Goal: Contribute content: Contribute content

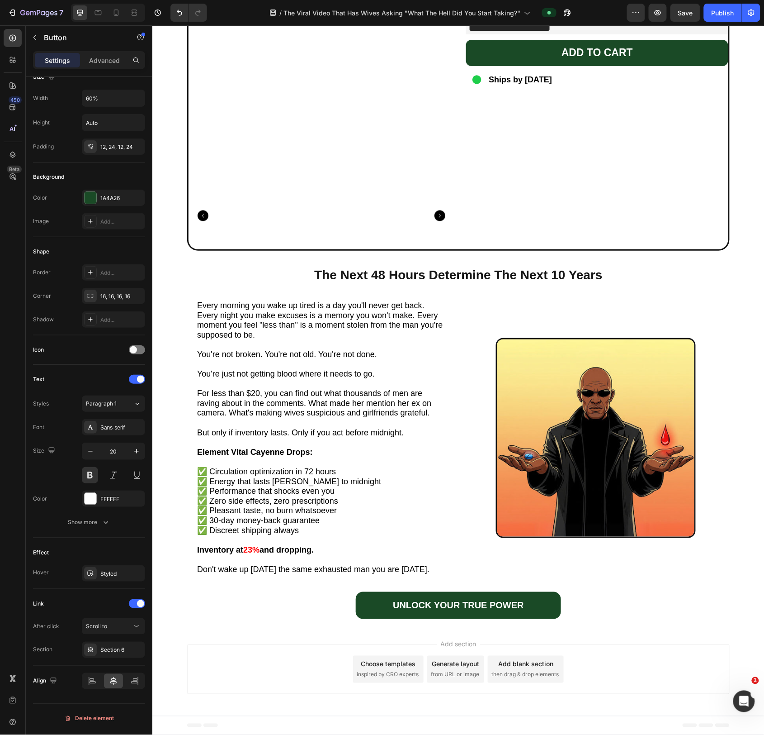
scroll to position [2660, 0]
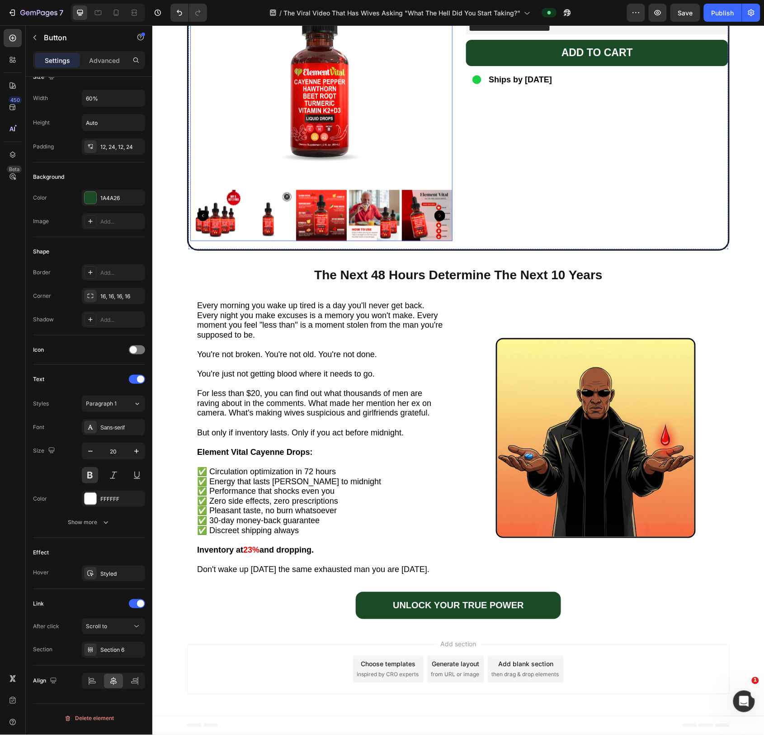
click at [298, 90] on img at bounding box center [321, 53] width 262 height 262
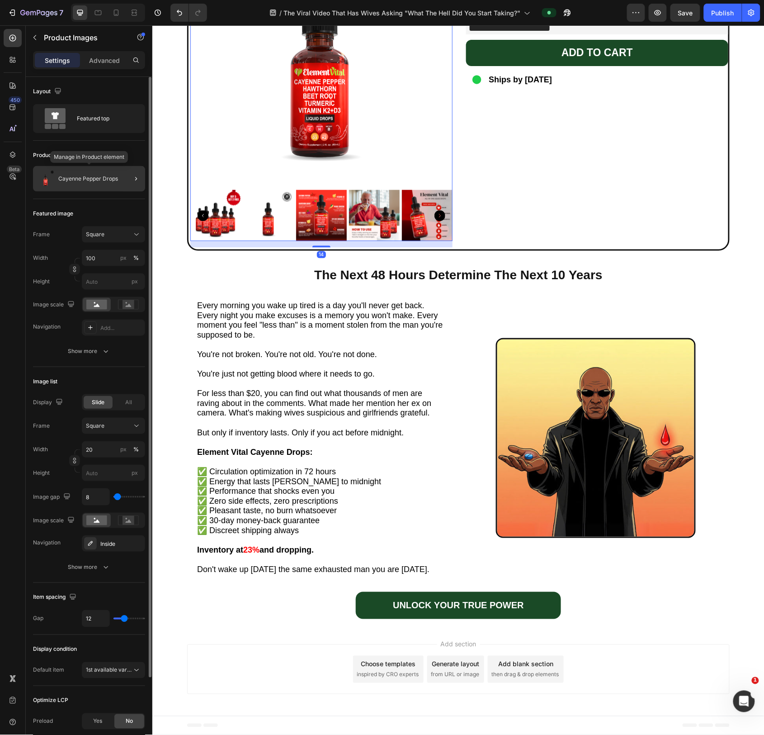
click at [91, 179] on p "Cayenne Pepper Drops" at bounding box center [88, 179] width 60 height 6
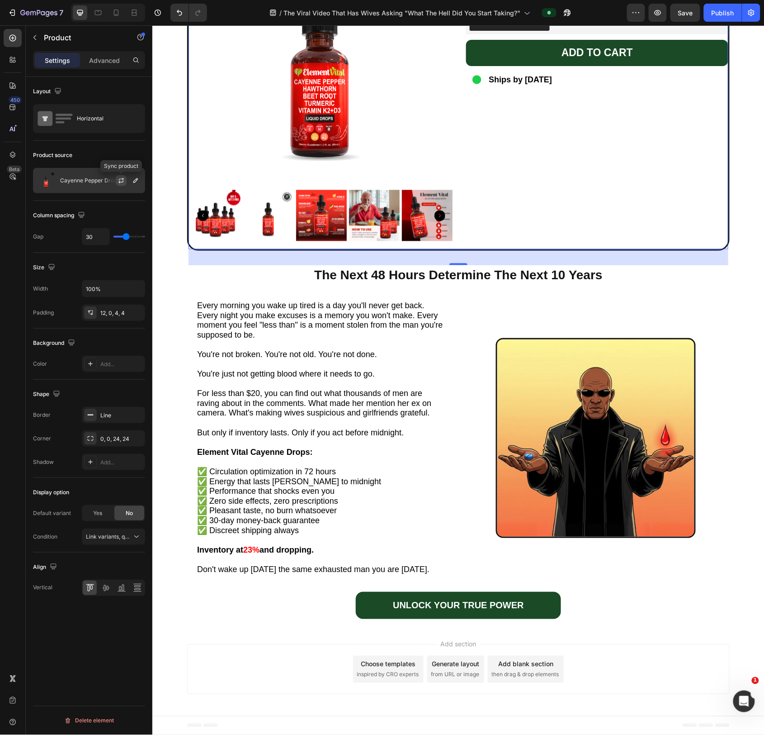
click at [123, 182] on icon "button" at bounding box center [121, 180] width 7 height 7
click at [0, 0] on icon "button" at bounding box center [0, 0] width 0 height 0
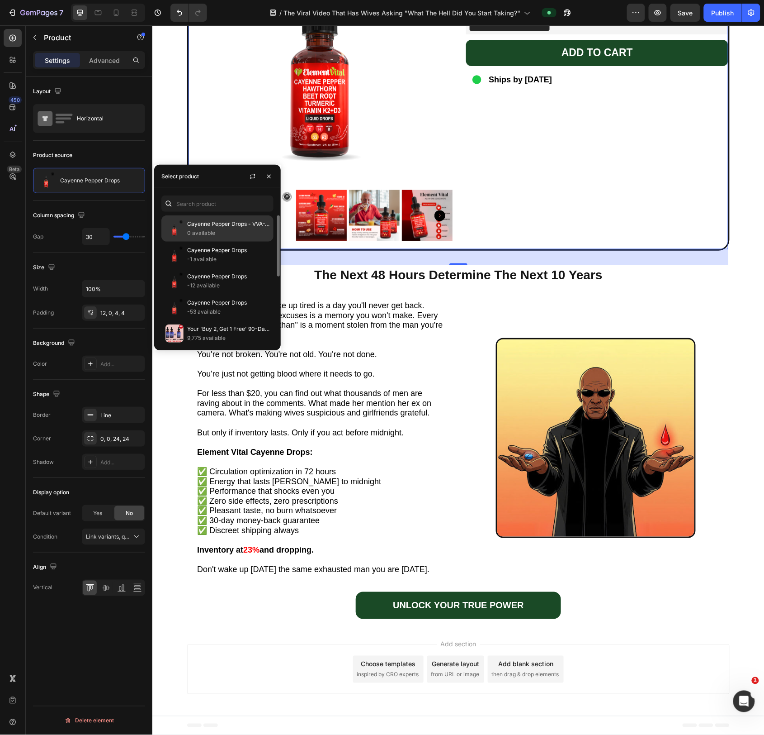
click at [209, 223] on p "Cayenne Pepper Drops - VVA-V2.1" at bounding box center [228, 223] width 82 height 9
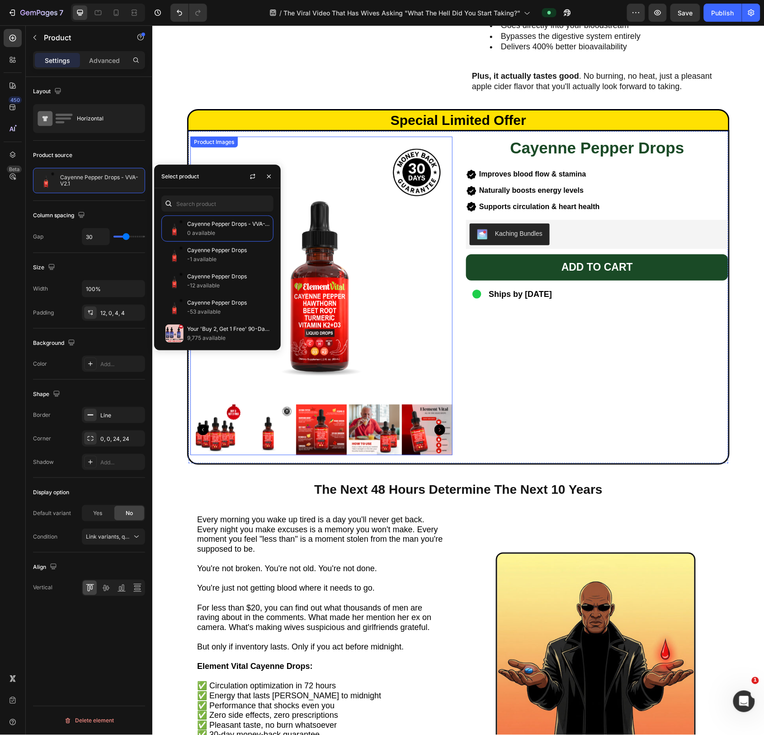
scroll to position [2382, 0]
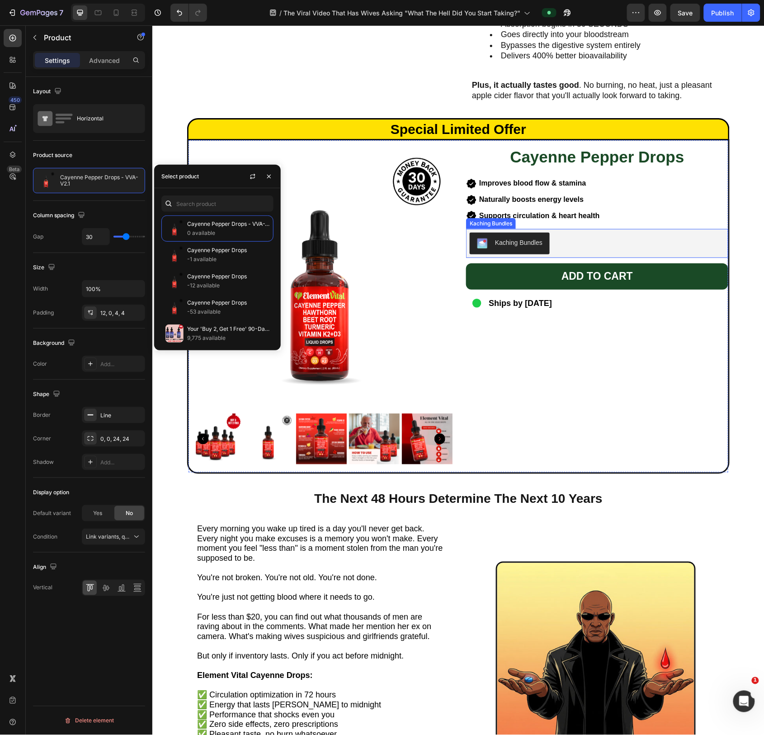
click at [611, 254] on div "Kaching Bundles" at bounding box center [597, 243] width 255 height 22
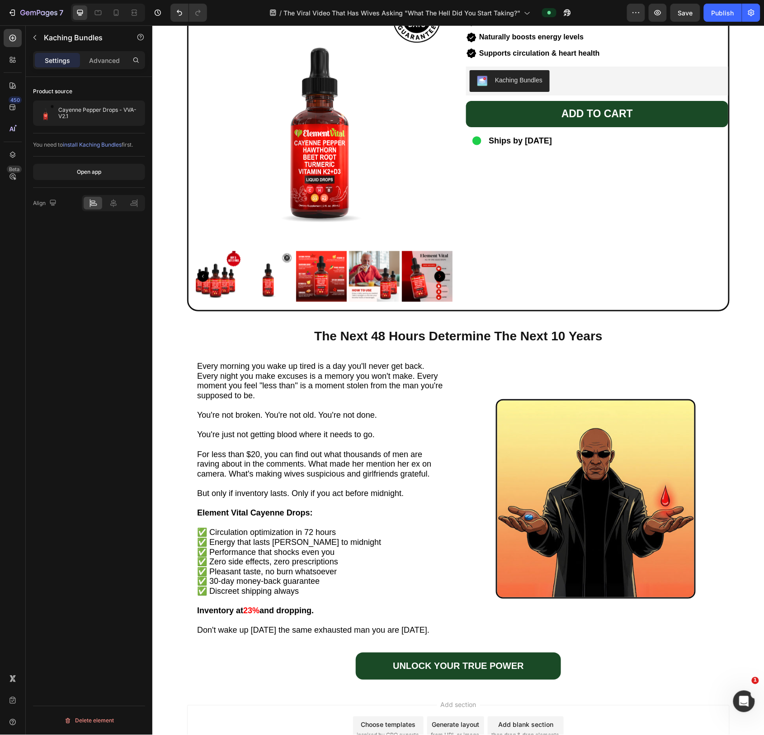
scroll to position [2660, 0]
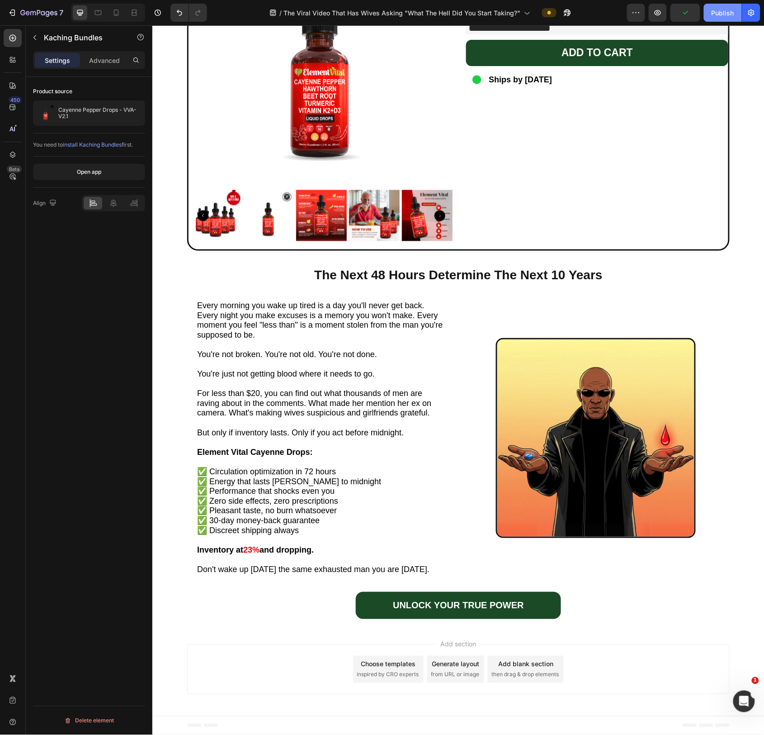
click at [727, 9] on div "Publish" at bounding box center [723, 12] width 23 height 9
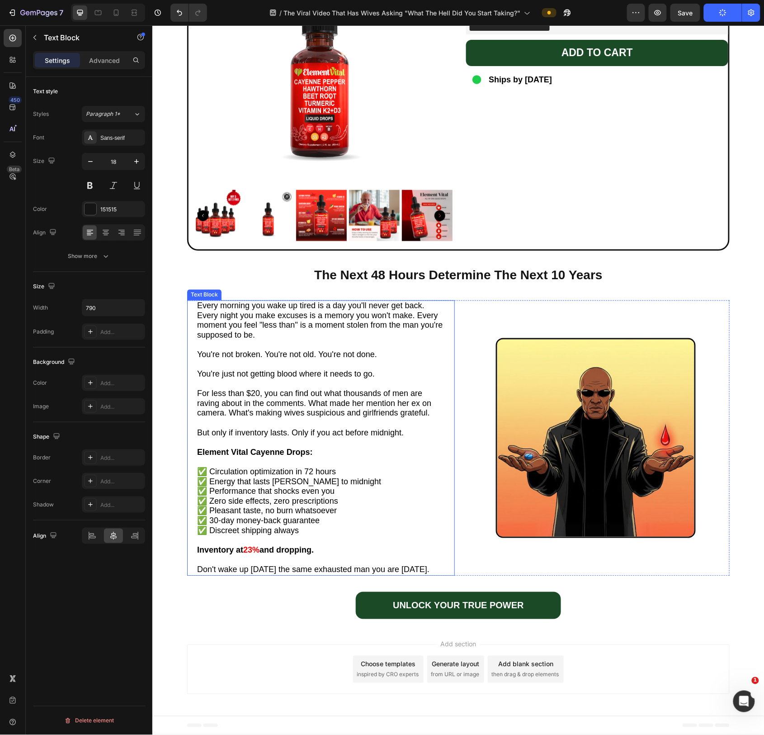
click at [318, 313] on span "Every morning you wake up tired is a day you'll never get back. Every night you…" at bounding box center [320, 320] width 246 height 38
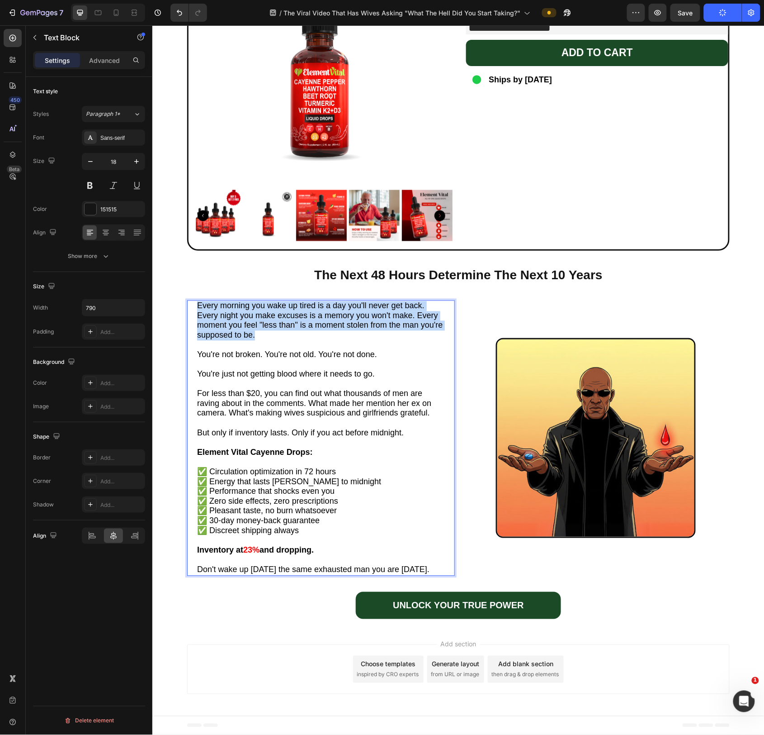
click at [318, 313] on span "Every morning you wake up tired is a day you'll never get back. Every night you…" at bounding box center [320, 320] width 246 height 38
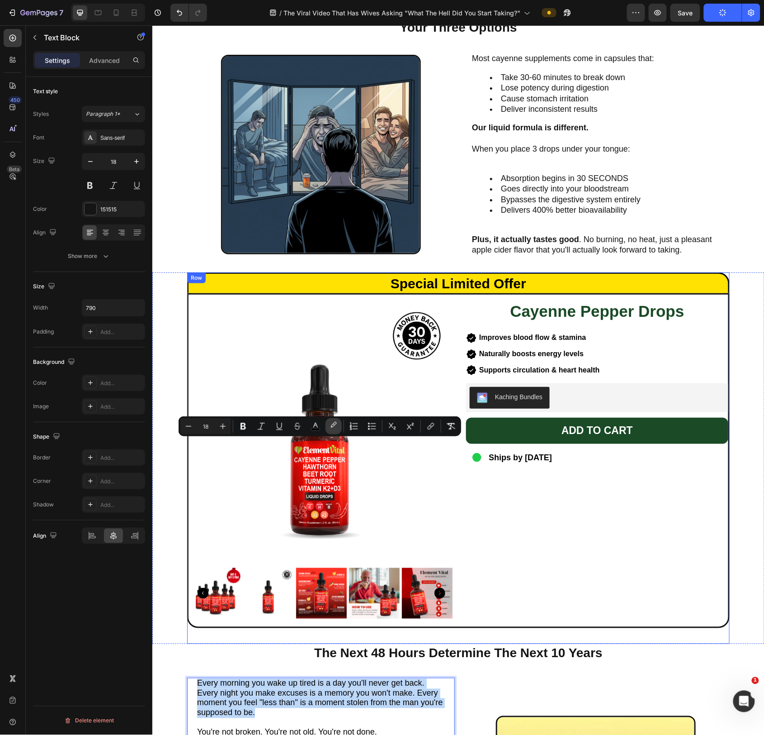
scroll to position [2120, 0]
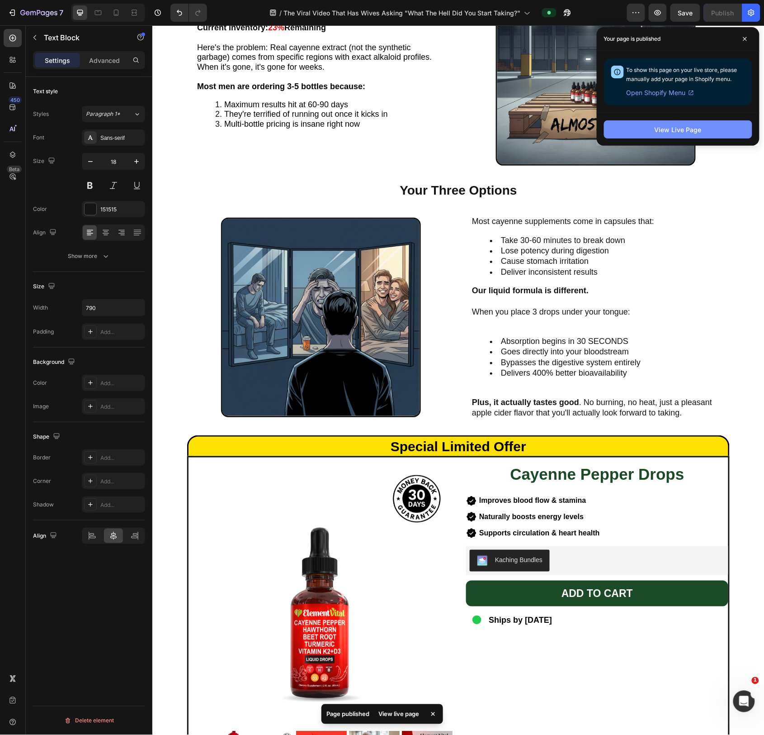
click at [659, 128] on div "View Live Page" at bounding box center [678, 129] width 47 height 9
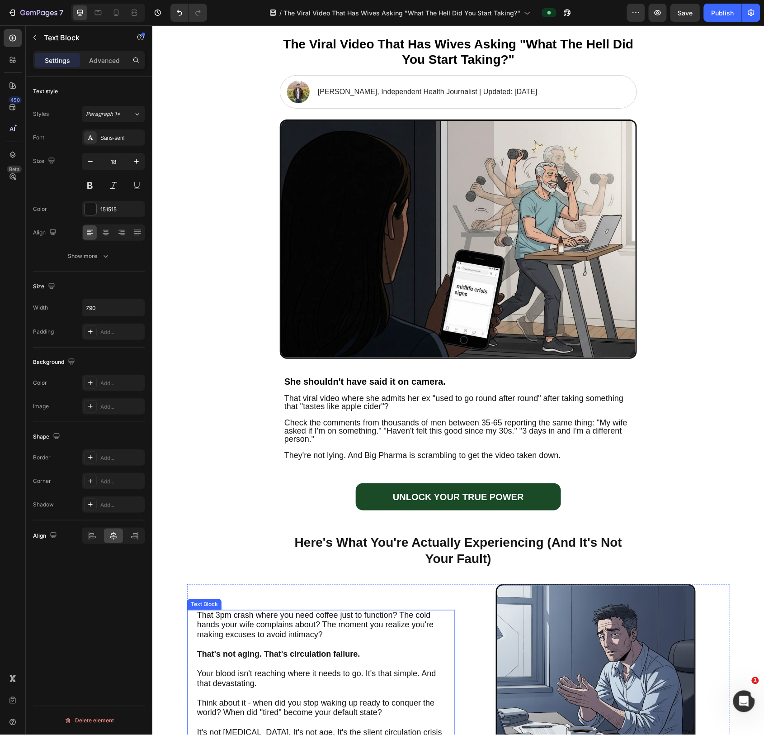
scroll to position [0, 0]
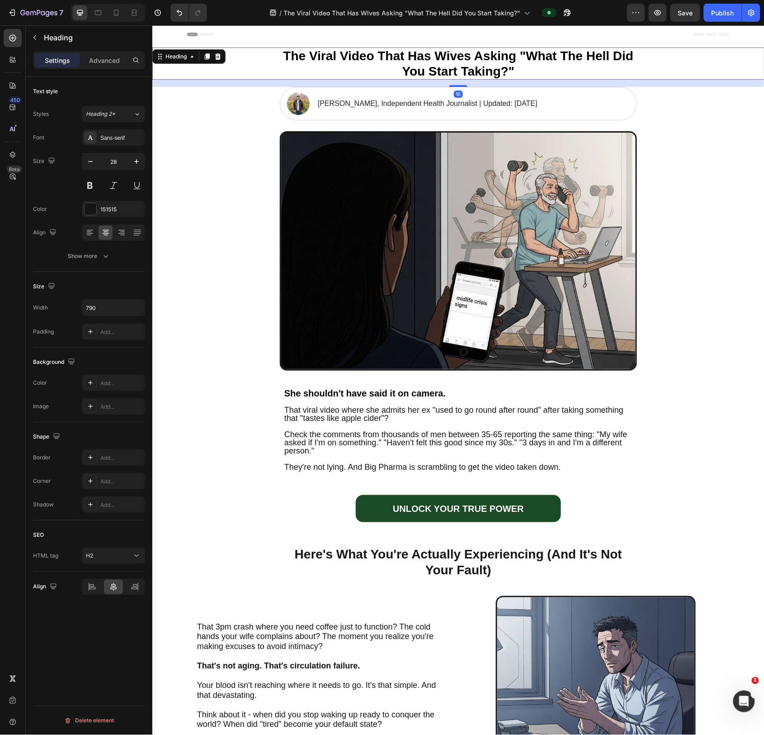
click at [403, 59] on strong "The Viral Video That Has Wives Asking "What The Hell Did You Start Taking?"" at bounding box center [458, 62] width 351 height 29
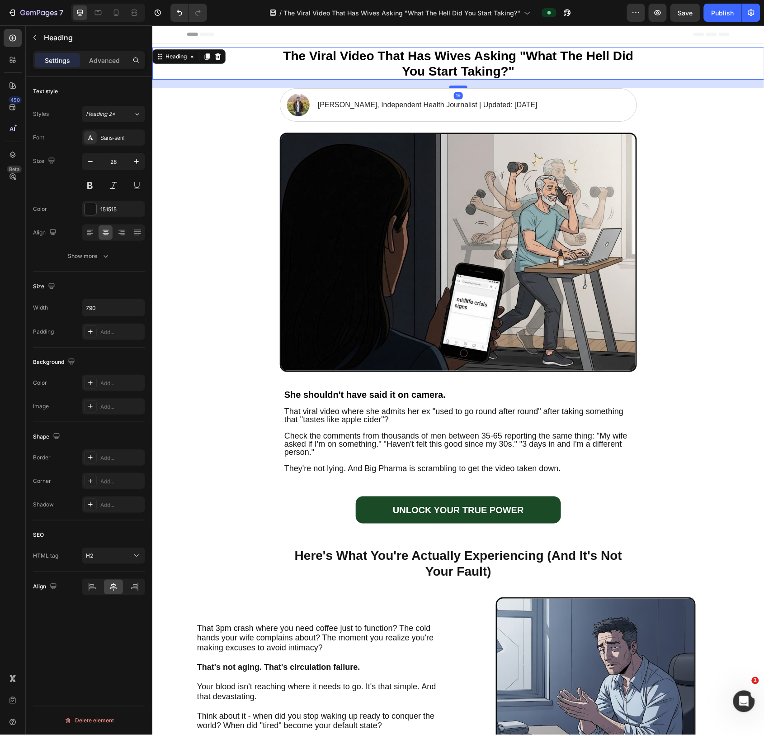
click at [465, 86] on div at bounding box center [458, 86] width 18 height 3
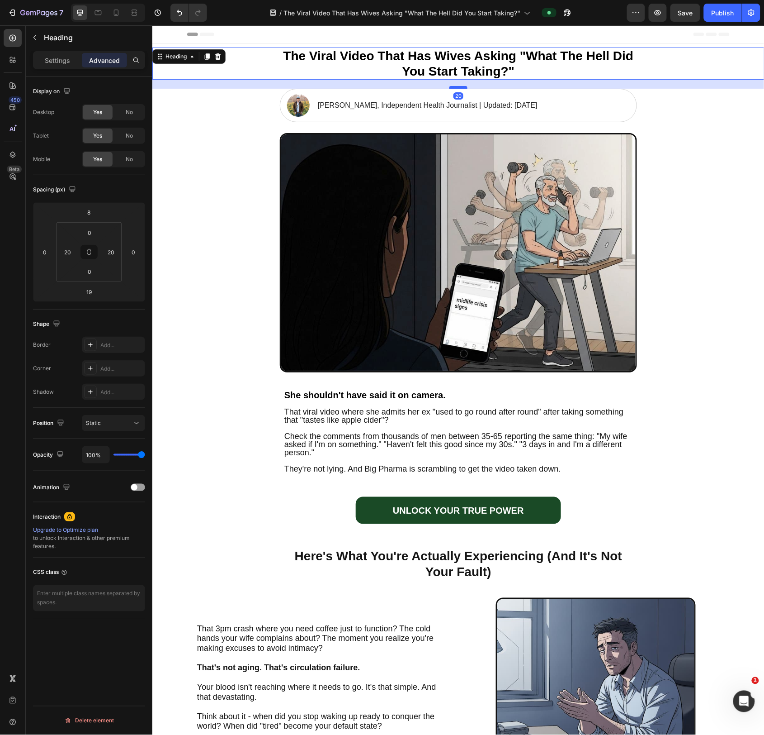
click at [466, 86] on div at bounding box center [458, 86] width 18 height 3
type input "20"
click at [623, 106] on div "Image [PERSON_NAME], Independent Health Journalist | Updated: [DATE] Text Block…" at bounding box center [458, 104] width 357 height 33
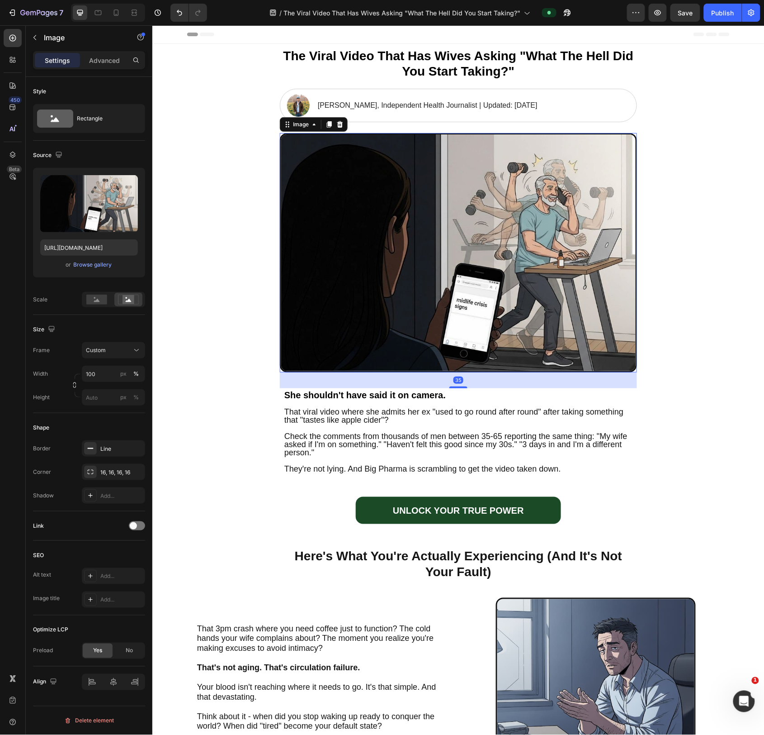
click at [589, 145] on img at bounding box center [458, 252] width 357 height 239
click at [638, 114] on div "Image [PERSON_NAME], Independent Health Journalist | Updated: [DATE] Text [GEOG…" at bounding box center [458, 104] width 375 height 33
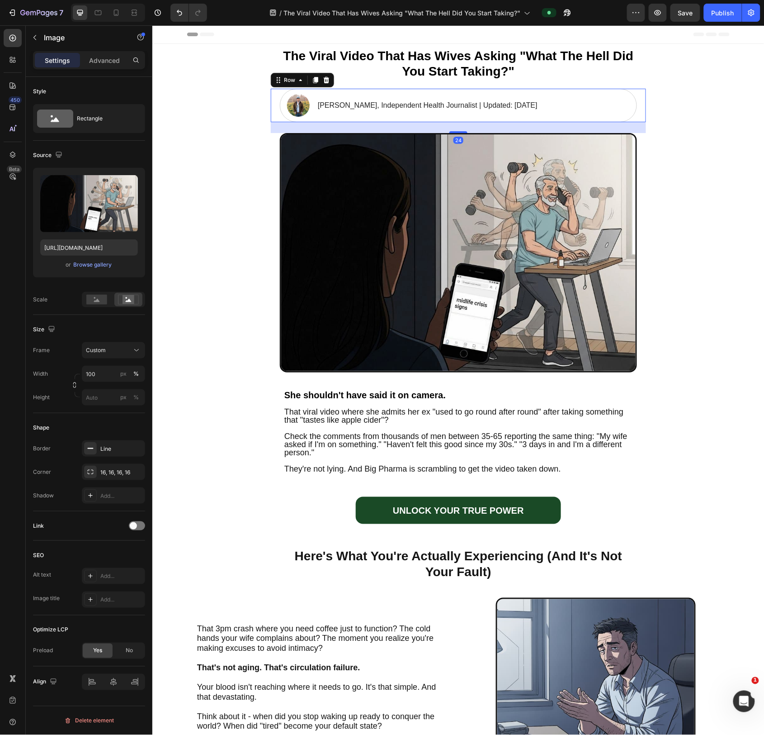
click at [636, 118] on div "Image [PERSON_NAME], Independent Health Journalist | Updated: [DATE] Text Block…" at bounding box center [458, 104] width 357 height 33
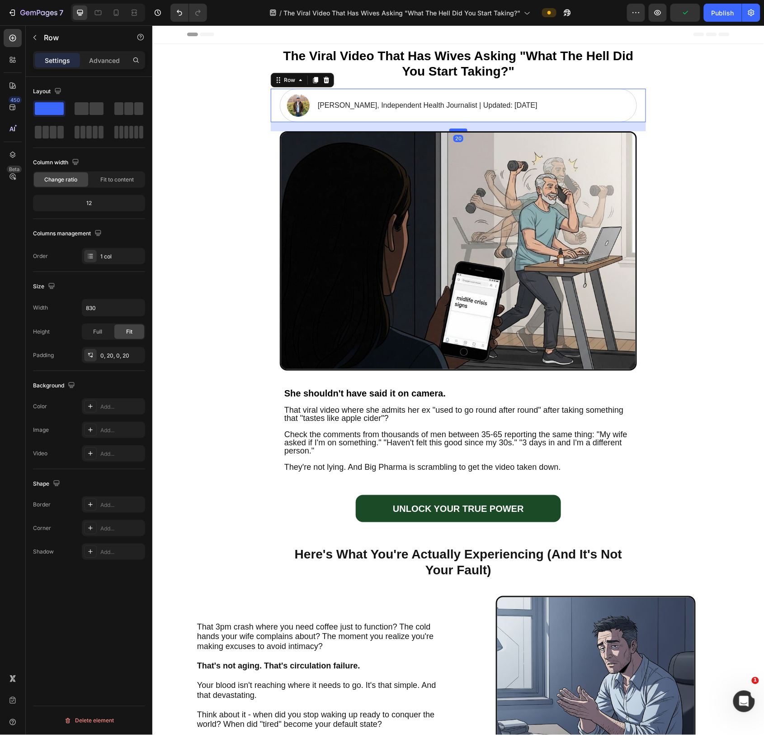
click at [461, 129] on div at bounding box center [458, 129] width 18 height 3
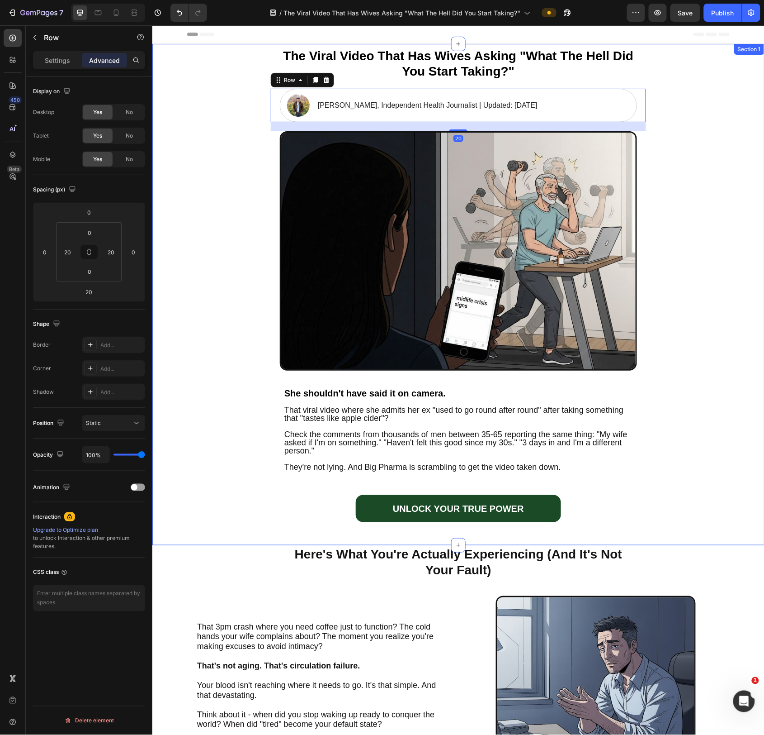
click at [683, 183] on div "The Viral Video That Has Wives Asking "What The Hell Did You Start Taking?" Hea…" at bounding box center [458, 293] width 612 height 501
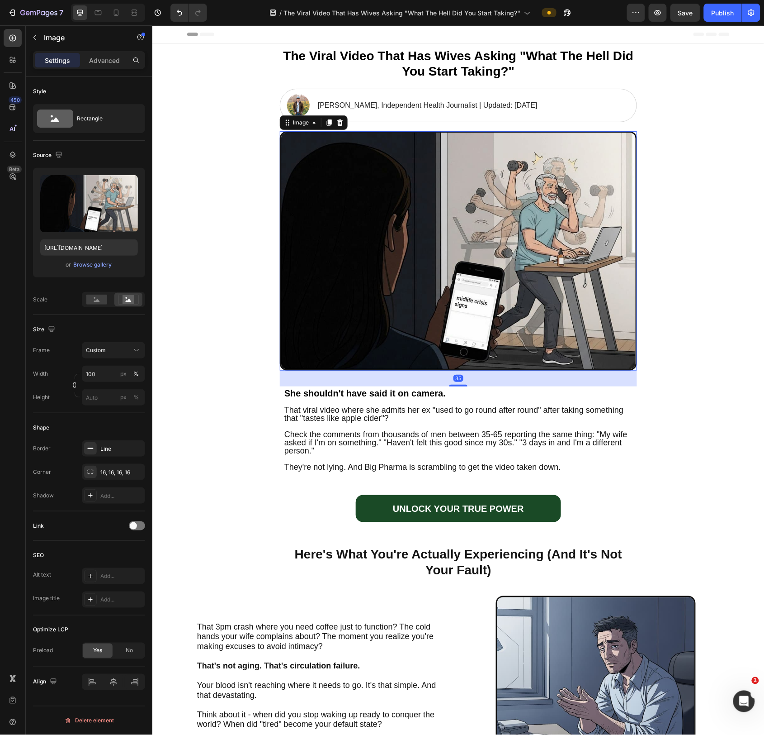
click at [456, 350] on img at bounding box center [458, 250] width 357 height 239
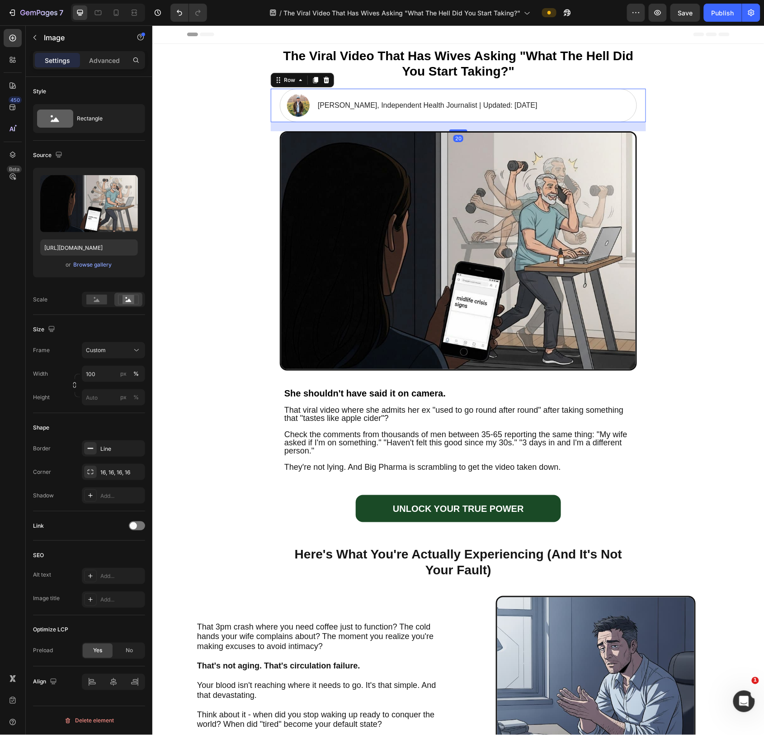
click at [642, 112] on div "Image [PERSON_NAME], Independent Health Journalist | Updated: [DATE] Text [GEOG…" at bounding box center [458, 104] width 375 height 33
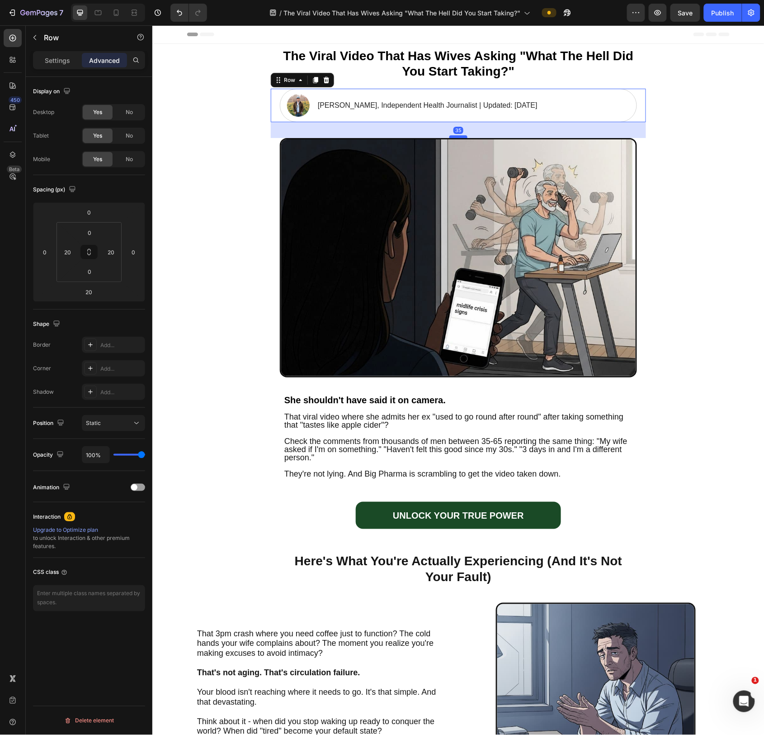
drag, startPoint x: 456, startPoint y: 129, endPoint x: 457, endPoint y: 136, distance: 6.8
click at [457, 136] on div at bounding box center [458, 136] width 18 height 3
type input "35"
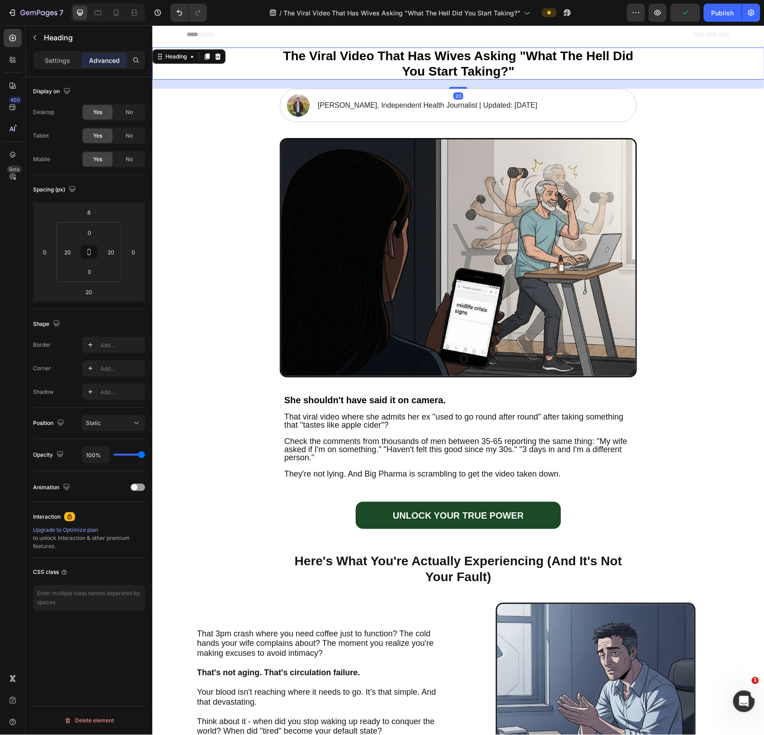
click at [569, 73] on h2 "The Viral Video That Has Wives Asking "What The Hell Did You Start Taking?"" at bounding box center [458, 63] width 357 height 32
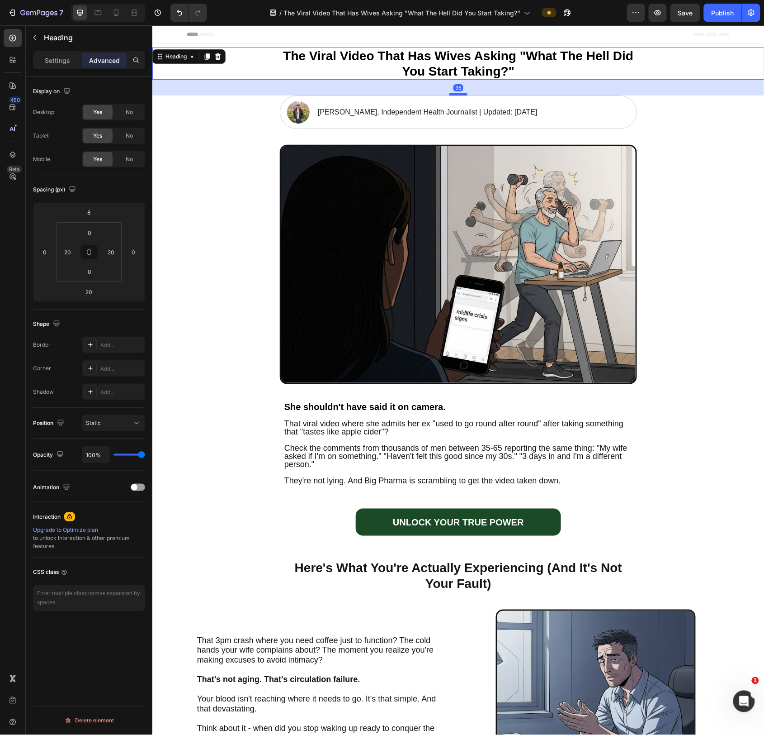
drag, startPoint x: 456, startPoint y: 86, endPoint x: 457, endPoint y: 93, distance: 6.9
click at [457, 93] on div at bounding box center [458, 93] width 18 height 3
type input "35"
click at [686, 144] on div "The Viral Video That Has Wives Asking "What The Hell Did You Start Taking?" Hea…" at bounding box center [458, 300] width 612 height 515
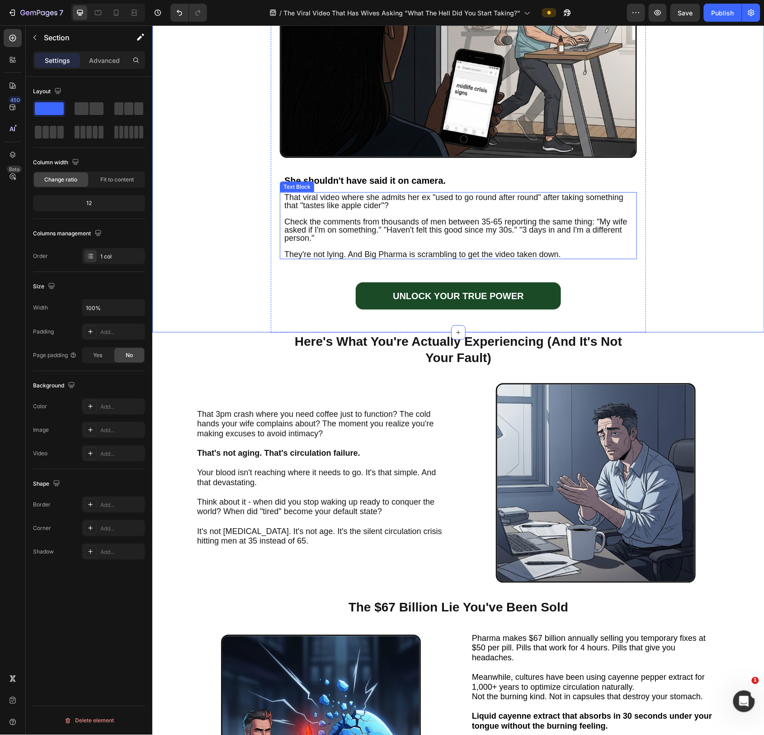
scroll to position [227, 0]
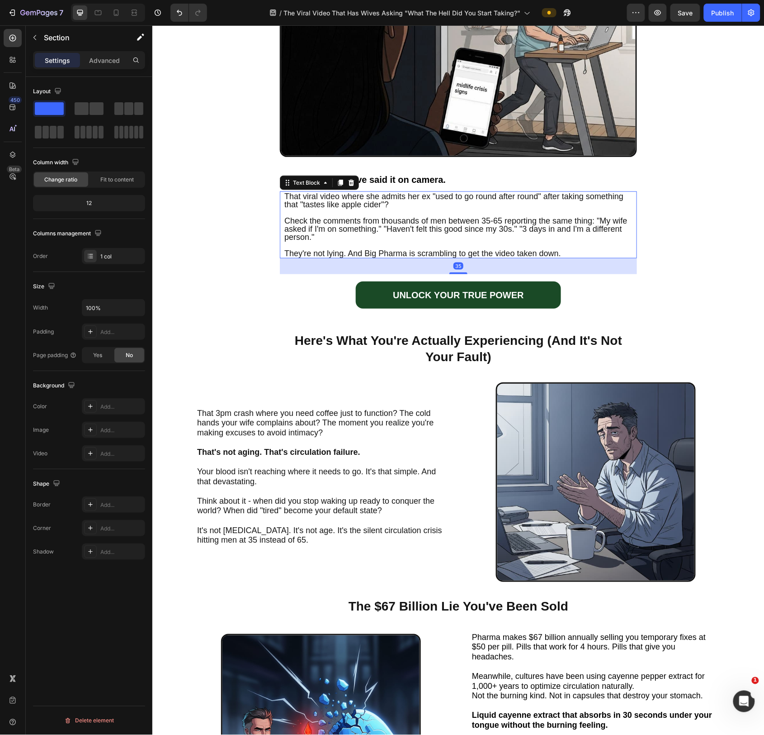
click at [484, 235] on p "That viral video where she admits her ex "used to go round after round" after t…" at bounding box center [458, 220] width 348 height 57
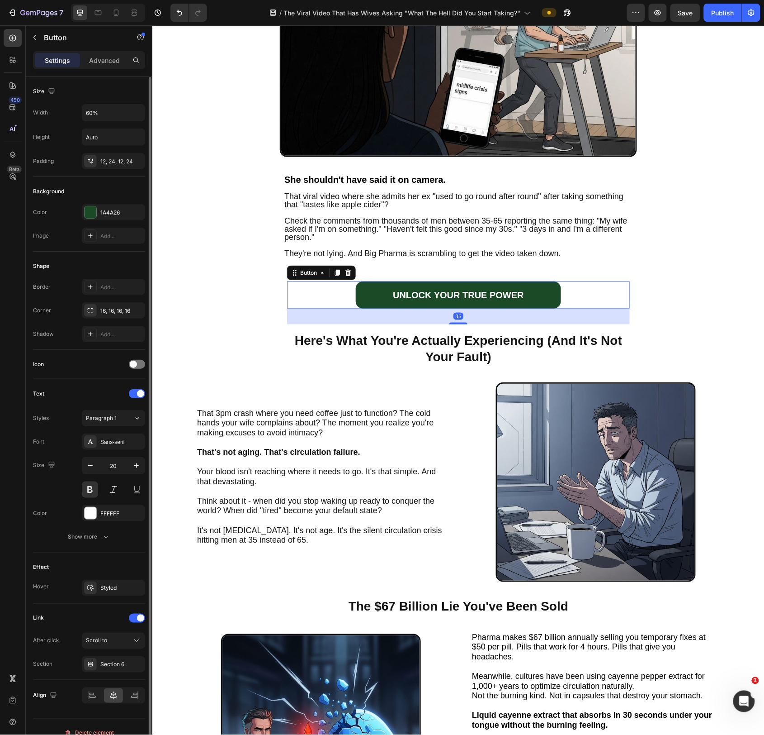
click at [584, 283] on div "UNLOCK YOUR TRUE POWER Button 35" at bounding box center [458, 294] width 343 height 27
click at [101, 61] on p "Advanced" at bounding box center [104, 60] width 31 height 9
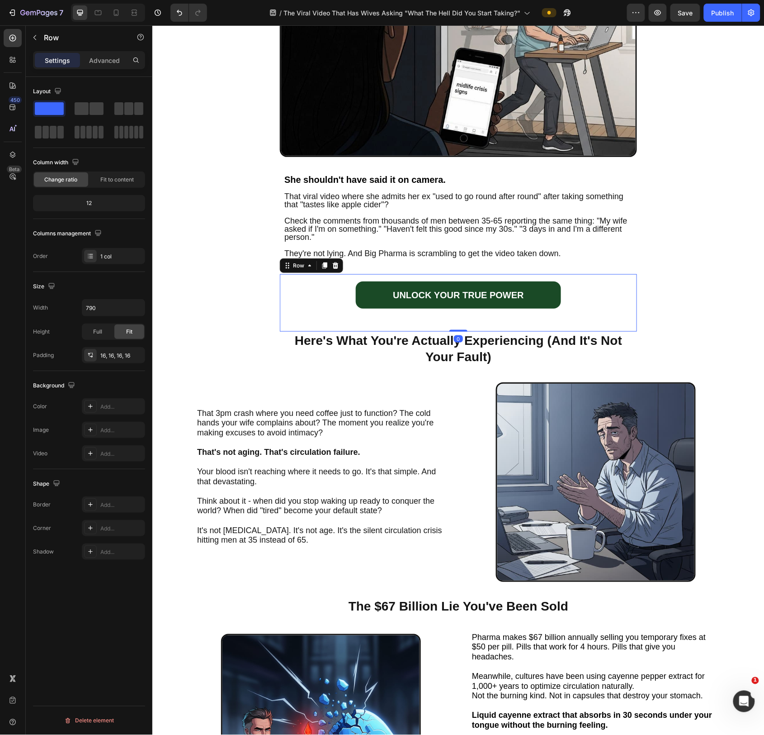
click at [593, 277] on div "UNLOCK YOUR TRUE POWER Button Row 0" at bounding box center [458, 302] width 357 height 57
click at [104, 59] on p "Advanced" at bounding box center [104, 60] width 31 height 9
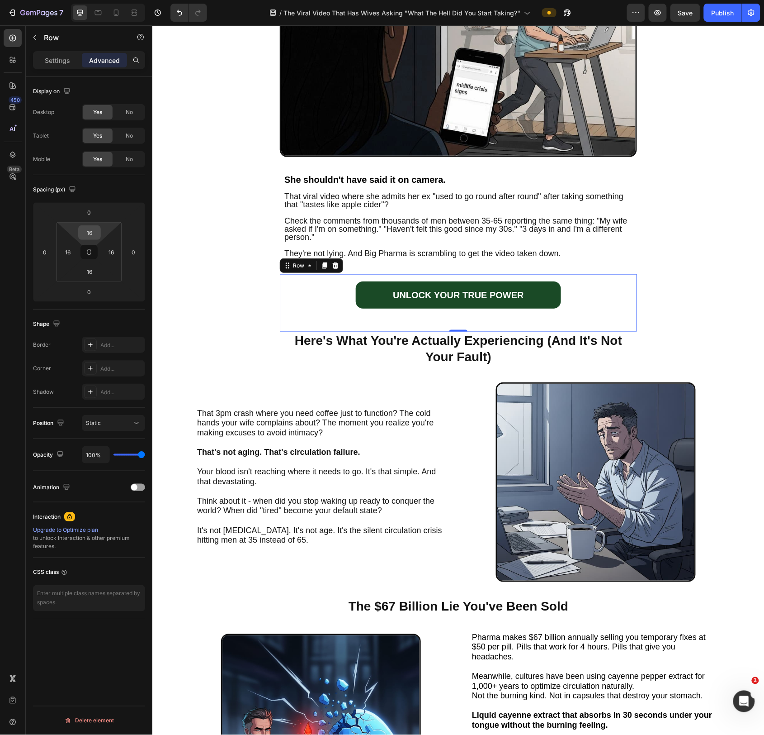
click at [86, 237] on input "16" at bounding box center [90, 233] width 18 height 14
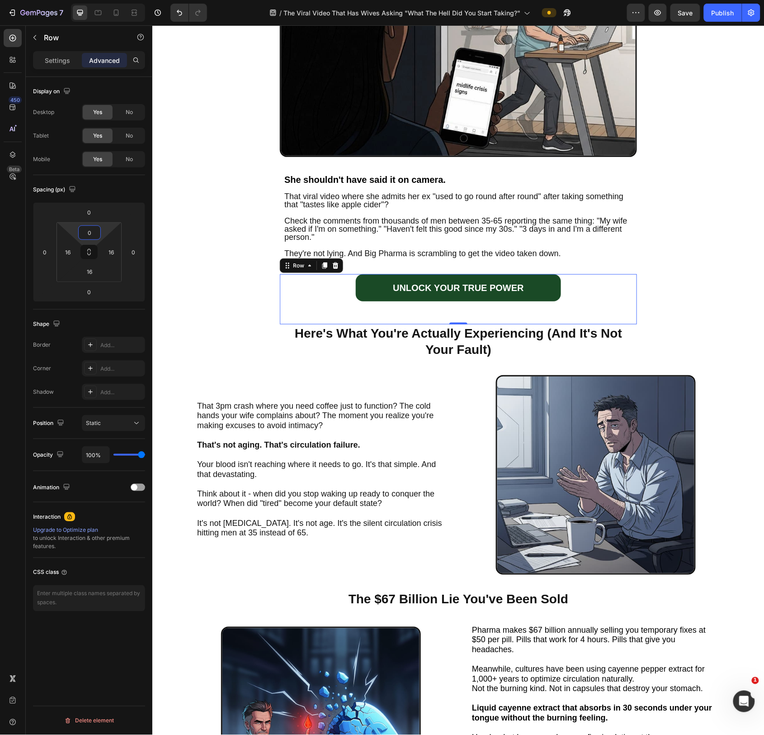
type input "0"
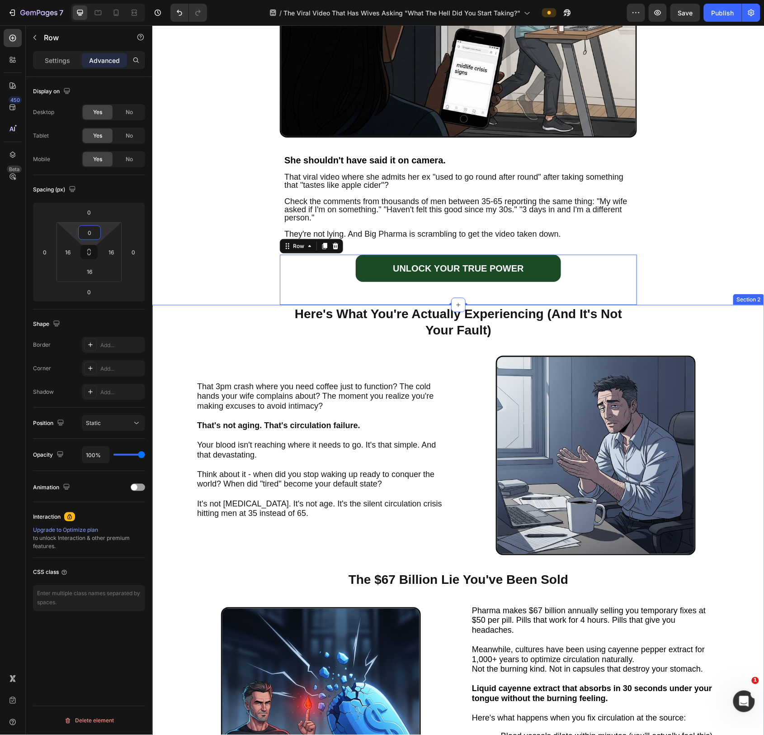
scroll to position [260, 0]
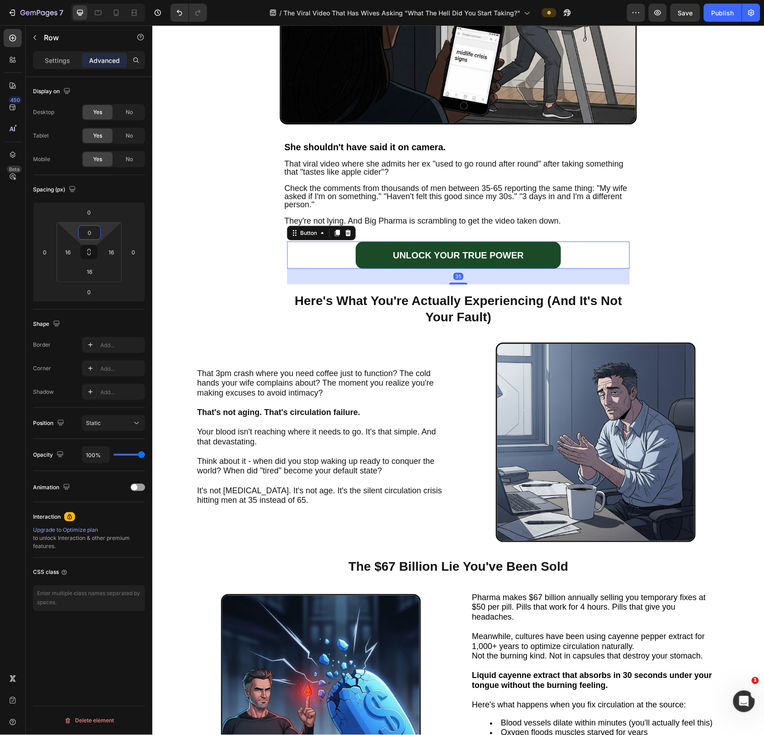
click at [580, 264] on div "UNLOCK YOUR TRUE POWER Button 35" at bounding box center [458, 254] width 343 height 27
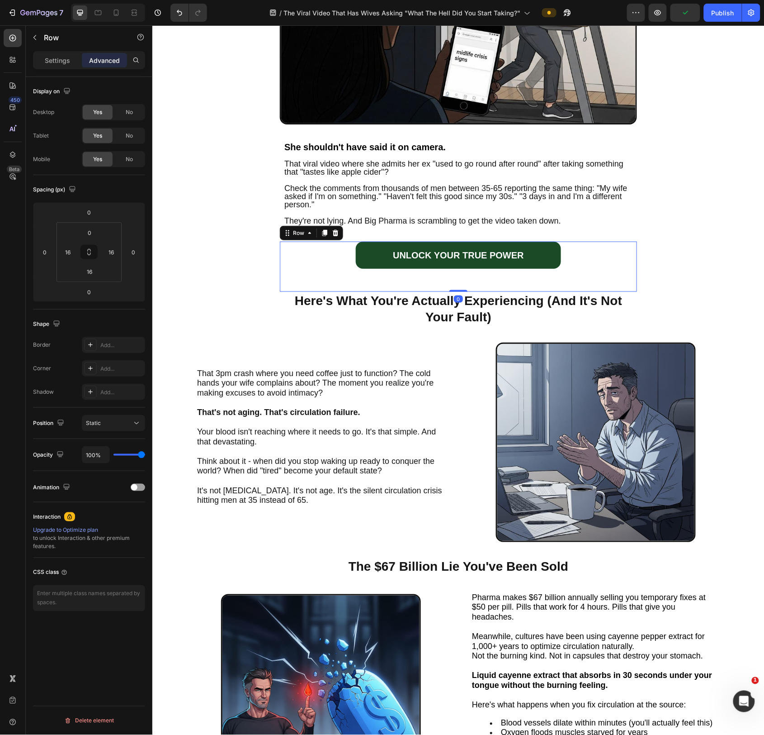
click at [524, 288] on div "UNLOCK YOUR TRUE POWER Button Row 0" at bounding box center [458, 266] width 357 height 50
click at [91, 272] on input "16" at bounding box center [90, 272] width 18 height 14
type input "0"
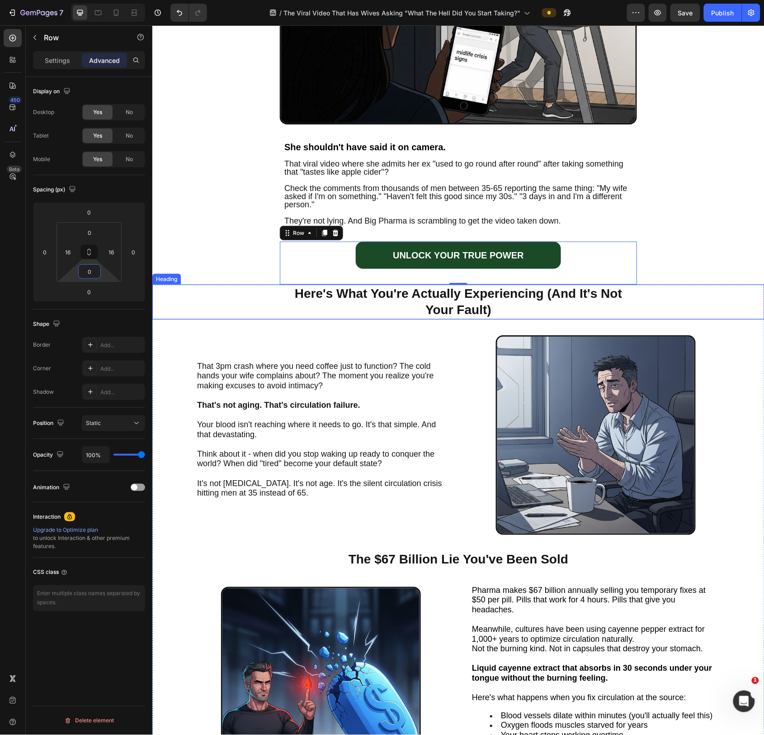
click at [696, 291] on div "Here's What You're Actually Experiencing (And It's Not Your Fault)" at bounding box center [458, 301] width 594 height 35
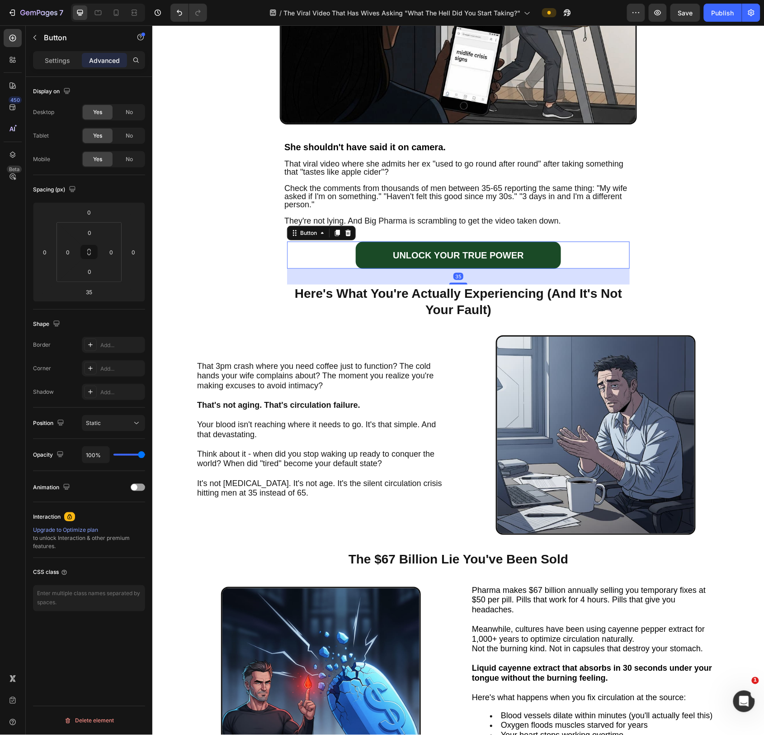
click at [581, 245] on div "UNLOCK YOUR TRUE POWER Button 35" at bounding box center [458, 254] width 343 height 27
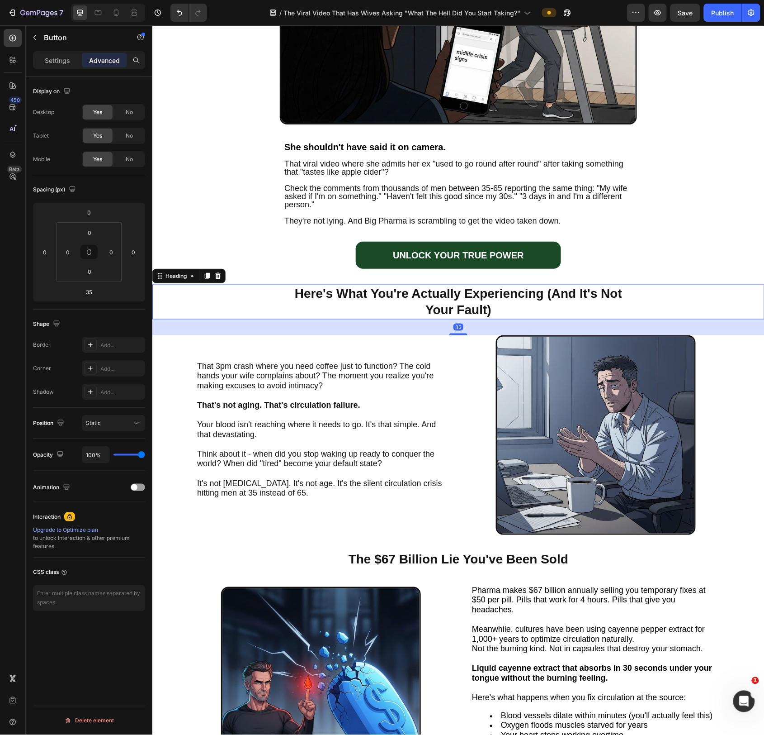
click at [583, 290] on h2 "Here's What You're Actually Experiencing (And It's Not Your Fault)" at bounding box center [458, 301] width 357 height 35
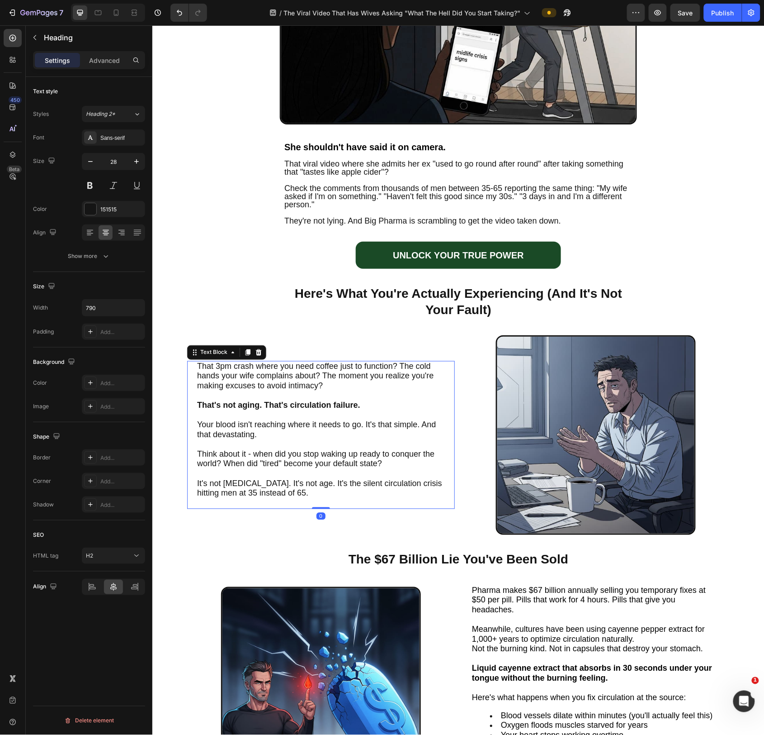
click at [394, 370] on span "That 3pm crash where you need coffee just to function? The cold hands your wife…" at bounding box center [315, 375] width 237 height 28
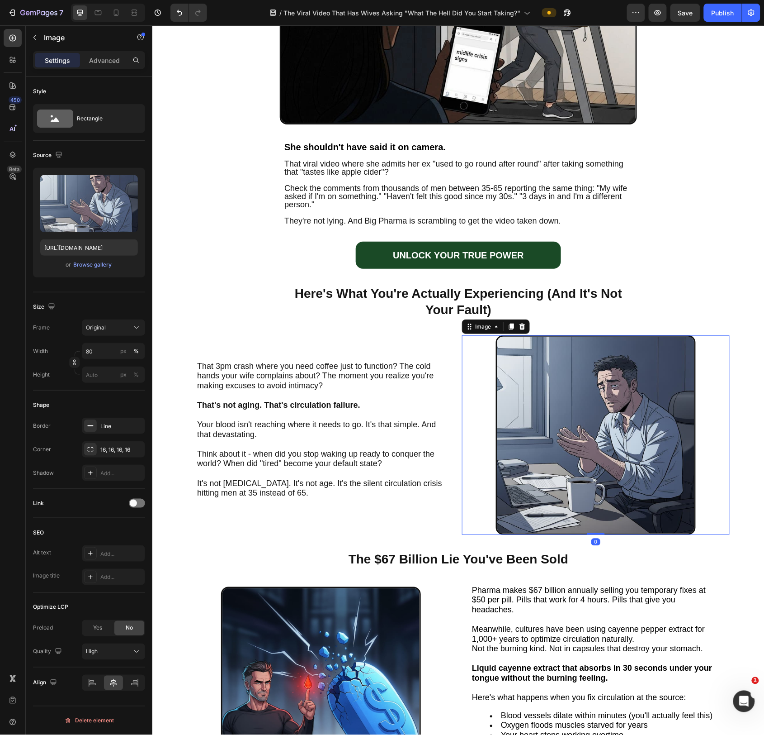
click at [575, 409] on img at bounding box center [596, 435] width 200 height 200
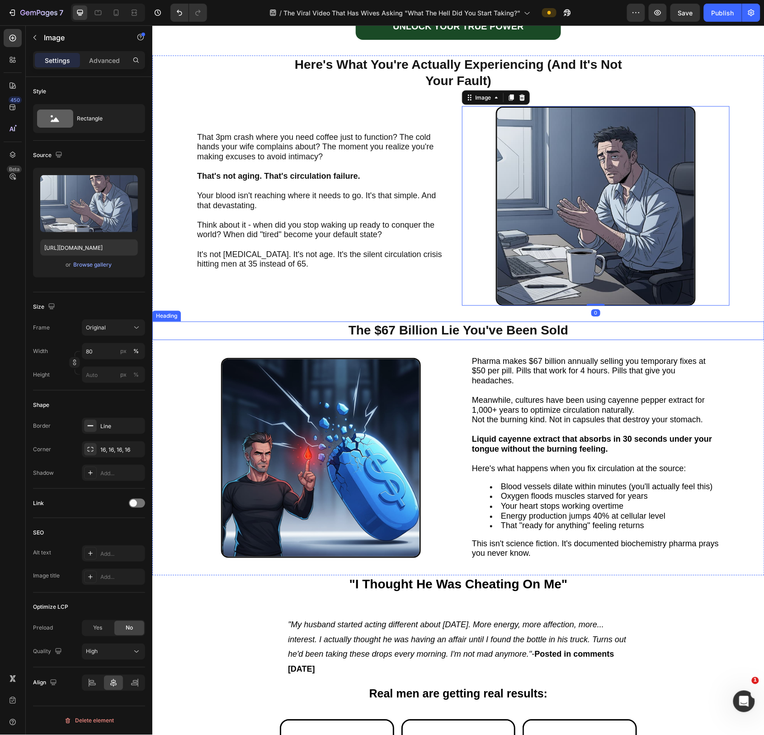
scroll to position [499, 0]
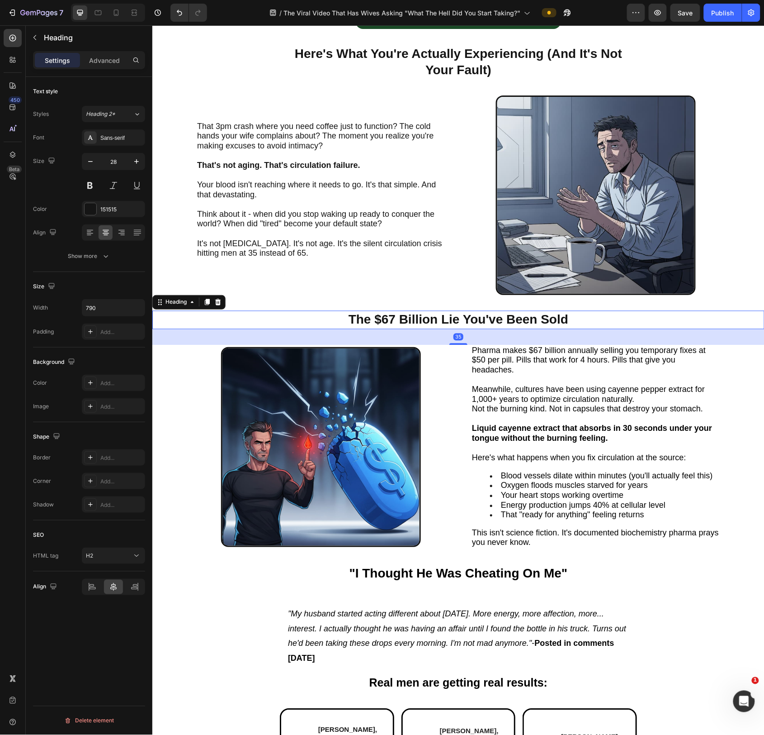
click at [470, 320] on h2 "The $67 Billion Lie You've Been Sold" at bounding box center [458, 319] width 357 height 18
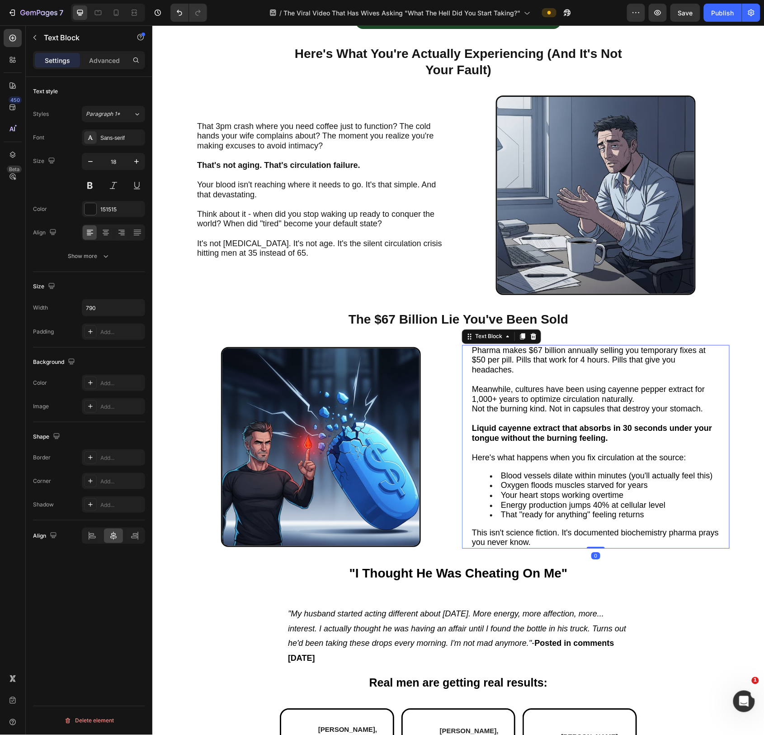
click at [517, 360] on span "Pharma makes $67 billion annually selling you temporary fixes at $50 per pill. …" at bounding box center [589, 360] width 234 height 28
click at [303, 401] on img at bounding box center [321, 446] width 200 height 200
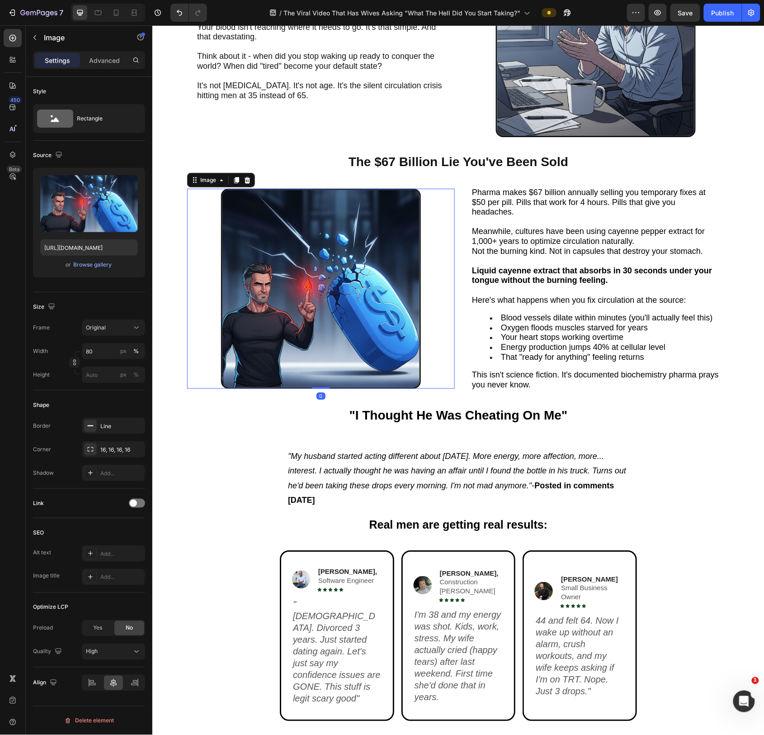
scroll to position [663, 0]
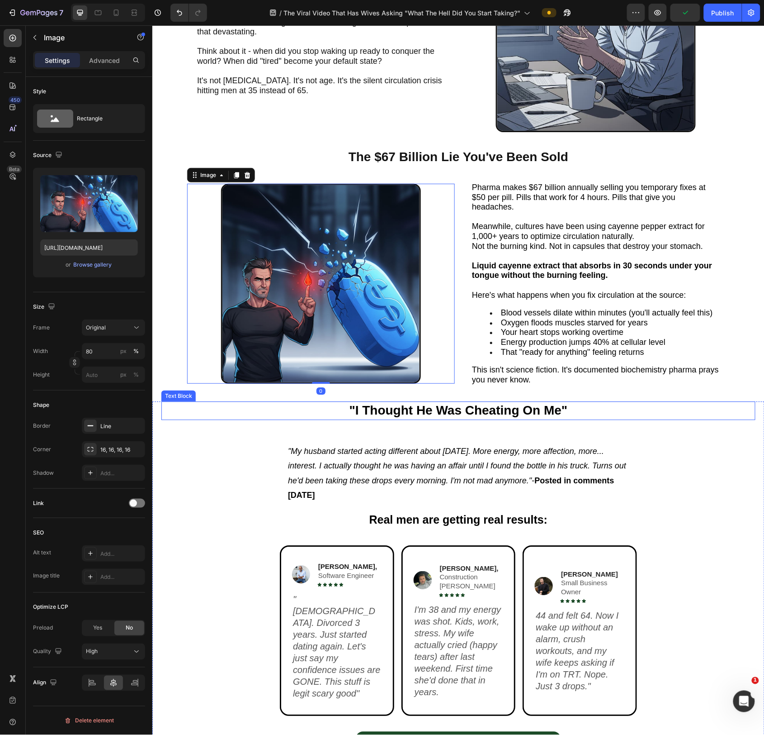
click at [500, 412] on strong ""I Thought He Was Cheating On Me"" at bounding box center [458, 410] width 218 height 14
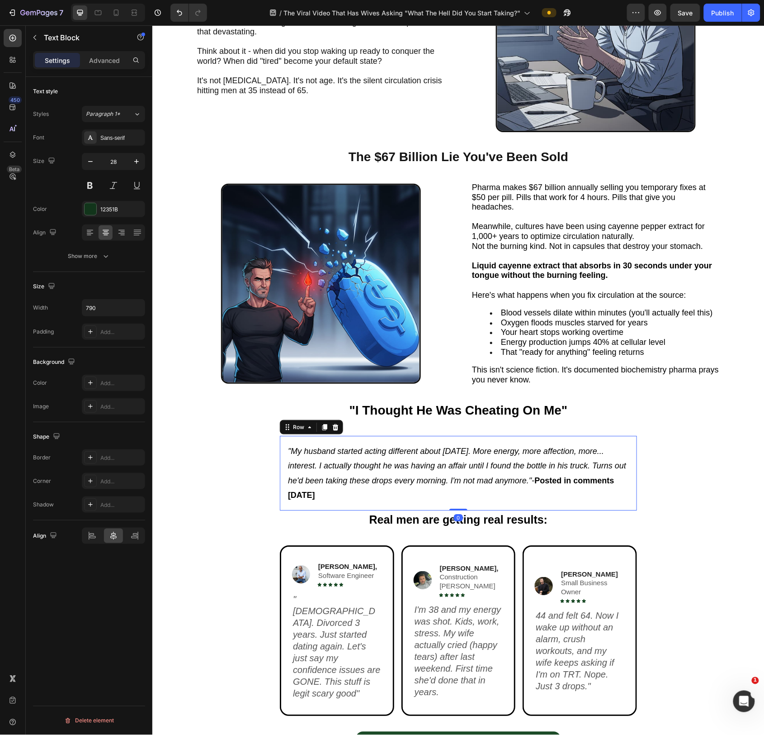
click at [499, 441] on div ""My husband started acting different about [DATE]. More energy, more affection,…" at bounding box center [458, 472] width 357 height 75
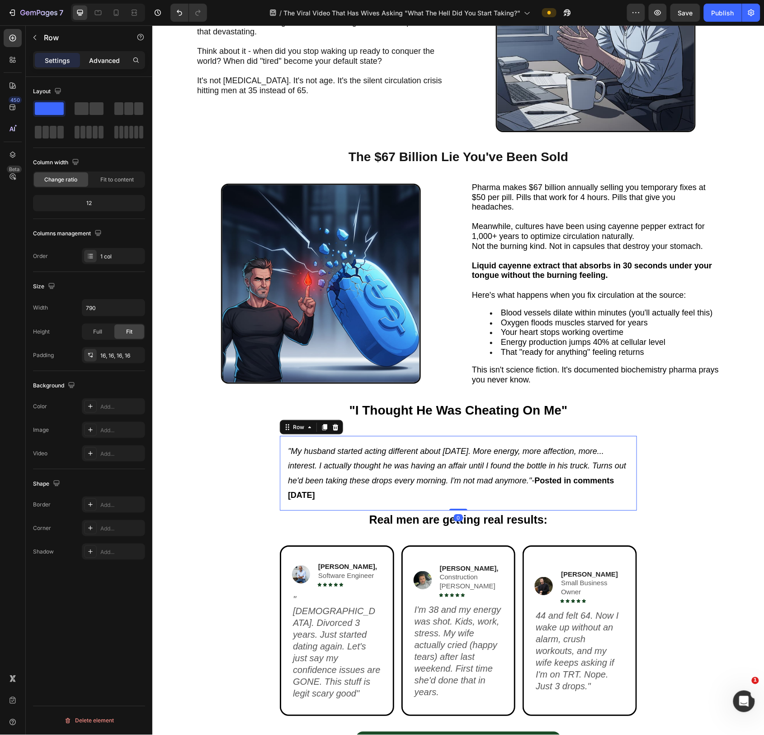
click at [104, 56] on p "Advanced" at bounding box center [104, 60] width 31 height 9
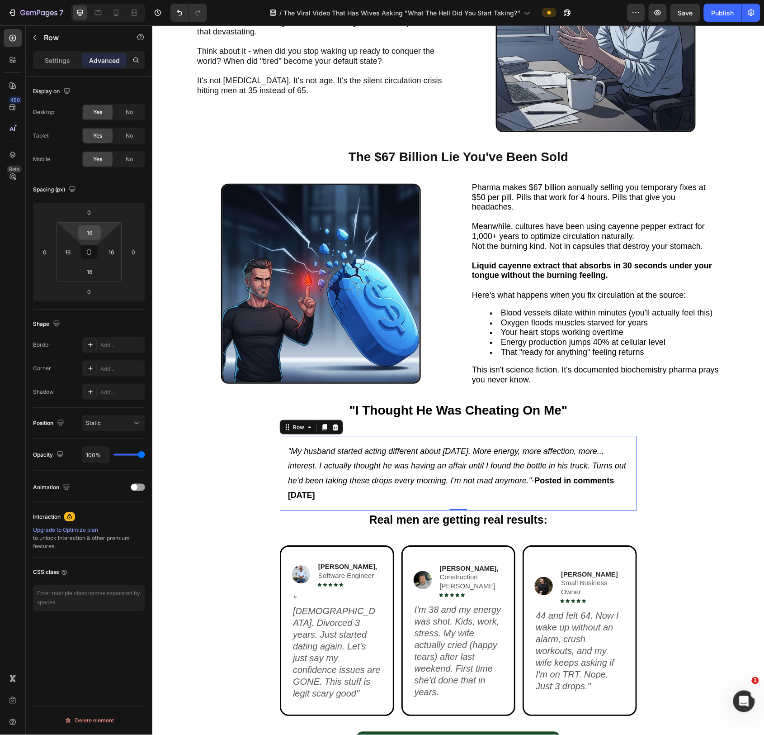
click at [92, 235] on input "16" at bounding box center [90, 233] width 18 height 14
type input "0"
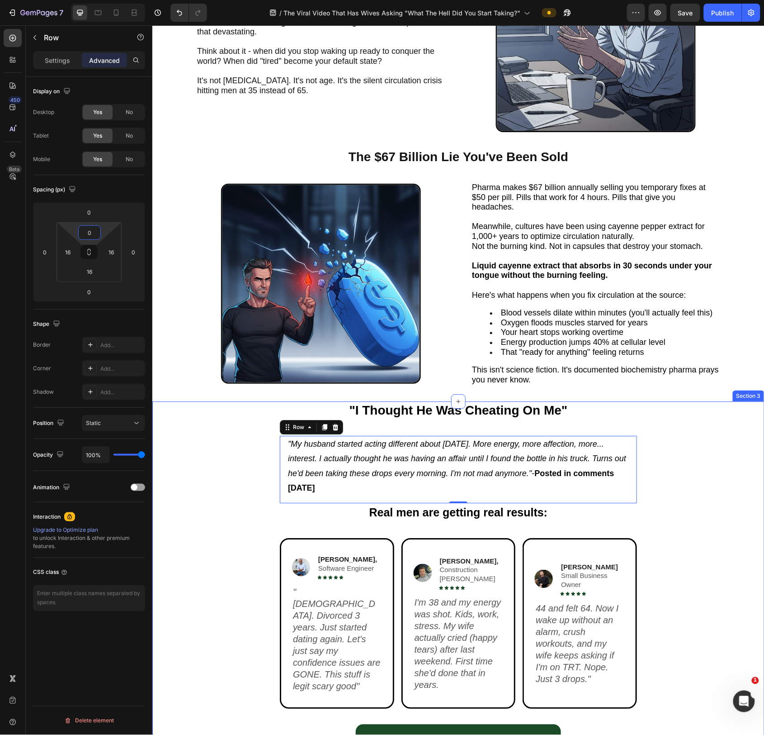
click at [249, 445] on div ""I Thought He Was Cheating On Me" Text Block "My husband started acting differe…" at bounding box center [458, 584] width 594 height 366
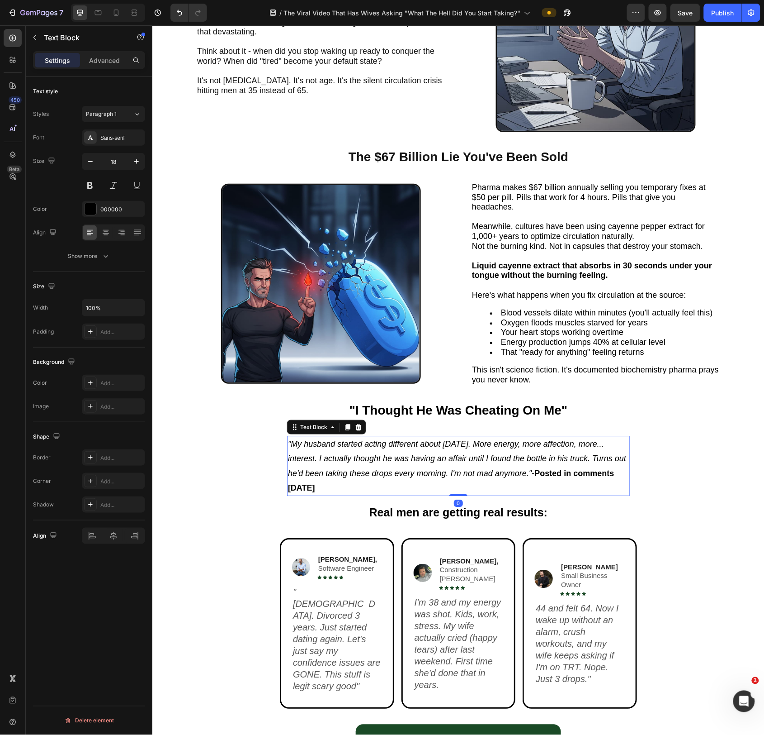
click at [404, 445] on p ""My husband started acting different about [DATE]. More energy, more affection,…" at bounding box center [458, 465] width 341 height 59
click at [111, 67] on div "Settings Advanced" at bounding box center [89, 60] width 112 height 18
click at [102, 61] on p "Advanced" at bounding box center [104, 60] width 31 height 9
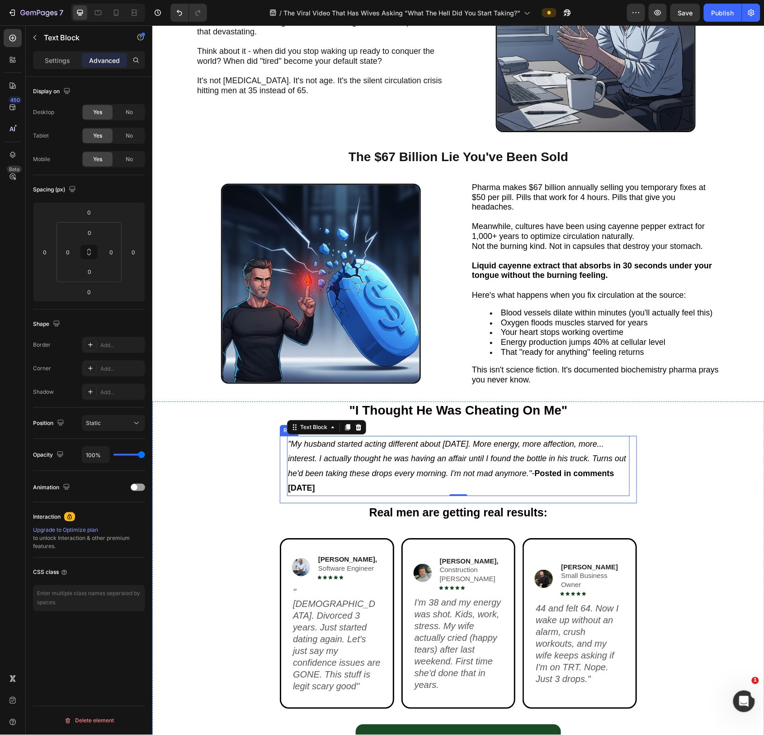
click at [516, 445] on div ""My husband started acting different about [DATE]. More energy, more affection,…" at bounding box center [458, 469] width 357 height 68
click at [91, 279] on div "16" at bounding box center [89, 271] width 23 height 14
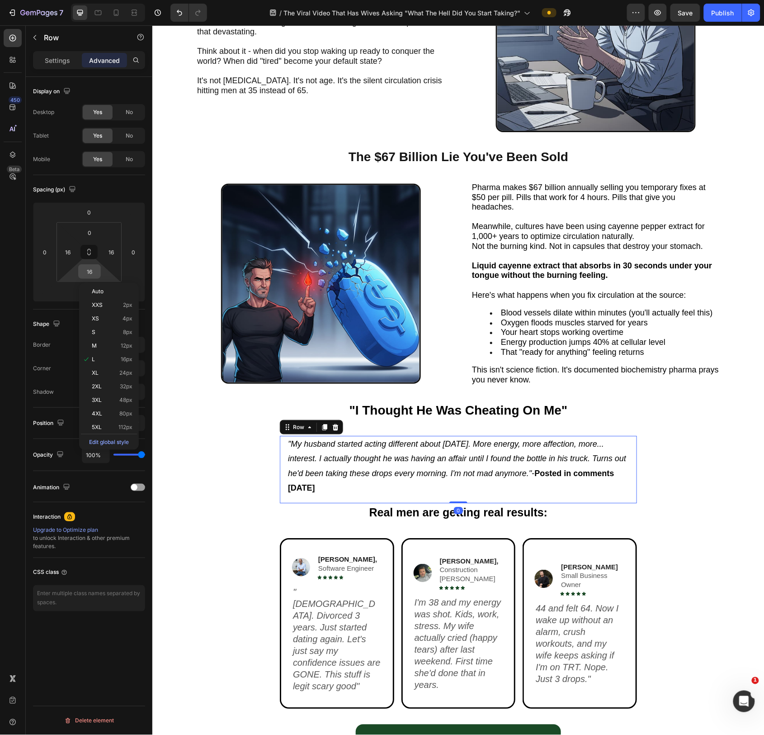
click at [92, 272] on input "16" at bounding box center [90, 272] width 18 height 14
type input "0"
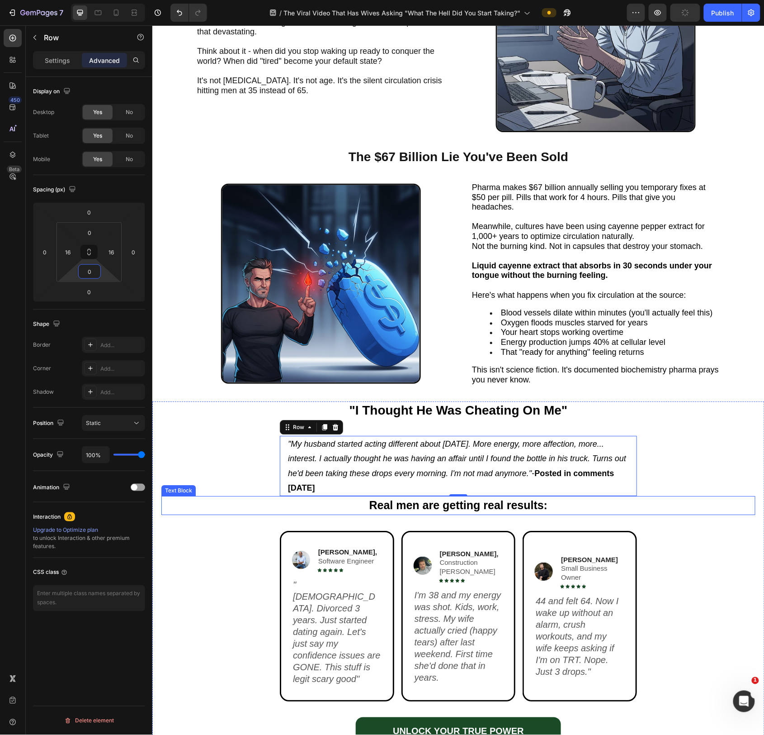
click at [559, 445] on p "Real men are getting real results:" at bounding box center [458, 504] width 593 height 17
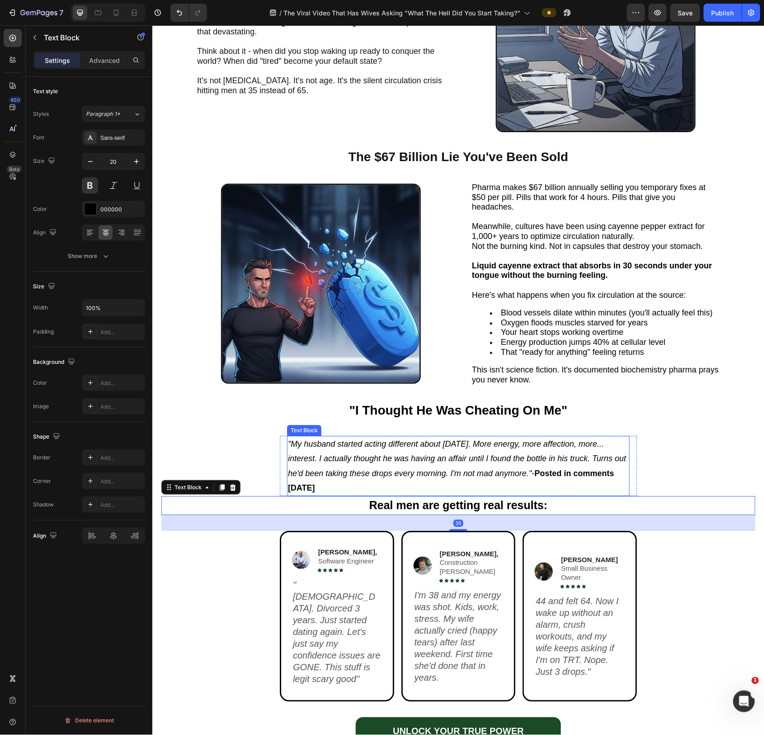
click at [572, 445] on p ""My husband started acting different about [DATE]. More energy, more affection,…" at bounding box center [458, 465] width 341 height 59
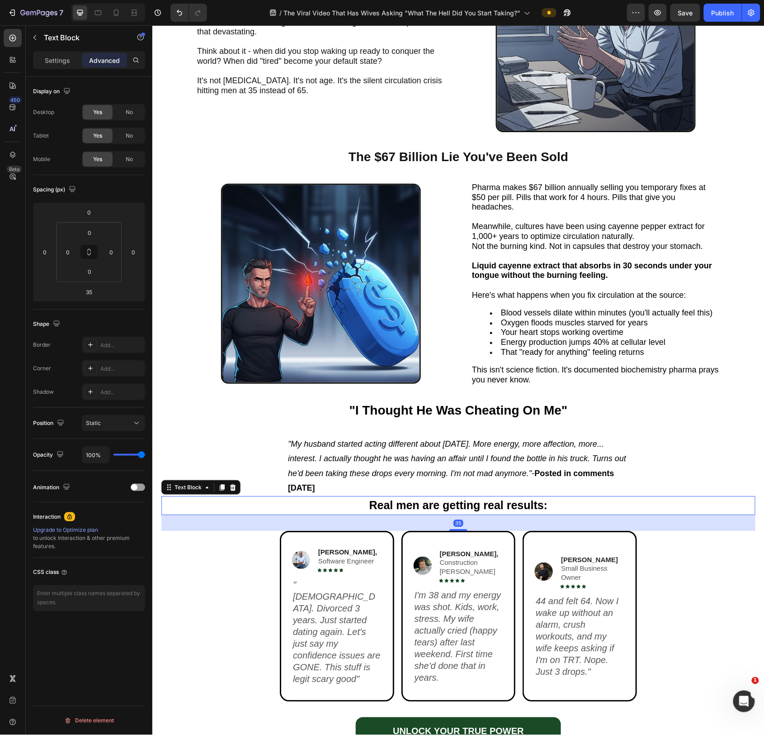
click at [565, 445] on p "Real men are getting real results:" at bounding box center [458, 504] width 593 height 17
click at [170, 445] on icon at bounding box center [168, 486] width 7 height 7
click at [341, 445] on p "Real men are getting real results:" at bounding box center [458, 504] width 593 height 17
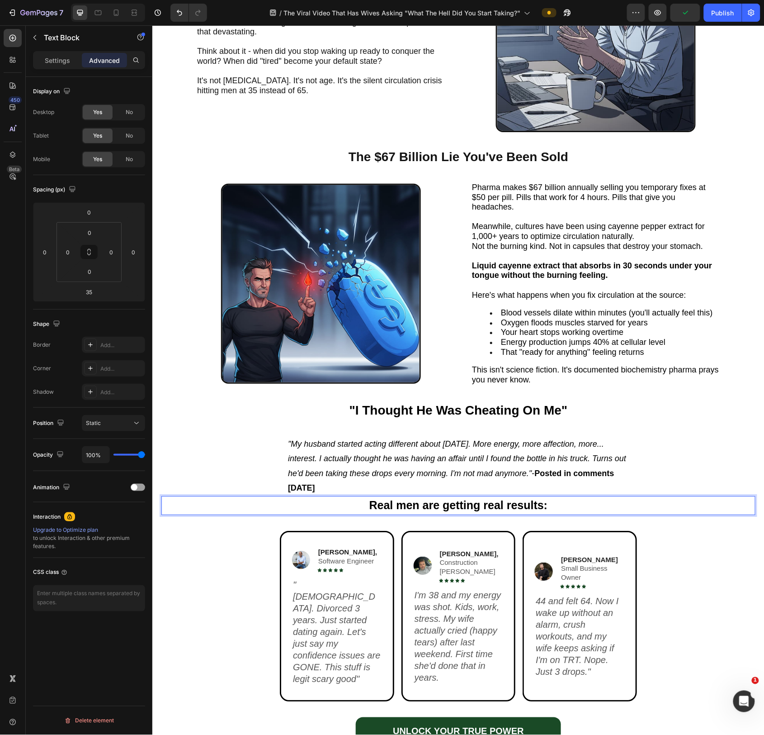
click at [588, 445] on p "Real men are getting real results:" at bounding box center [458, 504] width 593 height 17
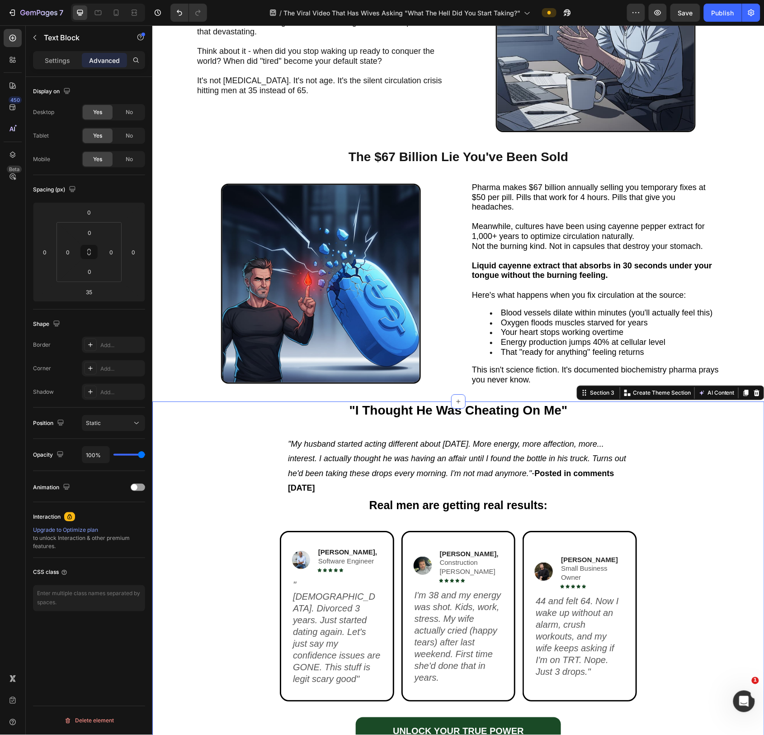
click at [690, 445] on div ""I Thought He Was Cheating On Me" Text Block "My husband started acting differe…" at bounding box center [458, 580] width 594 height 359
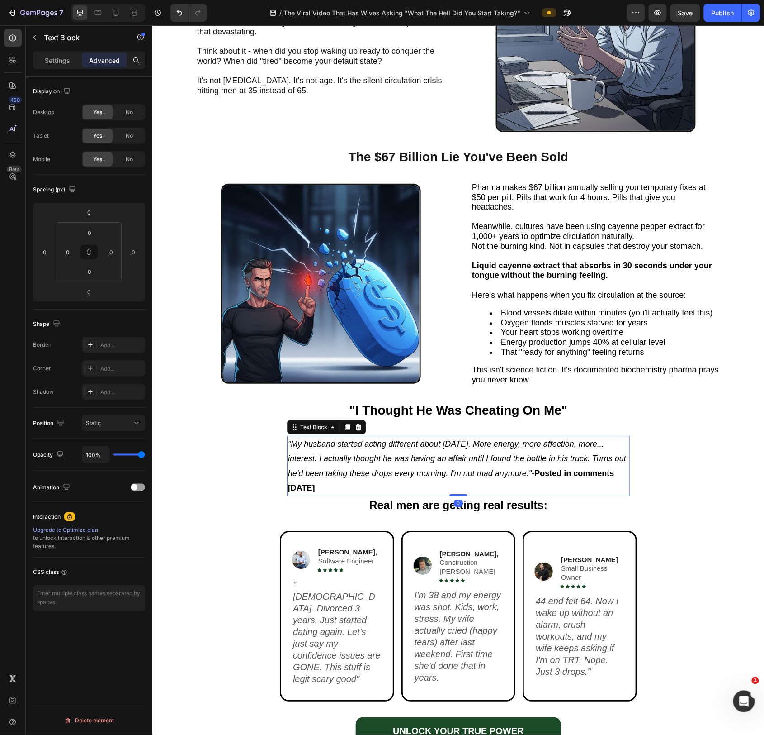
click at [564, 445] on icon ""My husband started acting different about [DATE]. More energy, more affection,…" at bounding box center [457, 458] width 338 height 38
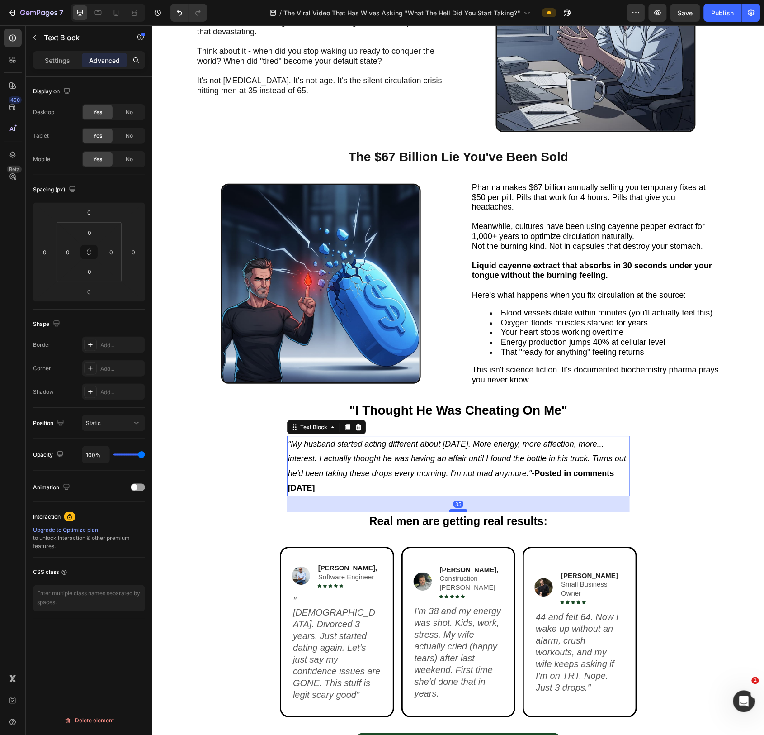
drag, startPoint x: 461, startPoint y: 496, endPoint x: 462, endPoint y: 509, distance: 13.1
click at [462, 445] on div at bounding box center [458, 509] width 18 height 3
type input "35"
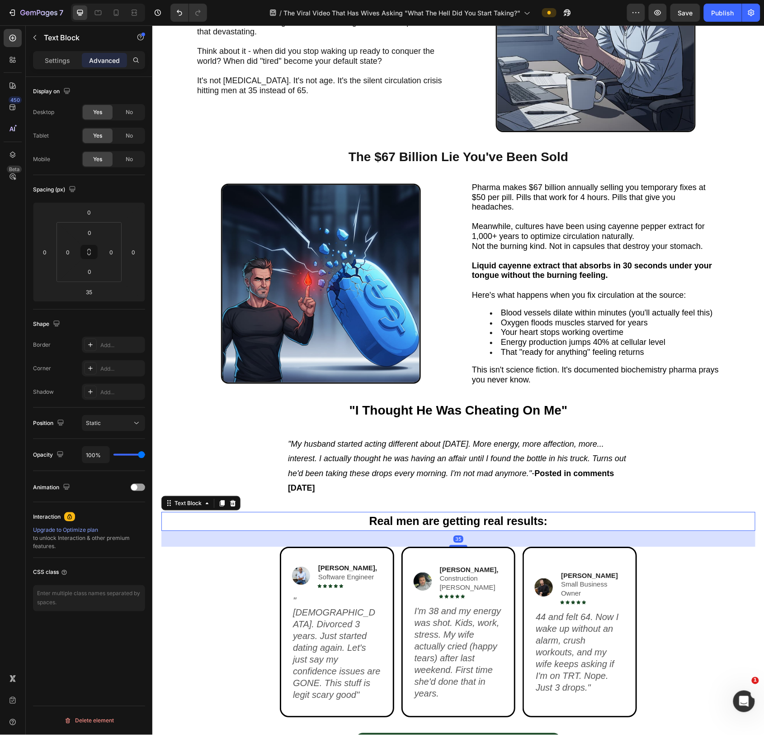
click at [512, 445] on span "Real men are getting real results:" at bounding box center [458, 520] width 179 height 13
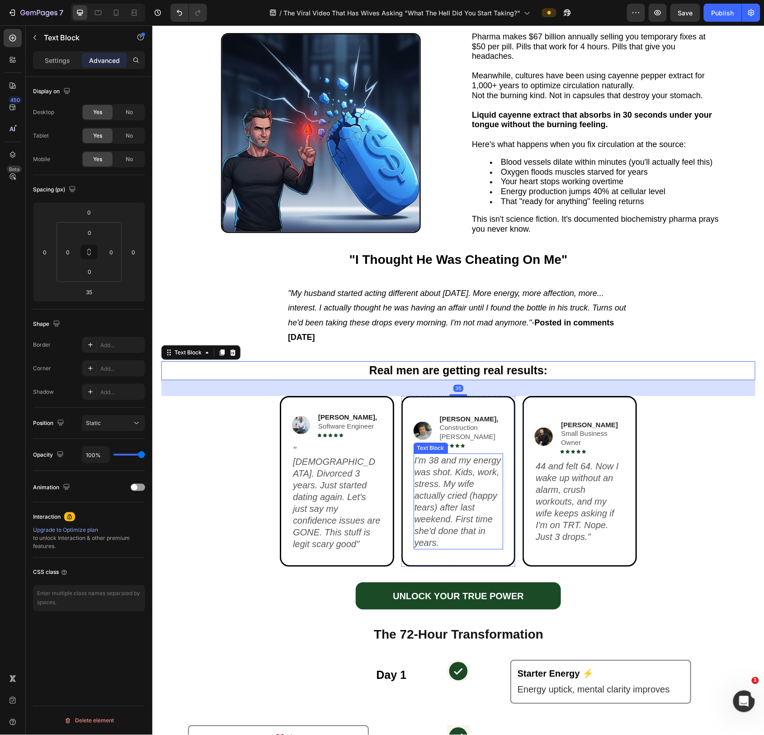
scroll to position [823, 0]
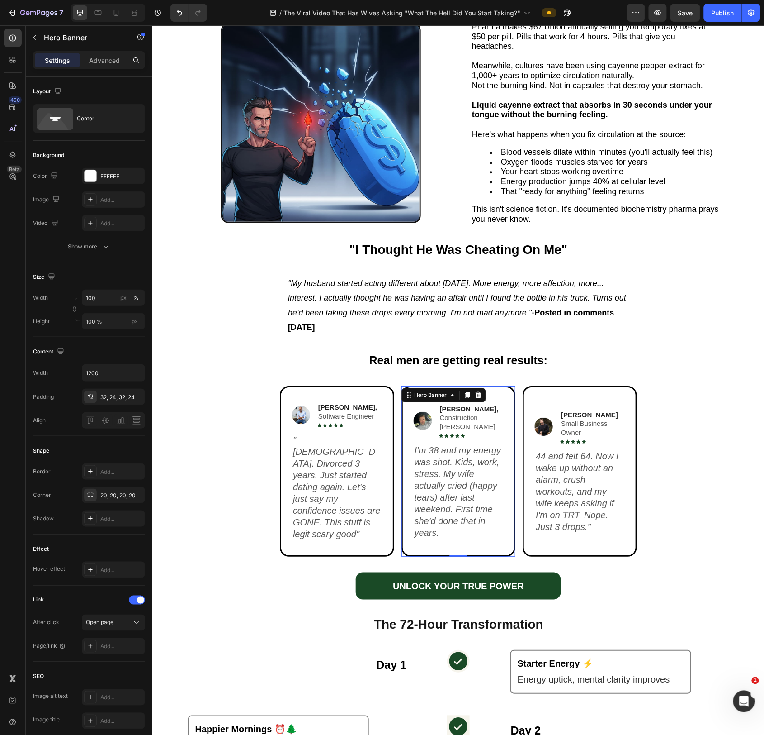
click at [503, 445] on div "Image [PERSON_NAME], Construction [PERSON_NAME] Text Block Icon Icon Icon Icon …" at bounding box center [459, 471] width 112 height 165
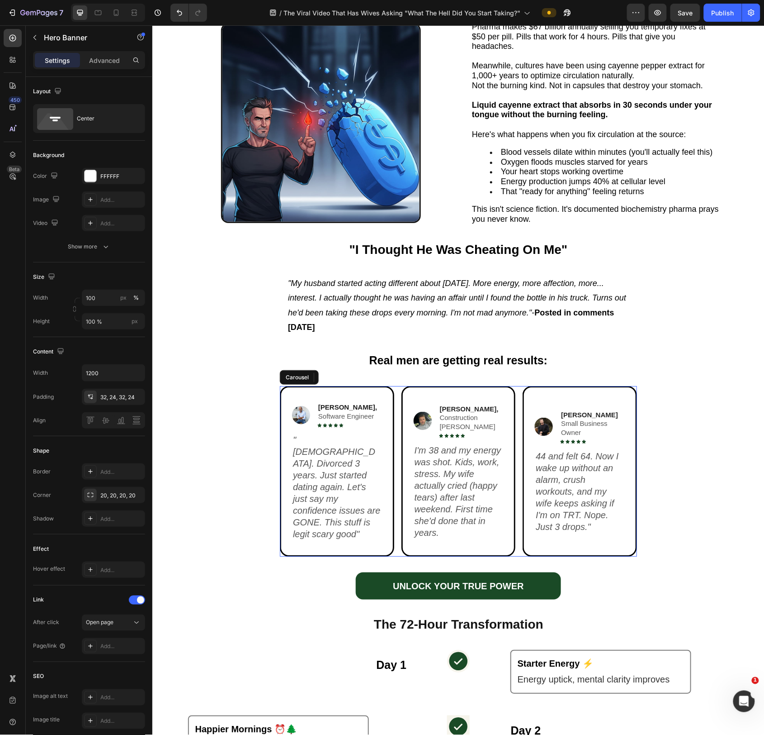
click at [520, 445] on div "Image [PERSON_NAME], Software Engineer Text Block Icon Icon Icon Icon Icon Icon…" at bounding box center [458, 470] width 357 height 171
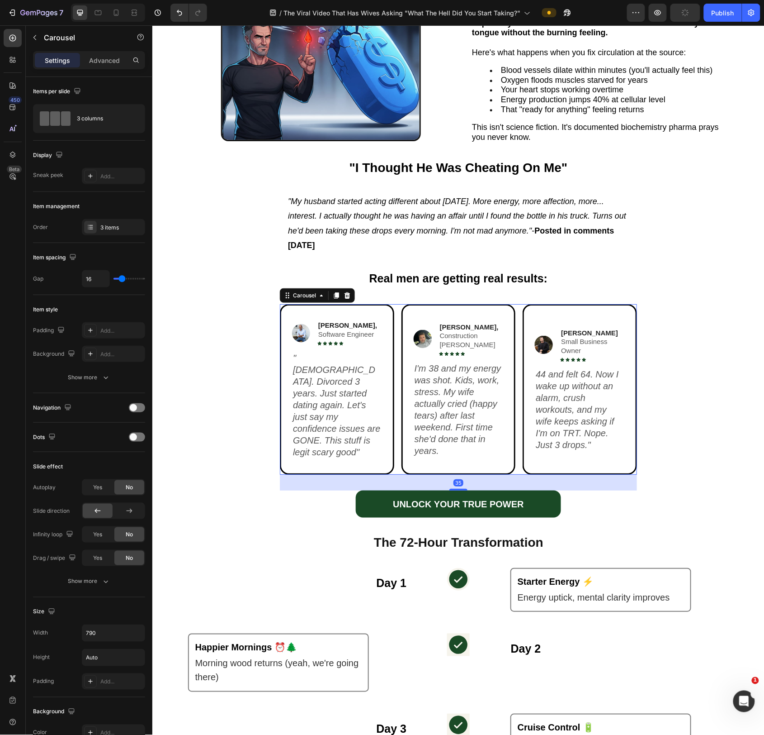
scroll to position [927, 0]
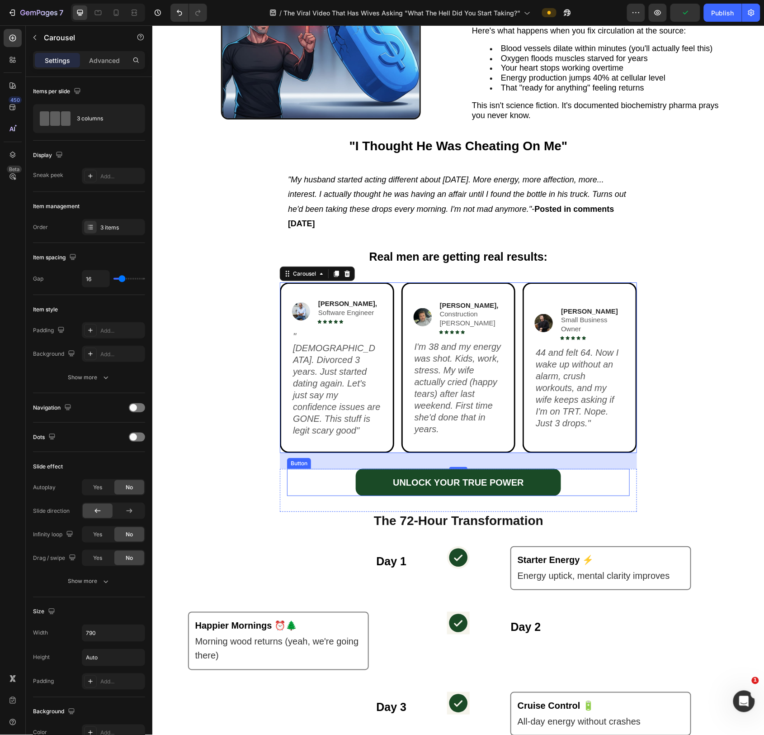
click at [570, 445] on div "UNLOCK YOUR TRUE POWER Button" at bounding box center [458, 481] width 343 height 27
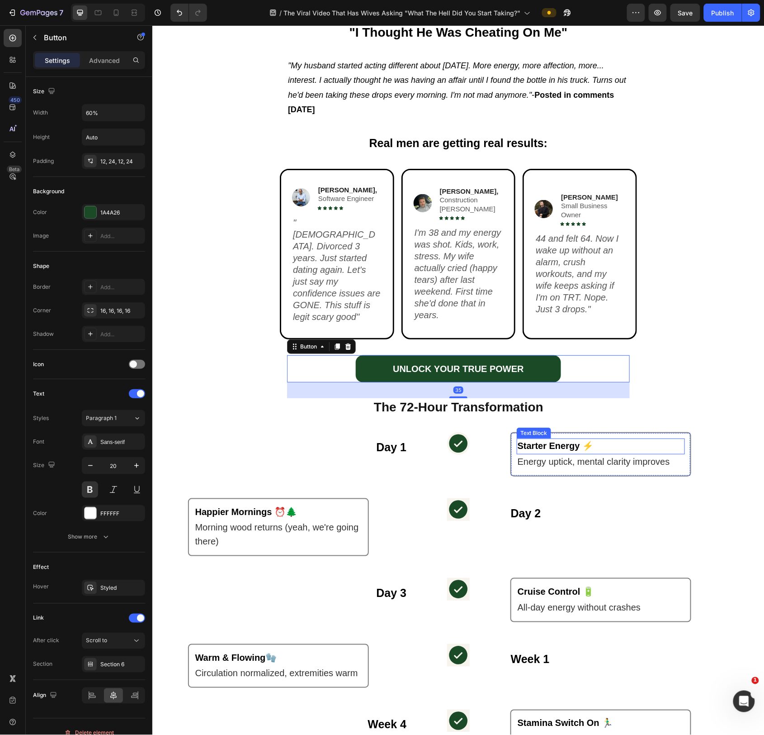
scroll to position [1042, 0]
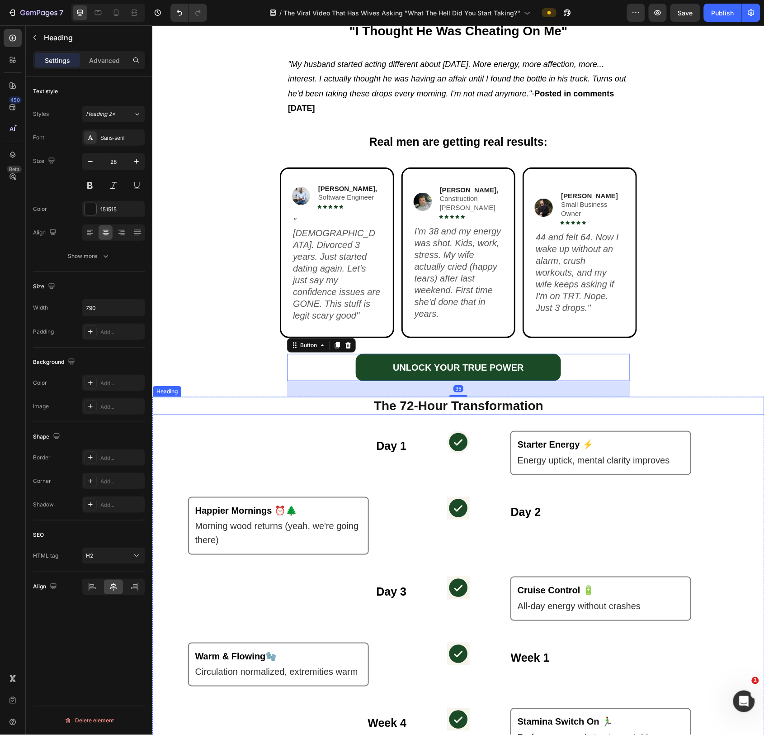
click at [565, 399] on h2 "The 72-Hour Transformation" at bounding box center [458, 405] width 357 height 18
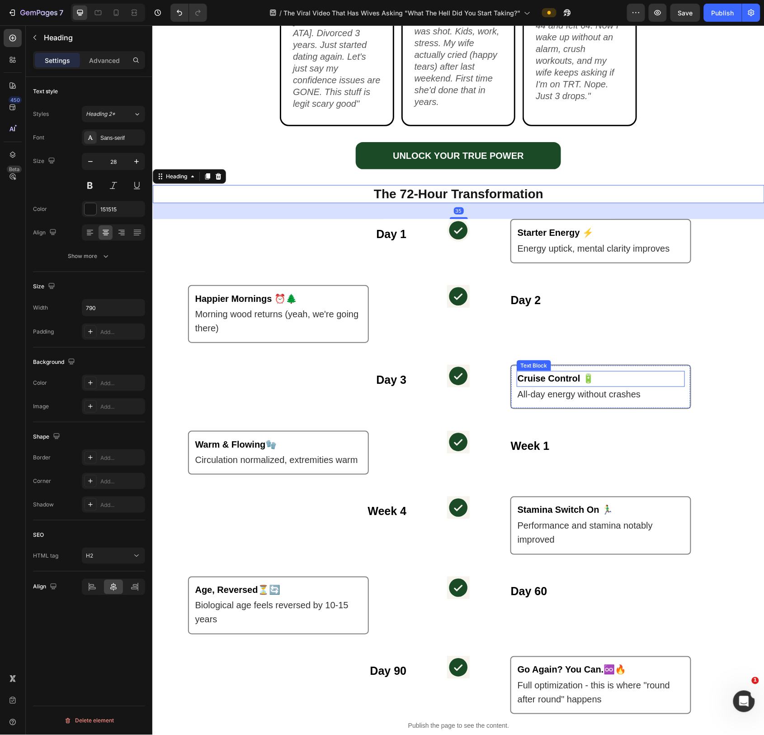
scroll to position [1313, 0]
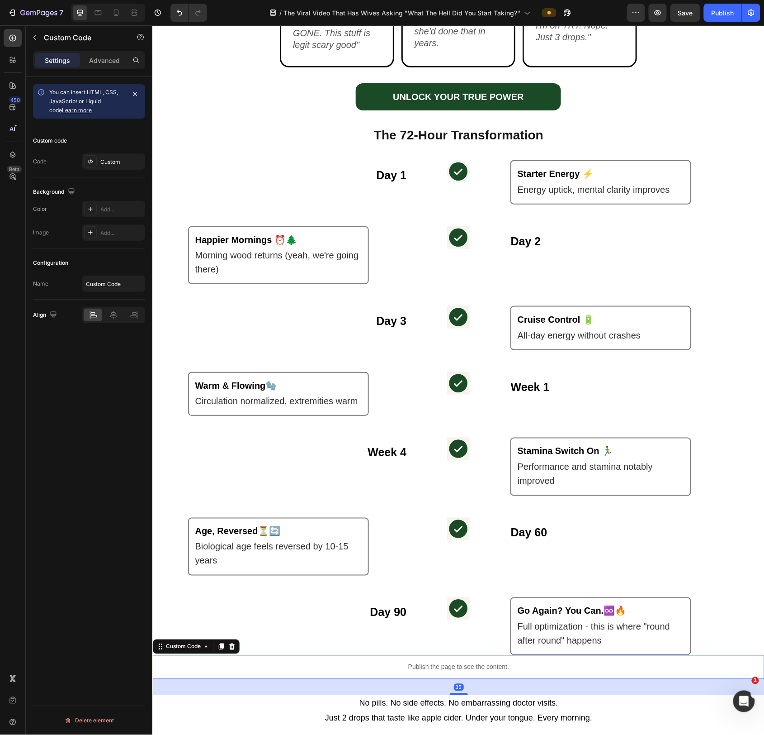
drag, startPoint x: 519, startPoint y: 660, endPoint x: 516, endPoint y: 655, distance: 6.5
click at [520, 445] on p "Publish the page to see the content." at bounding box center [458, 666] width 612 height 9
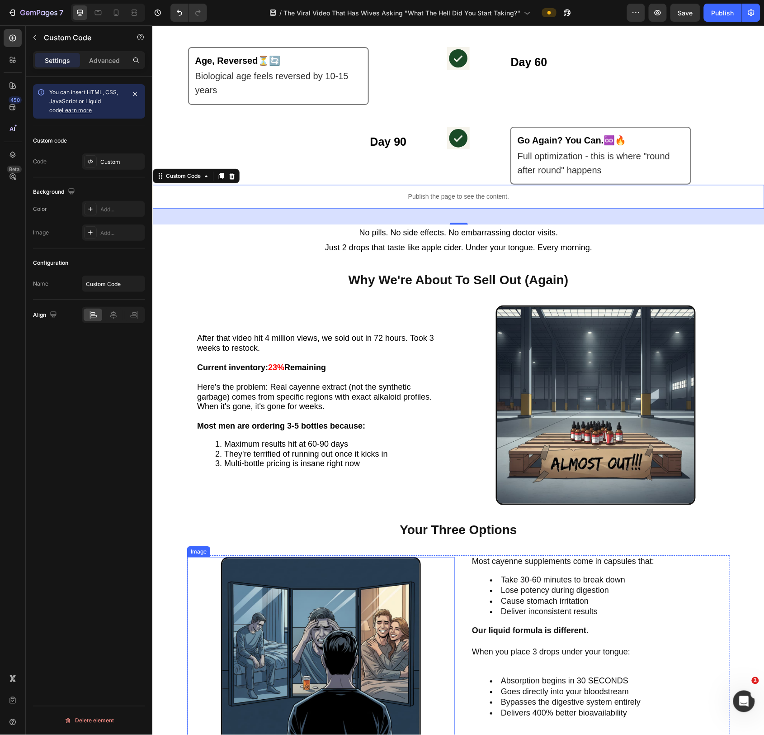
scroll to position [1780, 0]
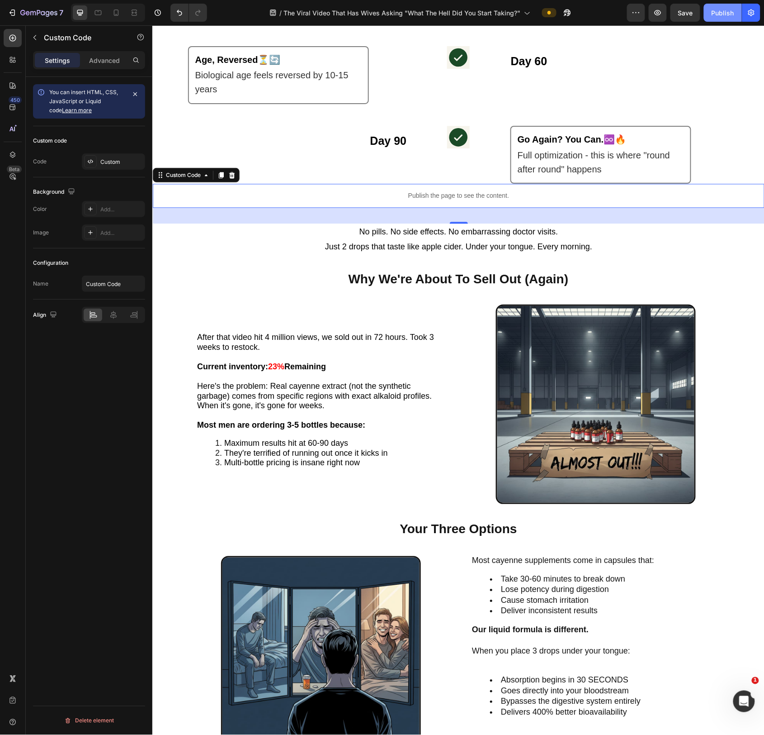
click at [716, 11] on div "Publish" at bounding box center [723, 12] width 23 height 9
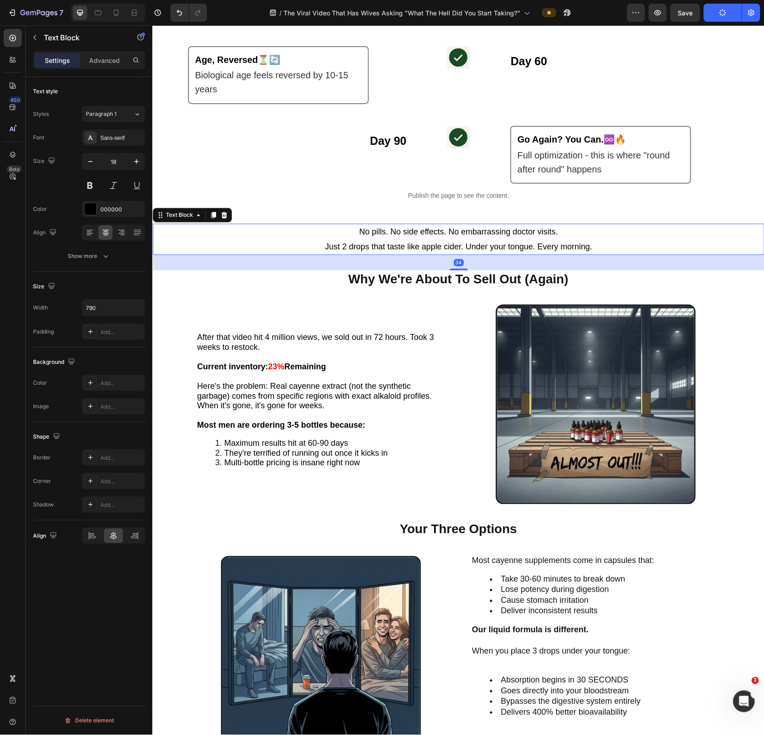
click at [515, 238] on p "No pills. No side effects. No embarrassing doctor visits. Just 2 drops that tas…" at bounding box center [459, 238] width 356 height 29
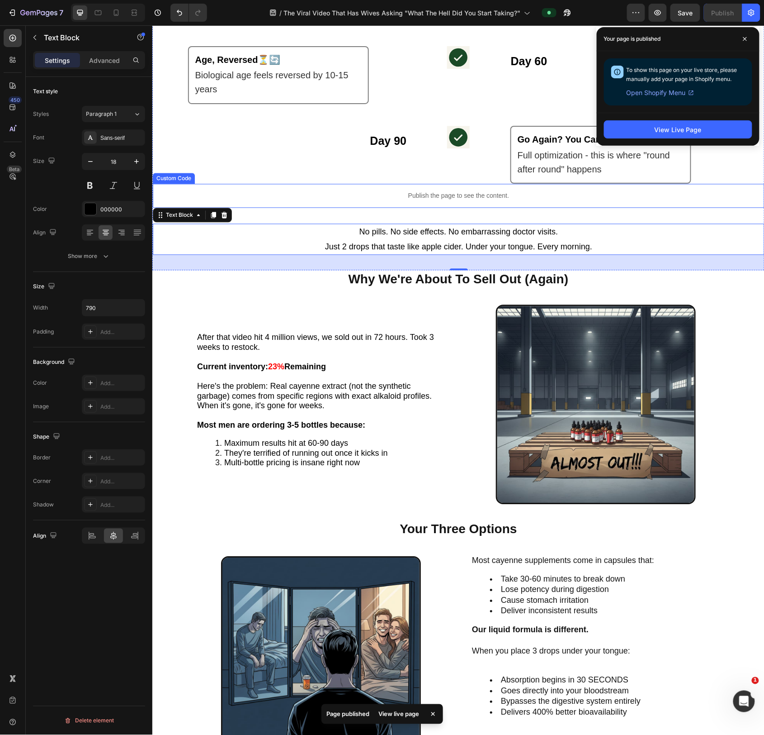
click at [509, 195] on p "Publish the page to see the content." at bounding box center [458, 194] width 612 height 9
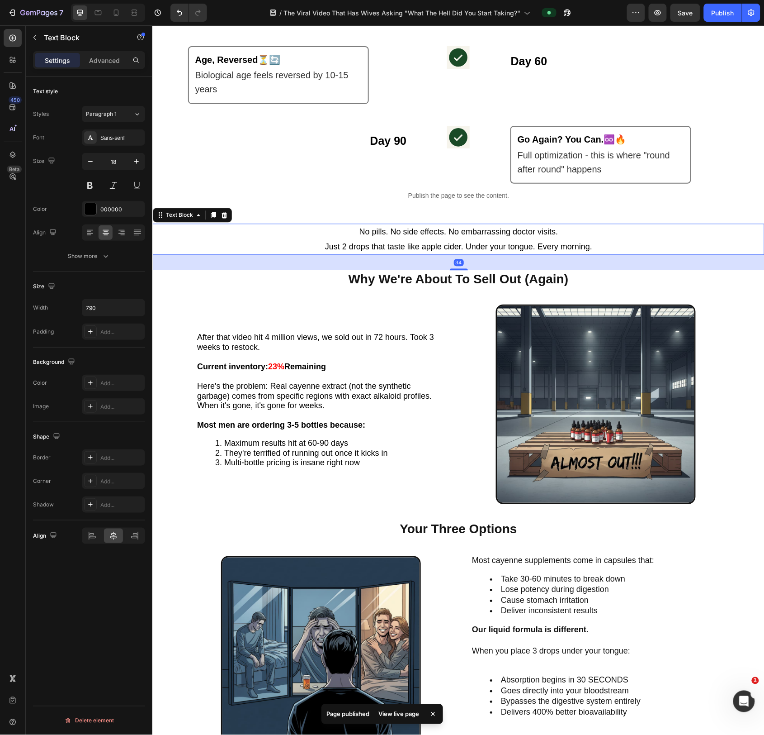
drag, startPoint x: 478, startPoint y: 235, endPoint x: 471, endPoint y: 226, distance: 11.0
click at [478, 234] on span "No pills. No side effects. No embarrassing doctor visits." at bounding box center [458, 231] width 199 height 9
click at [462, 269] on div at bounding box center [459, 268] width 18 height 3
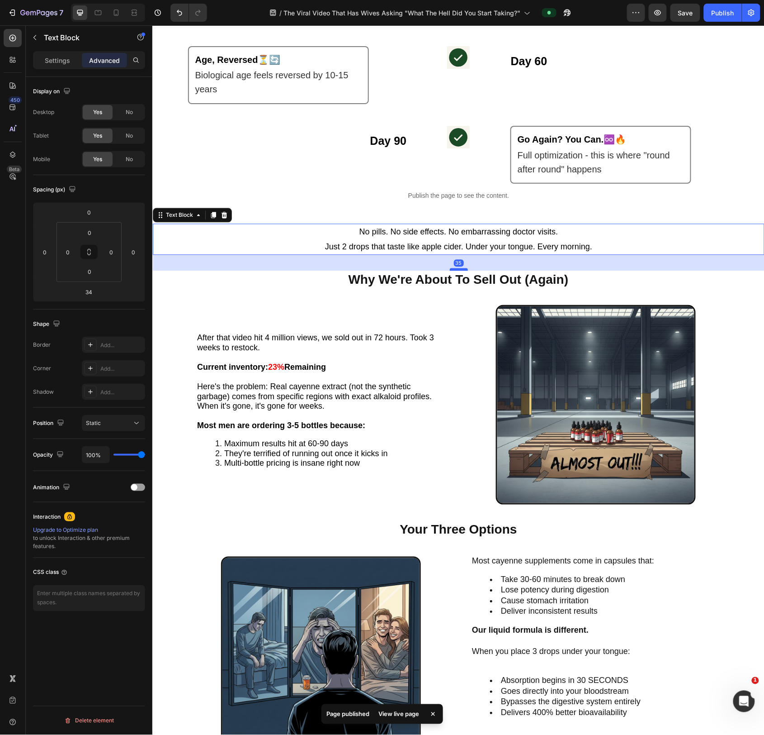
click at [462, 270] on div at bounding box center [459, 268] width 18 height 3
type input "35"
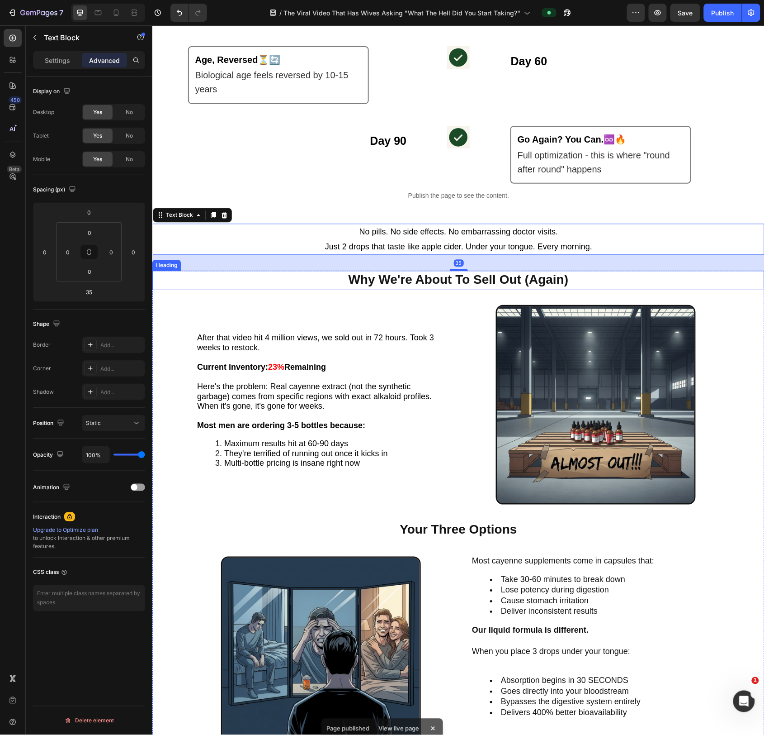
click at [468, 277] on h2 "Why We're About To Sell Out (Again)" at bounding box center [458, 279] width 357 height 18
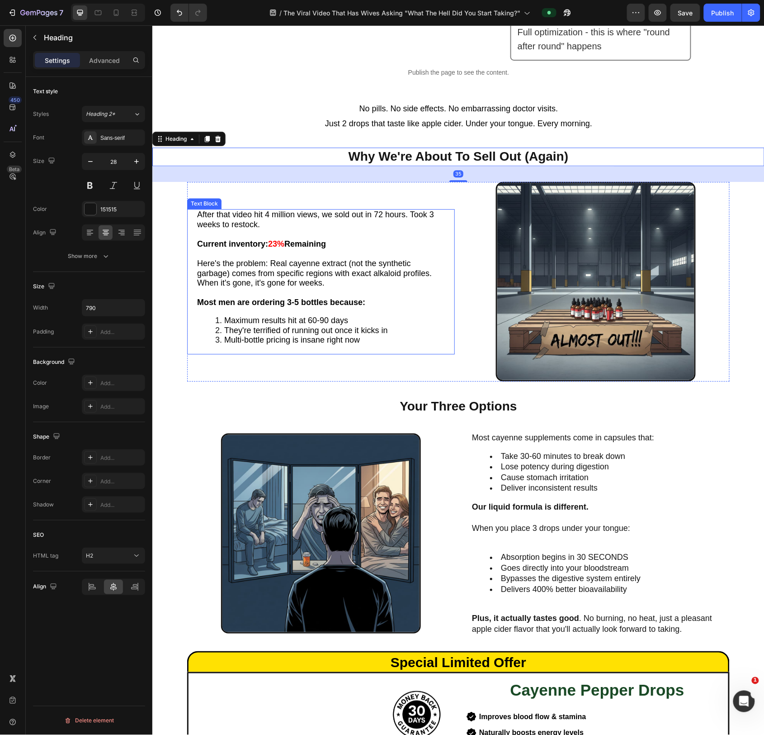
scroll to position [1906, 0]
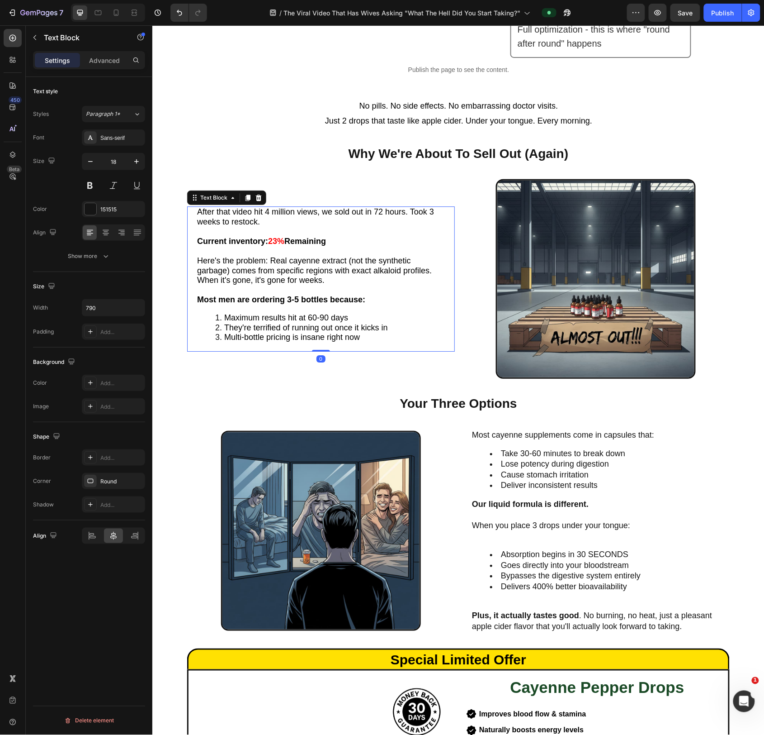
click at [383, 275] on p "Here's the problem: Real cayenne extract (not the synthetic garbage) comes from…" at bounding box center [321, 270] width 248 height 29
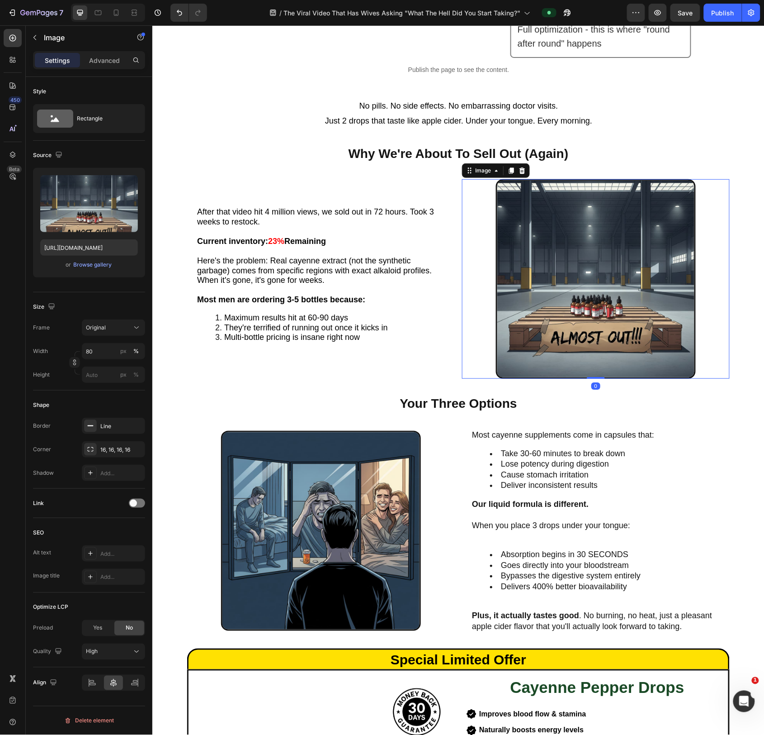
click at [596, 264] on img at bounding box center [596, 279] width 200 height 200
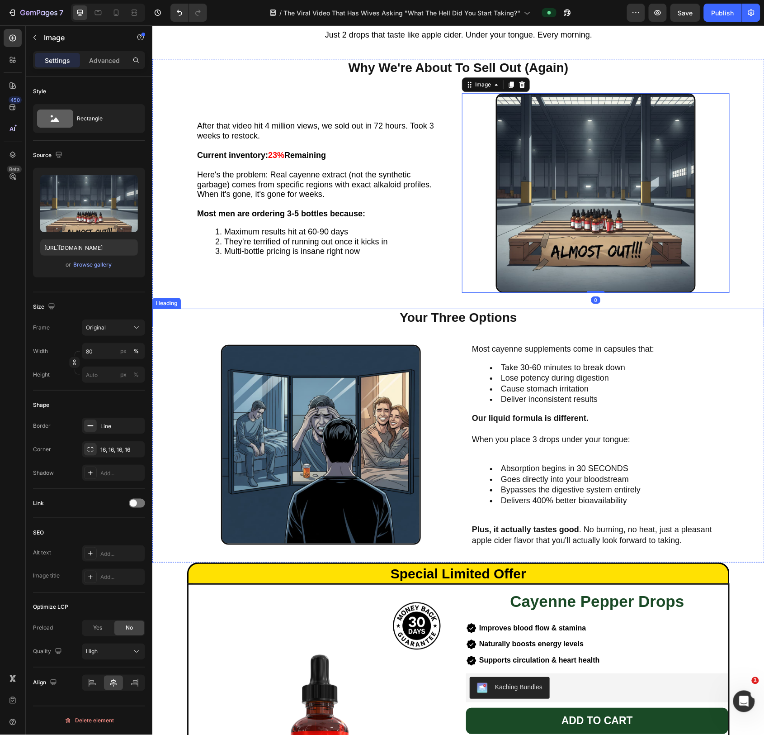
scroll to position [1994, 0]
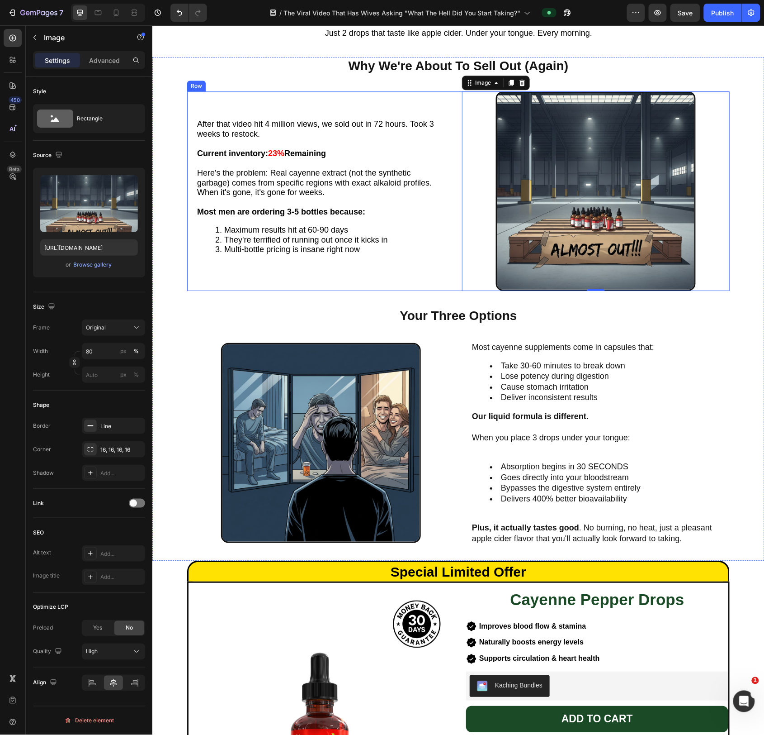
click at [459, 286] on div "After that video hit 4 million views, we sold out in 72 hours. Took 3 weeks to …" at bounding box center [458, 191] width 543 height 200
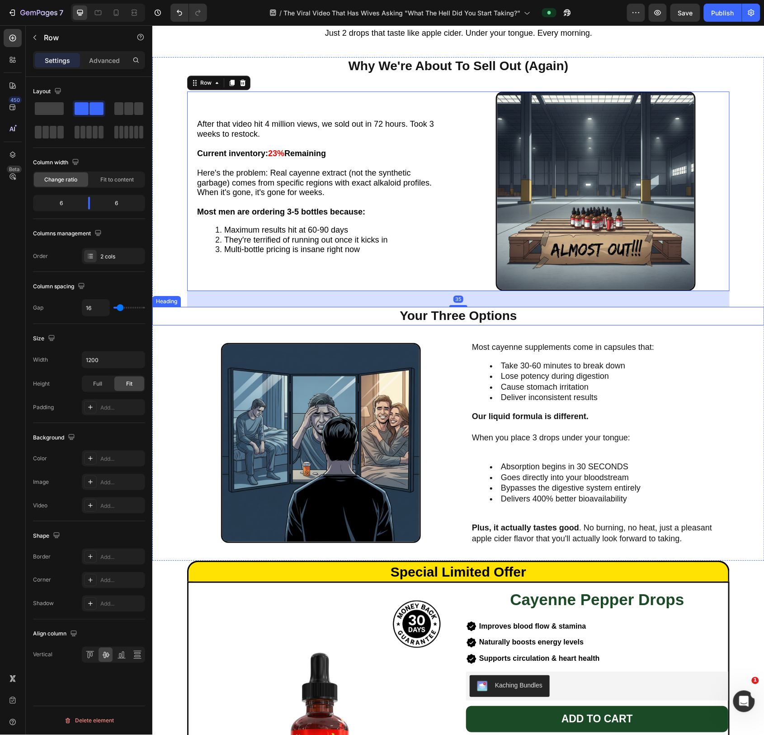
click at [478, 318] on h2 "Your Three Options" at bounding box center [458, 315] width 357 height 18
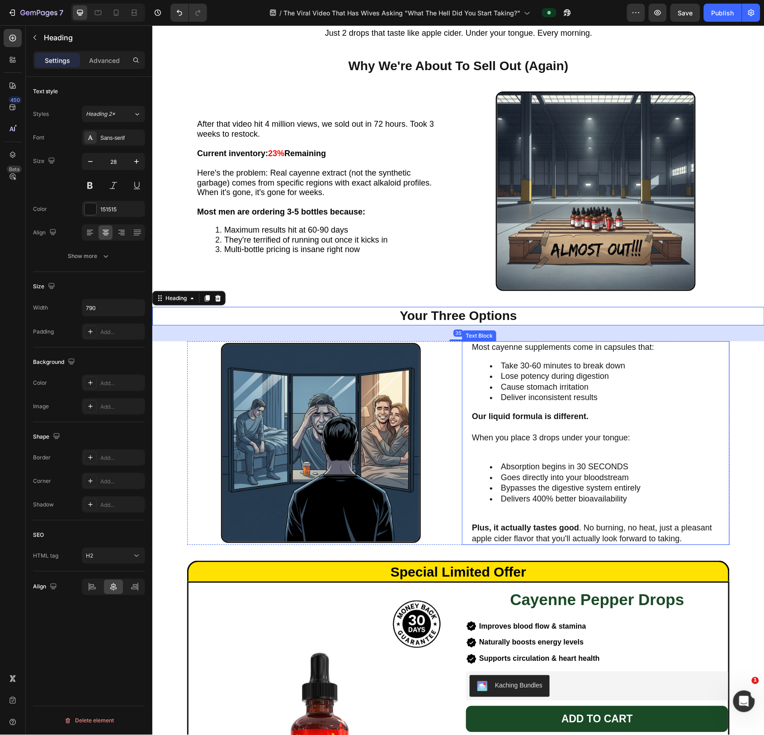
click at [513, 366] on span "Take 30-60 minutes to break down" at bounding box center [563, 365] width 124 height 9
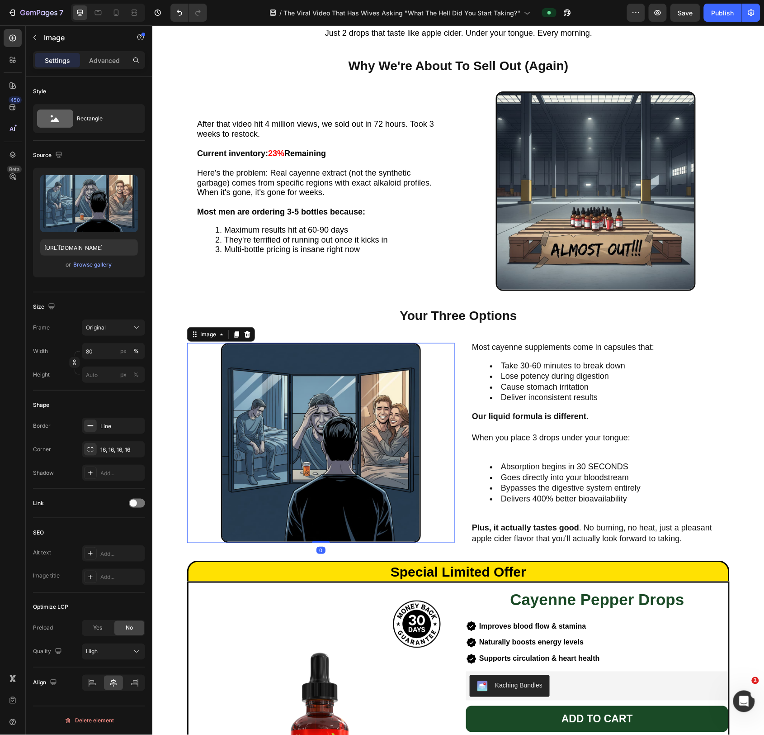
click at [360, 386] on img at bounding box center [321, 442] width 200 height 200
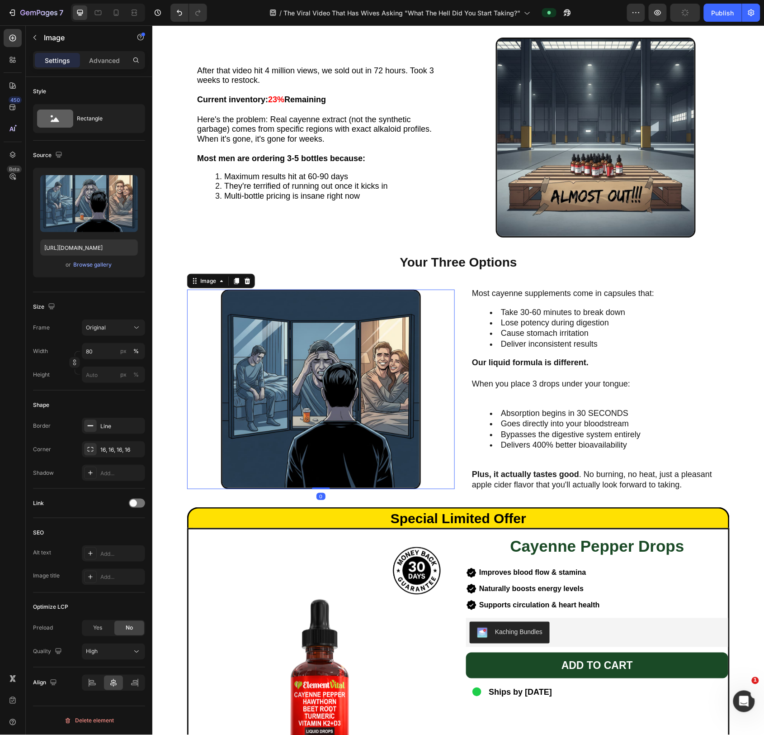
scroll to position [2051, 0]
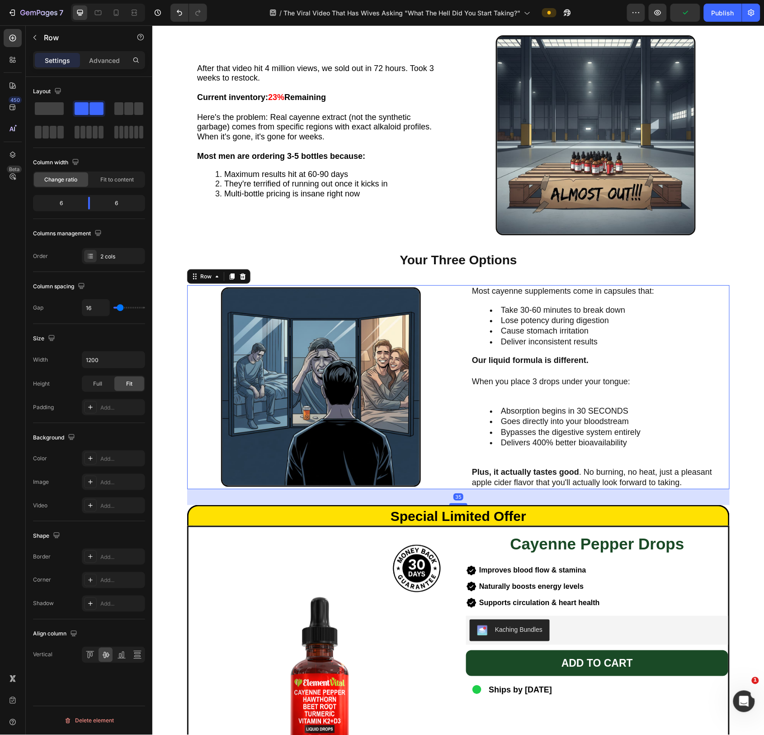
click at [459, 445] on div "Image Most cayenne supplements come in capsules that: Take 30-60 minutes to bre…" at bounding box center [458, 387] width 543 height 204
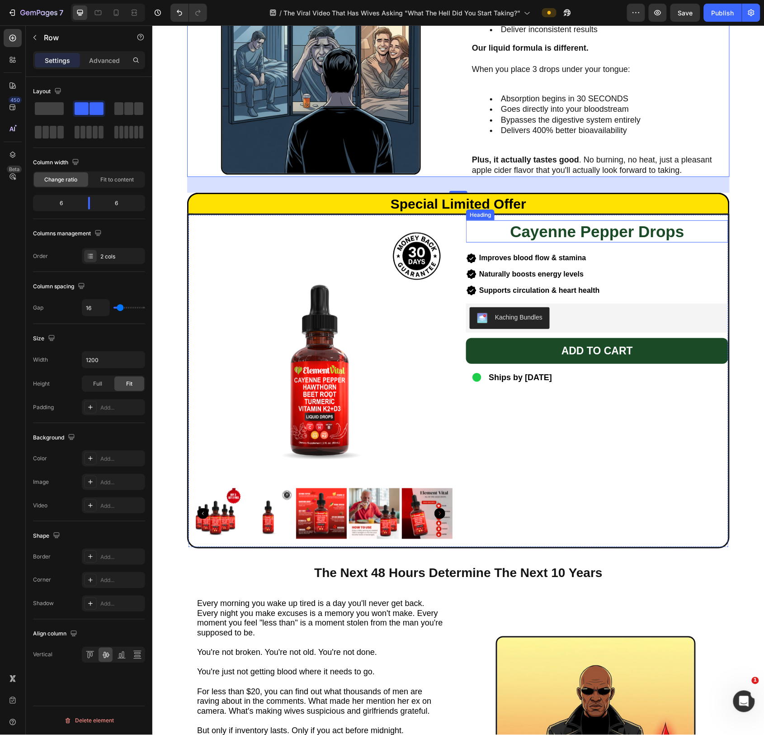
scroll to position [2375, 0]
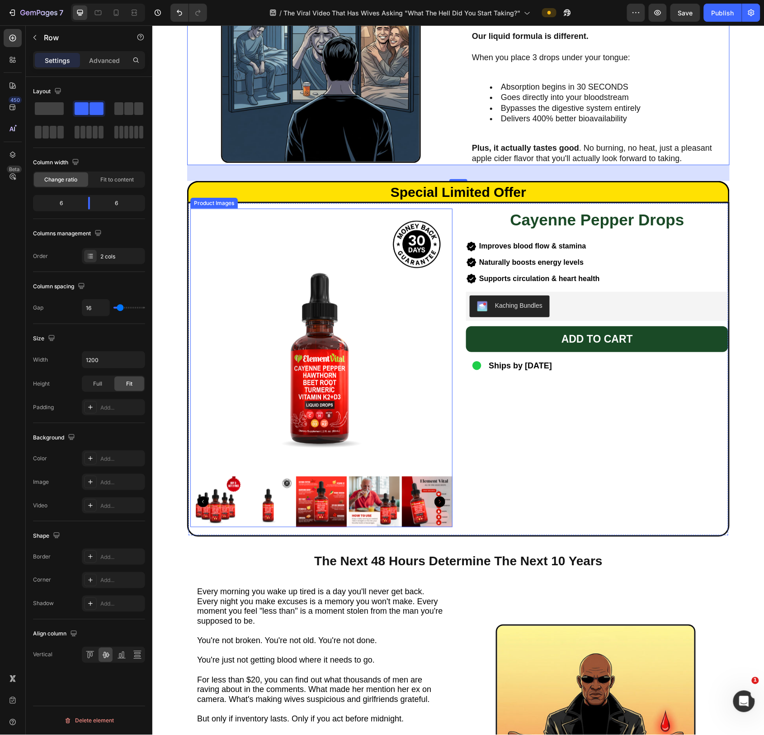
click at [373, 212] on img at bounding box center [321, 339] width 262 height 262
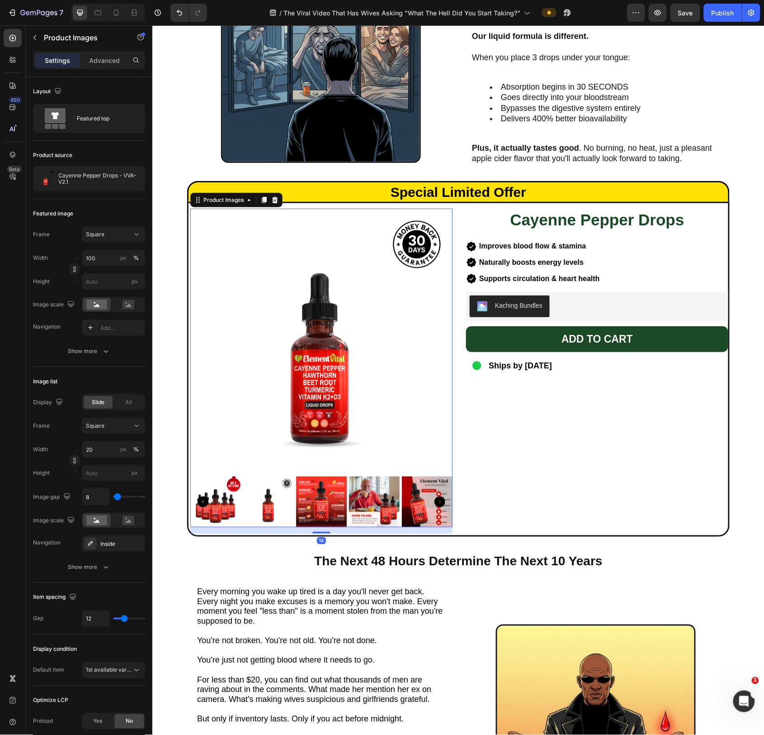
click at [221, 205] on div "Product Images" at bounding box center [236, 199] width 92 height 14
click at [219, 199] on div "Product Images" at bounding box center [223, 199] width 44 height 8
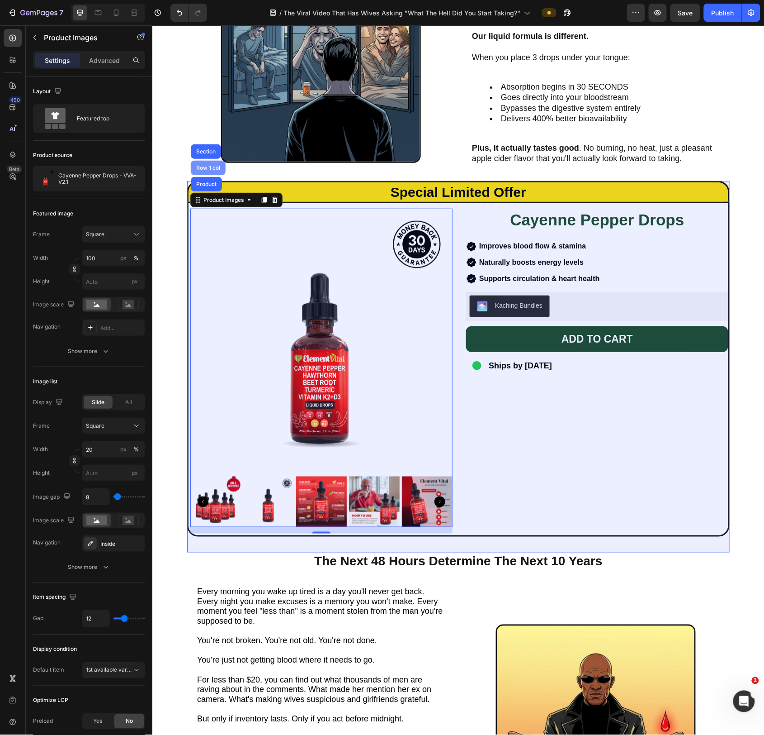
click at [216, 171] on div "Row 1 col" at bounding box center [207, 167] width 35 height 14
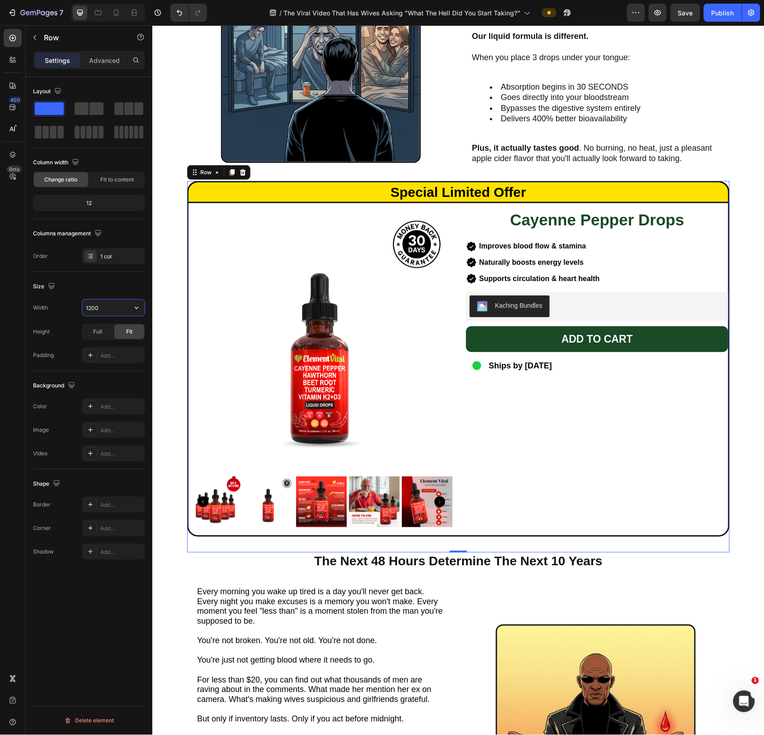
click at [97, 308] on input "1200" at bounding box center [113, 307] width 62 height 16
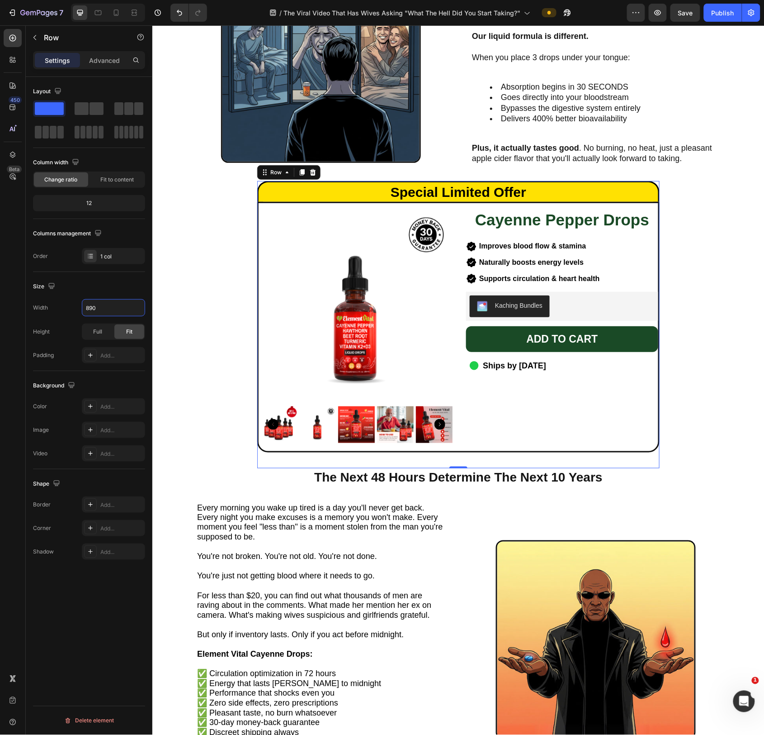
type input "890"
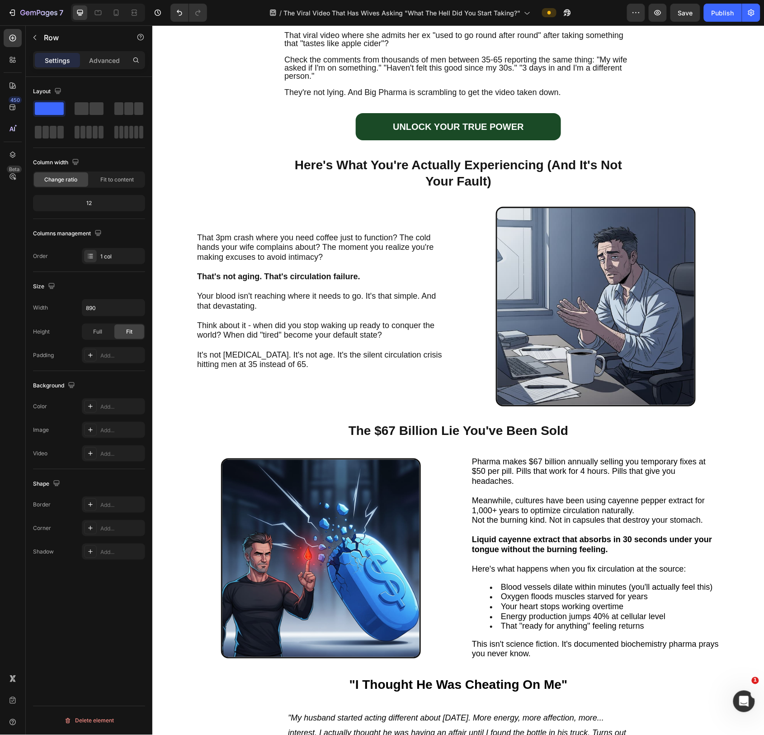
scroll to position [0, 0]
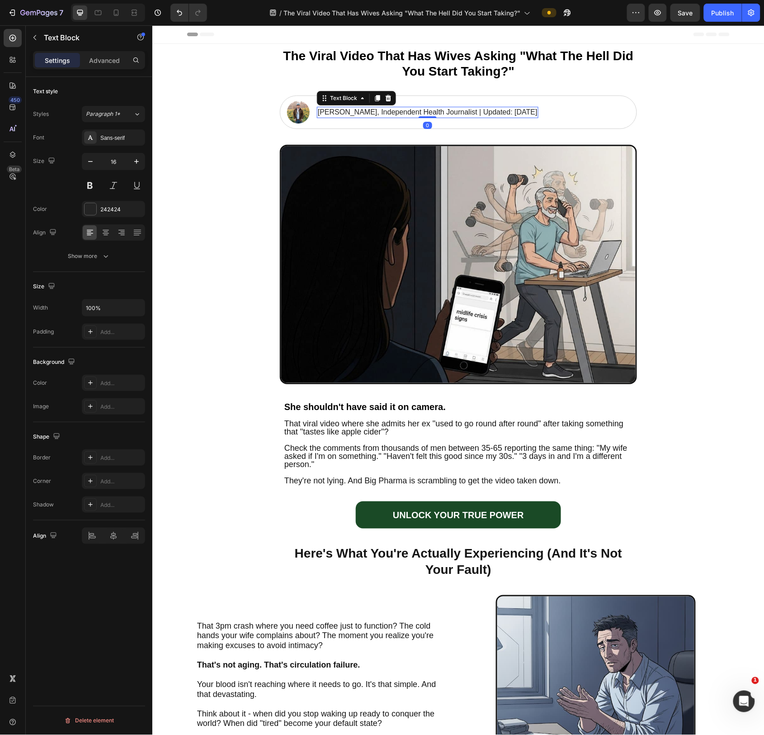
click at [328, 111] on p "[PERSON_NAME], Independent Health Journalist | Updated: [DATE]" at bounding box center [428, 111] width 220 height 9
click at [298, 110] on img at bounding box center [298, 111] width 23 height 23
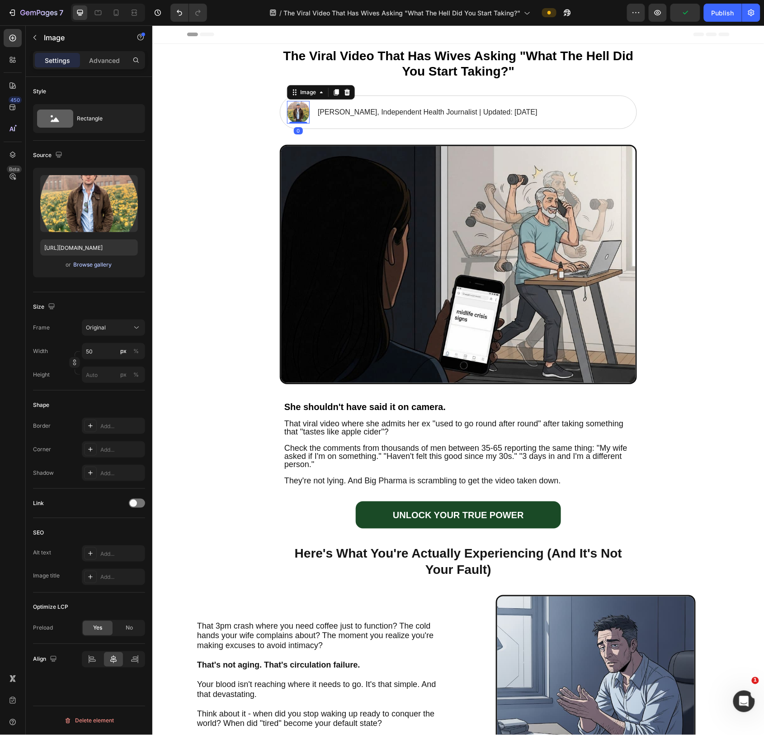
click at [88, 266] on div "Browse gallery" at bounding box center [93, 265] width 38 height 8
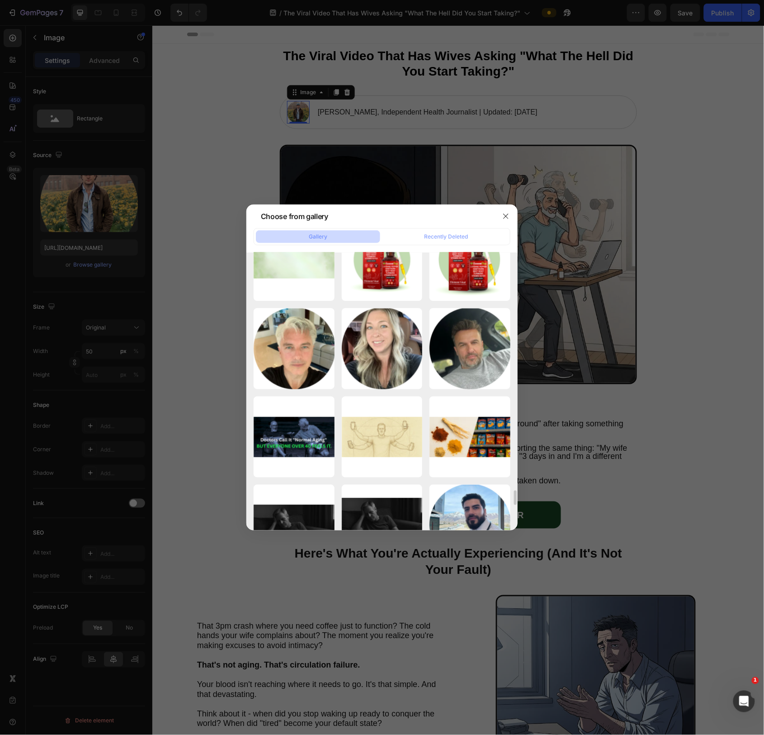
scroll to position [4448, 0]
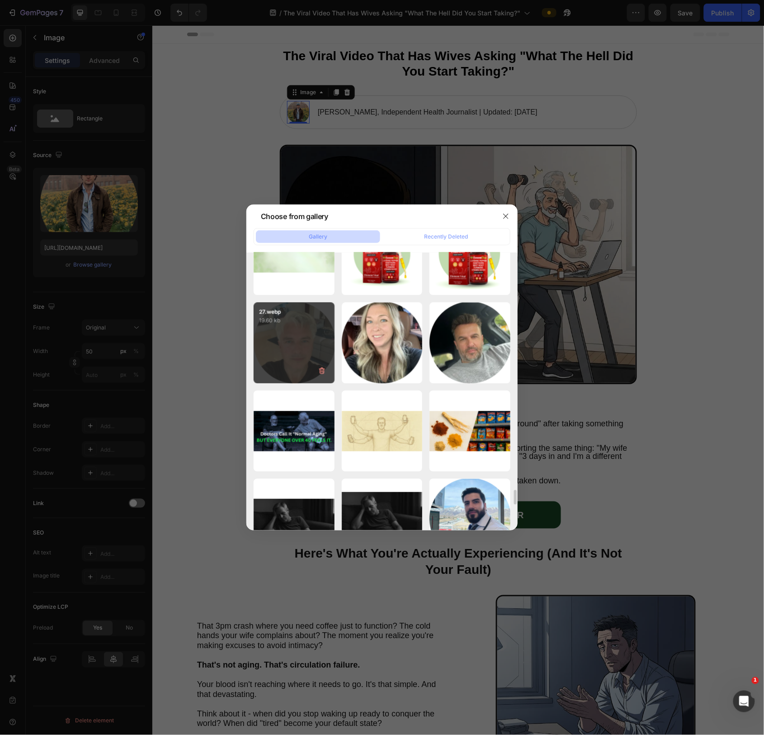
click at [294, 346] on div "27.webp 19.60 kb" at bounding box center [294, 342] width 81 height 81
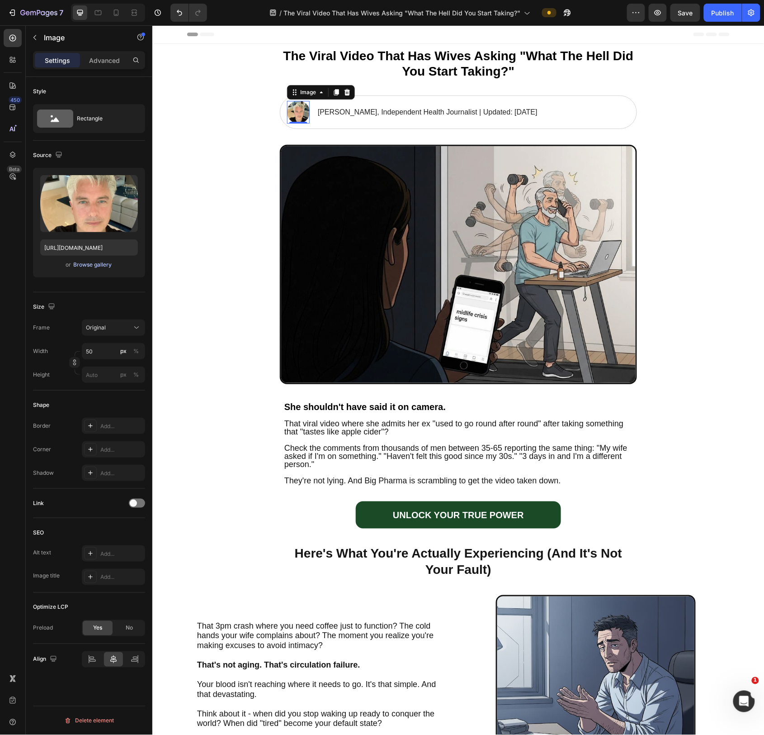
click at [89, 263] on div "Browse gallery" at bounding box center [93, 265] width 38 height 8
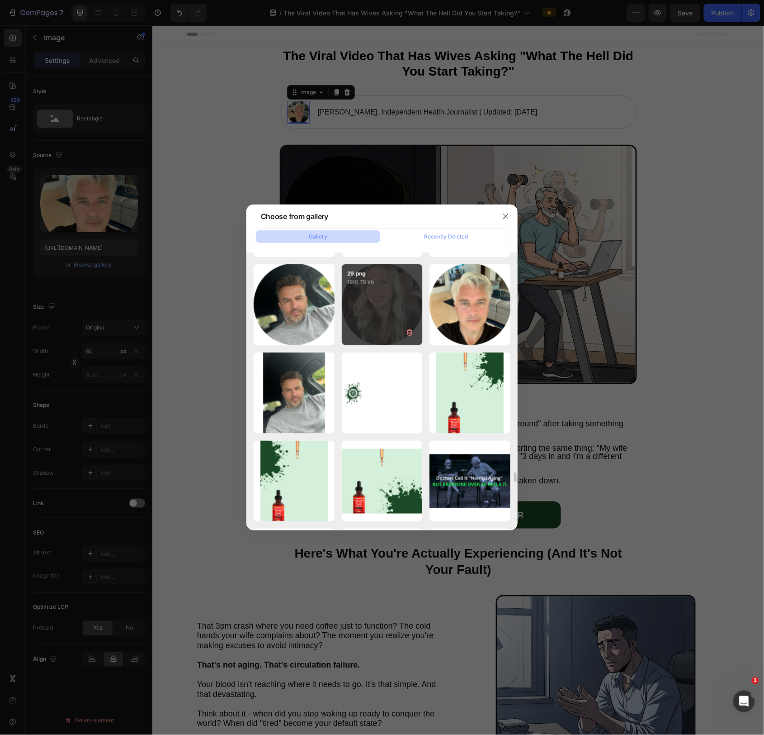
scroll to position [7404, 0]
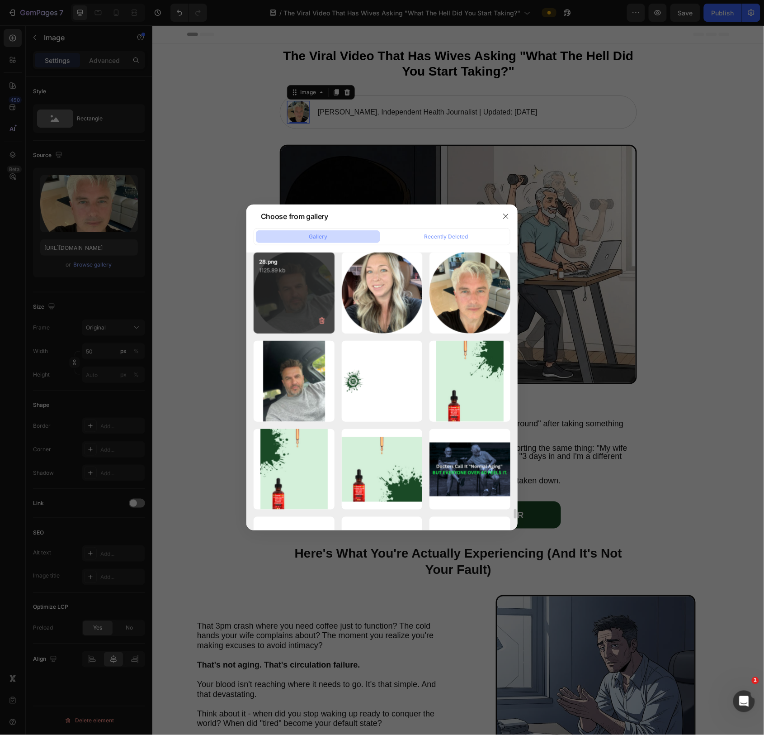
click at [282, 291] on div "28.png 1125.89 kb" at bounding box center [294, 292] width 81 height 81
type input "[URL][DOMAIN_NAME]"
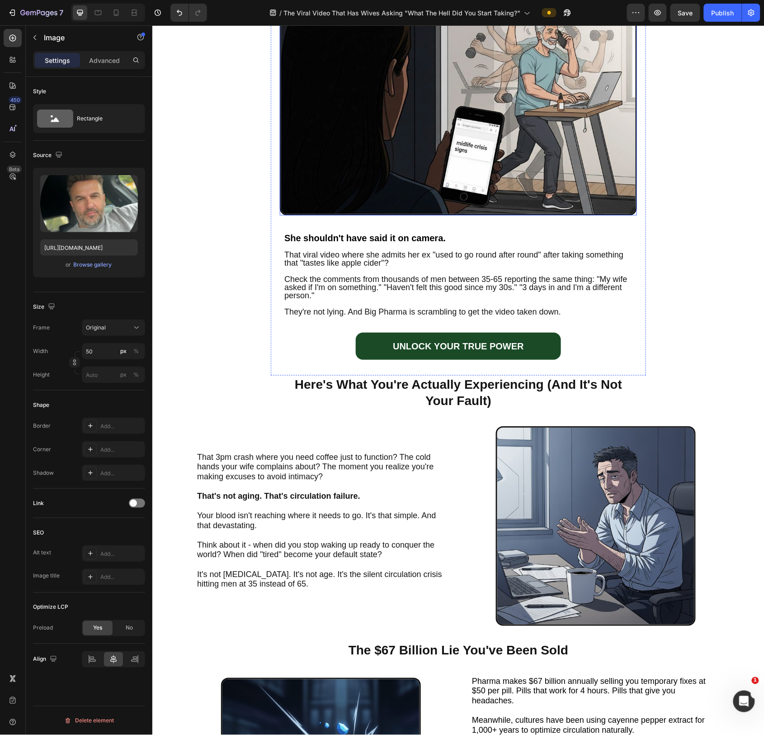
scroll to position [174, 0]
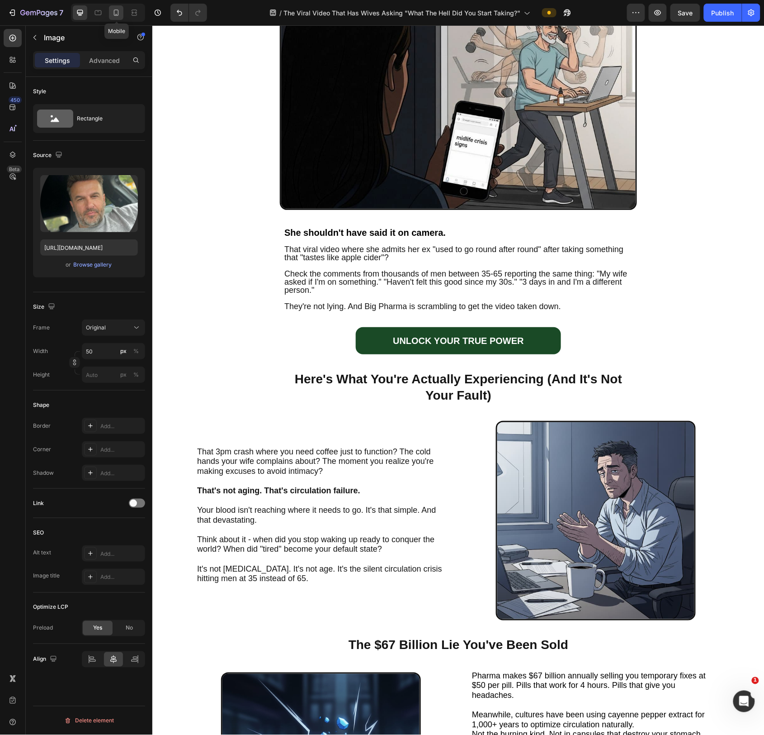
click at [119, 10] on icon at bounding box center [116, 12] width 5 height 6
type input "40"
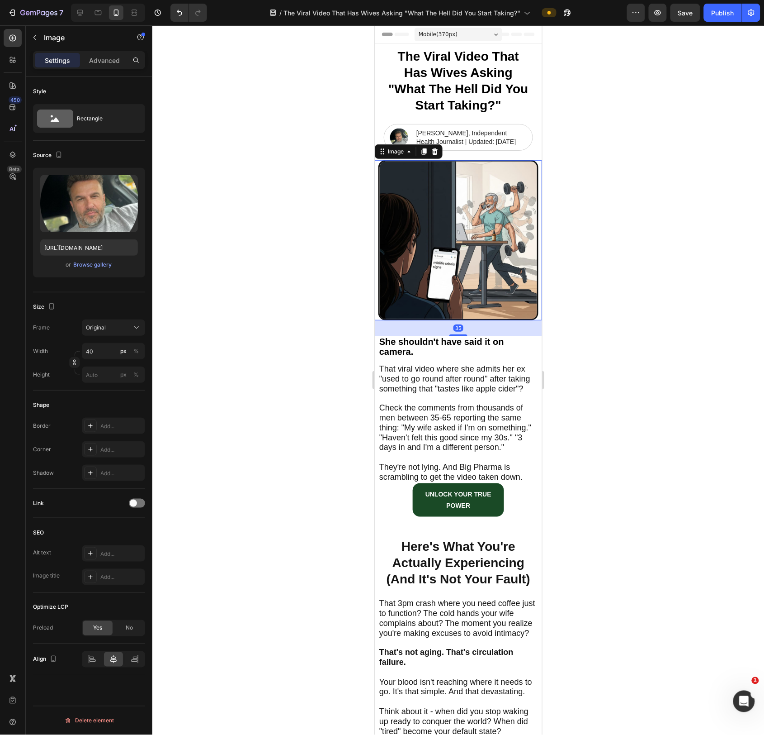
click at [509, 204] on img at bounding box center [458, 240] width 160 height 160
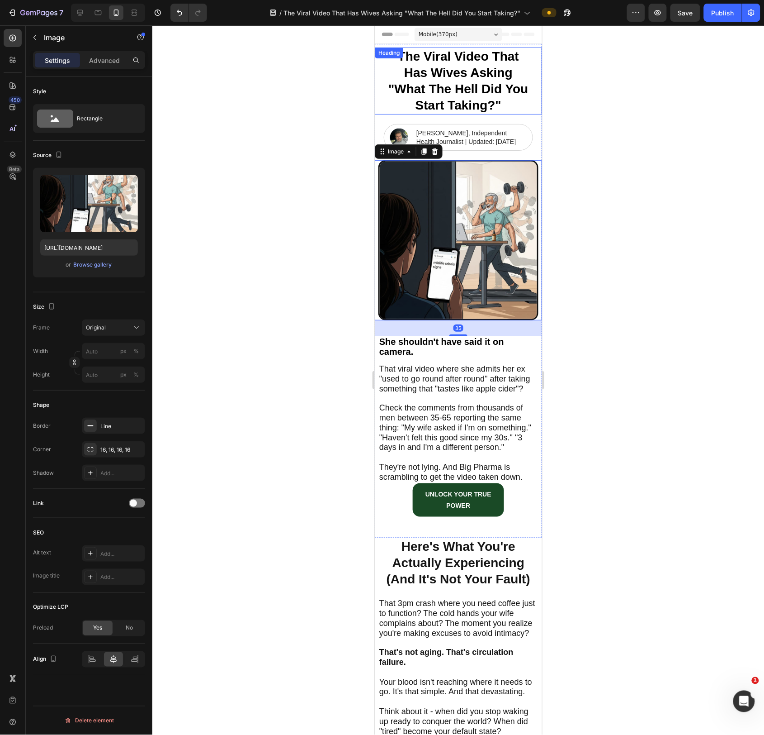
click at [523, 89] on strong "The Viral Video That Has Wives Asking "What The Hell Did You Start Taking?"" at bounding box center [458, 80] width 140 height 63
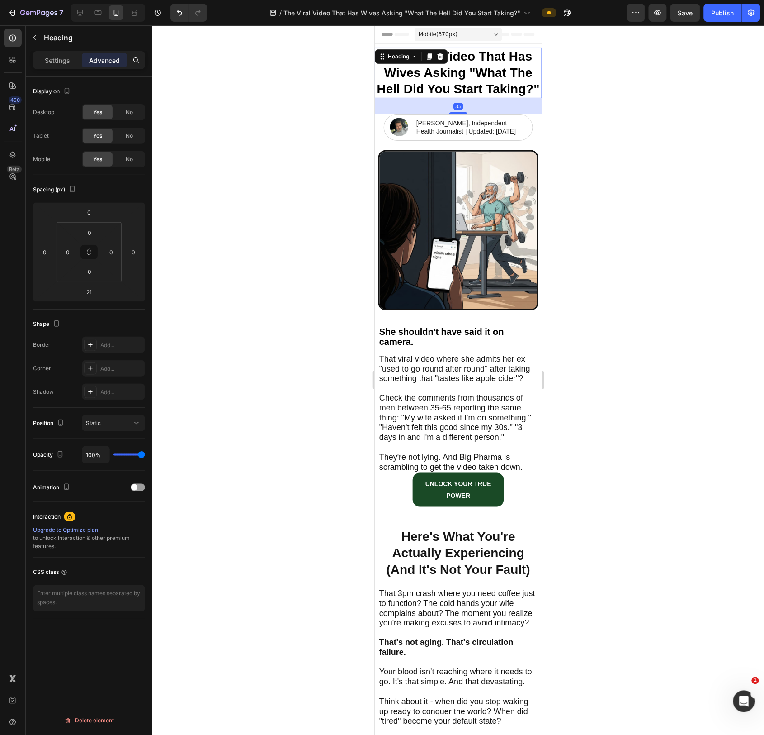
drag, startPoint x: 466, startPoint y: 120, endPoint x: 467, endPoint y: 127, distance: 6.4
click at [467, 127] on div "The Viral Video That Has Wives Asking "What The Hell Did You Start Taking?" Hea…" at bounding box center [458, 285] width 167 height 484
type input "35"
drag, startPoint x: 153, startPoint y: 110, endPoint x: 663, endPoint y: 162, distance: 512.4
click at [659, 151] on div at bounding box center [458, 379] width 612 height 709
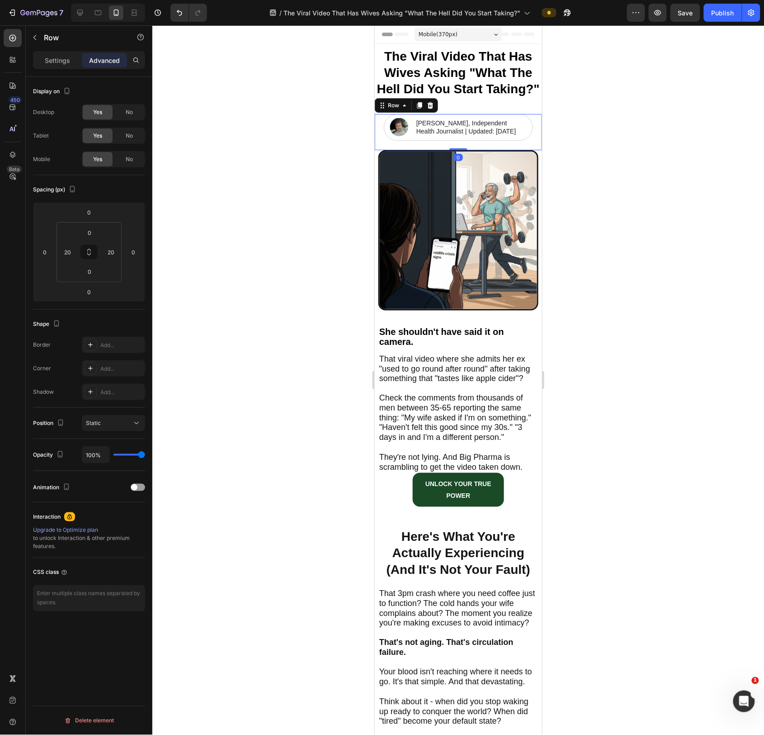
click at [531, 139] on div "Image [PERSON_NAME], Independent Health Journalist | Updated: [DATE] Text Block…" at bounding box center [458, 132] width 149 height 36
click at [530, 128] on div "Image [PERSON_NAME], Independent Health Journalist | Updated: [DATE] Text Block…" at bounding box center [458, 127] width 149 height 26
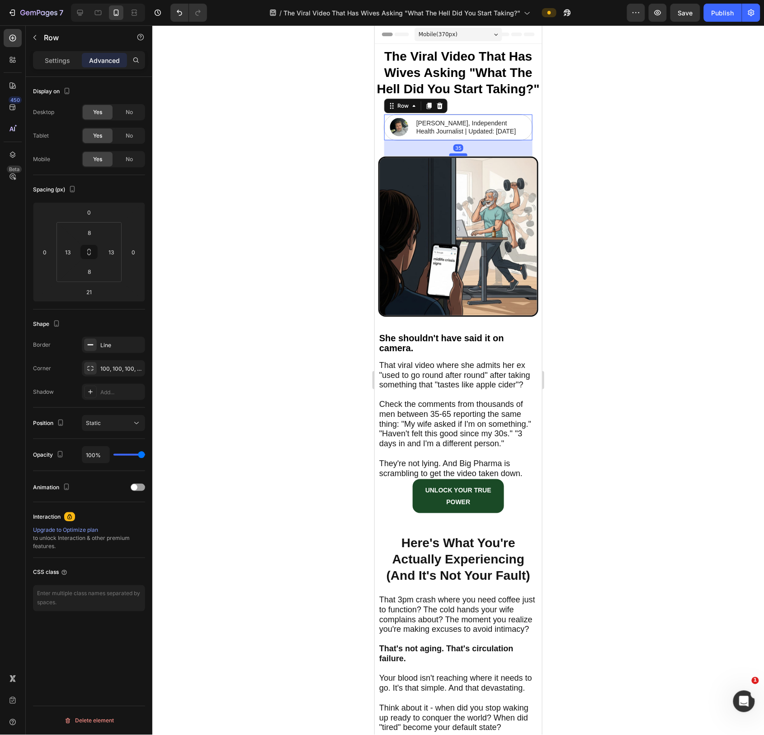
drag, startPoint x: 463, startPoint y: 156, endPoint x: 465, endPoint y: 162, distance: 6.6
click at [465, 156] on div at bounding box center [458, 154] width 18 height 3
type input "35"
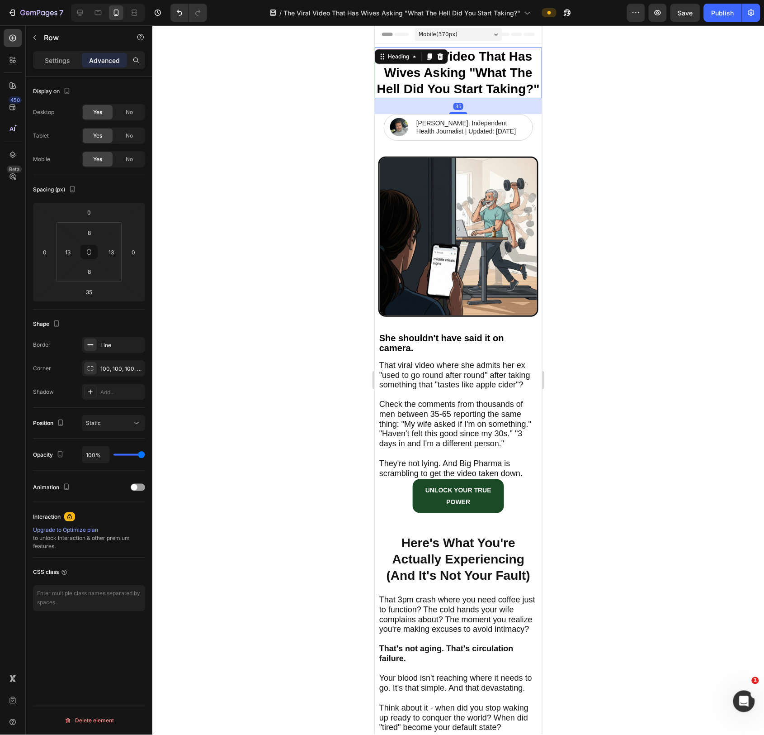
click at [490, 72] on strong "The Viral Video That Has Wives Asking "What The Hell Did You Start Taking?"" at bounding box center [458, 72] width 163 height 47
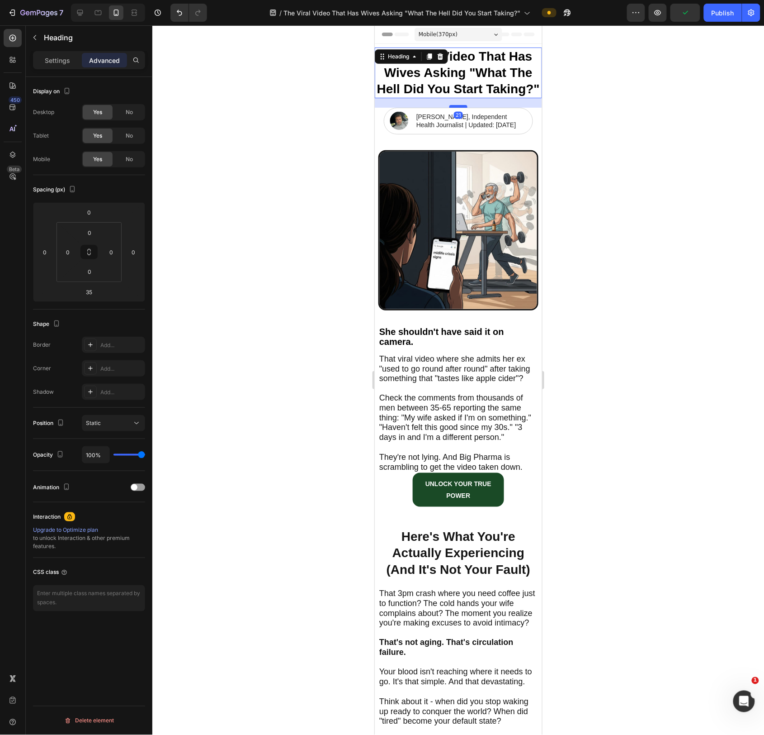
drag, startPoint x: 465, startPoint y: 110, endPoint x: 467, endPoint y: 104, distance: 6.6
click at [467, 104] on div at bounding box center [458, 105] width 18 height 3
type input "21"
click at [527, 128] on div "Image [PERSON_NAME], Independent Health Journalist | Updated: [DATE] Text Block…" at bounding box center [458, 120] width 149 height 26
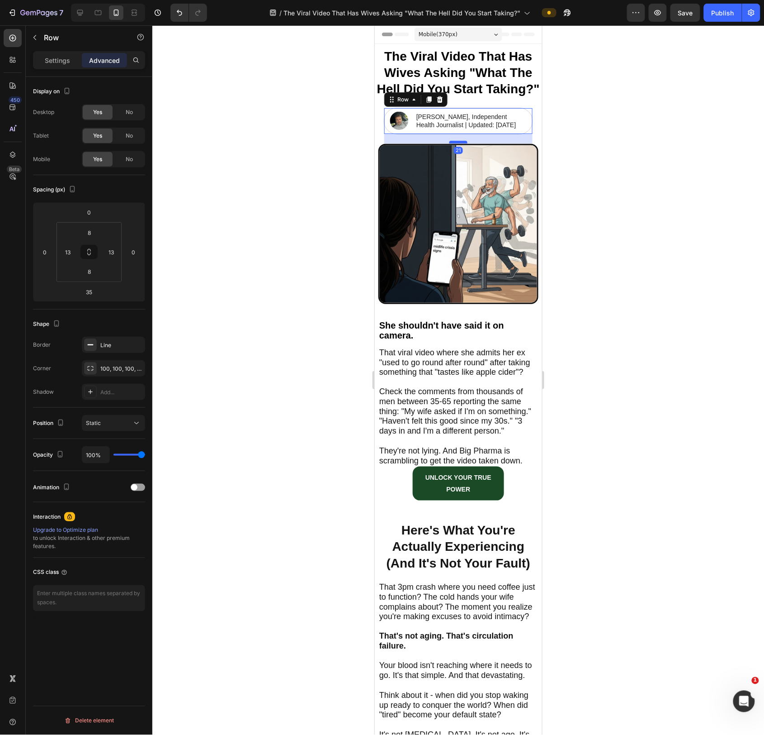
drag, startPoint x: 462, startPoint y: 154, endPoint x: 465, endPoint y: 148, distance: 6.9
click at [465, 143] on div at bounding box center [458, 141] width 18 height 3
type input "21"
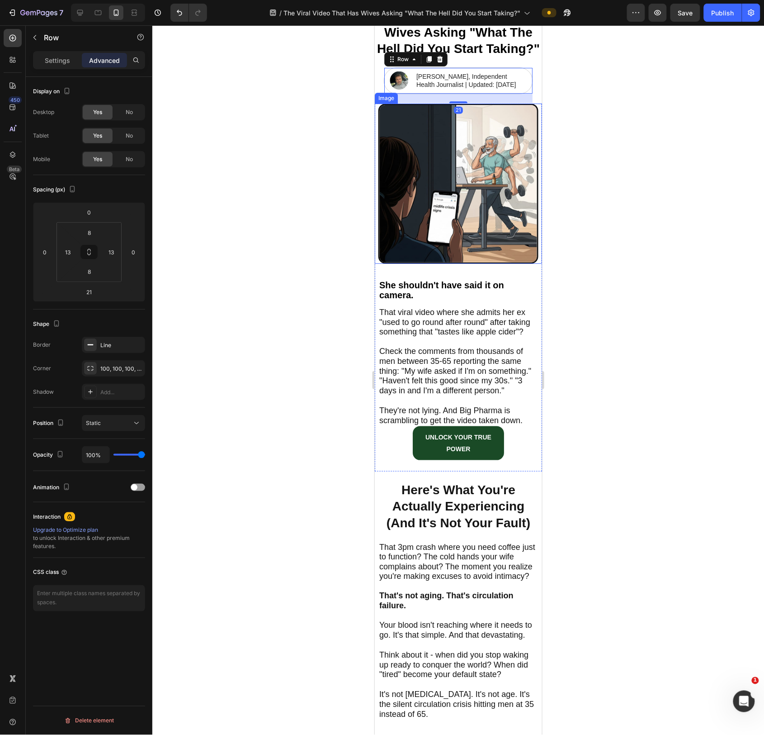
scroll to position [49, 0]
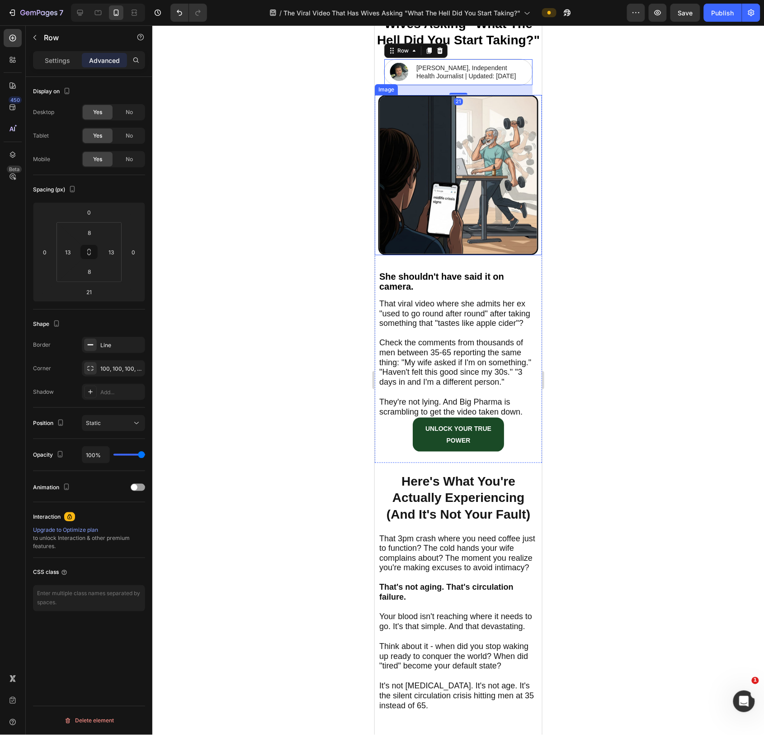
click at [628, 254] on div at bounding box center [458, 379] width 612 height 709
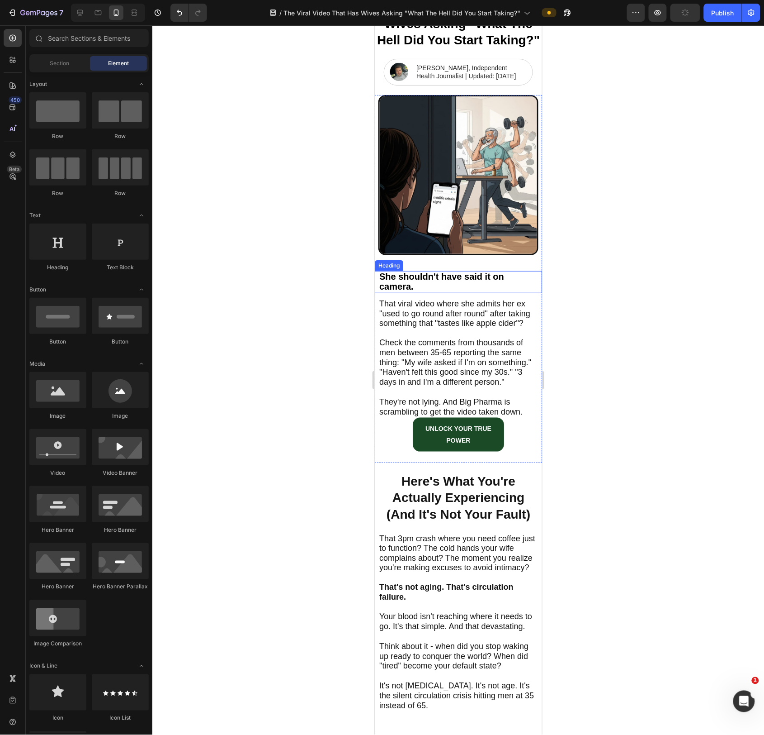
click at [475, 293] on h2 "She shouldn't have said it on camera." at bounding box center [458, 282] width 160 height 22
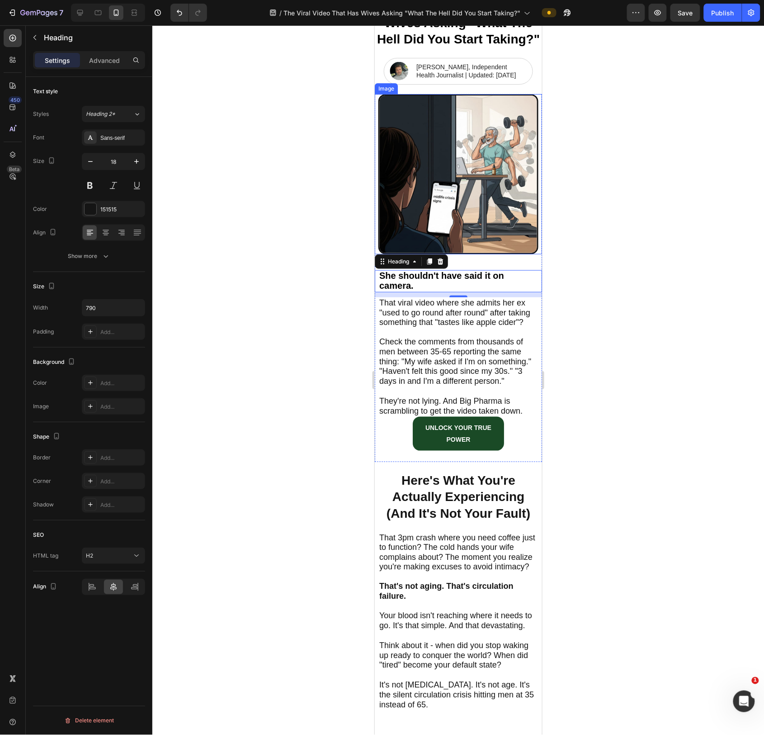
scroll to position [0, 0]
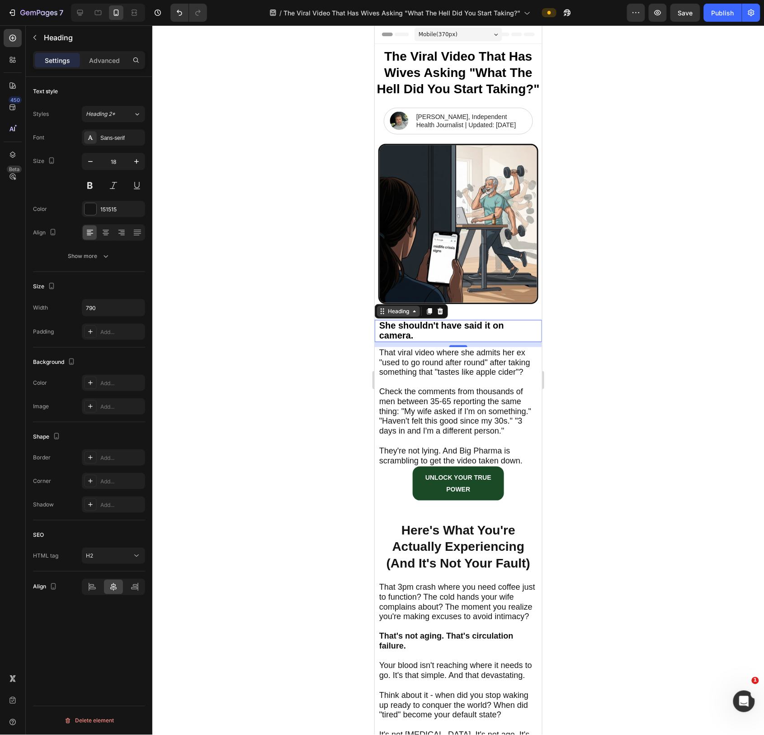
click at [405, 315] on div "Heading" at bounding box center [398, 311] width 25 height 8
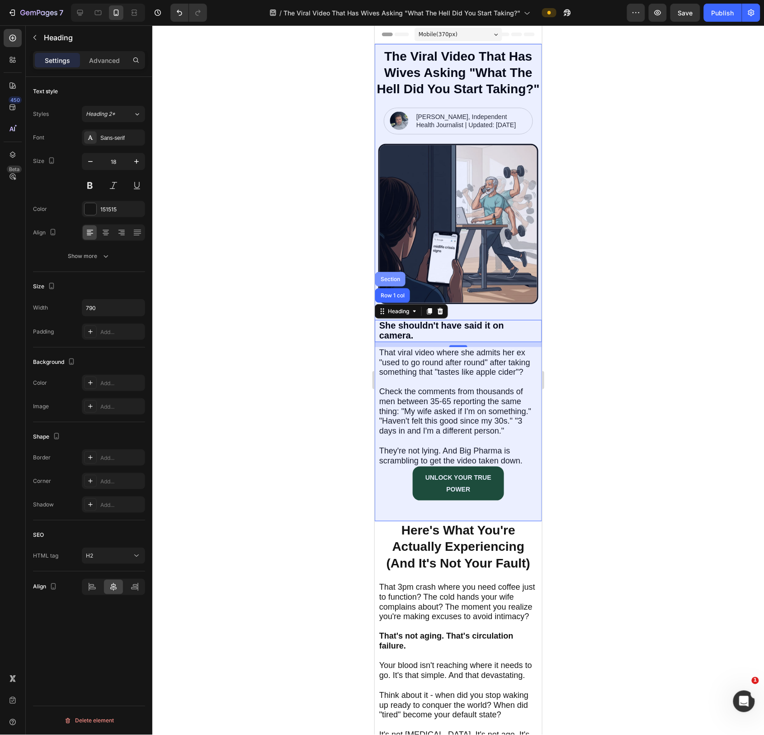
click at [390, 281] on div "Section" at bounding box center [390, 278] width 23 height 5
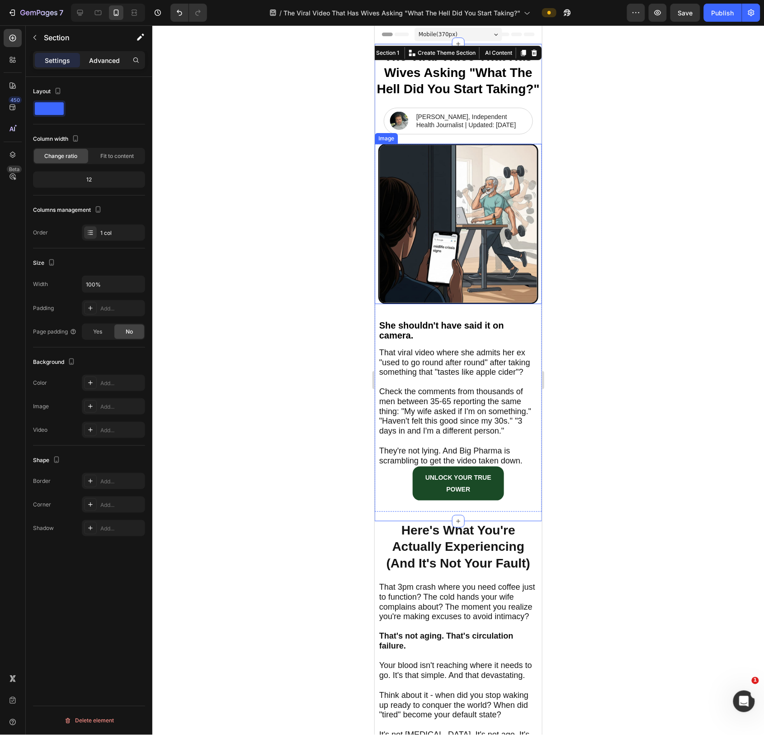
click at [106, 57] on p "Advanced" at bounding box center [104, 60] width 31 height 9
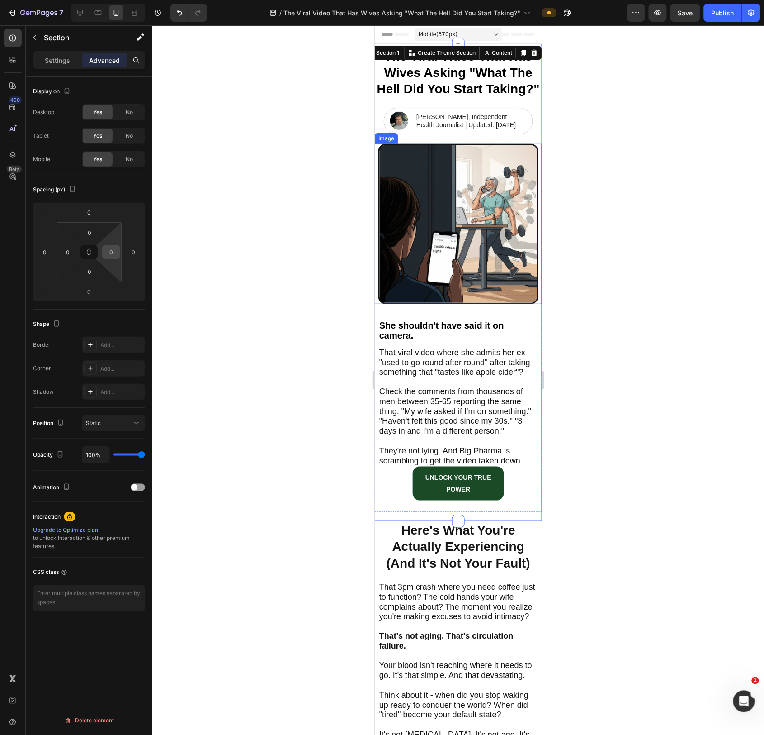
click at [112, 247] on input "0" at bounding box center [111, 252] width 14 height 14
drag, startPoint x: 119, startPoint y: 317, endPoint x: 100, endPoint y: 293, distance: 30.3
click at [117, 314] on div "S 8px" at bounding box center [131, 313] width 56 height 14
type input "8"
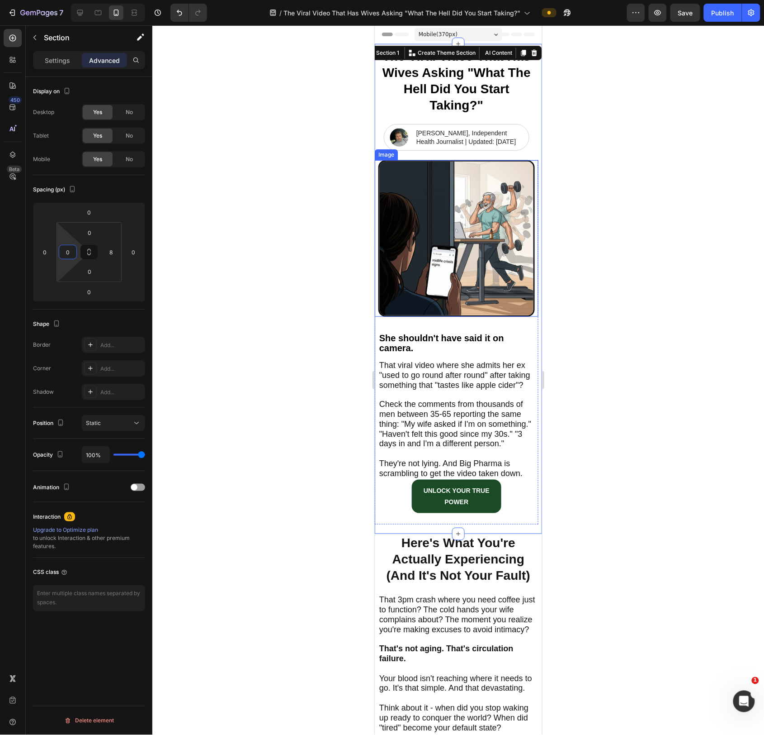
drag, startPoint x: 68, startPoint y: 251, endPoint x: 71, endPoint y: 257, distance: 7.2
click at [68, 251] on input "0" at bounding box center [68, 252] width 14 height 14
drag, startPoint x: 87, startPoint y: 316, endPoint x: 84, endPoint y: 312, distance: 5.3
click at [88, 316] on div "S 8px" at bounding box center [87, 313] width 56 height 14
type input "8"
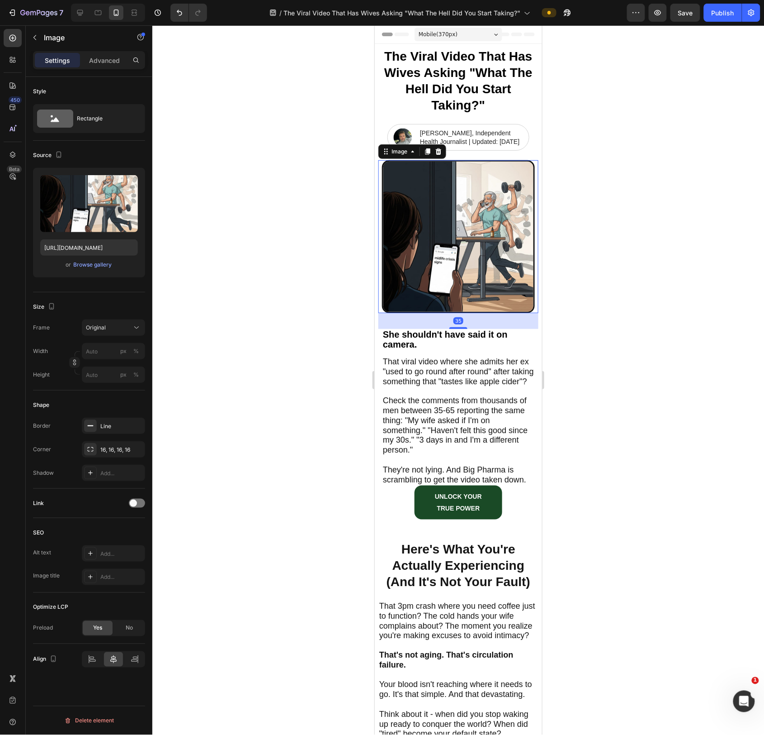
click at [384, 217] on img at bounding box center [458, 236] width 153 height 153
drag, startPoint x: 381, startPoint y: 217, endPoint x: 383, endPoint y: 244, distance: 26.7
click at [382, 218] on img at bounding box center [458, 236] width 153 height 153
click at [99, 59] on p "Advanced" at bounding box center [104, 60] width 31 height 9
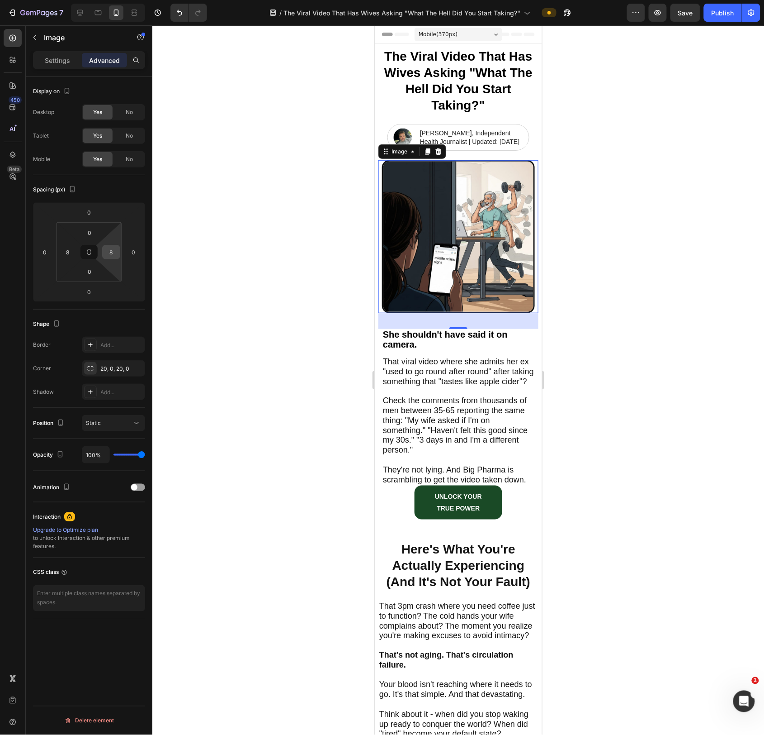
click at [114, 255] on input "8" at bounding box center [111, 252] width 14 height 14
type input "0"
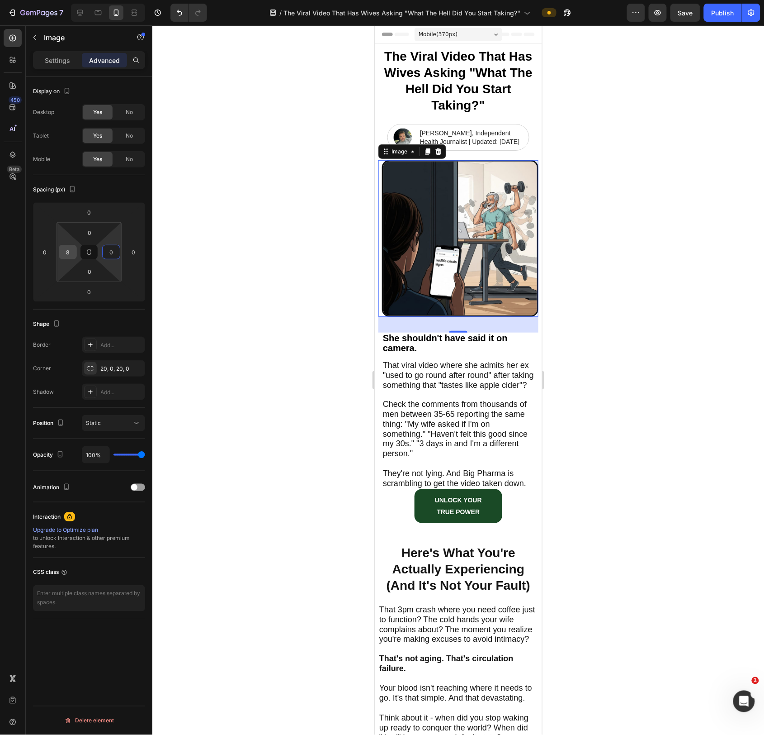
click at [66, 254] on input "8" at bounding box center [68, 252] width 14 height 14
type input "0"
click at [131, 0] on html "7 Version history / The Viral Video That Has Wives Asking "What The Hell Did Yo…" at bounding box center [382, 0] width 764 height 0
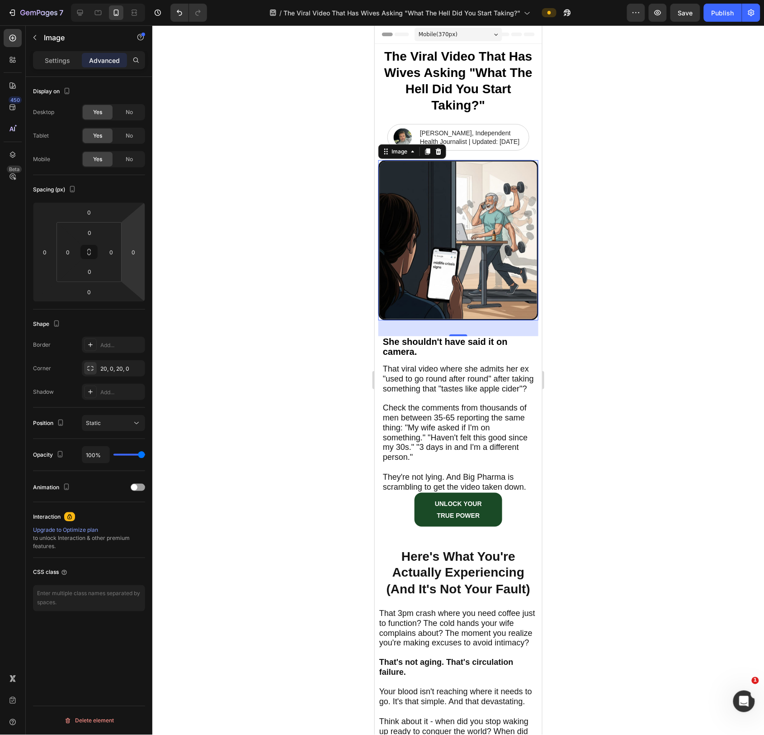
click at [342, 304] on div at bounding box center [458, 379] width 612 height 709
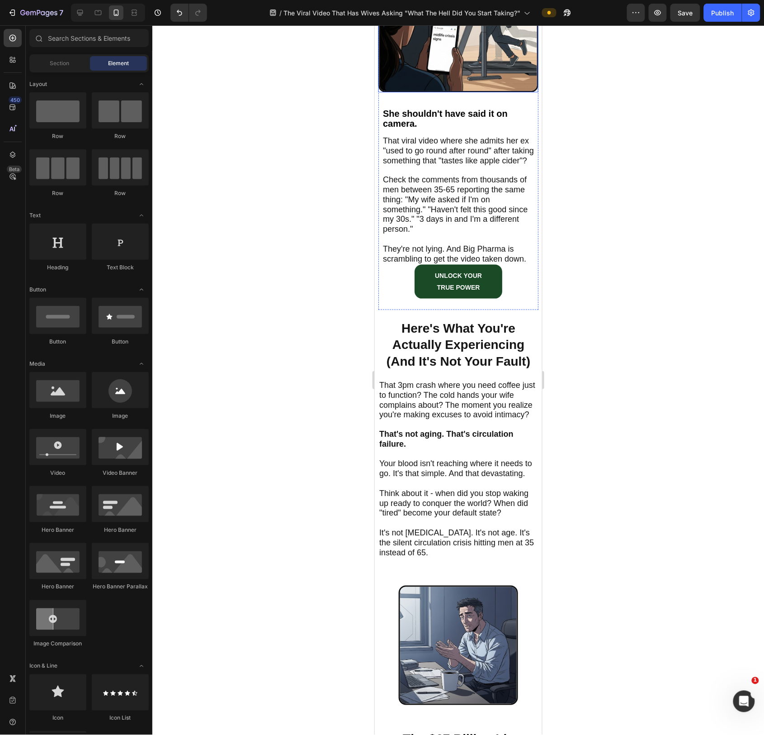
scroll to position [225, 0]
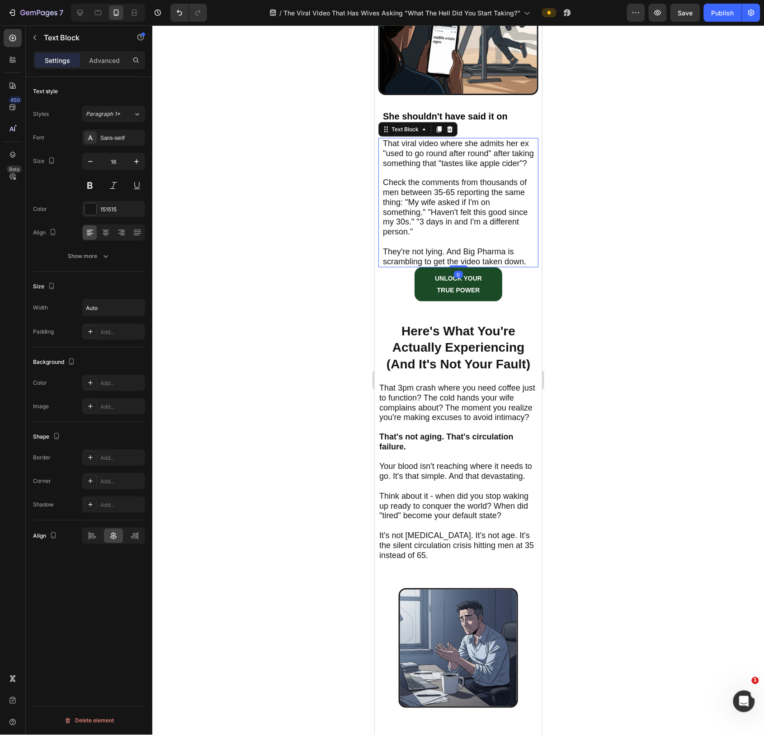
click at [530, 263] on p "They're not lying. And Big Pharma is scrambling to get the video taken down." at bounding box center [458, 257] width 151 height 20
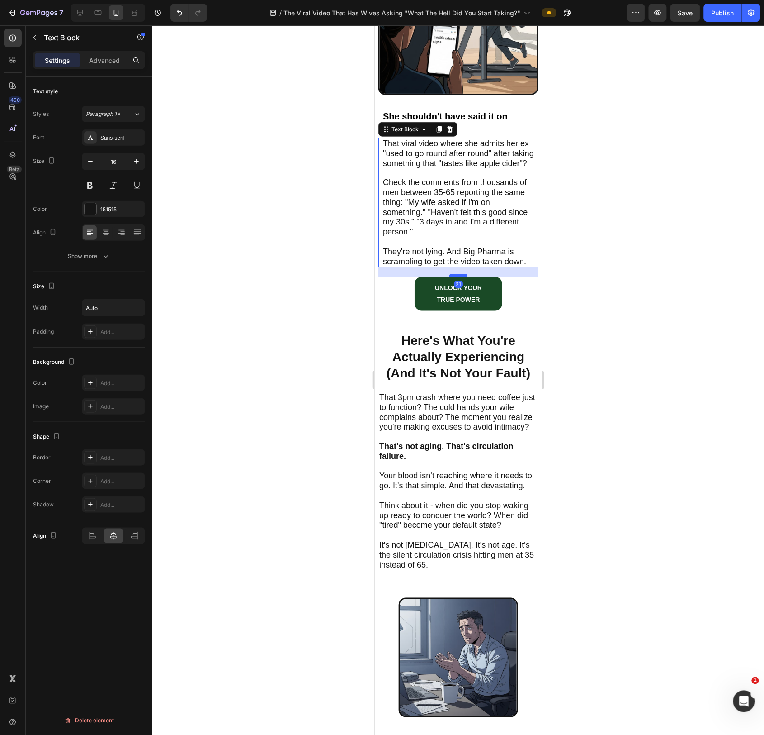
drag, startPoint x: 463, startPoint y: 274, endPoint x: 464, endPoint y: 284, distance: 9.5
click at [464, 276] on div at bounding box center [458, 275] width 18 height 3
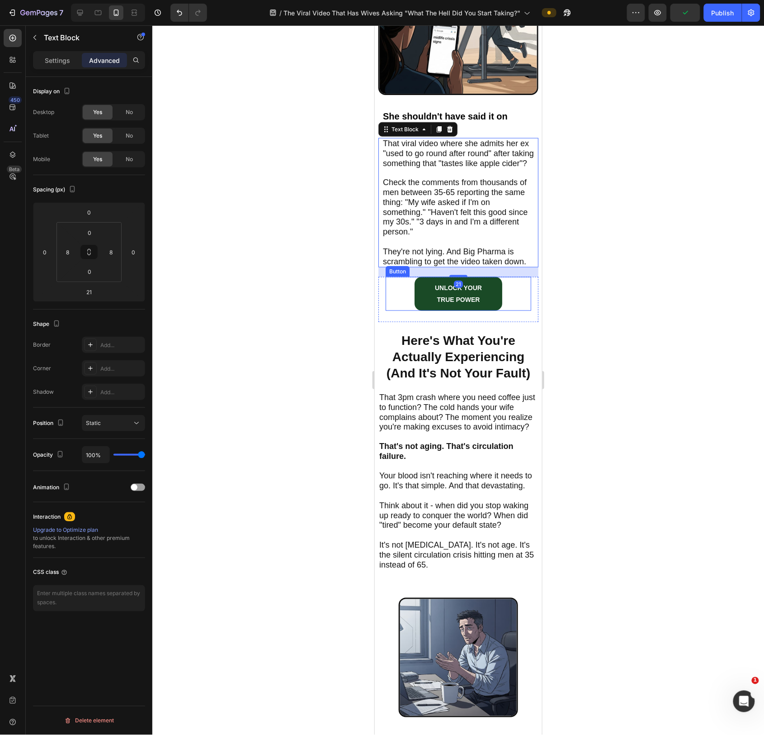
click at [513, 296] on div "UNLOCK YOUR TRUE POWER Button" at bounding box center [458, 292] width 146 height 33
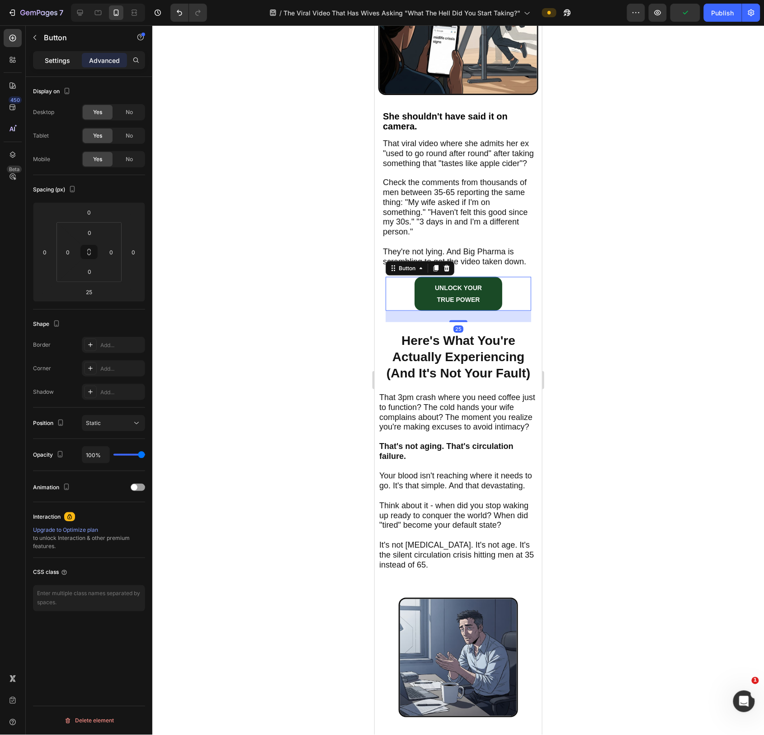
click at [45, 60] on p "Settings" at bounding box center [57, 60] width 25 height 9
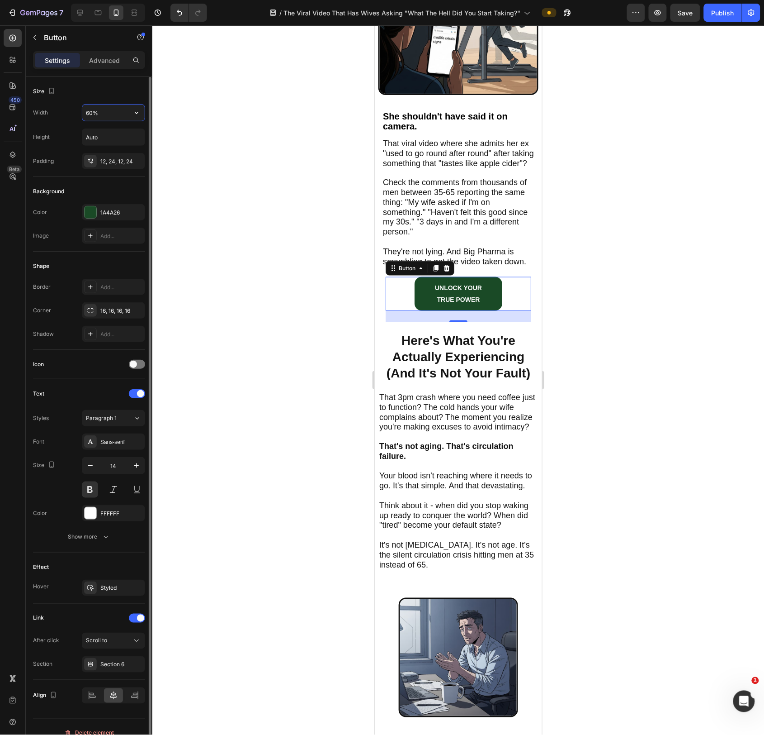
click at [99, 114] on input "60%" at bounding box center [113, 112] width 62 height 16
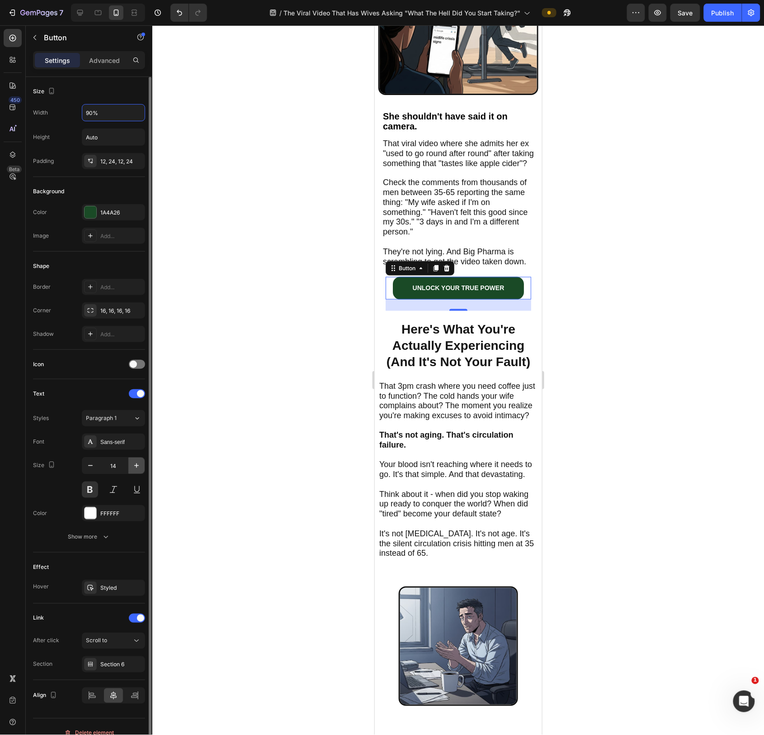
type input "90%"
click at [139, 445] on icon "button" at bounding box center [136, 465] width 9 height 9
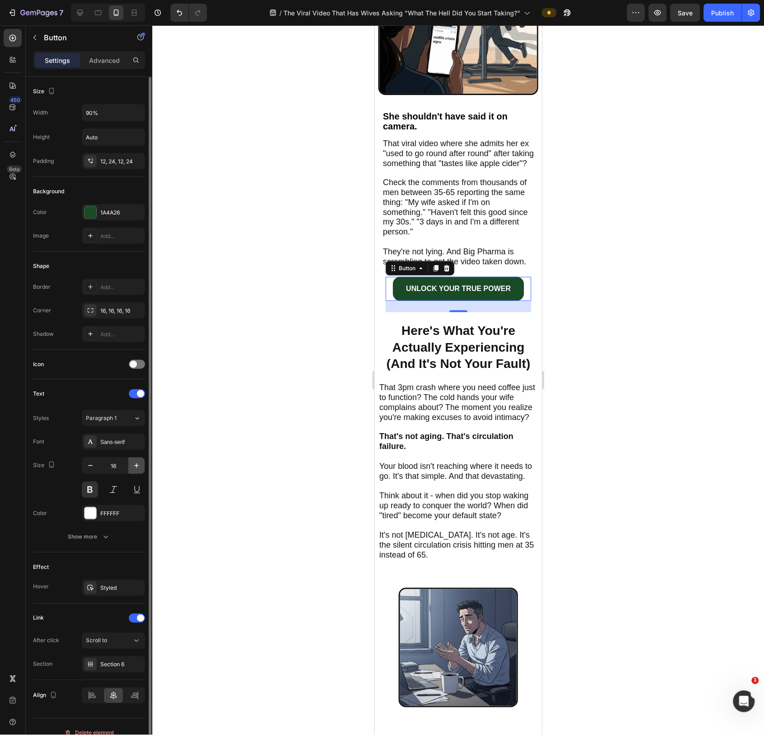
click at [139, 445] on icon "button" at bounding box center [136, 465] width 9 height 9
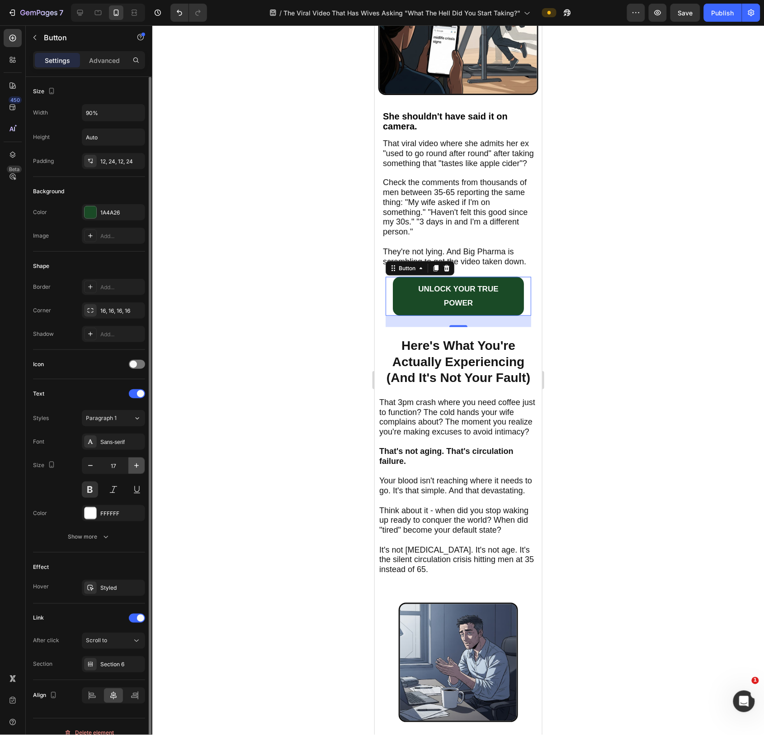
click at [139, 445] on icon "button" at bounding box center [136, 465] width 9 height 9
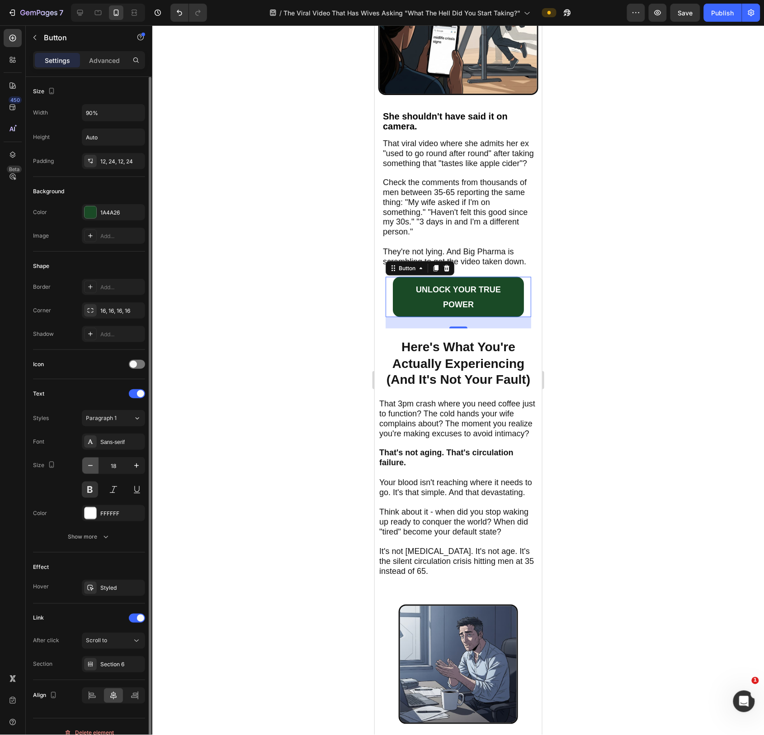
click at [89, 445] on button "button" at bounding box center [90, 465] width 16 height 16
type input "16"
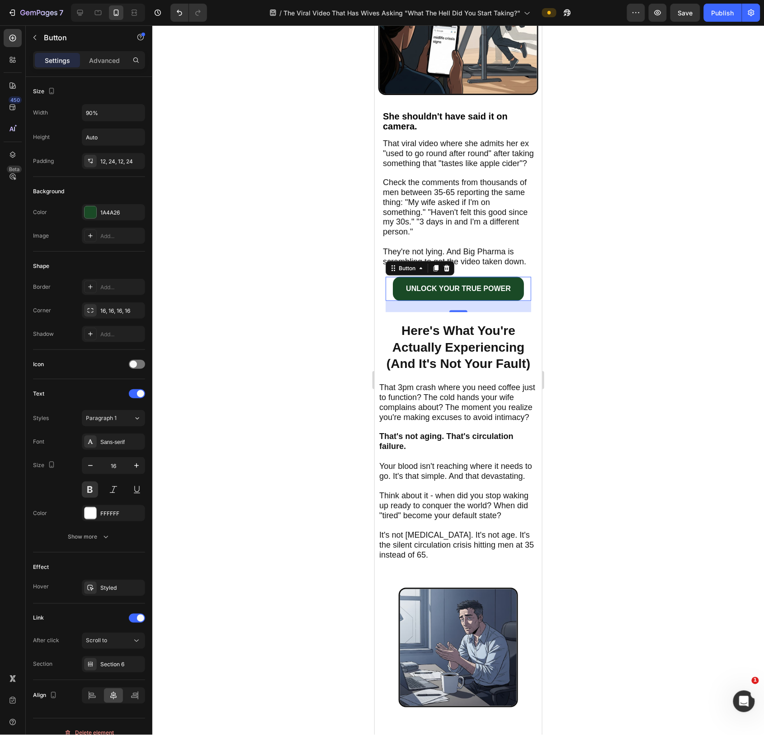
click at [270, 418] on div at bounding box center [458, 379] width 612 height 709
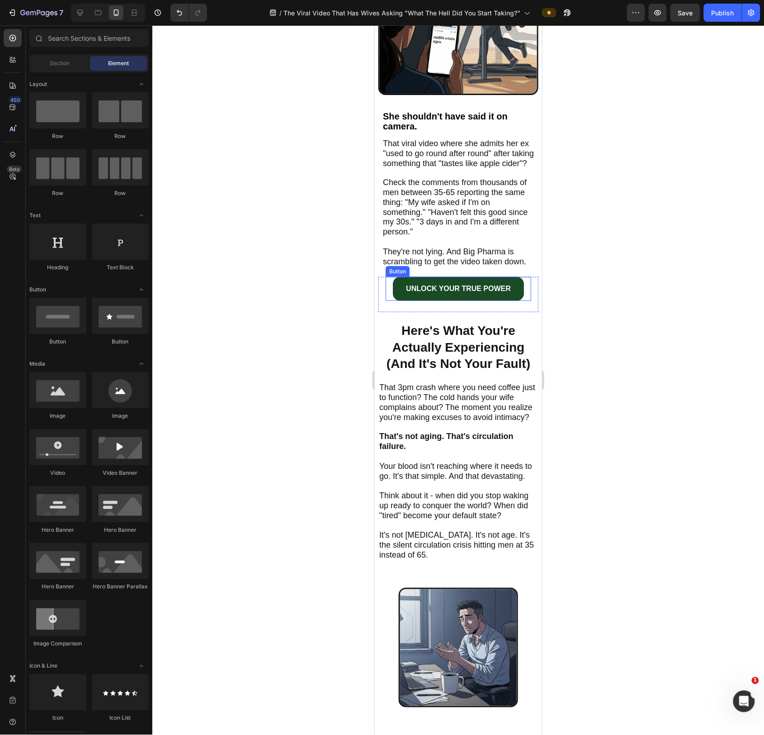
click at [530, 300] on div "UNLOCK YOUR TRUE POWER Button" at bounding box center [458, 288] width 146 height 24
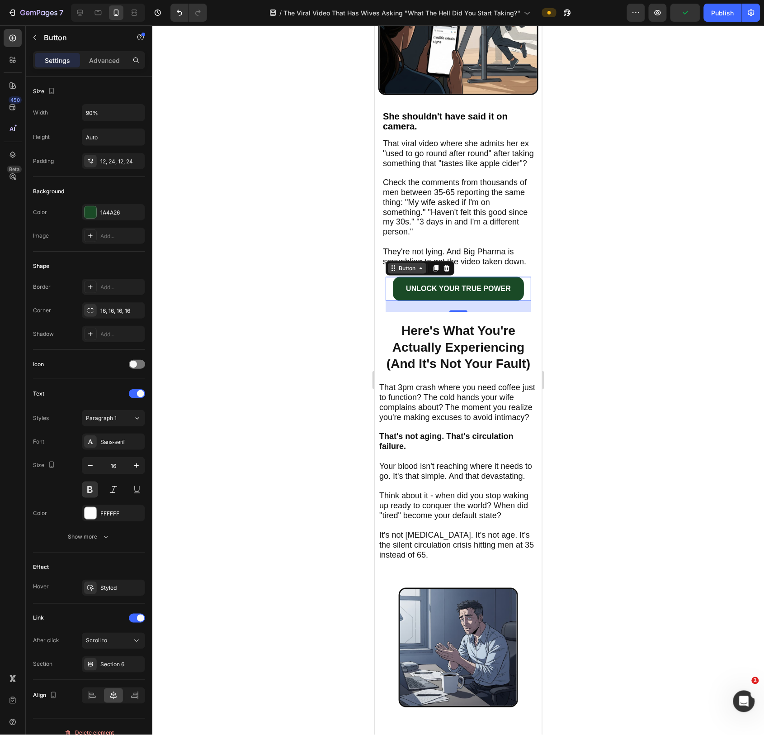
click at [397, 272] on div "Button" at bounding box center [407, 268] width 20 height 8
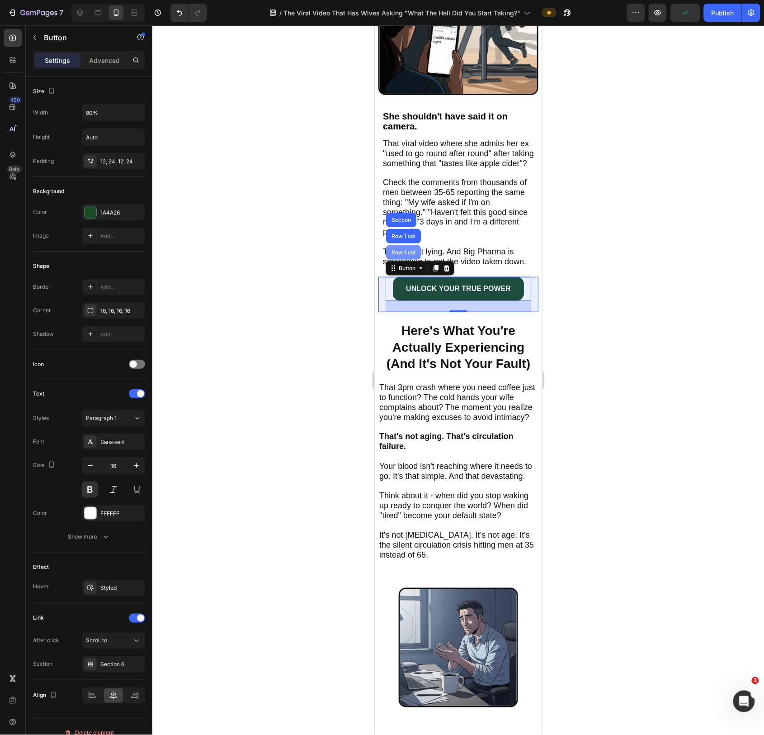
click at [399, 259] on div "Row 1 col" at bounding box center [403, 252] width 35 height 14
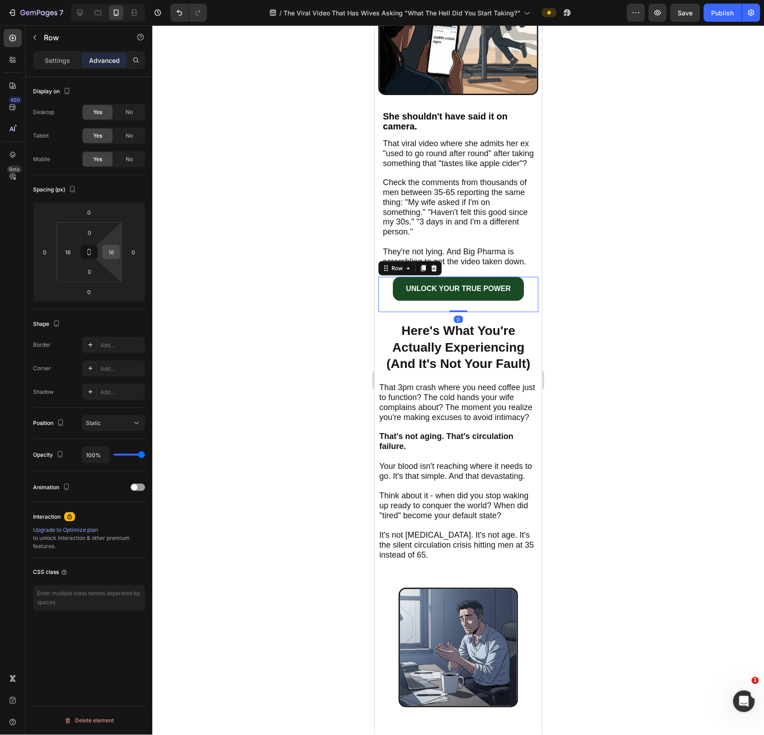
click at [110, 250] on input "16" at bounding box center [111, 252] width 14 height 14
click at [119, 252] on div "16" at bounding box center [111, 252] width 18 height 14
click at [109, 252] on input "16" at bounding box center [111, 252] width 14 height 14
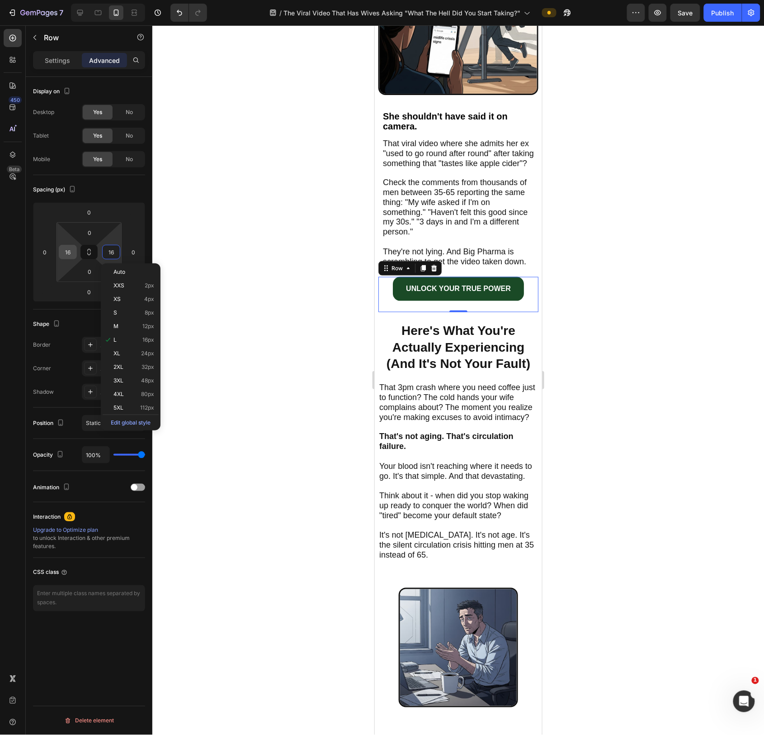
click at [67, 255] on input "16" at bounding box center [68, 252] width 14 height 14
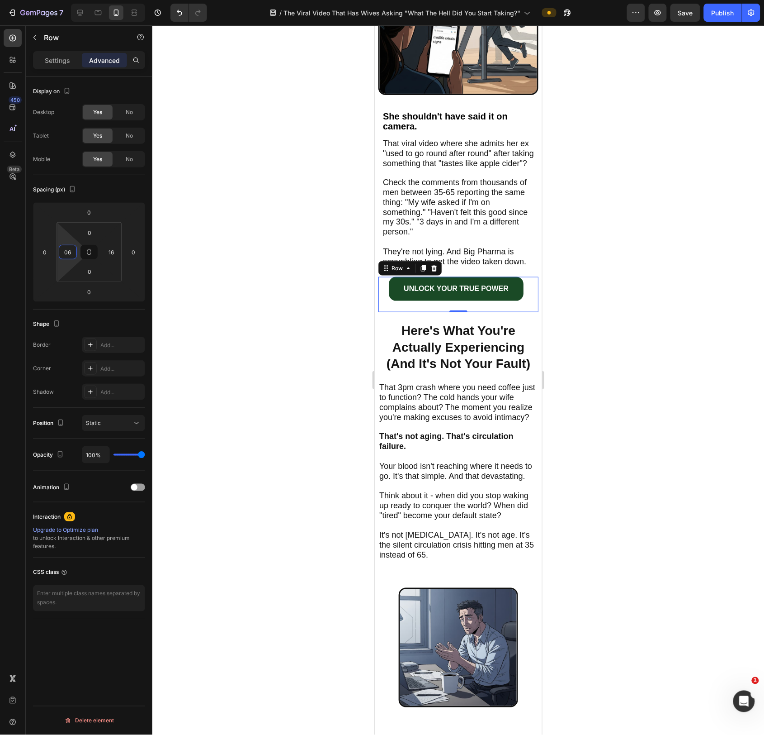
click at [69, 255] on input "06" at bounding box center [68, 252] width 14 height 14
type input "0"
click at [112, 253] on input "16" at bounding box center [111, 252] width 14 height 14
click at [113, 253] on input "16" at bounding box center [111, 252] width 14 height 14
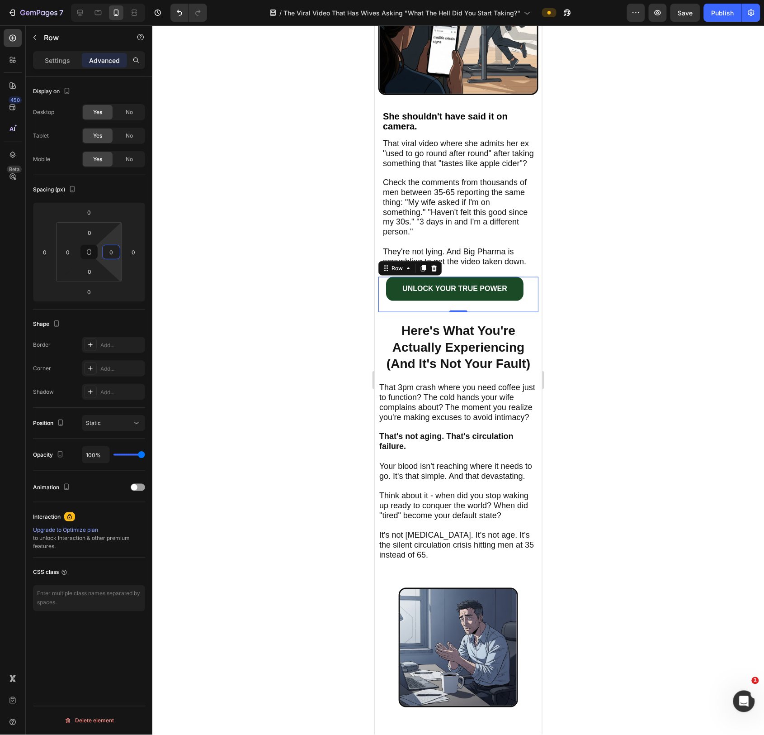
type input "0"
click at [131, 310] on div "Shape Border Add... Corner Add... Shadow Add..." at bounding box center [89, 358] width 112 height 98
click at [450, 295] on p "UNLOCK YOUR TRUE POWER" at bounding box center [458, 288] width 105 height 13
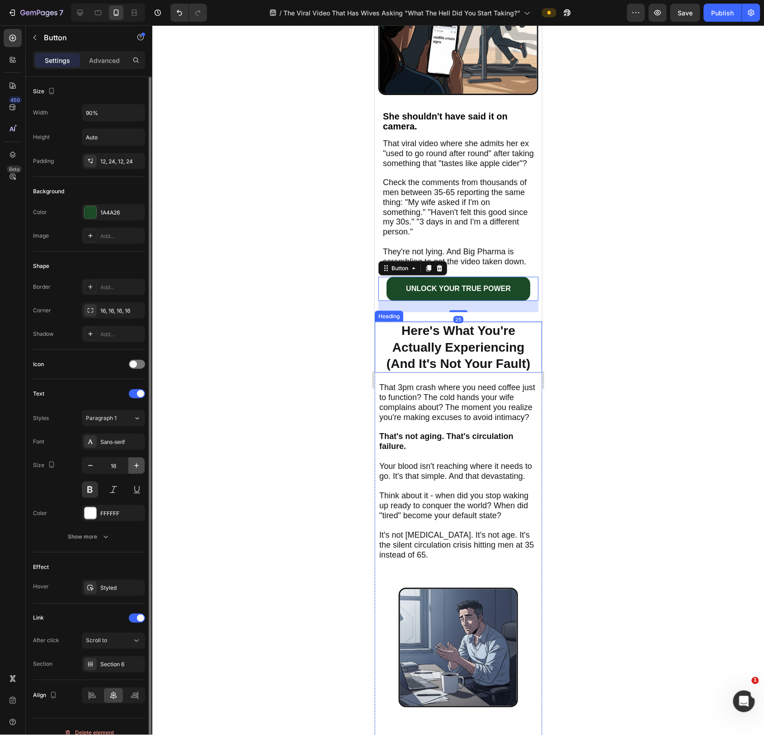
click at [130, 445] on button "button" at bounding box center [136, 465] width 16 height 16
click at [141, 445] on button "button" at bounding box center [136, 465] width 16 height 16
type input "18"
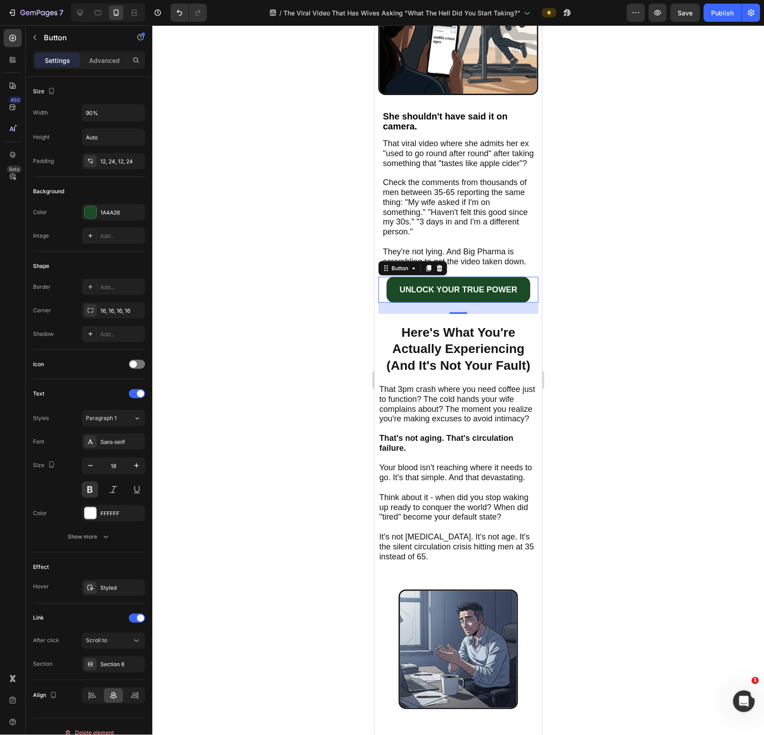
click at [306, 328] on div at bounding box center [458, 379] width 612 height 709
click at [530, 300] on link "UNLOCK YOUR TRUE POWER" at bounding box center [458, 288] width 144 height 25
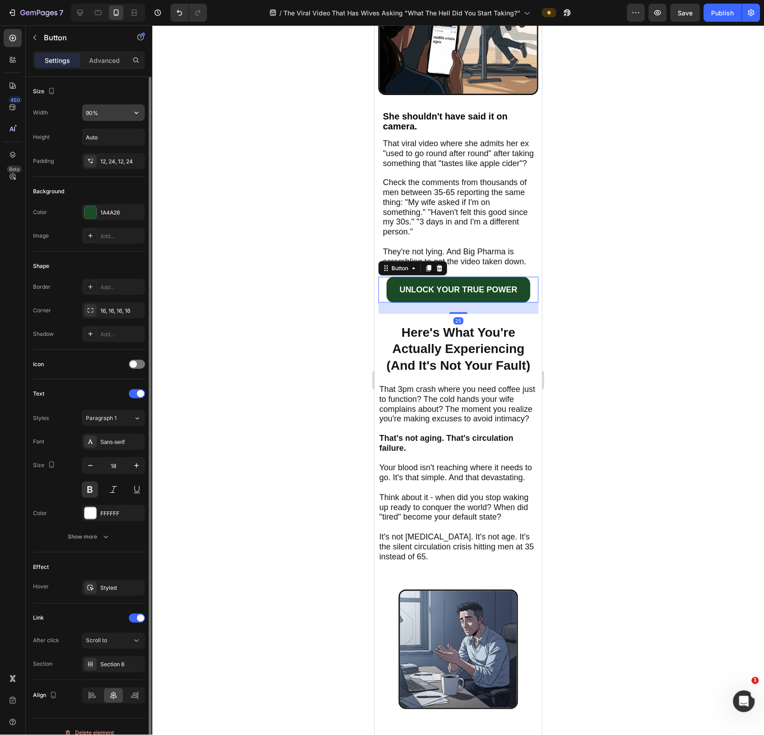
click at [90, 108] on input "90%" at bounding box center [113, 112] width 62 height 16
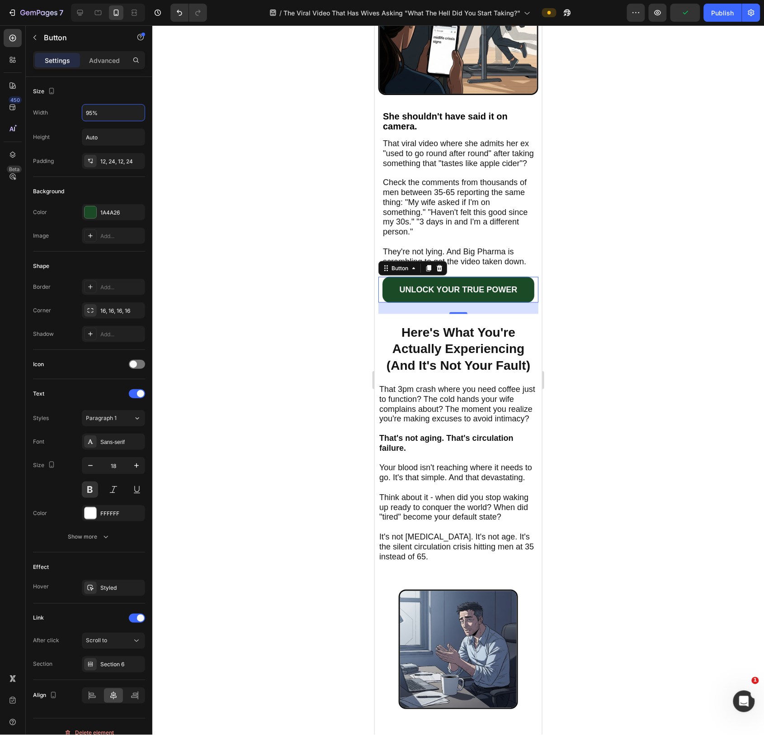
type input "95%"
click at [309, 348] on div at bounding box center [458, 379] width 612 height 709
click at [473, 296] on p "UNLOCK YOUR TRUE POWER" at bounding box center [458, 289] width 118 height 14
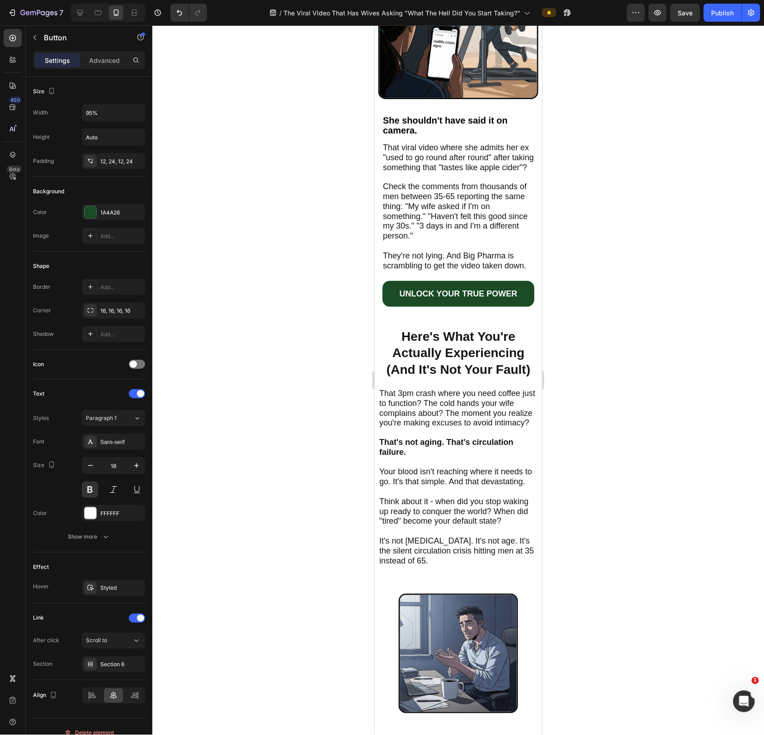
scroll to position [0, 0]
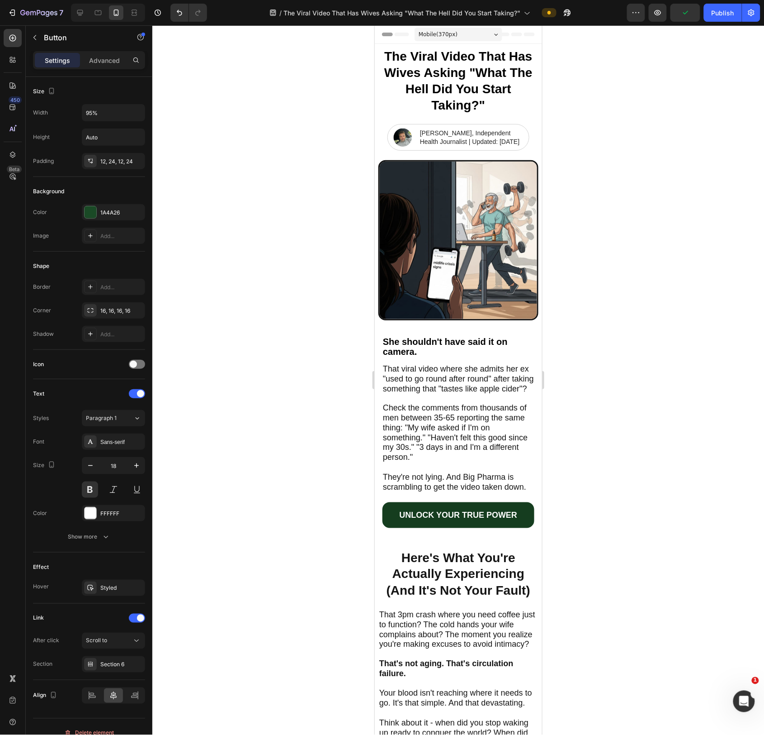
click at [527, 445] on link "UNLOCK YOUR TRUE POWER" at bounding box center [458, 514] width 152 height 25
click at [445, 403] on p "That viral video where she admits her ex "used to go round after round" after t…" at bounding box center [458, 418] width 151 height 108
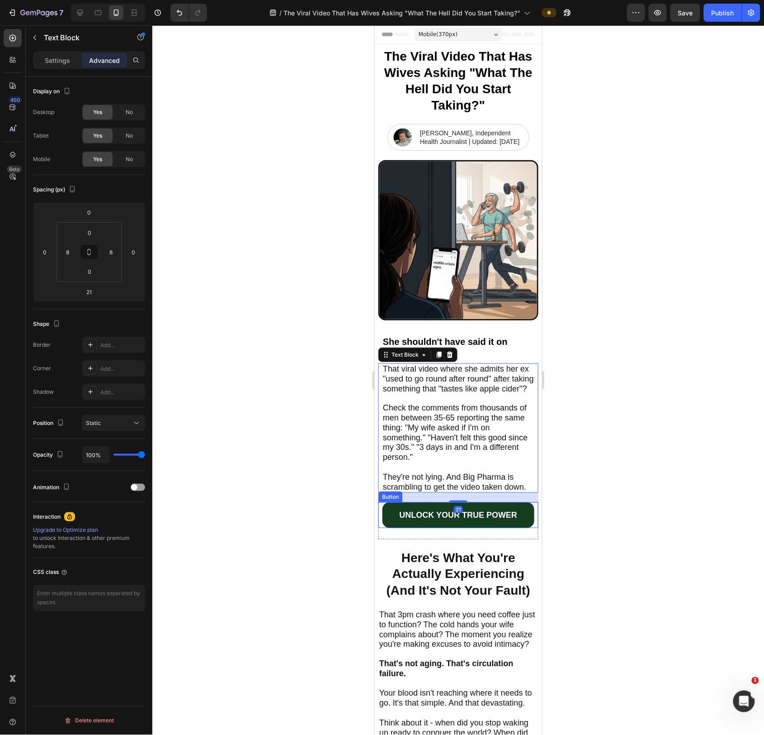
click at [522, 445] on link "UNLOCK YOUR TRUE POWER" at bounding box center [458, 514] width 152 height 25
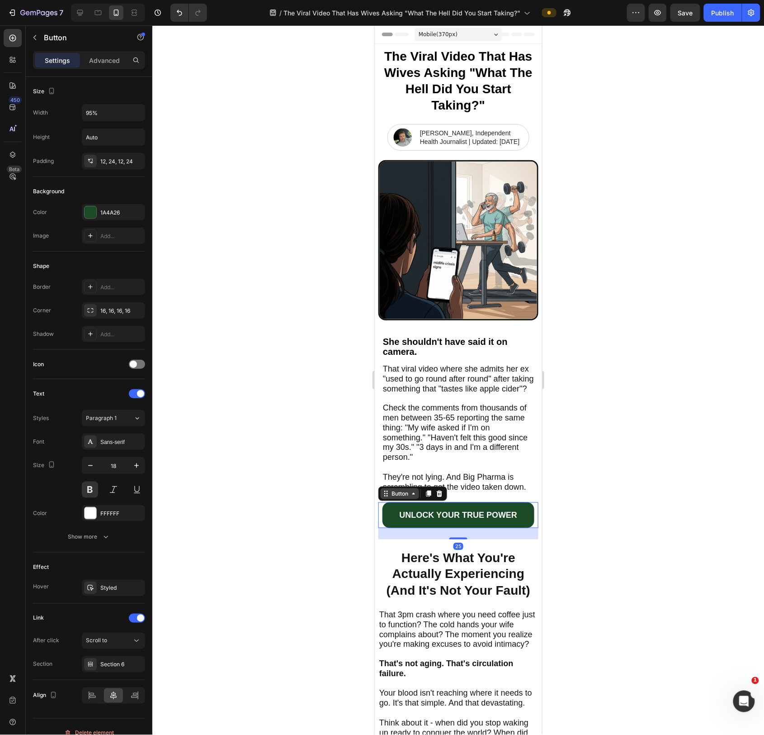
click at [403, 445] on div "Button" at bounding box center [399, 493] width 20 height 8
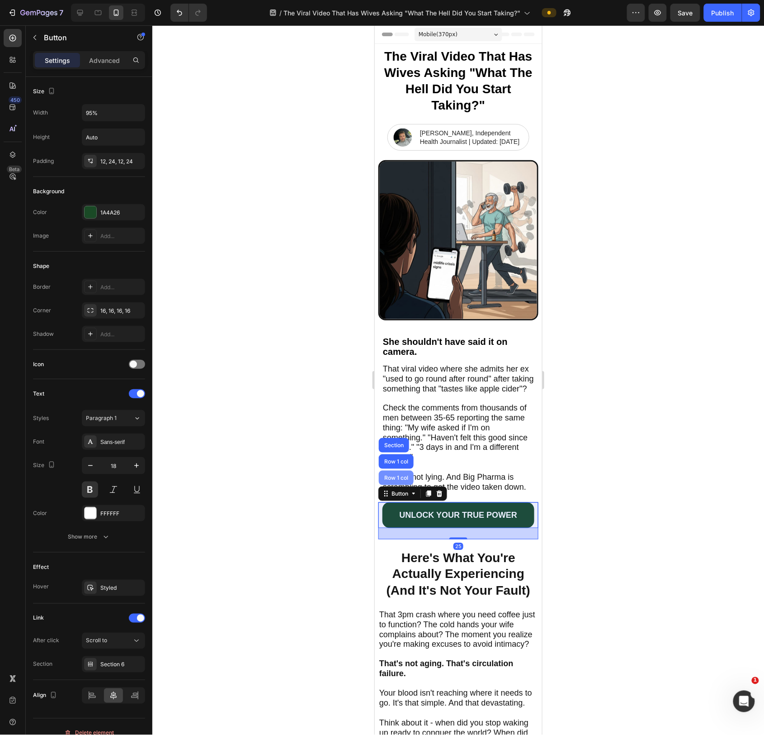
click at [391, 445] on div "Row 1 col" at bounding box center [396, 477] width 35 height 14
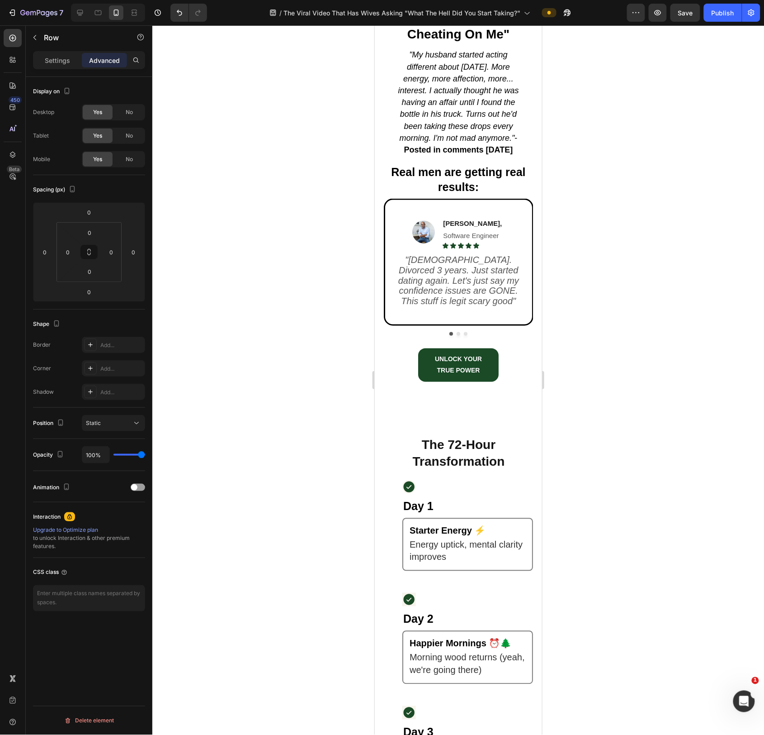
scroll to position [1513, 0]
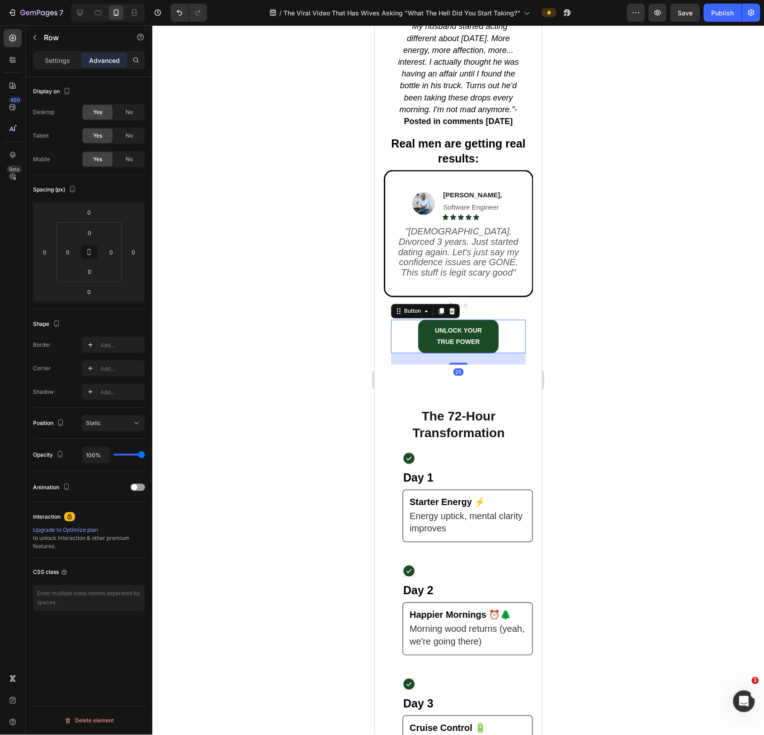
click at [513, 331] on div "UNLOCK YOUR TRUE POWER Button 25" at bounding box center [458, 335] width 135 height 33
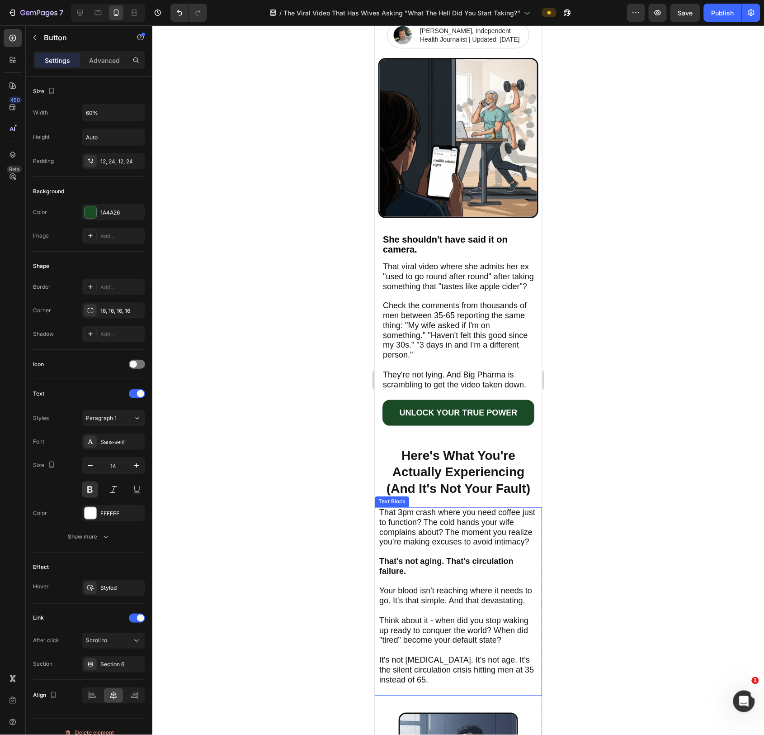
scroll to position [0, 0]
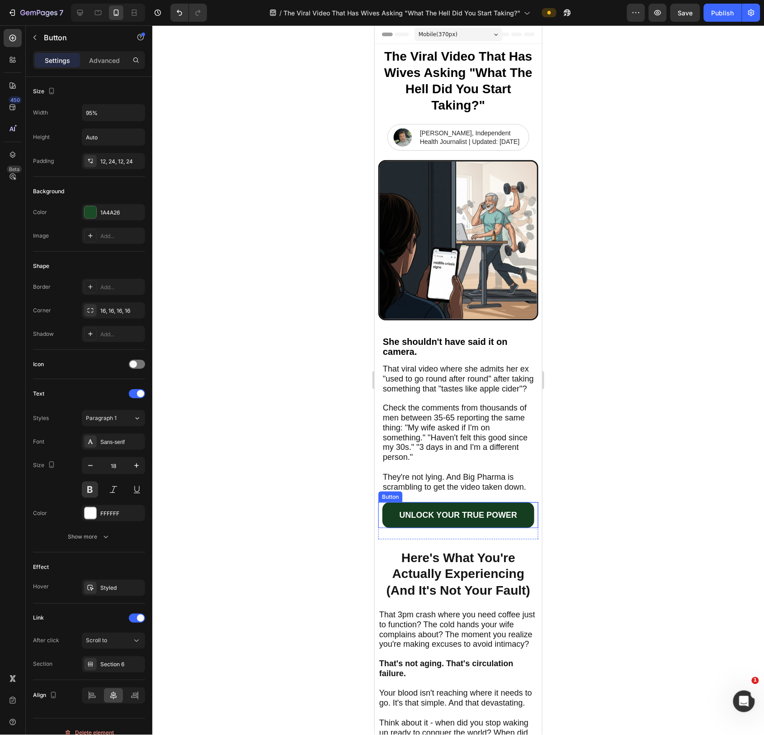
click at [520, 445] on link "UNLOCK YOUR TRUE POWER" at bounding box center [458, 514] width 152 height 25
click at [399, 445] on div "Button" at bounding box center [399, 493] width 20 height 8
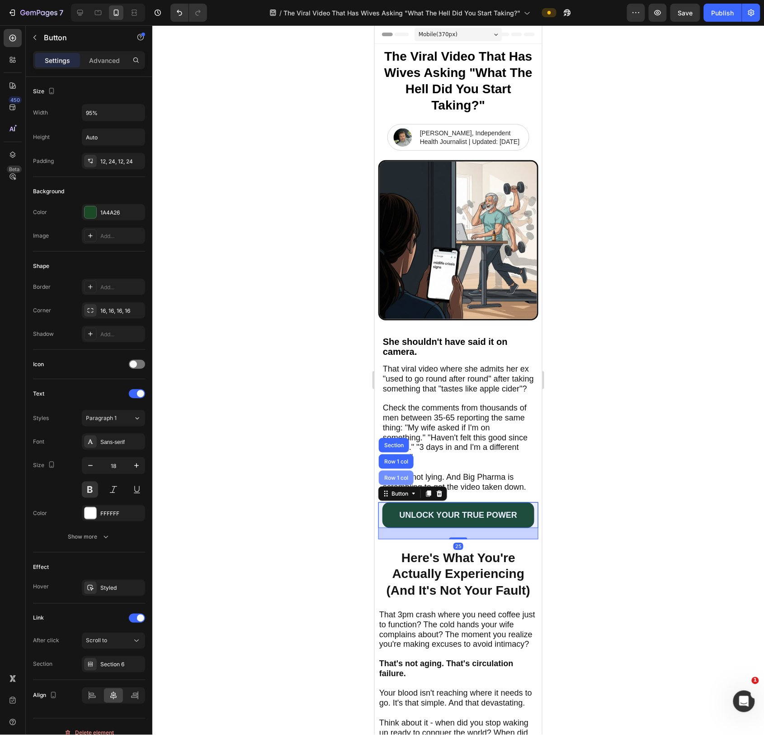
click at [393, 445] on div "Row 1 col" at bounding box center [396, 477] width 35 height 14
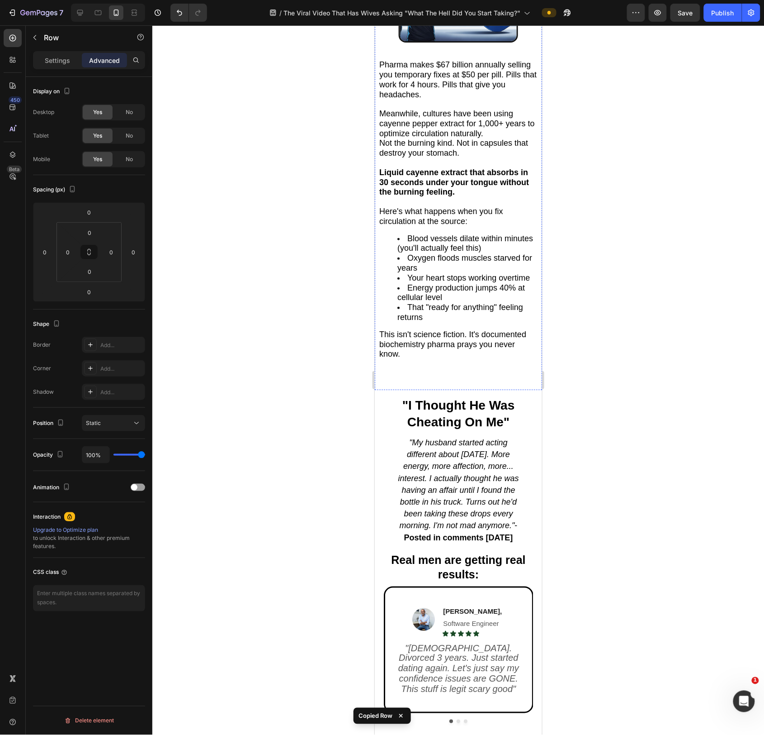
scroll to position [1330, 0]
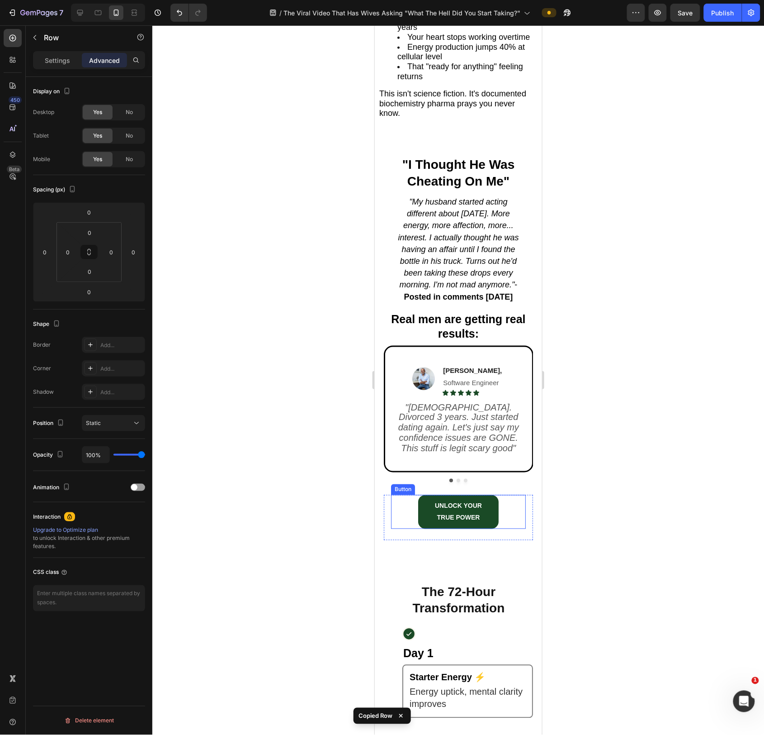
click at [512, 445] on div "UNLOCK YOUR TRUE POWER Button" at bounding box center [458, 510] width 135 height 33
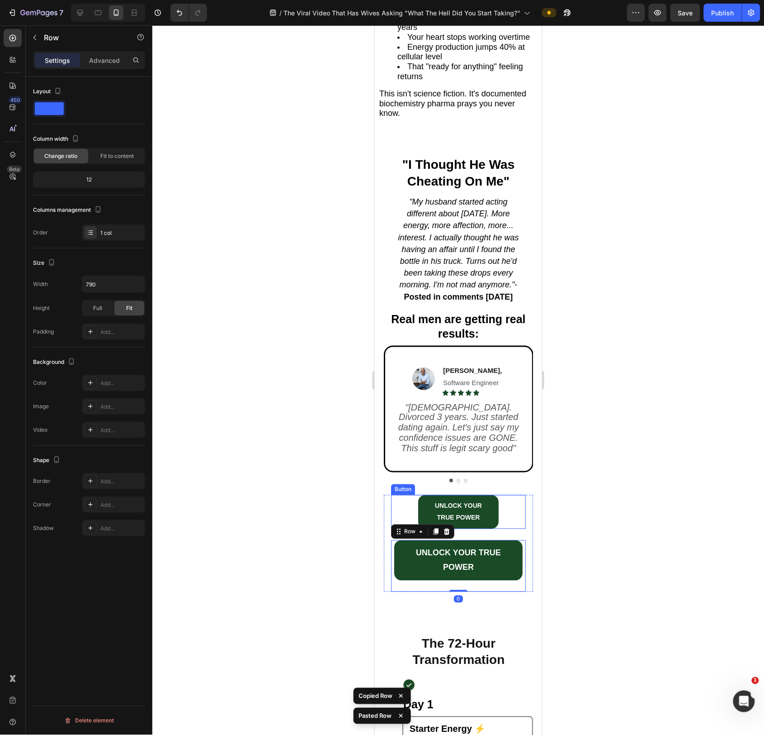
click at [515, 445] on div "UNLOCK YOUR TRUE POWER Button" at bounding box center [458, 510] width 135 height 33
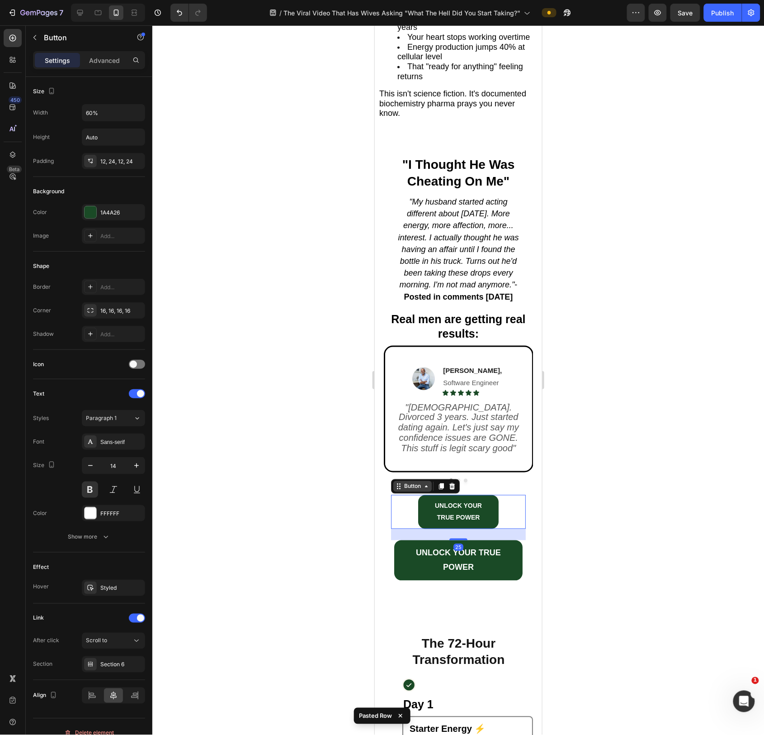
click at [418, 445] on div "Button" at bounding box center [412, 486] width 20 height 8
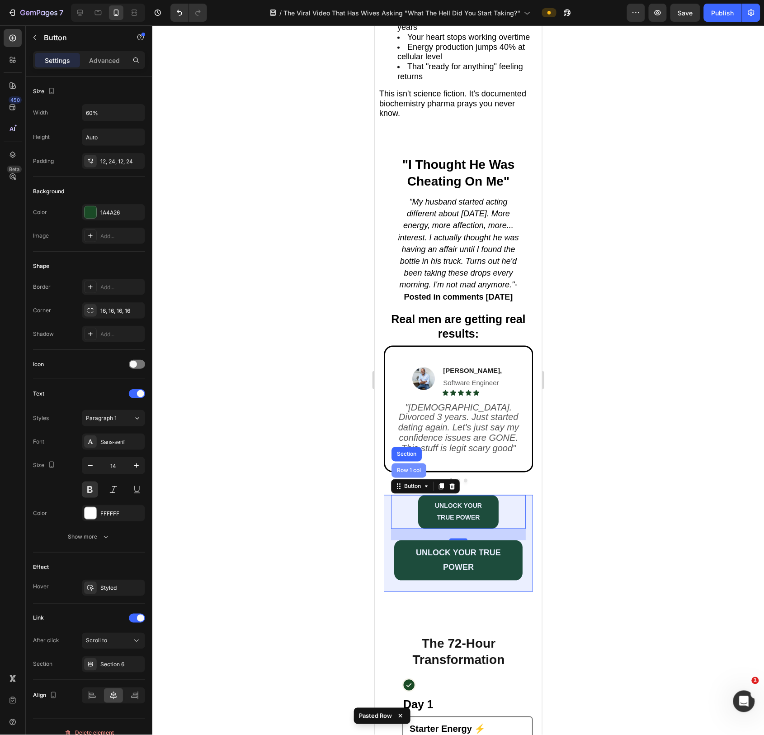
click at [413, 445] on div "Row 1 col" at bounding box center [408, 470] width 35 height 14
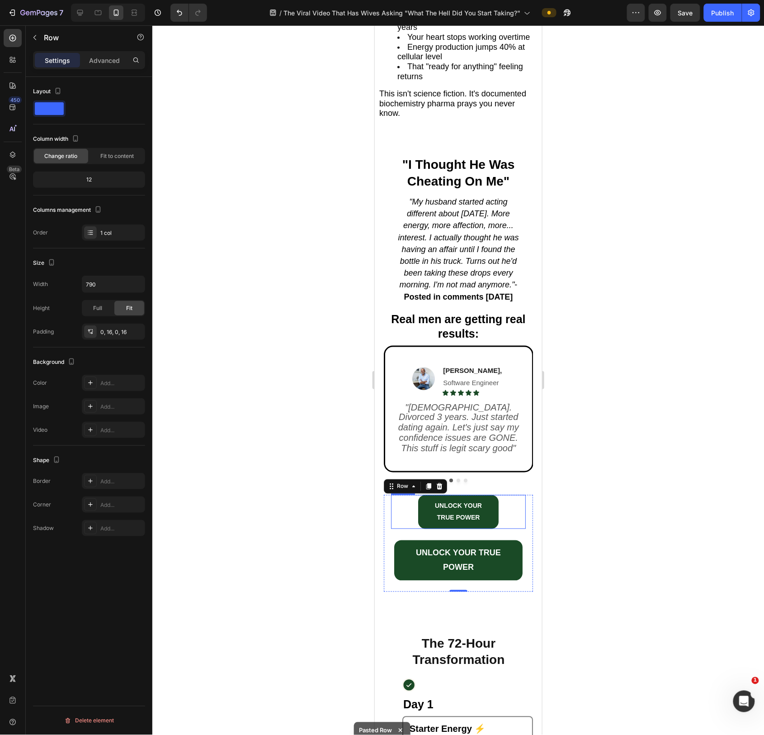
click at [499, 445] on div "UNLOCK YOUR TRUE POWER Button" at bounding box center [458, 510] width 135 height 33
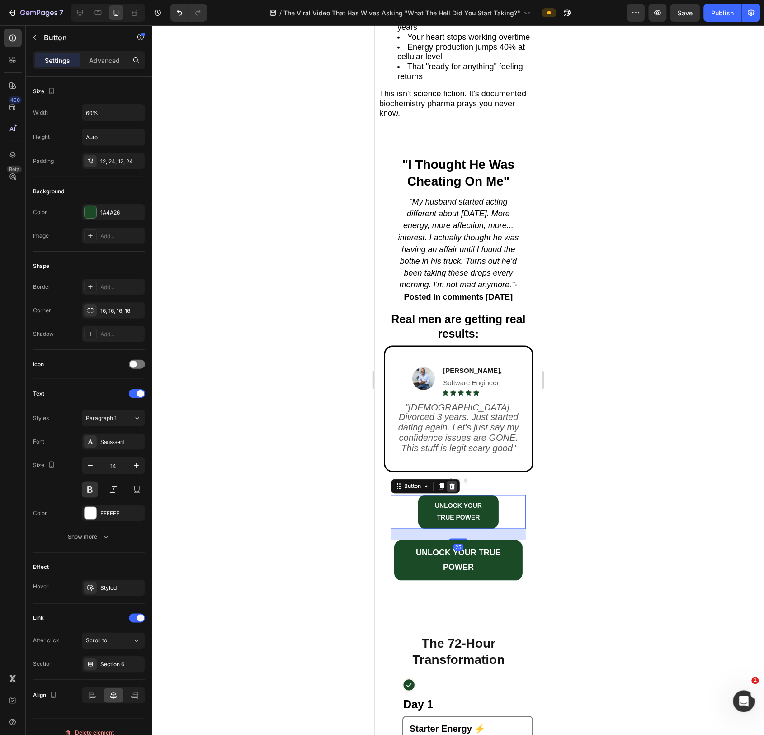
click at [453, 445] on icon at bounding box center [452, 486] width 6 height 6
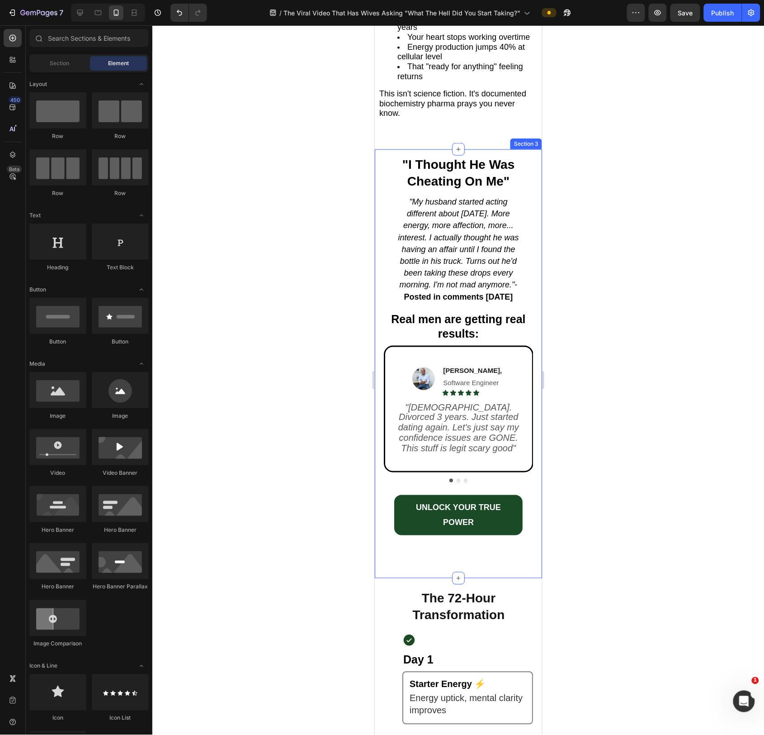
scroll to position [1330, 0]
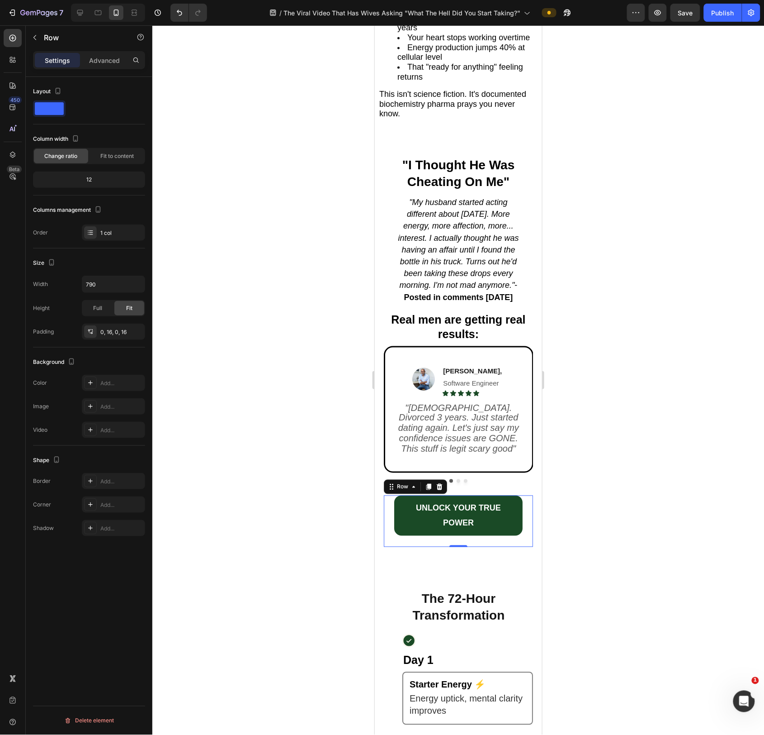
click at [532, 445] on div "UNLOCK YOUR TRUE POWER Button Row Row 0" at bounding box center [458, 521] width 149 height 52
click at [402, 445] on link "UNLOCK YOUR TRUE POWER" at bounding box center [458, 515] width 128 height 40
click at [527, 445] on div "UNLOCK YOUR TRUE POWER Button Row Row 0" at bounding box center [458, 521] width 149 height 52
click at [136, 285] on icon "button" at bounding box center [136, 284] width 9 height 9
click at [113, 321] on p "Full 100%" at bounding box center [111, 325] width 52 height 8
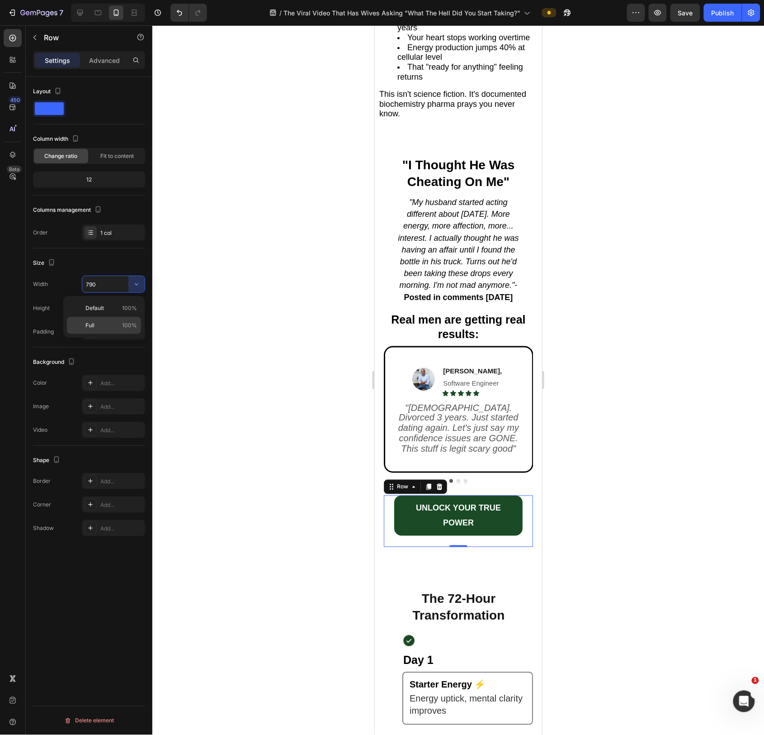
type input "100%"
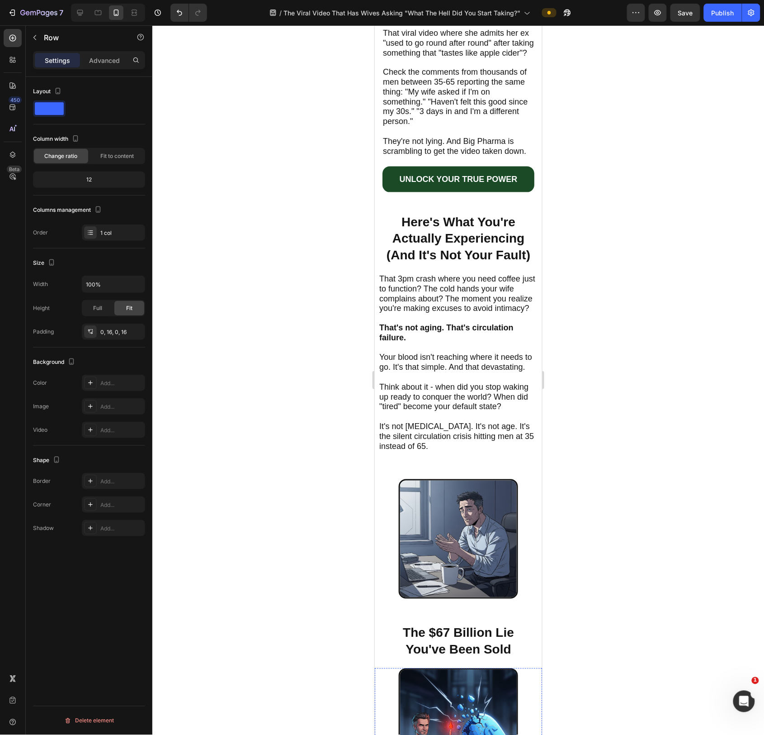
scroll to position [0, 0]
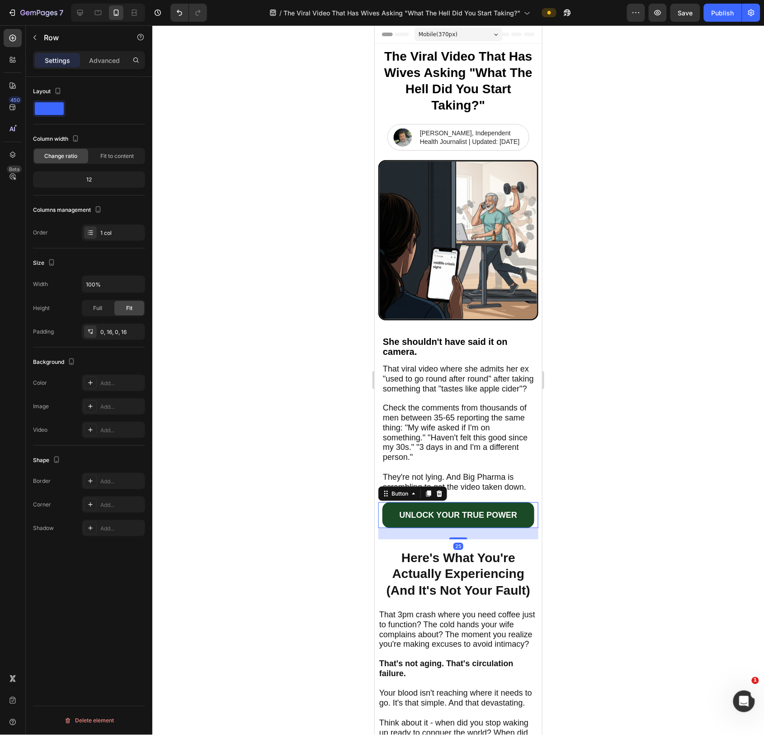
click at [536, 445] on div "UNLOCK YOUR TRUE POWER Button 25" at bounding box center [458, 514] width 160 height 25
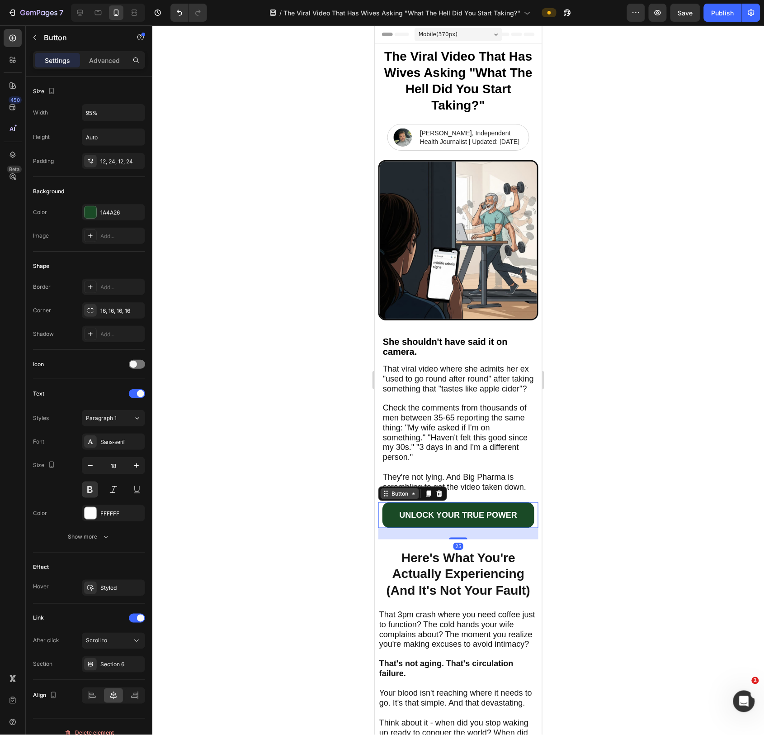
click at [390, 445] on div "Button" at bounding box center [399, 493] width 20 height 8
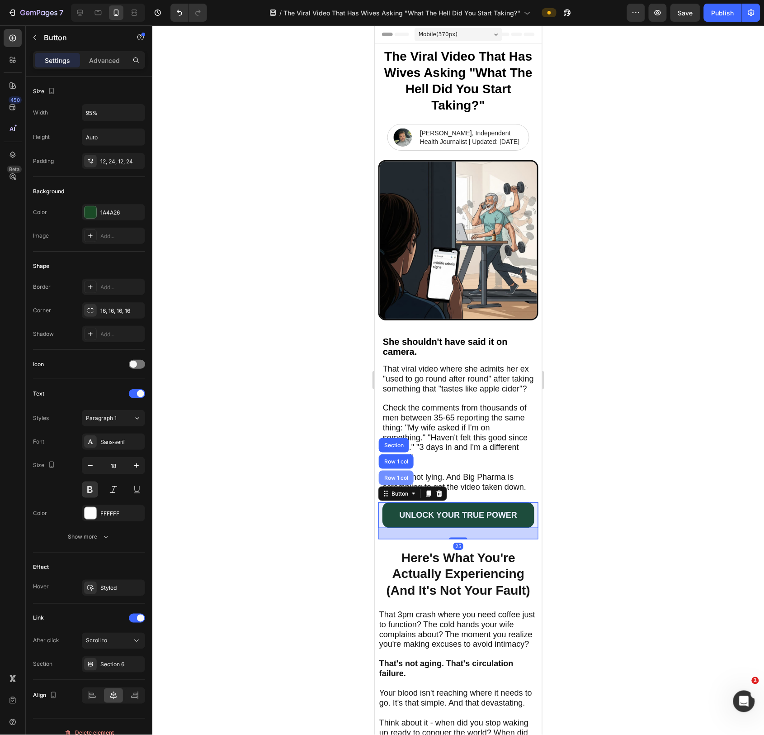
click at [392, 445] on div "Row 1 col" at bounding box center [396, 477] width 35 height 14
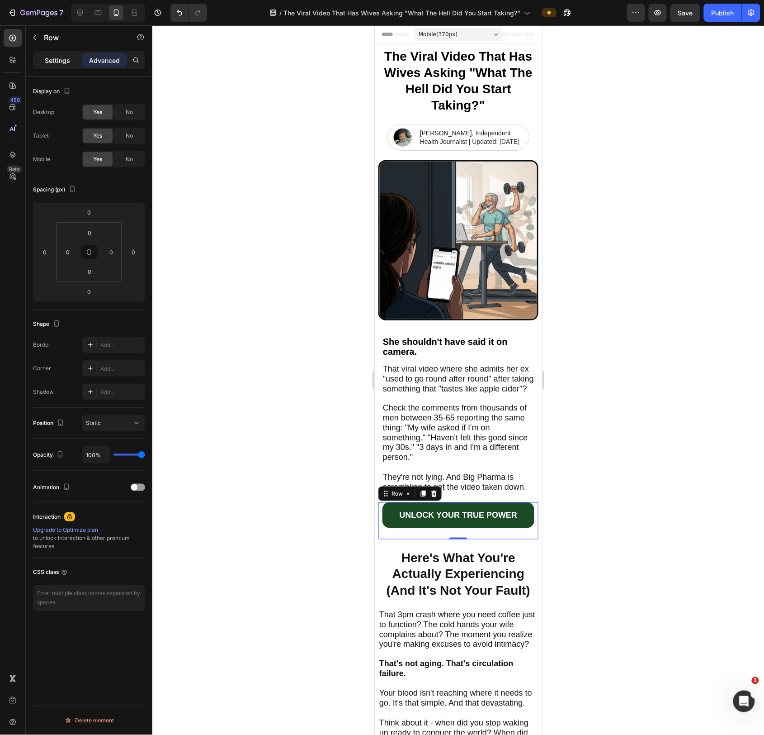
click at [60, 60] on p "Settings" at bounding box center [57, 60] width 25 height 9
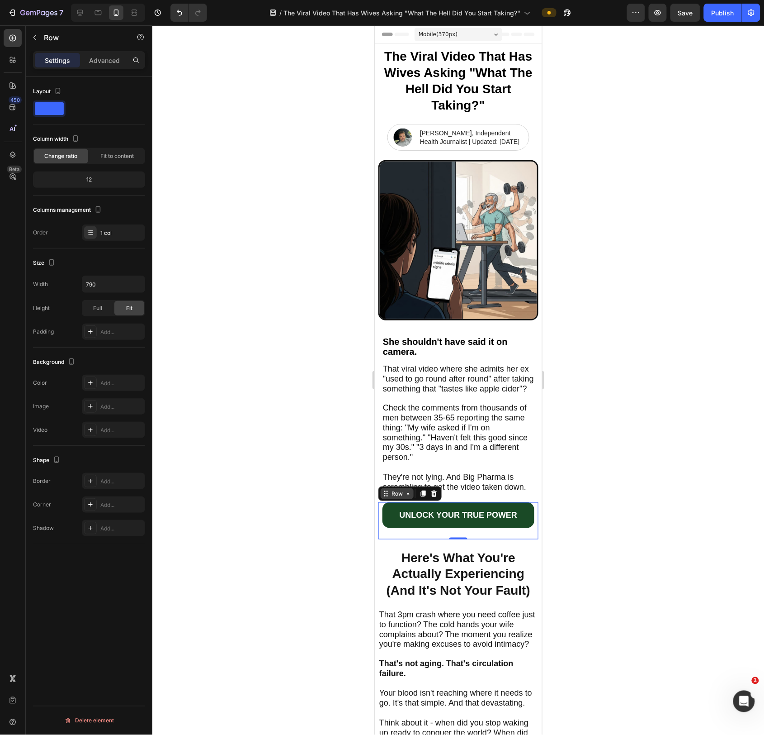
click at [407, 445] on icon at bounding box center [407, 492] width 7 height 7
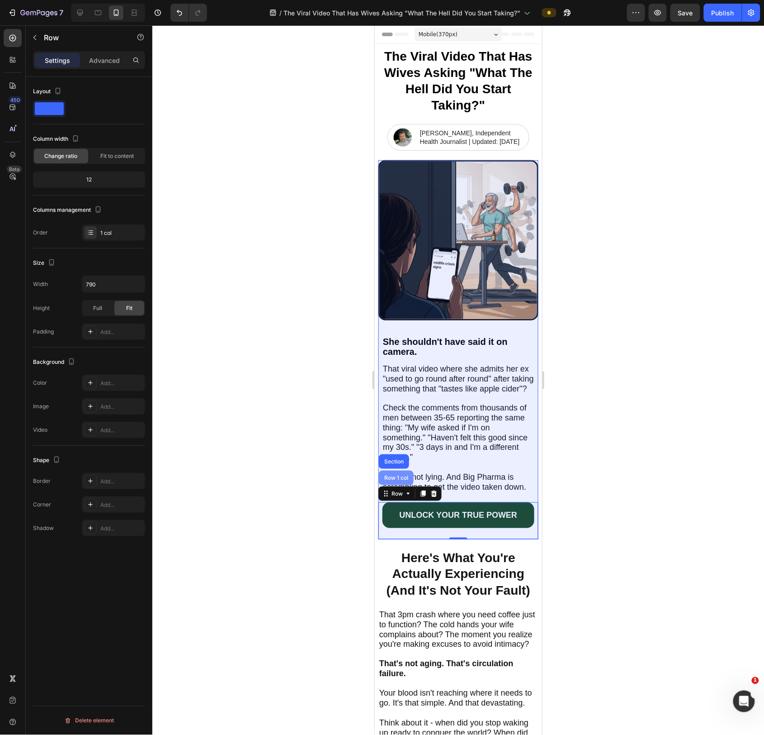
click at [401, 445] on div "Row 1 col" at bounding box center [396, 477] width 28 height 5
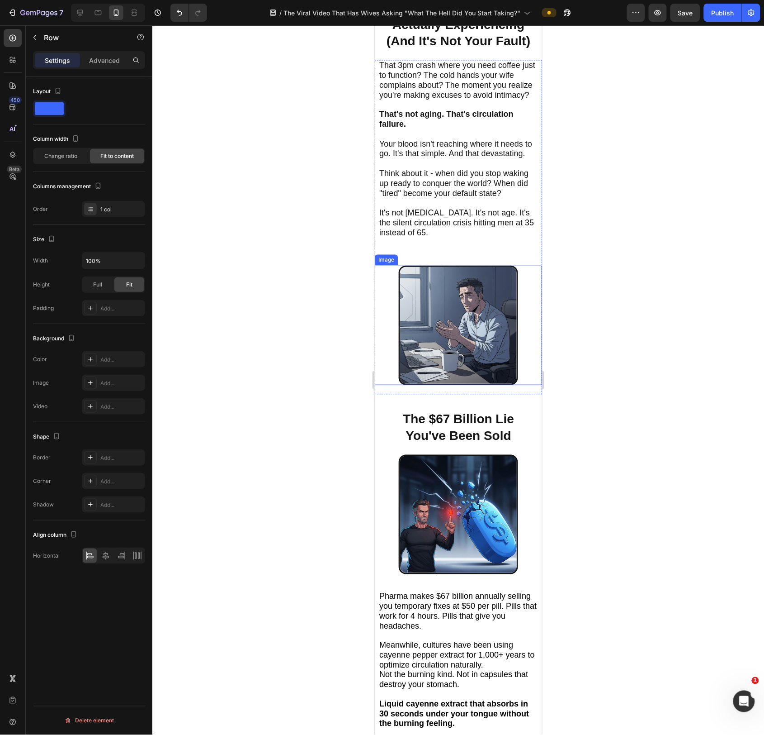
scroll to position [565, 0]
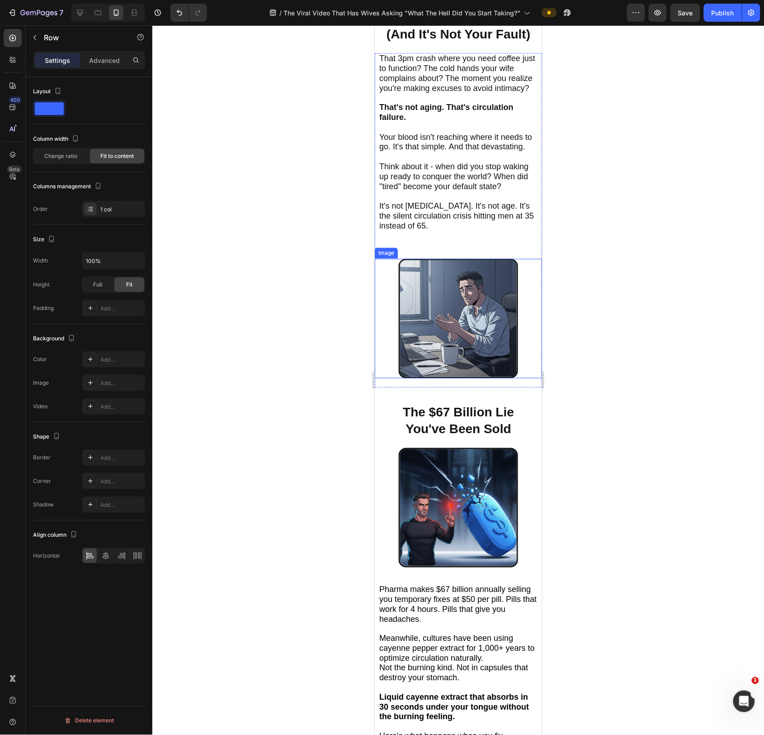
click at [504, 298] on img at bounding box center [458, 317] width 119 height 119
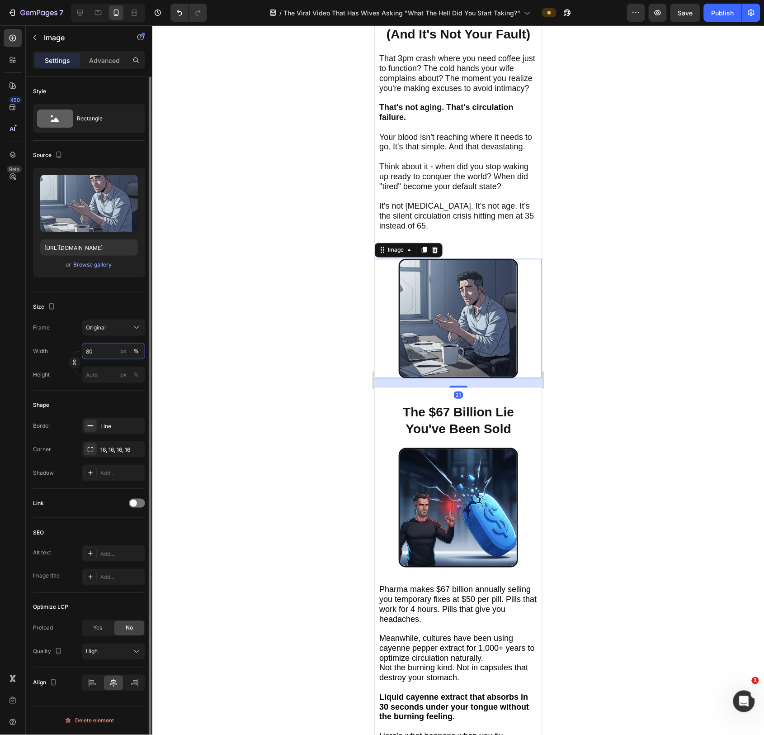
click at [99, 355] on input "80" at bounding box center [113, 351] width 63 height 16
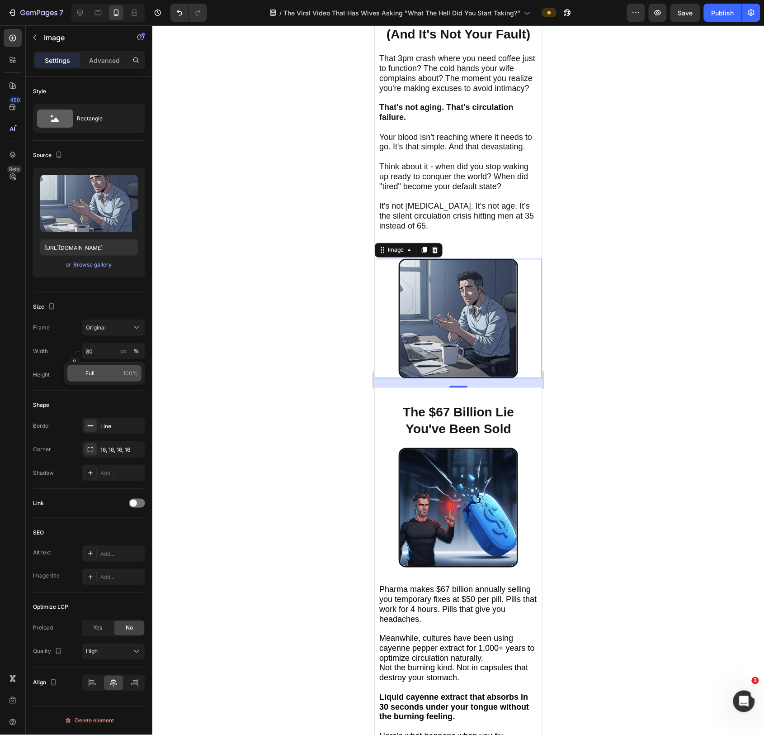
click at [126, 372] on span "100%" at bounding box center [130, 373] width 15 height 8
type input "100"
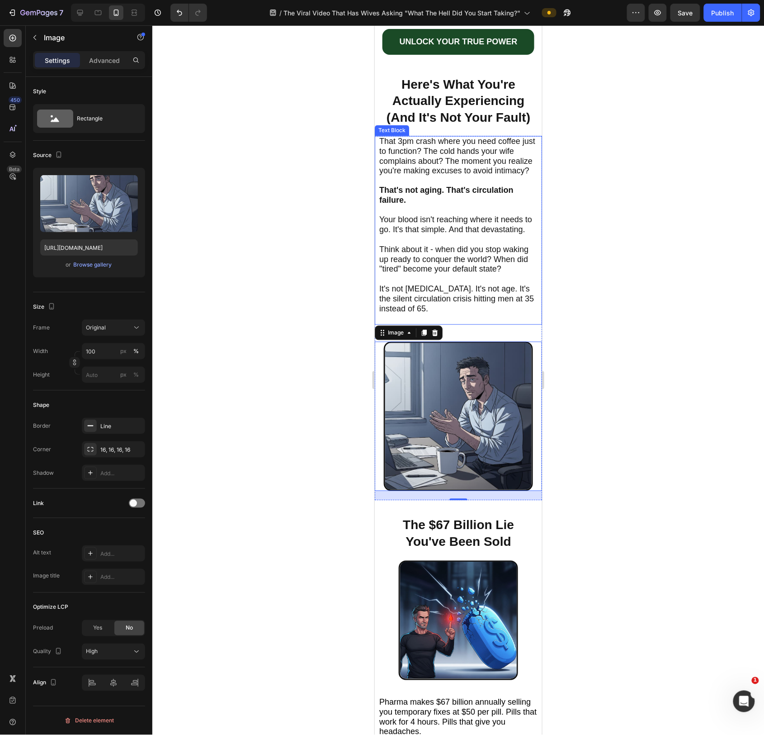
scroll to position [472, 0]
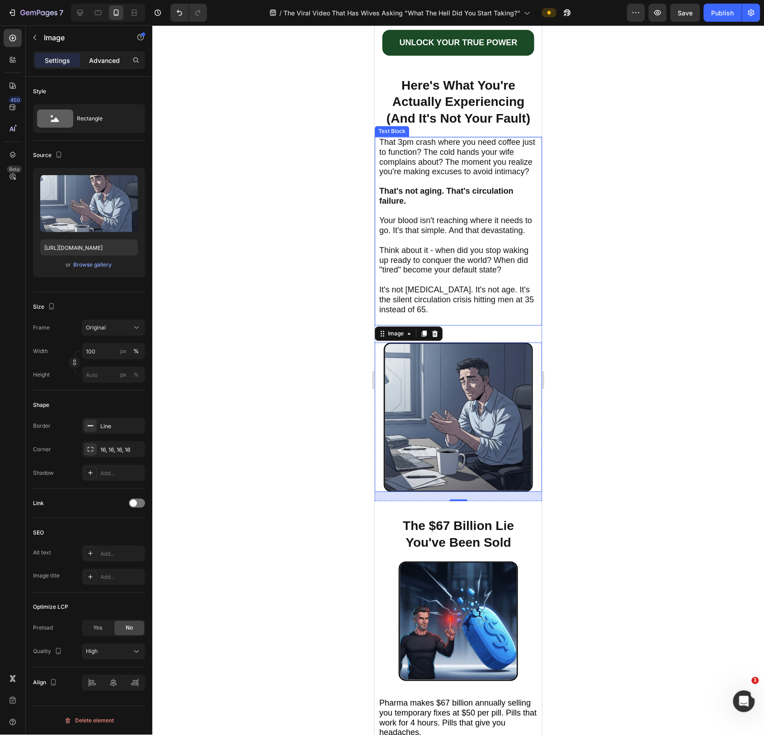
click at [110, 59] on p "Advanced" at bounding box center [104, 60] width 31 height 9
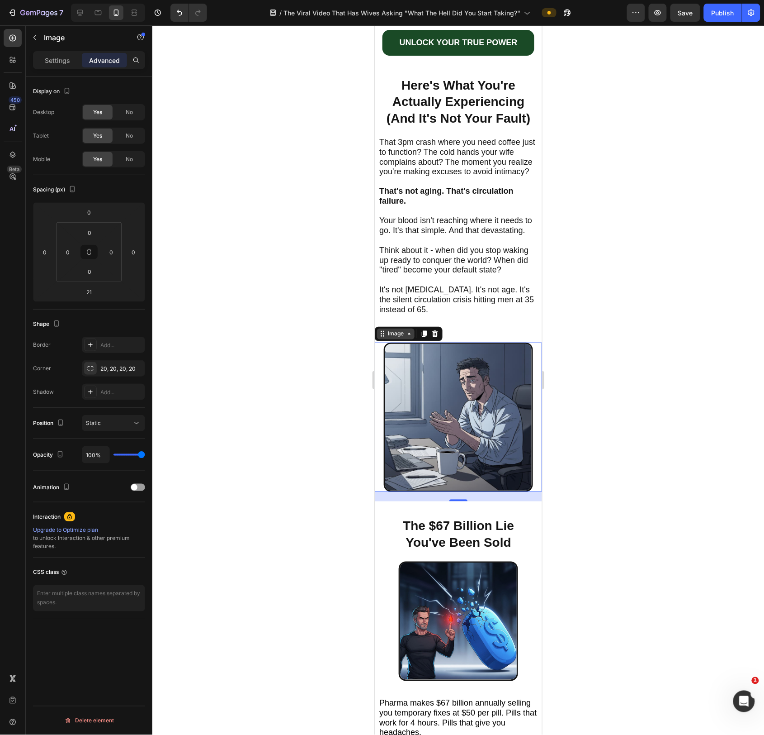
click at [397, 339] on div "Image" at bounding box center [396, 333] width 38 height 11
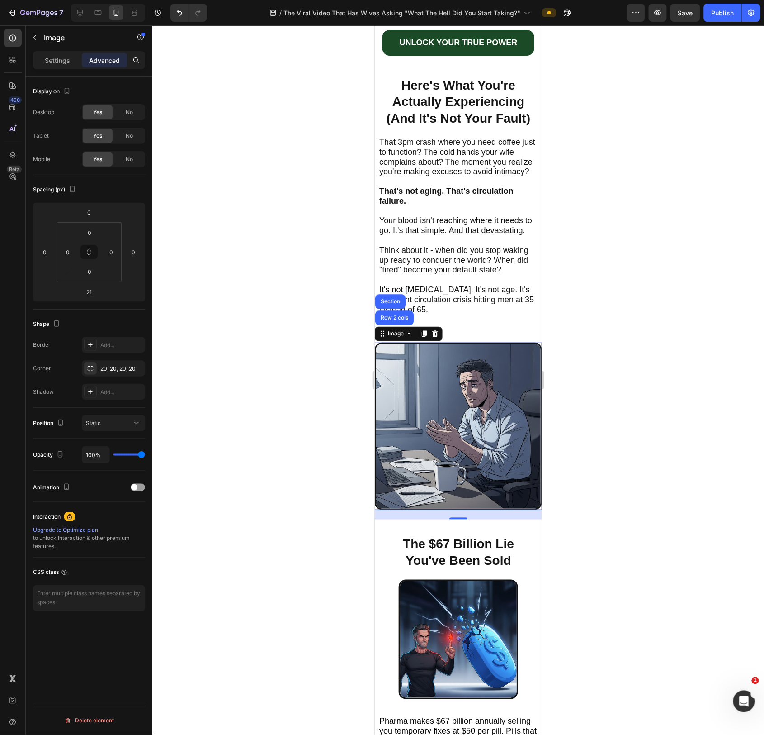
click at [293, 359] on div at bounding box center [458, 379] width 612 height 709
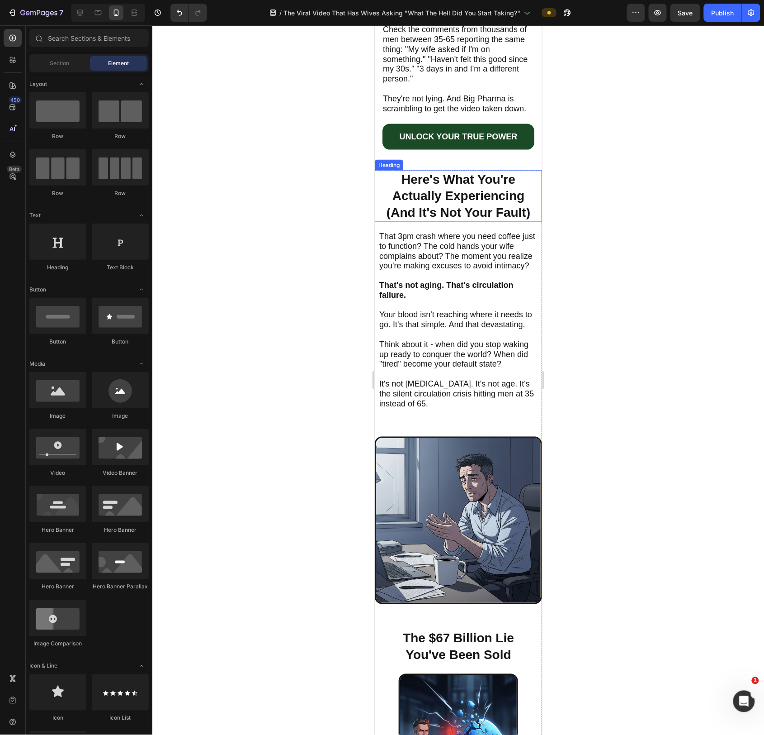
scroll to position [0, 0]
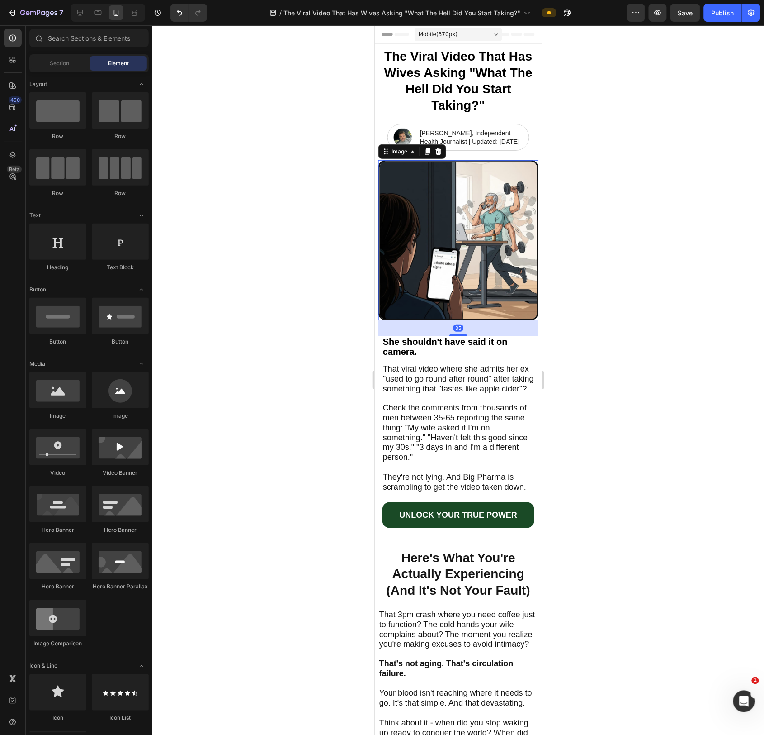
click at [488, 246] on img at bounding box center [458, 240] width 160 height 160
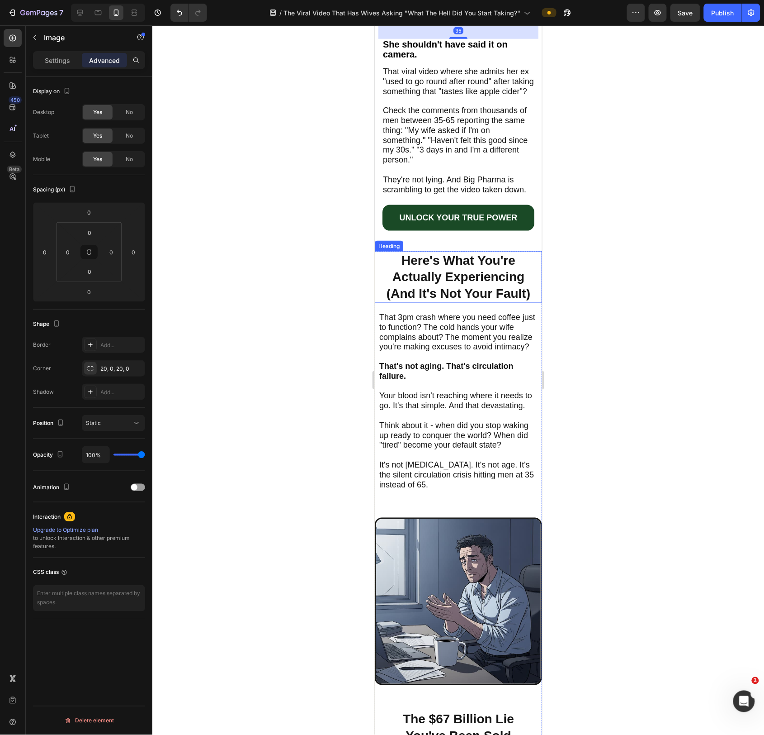
scroll to position [786, 0]
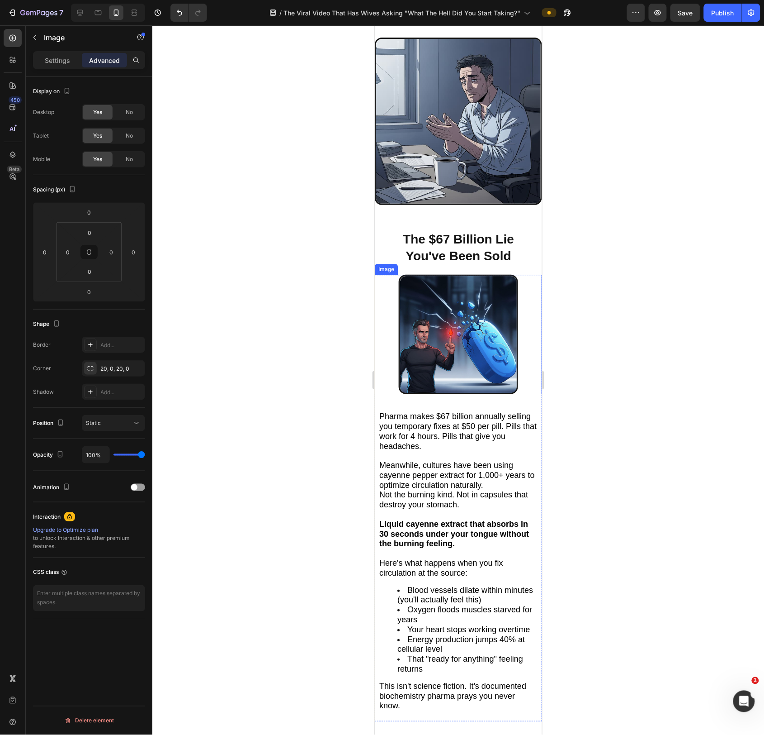
click at [440, 313] on img at bounding box center [458, 333] width 119 height 119
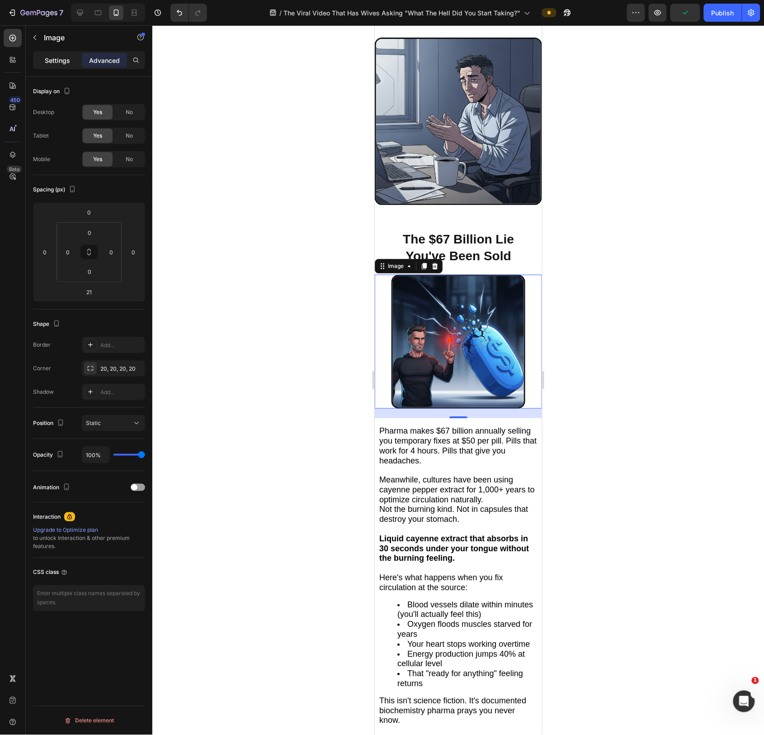
click at [70, 64] on div "Settings" at bounding box center [57, 60] width 45 height 14
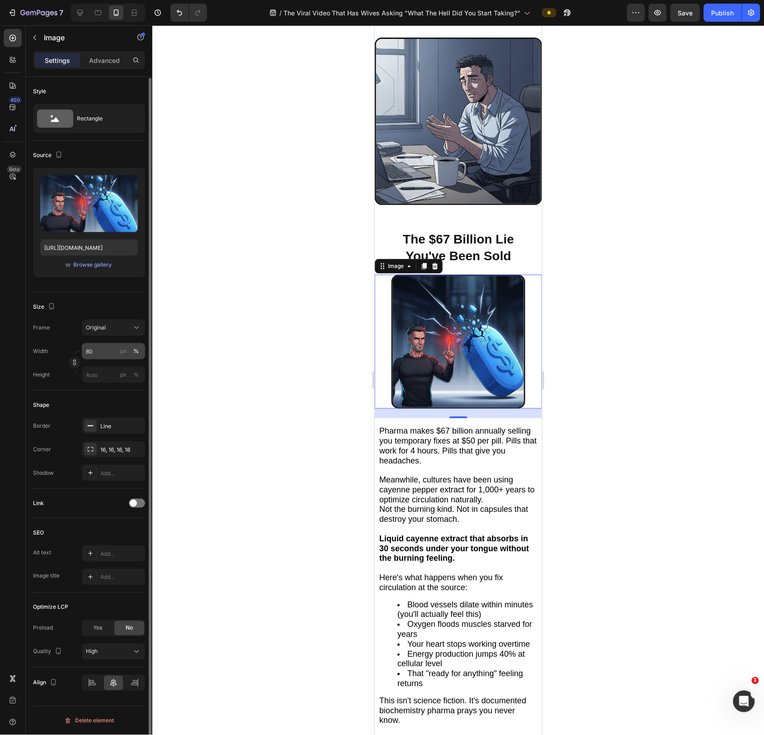
scroll to position [0, 0]
click at [96, 352] on input "80" at bounding box center [113, 350] width 63 height 16
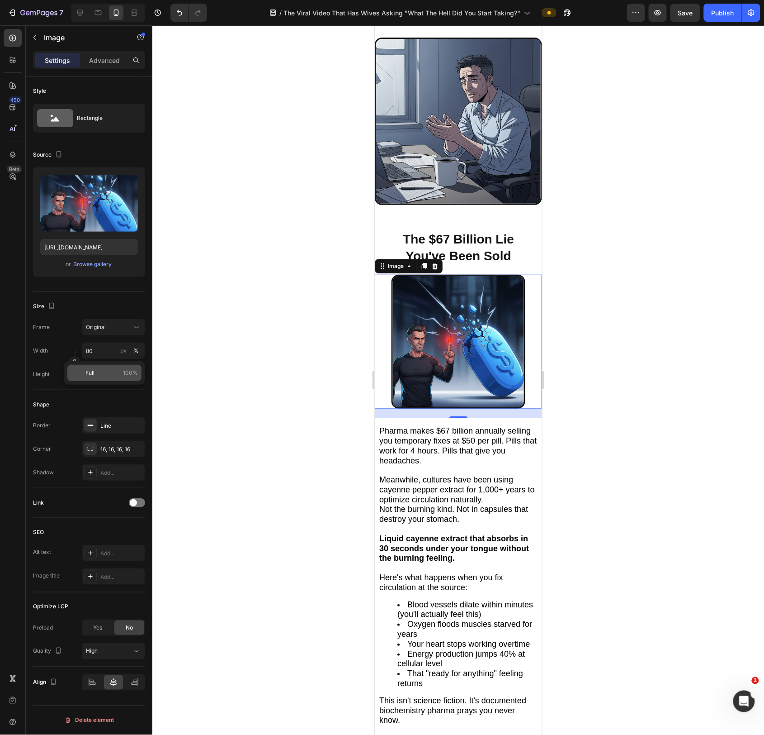
click at [103, 370] on p "Full 100%" at bounding box center [111, 373] width 52 height 8
type input "100"
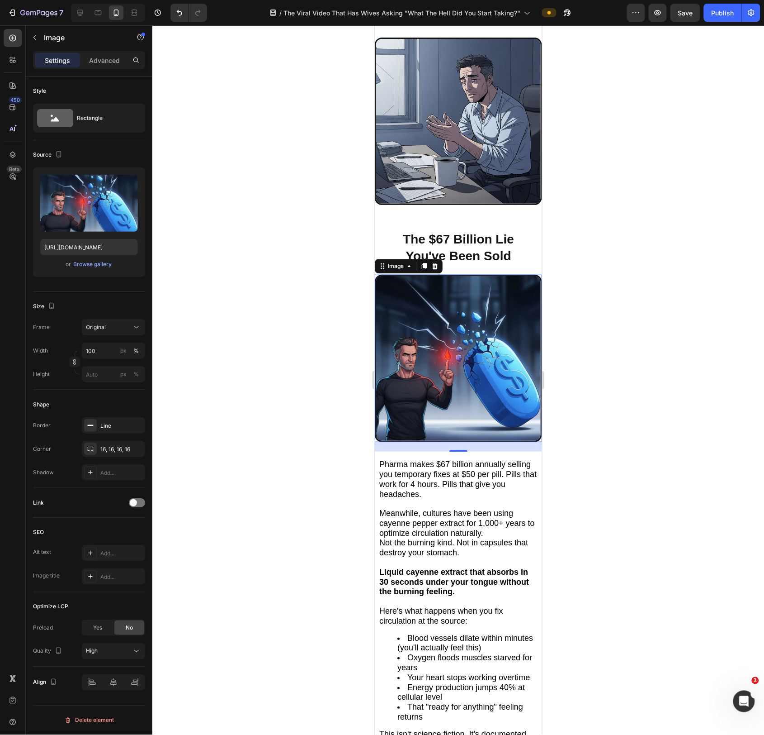
click at [261, 356] on div at bounding box center [458, 379] width 612 height 709
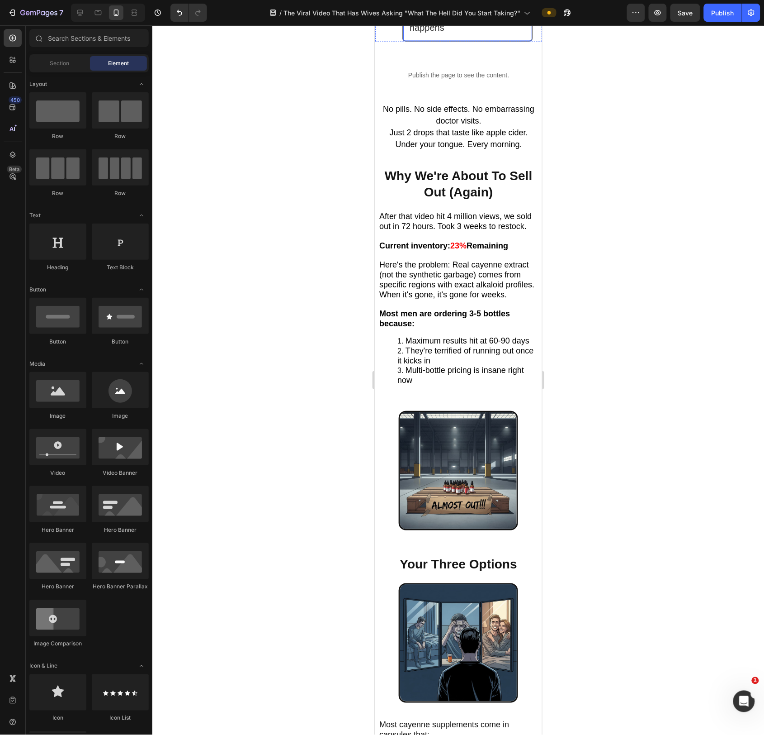
scroll to position [2816, 0]
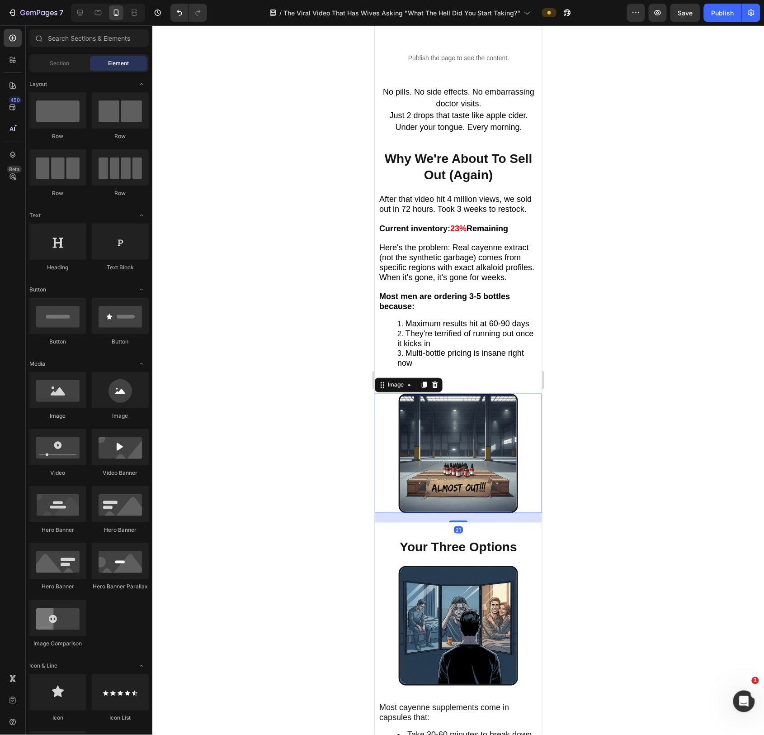
click at [504, 445] on img at bounding box center [458, 452] width 119 height 119
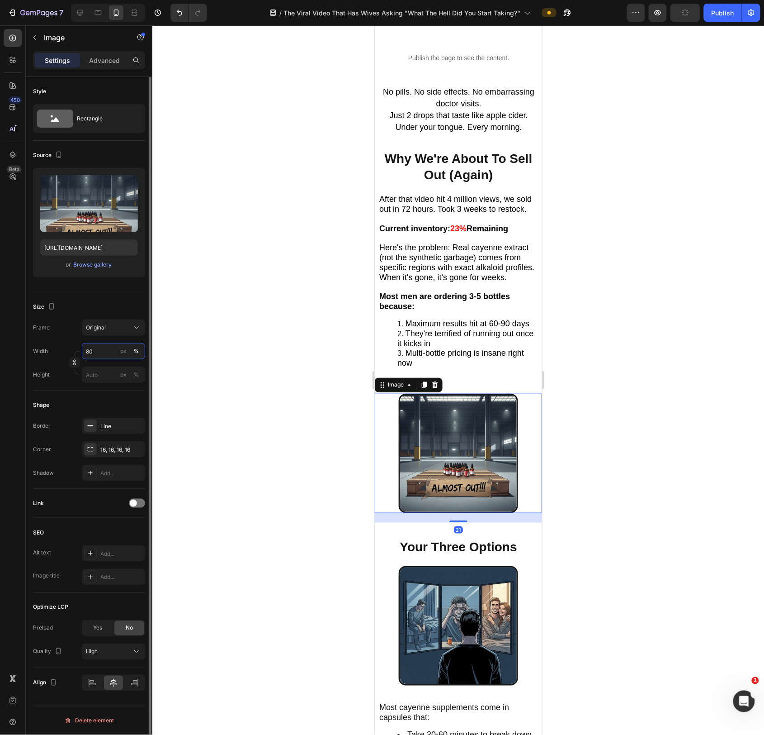
click at [96, 348] on input "80" at bounding box center [113, 351] width 63 height 16
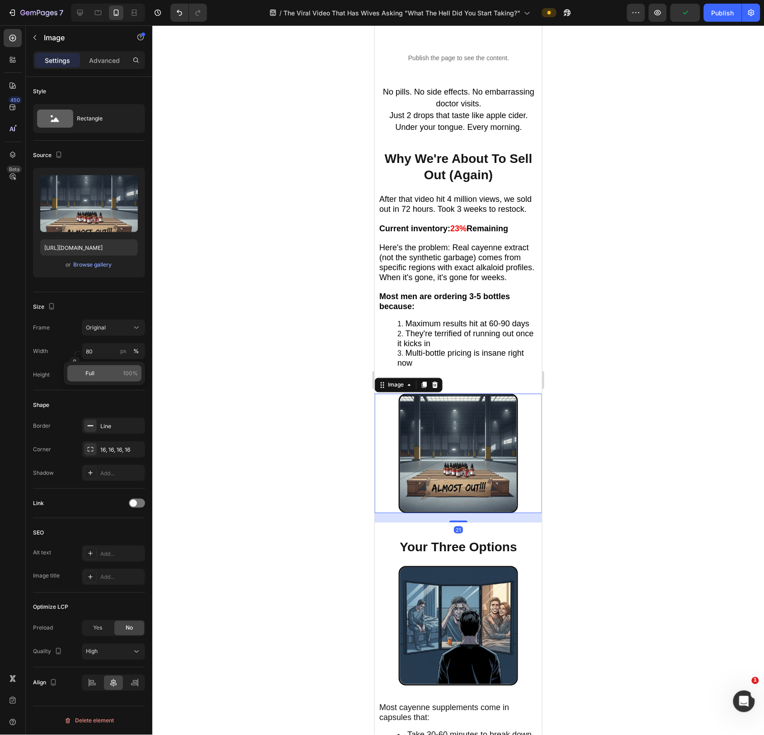
drag, startPoint x: 95, startPoint y: 374, endPoint x: 103, endPoint y: 375, distance: 7.5
click at [95, 374] on p "Full 100%" at bounding box center [111, 373] width 52 height 8
type input "100"
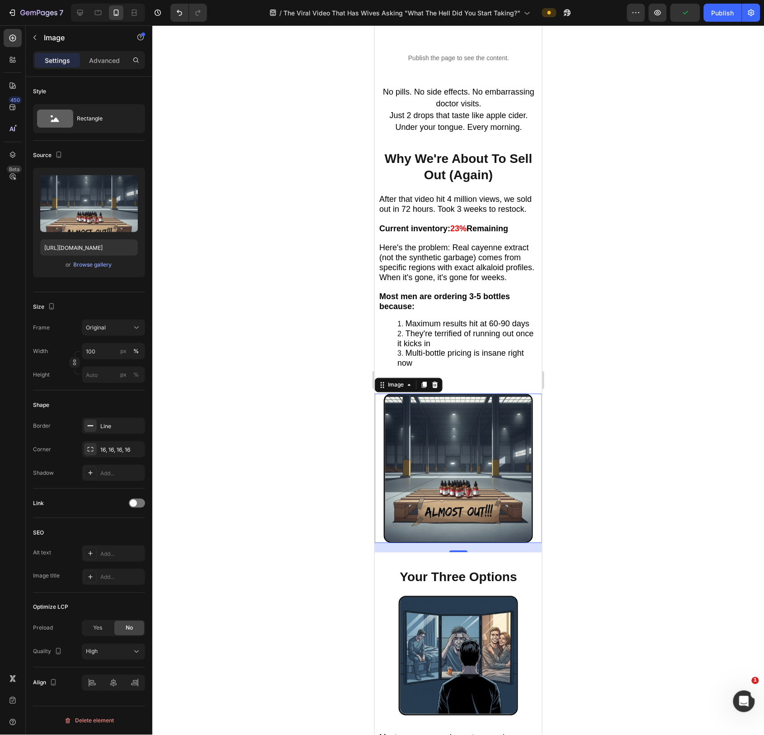
click at [301, 445] on div at bounding box center [458, 379] width 612 height 709
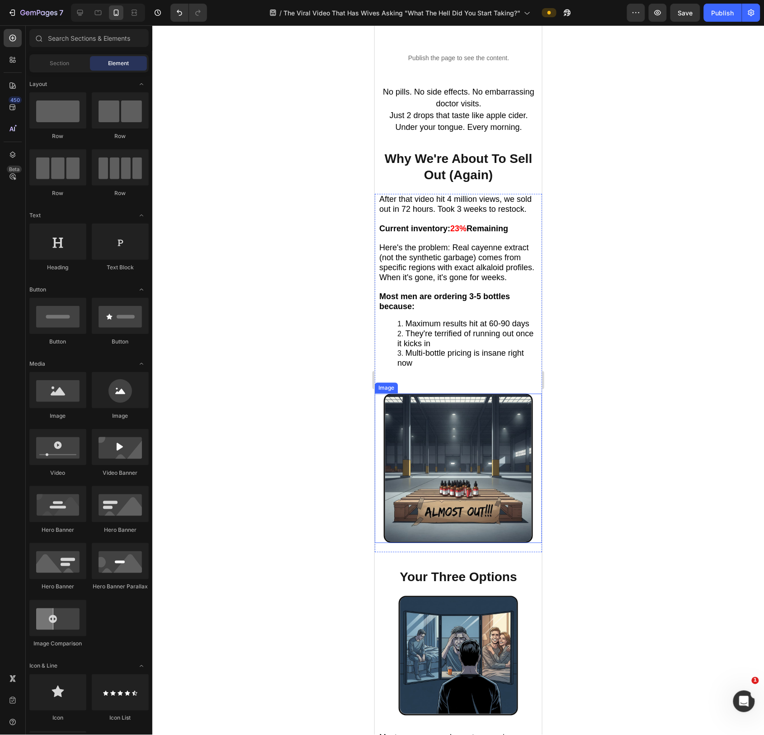
drag, startPoint x: 435, startPoint y: 464, endPoint x: 429, endPoint y: 461, distance: 5.9
click at [435, 445] on img at bounding box center [458, 467] width 149 height 149
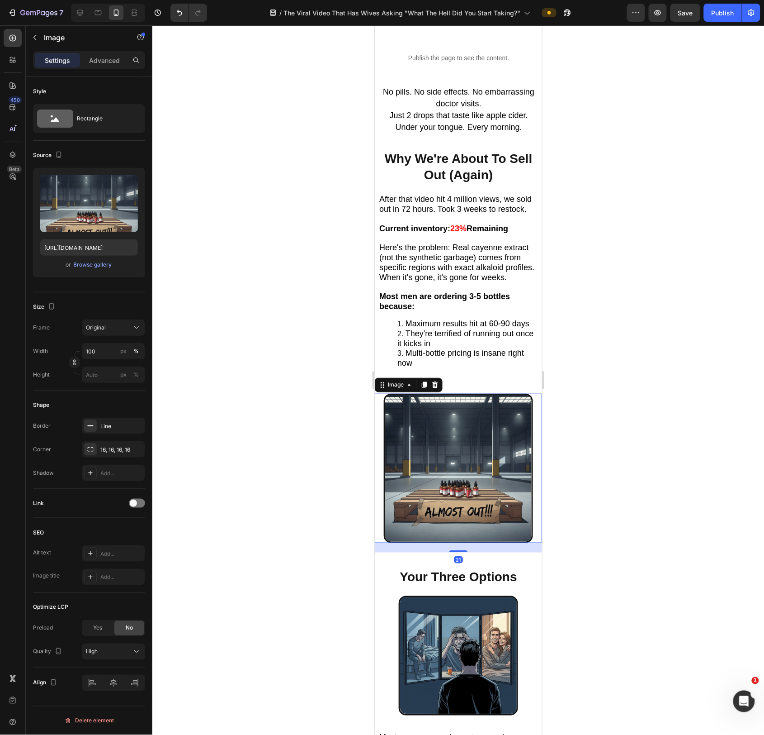
drag, startPoint x: 88, startPoint y: 58, endPoint x: 97, endPoint y: 70, distance: 14.5
click at [88, 58] on div "Advanced" at bounding box center [104, 60] width 45 height 14
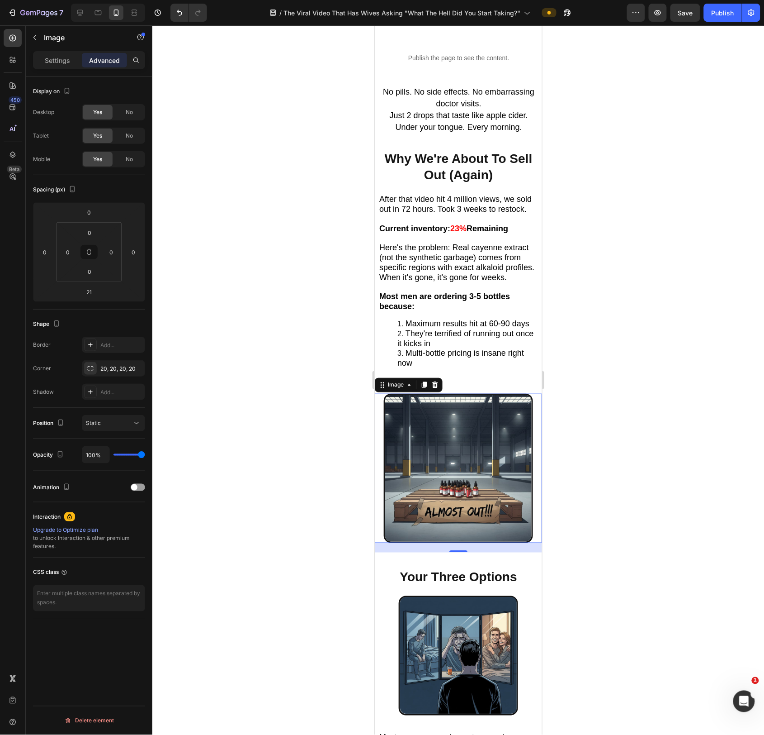
click at [115, 316] on div "Shape Border Add... Corner 20, 20, 20, 20 Shadow Add..." at bounding box center [89, 358] width 112 height 98
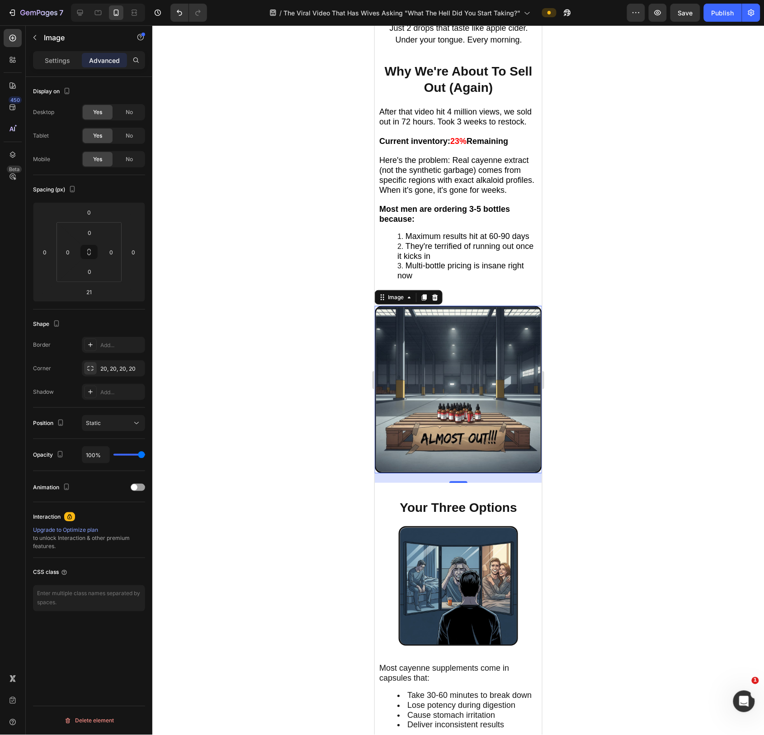
scroll to position [2904, 0]
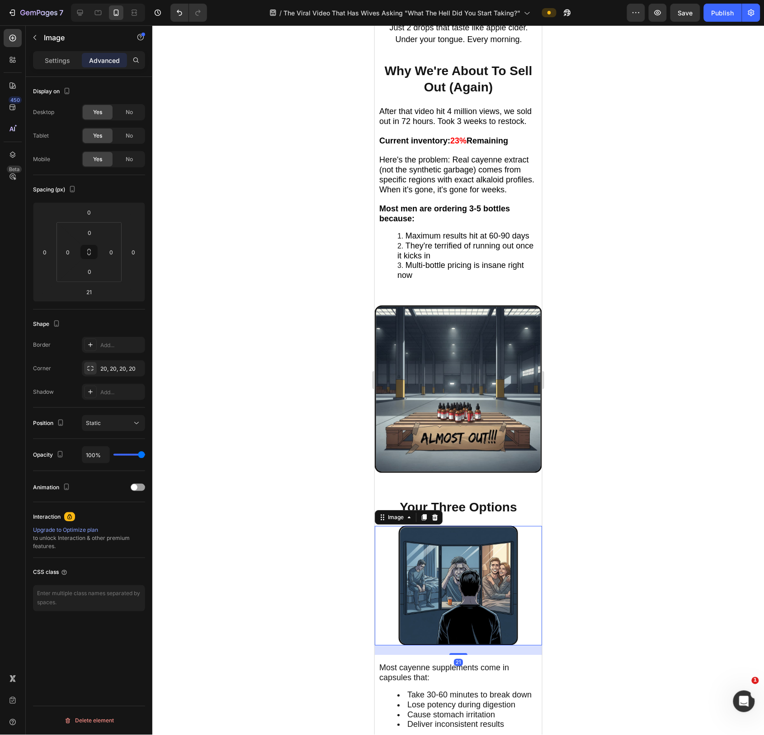
click at [487, 445] on img at bounding box center [458, 584] width 119 height 119
click at [118, 323] on div "Shape" at bounding box center [89, 324] width 112 height 14
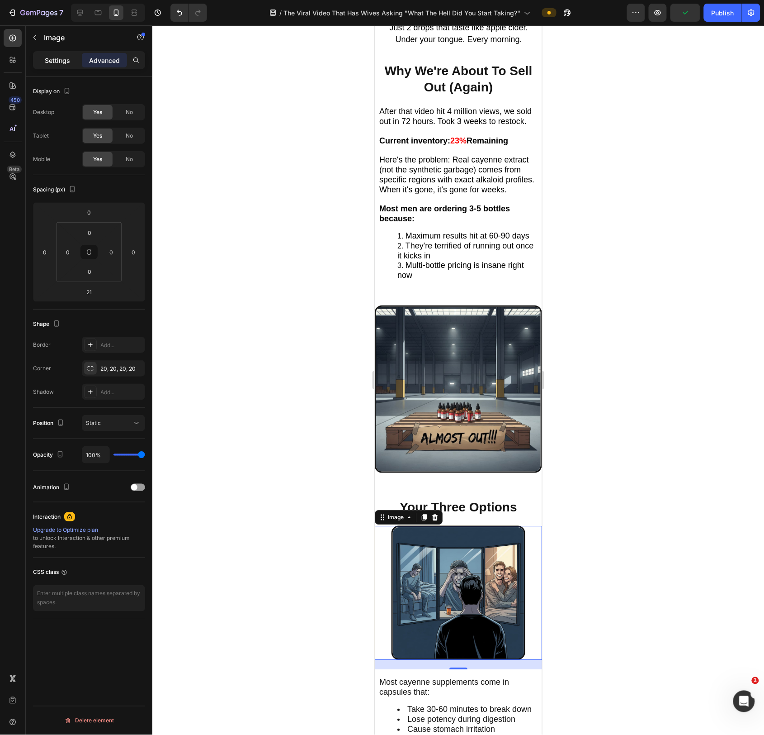
click at [64, 56] on p "Settings" at bounding box center [57, 60] width 25 height 9
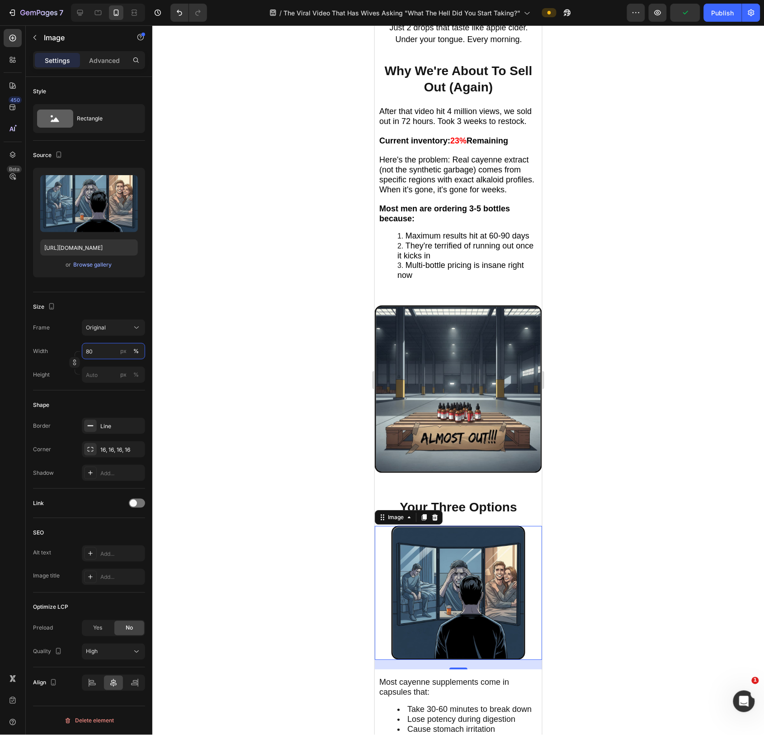
drag, startPoint x: 99, startPoint y: 356, endPoint x: 100, endPoint y: 366, distance: 10.4
click at [100, 356] on input "80" at bounding box center [113, 351] width 63 height 16
drag, startPoint x: 99, startPoint y: 373, endPoint x: 205, endPoint y: 397, distance: 108.4
click at [101, 372] on p "Full 100%" at bounding box center [111, 373] width 52 height 8
type input "100"
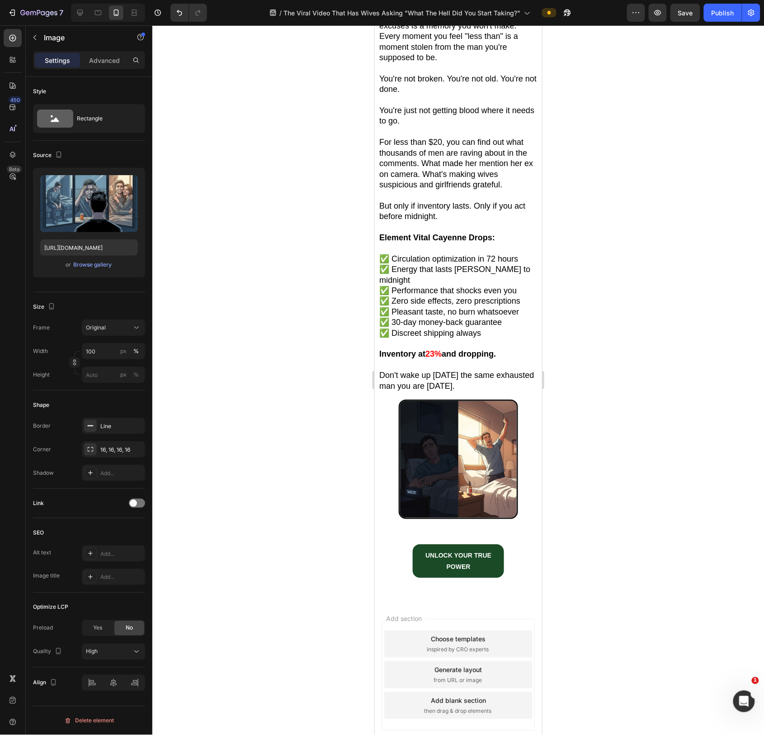
scroll to position [4341, 0]
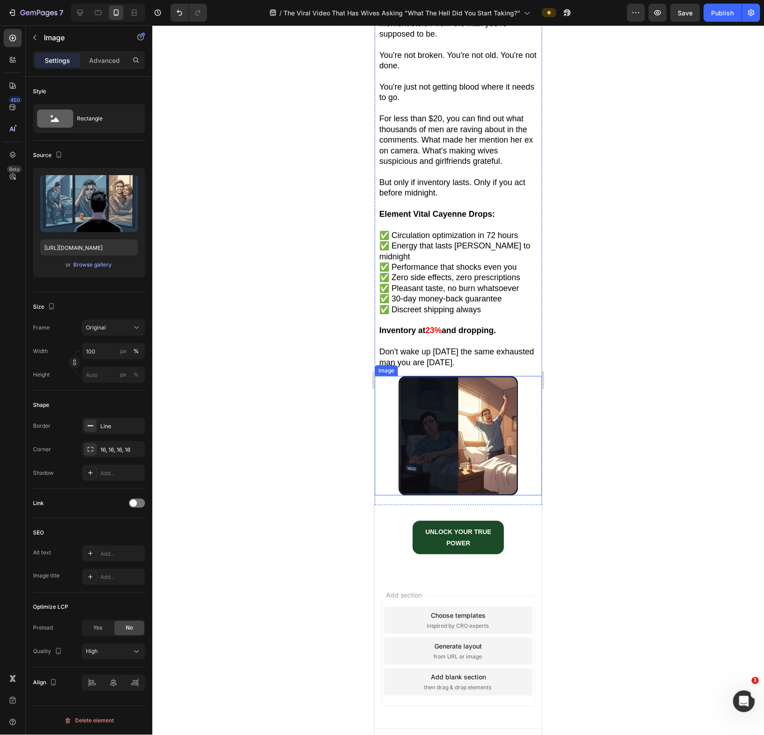
click at [439, 410] on img at bounding box center [458, 434] width 119 height 119
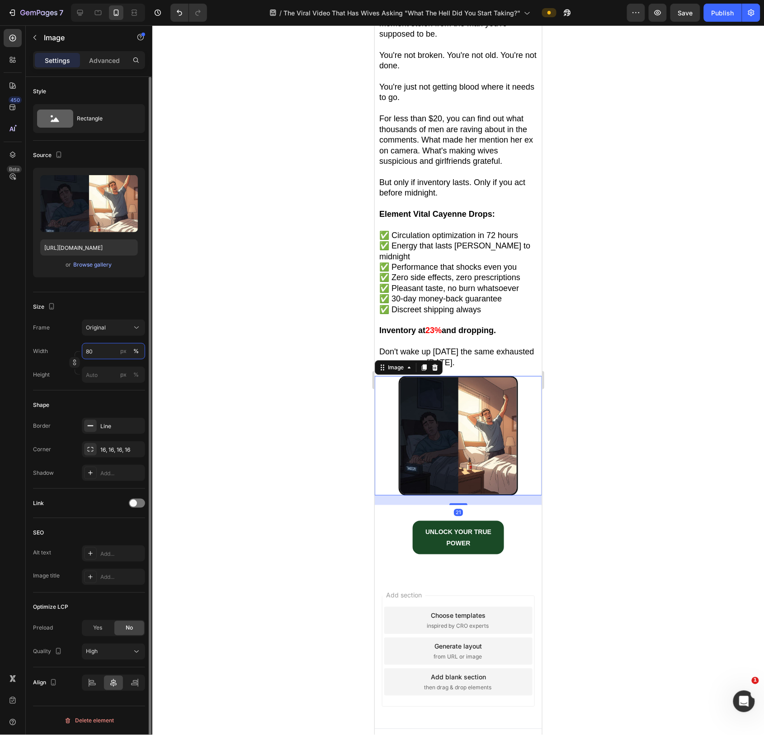
click at [96, 353] on input "80" at bounding box center [113, 351] width 63 height 16
drag, startPoint x: 101, startPoint y: 376, endPoint x: 100, endPoint y: 352, distance: 24.0
click at [101, 374] on p "Full 100%" at bounding box center [111, 373] width 52 height 8
type input "100"
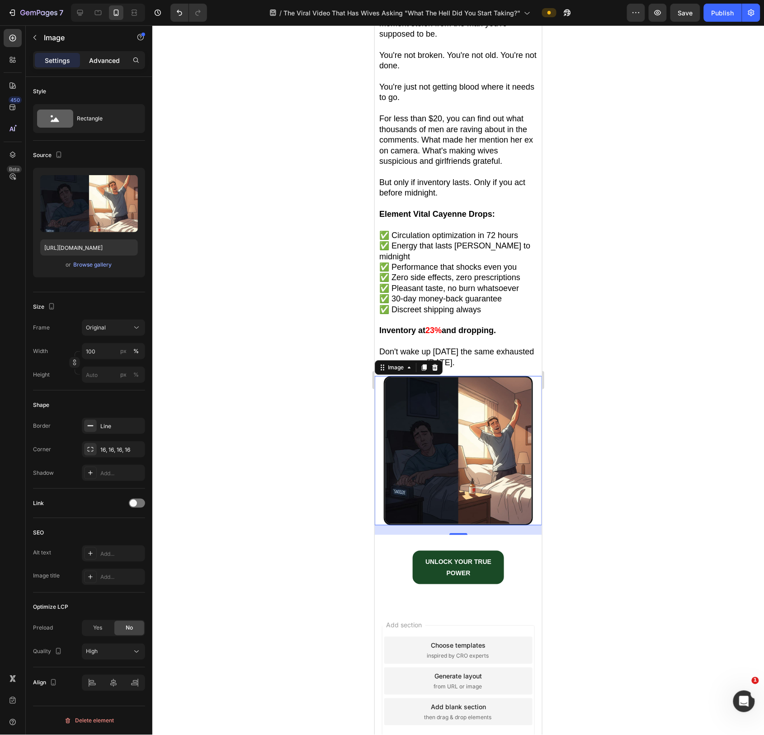
click at [110, 58] on p "Advanced" at bounding box center [104, 60] width 31 height 9
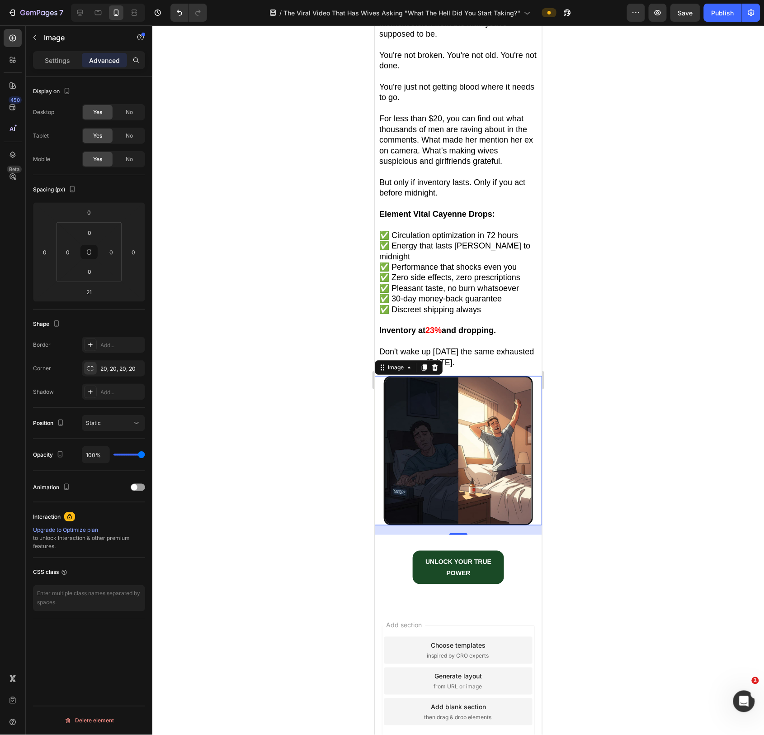
click at [116, 318] on div "Shape" at bounding box center [89, 324] width 112 height 14
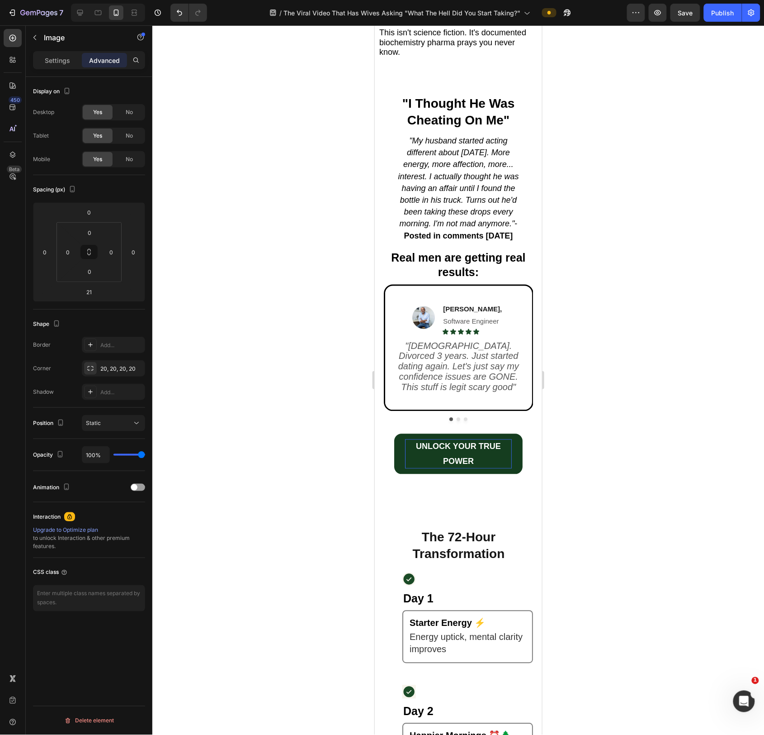
scroll to position [1492, 0]
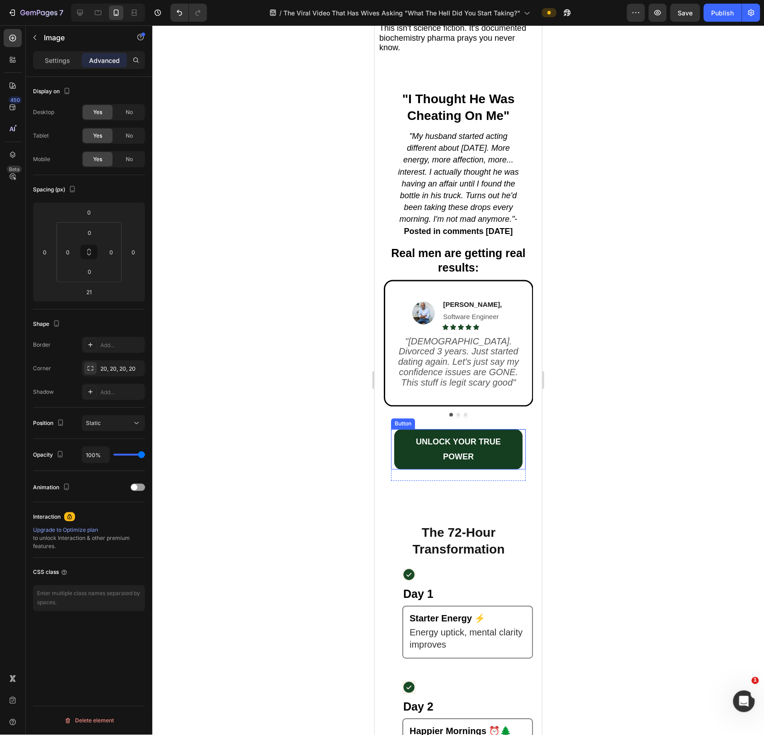
click at [517, 445] on link "UNLOCK YOUR TRUE POWER" at bounding box center [458, 449] width 128 height 40
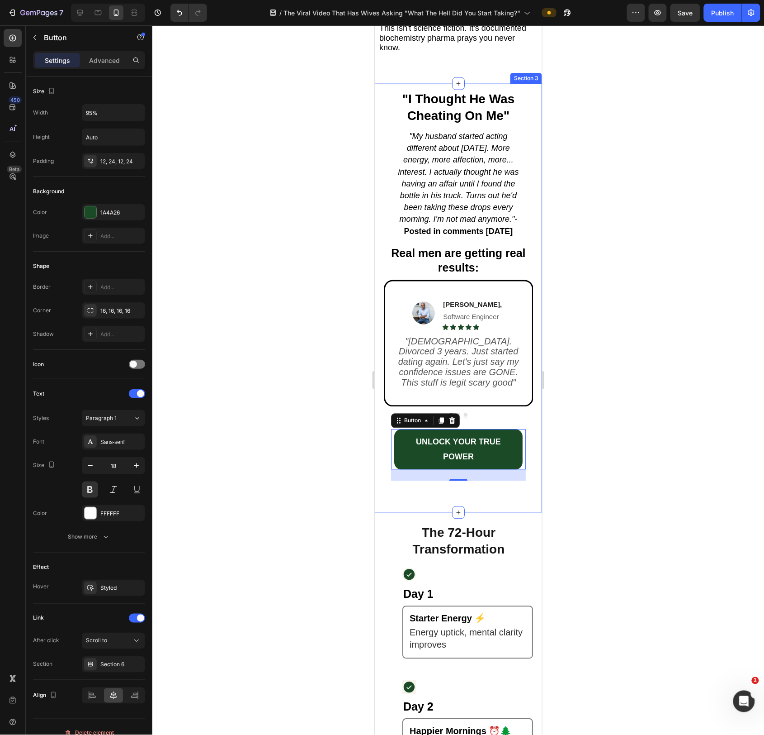
click at [381, 441] on div ""I Thought He Was Cheating On Me" Text Block "My husband started acting differe…" at bounding box center [458, 297] width 167 height 429
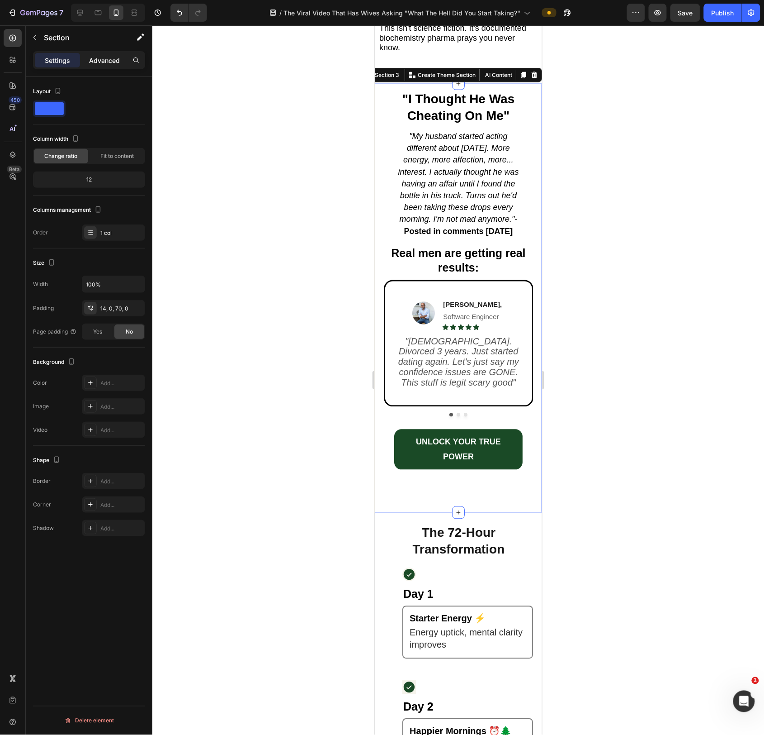
click at [106, 62] on p "Advanced" at bounding box center [104, 60] width 31 height 9
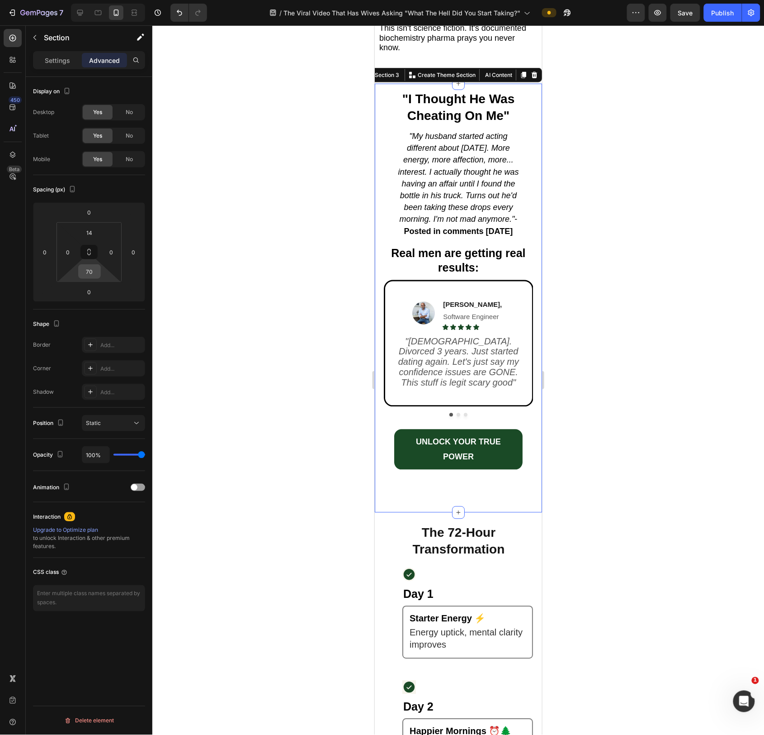
click at [86, 273] on input "70" at bounding box center [90, 272] width 18 height 14
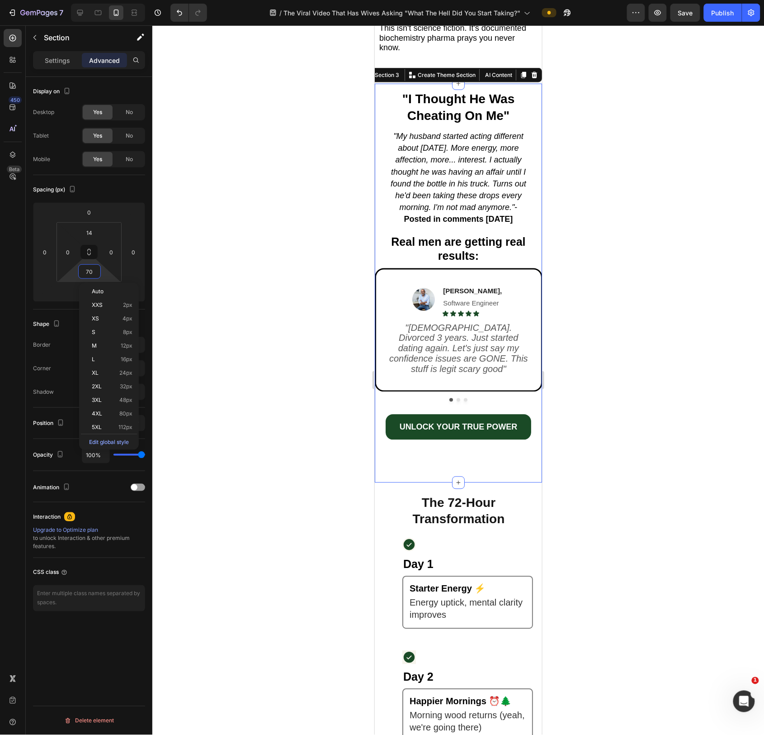
type input "0"
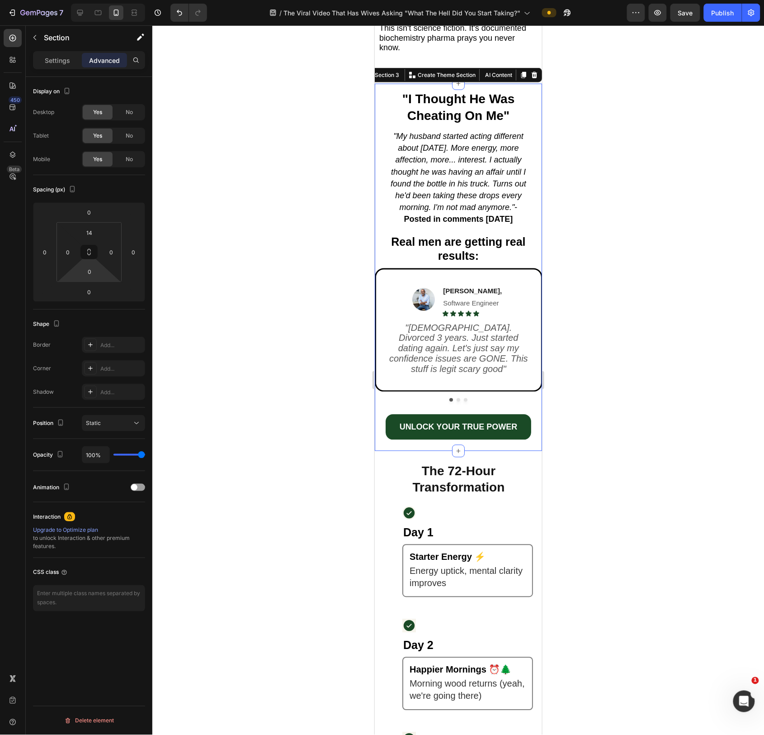
click at [279, 395] on div at bounding box center [458, 379] width 612 height 709
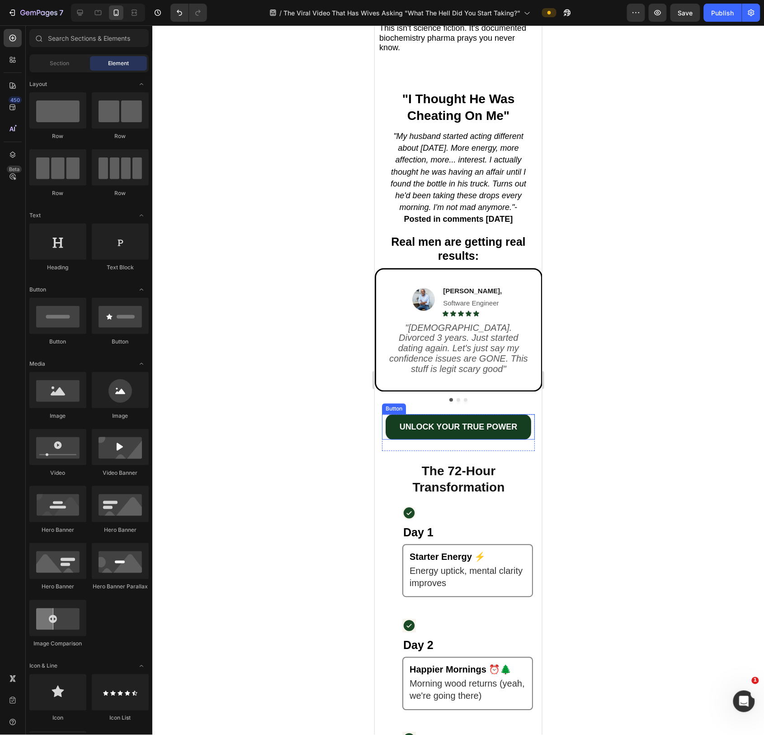
click at [386, 436] on link "UNLOCK YOUR TRUE POWER" at bounding box center [457, 426] width 145 height 25
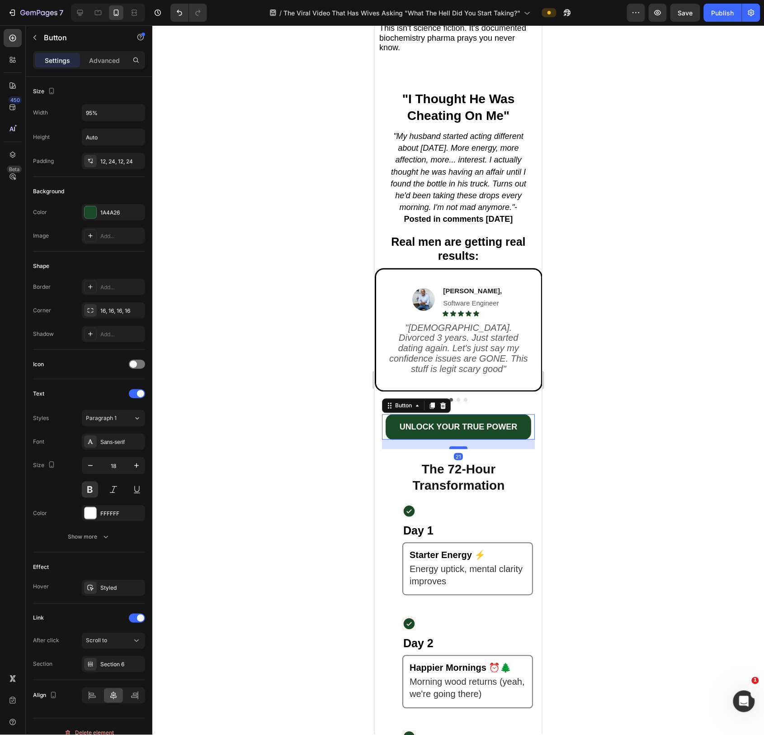
click at [462, 445] on div at bounding box center [458, 447] width 18 height 3
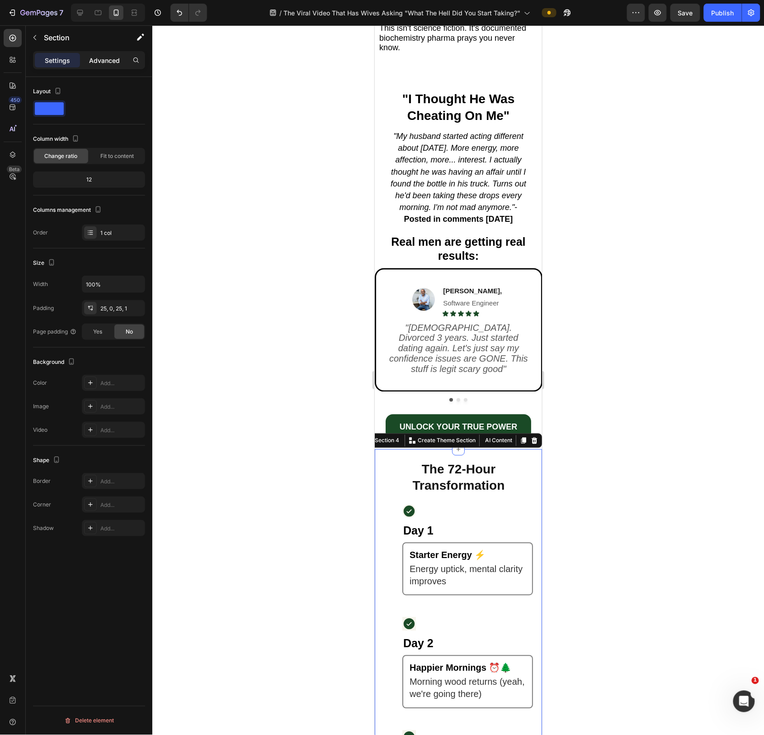
click at [100, 57] on p "Advanced" at bounding box center [104, 60] width 31 height 9
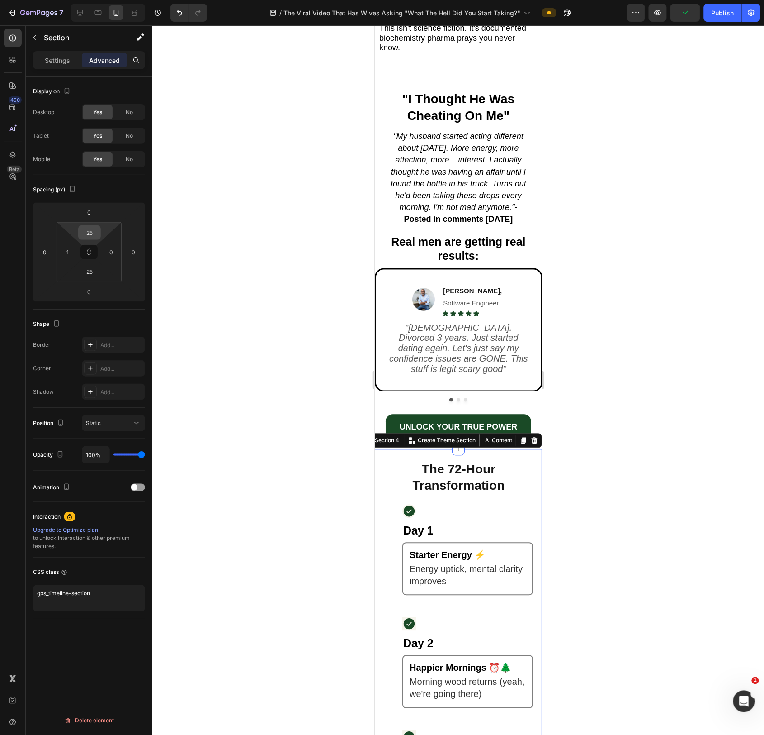
click at [89, 229] on input "25" at bounding box center [90, 233] width 18 height 14
click at [93, 233] on input "25" at bounding box center [90, 233] width 18 height 14
type input "0"
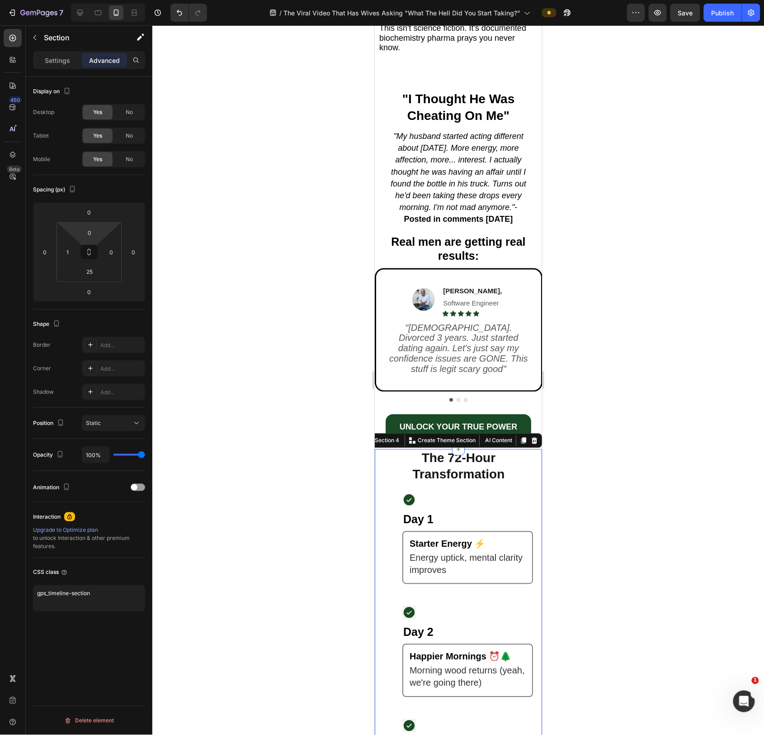
drag, startPoint x: 225, startPoint y: 413, endPoint x: 264, endPoint y: 411, distance: 38.5
click at [227, 413] on div at bounding box center [458, 379] width 612 height 709
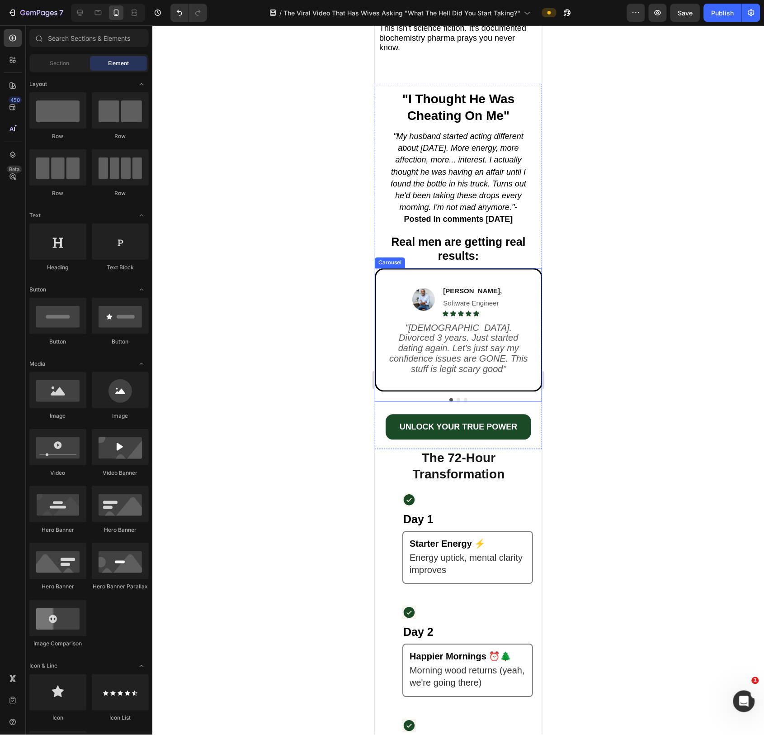
scroll to position [1491, 0]
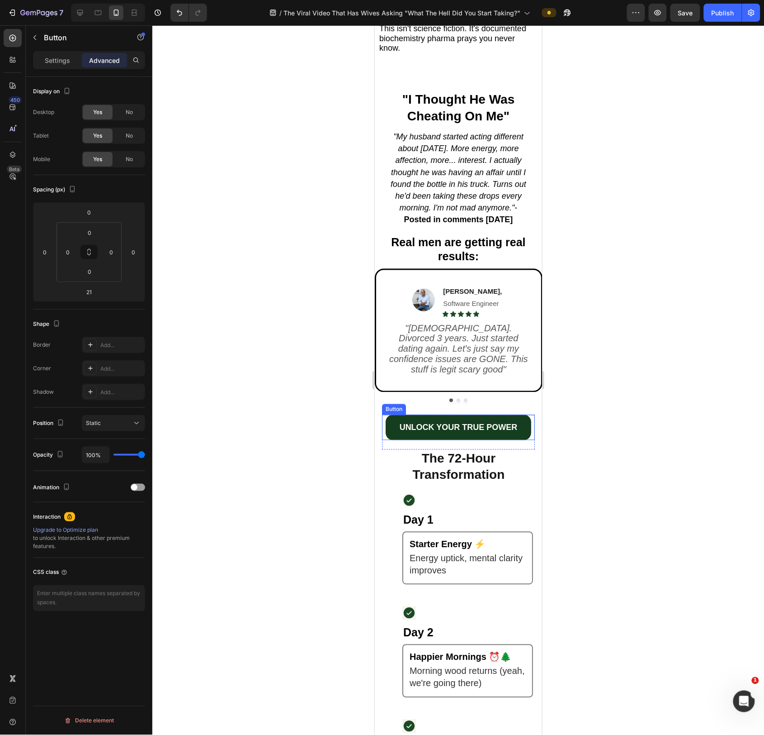
click at [524, 426] on link "UNLOCK YOUR TRUE POWER" at bounding box center [457, 426] width 145 height 25
click at [281, 429] on div at bounding box center [458, 379] width 612 height 709
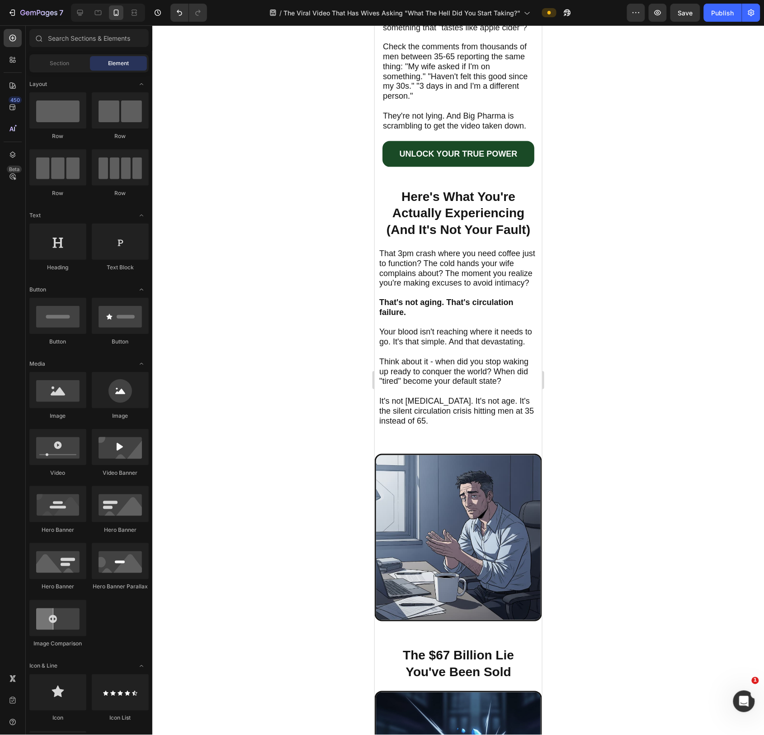
scroll to position [236, 0]
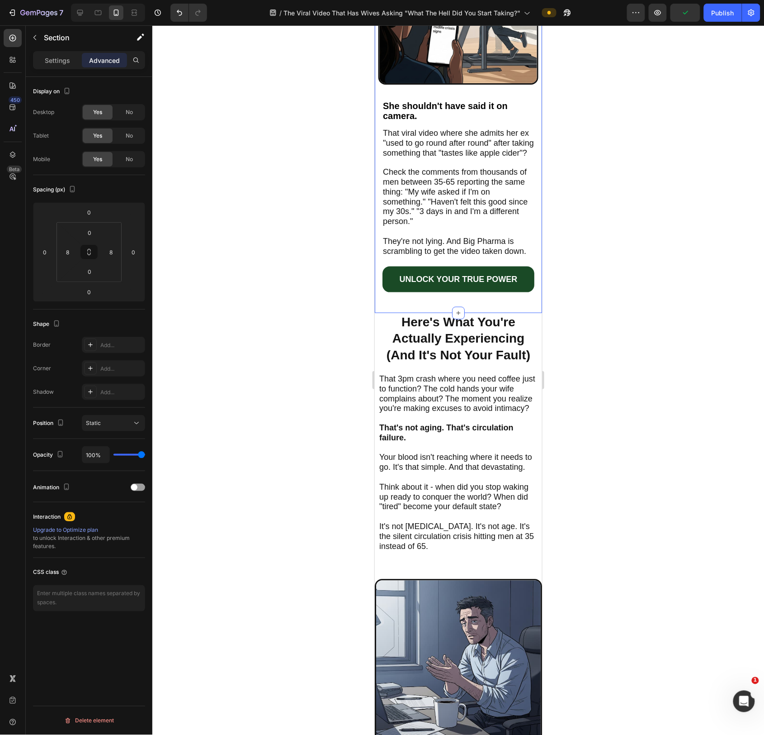
click at [385, 313] on div "The Viral Video That Has Wives Asking "What The Hell Did You Start Taking?" Hea…" at bounding box center [458, 60] width 160 height 505
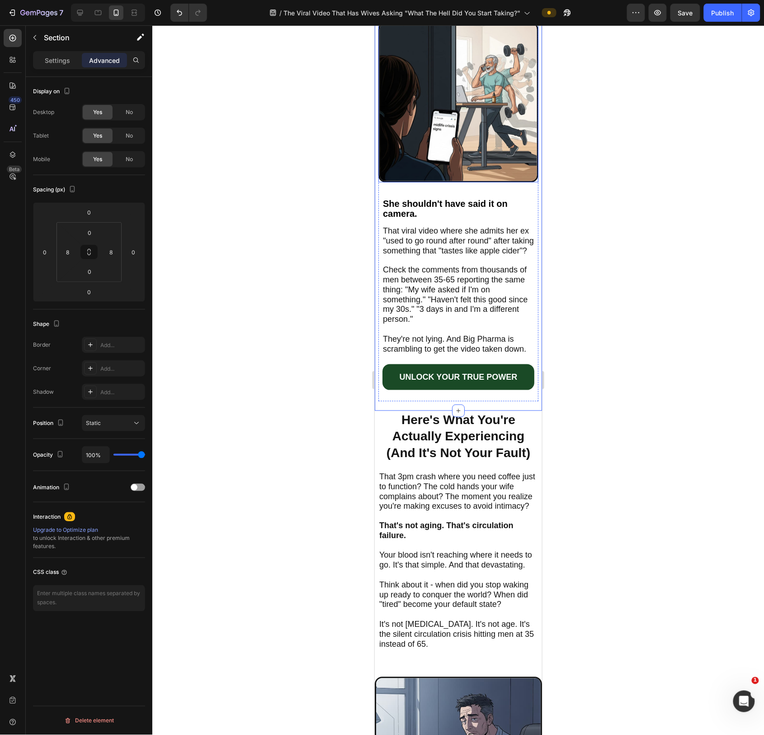
scroll to position [147, 0]
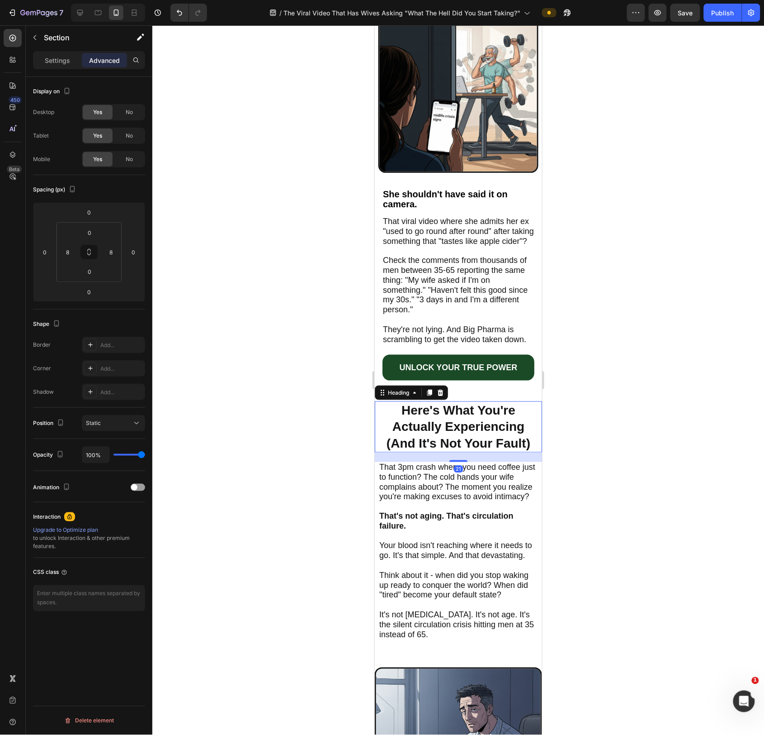
click at [384, 425] on h2 "Here's What You're Actually Experiencing (And It's Not Your Fault)" at bounding box center [458, 426] width 149 height 51
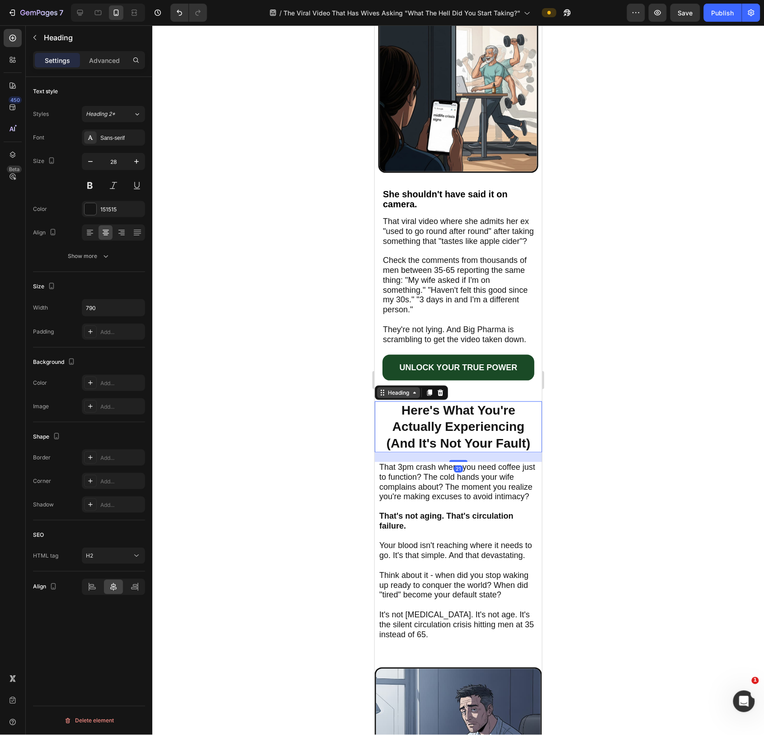
click at [389, 398] on div "Heading" at bounding box center [398, 392] width 43 height 11
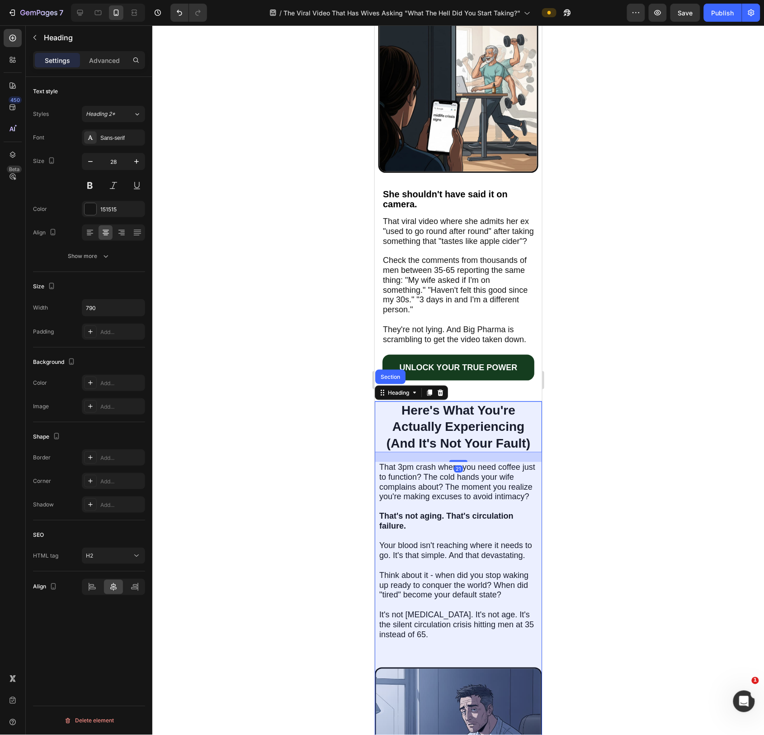
click at [388, 379] on div "Section" at bounding box center [390, 376] width 23 height 5
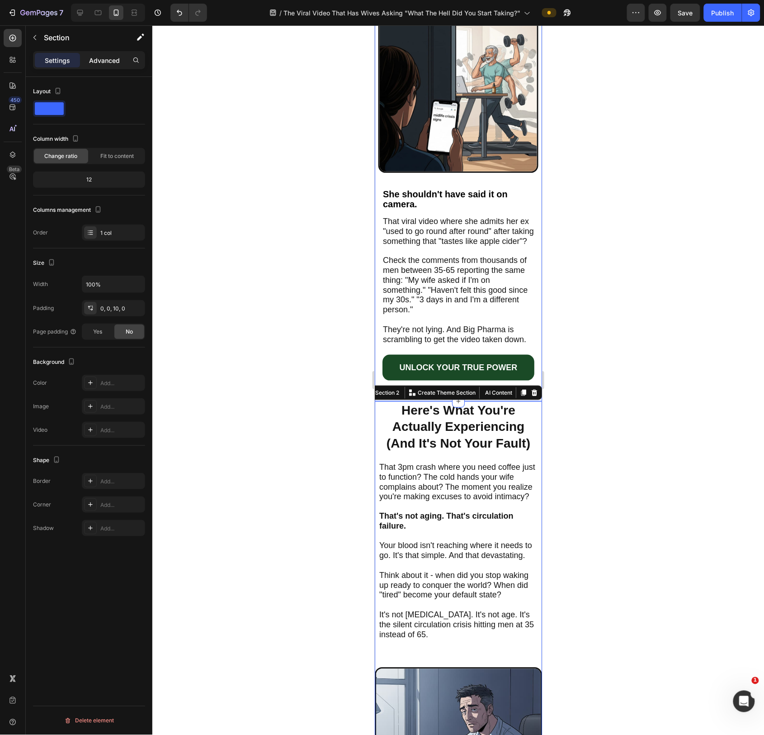
click at [109, 62] on p "Advanced" at bounding box center [104, 60] width 31 height 9
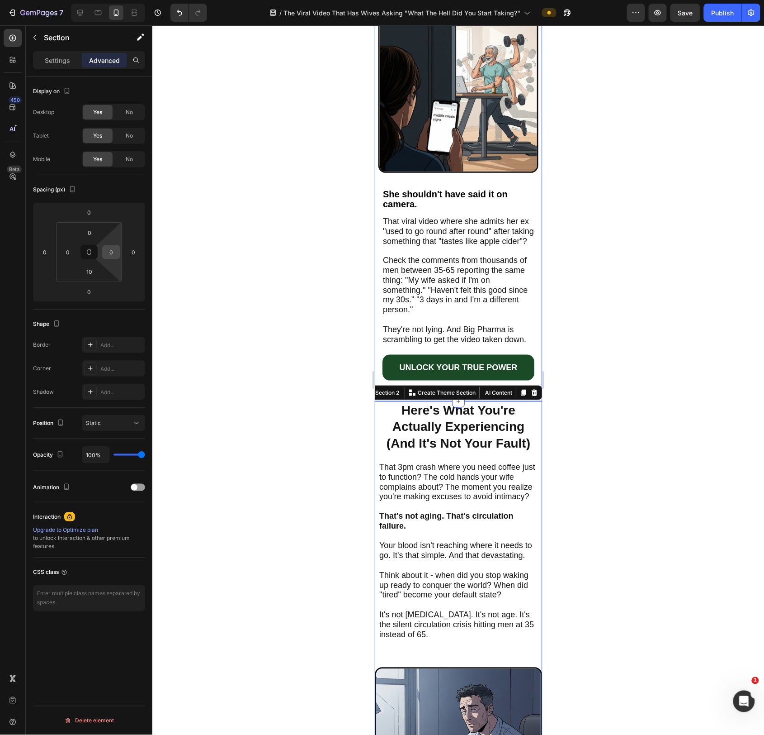
click at [109, 252] on input "0" at bounding box center [111, 252] width 14 height 14
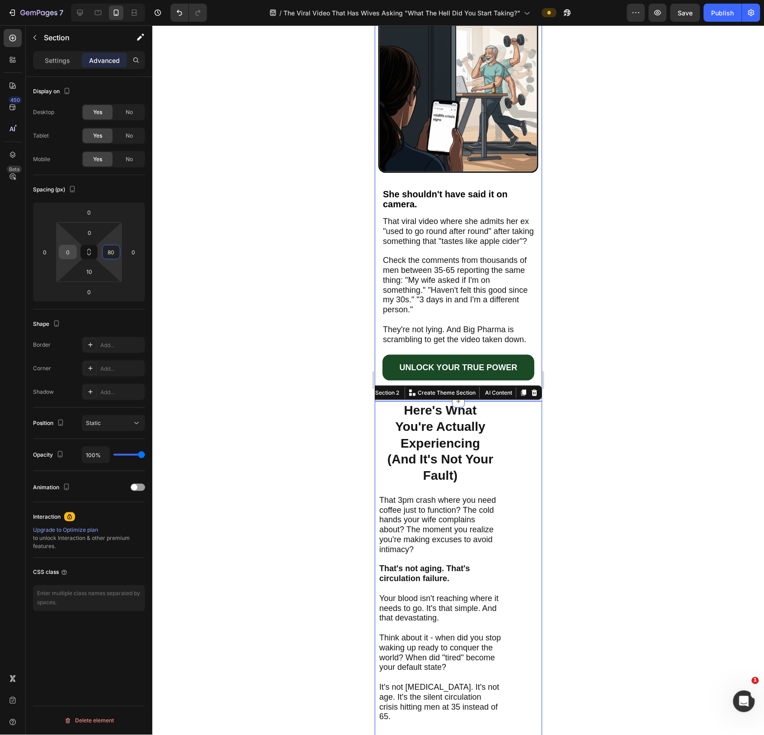
type input "80"
click at [67, 255] on input "0" at bounding box center [68, 252] width 14 height 14
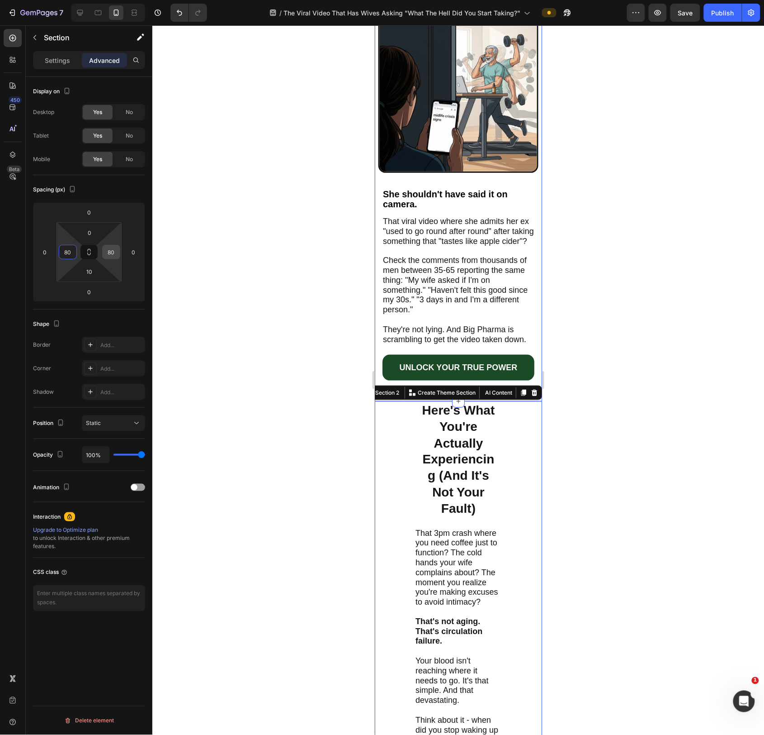
type input "80"
click at [110, 252] on input "80" at bounding box center [111, 252] width 14 height 14
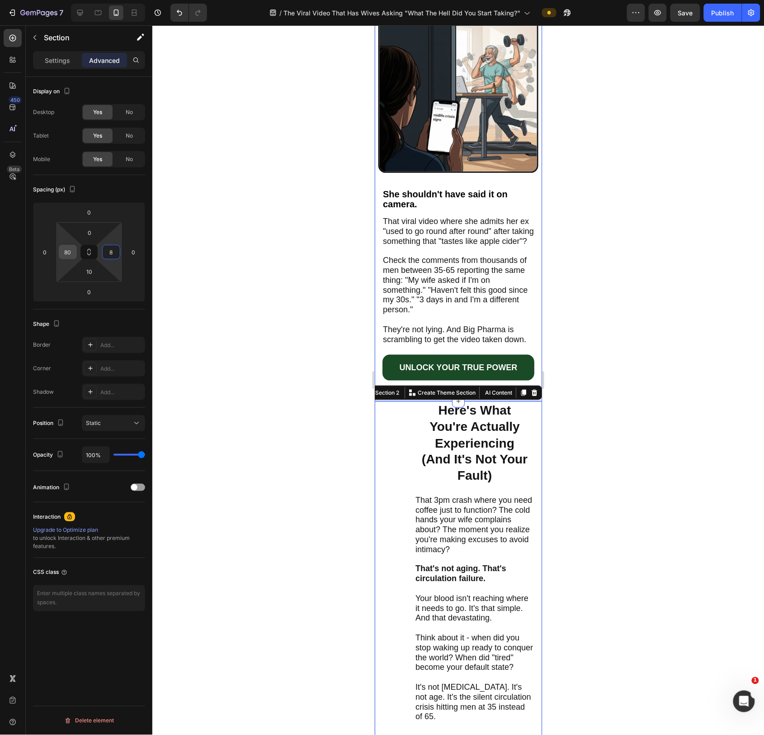
type input "8"
click at [68, 255] on input "80" at bounding box center [68, 252] width 14 height 14
click at [69, 255] on input "80" at bounding box center [68, 252] width 14 height 14
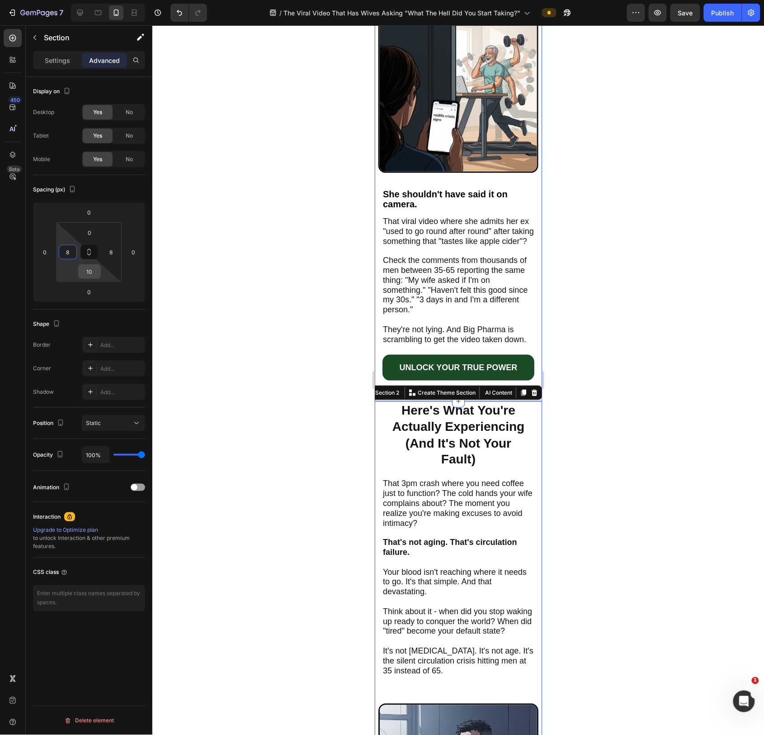
type input "8"
click at [90, 275] on input "10" at bounding box center [90, 272] width 18 height 14
type input "0"
click at [244, 351] on div at bounding box center [458, 379] width 612 height 709
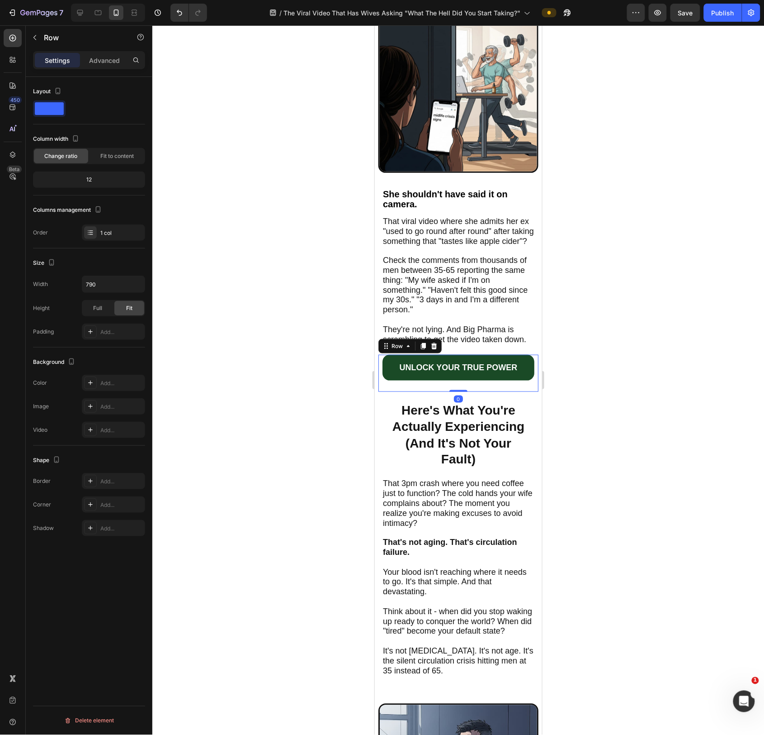
click at [526, 391] on div "UNLOCK YOUR TRUE POWER Button" at bounding box center [458, 372] width 160 height 37
click at [533, 401] on div "The Viral Video That Has Wives Asking "What The Hell Did You Start Taking?" Hea…" at bounding box center [458, 148] width 160 height 505
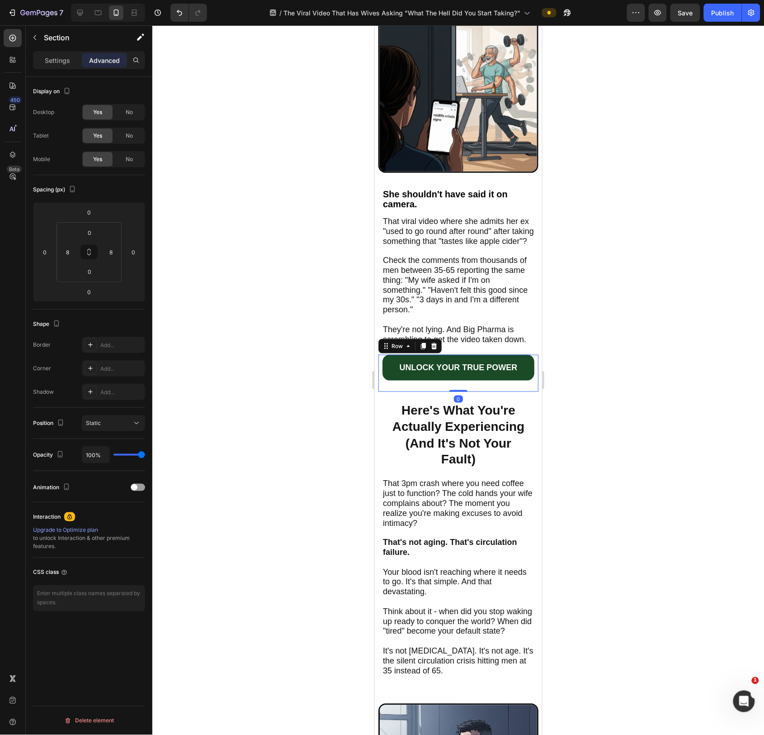
click at [401, 391] on div "UNLOCK YOUR TRUE POWER Button" at bounding box center [458, 372] width 160 height 37
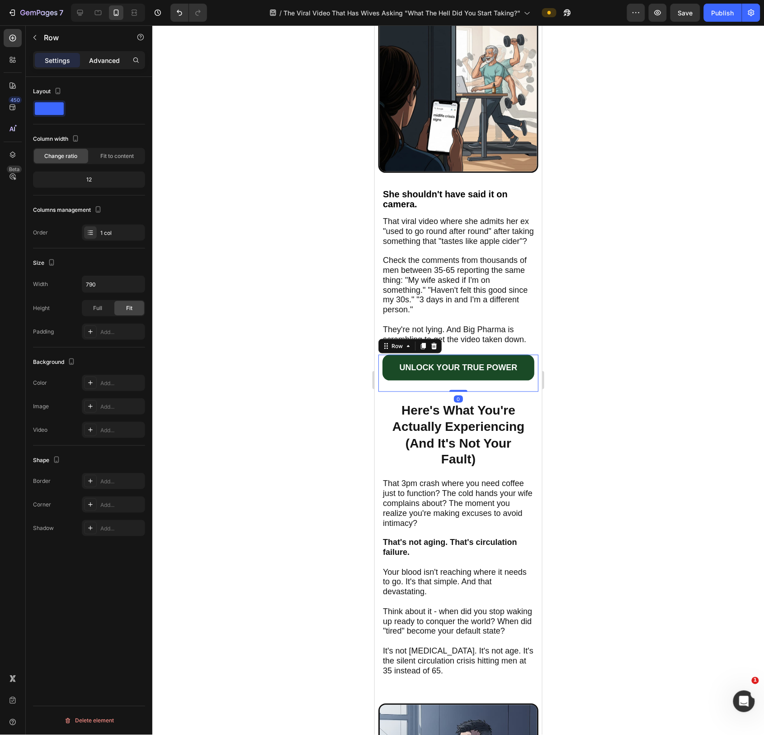
click at [116, 63] on p "Advanced" at bounding box center [104, 60] width 31 height 9
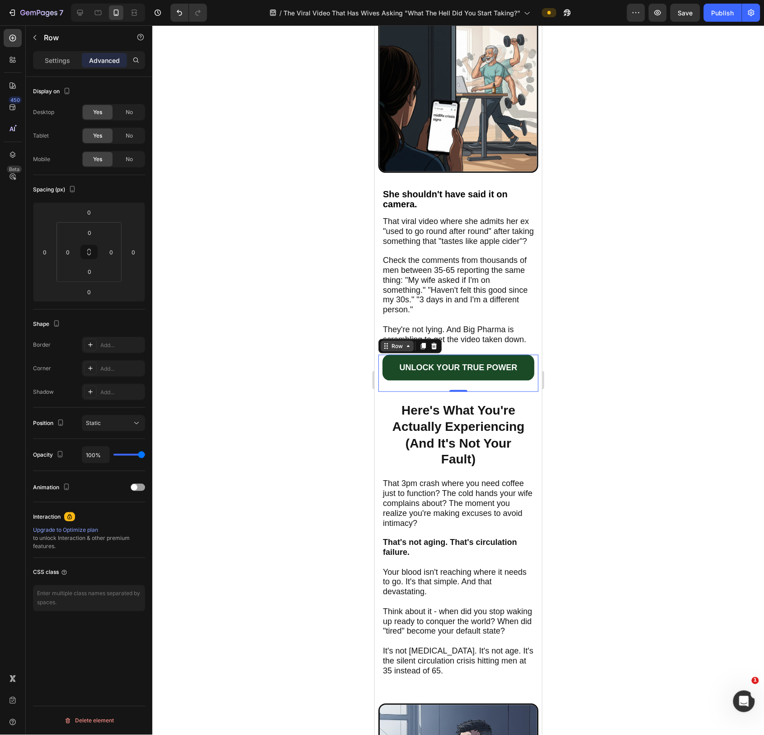
click at [392, 350] on div "Row" at bounding box center [396, 346] width 15 height 8
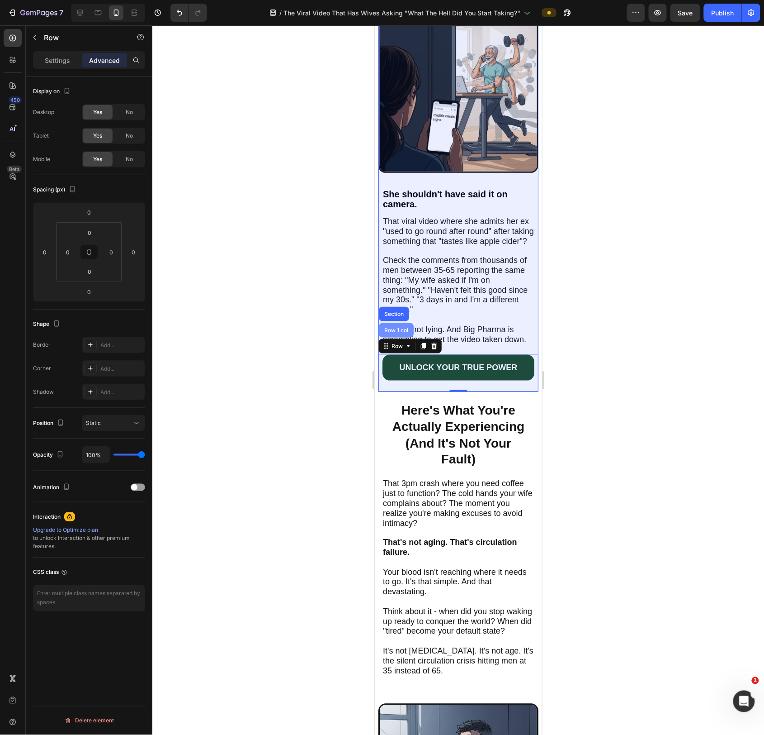
click at [391, 337] on div "Row 1 col" at bounding box center [396, 330] width 35 height 14
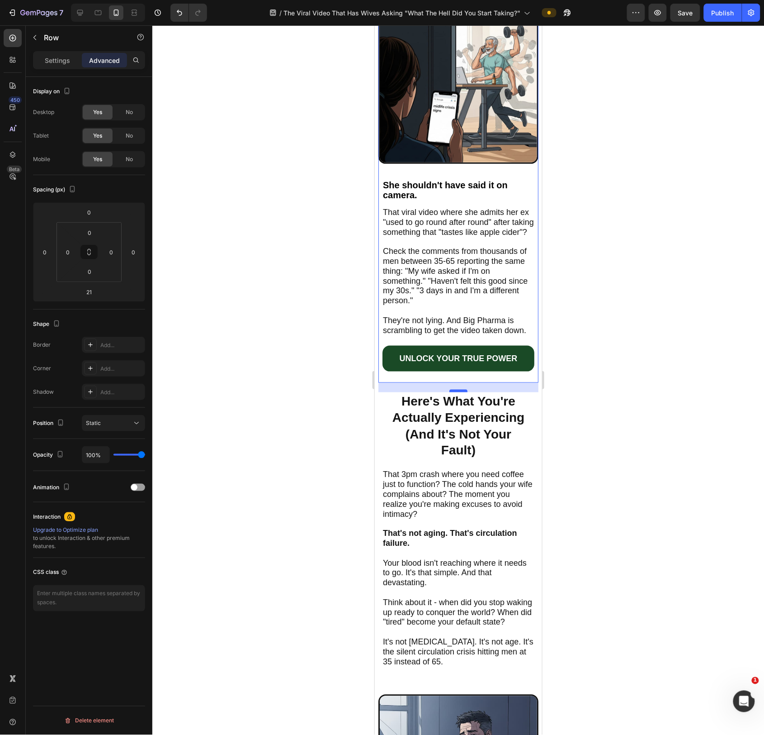
scroll to position [158, 0]
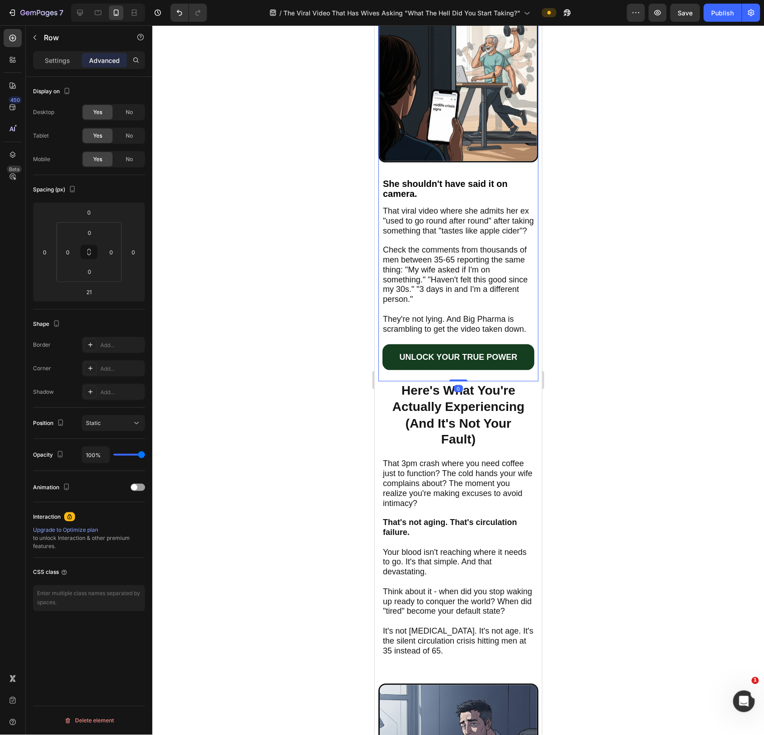
drag, startPoint x: 464, startPoint y: 399, endPoint x: 463, endPoint y: 376, distance: 23.1
click at [463, 376] on div "Image She shouldn't have said it on camera. Heading That viral video where she …" at bounding box center [458, 191] width 160 height 379
type input "0"
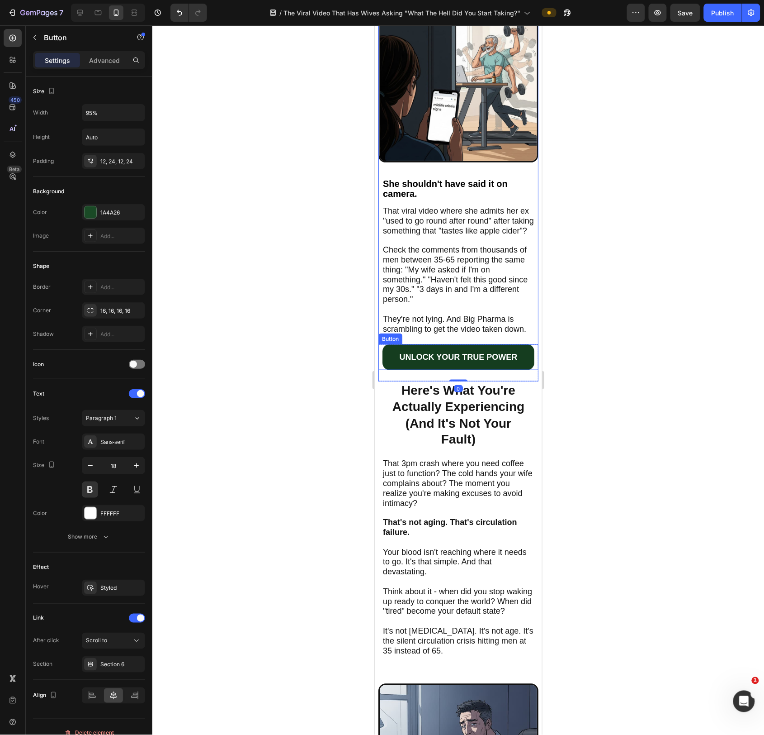
click at [527, 365] on link "UNLOCK YOUR TRUE POWER" at bounding box center [458, 356] width 152 height 25
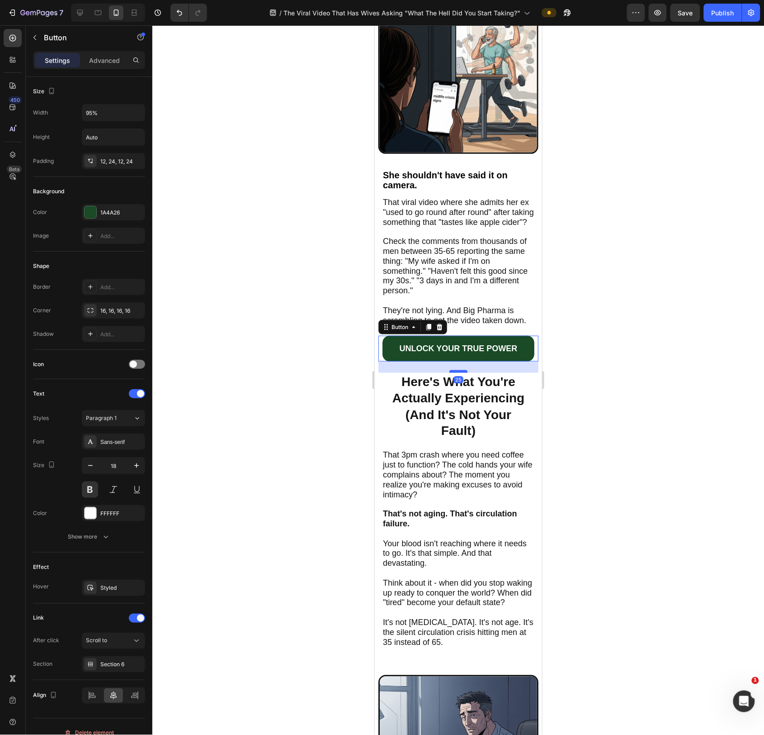
scroll to position [169, 0]
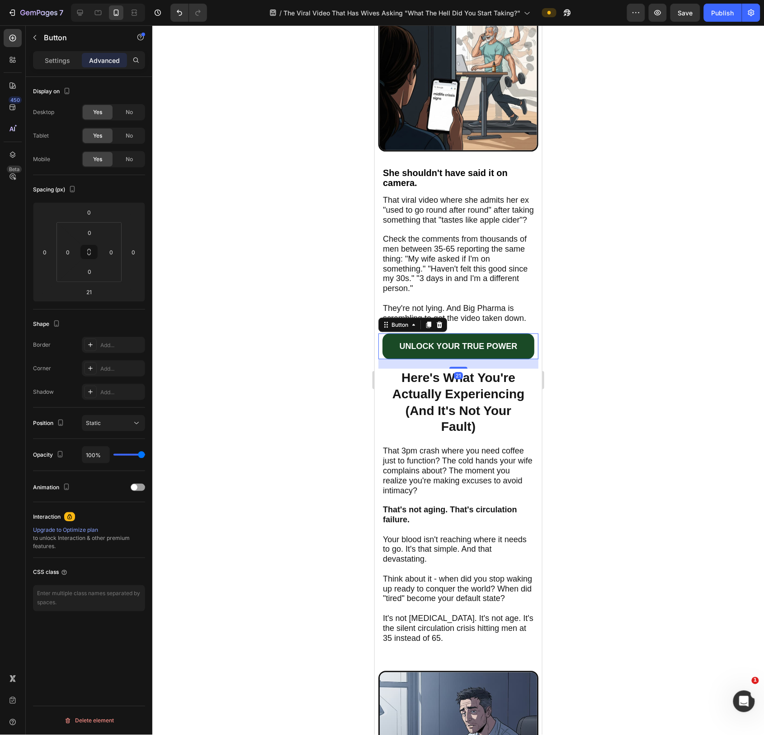
drag, startPoint x: 588, startPoint y: 408, endPoint x: 593, endPoint y: 413, distance: 6.4
click at [589, 408] on div at bounding box center [458, 379] width 612 height 709
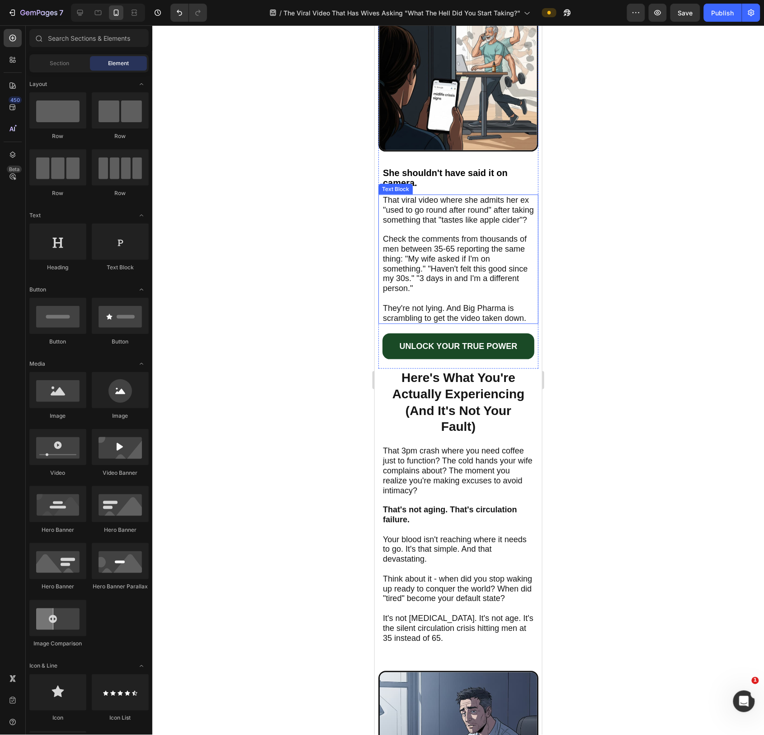
click at [482, 313] on span "They're not lying. And Big Pharma is scrambling to get the video taken down." at bounding box center [454, 312] width 143 height 19
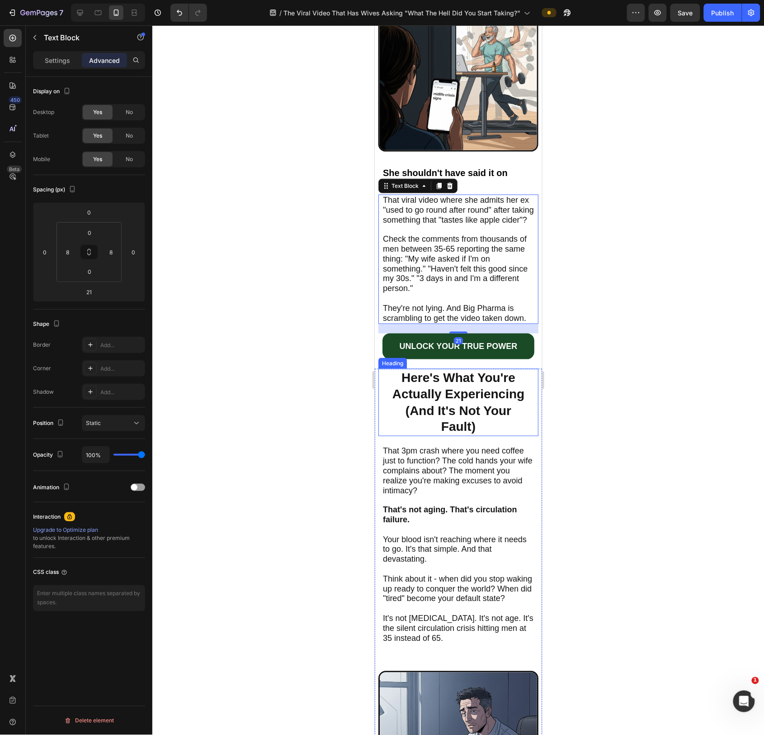
click at [246, 397] on div at bounding box center [458, 379] width 612 height 709
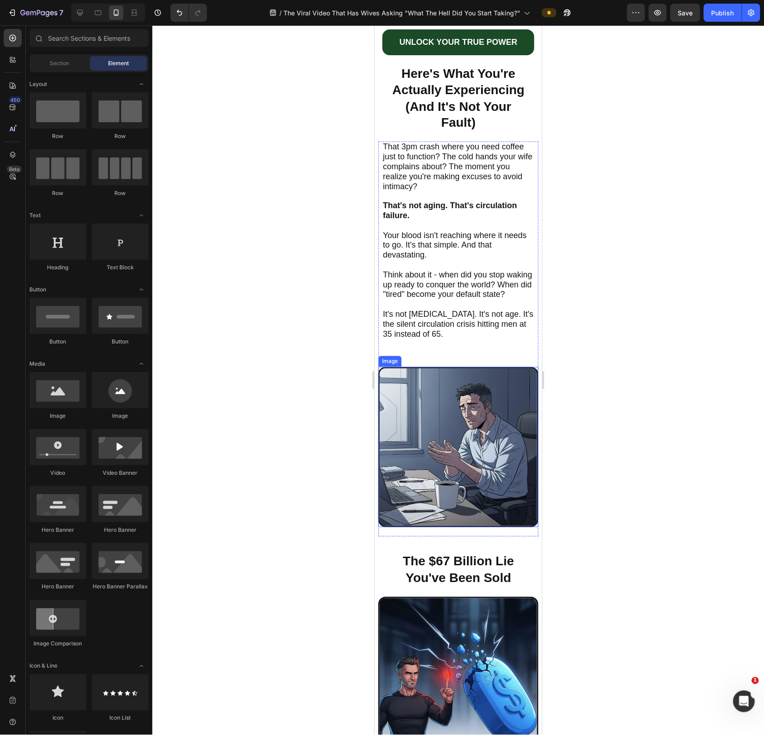
scroll to position [489, 0]
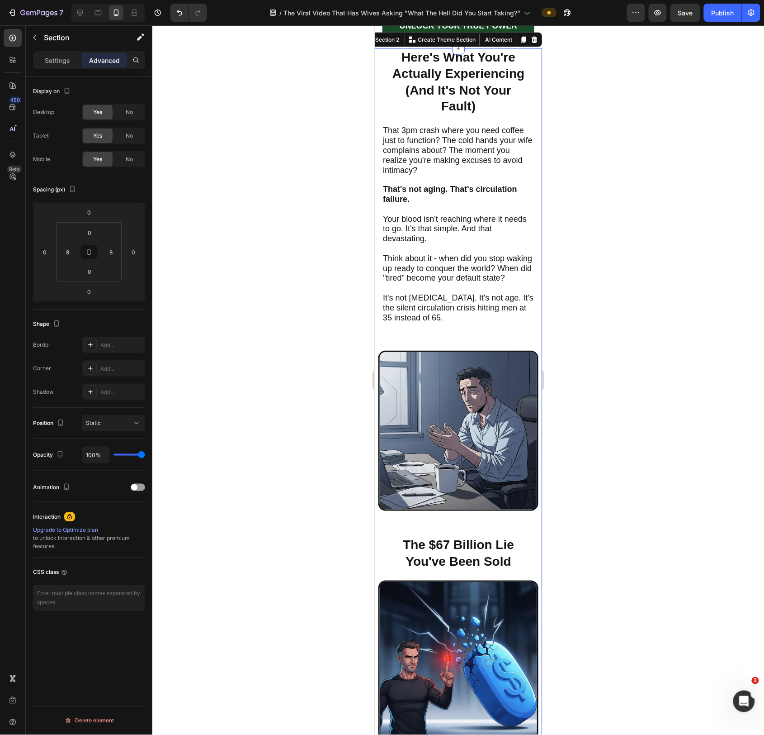
click at [512, 445] on div "Here's What You're Actually Experiencing (And It's Not Your Fault) Heading That…" at bounding box center [458, 565] width 160 height 1035
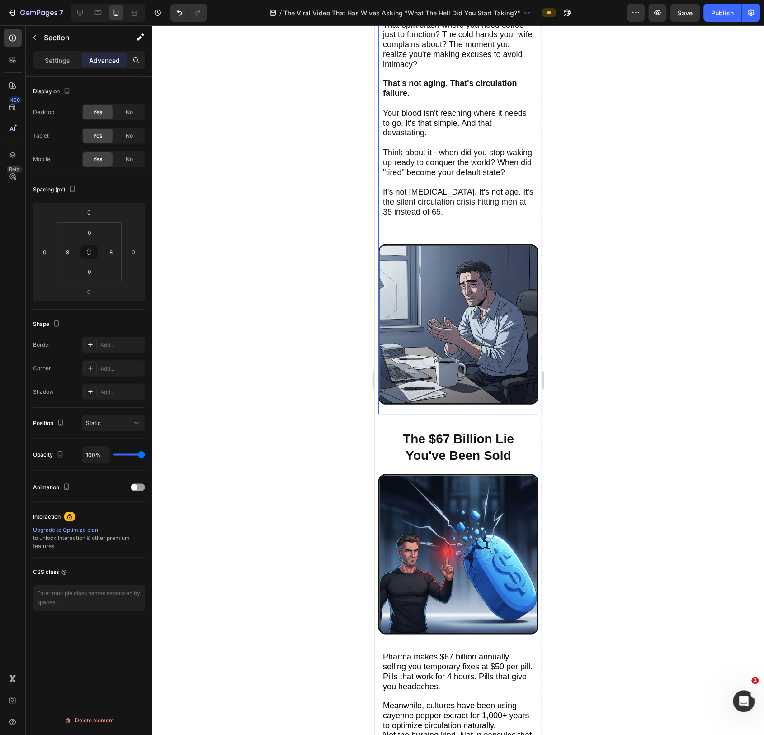
scroll to position [614, 0]
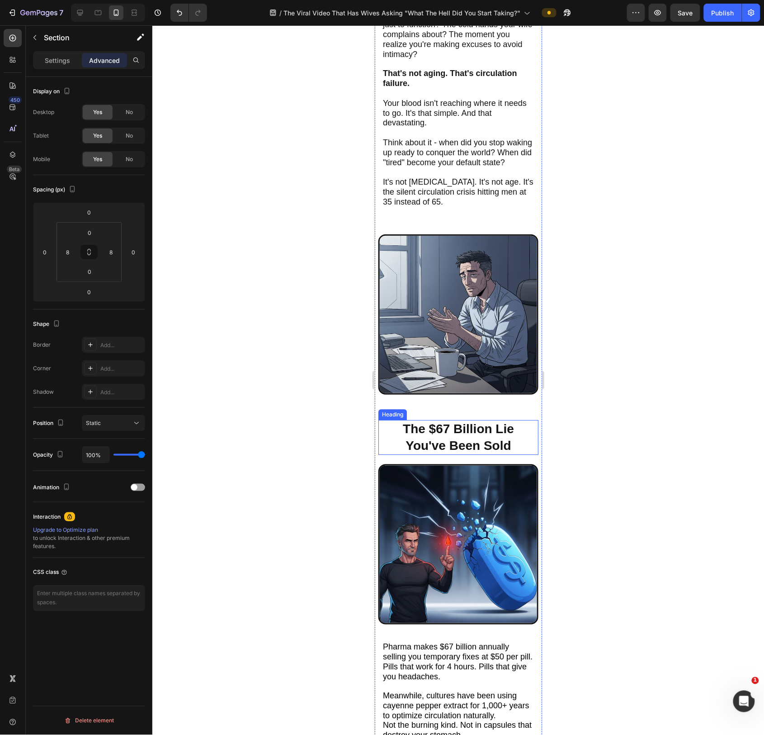
click at [394, 432] on h2 "The $67 Billion Lie You've Been Sold" at bounding box center [458, 436] width 142 height 35
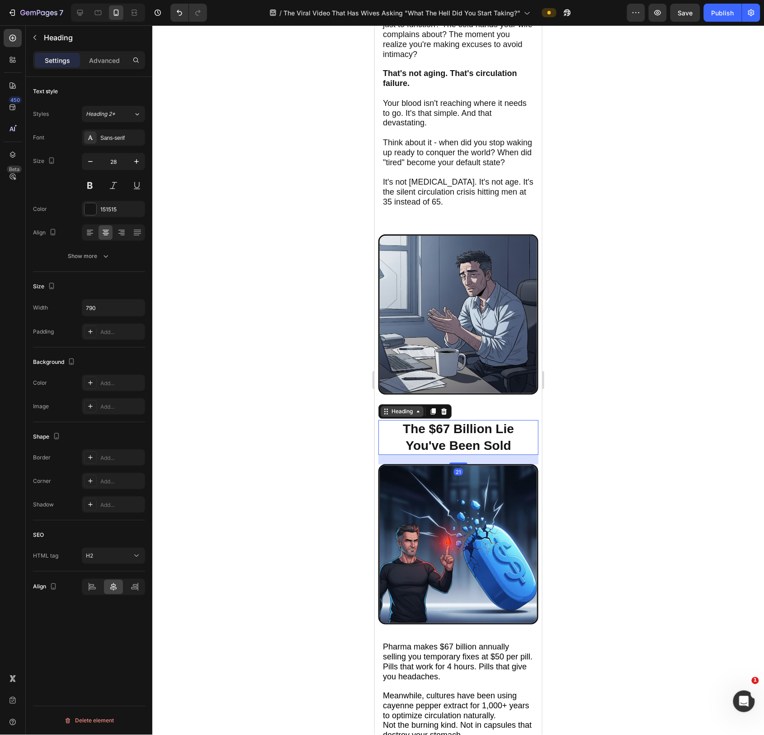
click at [394, 414] on div "Heading" at bounding box center [401, 411] width 25 height 8
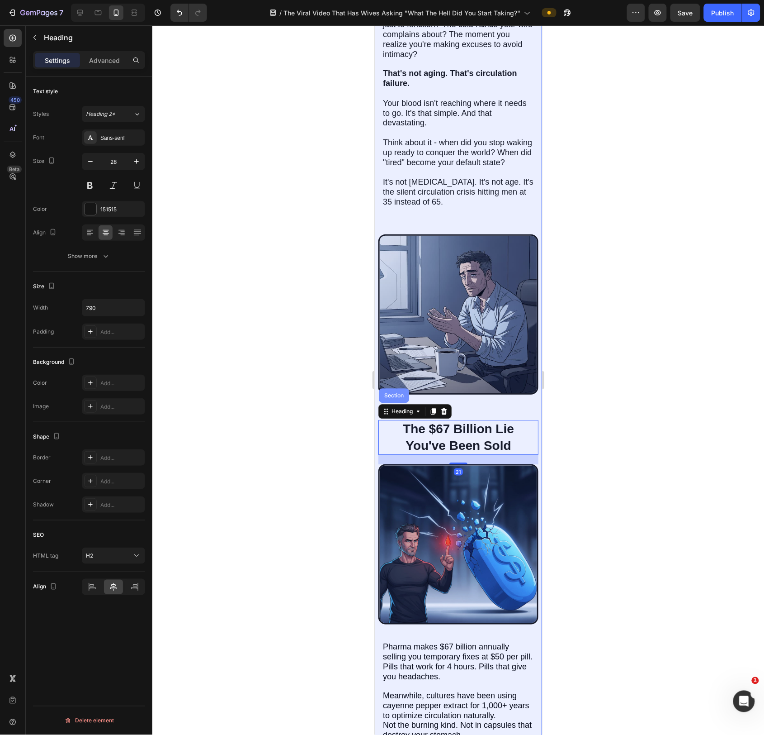
click at [393, 398] on div "Section" at bounding box center [393, 394] width 23 height 5
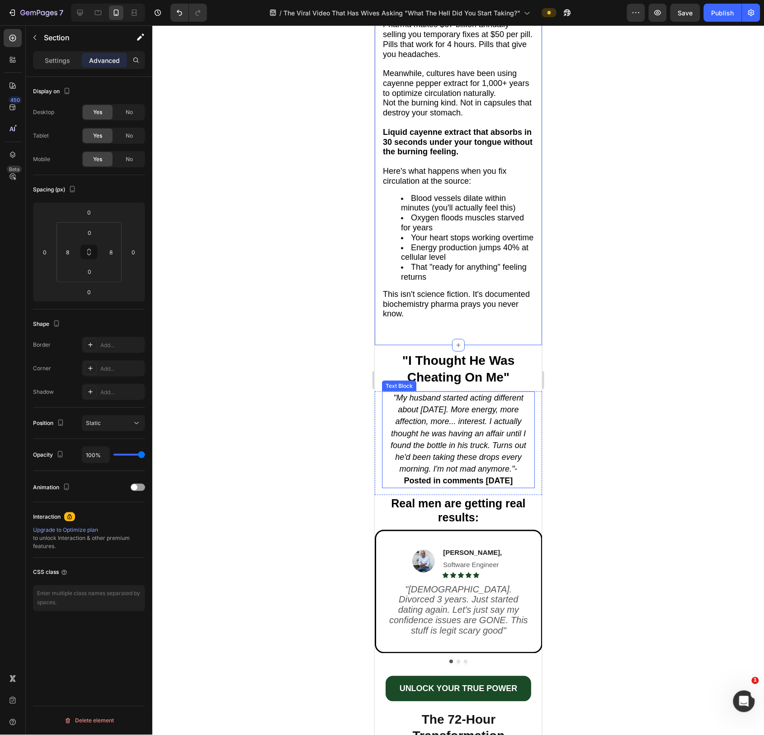
scroll to position [1238, 0]
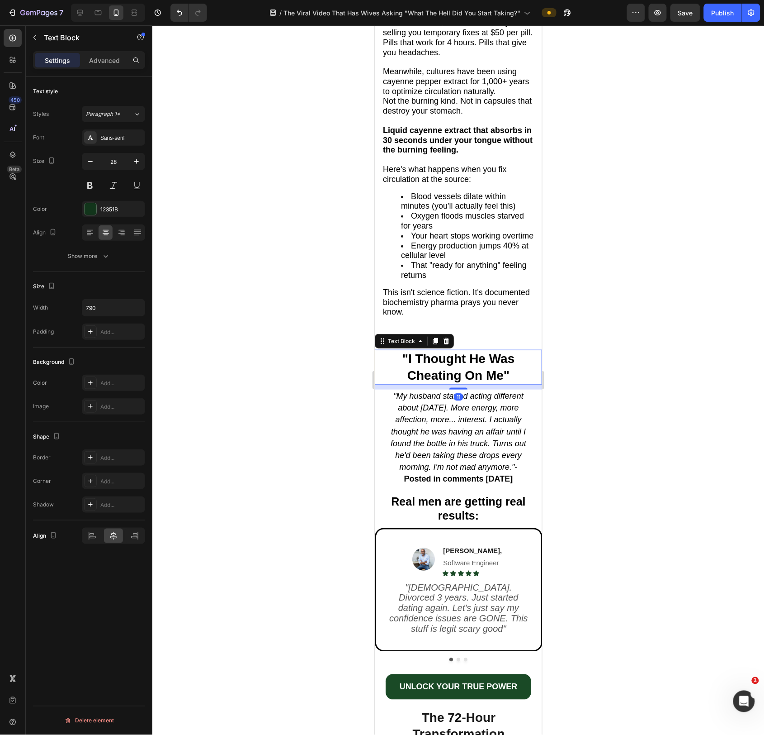
click at [449, 373] on p ""I Thought He Was Cheating On Me"" at bounding box center [458, 366] width 166 height 33
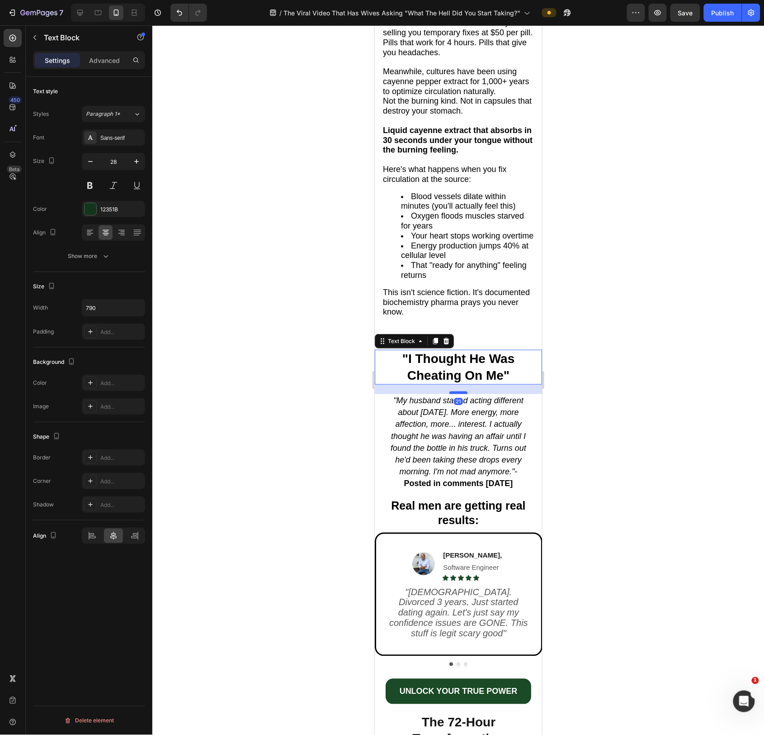
drag, startPoint x: 464, startPoint y: 396, endPoint x: 467, endPoint y: 400, distance: 5.3
click at [467, 394] on div at bounding box center [458, 392] width 18 height 3
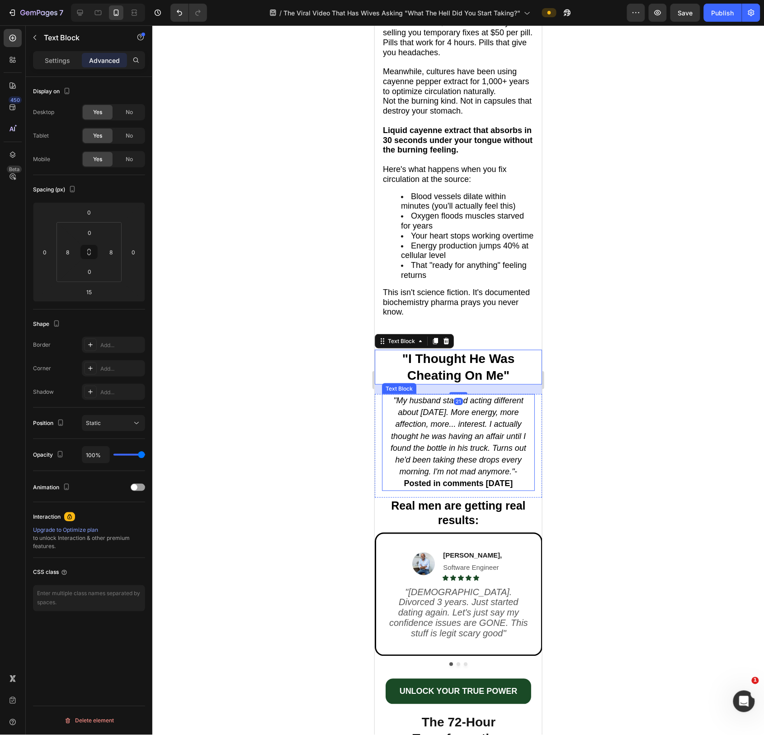
click at [489, 422] on icon ""My husband started acting different about [DATE]. More energy, more affection,…" at bounding box center [458, 435] width 136 height 80
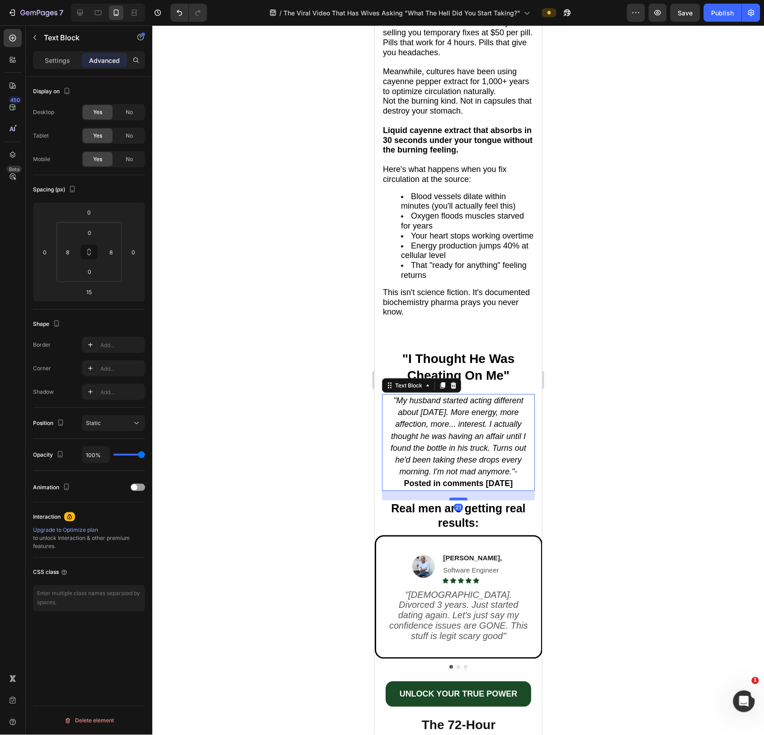
drag, startPoint x: 461, startPoint y: 499, endPoint x: 465, endPoint y: 502, distance: 4.7
click at [463, 445] on div at bounding box center [458, 498] width 18 height 3
type input "21"
drag, startPoint x: 492, startPoint y: 513, endPoint x: 493, endPoint y: 508, distance: 4.7
click at [492, 445] on span "Real men are getting real results:" at bounding box center [458, 516] width 134 height 28
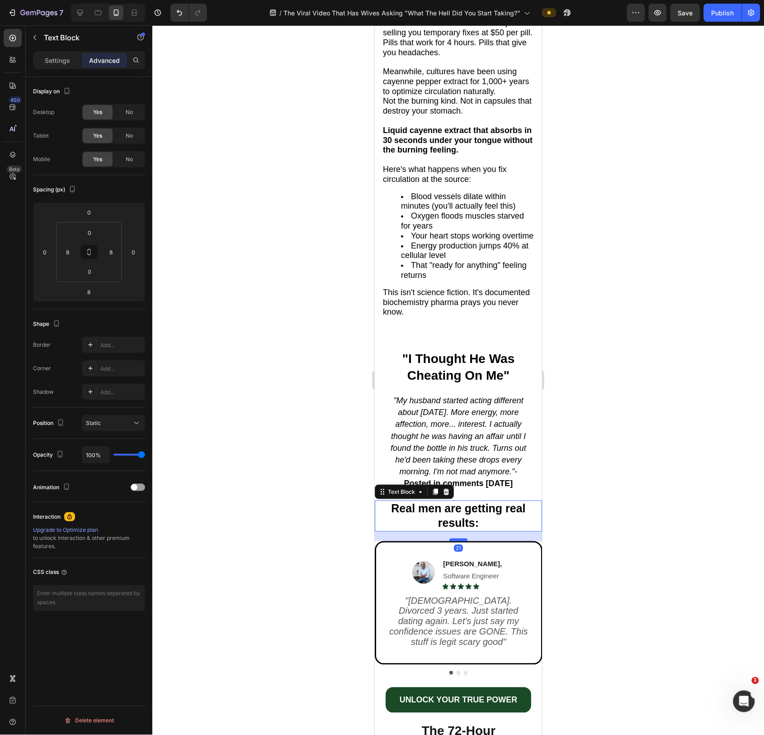
drag, startPoint x: 465, startPoint y: 536, endPoint x: 466, endPoint y: 542, distance: 5.9
click at [466, 445] on div at bounding box center [458, 539] width 18 height 3
type input "21"
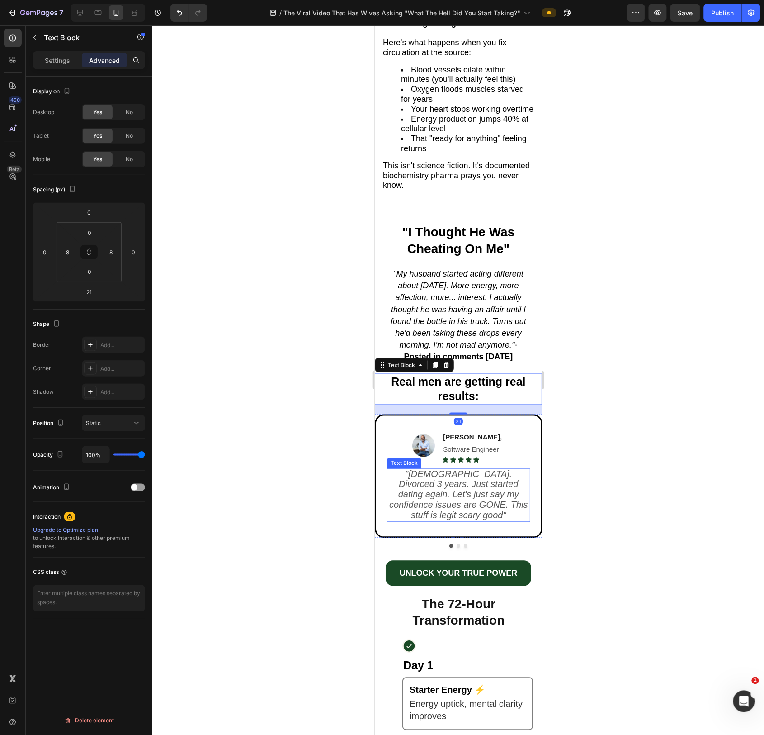
scroll to position [1390, 0]
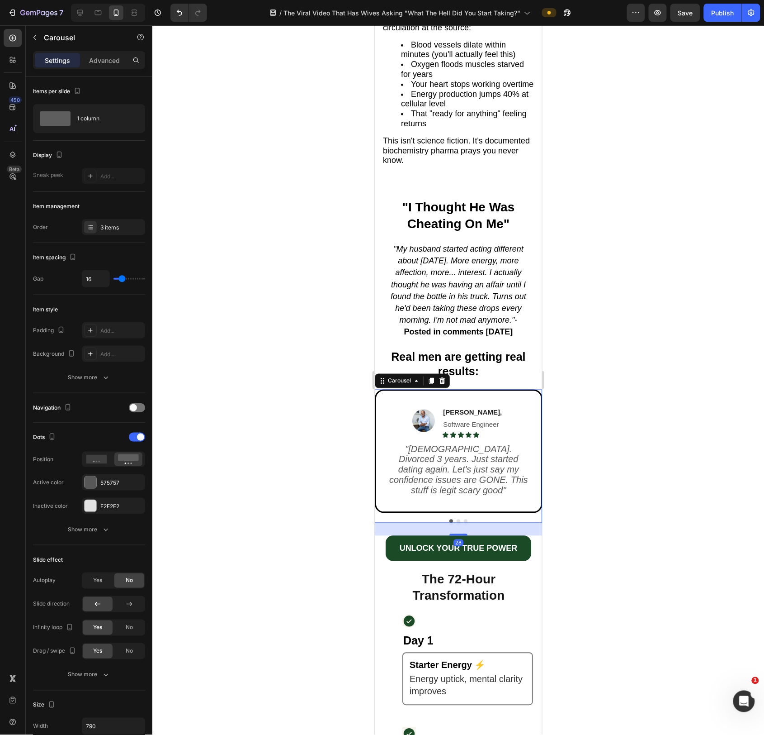
click at [508, 445] on div "Image [PERSON_NAME], Software Engineer Text Block Icon Icon Icon Icon Icon Icon…" at bounding box center [458, 455] width 167 height 133
click at [510, 445] on div "Image [PERSON_NAME], Software Engineer Text Block Icon Icon Icon Icon Icon Icon…" at bounding box center [458, 450] width 165 height 121
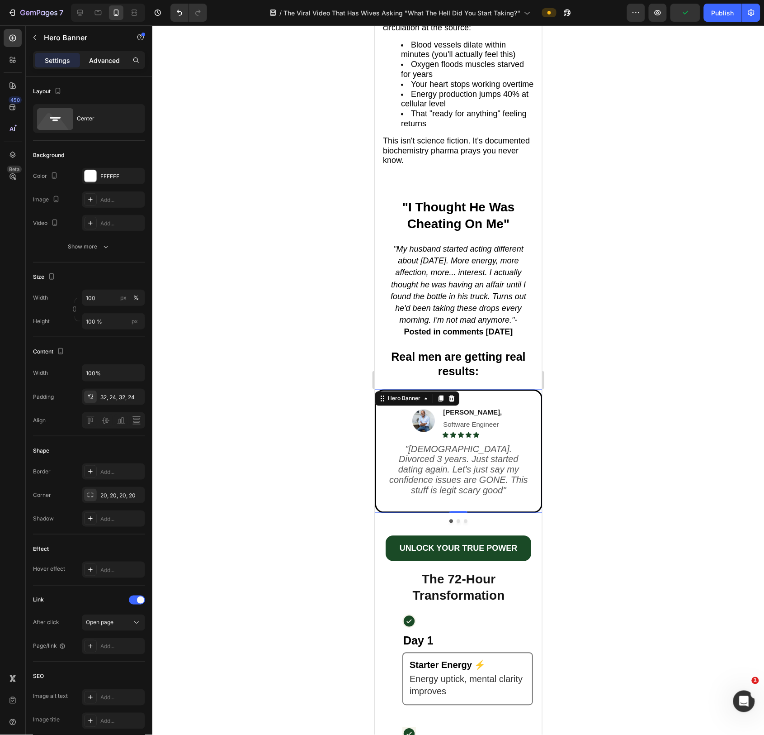
click at [102, 60] on p "Advanced" at bounding box center [104, 60] width 31 height 9
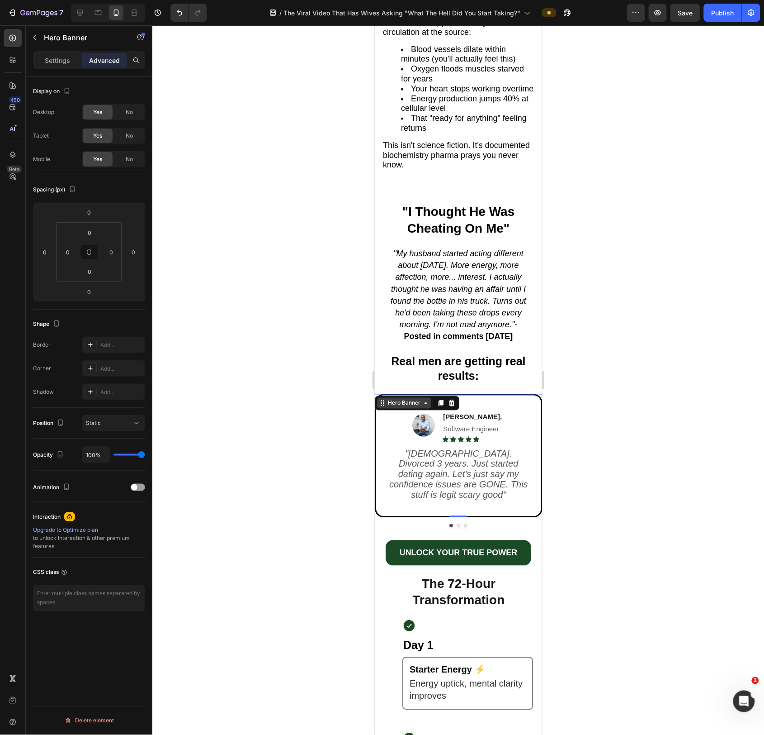
drag, startPoint x: 387, startPoint y: 409, endPoint x: 392, endPoint y: 404, distance: 6.7
click at [387, 407] on div "Hero Banner" at bounding box center [404, 403] width 36 height 8
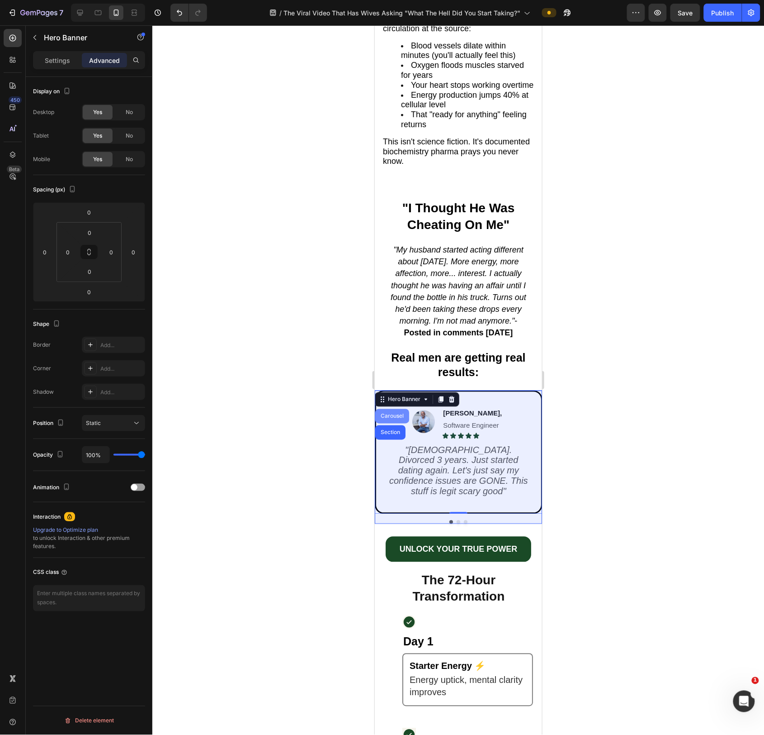
click at [393, 422] on div "Carousel" at bounding box center [392, 415] width 34 height 14
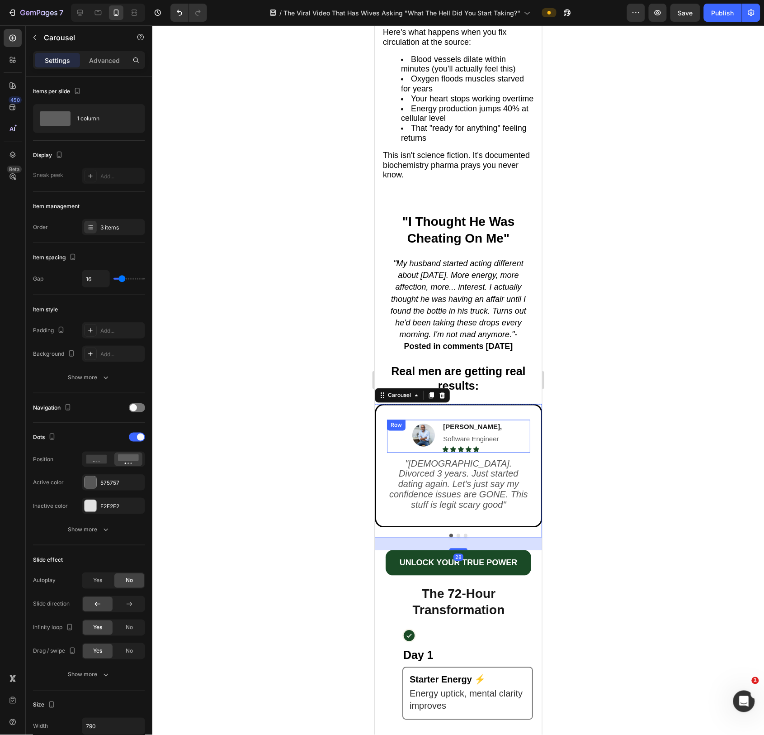
scroll to position [1366, 0]
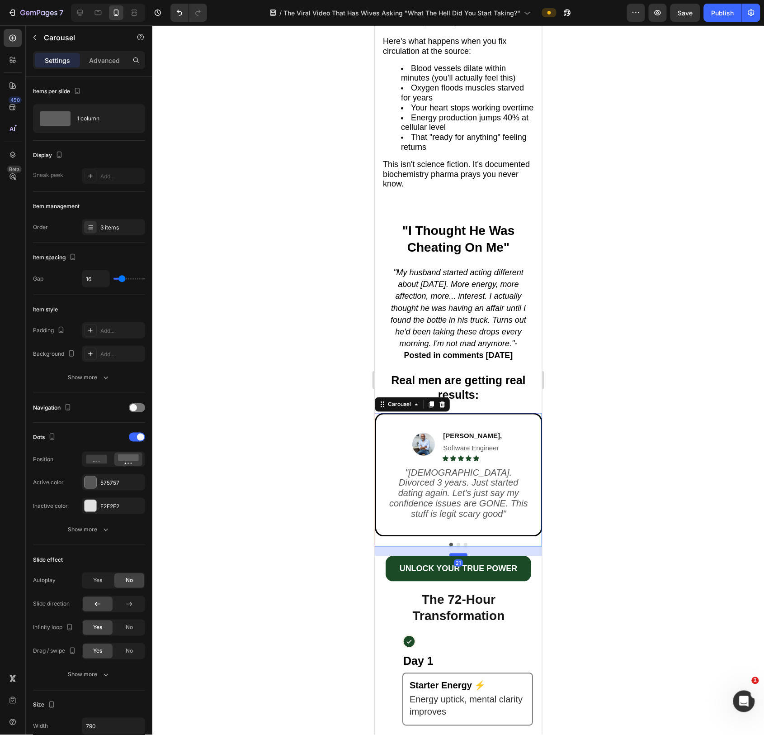
click at [465, 445] on div at bounding box center [458, 554] width 18 height 3
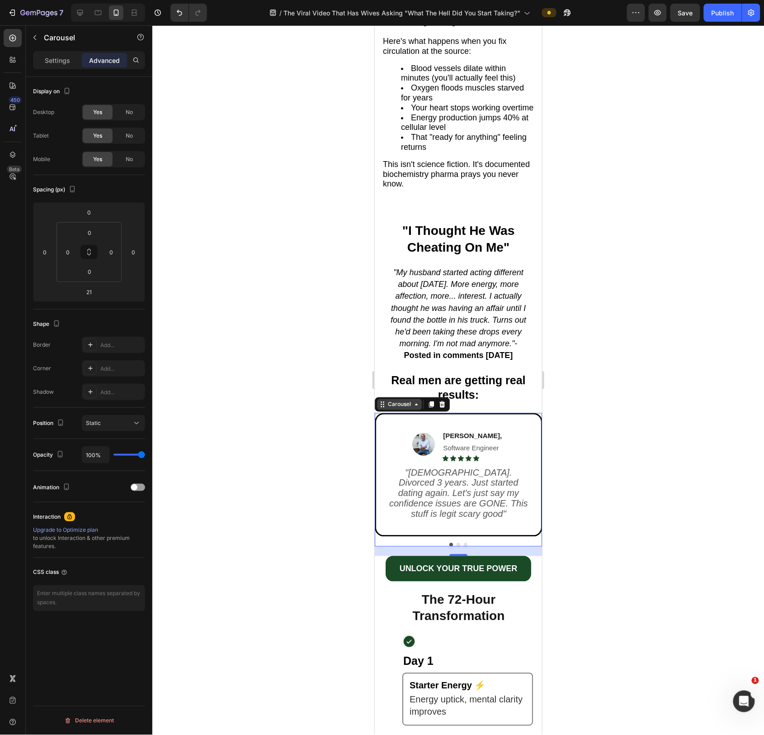
click at [392, 408] on div "Carousel" at bounding box center [399, 404] width 27 height 8
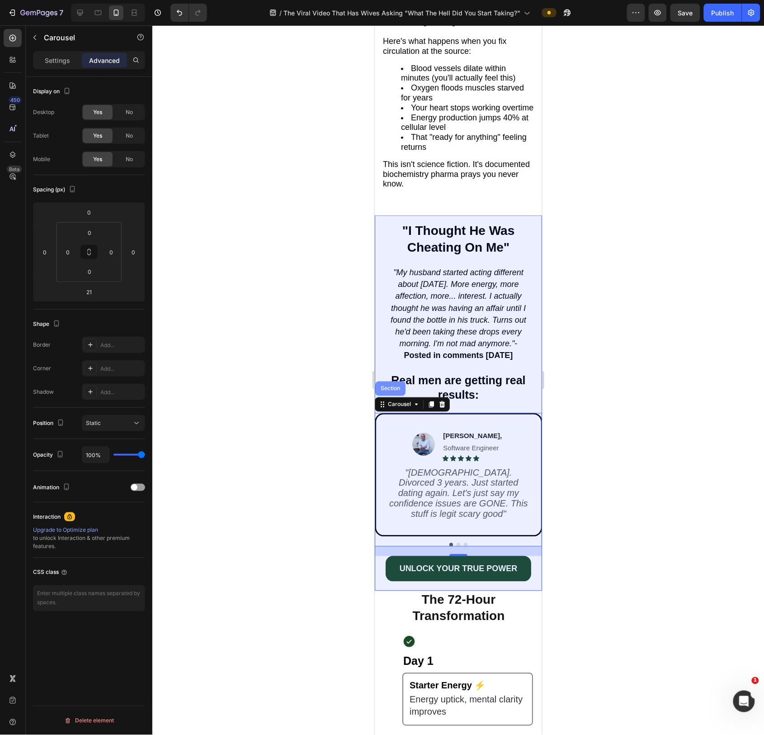
click at [394, 395] on div "Section" at bounding box center [390, 388] width 30 height 14
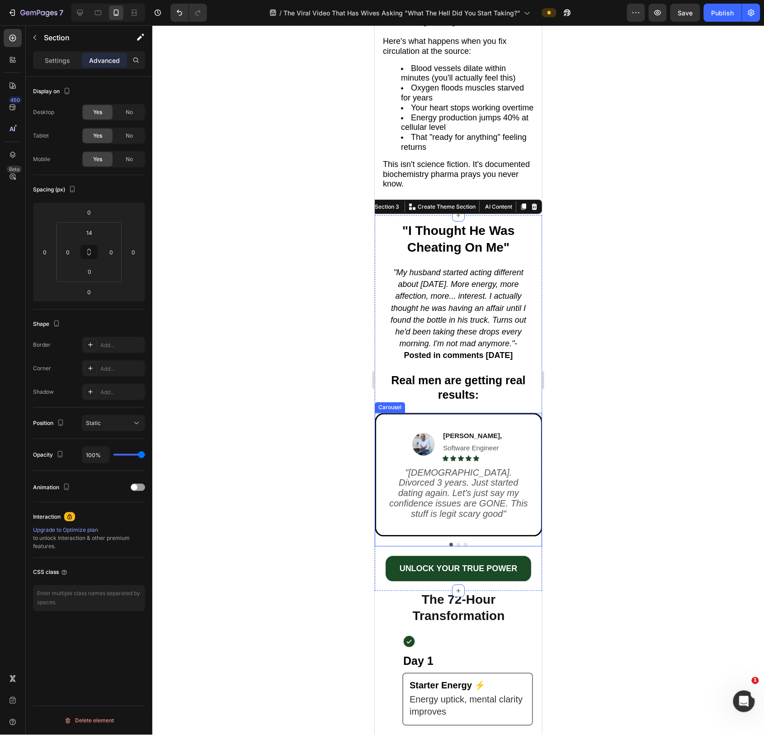
click at [491, 445] on div "Image [PERSON_NAME], Software Engineer Text Block Icon Icon Icon Icon Icon Icon…" at bounding box center [458, 479] width 167 height 133
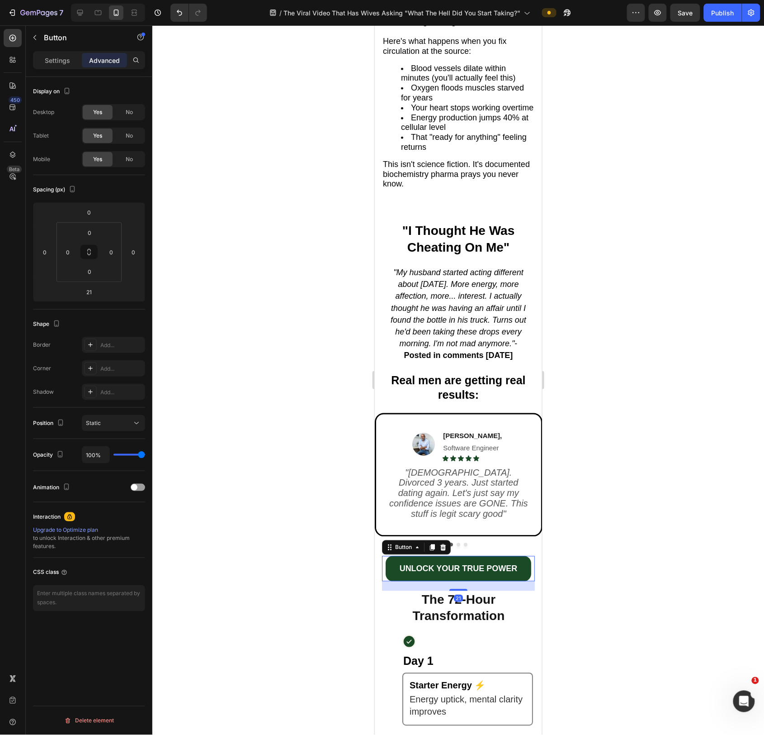
click at [533, 445] on div "UNLOCK YOUR TRUE POWER Button 21" at bounding box center [458, 567] width 153 height 25
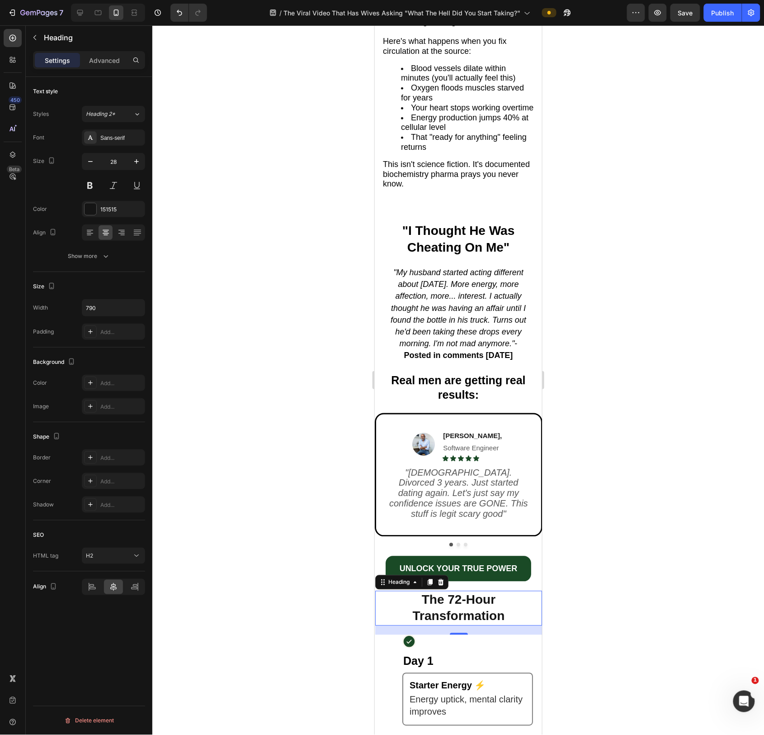
click at [494, 445] on h2 "The 72-Hour Transformation" at bounding box center [458, 607] width 167 height 35
click at [461, 445] on div at bounding box center [459, 633] width 18 height 3
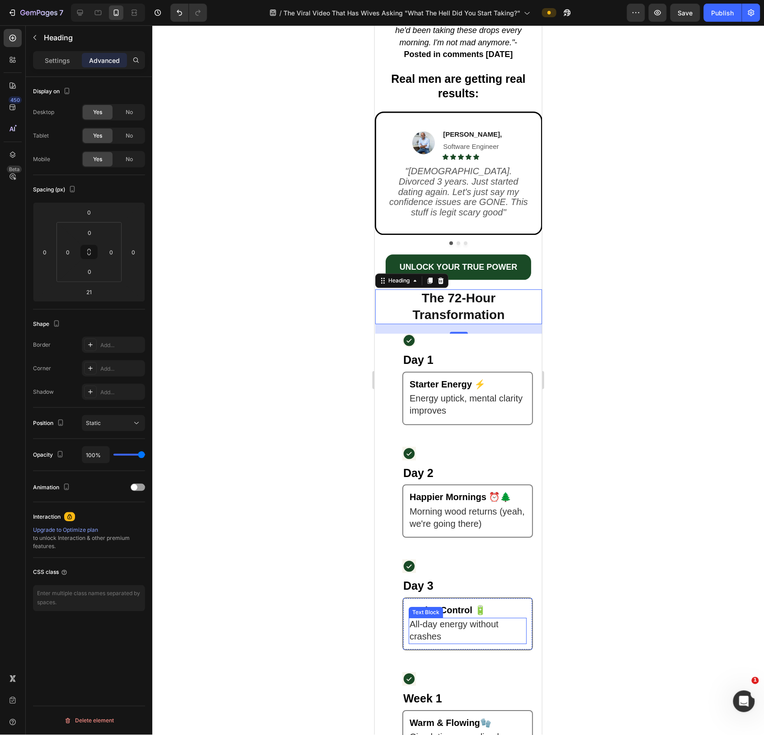
scroll to position [1639, 0]
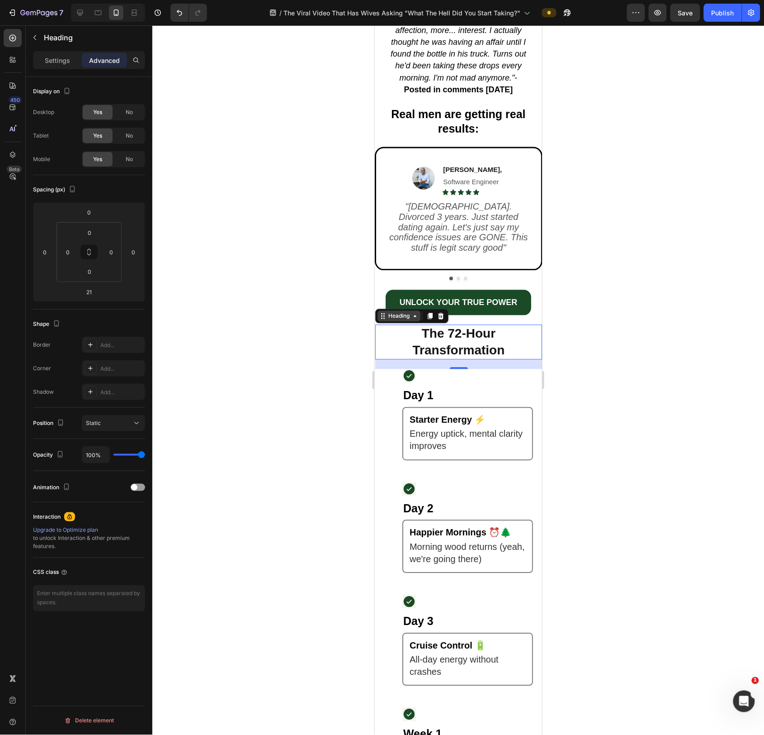
click at [385, 312] on icon at bounding box center [382, 315] width 7 height 7
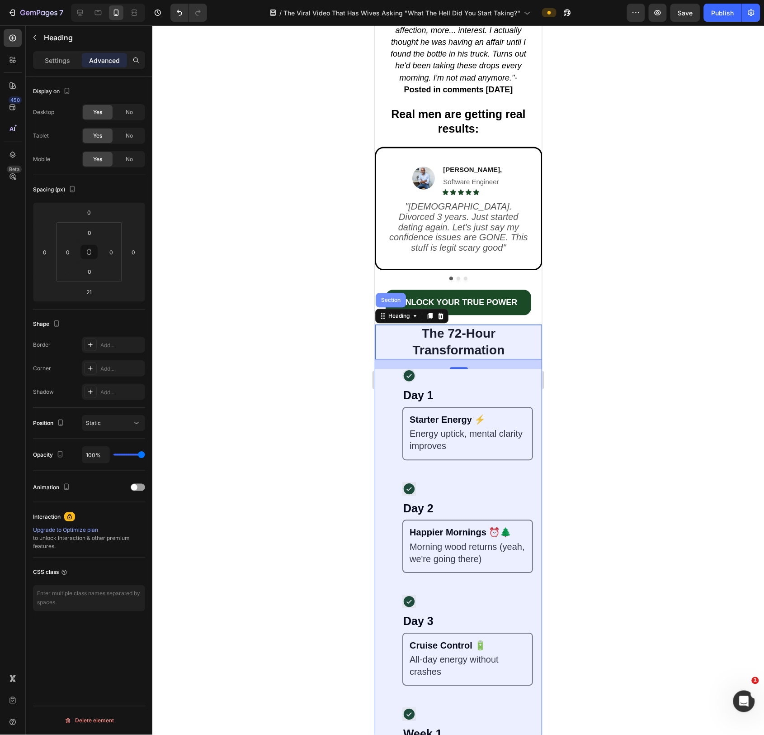
click at [384, 301] on div "Section" at bounding box center [390, 300] width 30 height 14
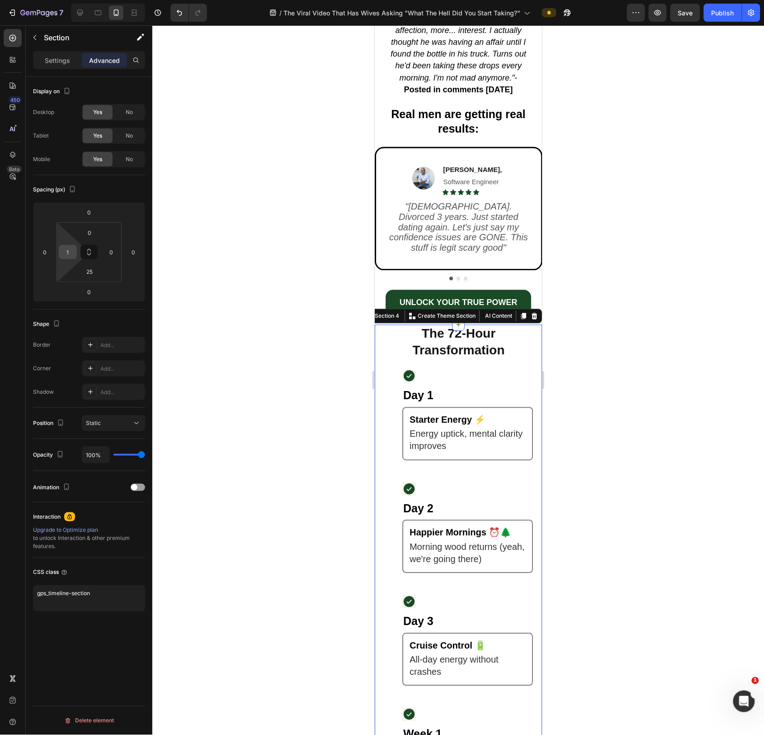
click at [70, 255] on input "1" at bounding box center [68, 252] width 14 height 14
type input "8"
click at [112, 253] on input "0" at bounding box center [111, 252] width 14 height 14
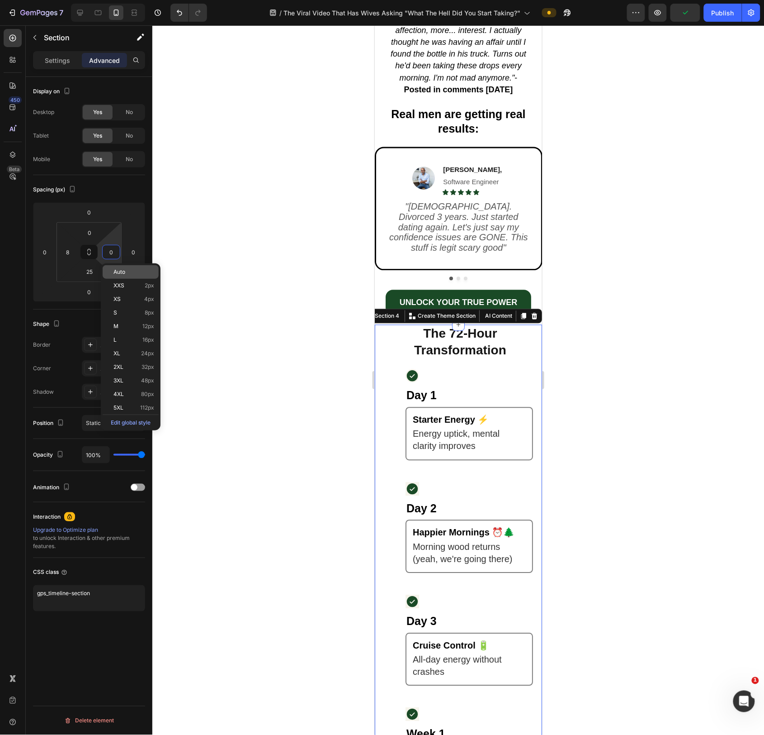
type input "8"
click at [251, 398] on div at bounding box center [458, 379] width 612 height 709
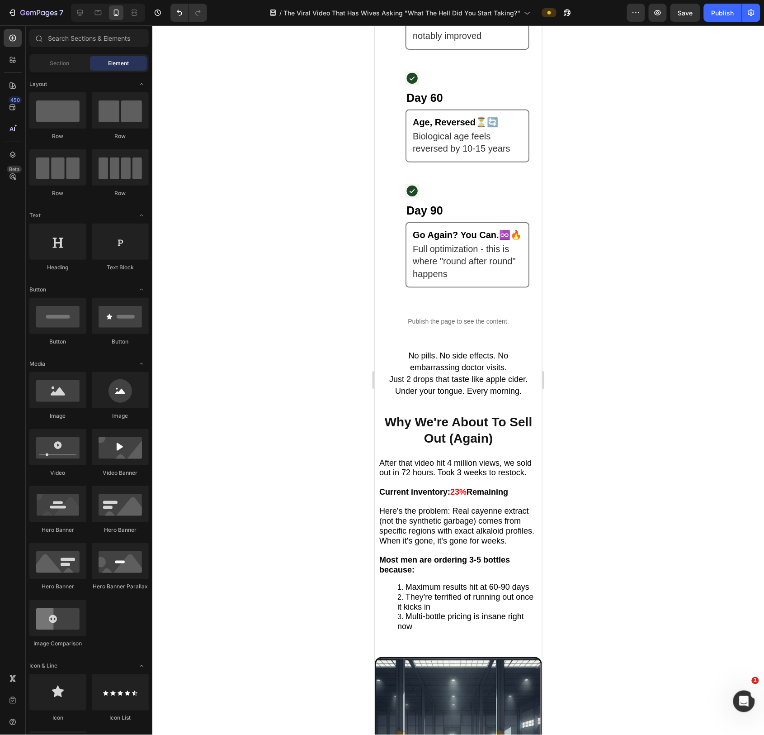
scroll to position [2519, 0]
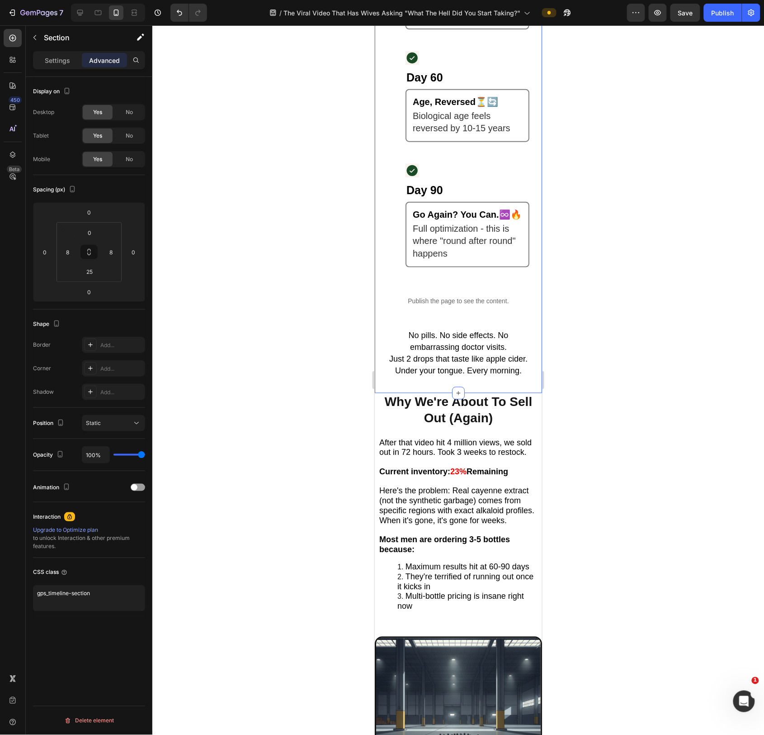
click at [489, 305] on p "Publish the page to see the content." at bounding box center [458, 300] width 160 height 9
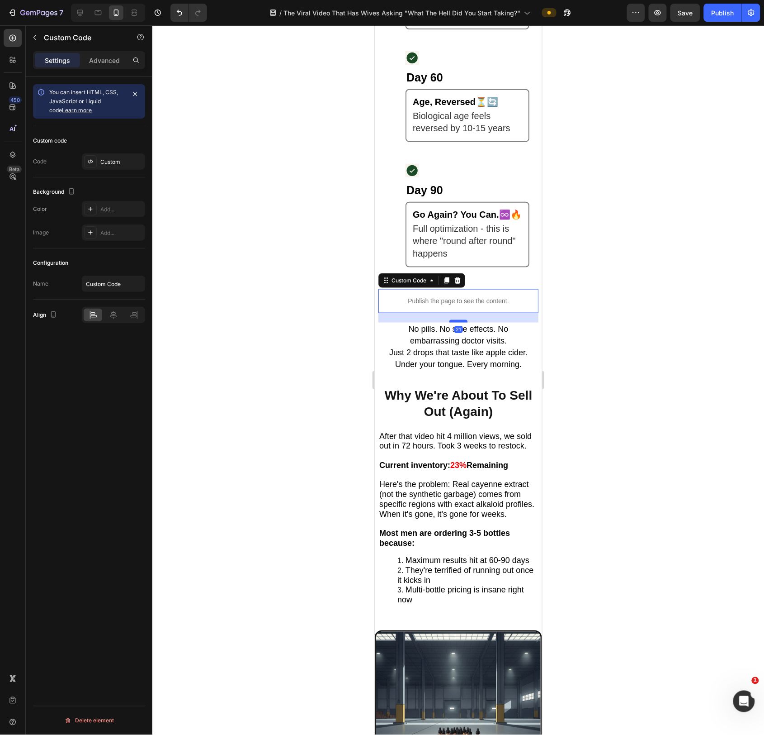
drag, startPoint x: 464, startPoint y: 331, endPoint x: 463, endPoint y: 325, distance: 5.9
click at [463, 322] on div at bounding box center [458, 320] width 18 height 3
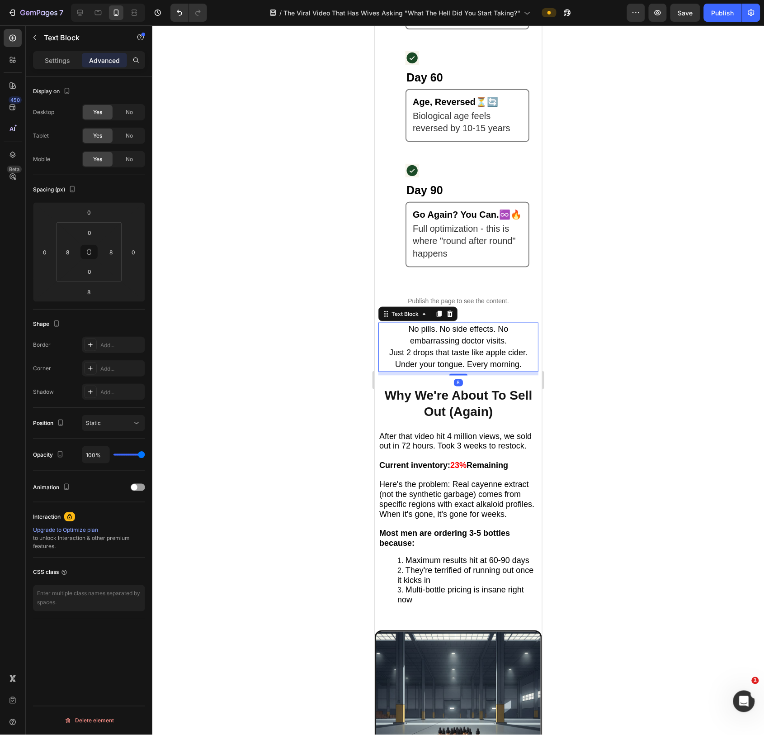
drag, startPoint x: 481, startPoint y: 339, endPoint x: 478, endPoint y: 344, distance: 6.3
click at [481, 339] on span "No pills. No side effects. No embarrassing doctor visits." at bounding box center [458, 334] width 100 height 21
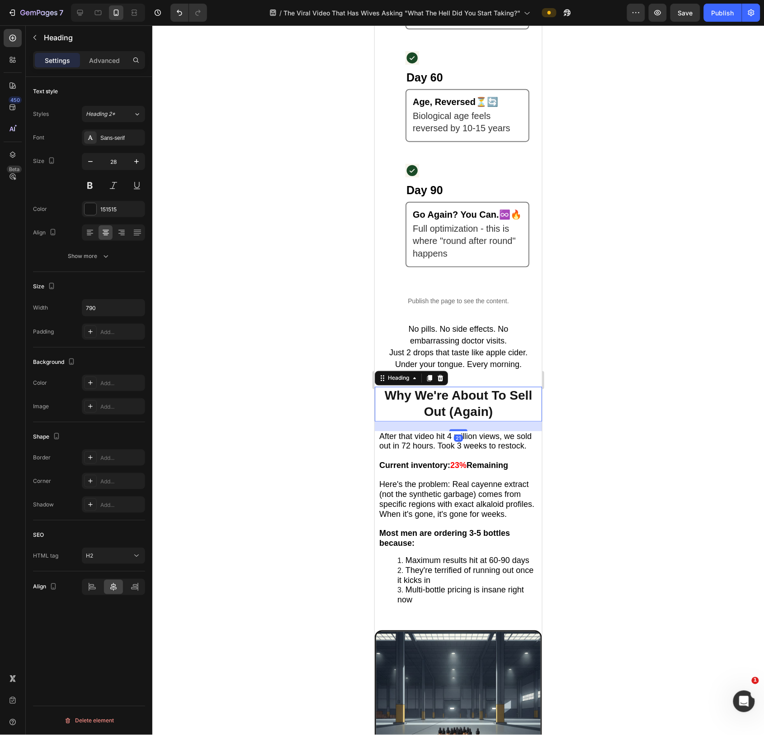
click at [484, 395] on h2 "Why We're About To Sell Out (Again)" at bounding box center [458, 403] width 167 height 35
click at [104, 58] on p "Advanced" at bounding box center [104, 60] width 31 height 9
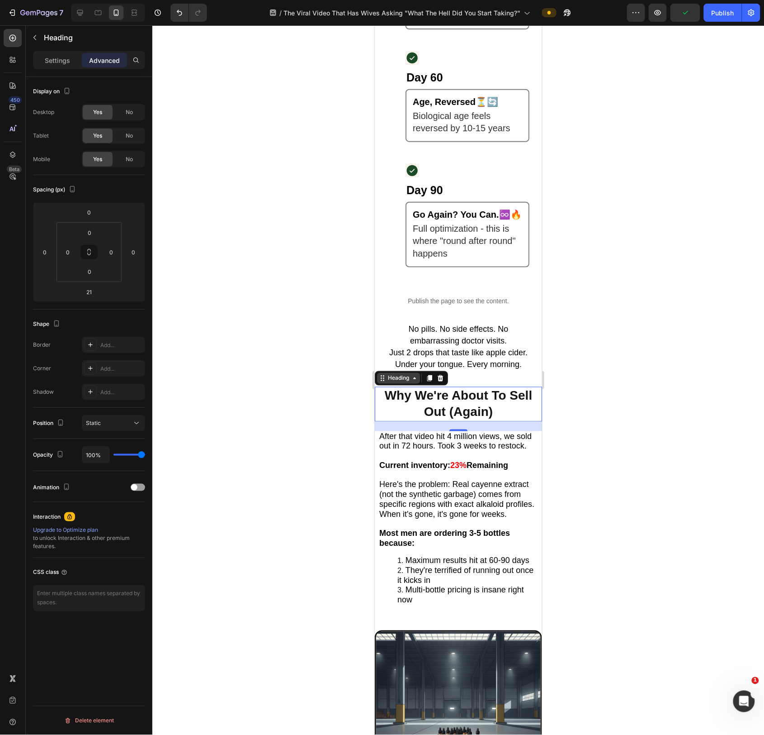
click at [401, 381] on div "Heading" at bounding box center [398, 378] width 25 height 8
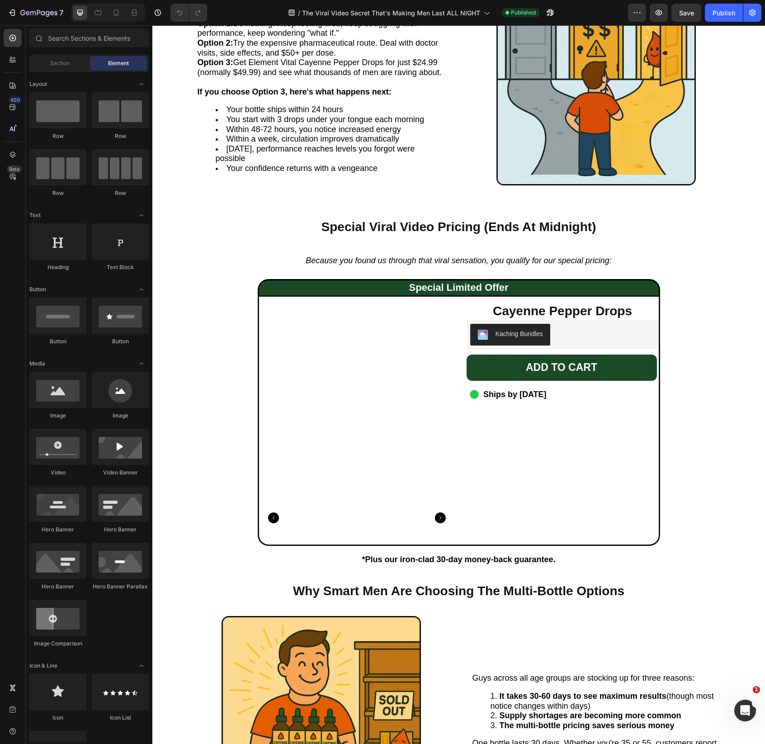
scroll to position [2961, 0]
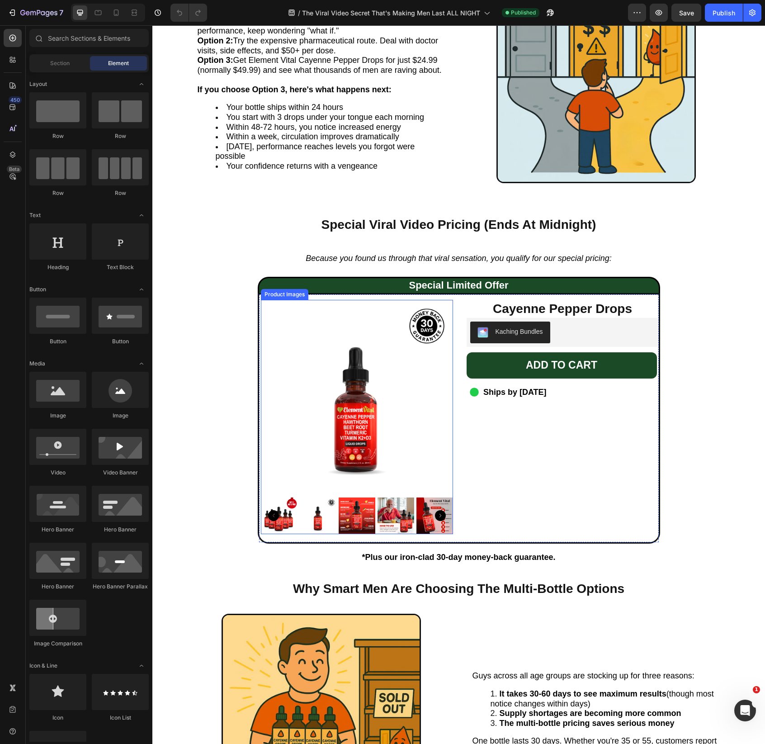
click at [446, 314] on img at bounding box center [357, 396] width 192 height 192
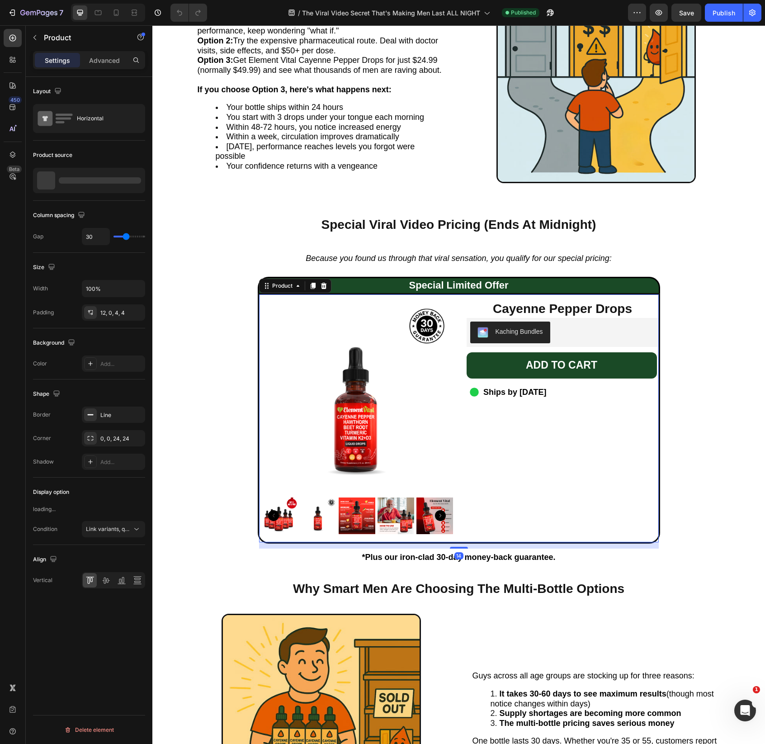
click at [460, 298] on div "Product Images Cayenne Pepper Drops Heading Kaching Bundles Kaching Bundles Add…" at bounding box center [459, 418] width 403 height 251
click at [285, 288] on div "Product" at bounding box center [283, 286] width 24 height 8
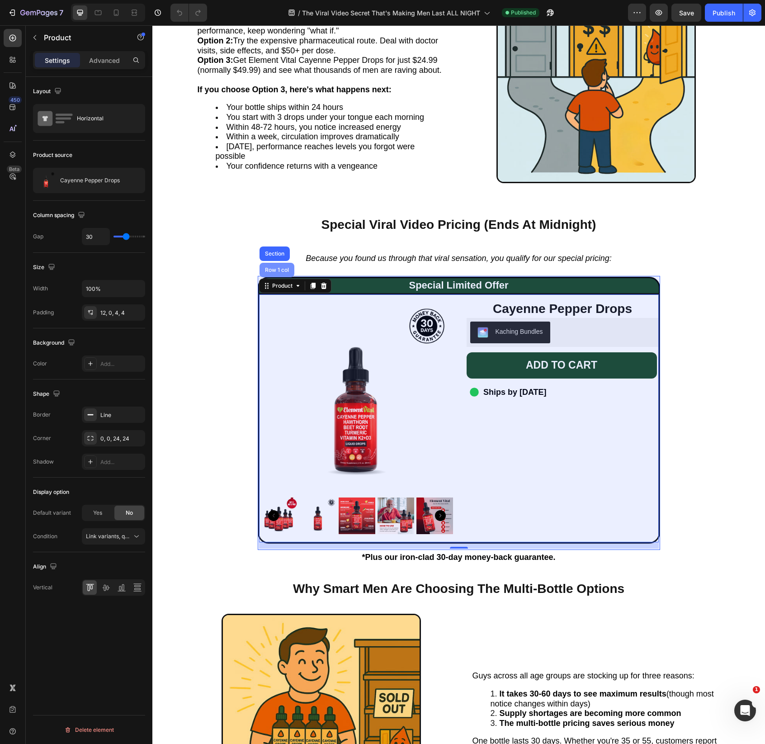
click at [286, 269] on div "Row 1 col" at bounding box center [277, 269] width 28 height 5
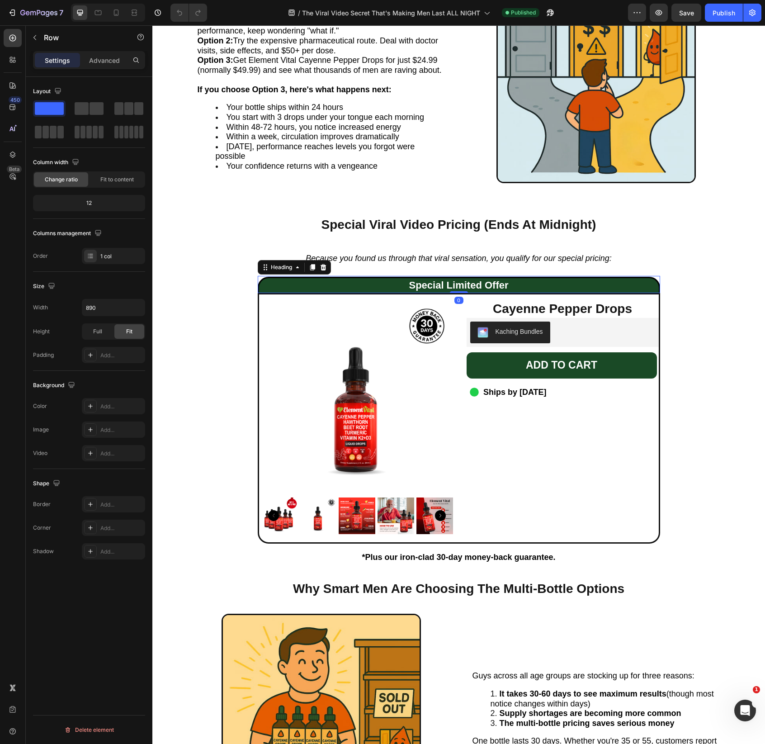
click at [443, 284] on h2 "Special Limited Offer" at bounding box center [459, 285] width 403 height 16
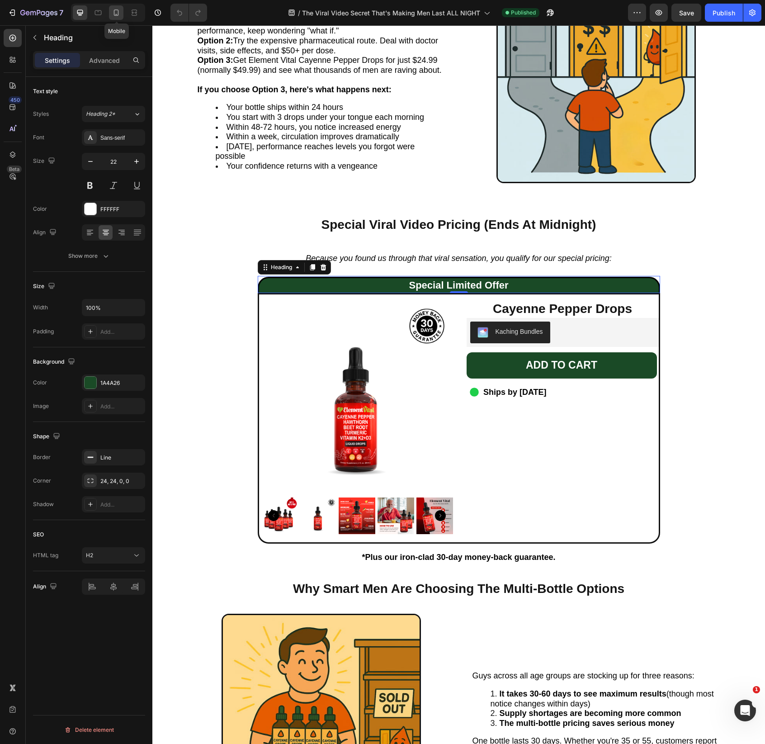
click at [117, 11] on icon at bounding box center [116, 12] width 9 height 9
type input "18"
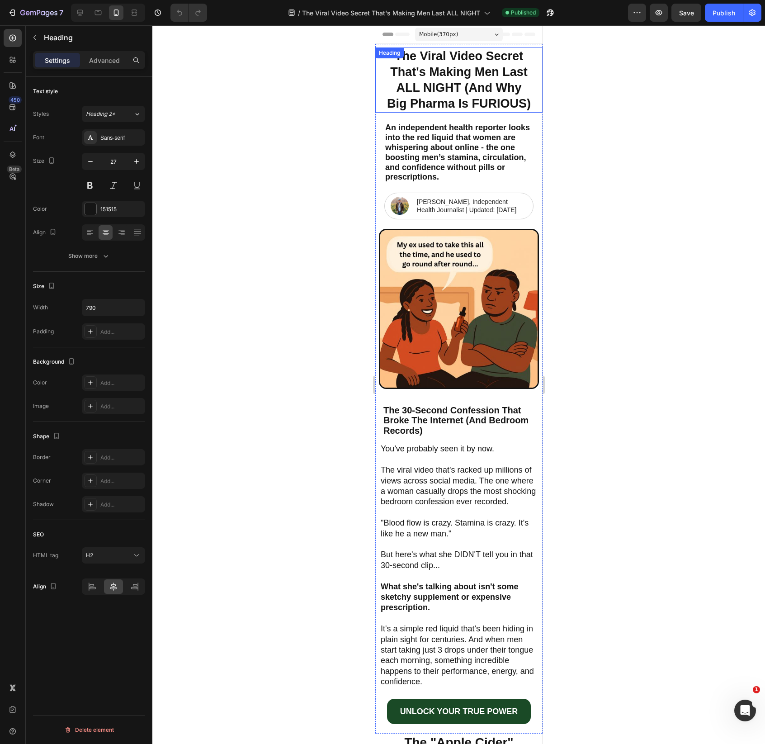
click at [458, 81] on h2 "The Viral Video Secret That's Making Men Last ALL NIGHT (And Why Big Pharma Is …" at bounding box center [458, 79] width 149 height 65
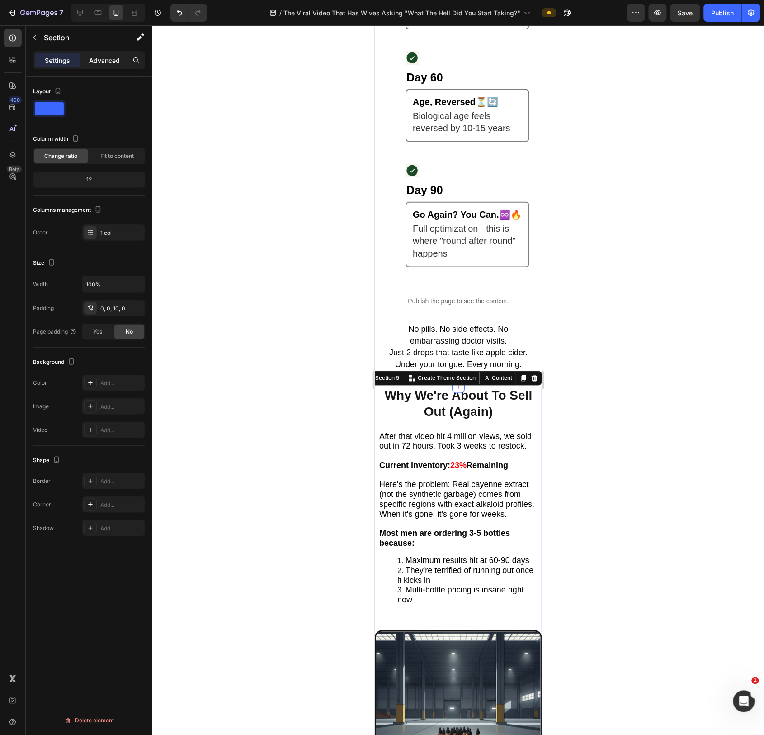
click at [111, 62] on p "Advanced" at bounding box center [104, 60] width 31 height 9
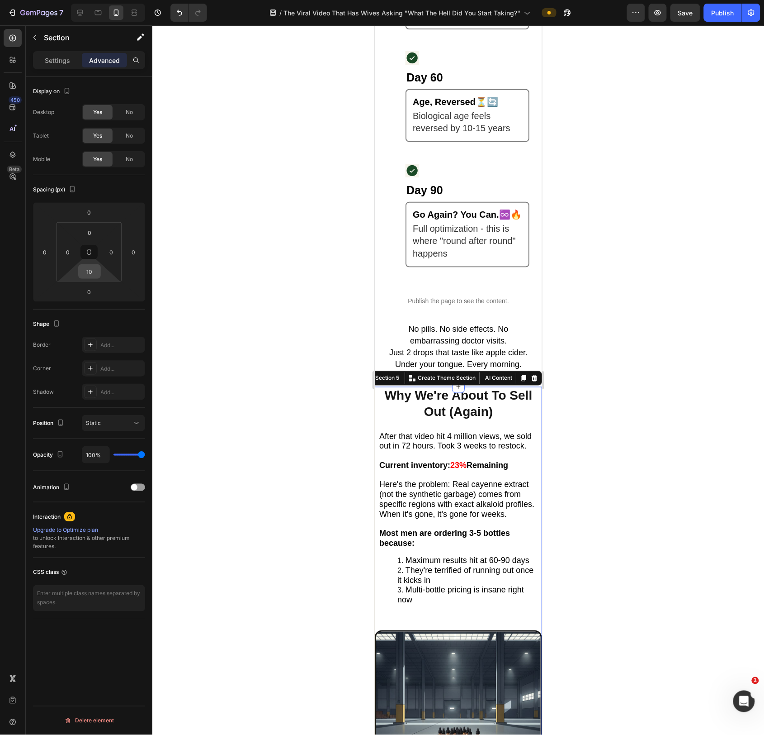
click at [93, 274] on input "10" at bounding box center [90, 272] width 18 height 14
type input "0"
click at [455, 353] on span "Just 2 drops that taste like apple cider. Under your tongue. Every morning." at bounding box center [458, 357] width 138 height 21
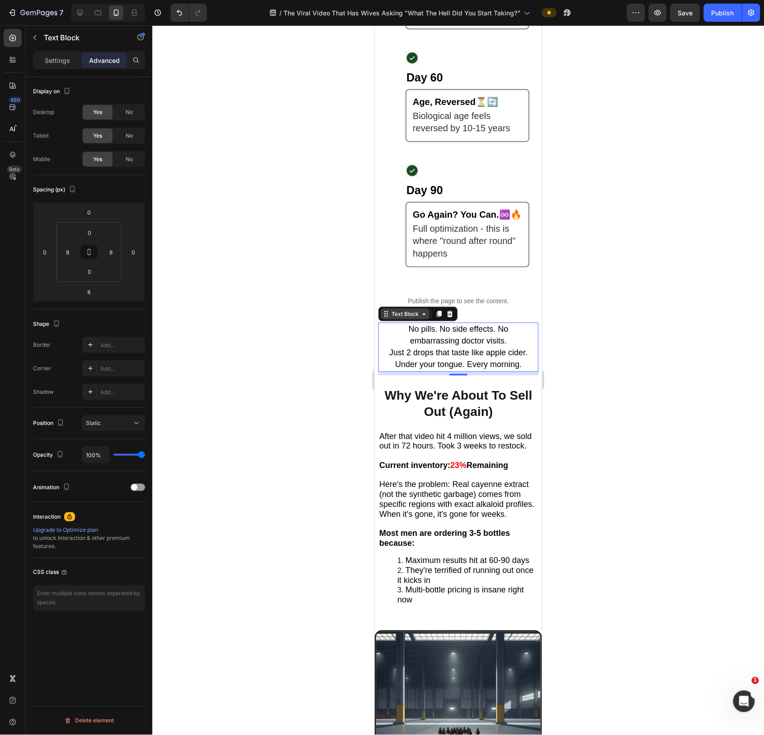
click at [404, 318] on div "Text Block" at bounding box center [404, 313] width 31 height 8
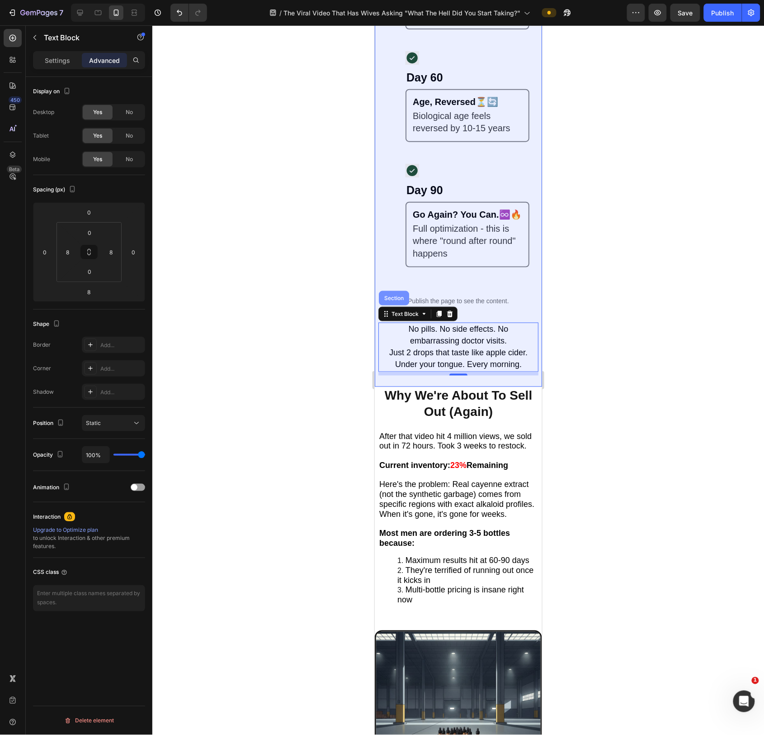
click at [399, 305] on div "Section" at bounding box center [394, 297] width 30 height 14
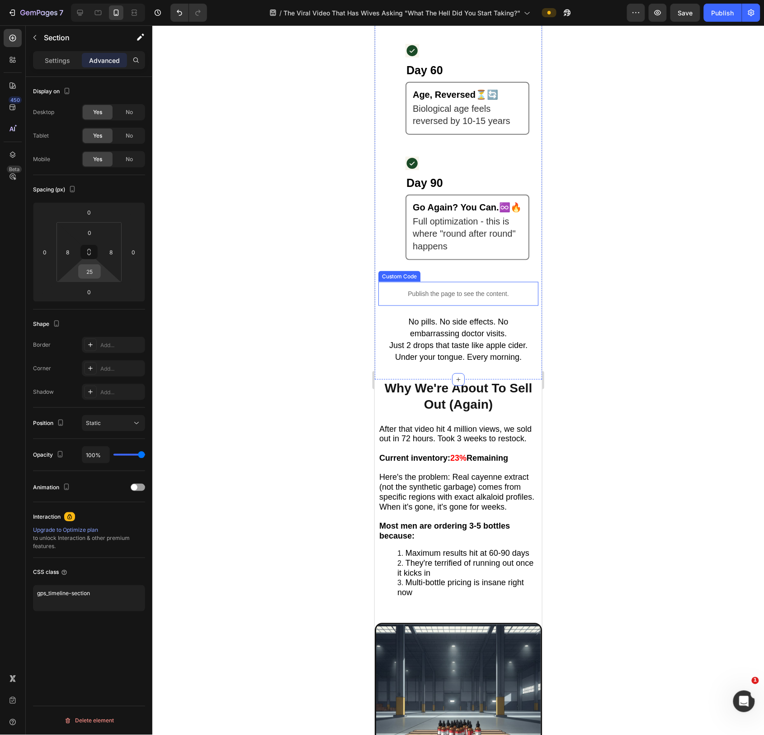
click at [87, 272] on input "25" at bounding box center [90, 272] width 18 height 14
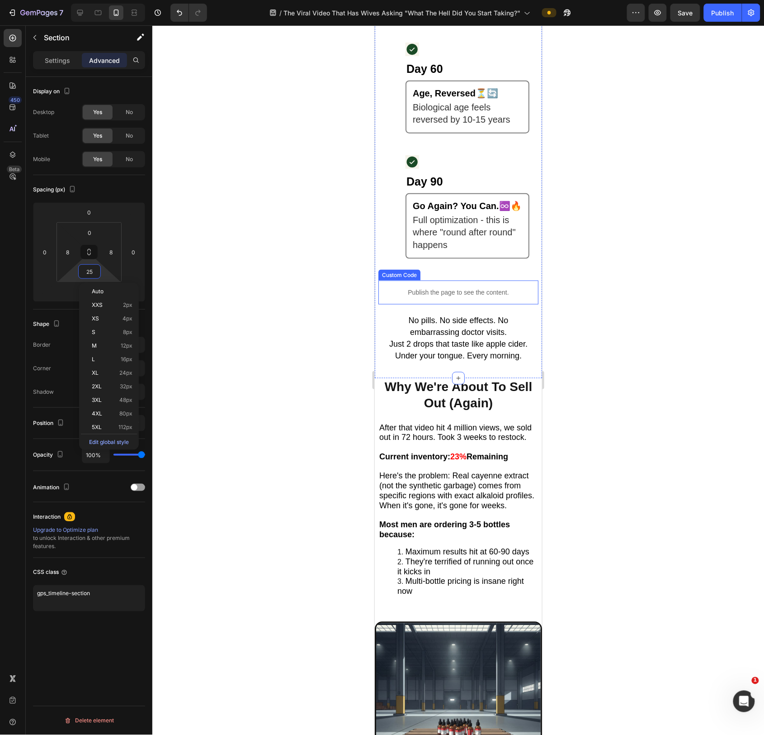
scroll to position [2526, 0]
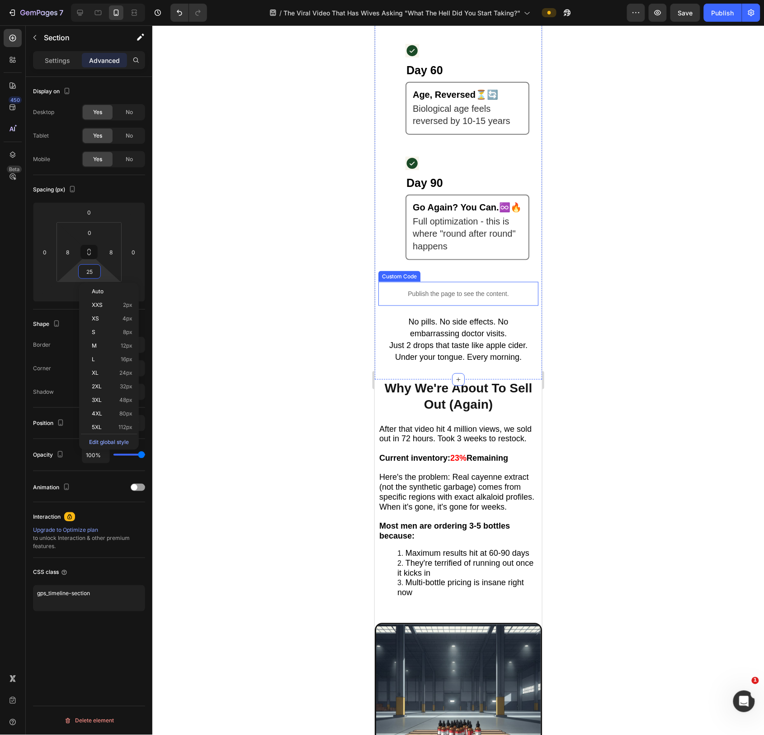
type input "0"
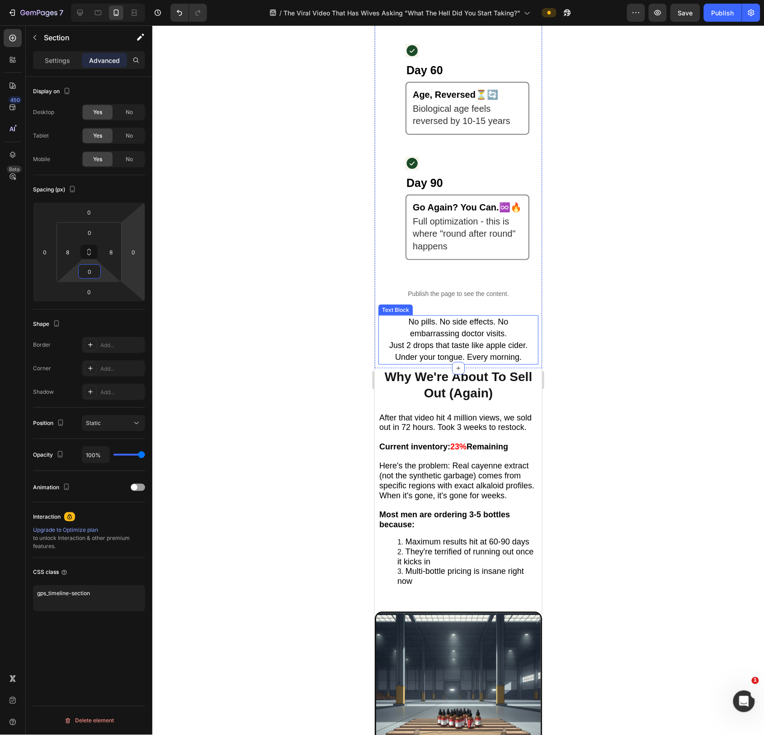
click at [469, 341] on p "No pills. No side effects. No embarrassing doctor visits. Just 2 drops that tas…" at bounding box center [458, 339] width 151 height 47
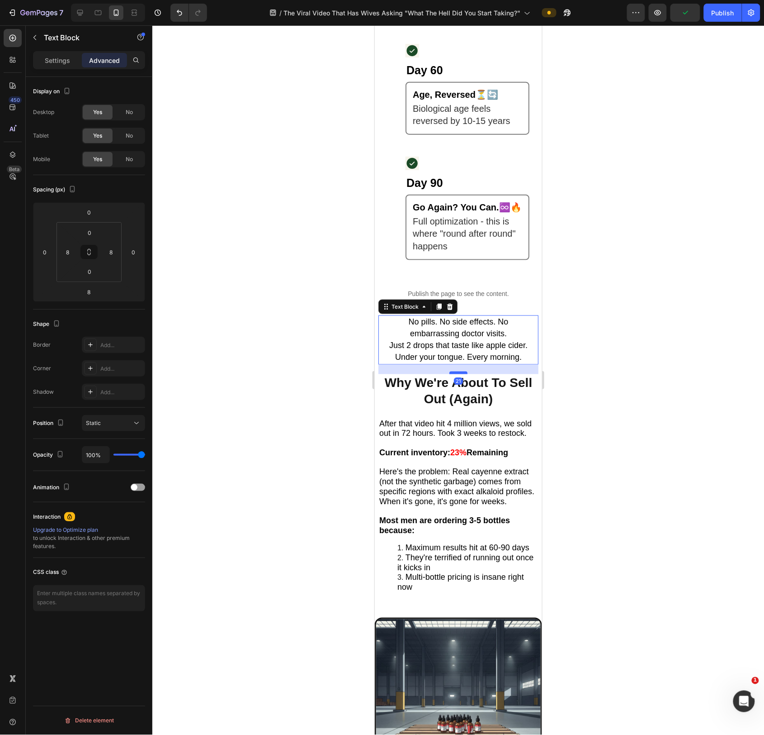
drag, startPoint x: 464, startPoint y: 369, endPoint x: 466, endPoint y: 375, distance: 6.2
click at [465, 374] on div at bounding box center [458, 372] width 18 height 3
type input "21"
click at [489, 391] on h2 "Why We're About To Sell Out (Again)" at bounding box center [458, 391] width 167 height 35
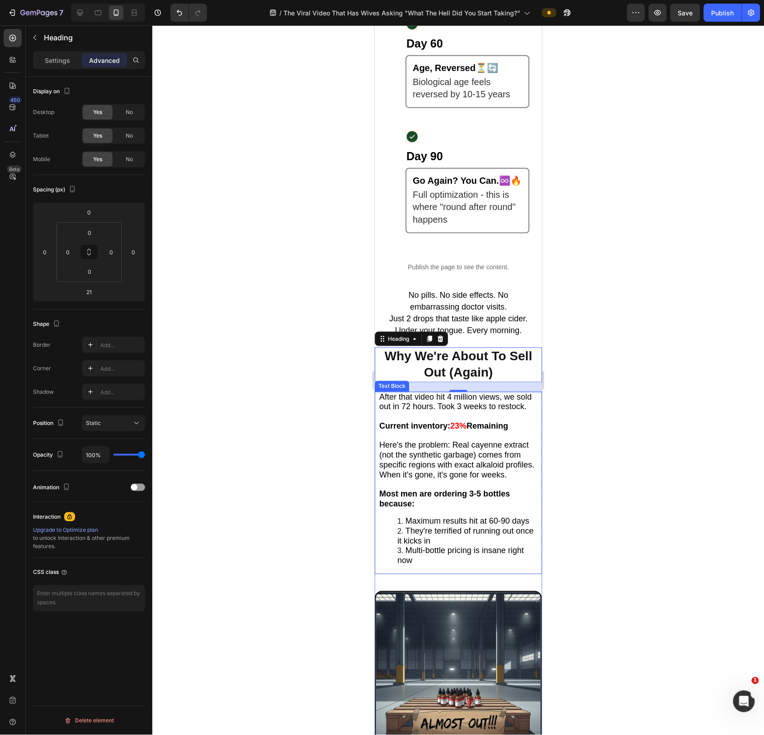
scroll to position [2597, 0]
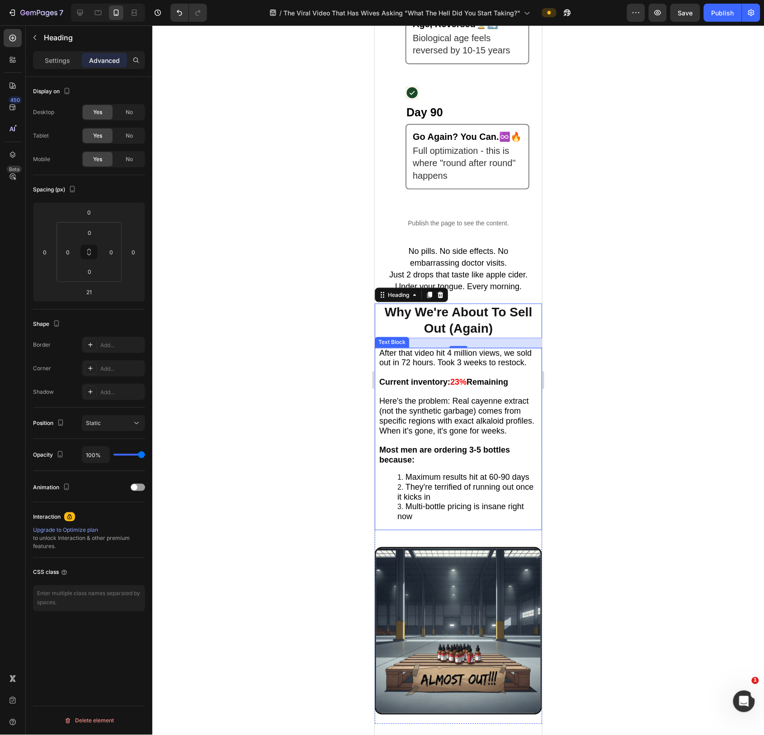
click at [471, 478] on span "Maximum results hit at 60-90 days" at bounding box center [467, 476] width 124 height 9
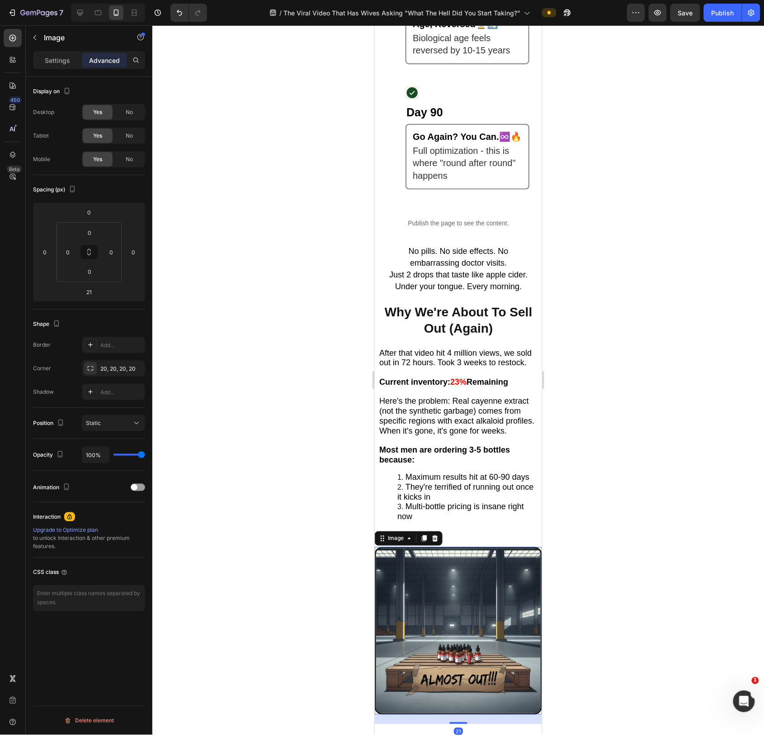
click at [420, 581] on img at bounding box center [458, 629] width 167 height 167
click at [393, 541] on div "Image" at bounding box center [395, 538] width 19 height 8
click at [488, 540] on div "After that video hit 4 million views, we sold out in 72 hours. Took 3 weeks to …" at bounding box center [458, 443] width 167 height 192
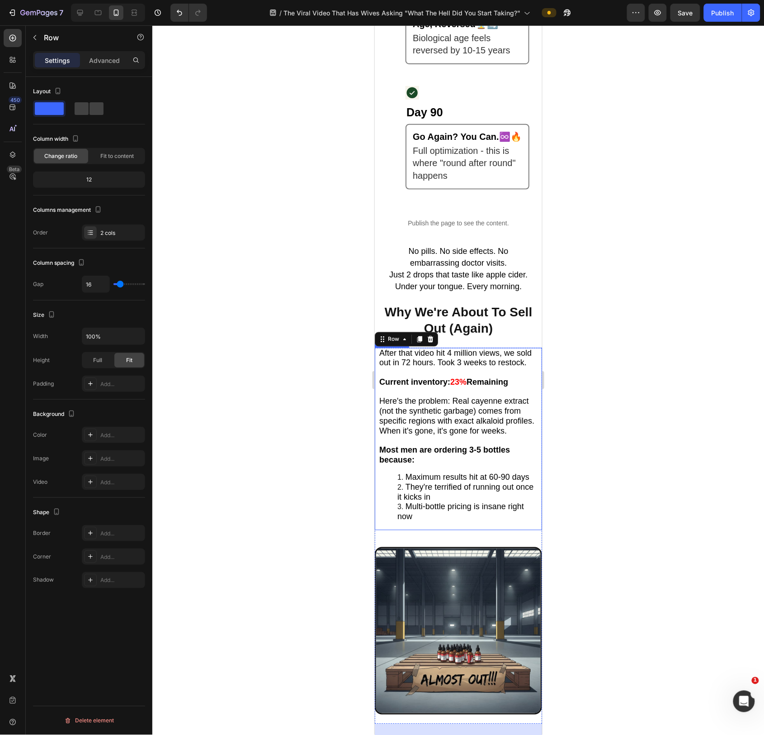
scroll to position [2622, 0]
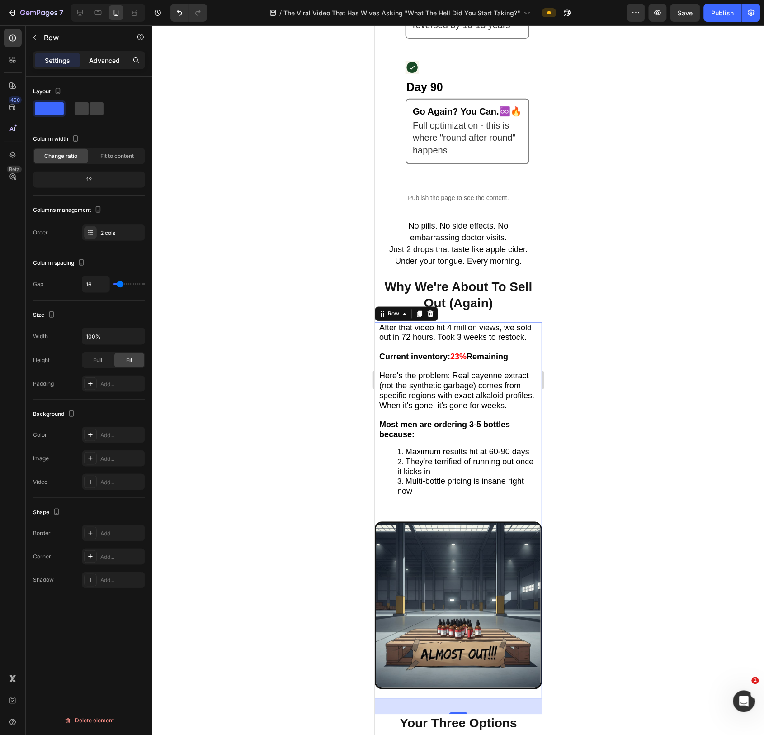
click at [104, 57] on p "Advanced" at bounding box center [104, 60] width 31 height 9
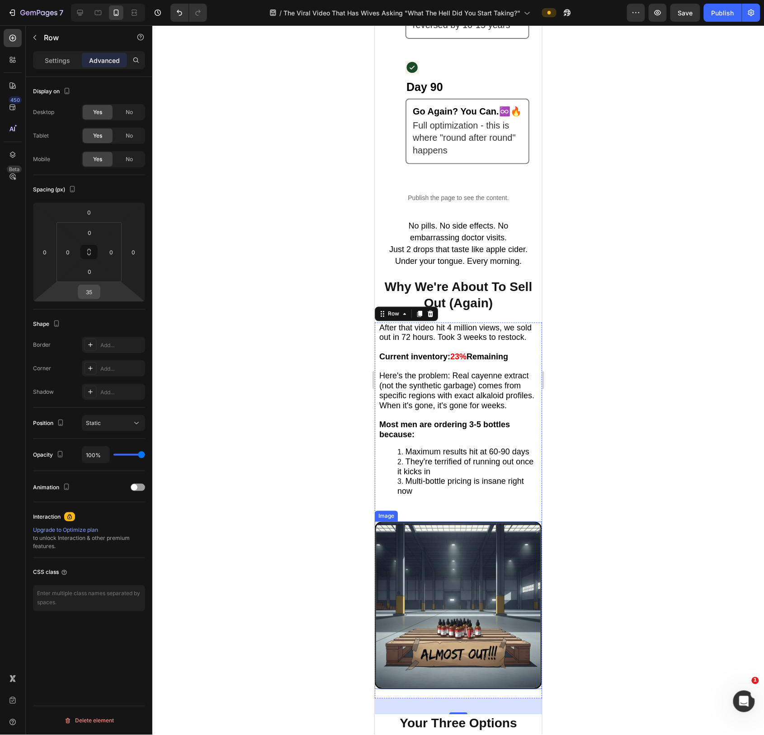
click at [83, 293] on input "35" at bounding box center [89, 292] width 18 height 14
type input "21"
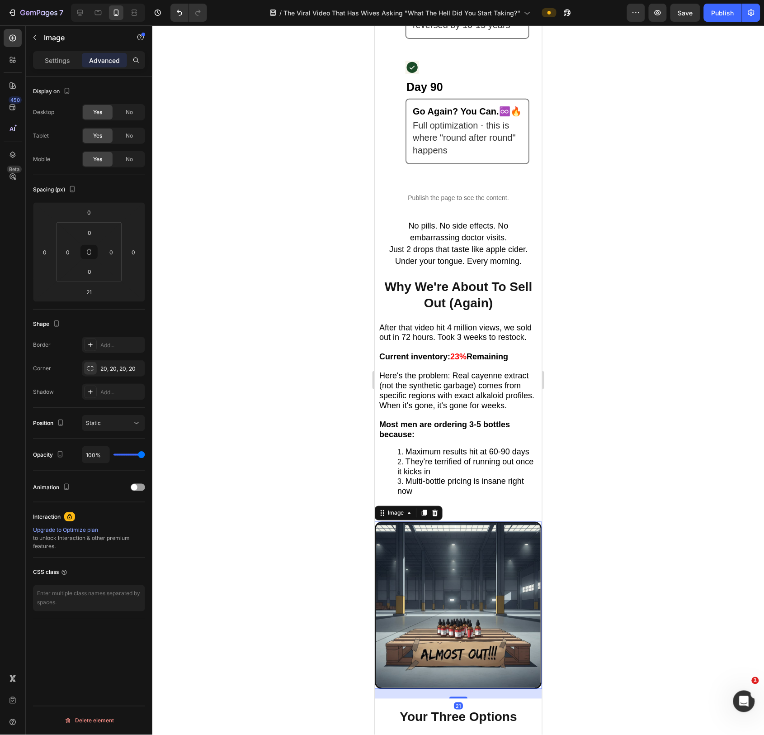
click at [476, 562] on img at bounding box center [458, 604] width 167 height 167
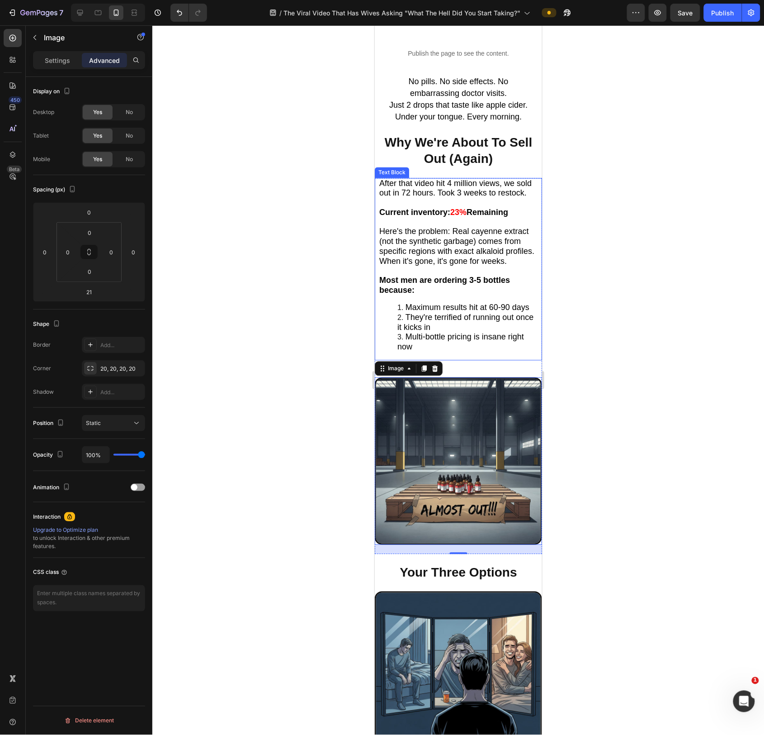
scroll to position [2770, 0]
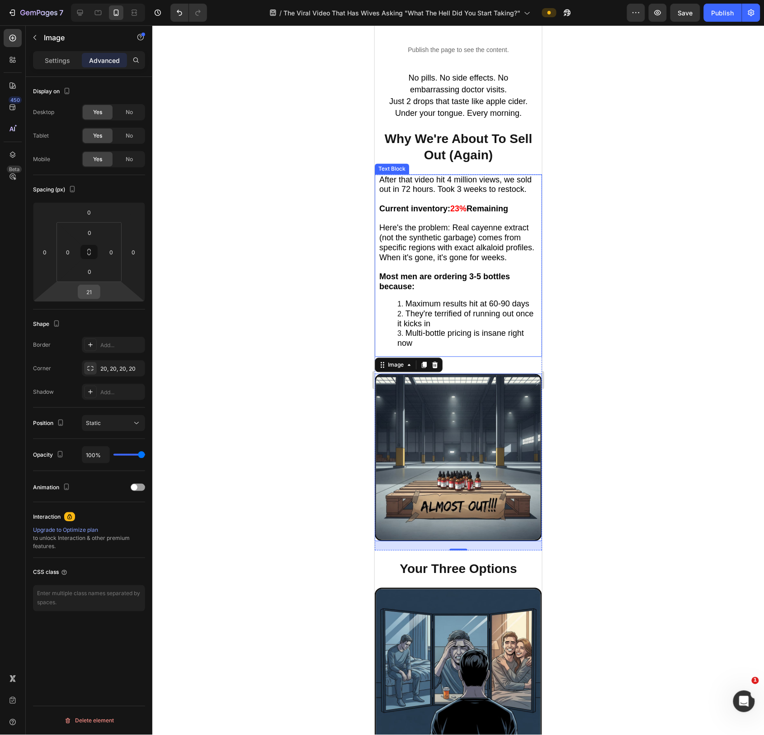
click at [86, 292] on input "21" at bounding box center [89, 292] width 18 height 14
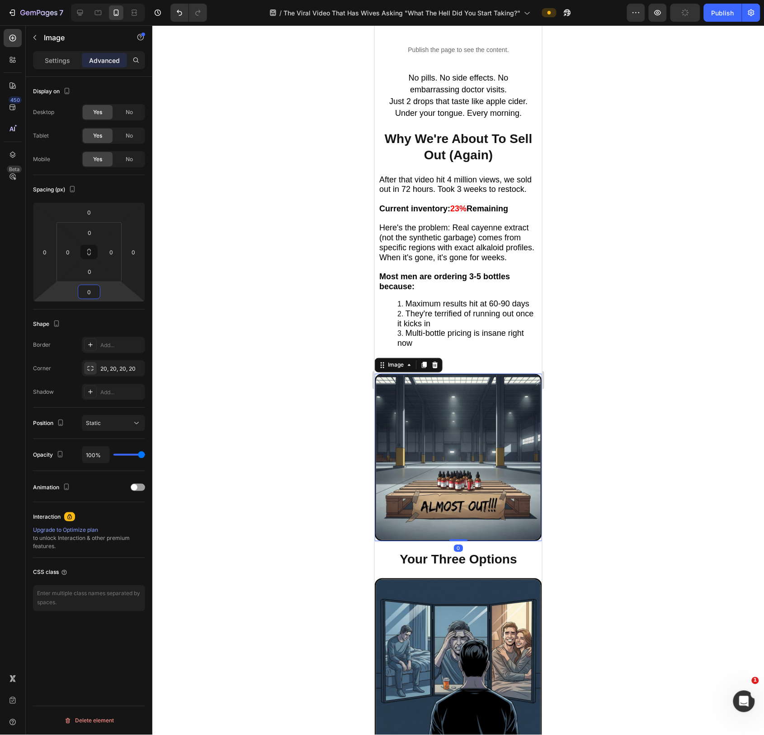
type input "0"
click at [606, 452] on div at bounding box center [458, 379] width 612 height 709
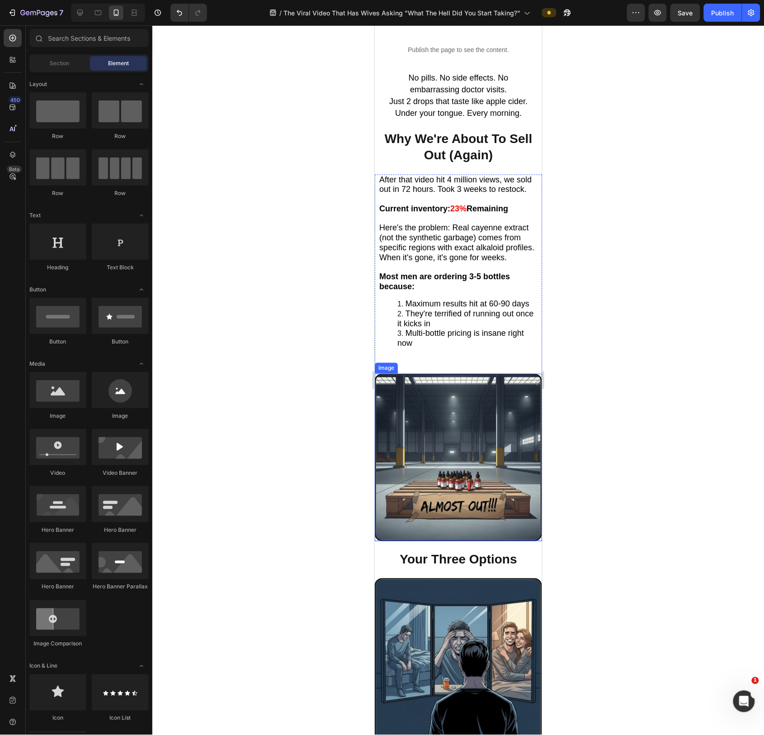
click at [487, 452] on img at bounding box center [458, 456] width 167 height 167
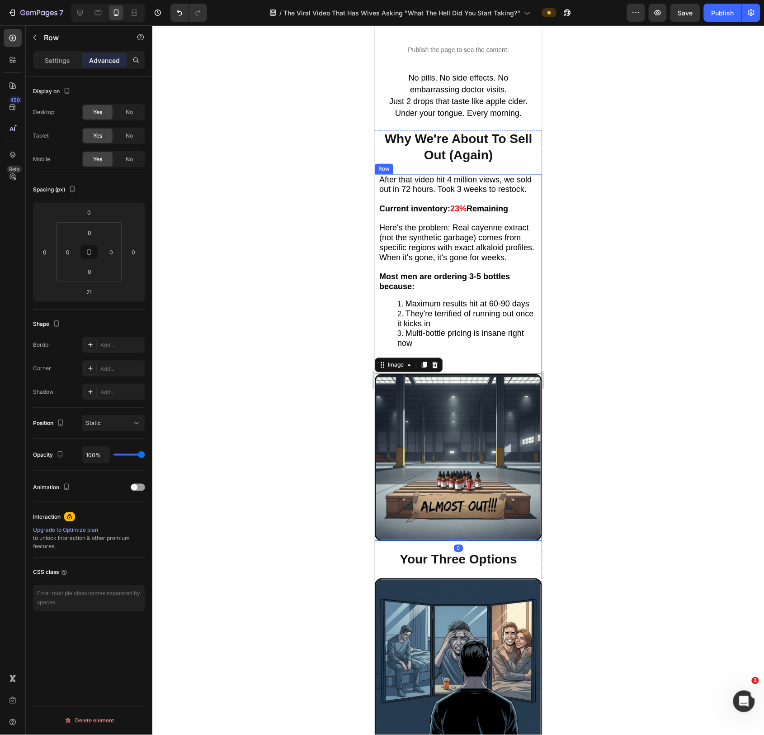
click at [488, 366] on div "After that video hit 4 million views, we sold out in 72 hours. Took 3 weeks to …" at bounding box center [458, 270] width 167 height 192
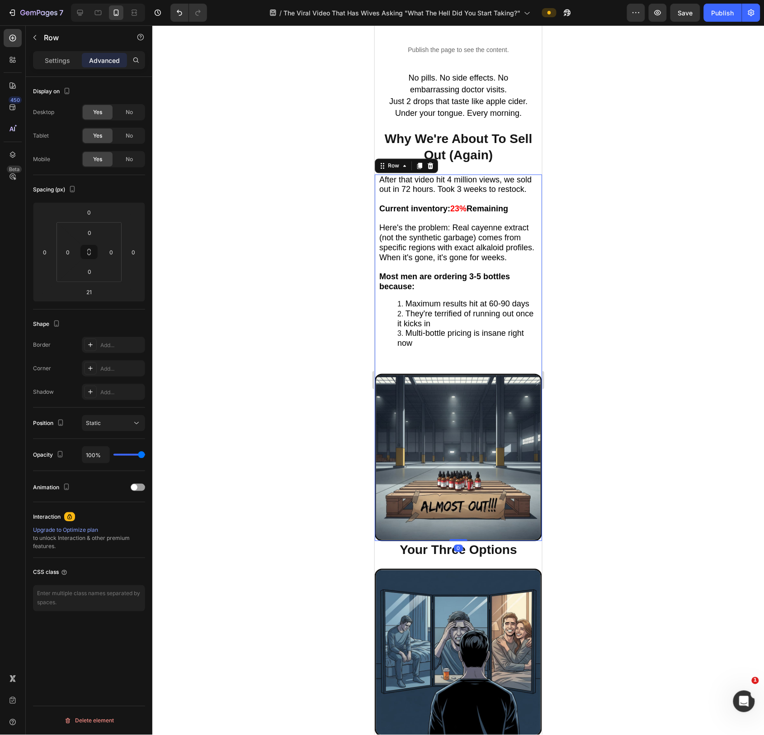
drag, startPoint x: 458, startPoint y: 553, endPoint x: 462, endPoint y: 531, distance: 22.5
click at [460, 531] on div "After that video hit 4 million views, we sold out in 72 hours. Took 3 weeks to …" at bounding box center [458, 357] width 167 height 367
type input "0"
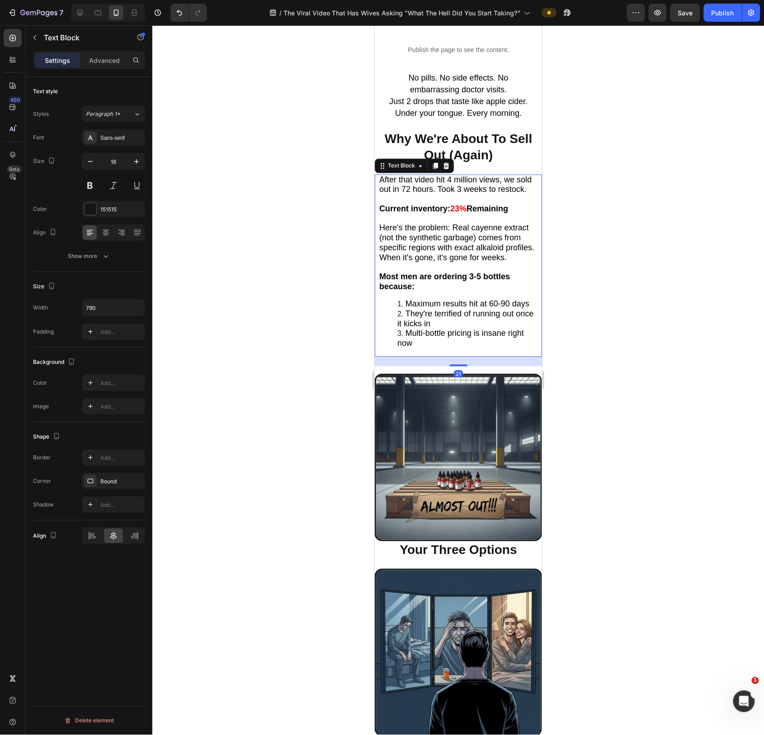
click at [492, 327] on li "They're terrified of running out once it kicks in" at bounding box center [467, 319] width 140 height 20
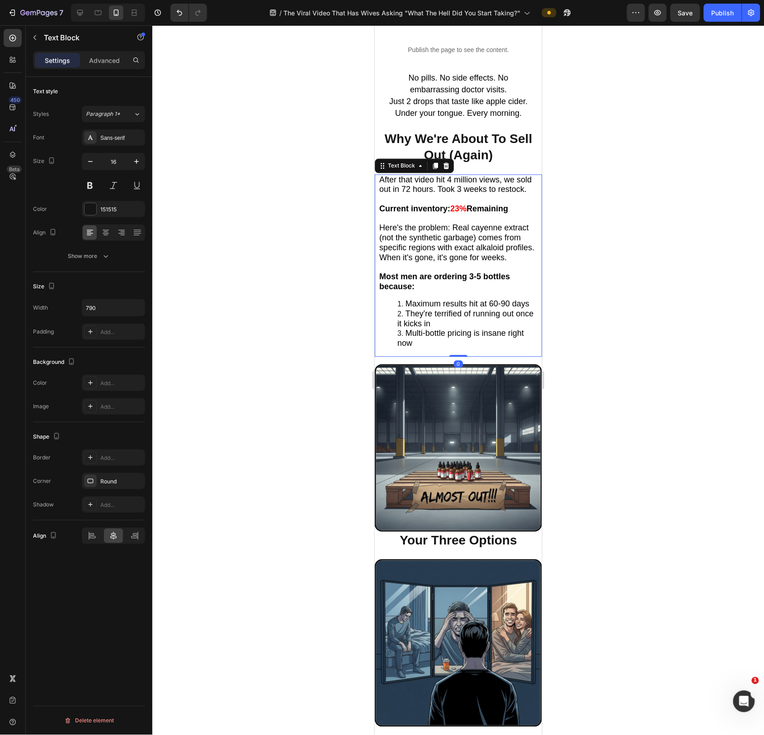
drag, startPoint x: 465, startPoint y: 369, endPoint x: 465, endPoint y: 342, distance: 26.7
click at [465, 342] on div "After that video hit 4 million views, we sold out in 72 hours. Took 3 weeks to …" at bounding box center [458, 265] width 167 height 183
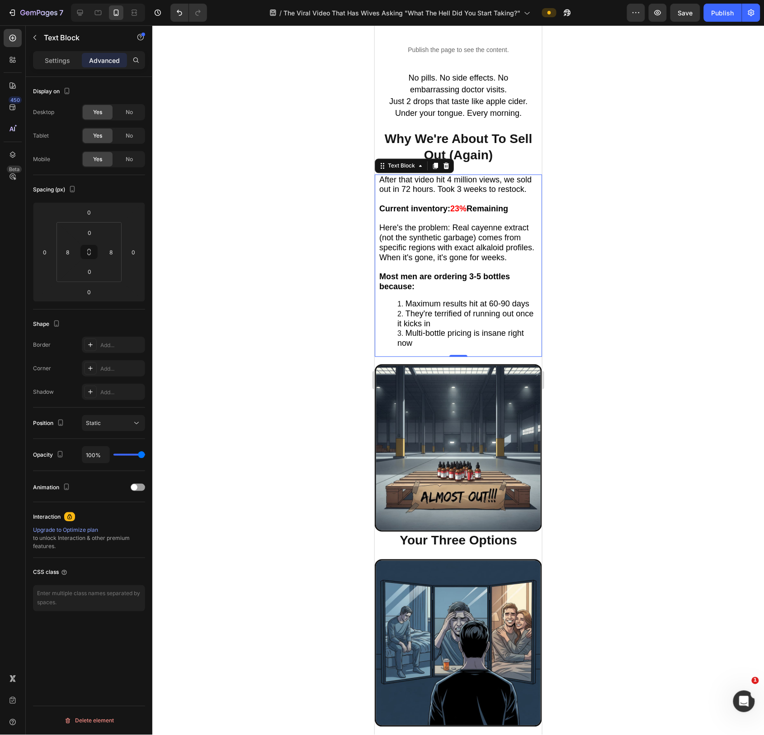
drag, startPoint x: 645, startPoint y: 309, endPoint x: 636, endPoint y: 317, distance: 11.9
click at [646, 310] on div at bounding box center [458, 379] width 612 height 709
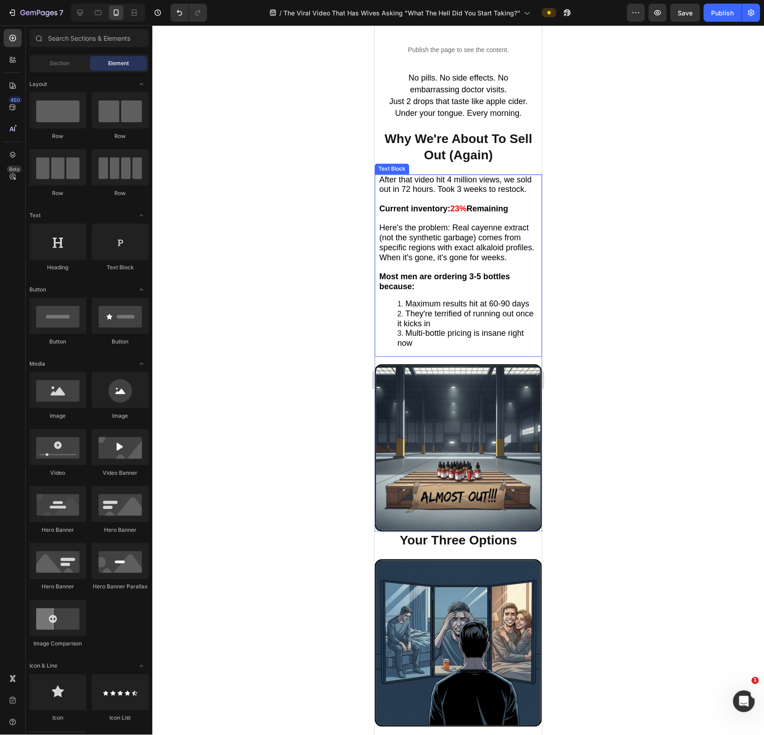
click at [463, 278] on strong "Most men are ordering 3-5 bottles because:" at bounding box center [444, 281] width 131 height 19
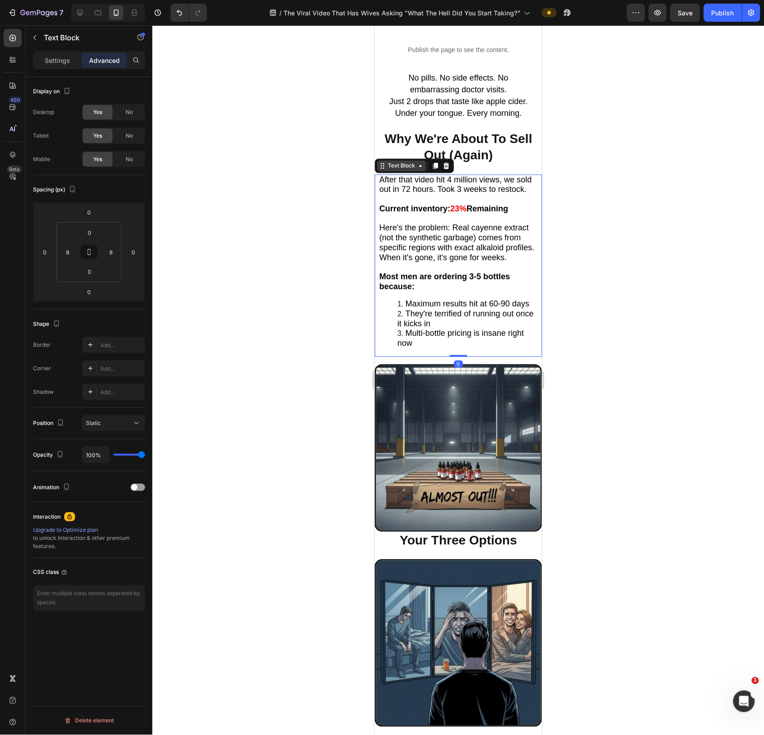
click at [393, 170] on div "Text Block" at bounding box center [401, 165] width 31 height 8
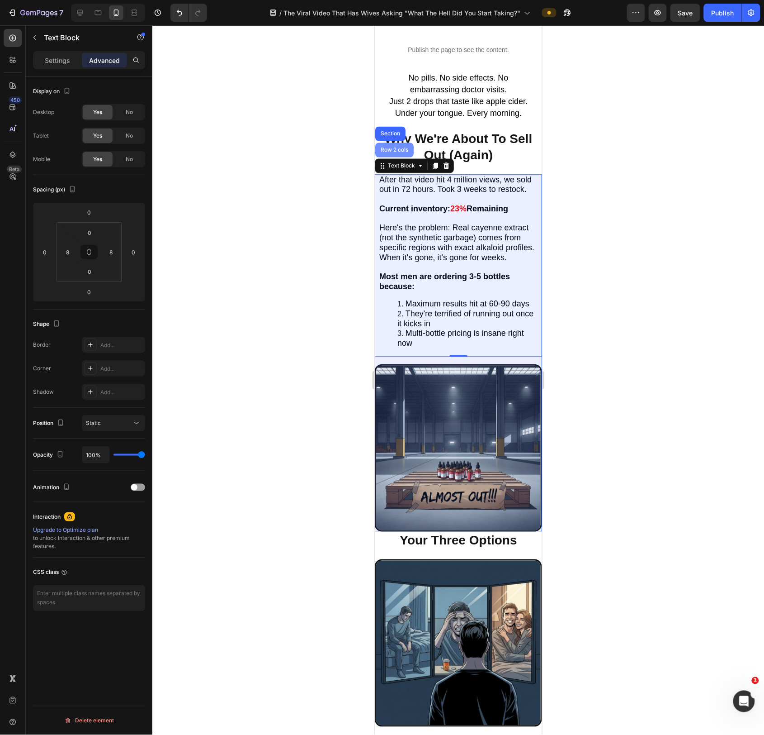
click at [392, 156] on div "Row 2 cols" at bounding box center [394, 149] width 38 height 14
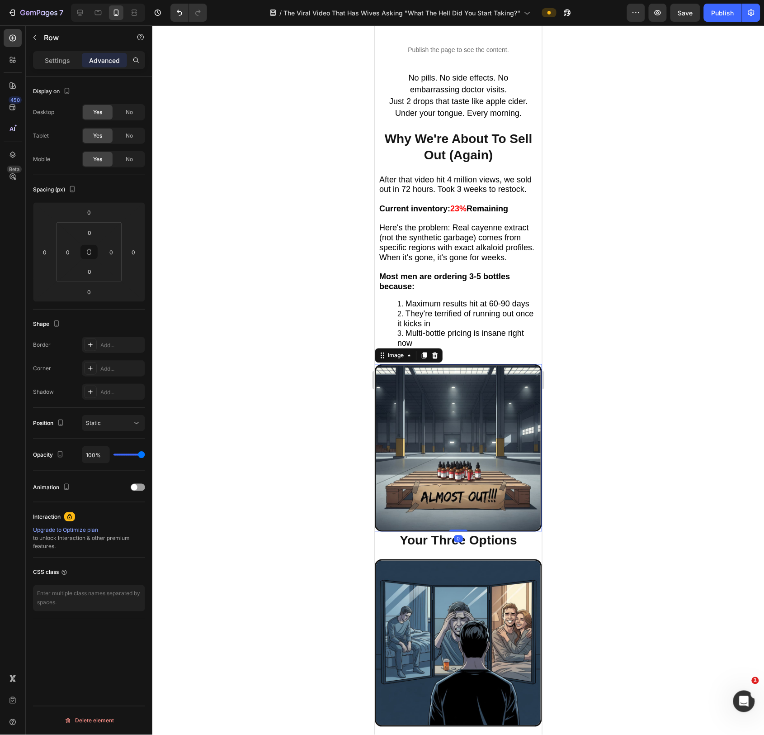
click at [484, 438] on img at bounding box center [458, 447] width 167 height 167
click at [393, 359] on div "Image" at bounding box center [395, 355] width 19 height 8
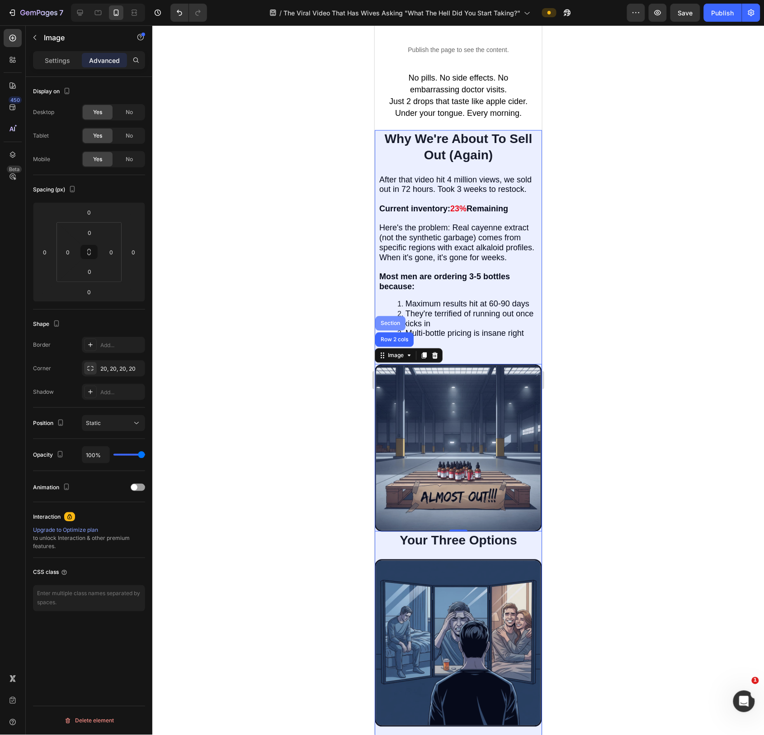
click at [390, 326] on div "Section" at bounding box center [390, 322] width 23 height 5
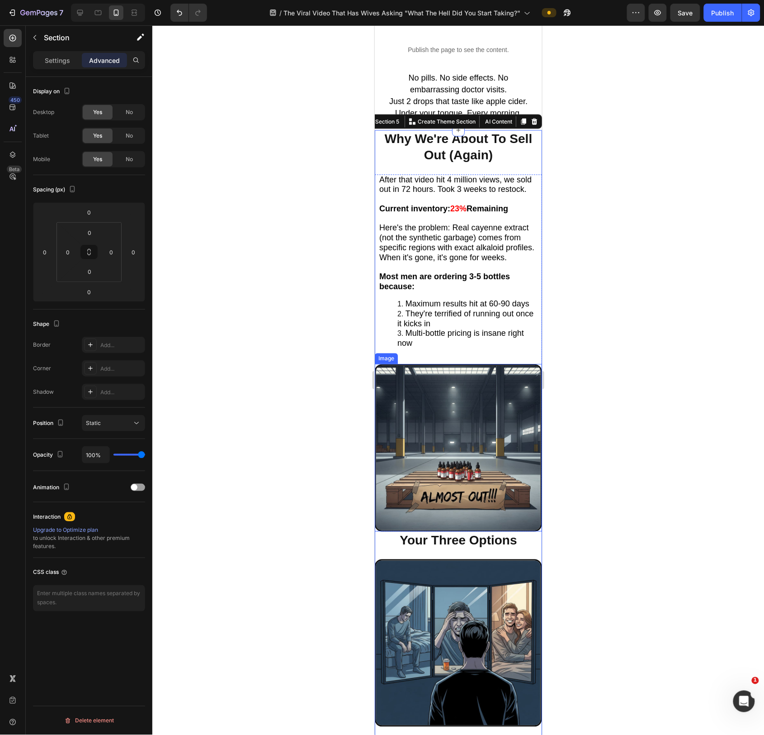
click at [619, 426] on div at bounding box center [458, 379] width 612 height 709
click at [492, 374] on img at bounding box center [458, 447] width 167 height 167
click at [602, 434] on div at bounding box center [458, 379] width 612 height 709
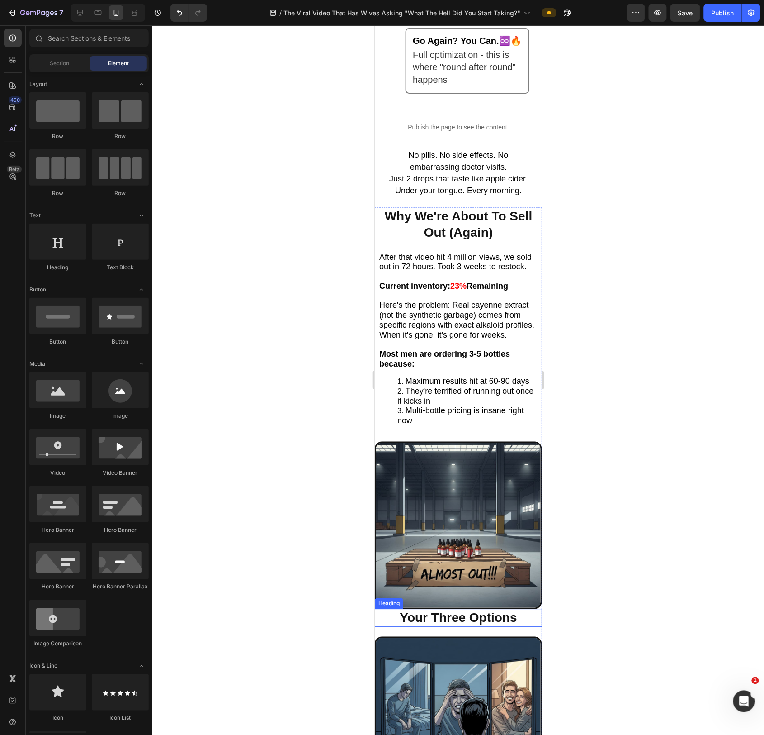
scroll to position [2696, 0]
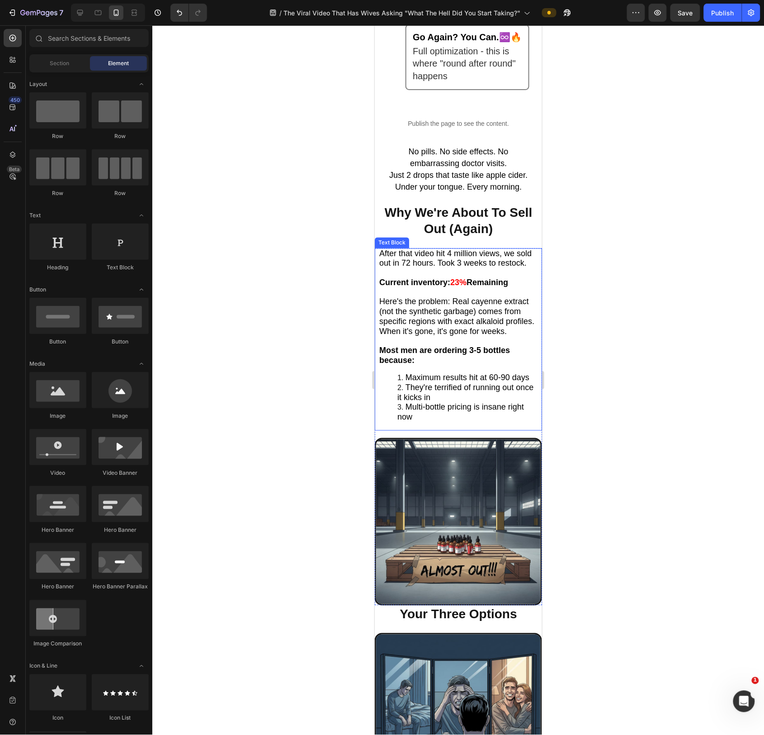
click at [389, 416] on ol "Maximum results hit at 60-90 days They're terrified of running out once it kick…" at bounding box center [458, 397] width 158 height 49
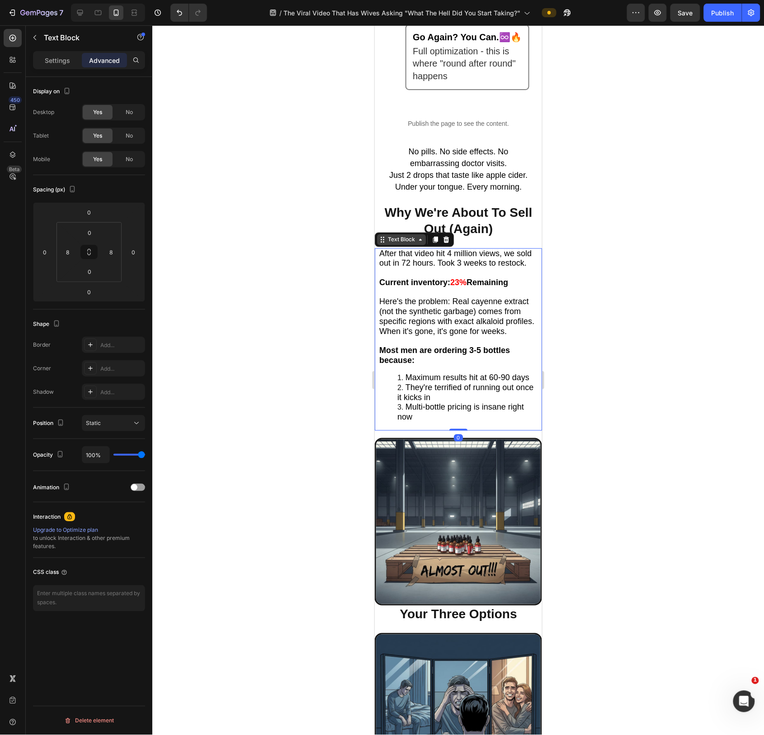
drag, startPoint x: 403, startPoint y: 241, endPoint x: 402, endPoint y: 236, distance: 5.2
click at [403, 241] on div "Text Block" at bounding box center [401, 239] width 31 height 8
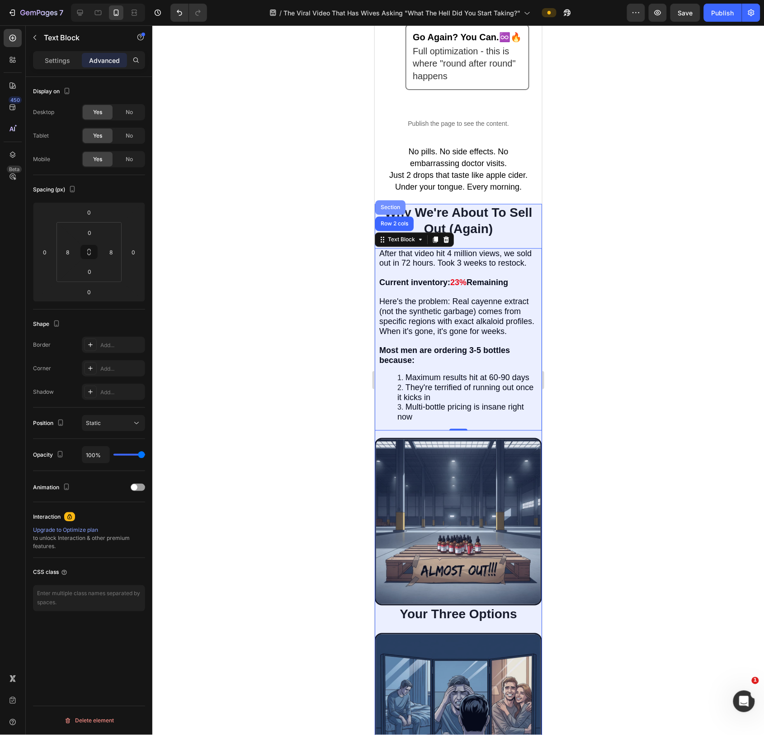
click at [394, 209] on div "Section" at bounding box center [390, 206] width 23 height 5
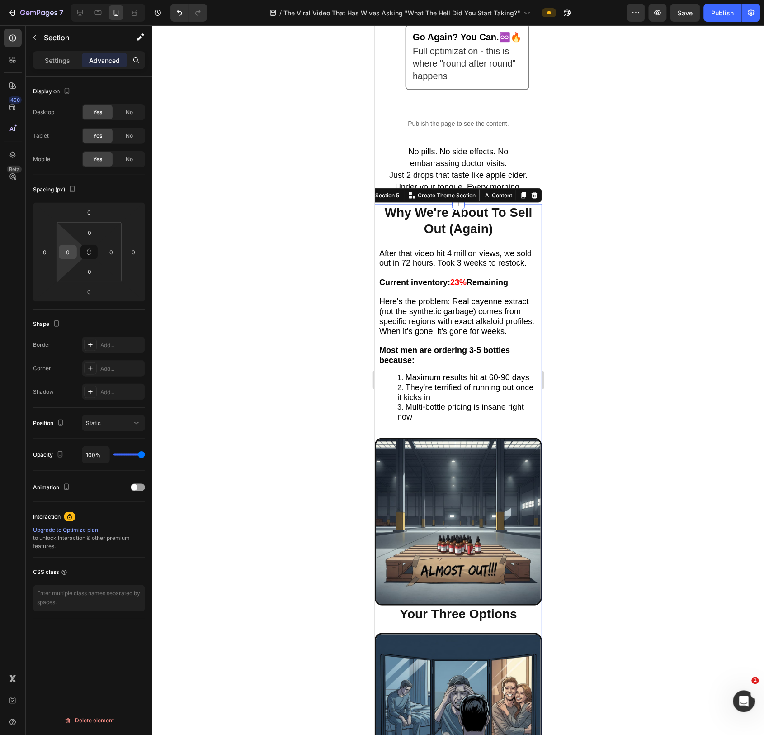
click at [75, 255] on div "0" at bounding box center [68, 252] width 18 height 14
click at [67, 252] on input "0" at bounding box center [68, 252] width 14 height 14
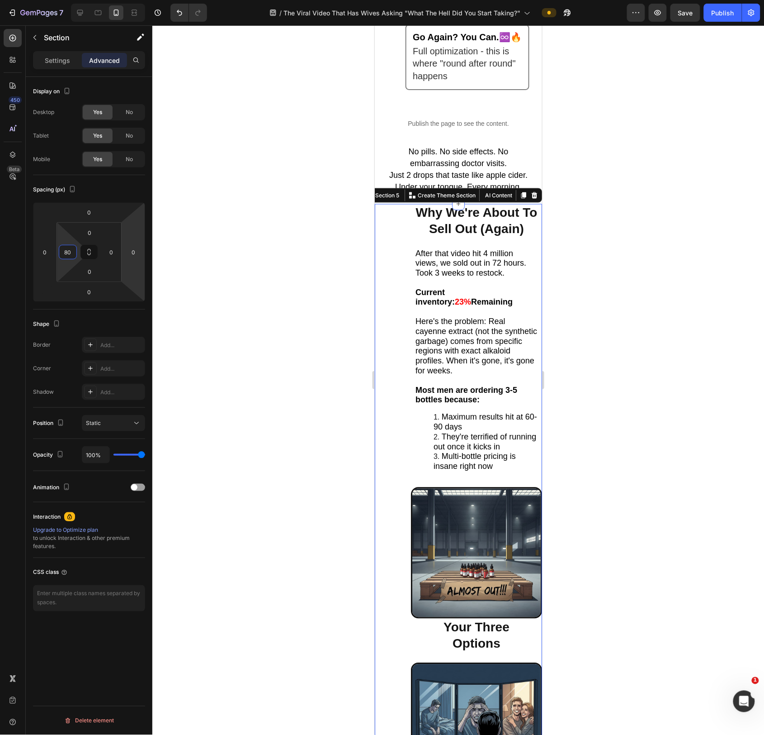
type input "8"
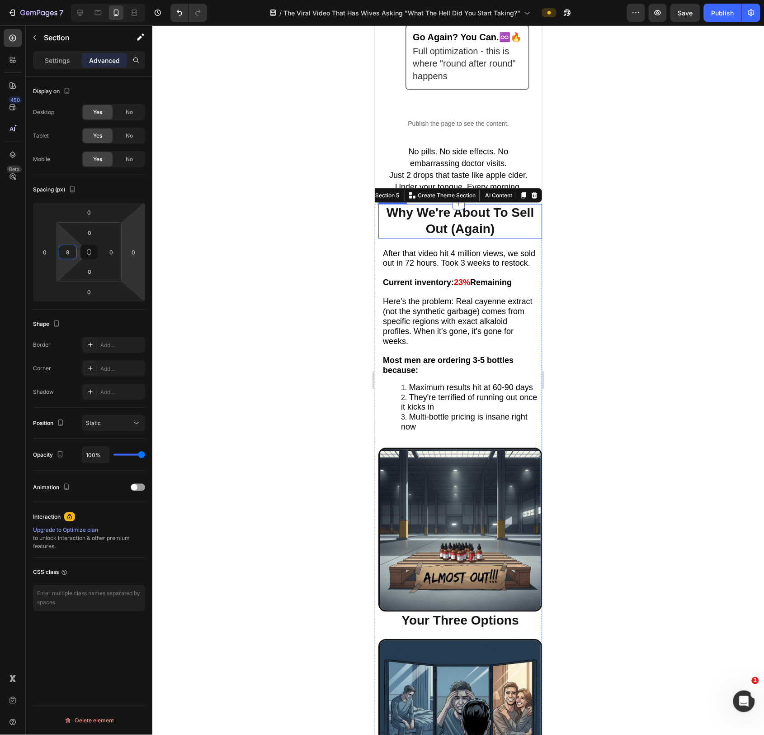
click at [479, 228] on h2 "Why We're About To Sell Out (Again)" at bounding box center [460, 221] width 164 height 35
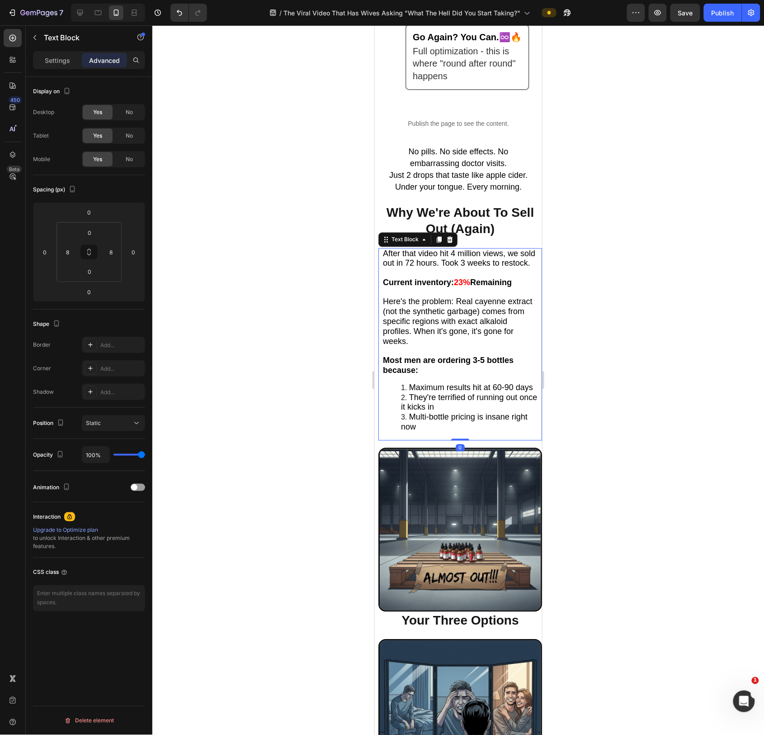
click at [489, 261] on span "After that video hit 4 million views, we sold out in 72 hours. Took 3 weeks to …" at bounding box center [459, 258] width 152 height 19
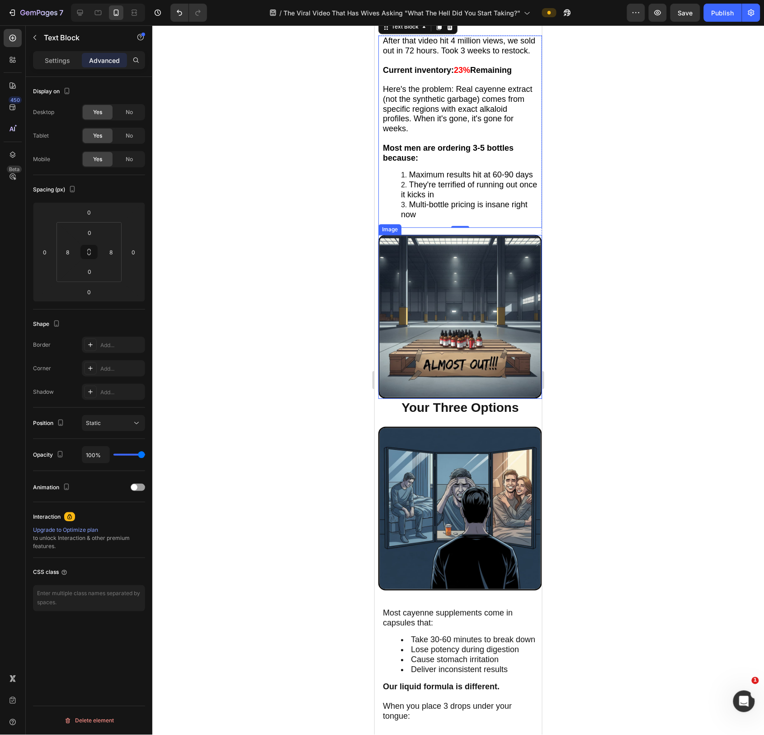
scroll to position [2923, 0]
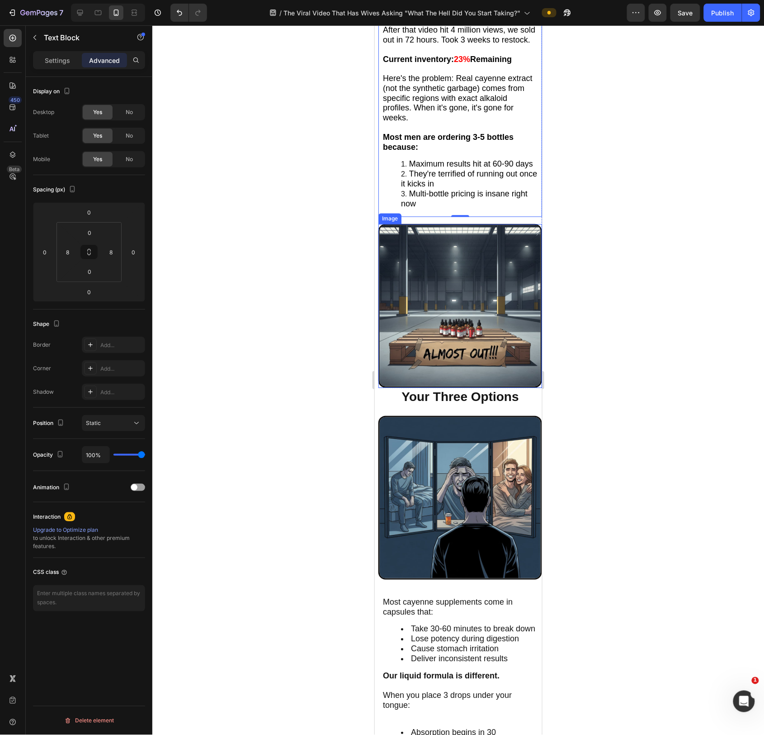
drag, startPoint x: 486, startPoint y: 276, endPoint x: 443, endPoint y: 259, distance: 46.5
click at [487, 276] on img at bounding box center [460, 305] width 164 height 164
click at [397, 217] on div "Image" at bounding box center [398, 215] width 19 height 8
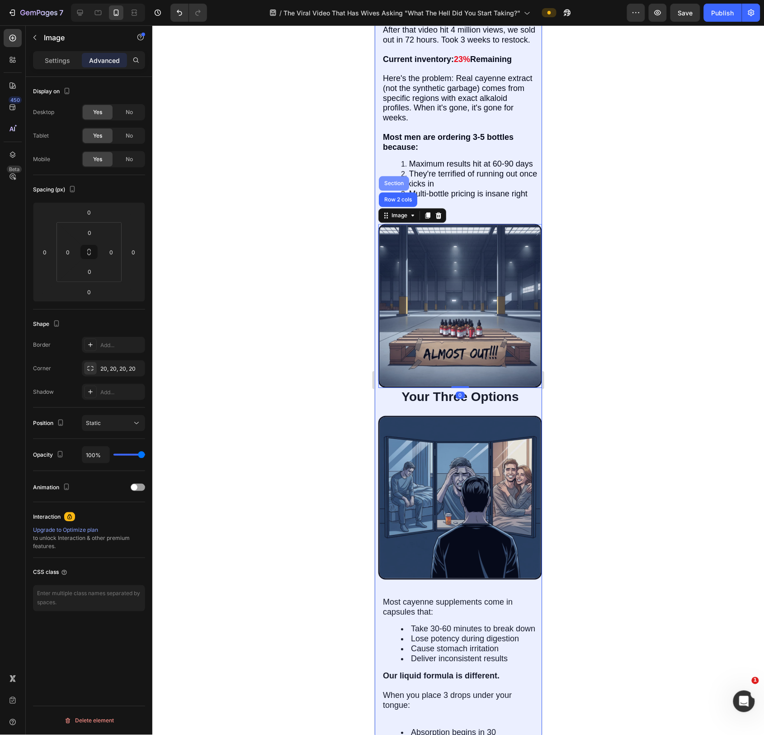
click at [390, 188] on div "Section" at bounding box center [394, 183] width 30 height 14
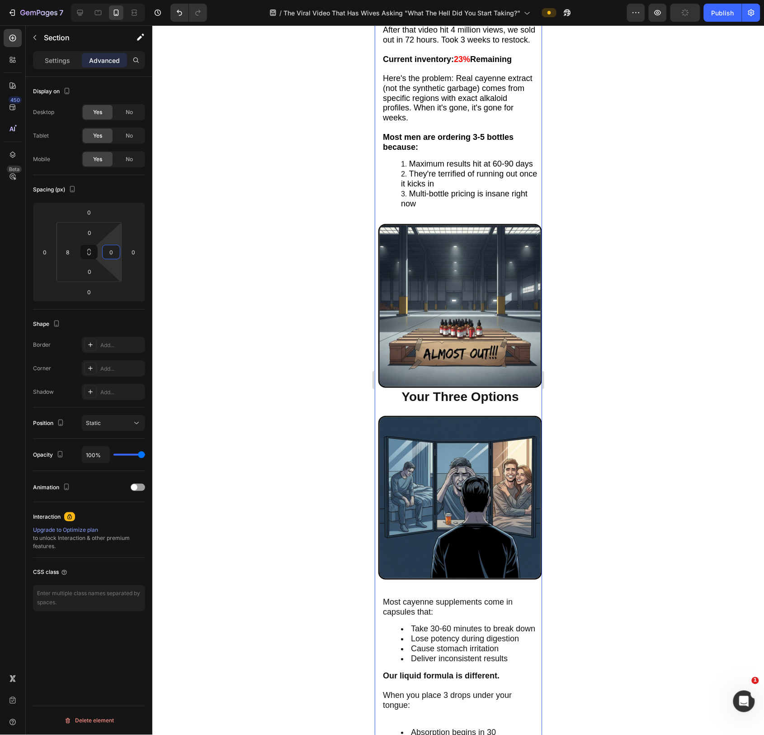
click at [110, 248] on input "0" at bounding box center [111, 252] width 14 height 14
type input "8"
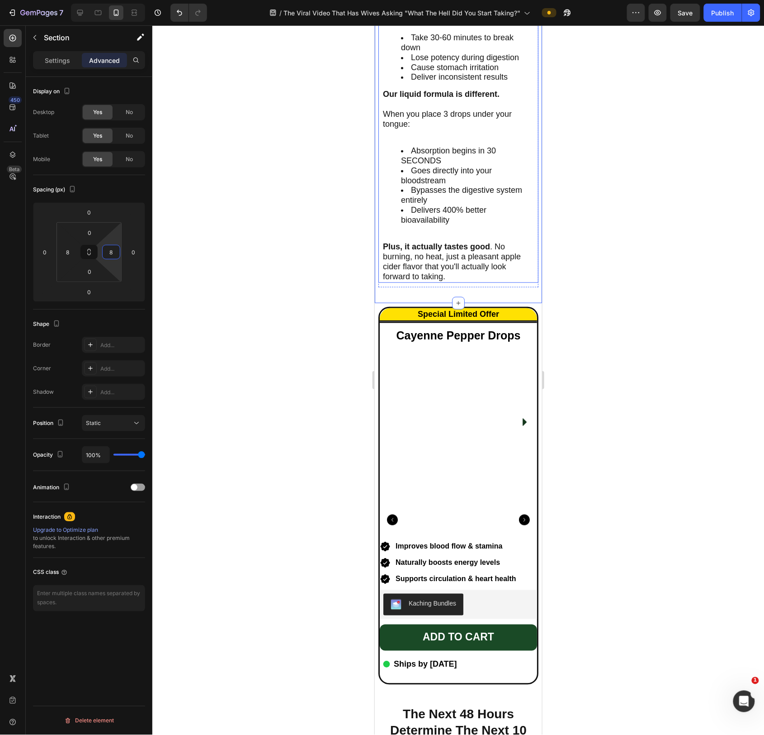
scroll to position [3517, 0]
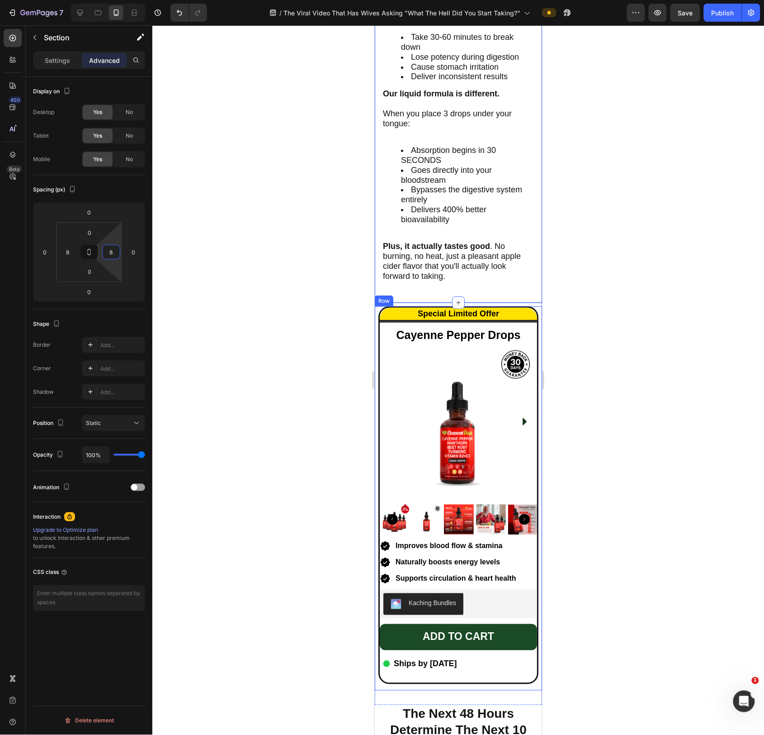
click at [375, 315] on div "Special Limited Offer Heading Cayenne Pepper Drops Heading Product Images Impro…" at bounding box center [458, 498] width 167 height 384
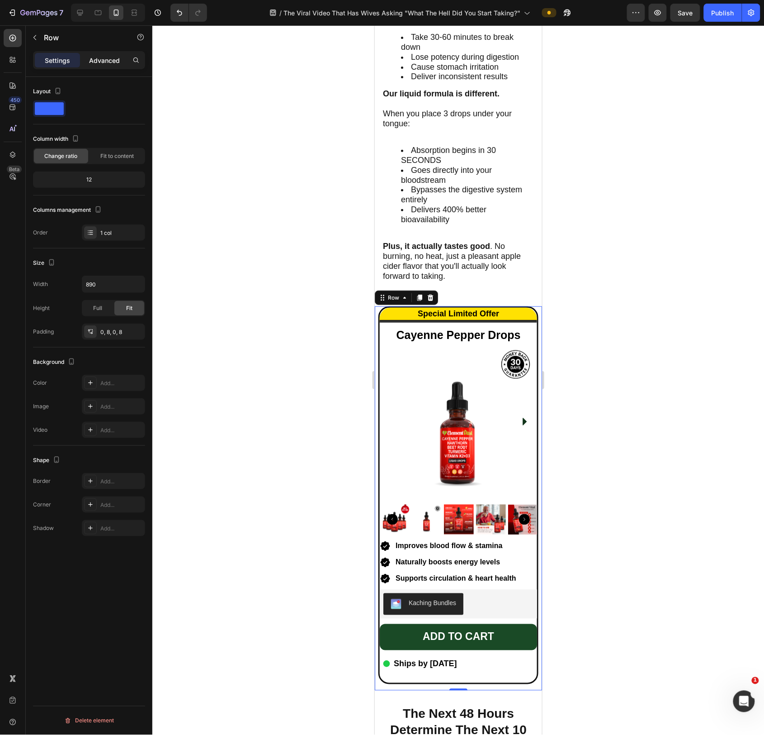
click at [103, 63] on p "Advanced" at bounding box center [104, 60] width 31 height 9
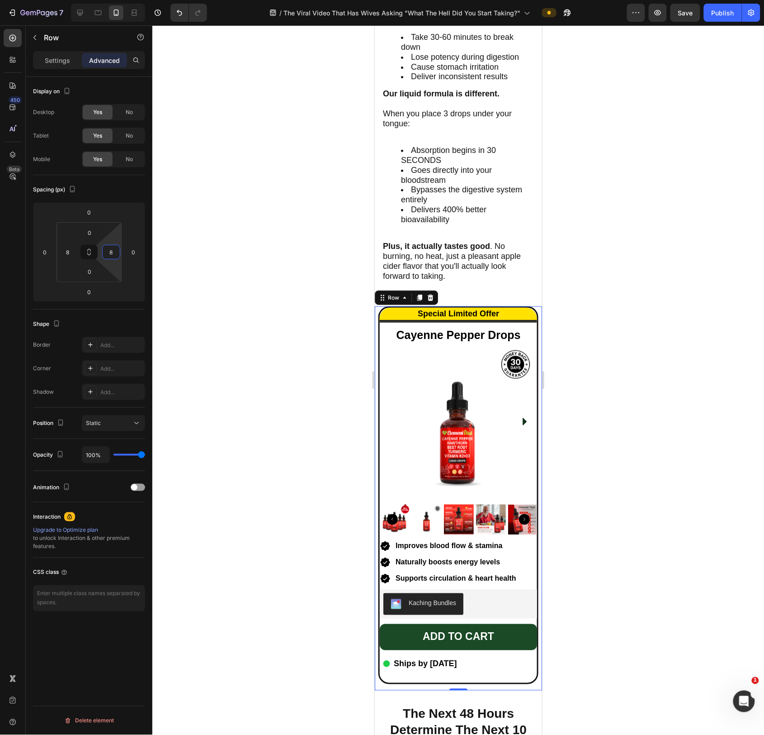
click at [118, 256] on input "8" at bounding box center [111, 252] width 14 height 14
type input "0"
click at [69, 254] on input "8" at bounding box center [68, 252] width 14 height 14
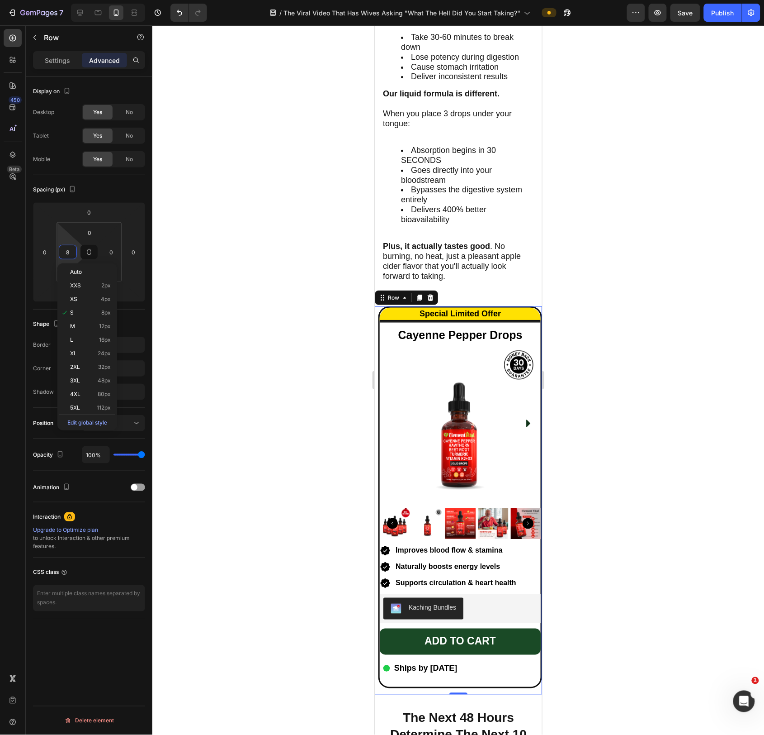
type input "0"
click at [169, 266] on div at bounding box center [458, 379] width 612 height 709
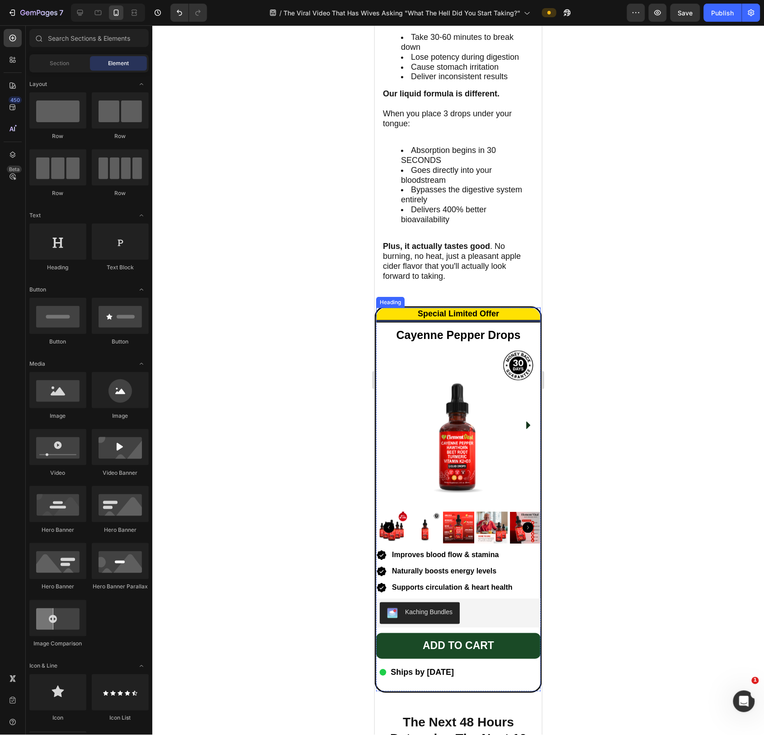
click at [391, 321] on h2 "Special Limited Offer" at bounding box center [458, 314] width 165 height 14
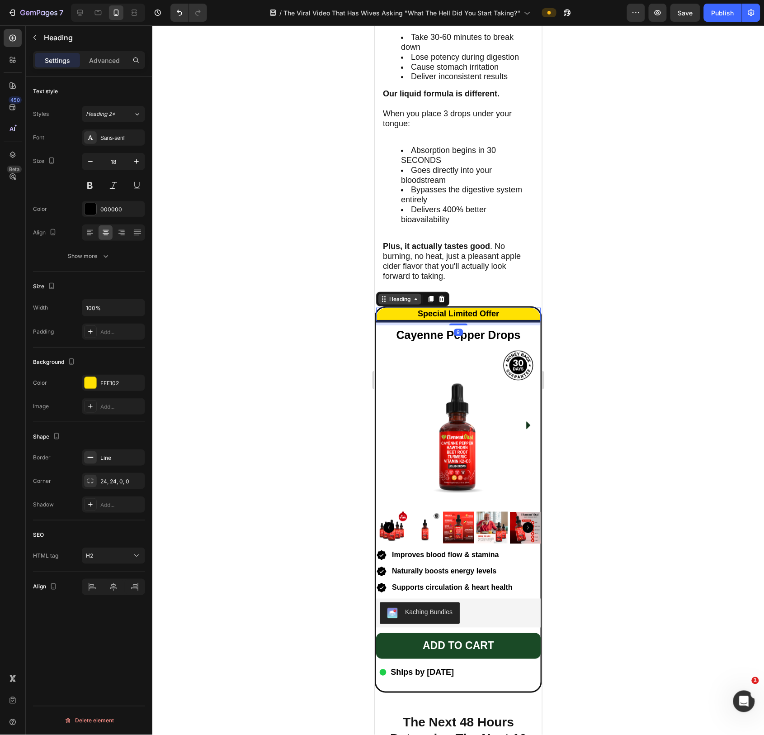
click at [395, 303] on div "Heading" at bounding box center [399, 298] width 25 height 8
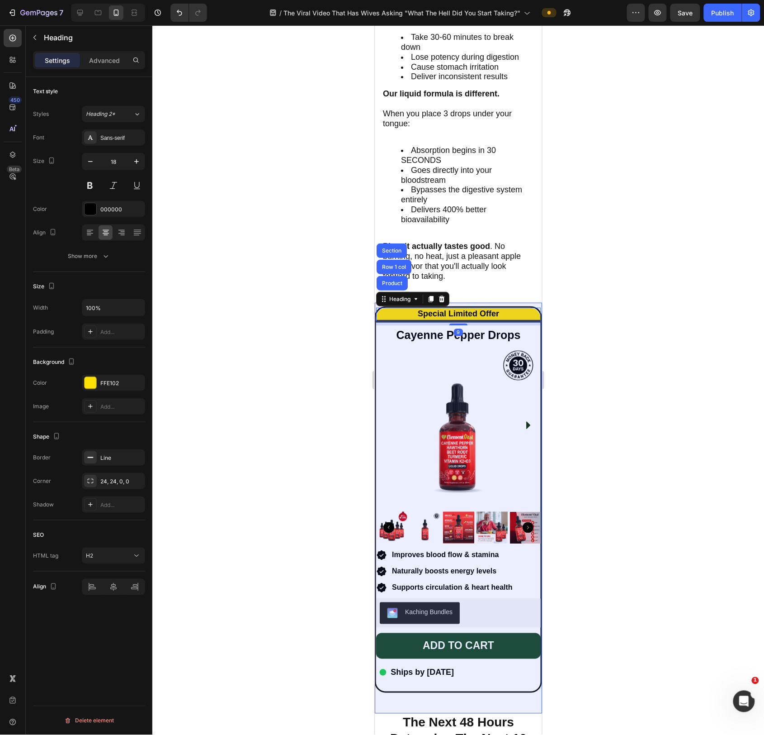
click at [391, 253] on div "Section" at bounding box center [391, 249] width 23 height 5
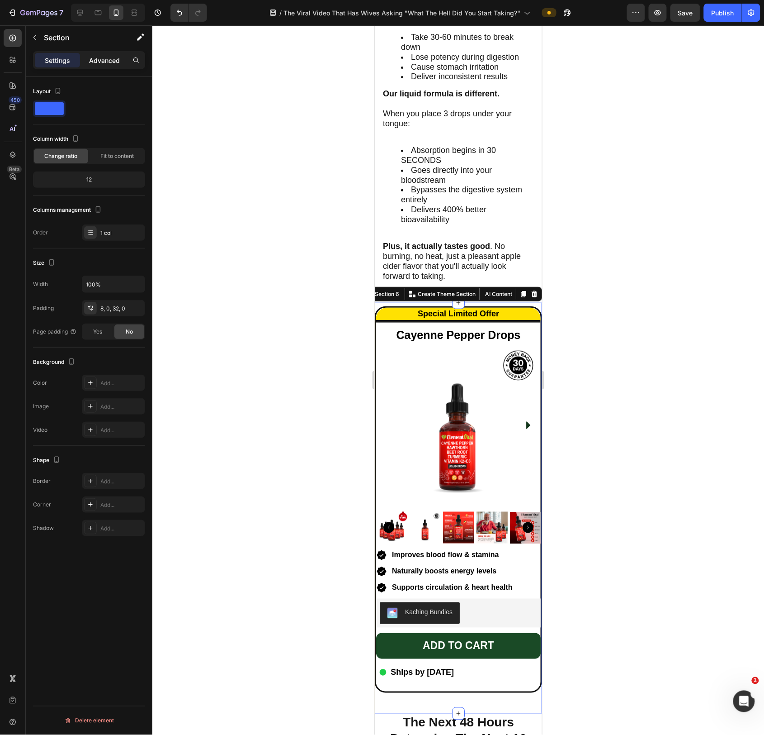
click at [92, 57] on p "Advanced" at bounding box center [104, 60] width 31 height 9
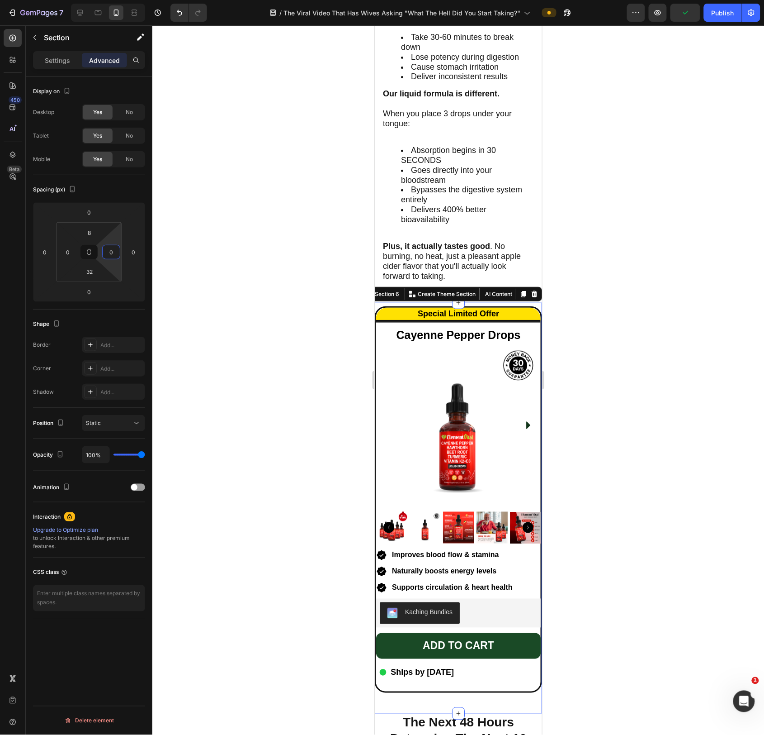
click at [111, 257] on input "0" at bounding box center [111, 252] width 14 height 14
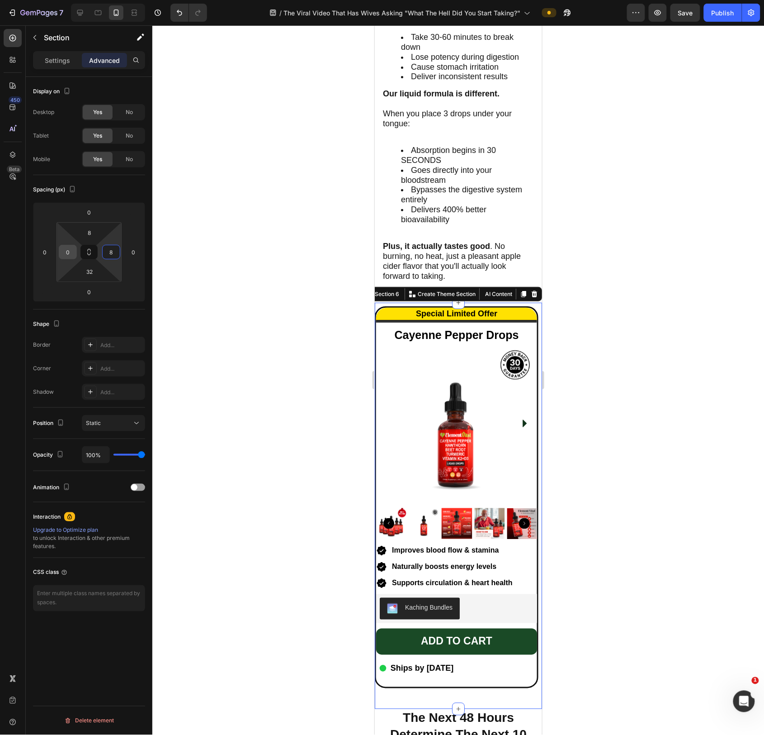
type input "8"
click at [69, 256] on input "0" at bounding box center [68, 252] width 14 height 14
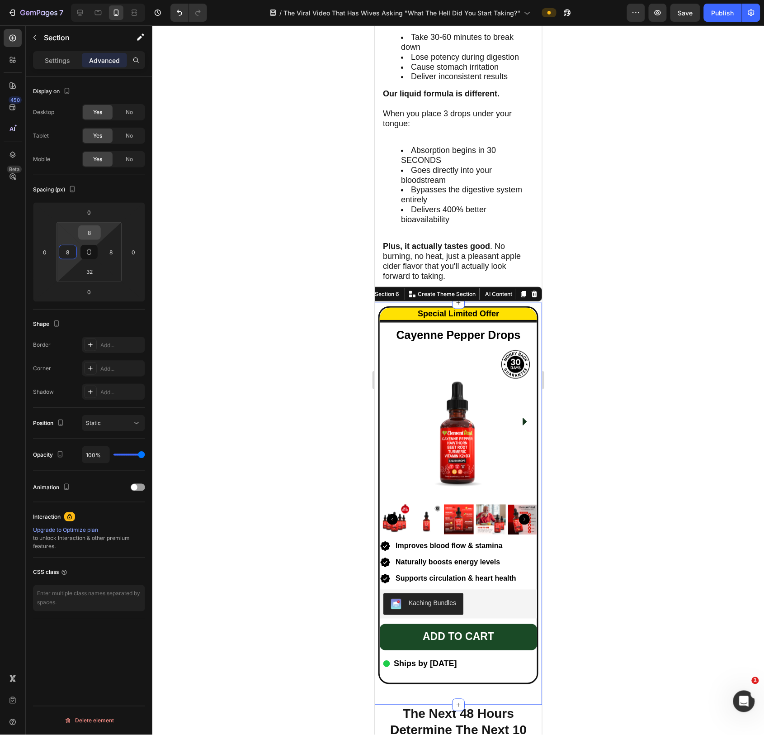
type input "8"
click at [87, 228] on input "8" at bounding box center [90, 233] width 18 height 14
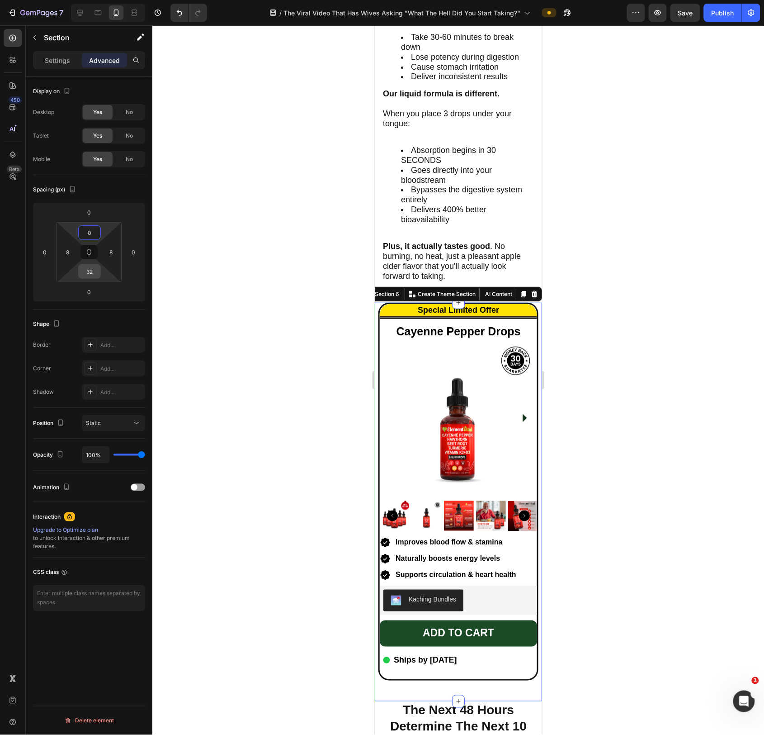
type input "0"
click at [94, 275] on input "32" at bounding box center [90, 272] width 18 height 14
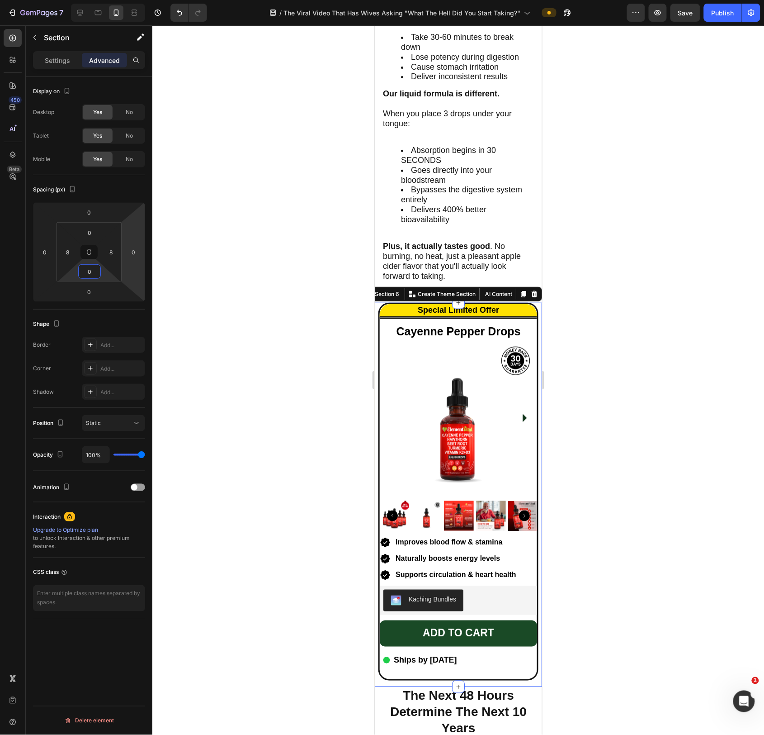
type input "0"
click at [255, 311] on div at bounding box center [458, 379] width 612 height 709
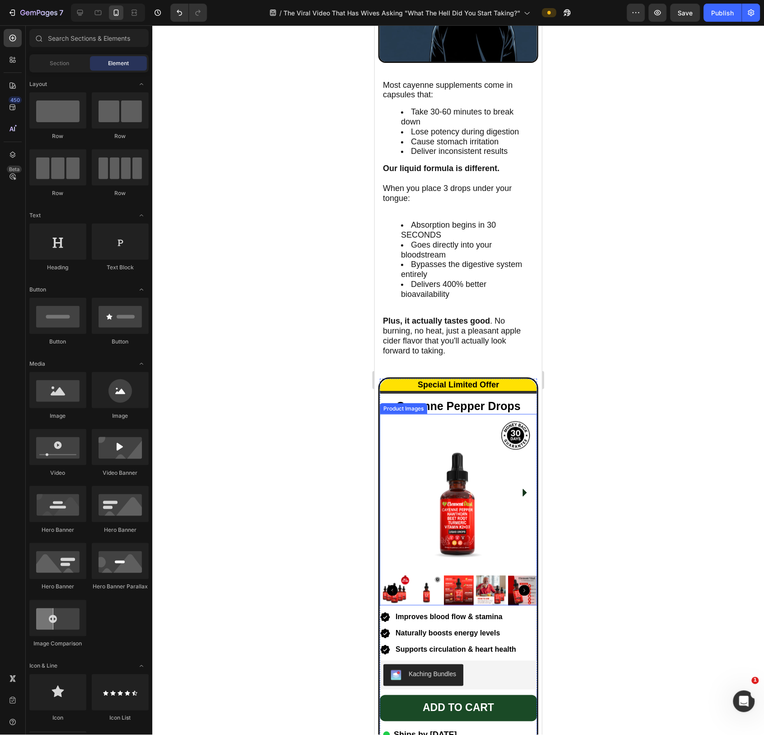
scroll to position [3417, 0]
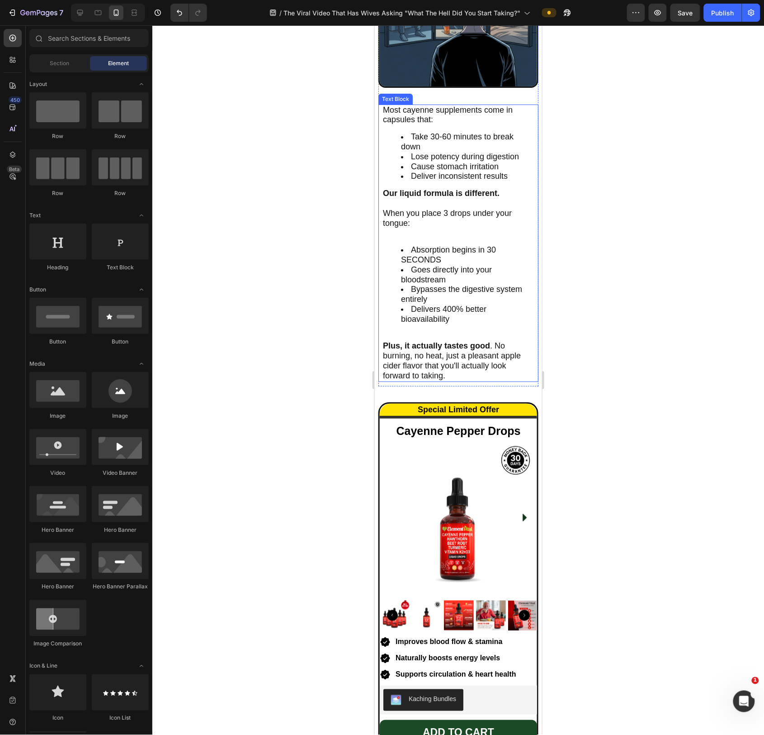
click at [444, 368] on span "Plus, it actually tastes good . No burning, no heat, just a pleasant apple cide…" at bounding box center [452, 360] width 138 height 38
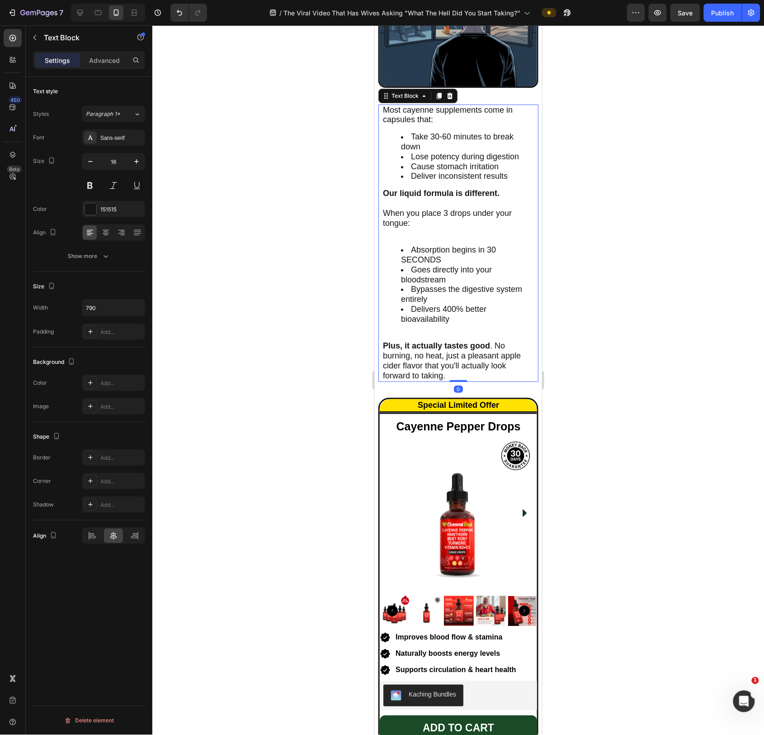
drag, startPoint x: 463, startPoint y: 391, endPoint x: 468, endPoint y: 379, distance: 13.4
click at [465, 380] on div "Most cayenne supplements come in capsules that: Take 30-60 minutes to break dow…" at bounding box center [458, 242] width 160 height 277
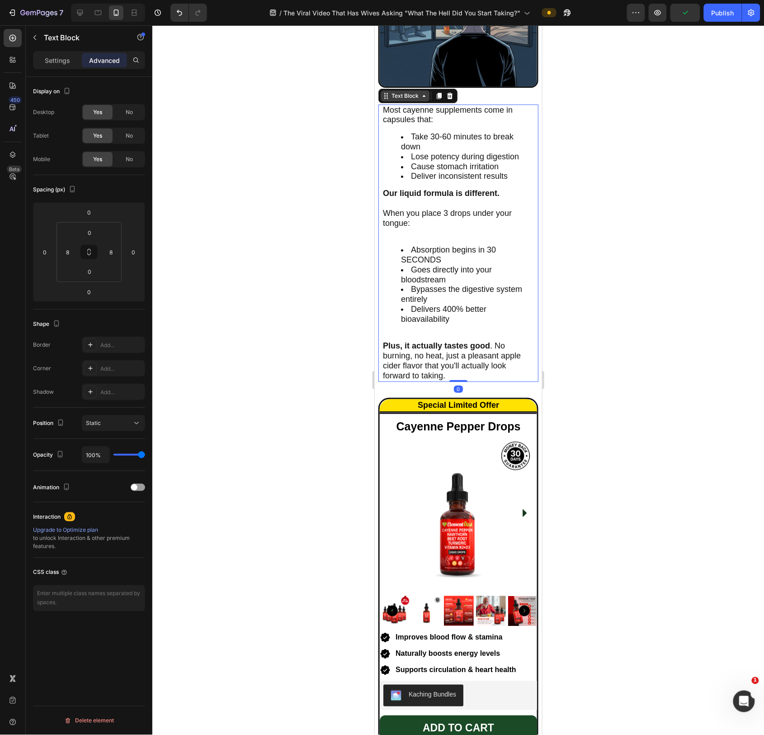
click at [403, 97] on div "Text Block" at bounding box center [404, 95] width 31 height 8
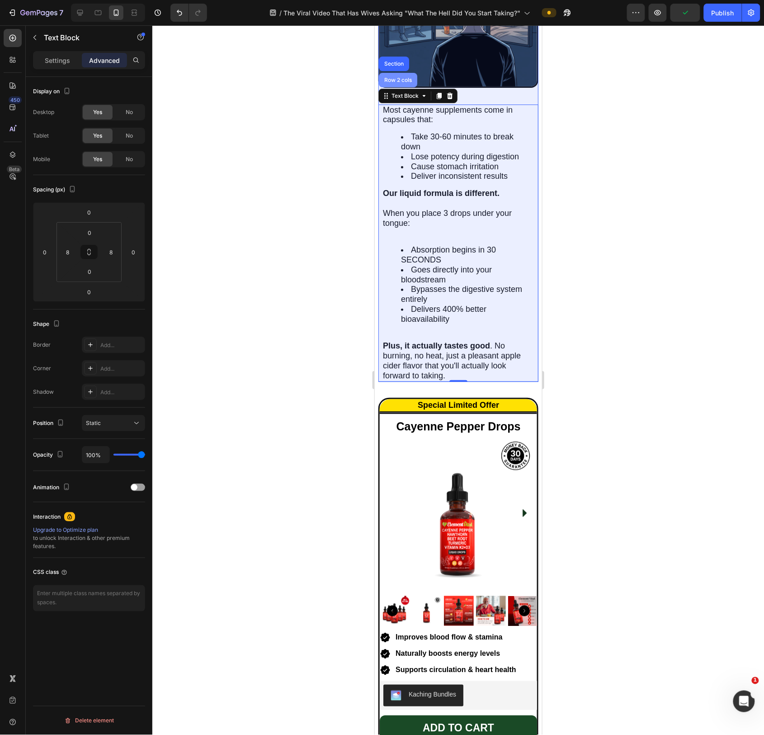
click at [401, 87] on div "Row 2 cols" at bounding box center [398, 79] width 38 height 14
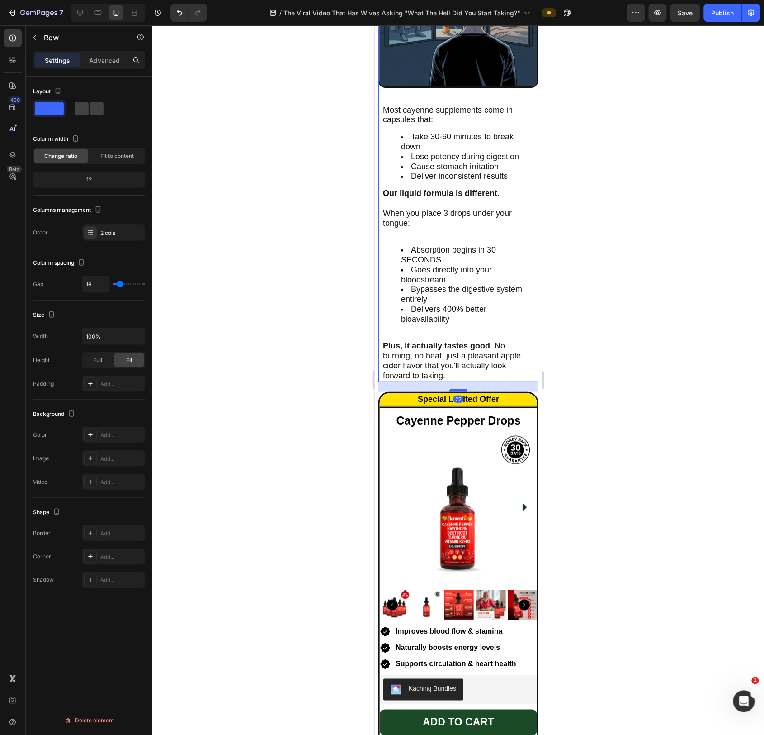
drag, startPoint x: 464, startPoint y: 402, endPoint x: 467, endPoint y: 396, distance: 6.9
click at [466, 391] on div at bounding box center [458, 390] width 18 height 3
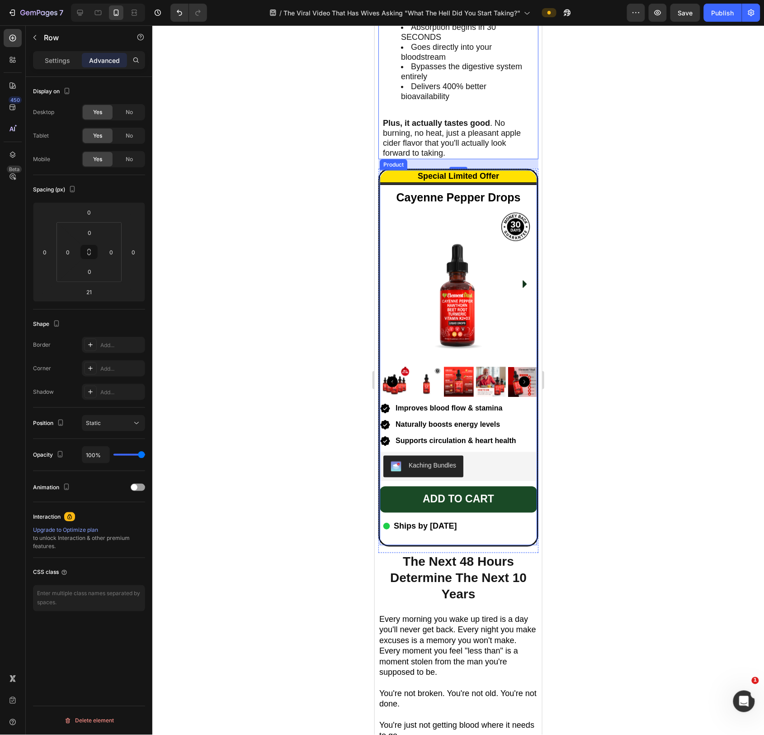
scroll to position [3655, 0]
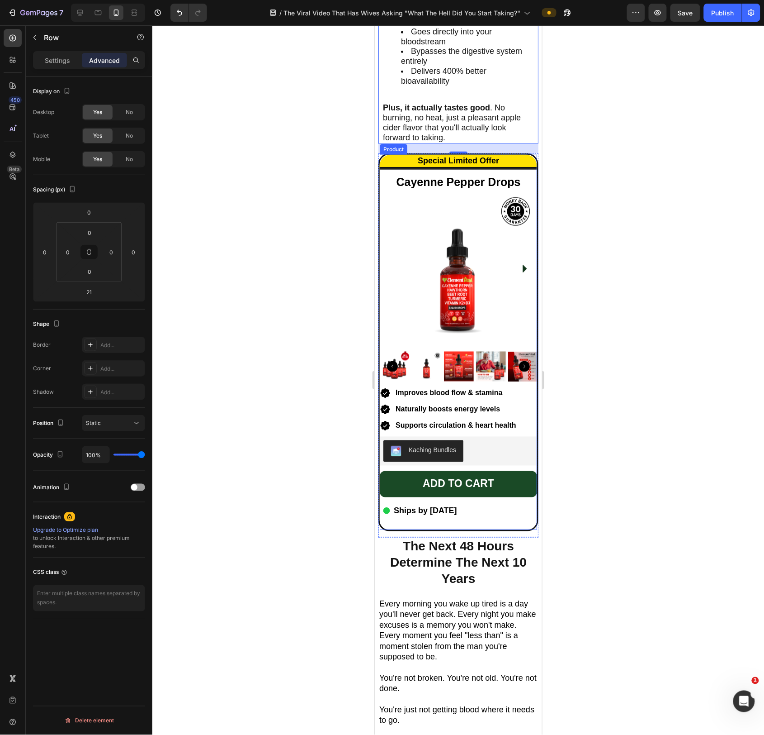
click at [512, 529] on div "Add to cart Add to Cart Icon Ships by February 18, 2025 Text Block Row" at bounding box center [458, 499] width 157 height 58
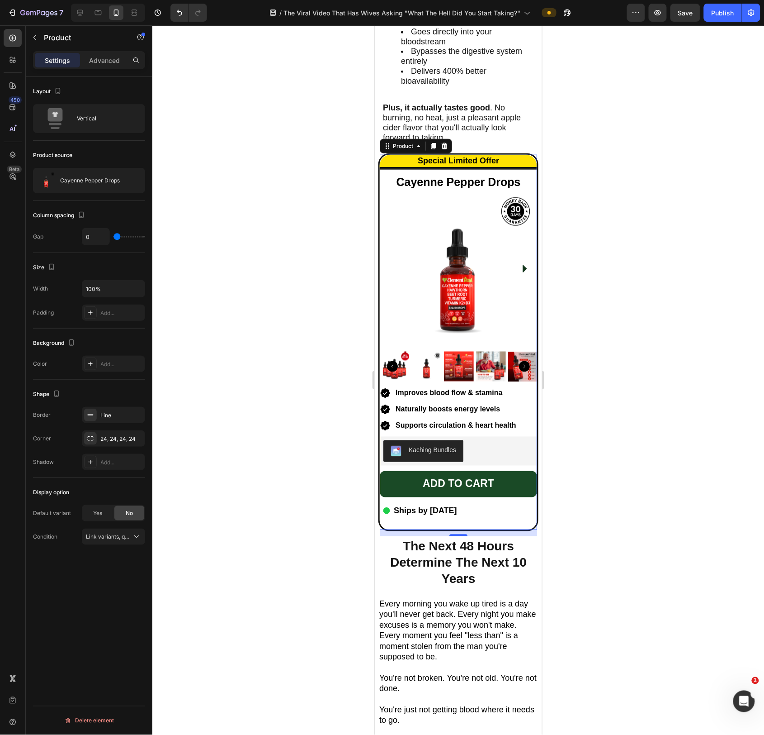
drag, startPoint x: 459, startPoint y: 542, endPoint x: 459, endPoint y: 534, distance: 8.1
click at [459, 531] on div "Special Limited Offer Heading Cayenne Pepper Drops Heading Product Images Impro…" at bounding box center [458, 342] width 160 height 378
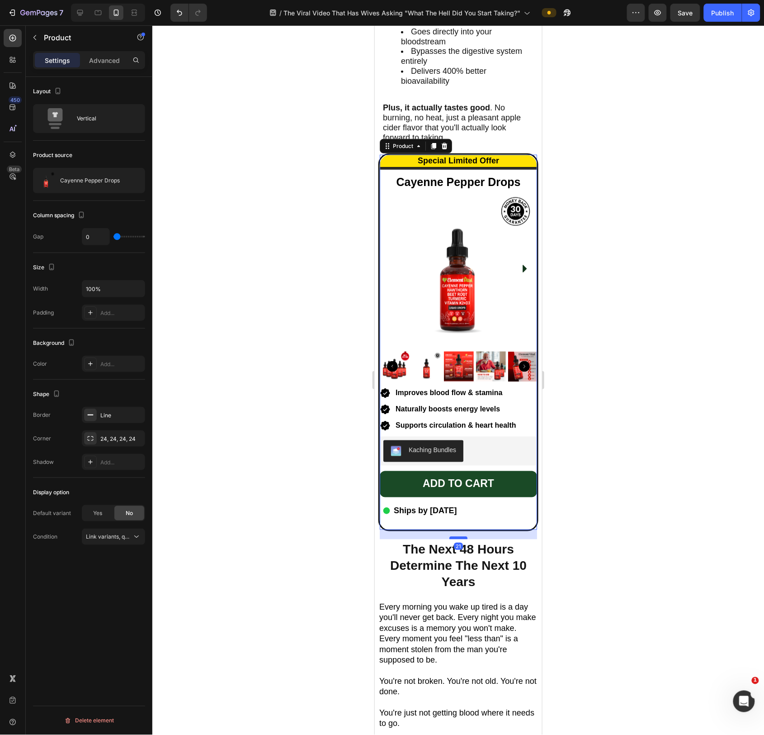
click at [461, 539] on div at bounding box center [458, 537] width 18 height 3
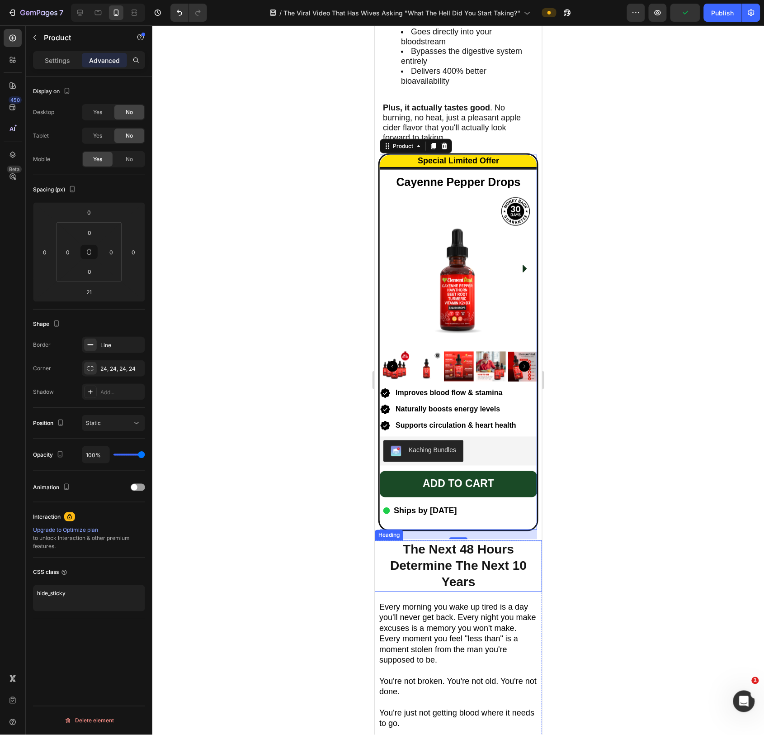
click at [508, 550] on h2 "The Next 48 Hours Determine The Next 10 Years" at bounding box center [458, 565] width 149 height 51
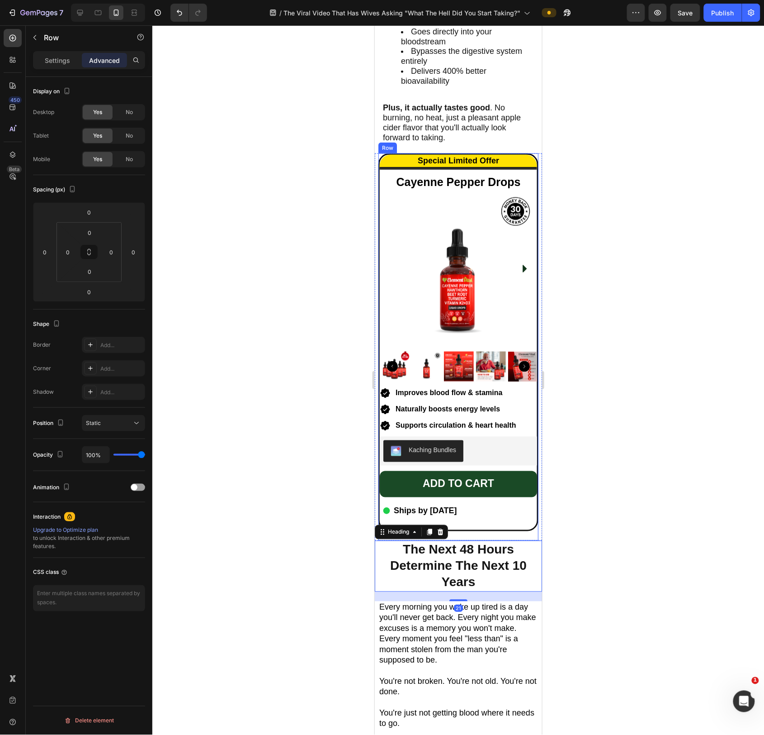
click at [512, 540] on div "Special Limited Offer Heading Cayenne Pepper Drops Heading Product Images Impro…" at bounding box center [458, 346] width 160 height 387
click at [388, 148] on icon at bounding box center [385, 144] width 7 height 7
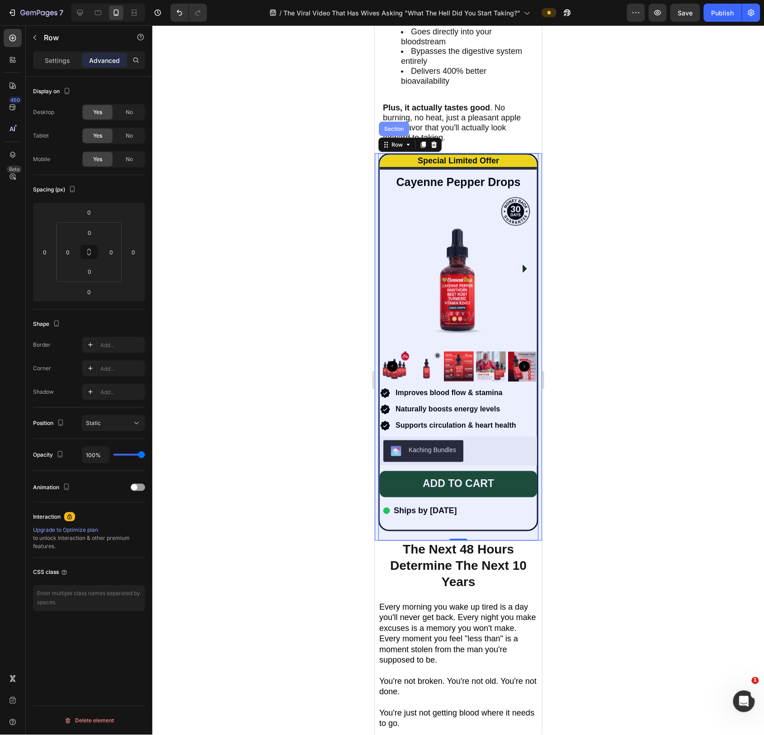
click at [392, 136] on div "Section" at bounding box center [394, 128] width 30 height 14
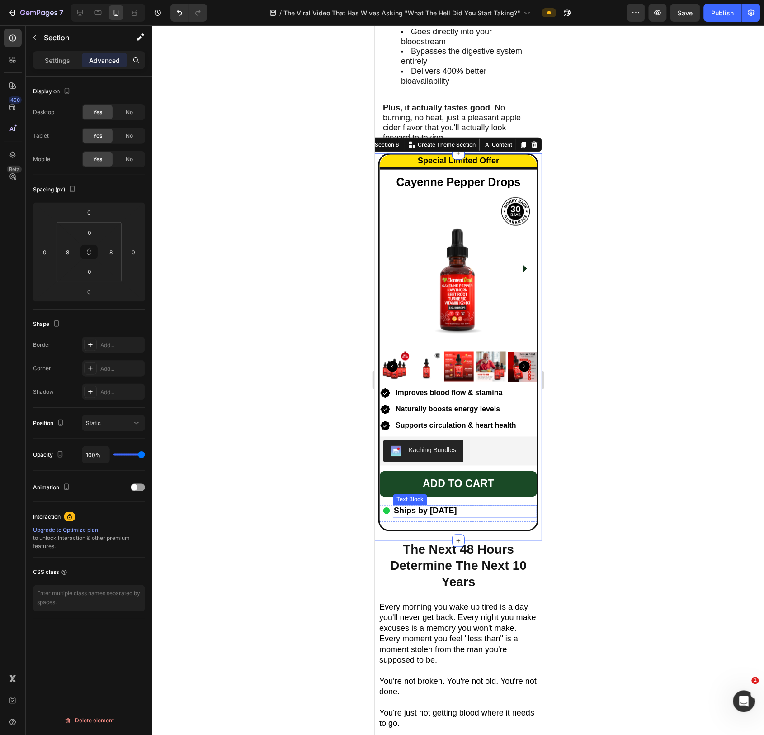
click at [527, 516] on p "Ships by [DATE]" at bounding box center [465, 510] width 142 height 10
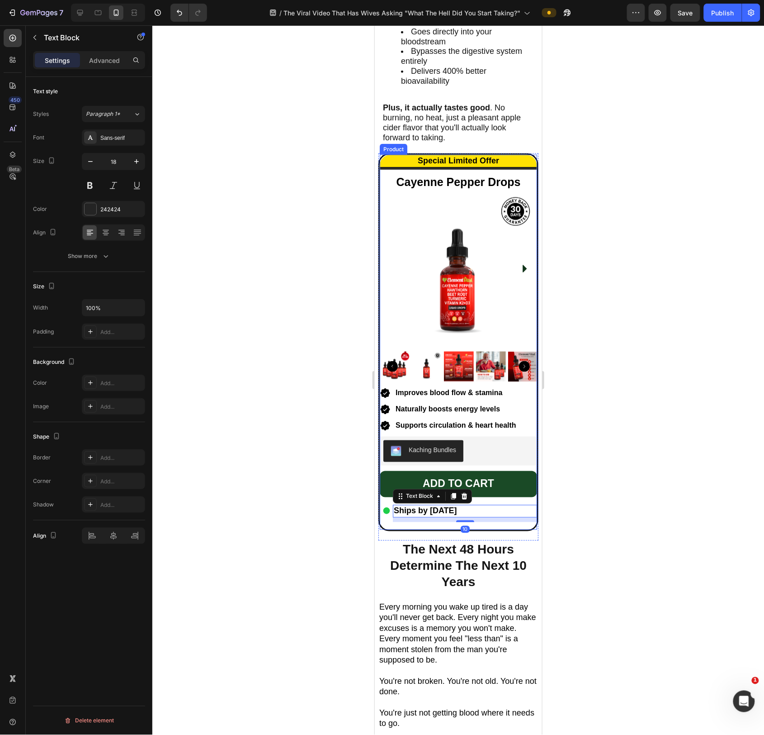
click at [522, 529] on div "Add to cart Add to Cart Icon Ships by February 18, 2025 Text Block 10 Row" at bounding box center [458, 499] width 157 height 58
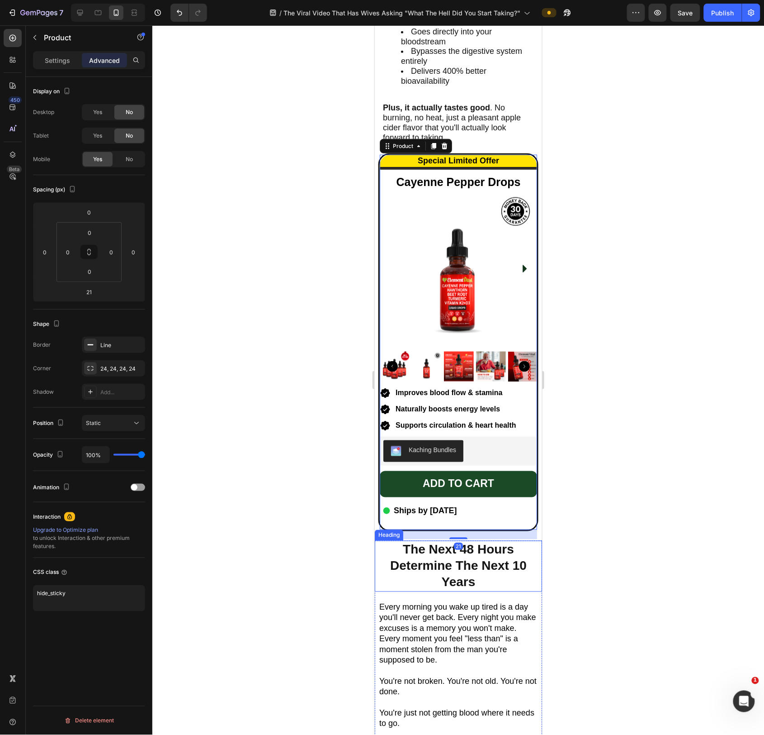
click at [491, 555] on h2 "The Next 48 Hours Determine The Next 10 Years" at bounding box center [458, 565] width 149 height 51
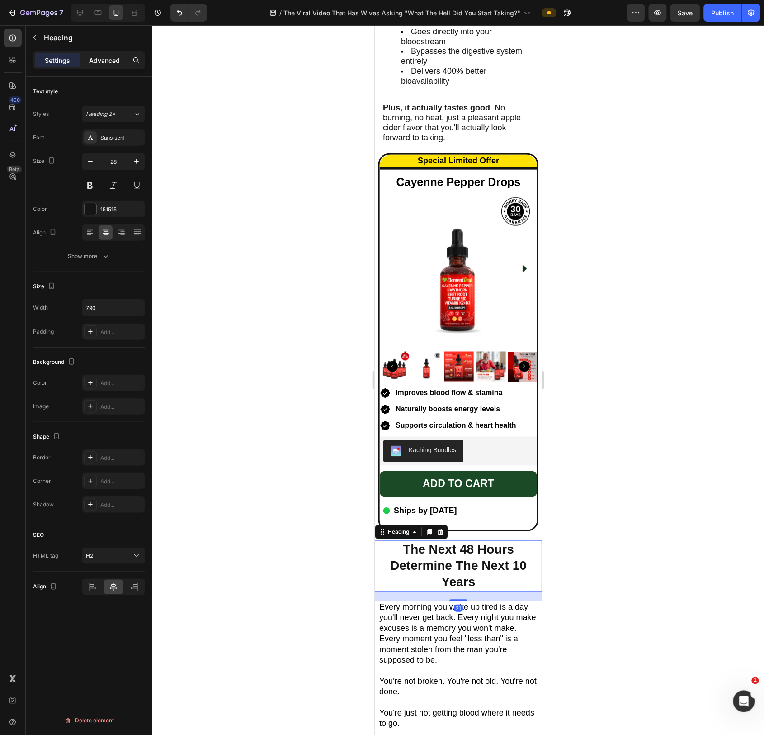
click at [106, 58] on p "Advanced" at bounding box center [104, 60] width 31 height 9
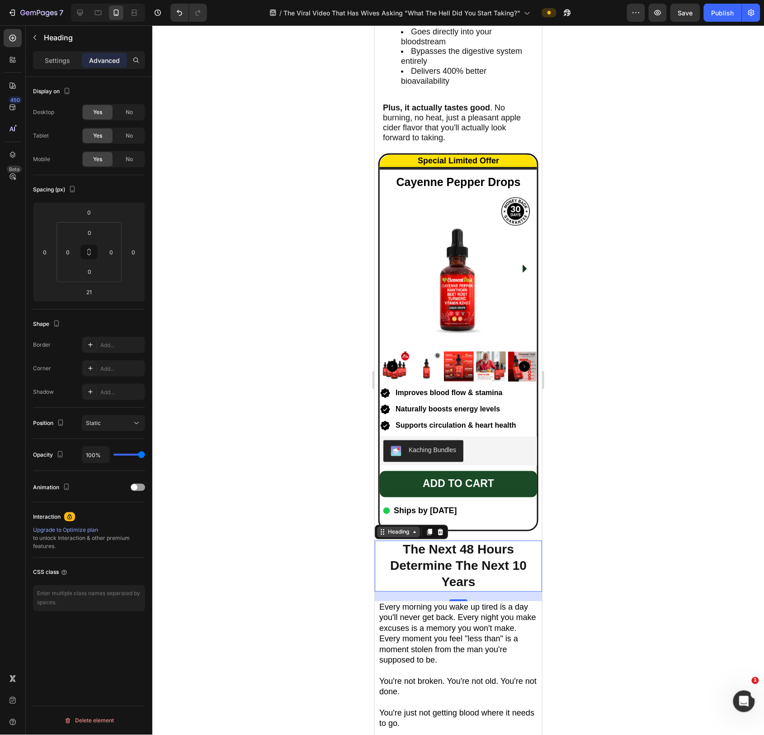
click at [384, 532] on icon at bounding box center [383, 531] width 1 height 1
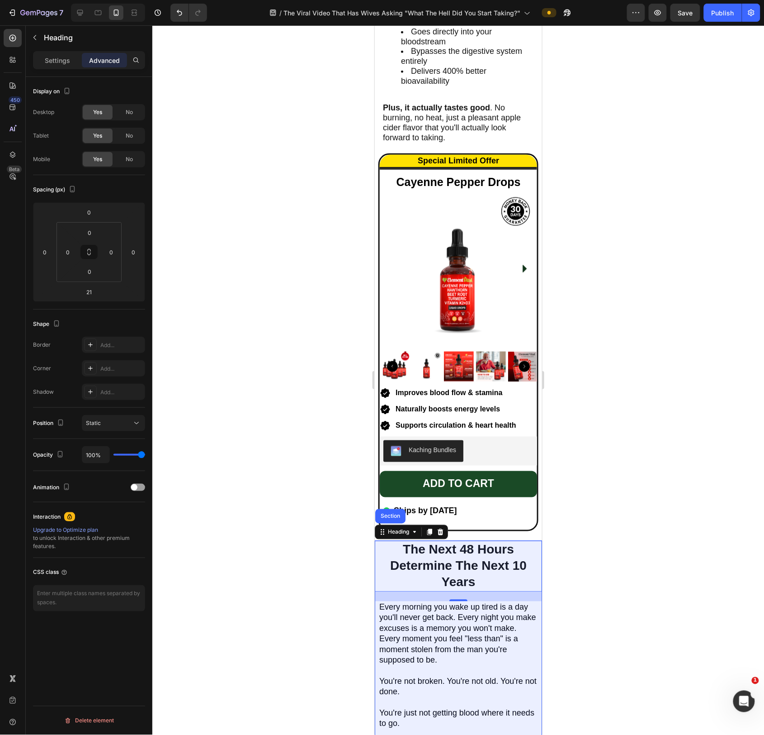
click at [389, 523] on div "Section" at bounding box center [390, 515] width 30 height 14
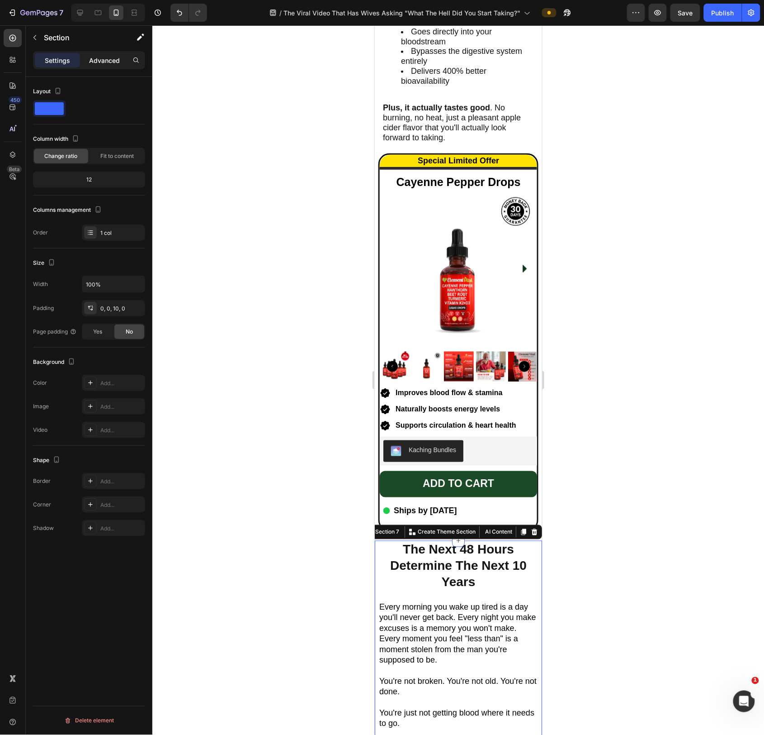
click at [97, 60] on p "Advanced" at bounding box center [104, 60] width 31 height 9
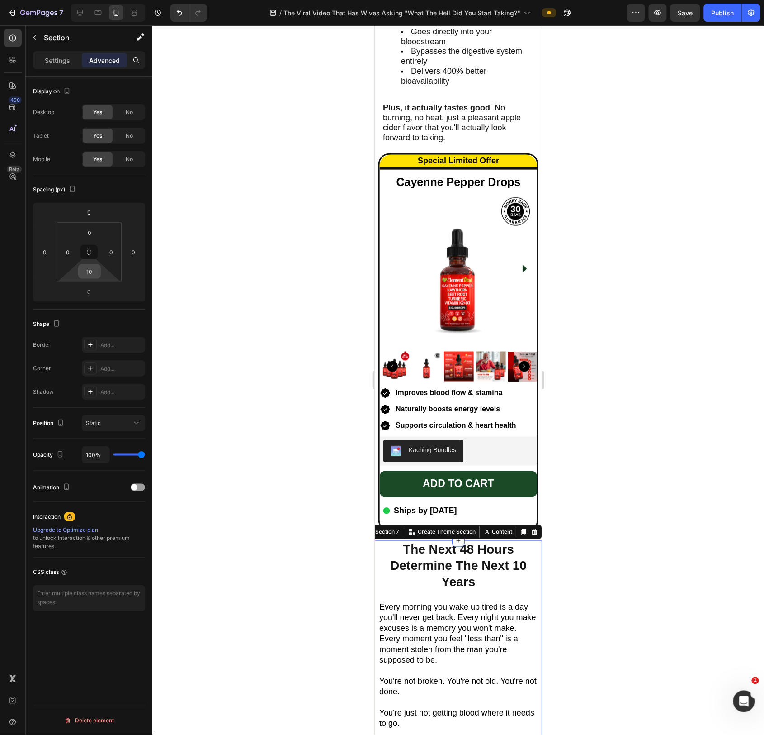
click at [95, 274] on input "10" at bounding box center [90, 272] width 18 height 14
type input "0"
click at [246, 287] on div at bounding box center [458, 379] width 612 height 709
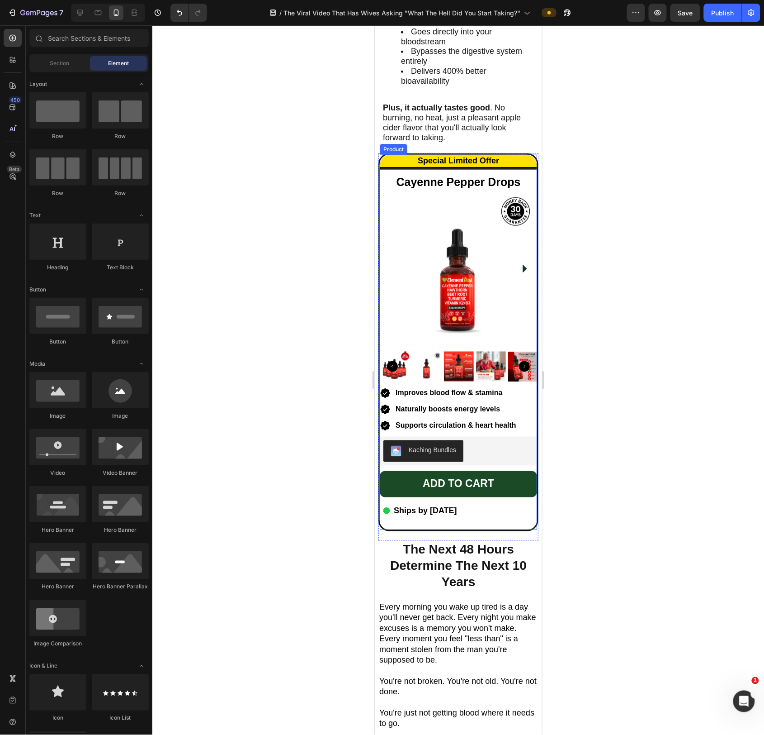
click at [517, 529] on div "Add to cart Add to Cart Icon Ships by February 18, 2025 Text Block Row" at bounding box center [458, 499] width 157 height 58
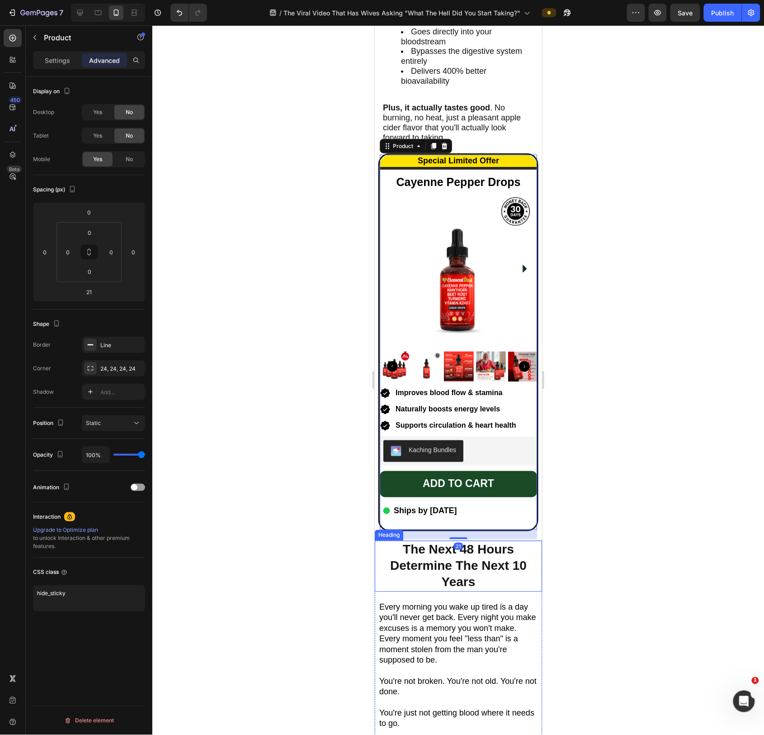
click at [492, 555] on h2 "The Next 48 Hours Determine The Next 10 Years" at bounding box center [458, 565] width 167 height 51
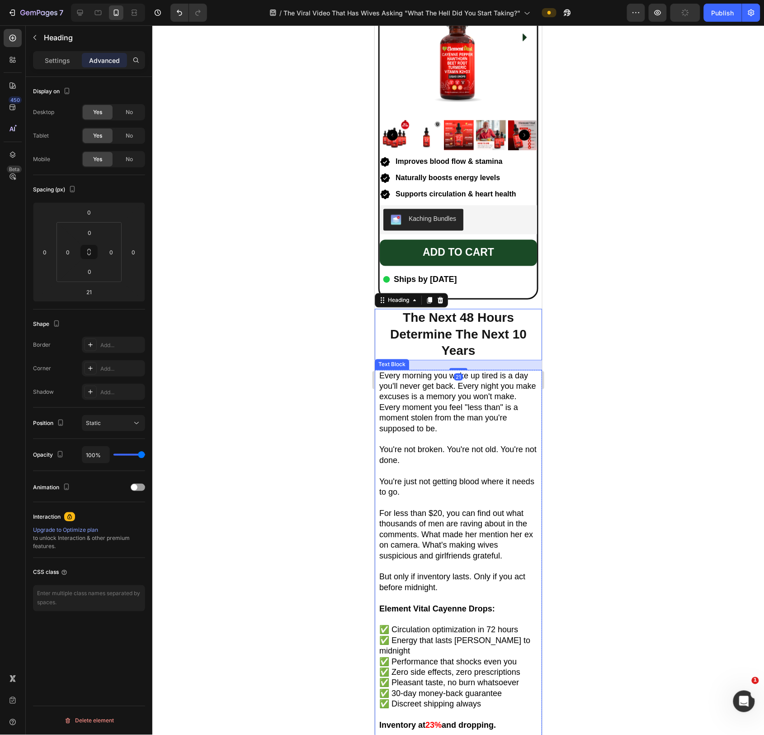
scroll to position [3905, 0]
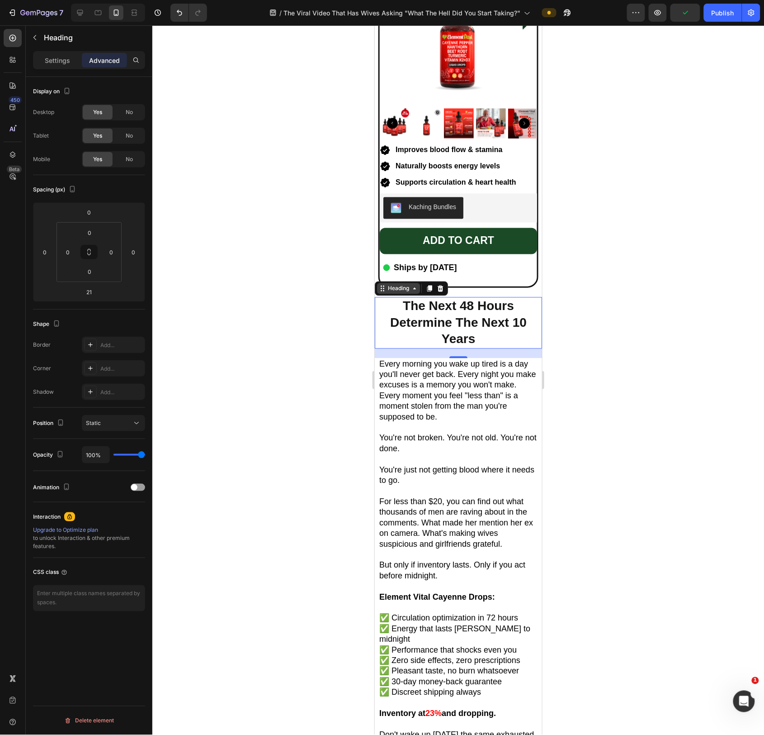
click at [393, 287] on div "Heading" at bounding box center [398, 288] width 25 height 8
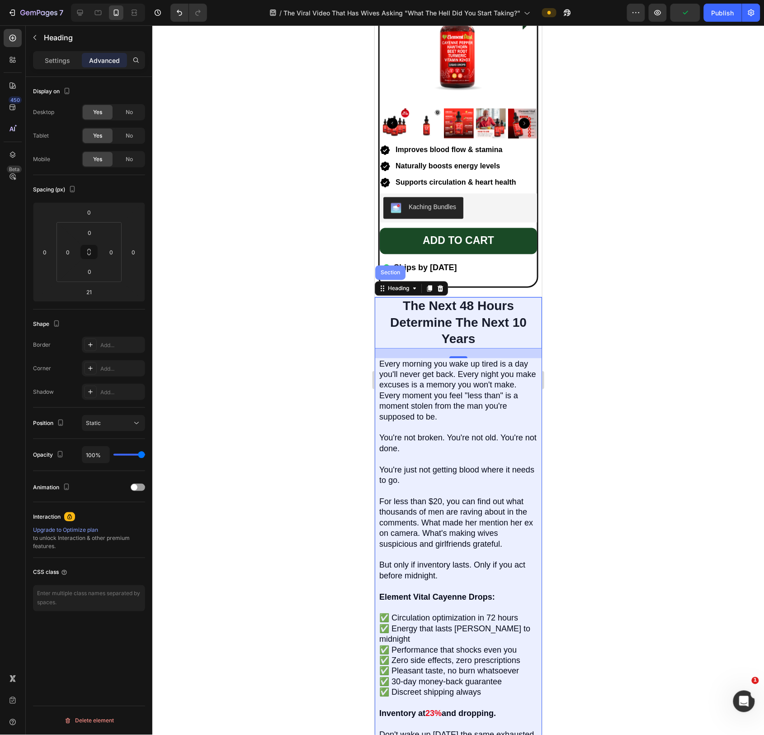
click at [389, 273] on div "Section" at bounding box center [390, 272] width 23 height 5
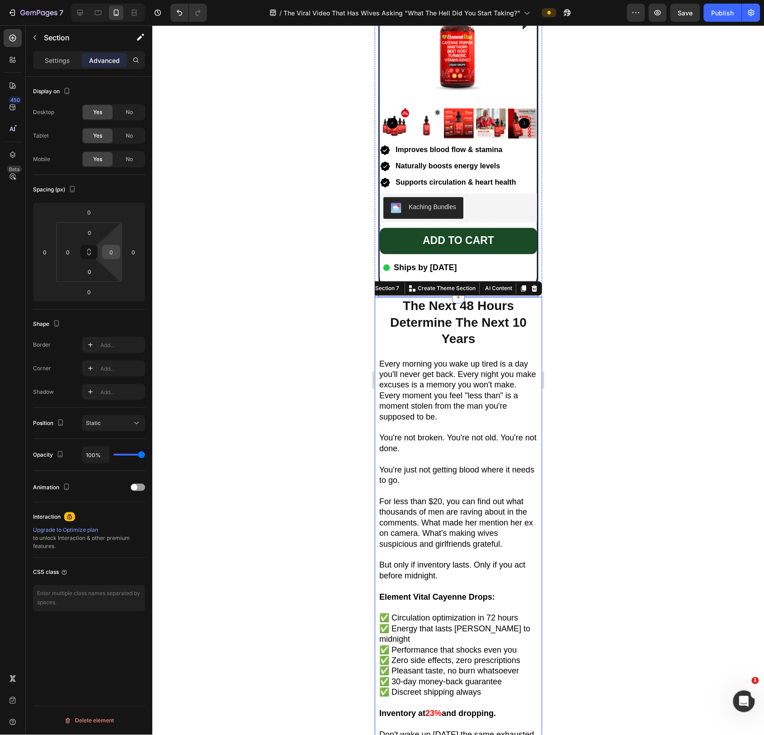
click at [111, 252] on input "0" at bounding box center [111, 252] width 14 height 14
type input "8"
click at [70, 254] on input "0" at bounding box center [68, 252] width 14 height 14
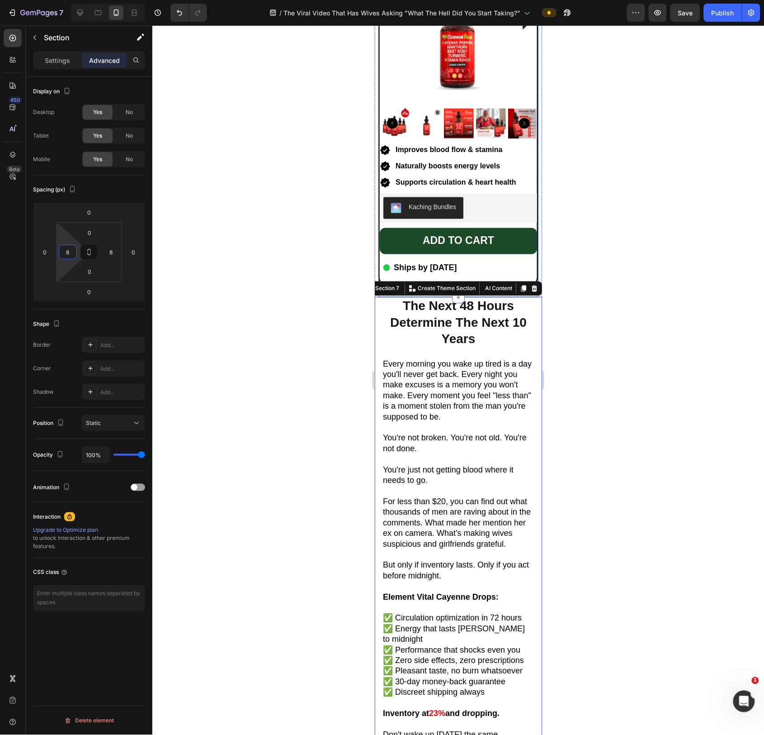
type input "8"
drag, startPoint x: 297, startPoint y: 337, endPoint x: 324, endPoint y: 343, distance: 28.0
click at [297, 337] on div at bounding box center [458, 379] width 612 height 709
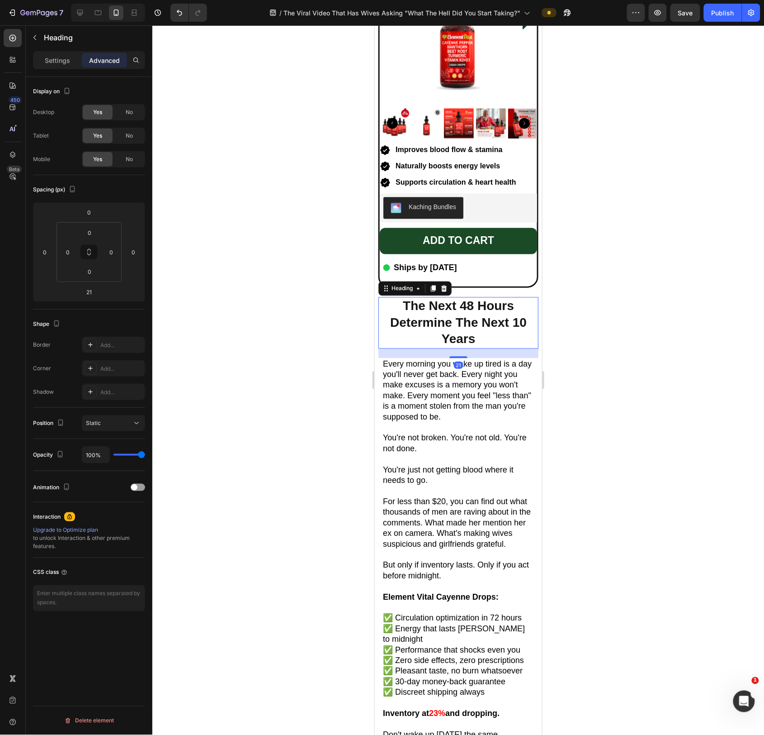
click at [494, 320] on h2 "The Next 48 Hours Determine The Next 10 Years" at bounding box center [458, 322] width 160 height 51
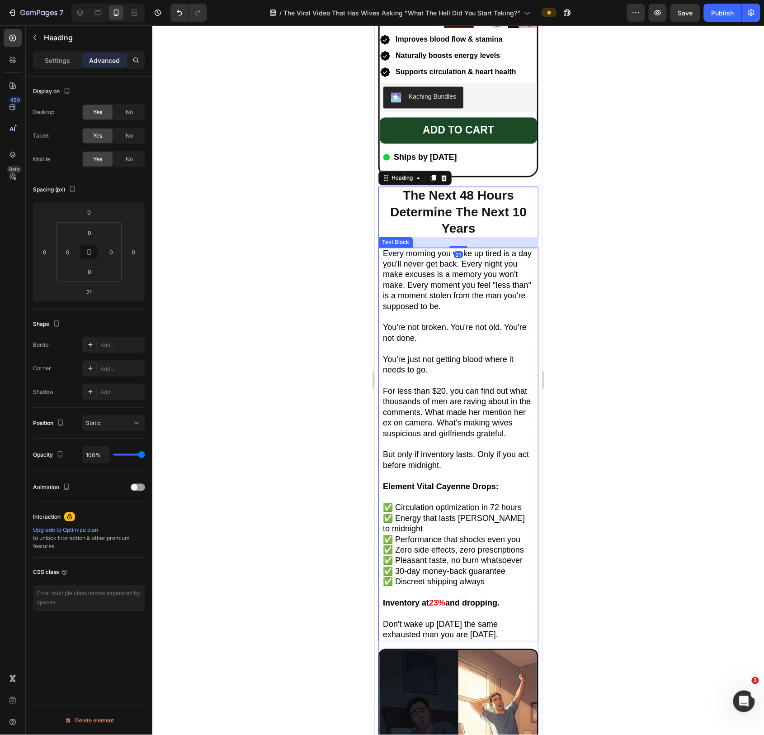
click at [478, 346] on p at bounding box center [458, 348] width 151 height 10
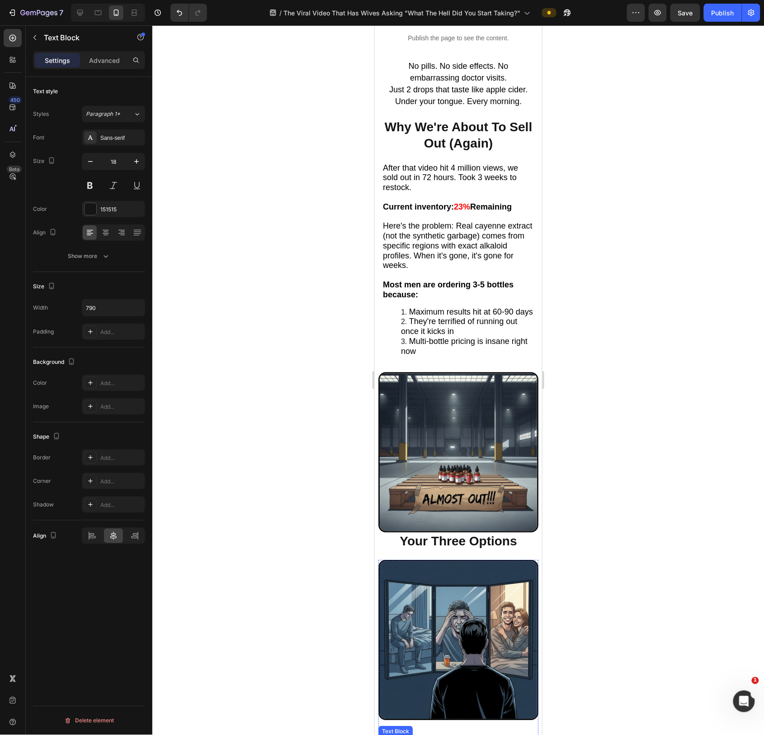
scroll to position [2787, 0]
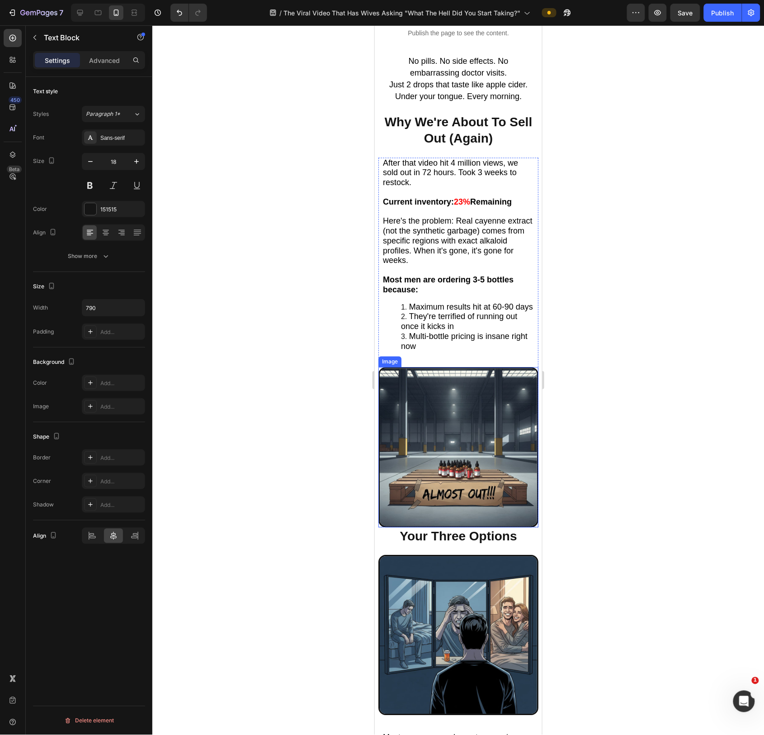
click at [472, 433] on img at bounding box center [458, 447] width 160 height 160
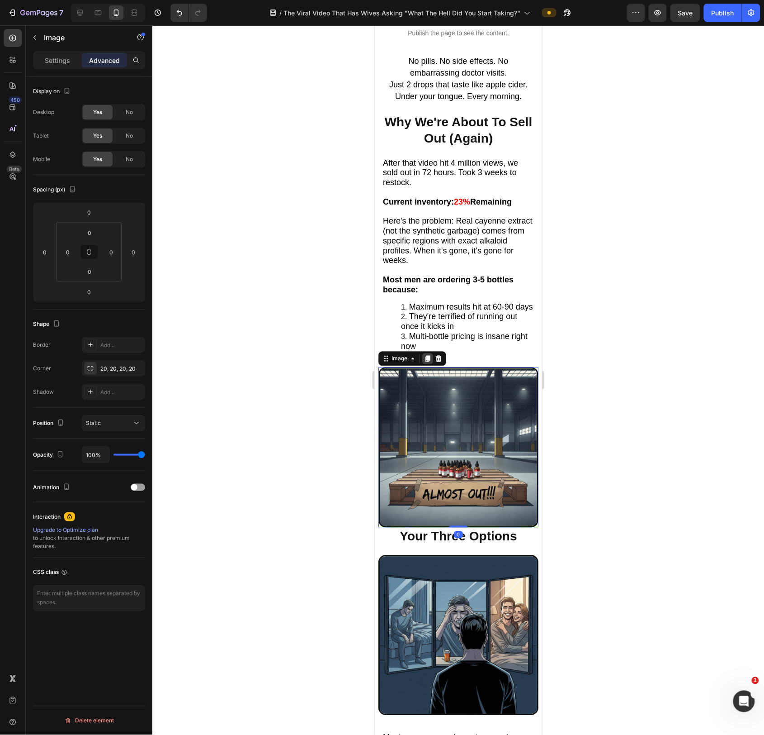
click at [428, 361] on icon at bounding box center [427, 358] width 5 height 6
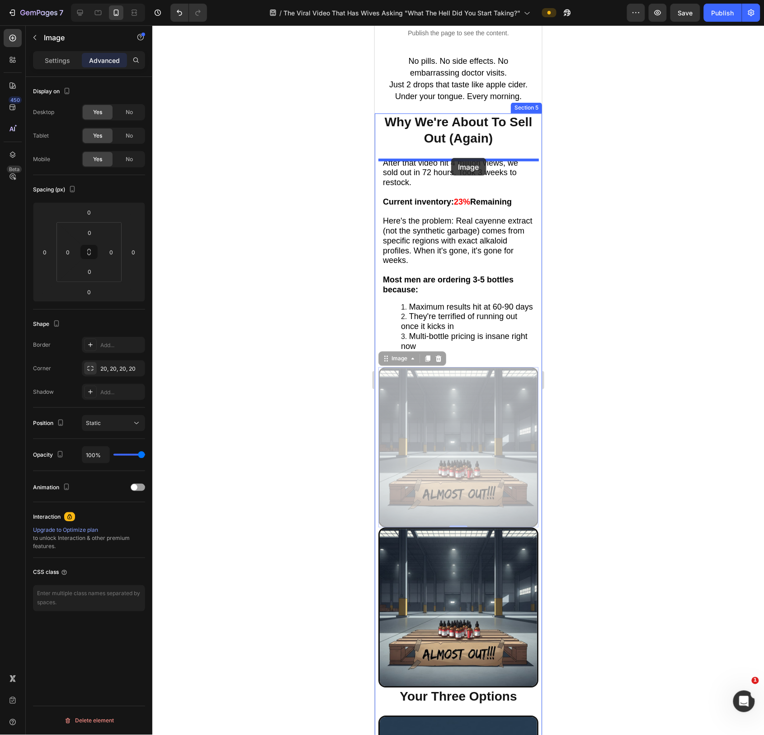
drag, startPoint x: 427, startPoint y: 411, endPoint x: 451, endPoint y: 157, distance: 254.9
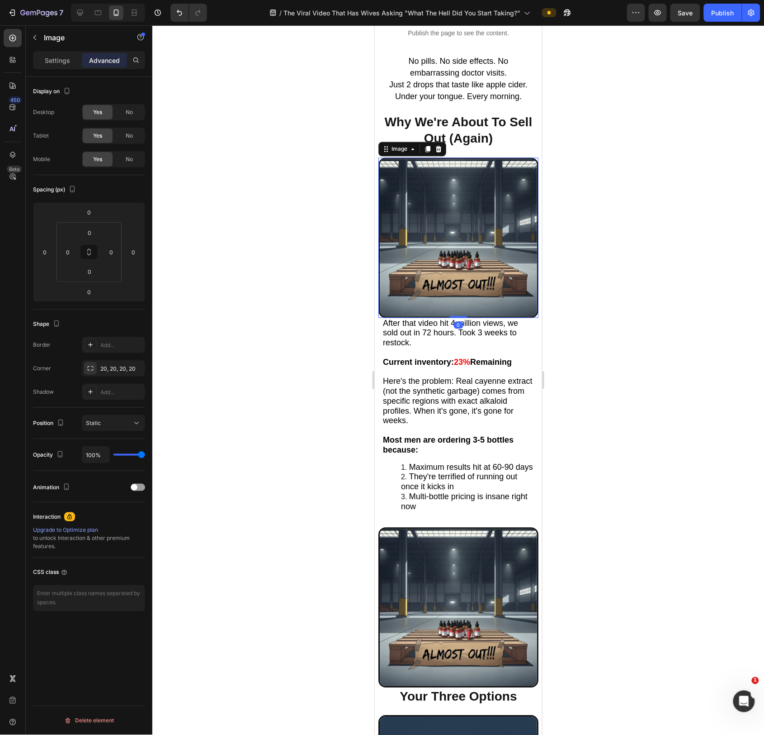
click at [465, 243] on img at bounding box center [458, 237] width 160 height 160
click at [134, 131] on div "No" at bounding box center [129, 135] width 30 height 14
click at [131, 116] on span "No" at bounding box center [129, 112] width 7 height 8
click at [465, 596] on img at bounding box center [458, 607] width 160 height 160
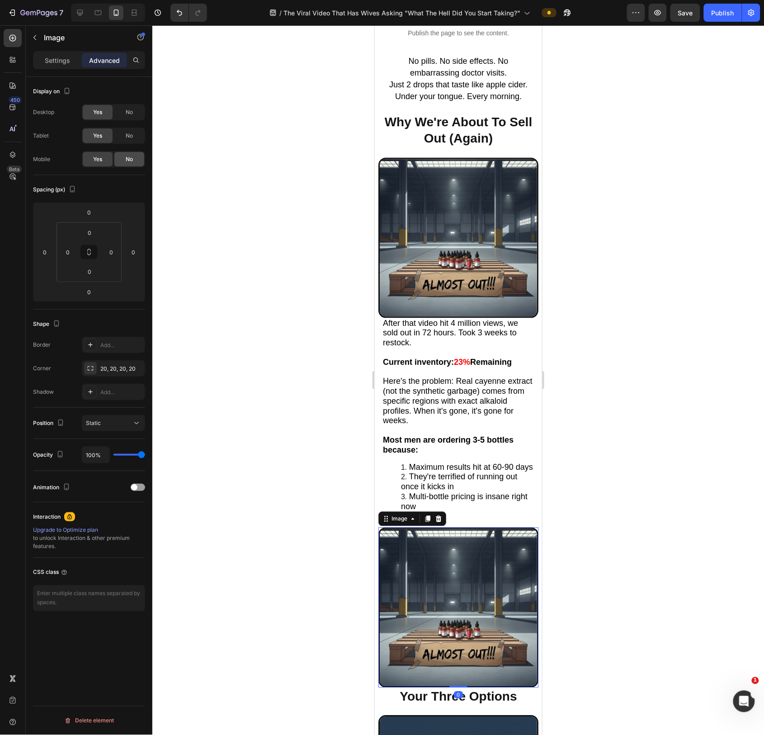
click at [120, 158] on div "No" at bounding box center [129, 159] width 30 height 14
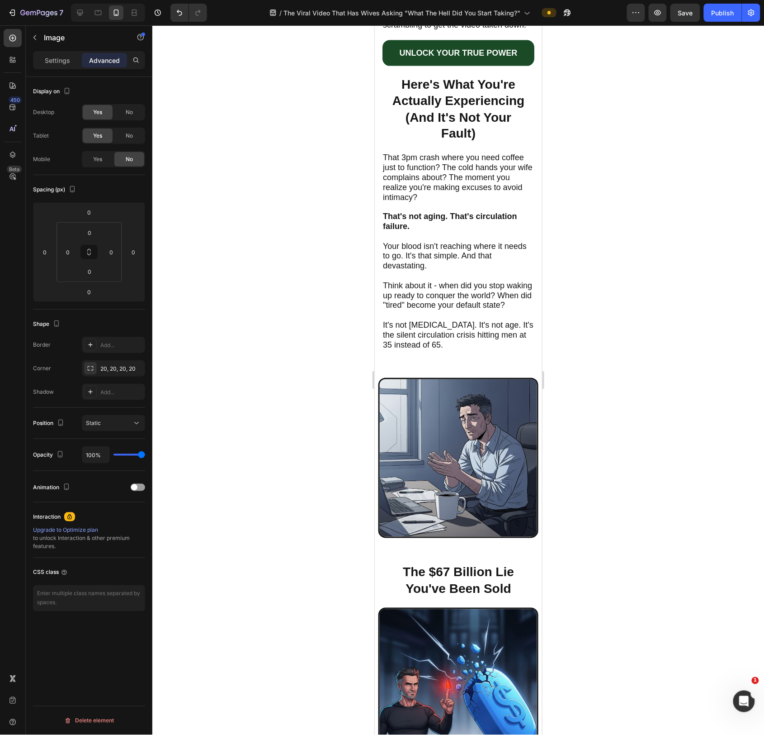
scroll to position [527, 0]
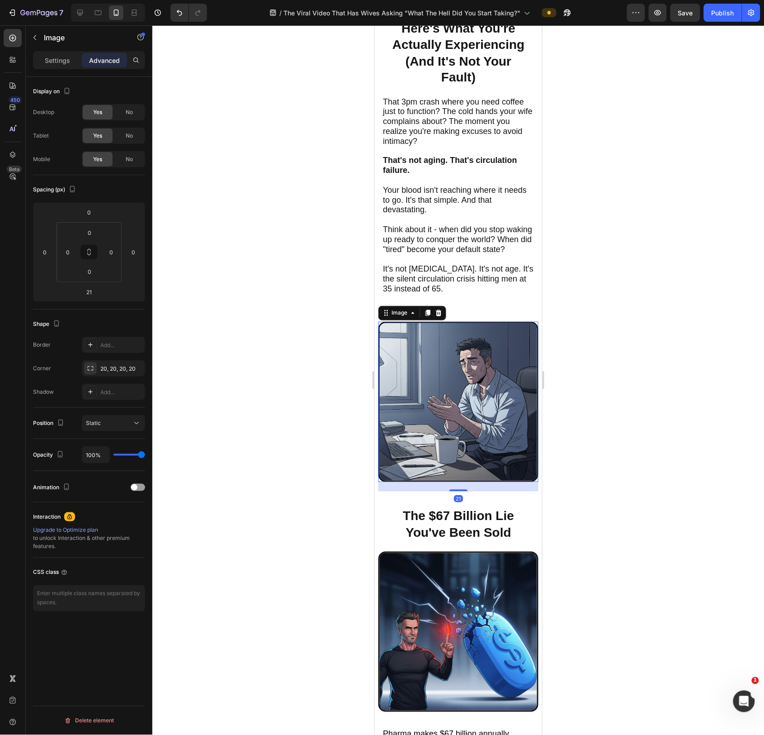
click at [449, 364] on img at bounding box center [458, 401] width 160 height 160
click at [428, 316] on icon at bounding box center [427, 313] width 5 height 6
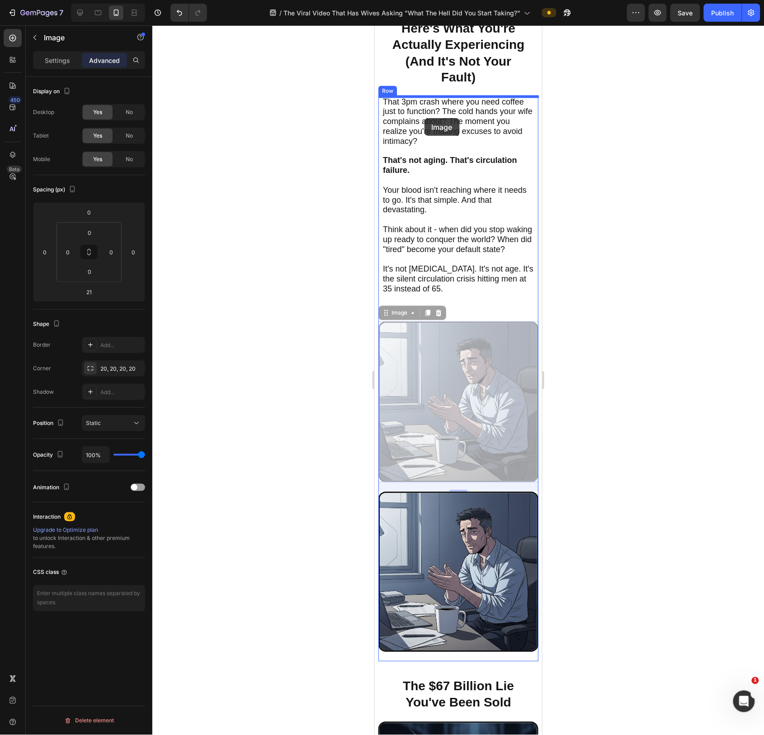
drag, startPoint x: 444, startPoint y: 404, endPoint x: 424, endPoint y: 118, distance: 287.5
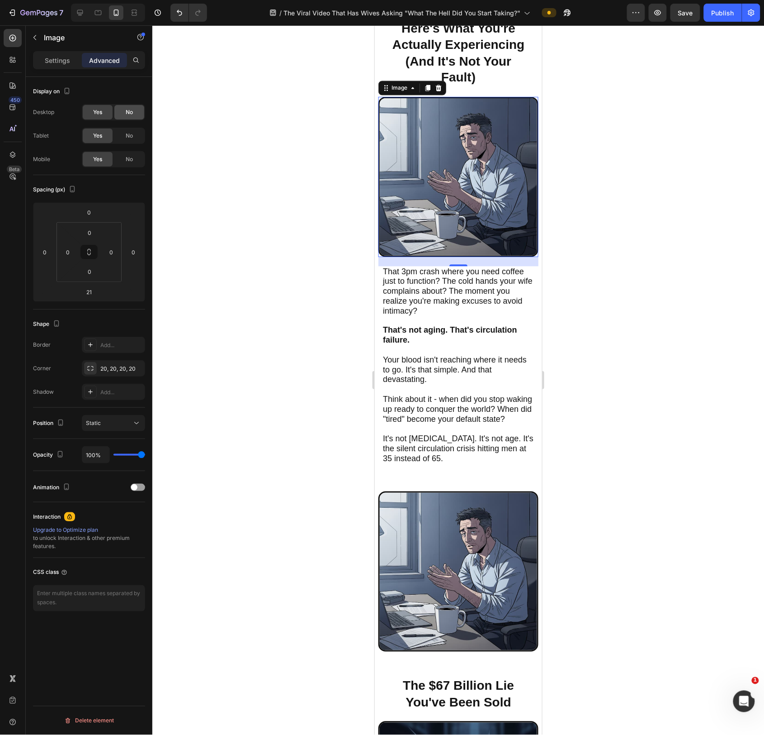
drag, startPoint x: 127, startPoint y: 136, endPoint x: 128, endPoint y: 119, distance: 17.6
click at [127, 132] on span "No" at bounding box center [129, 136] width 7 height 8
drag, startPoint x: 128, startPoint y: 109, endPoint x: 176, endPoint y: 147, distance: 61.6
click at [128, 109] on span "No" at bounding box center [129, 112] width 7 height 8
click at [446, 564] on img at bounding box center [458, 571] width 160 height 160
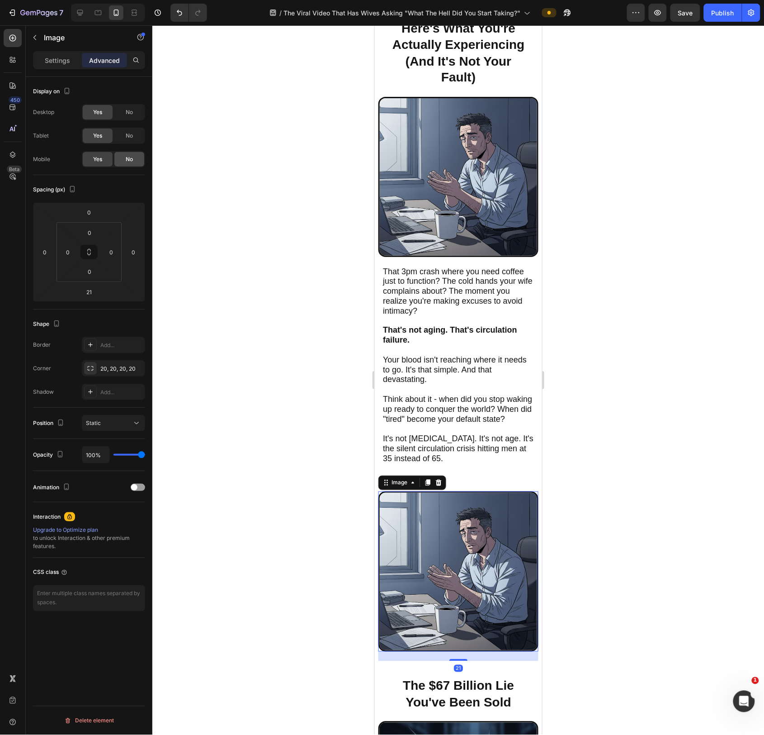
click at [127, 163] on span "No" at bounding box center [129, 159] width 7 height 8
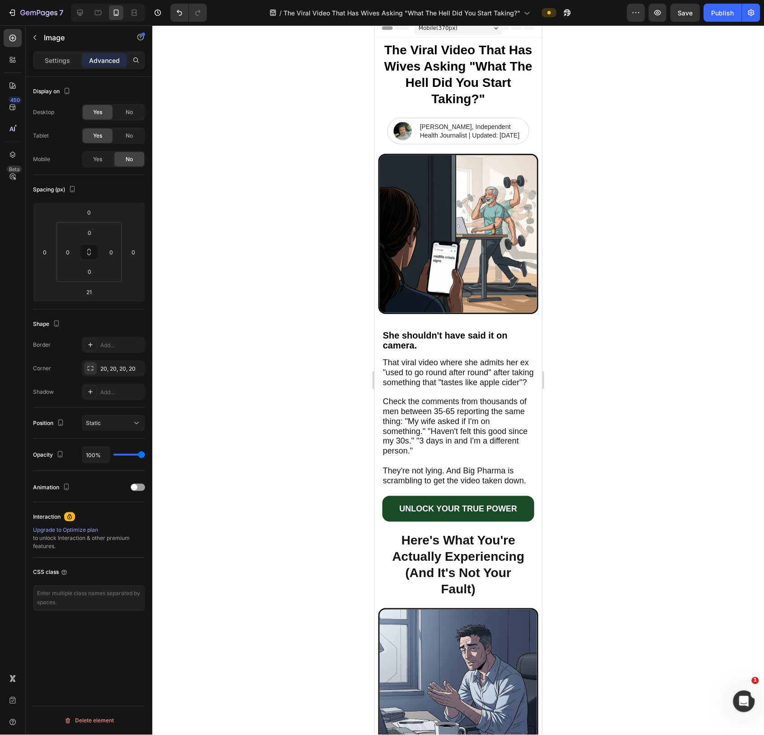
scroll to position [0, 0]
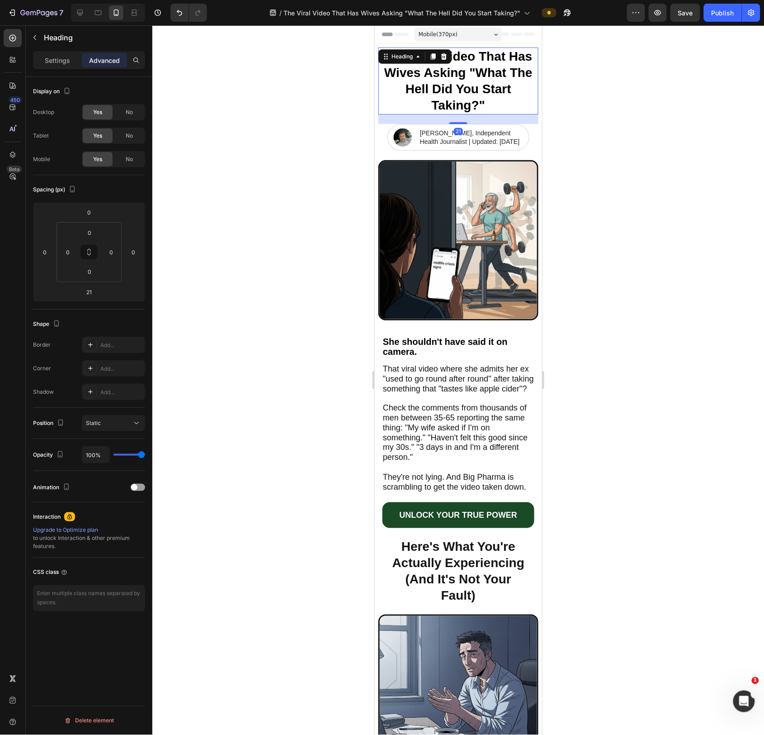
click at [464, 71] on strong "The Viral Video That Has Wives Asking "What The Hell Did You Start Taking?"" at bounding box center [458, 80] width 148 height 63
click at [50, 58] on p "Settings" at bounding box center [57, 60] width 25 height 9
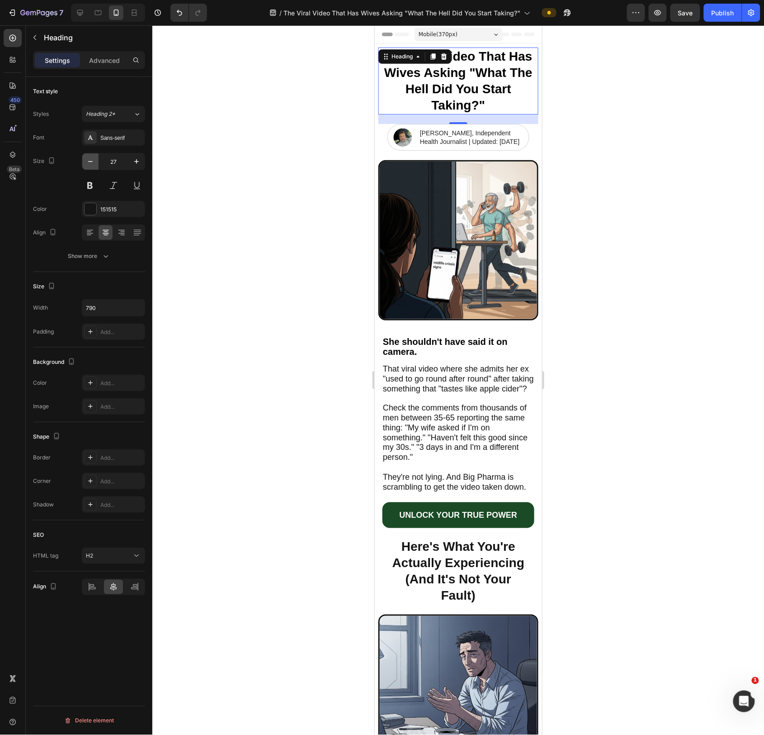
click at [87, 162] on icon "button" at bounding box center [90, 161] width 9 height 9
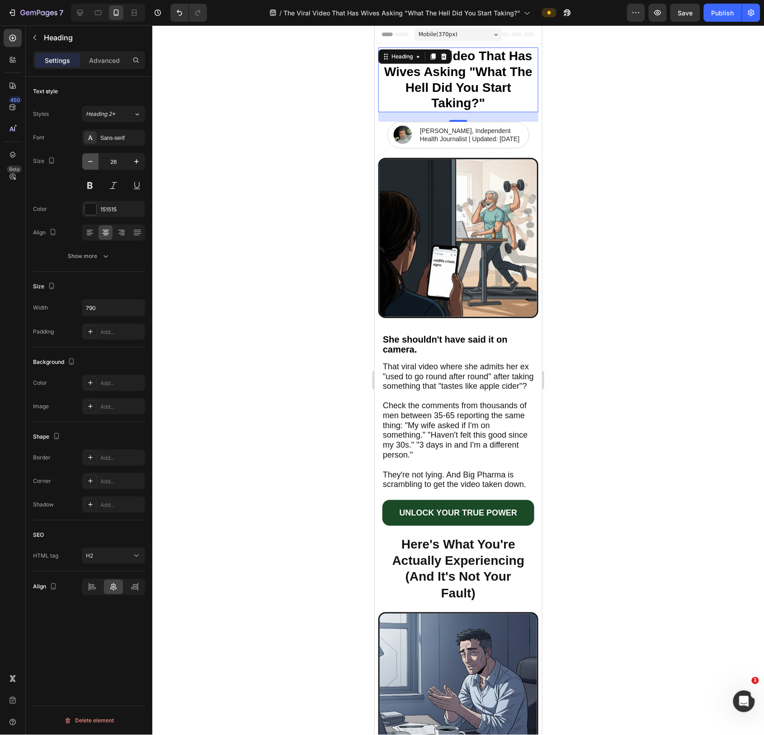
type input "25"
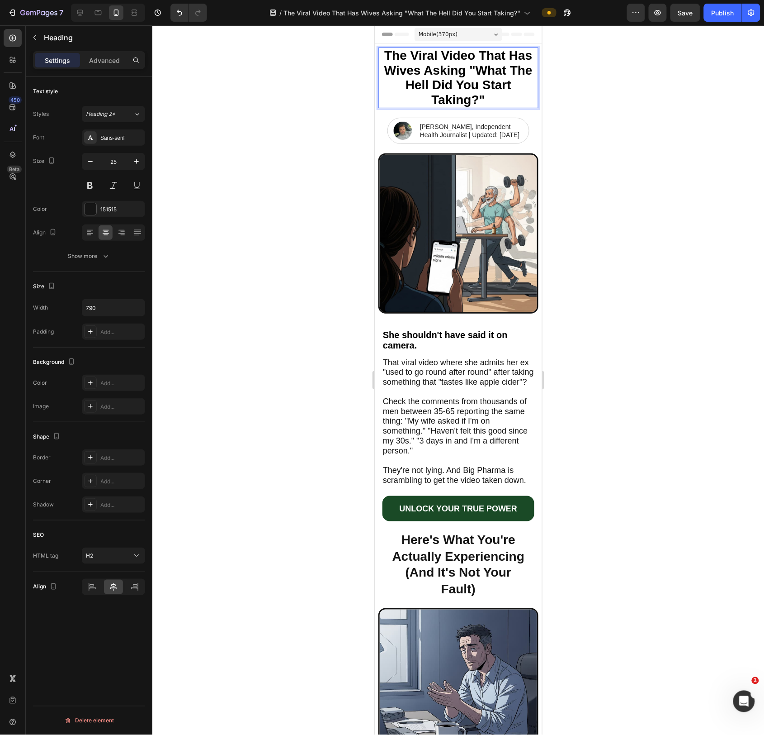
click at [458, 91] on strong "The Viral Video That Has Wives Asking "What The Hell Did You Start Taking?"" at bounding box center [458, 77] width 148 height 58
click at [459, 91] on strong "The Viral Video That Has Wives Asking "What The Hell Did You Start Taking?"" at bounding box center [458, 77] width 148 height 58
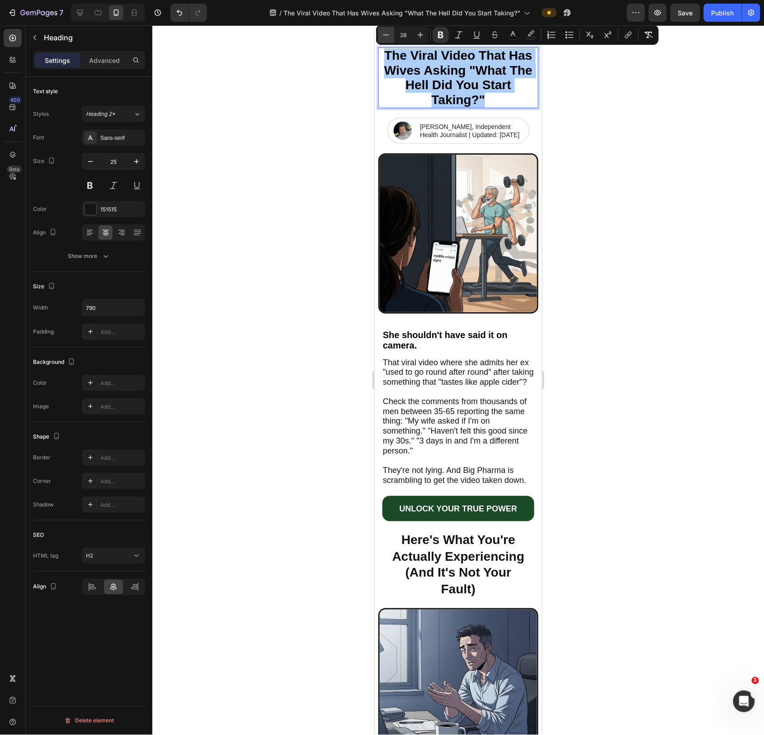
click at [386, 34] on icon "Editor contextual toolbar" at bounding box center [387, 34] width 6 height 0
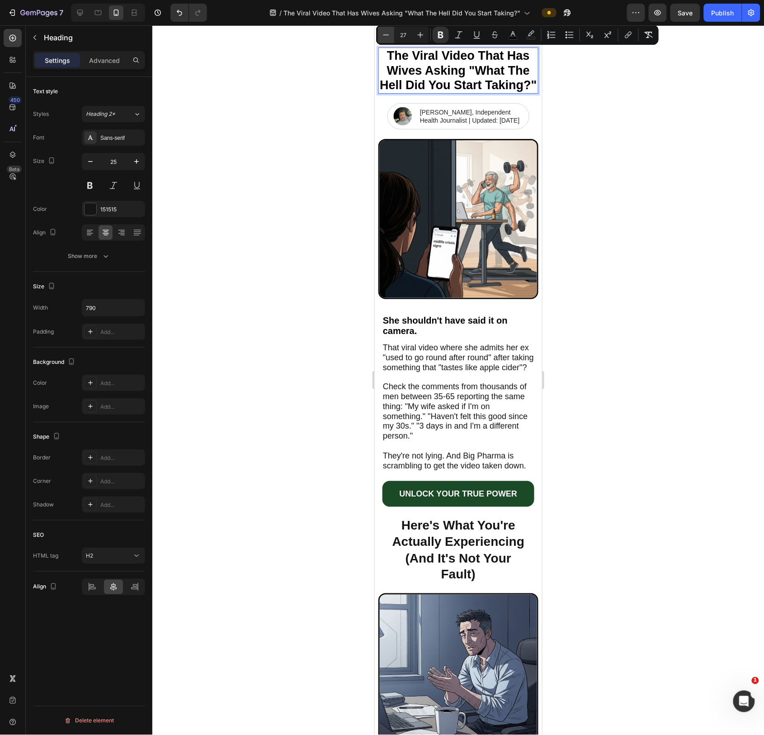
click at [386, 34] on icon "Editor contextual toolbar" at bounding box center [387, 34] width 6 height 0
type input "25"
drag, startPoint x: 363, startPoint y: 127, endPoint x: 357, endPoint y: 133, distance: 9.0
click at [365, 127] on div at bounding box center [458, 379] width 612 height 709
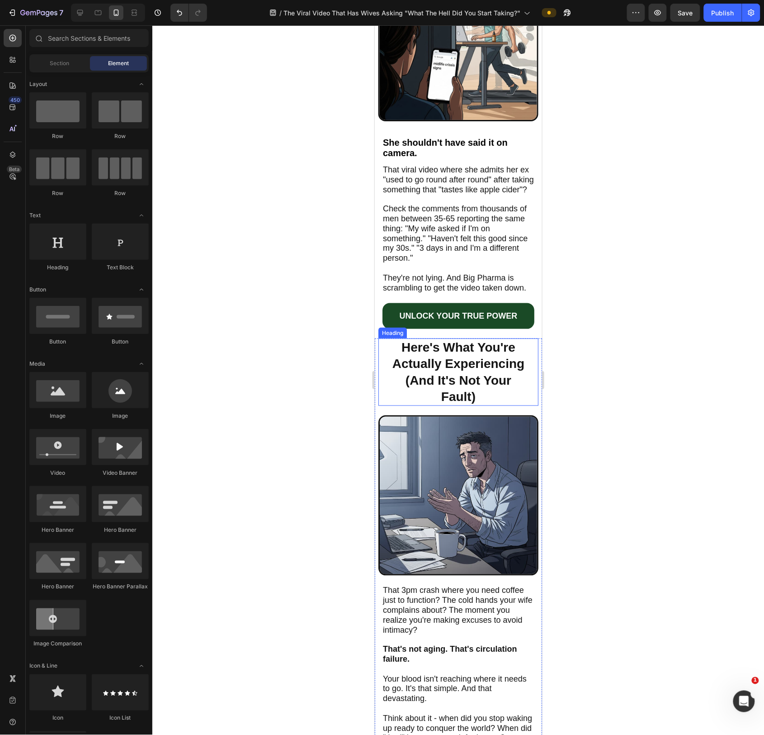
scroll to position [178, 0]
click at [488, 381] on h2 "Here's What You're Actually Experiencing (And It's Not Your Fault)" at bounding box center [458, 371] width 142 height 68
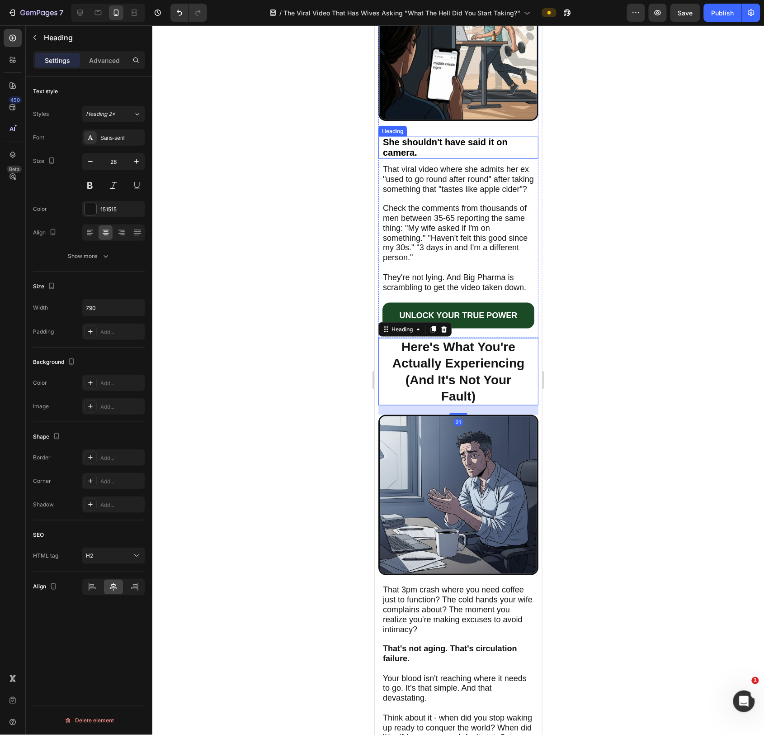
scroll to position [0, 0]
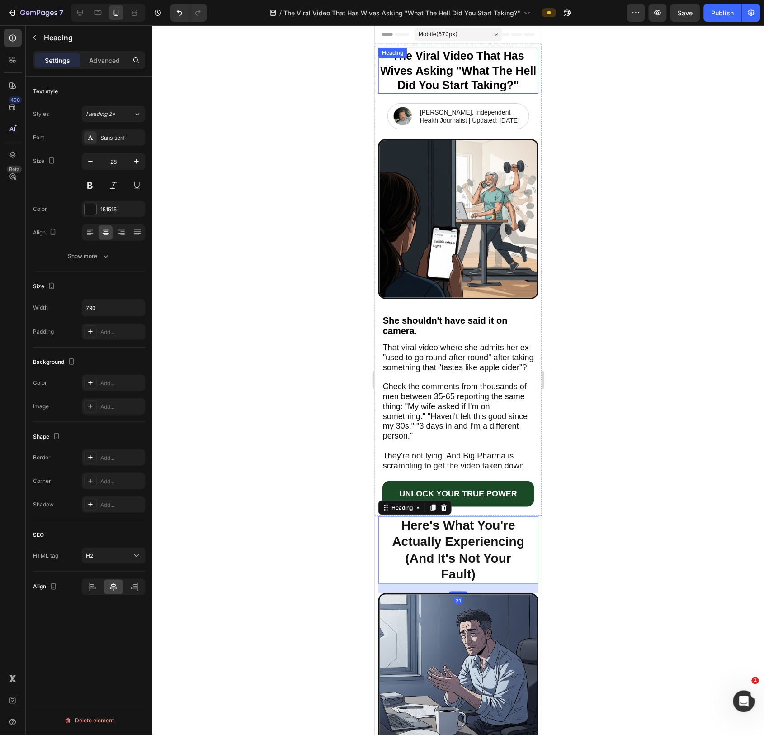
click at [479, 62] on p "⁠⁠⁠⁠⁠⁠⁠ The Viral Video That Has Wives Asking "What The Hell Did You Start Taki…" at bounding box center [458, 70] width 158 height 44
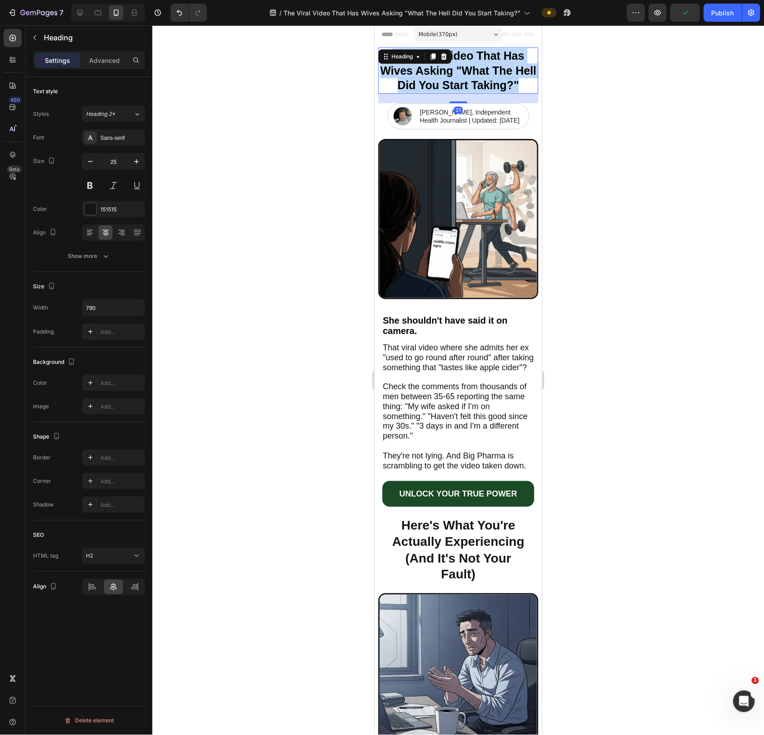
click at [479, 62] on p "The Viral Video That Has Wives Asking "What The Hell Did You Start Taking?"" at bounding box center [458, 70] width 158 height 44
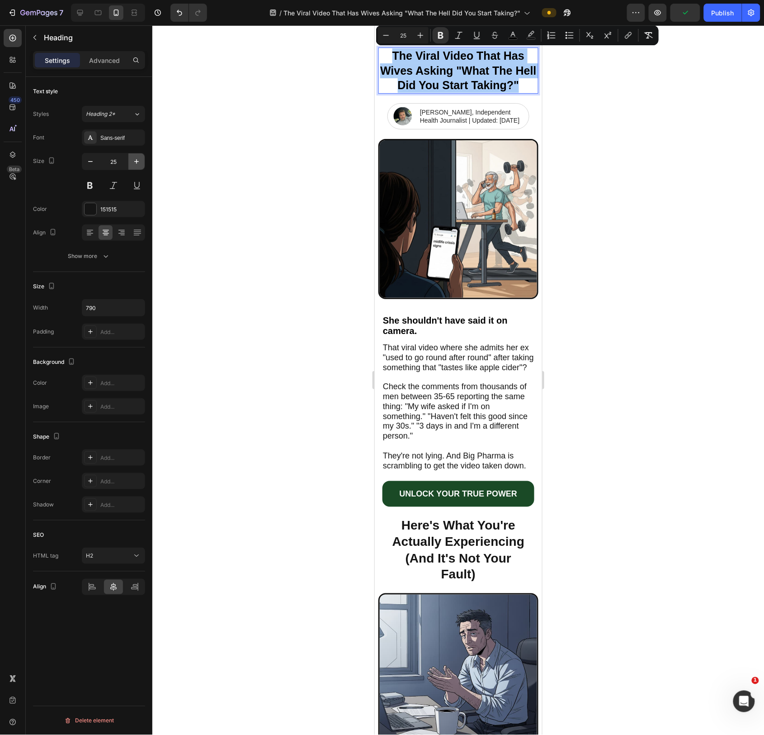
click at [134, 159] on icon "button" at bounding box center [136, 161] width 9 height 9
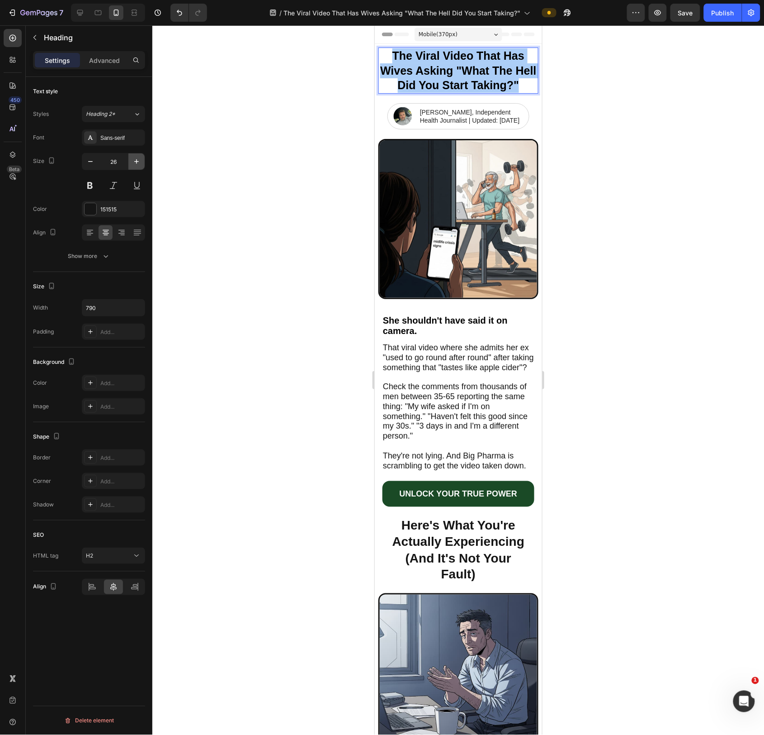
click at [135, 159] on icon "button" at bounding box center [136, 161] width 9 height 9
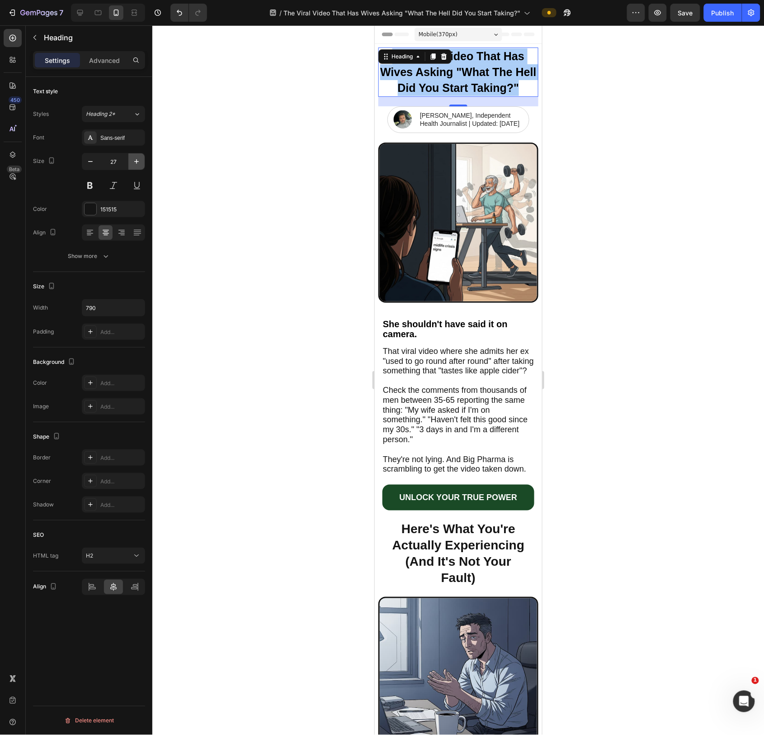
type input "28"
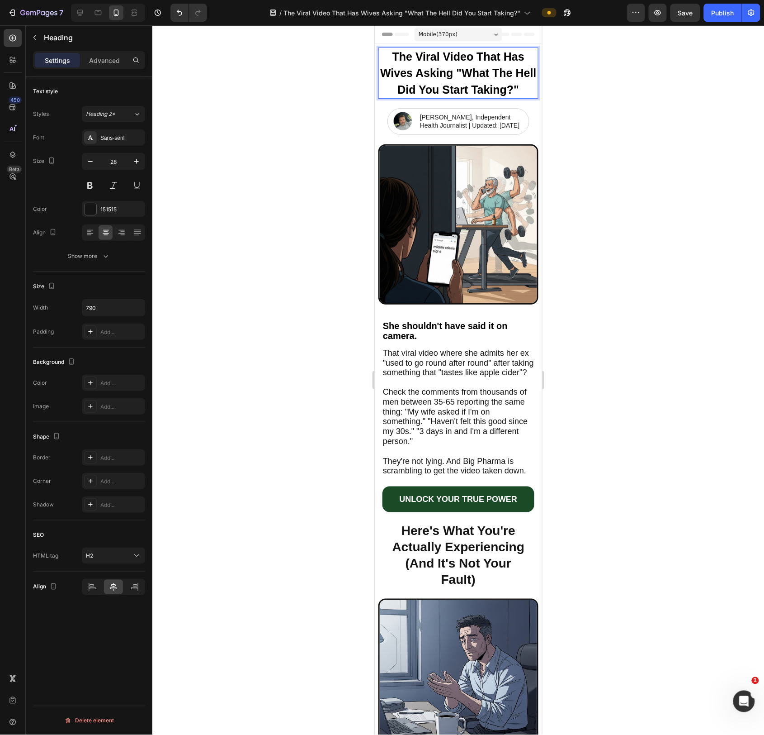
click at [460, 76] on strong "The Viral Video That Has Wives Asking "What The Hell Did You Start Taking?"" at bounding box center [458, 73] width 156 height 46
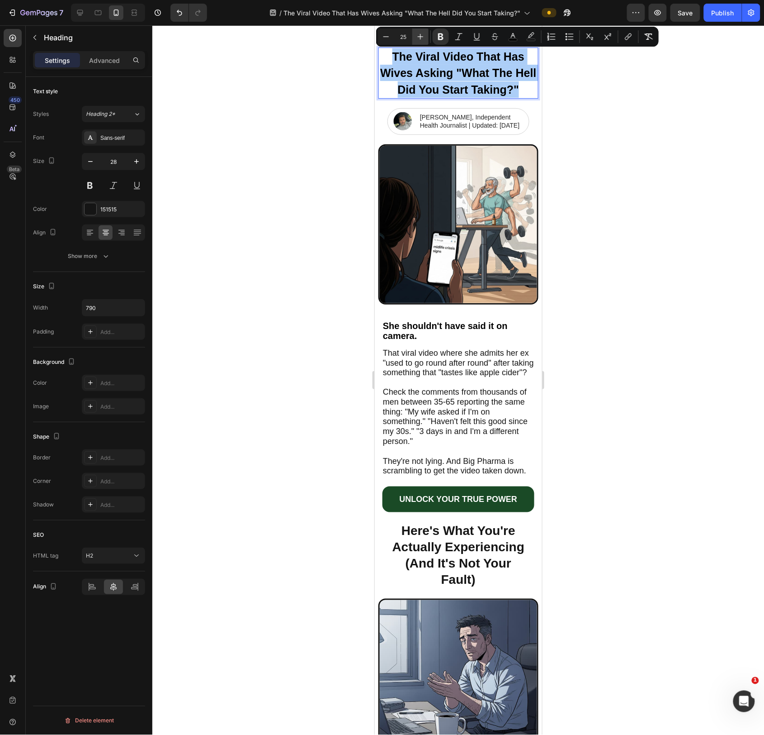
click at [425, 37] on button "Plus" at bounding box center [421, 36] width 16 height 16
click at [426, 37] on button "Plus" at bounding box center [421, 36] width 16 height 16
click at [427, 37] on button "Plus" at bounding box center [421, 36] width 16 height 16
type input "28"
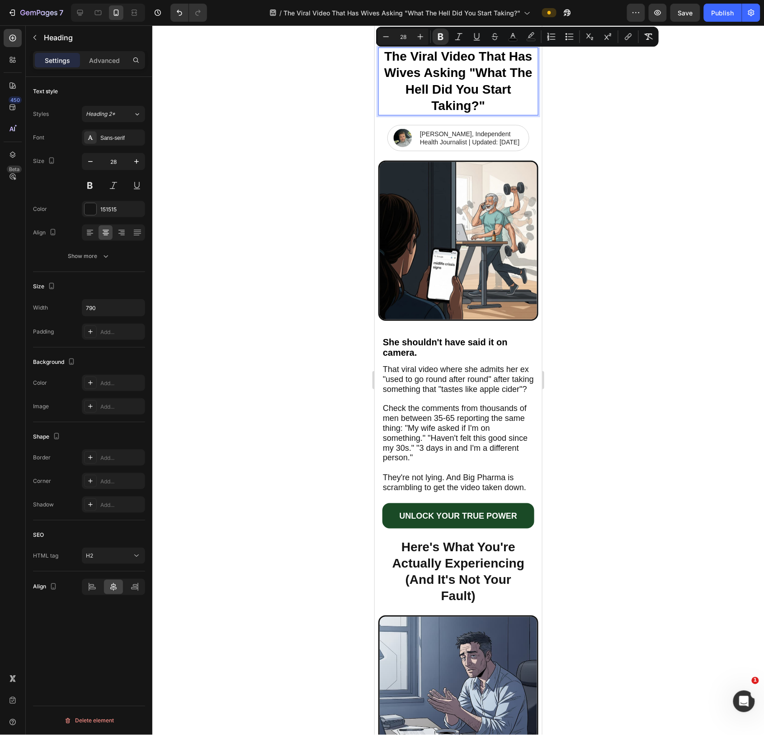
click at [669, 154] on div at bounding box center [458, 379] width 612 height 709
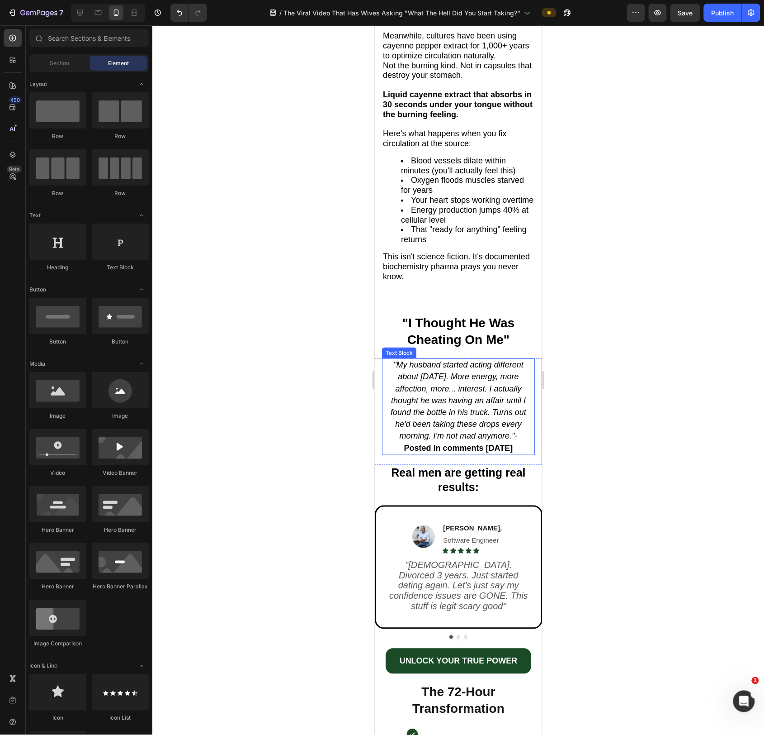
scroll to position [1204, 0]
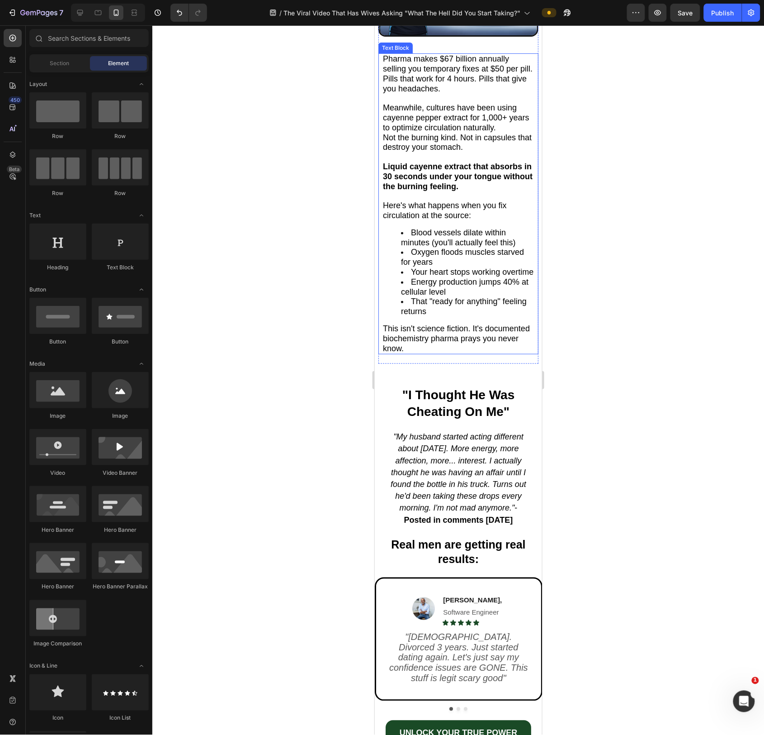
click at [464, 338] on span "This isn't science fiction. It's documented biochemistry pharma prays you never…" at bounding box center [456, 337] width 147 height 29
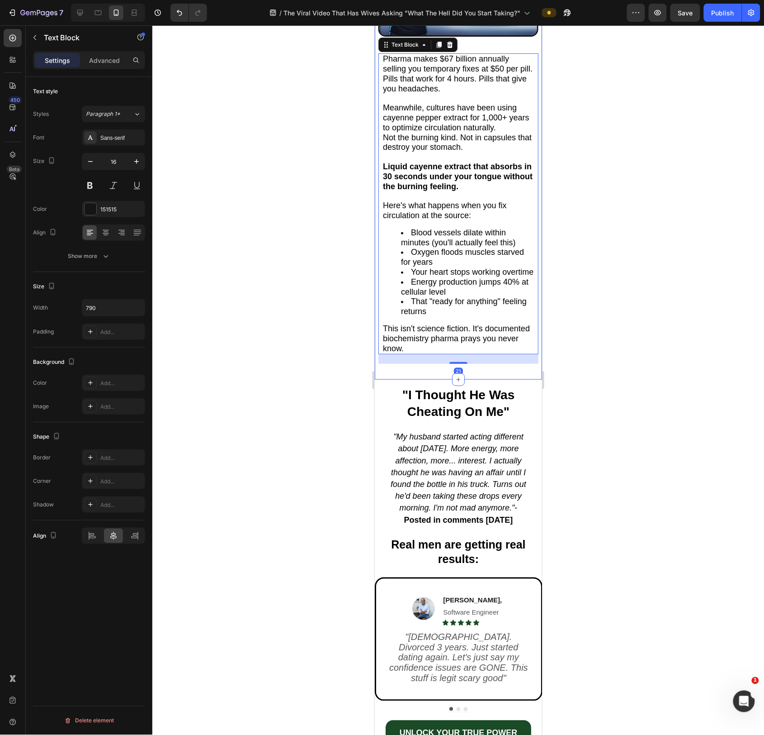
click at [484, 340] on span "This isn't science fiction. It's documented biochemistry pharma prays you never…" at bounding box center [456, 337] width 147 height 29
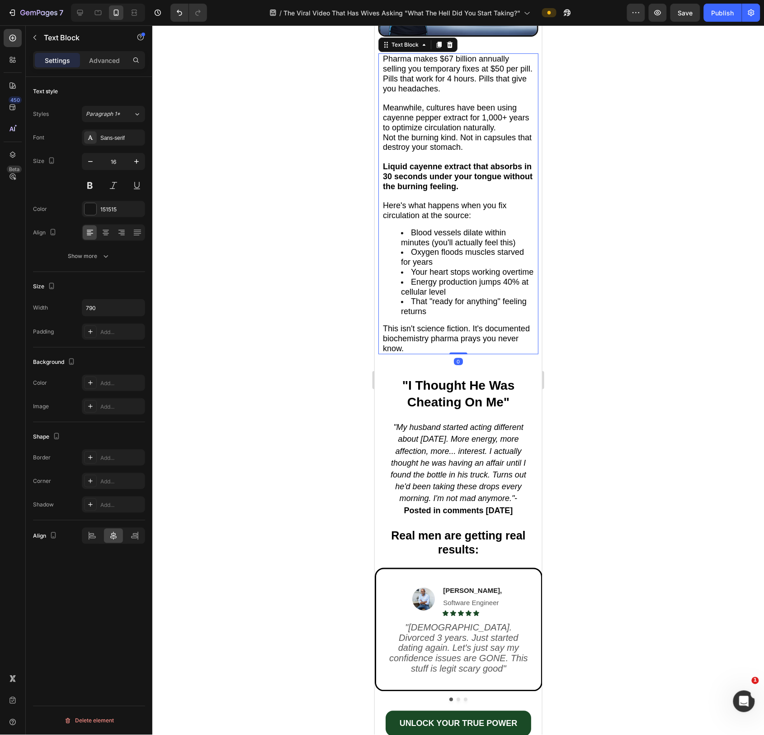
drag, startPoint x: 460, startPoint y: 369, endPoint x: 461, endPoint y: 352, distance: 16.8
click at [460, 352] on div "Pharma makes $67 billion annually selling you temporary fixes at $50 per pill. …" at bounding box center [458, 203] width 160 height 301
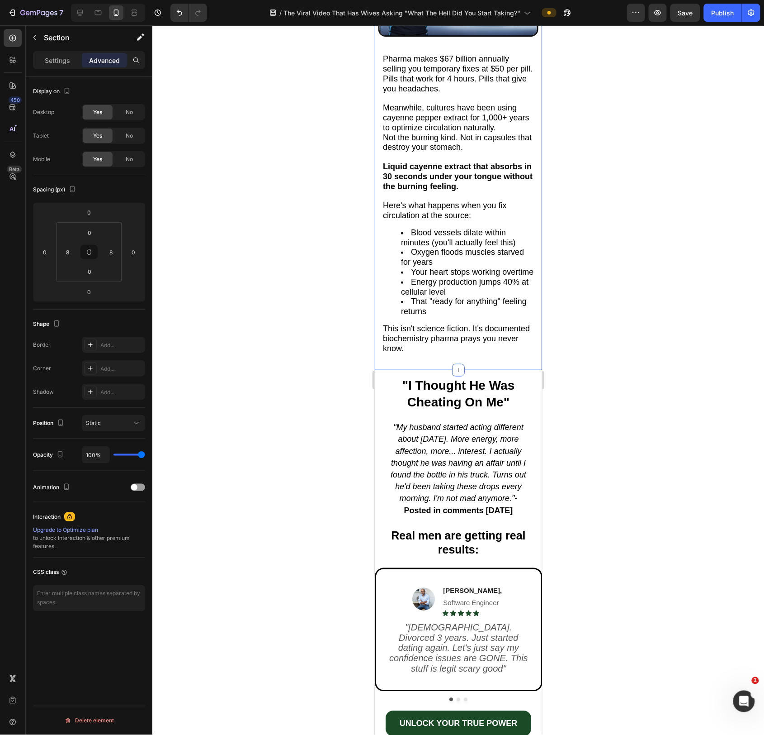
click at [492, 259] on span "Oxygen floods muscles starved for years" at bounding box center [462, 256] width 123 height 19
click at [407, 47] on div "Text Block" at bounding box center [404, 44] width 31 height 8
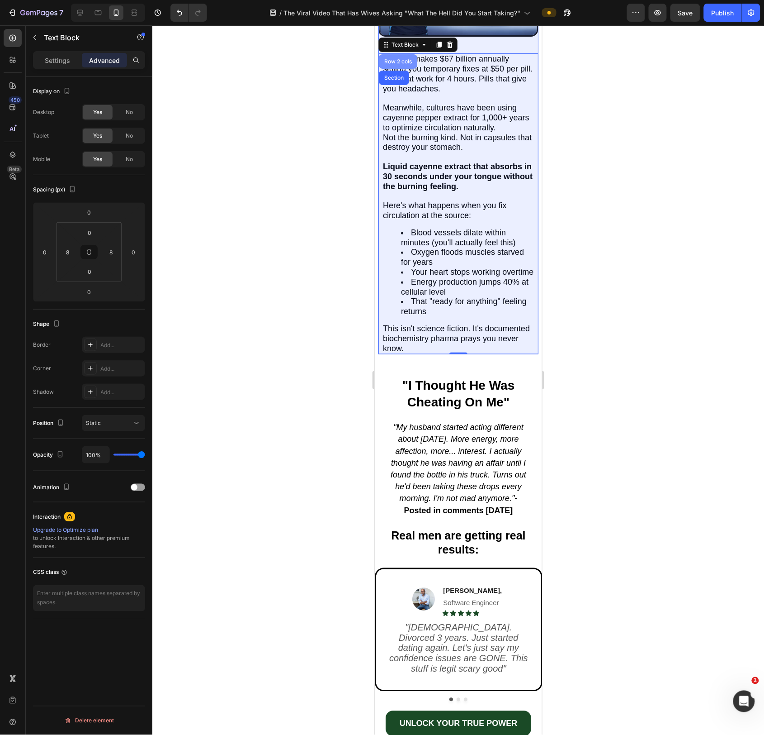
click at [403, 61] on div "Row 2 cols" at bounding box center [398, 61] width 38 height 14
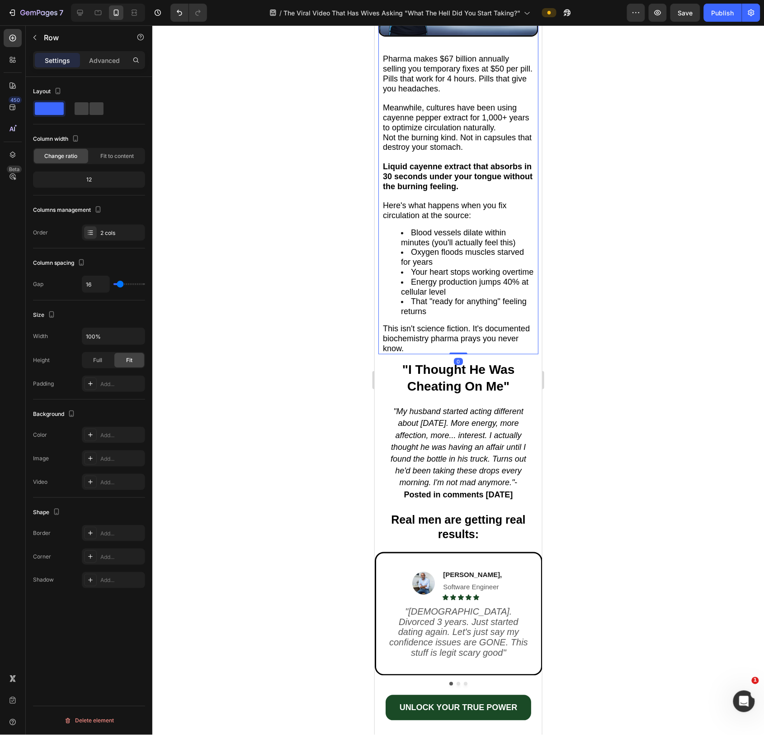
drag, startPoint x: 466, startPoint y: 375, endPoint x: 462, endPoint y: 320, distance: 55.8
click at [463, 325] on div "Image Pharma makes $67 billion annually selling you temporary fixes at $50 per …" at bounding box center [458, 115] width 160 height 478
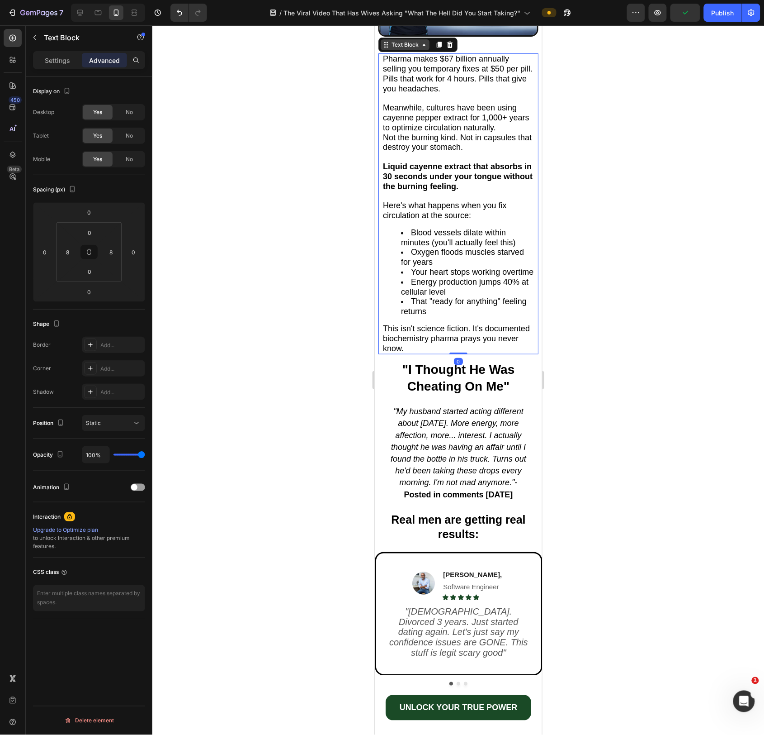
drag, startPoint x: 452, startPoint y: 100, endPoint x: 381, endPoint y: 52, distance: 85.6
click at [452, 100] on p at bounding box center [458, 97] width 151 height 9
click at [399, 50] on div "Text Block" at bounding box center [404, 44] width 49 height 11
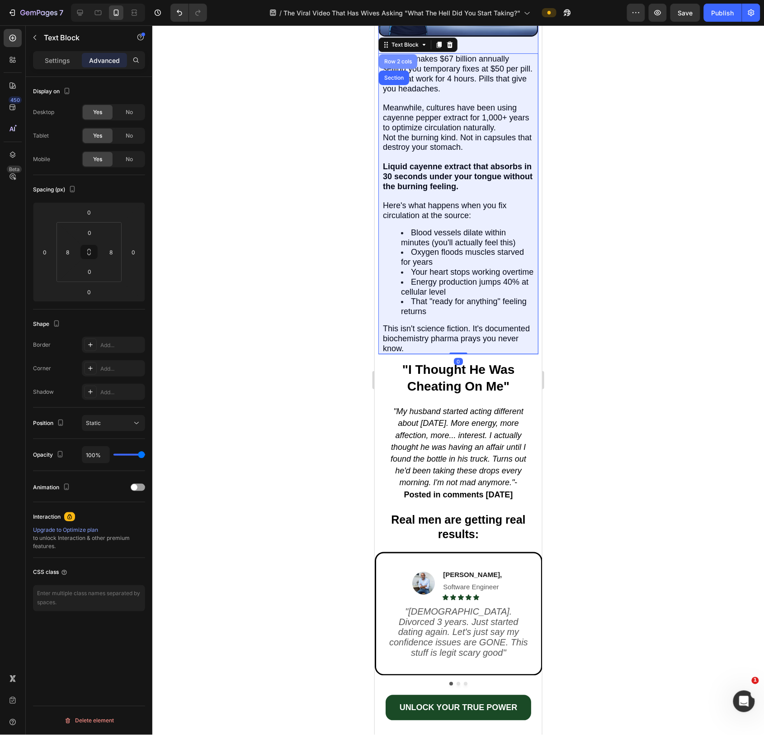
click at [394, 62] on div "Row 2 cols" at bounding box center [397, 60] width 31 height 5
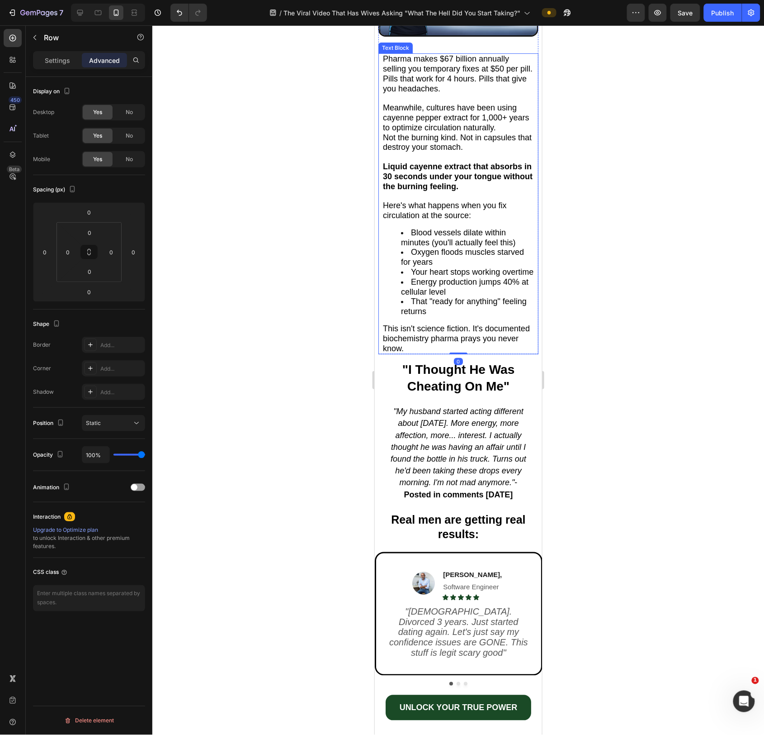
click at [398, 52] on div "Text Block" at bounding box center [395, 47] width 31 height 8
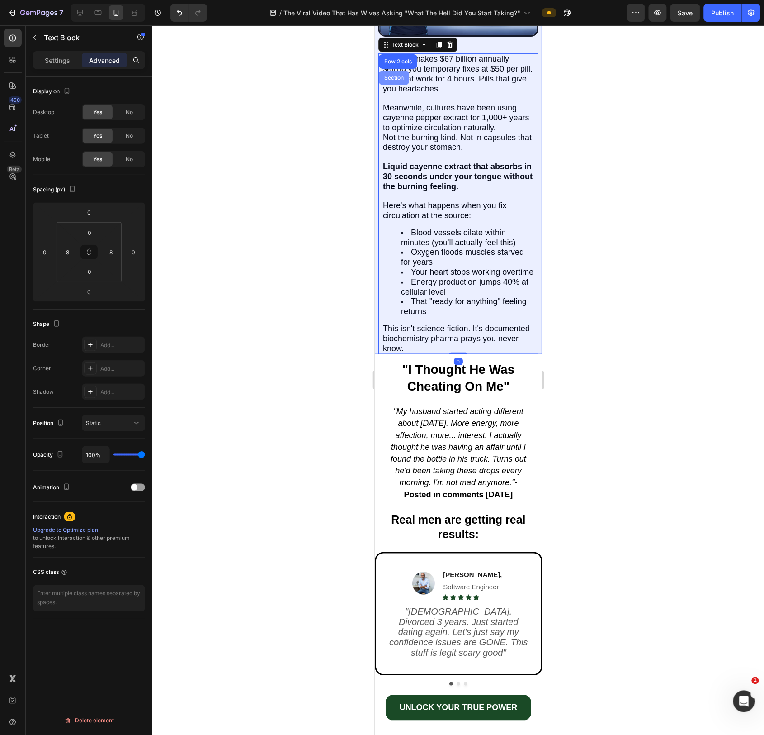
click at [398, 78] on div "Section" at bounding box center [393, 77] width 23 height 5
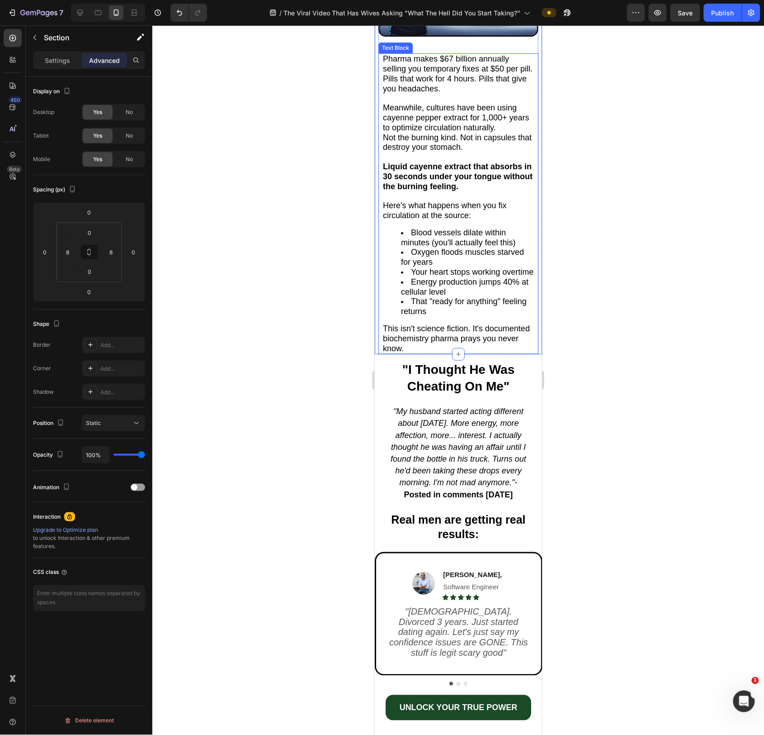
click at [447, 316] on li "That "ready for anything" feeling returns" at bounding box center [467, 306] width 133 height 20
click at [432, 384] on strong ""I Thought He Was Cheating On Me"" at bounding box center [458, 377] width 113 height 30
click at [489, 346] on span "This isn't science fiction. It's documented biochemistry pharma prays you never…" at bounding box center [456, 337] width 147 height 29
click at [400, 47] on div "Text Block" at bounding box center [404, 44] width 31 height 8
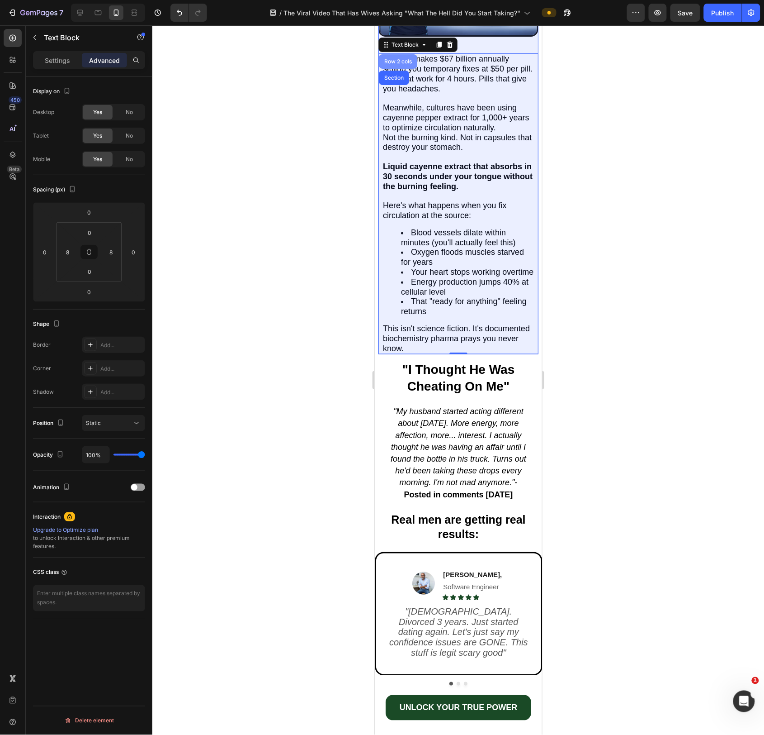
click at [399, 64] on div "Row 2 cols" at bounding box center [397, 60] width 31 height 5
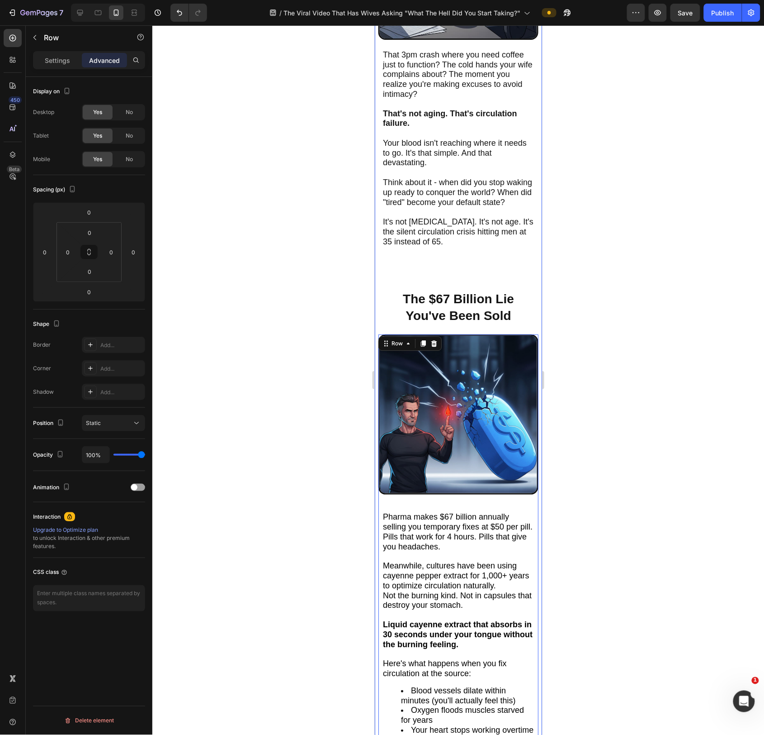
scroll to position [745, 0]
click at [396, 347] on div "Row" at bounding box center [396, 344] width 15 height 8
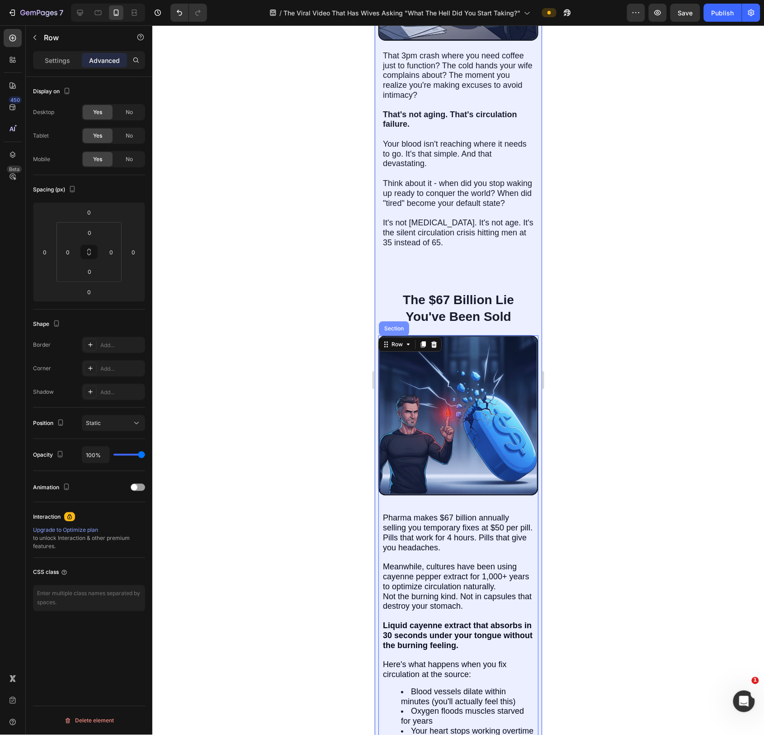
click at [394, 335] on div "Section" at bounding box center [394, 328] width 30 height 14
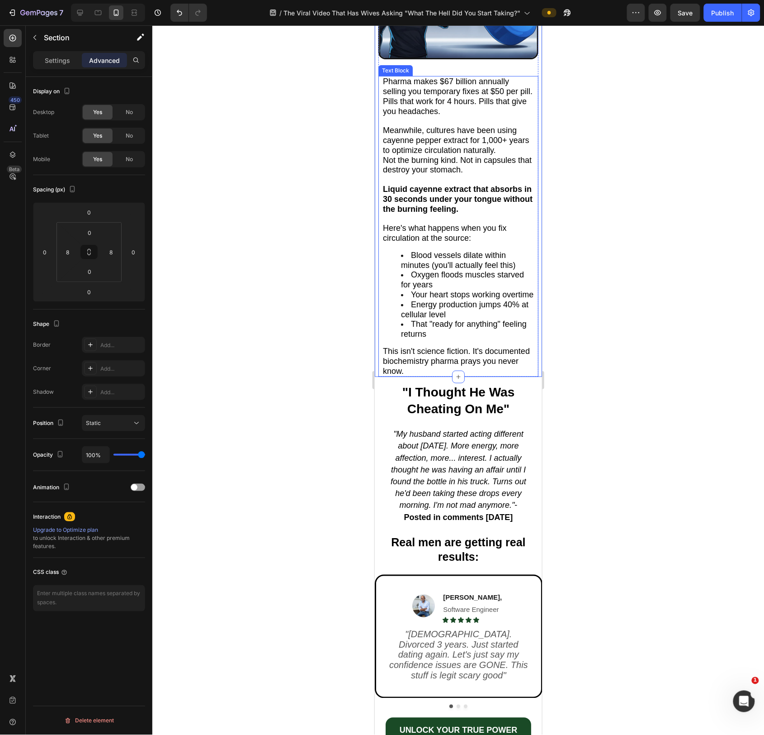
scroll to position [1182, 0]
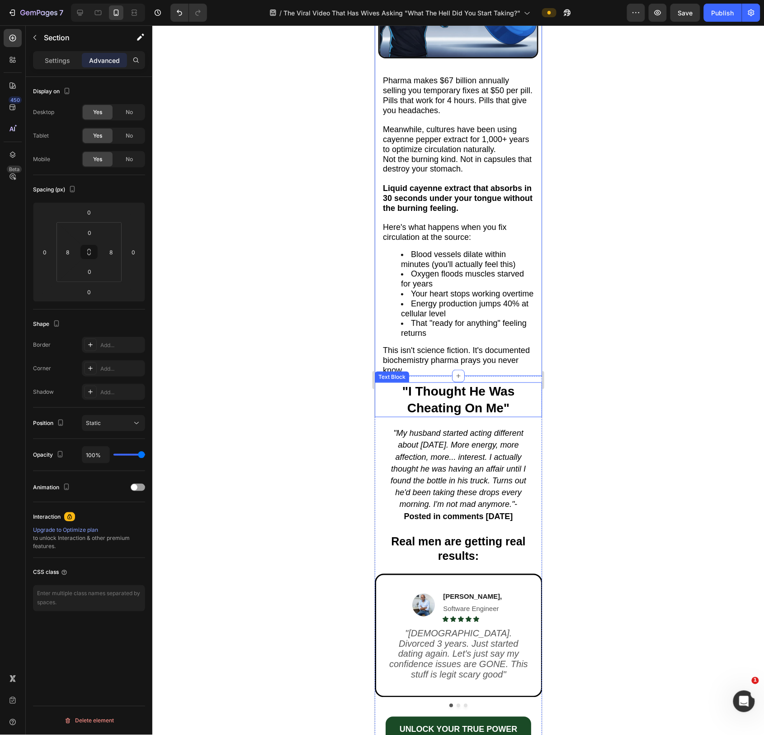
click at [466, 406] on p ""I Thought He Was Cheating On Me"" at bounding box center [458, 399] width 166 height 33
click at [394, 377] on div "Text Block" at bounding box center [401, 373] width 31 height 8
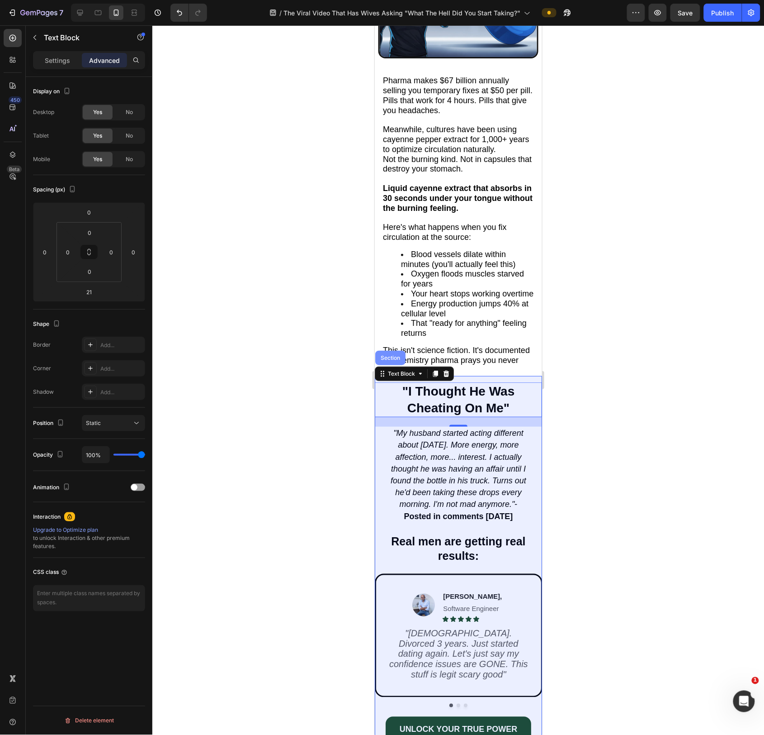
click at [396, 365] on div "Section" at bounding box center [390, 357] width 30 height 14
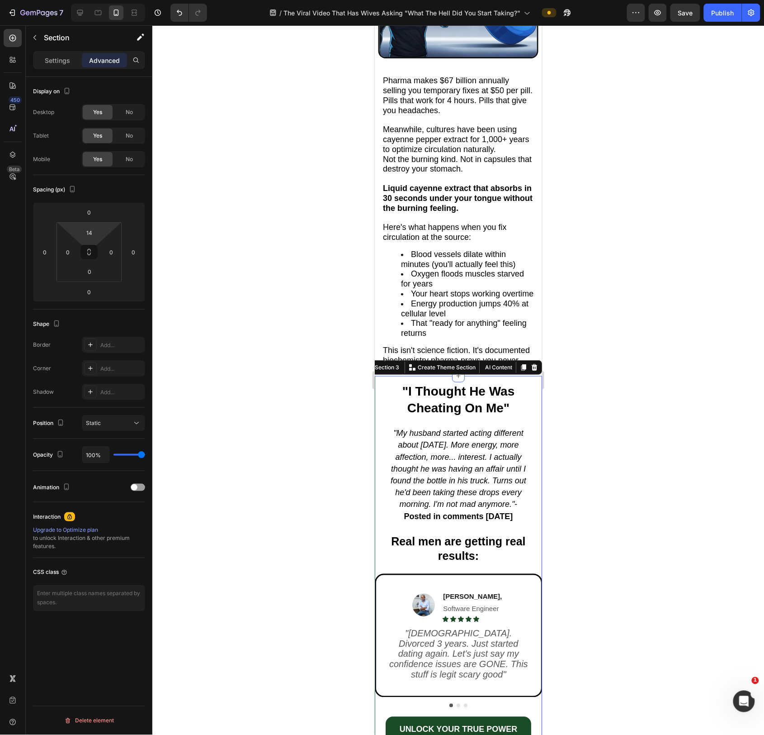
drag, startPoint x: 89, startPoint y: 234, endPoint x: 90, endPoint y: 244, distance: 10.0
click at [89, 234] on input "14" at bounding box center [90, 233] width 18 height 14
click at [92, 235] on input "14" at bounding box center [90, 233] width 18 height 14
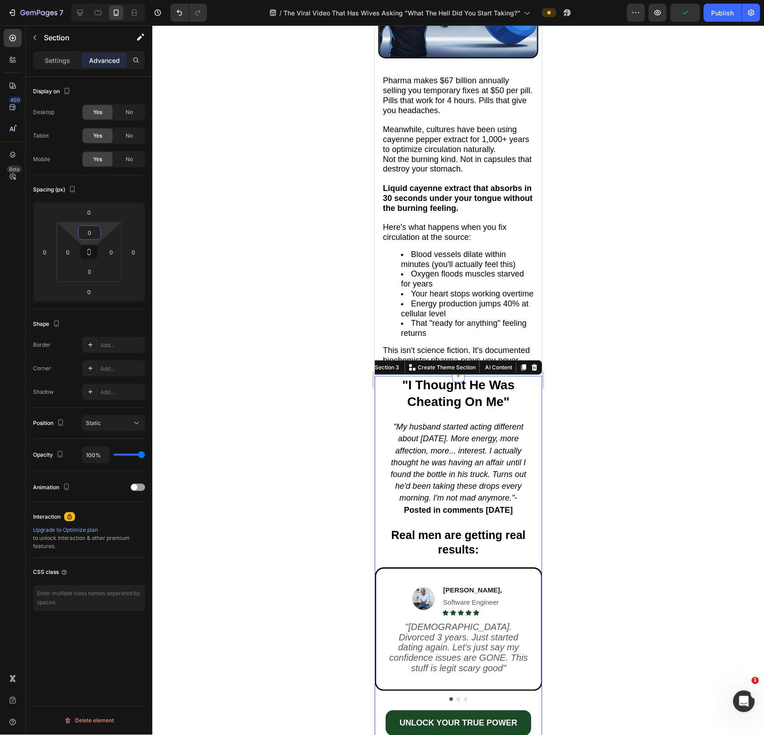
type input "0"
click at [196, 257] on div at bounding box center [458, 379] width 612 height 709
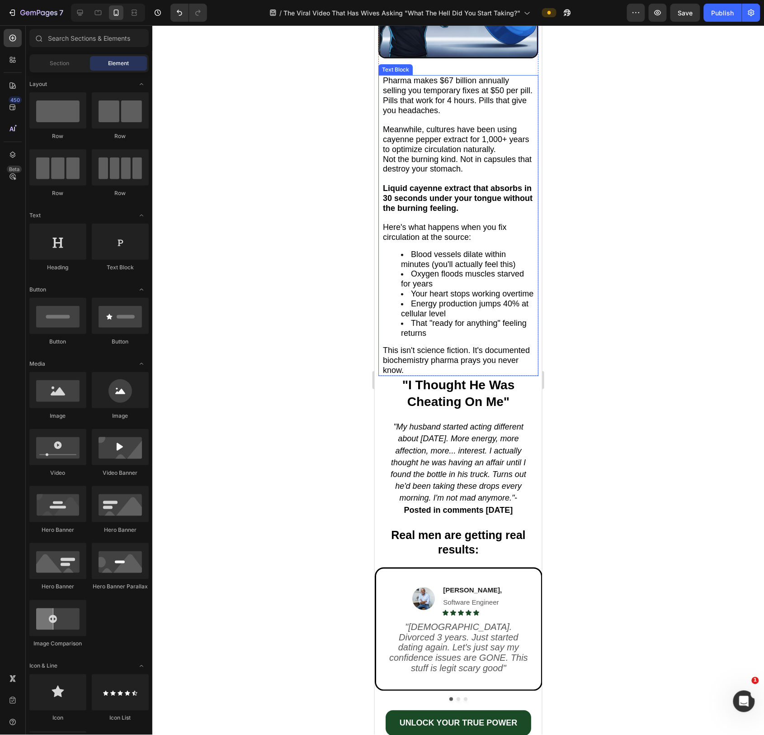
click at [475, 366] on span "This isn't science fiction. It's documented biochemistry pharma prays you never…" at bounding box center [456, 359] width 147 height 29
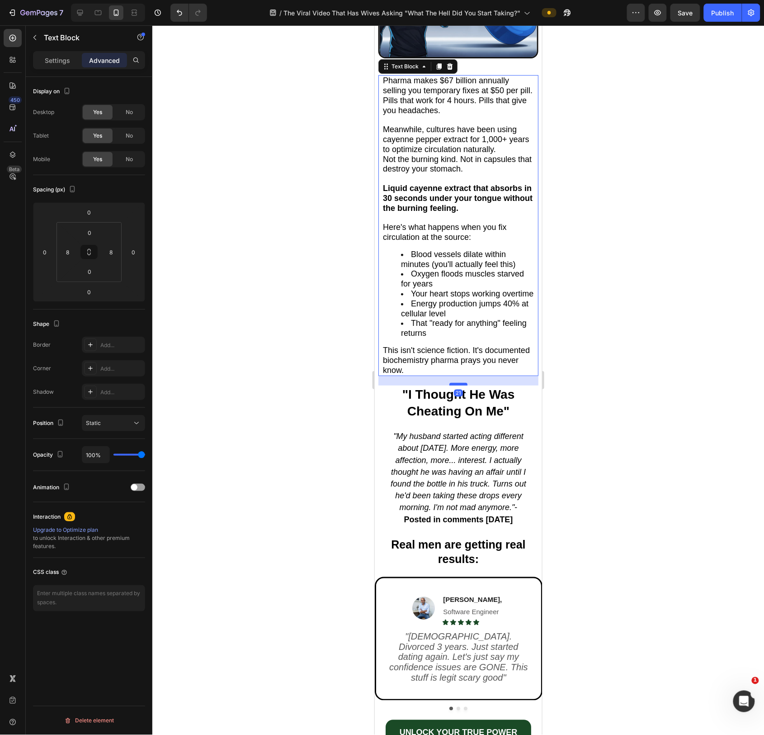
drag, startPoint x: 459, startPoint y: 381, endPoint x: 461, endPoint y: 390, distance: 9.2
click at [461, 385] on div at bounding box center [458, 383] width 18 height 3
type input "20"
click at [503, 407] on strong ""I Thought He Was Cheating On Me"" at bounding box center [458, 401] width 113 height 30
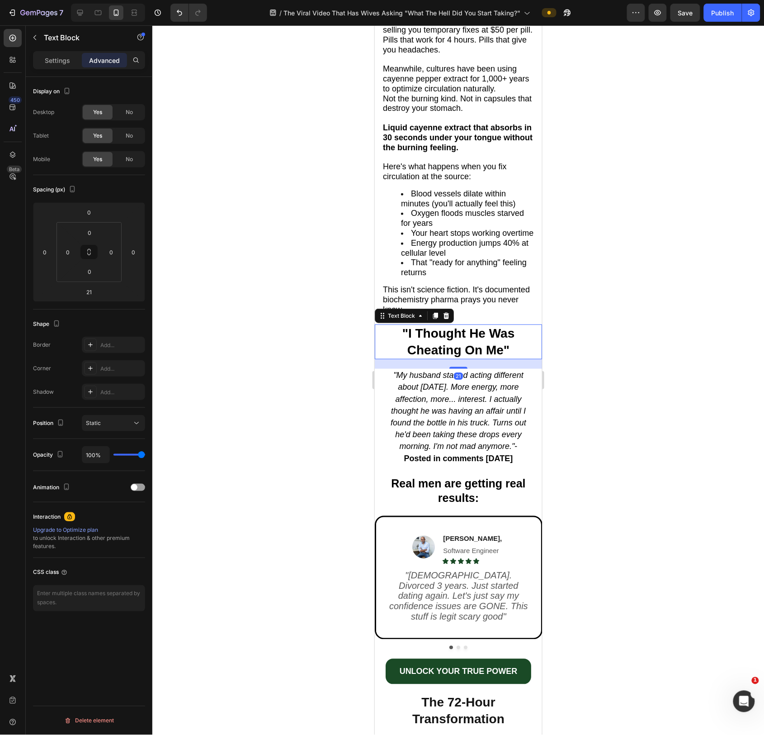
scroll to position [1251, 0]
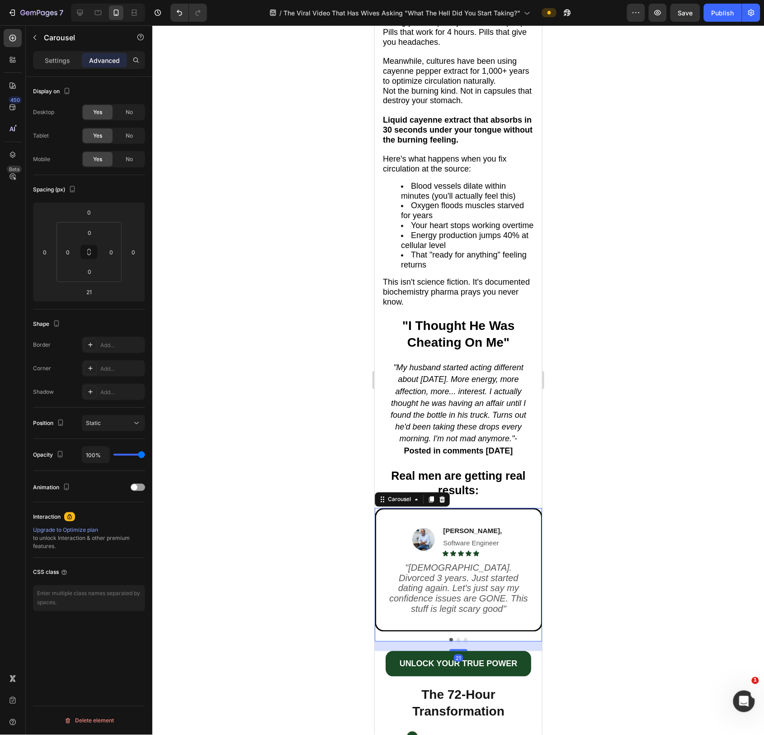
click at [518, 638] on div "Image James R, Software Engineer Text Block Icon Icon Icon Icon Icon Icon List …" at bounding box center [458, 574] width 167 height 133
click at [394, 501] on div "Carousel" at bounding box center [399, 499] width 27 height 8
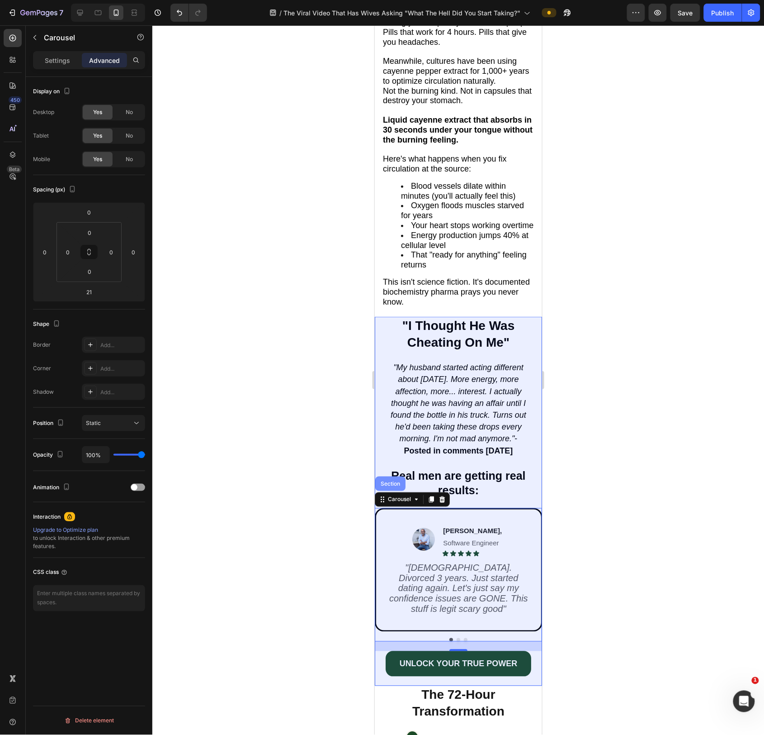
click at [394, 486] on div "Section" at bounding box center [390, 482] width 23 height 5
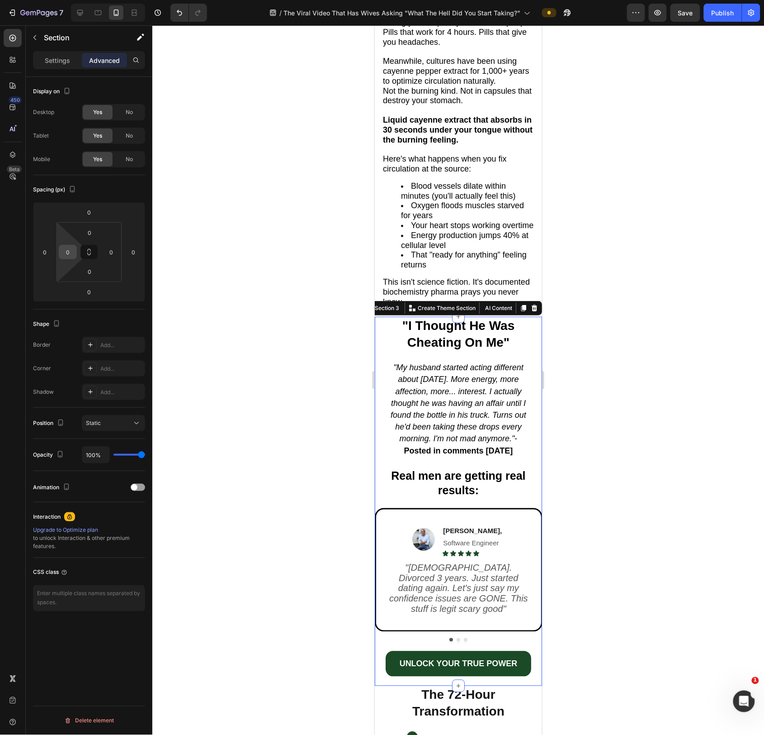
click at [72, 256] on input "0" at bounding box center [68, 252] width 14 height 14
type input "8"
click at [109, 253] on input "0" at bounding box center [111, 252] width 14 height 14
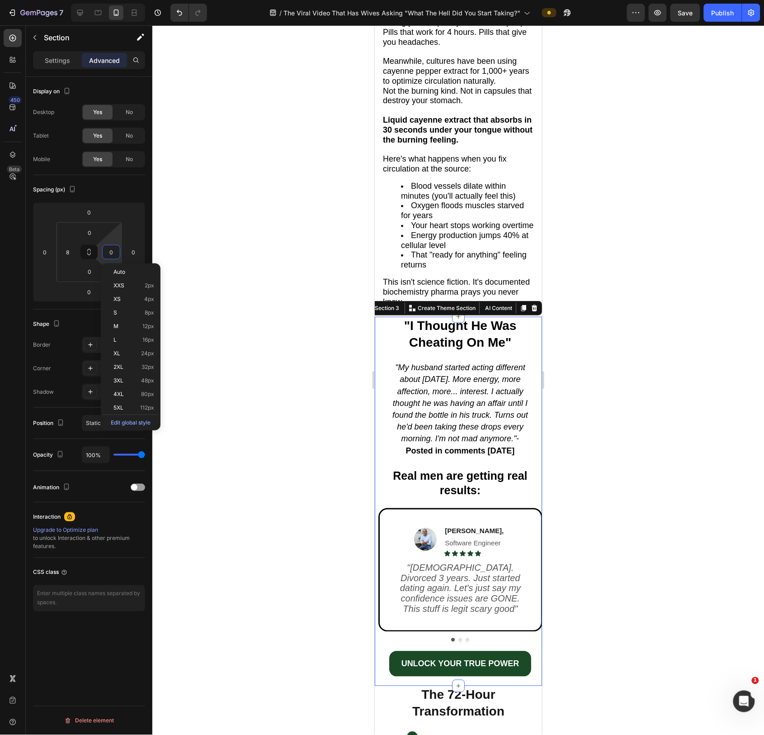
type input "8"
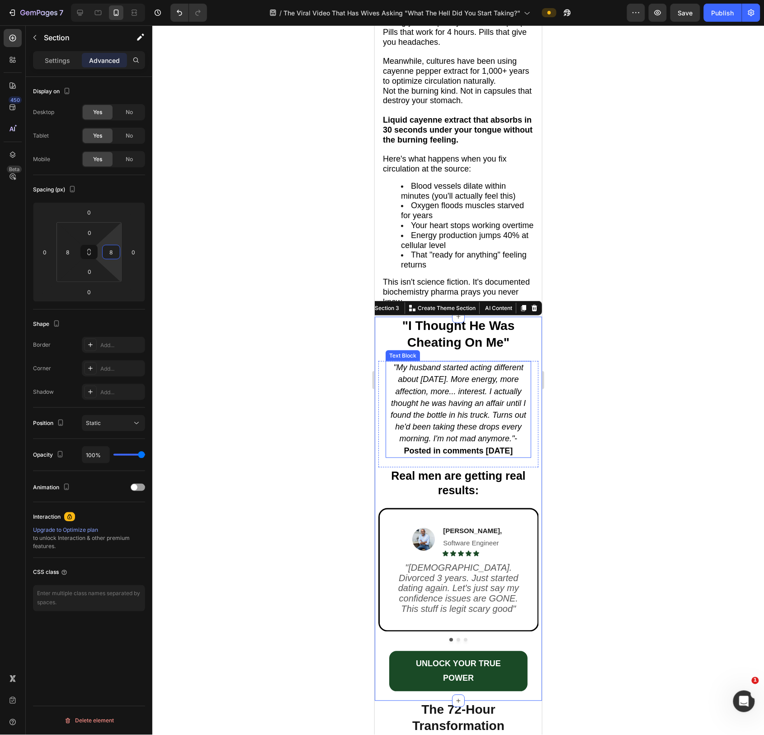
click at [441, 375] on icon ""My husband started acting different about [DATE]. More energy, more affection,…" at bounding box center [458, 402] width 136 height 80
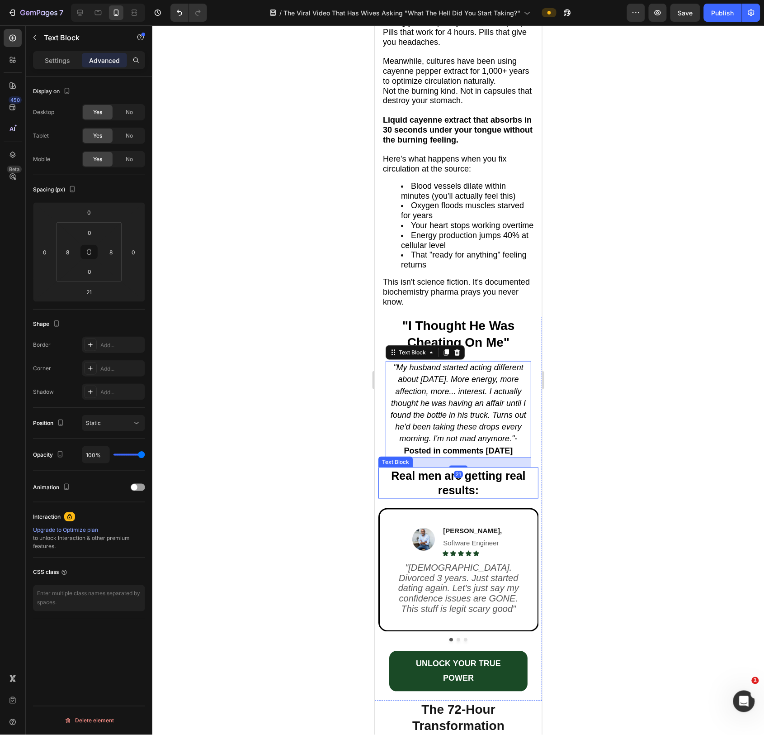
click at [493, 492] on span "Real men are getting real results:" at bounding box center [458, 483] width 134 height 28
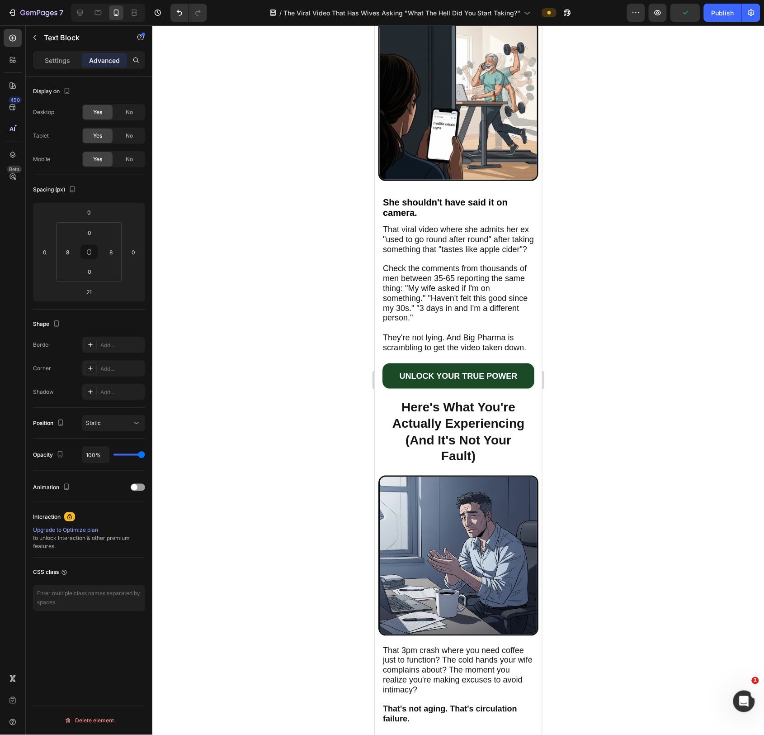
scroll to position [138, 0]
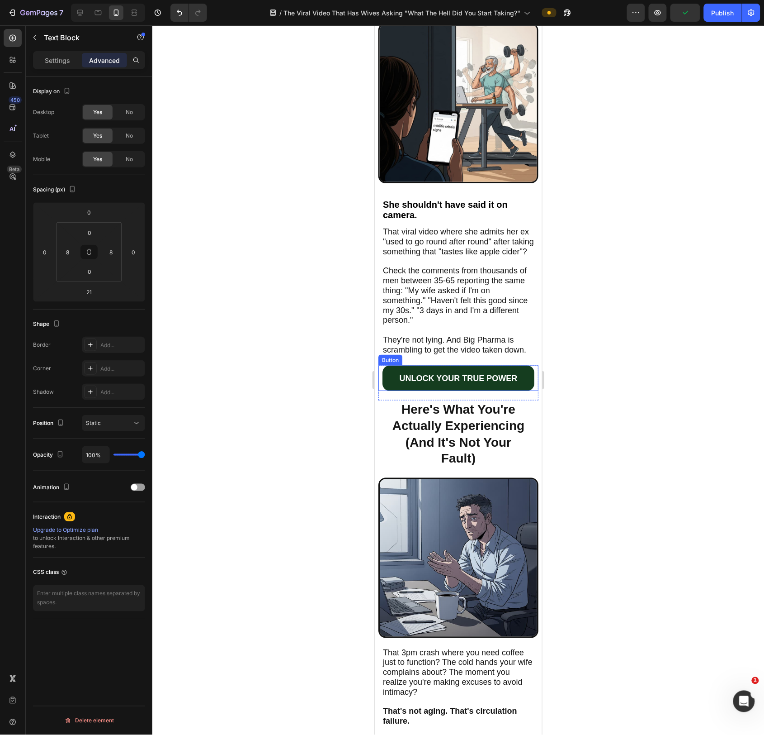
click at [519, 390] on link "UNLOCK YOUR TRUE POWER" at bounding box center [458, 377] width 152 height 25
click at [394, 361] on div "Button" at bounding box center [399, 356] width 20 height 8
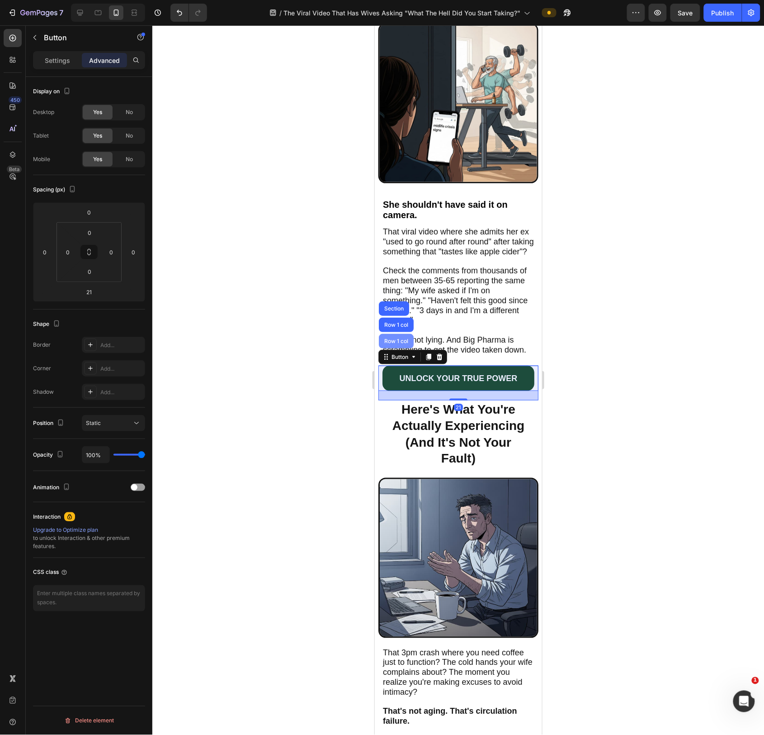
click at [395, 343] on div "Row 1 col" at bounding box center [396, 340] width 28 height 5
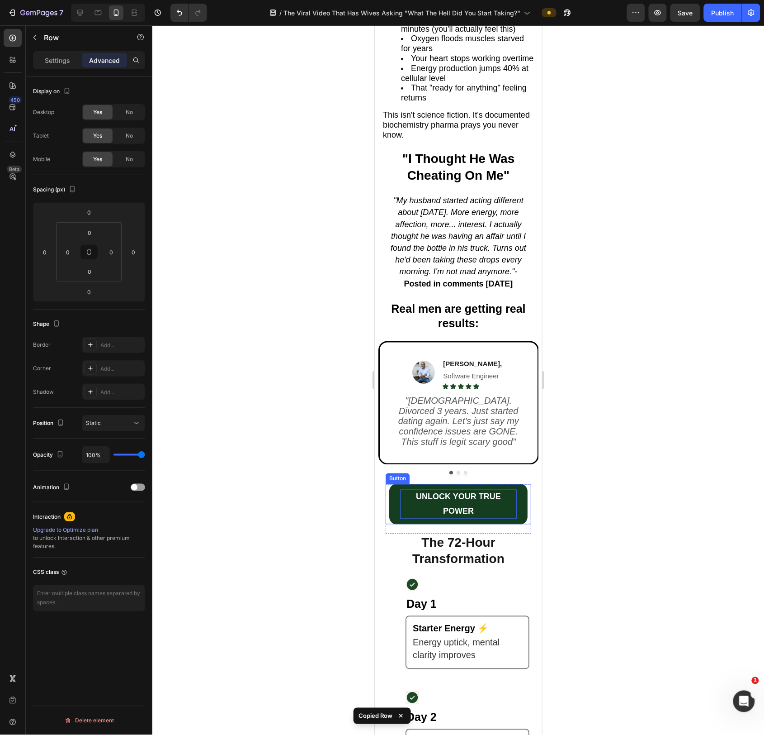
scroll to position [1428, 0]
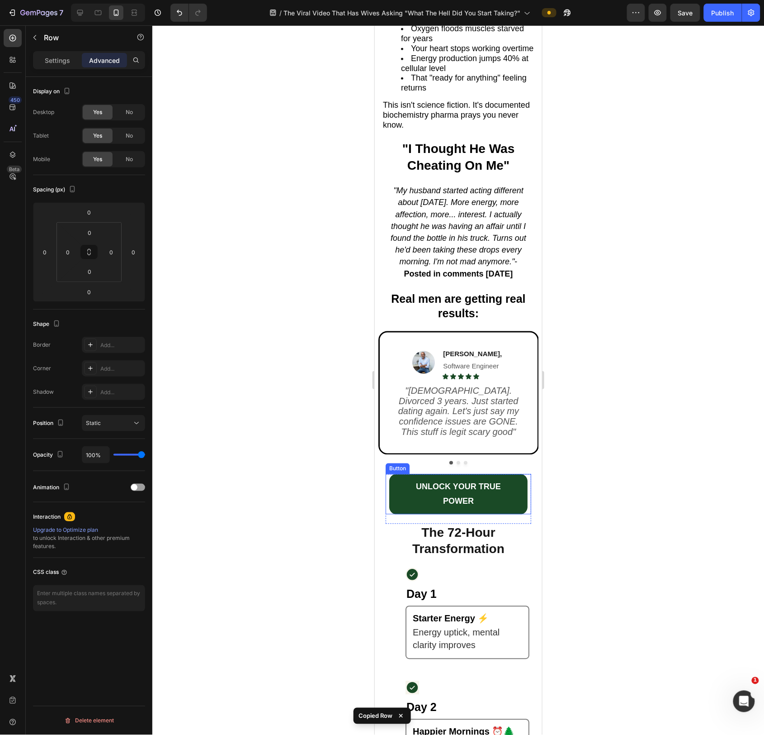
click at [527, 490] on div "UNLOCK YOUR TRUE POWER Button" at bounding box center [458, 494] width 146 height 40
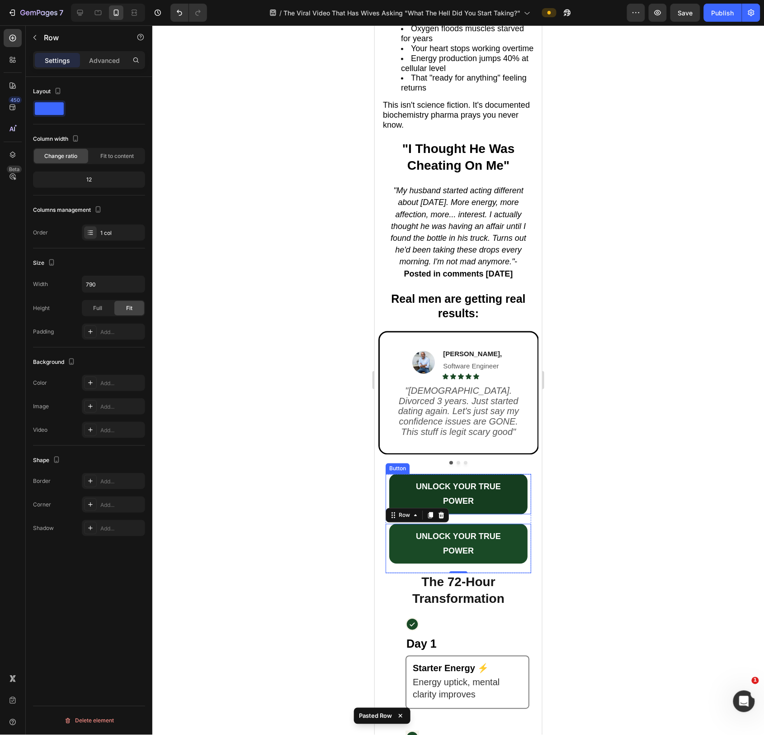
click at [527, 502] on link "UNLOCK YOUR TRUE POWER" at bounding box center [458, 494] width 138 height 40
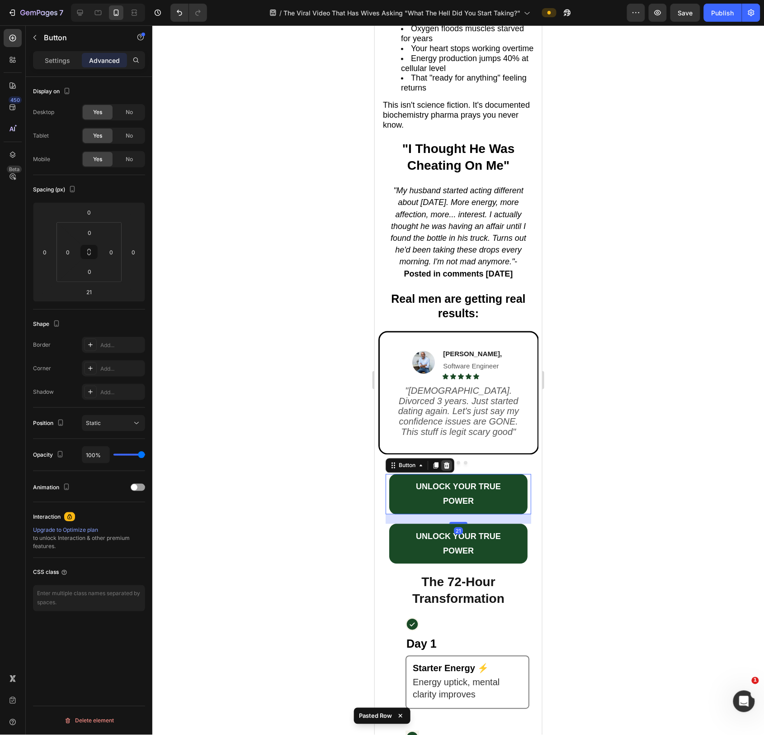
click at [447, 469] on icon at bounding box center [446, 464] width 7 height 7
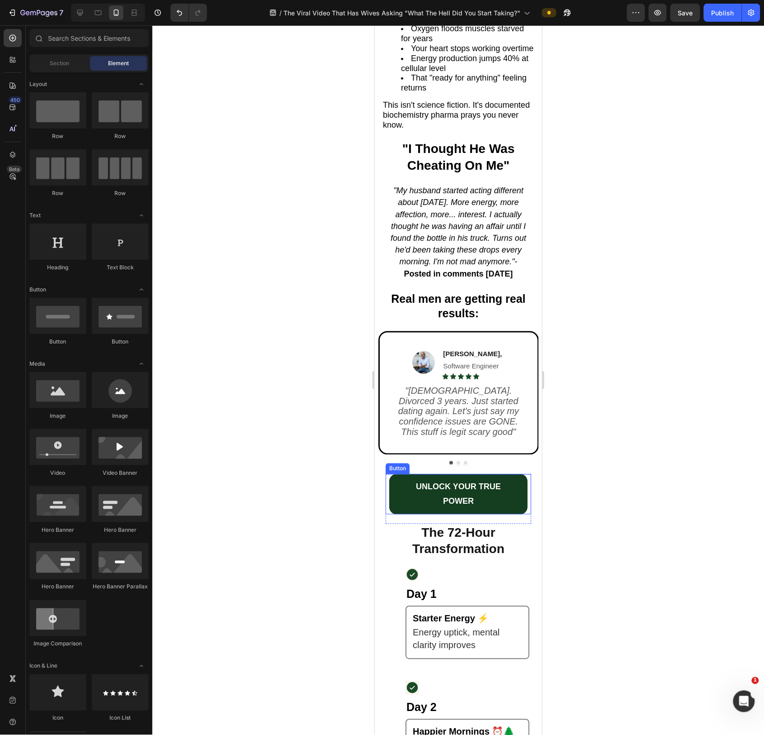
click at [525, 507] on link "UNLOCK YOUR TRUE POWER" at bounding box center [458, 494] width 138 height 40
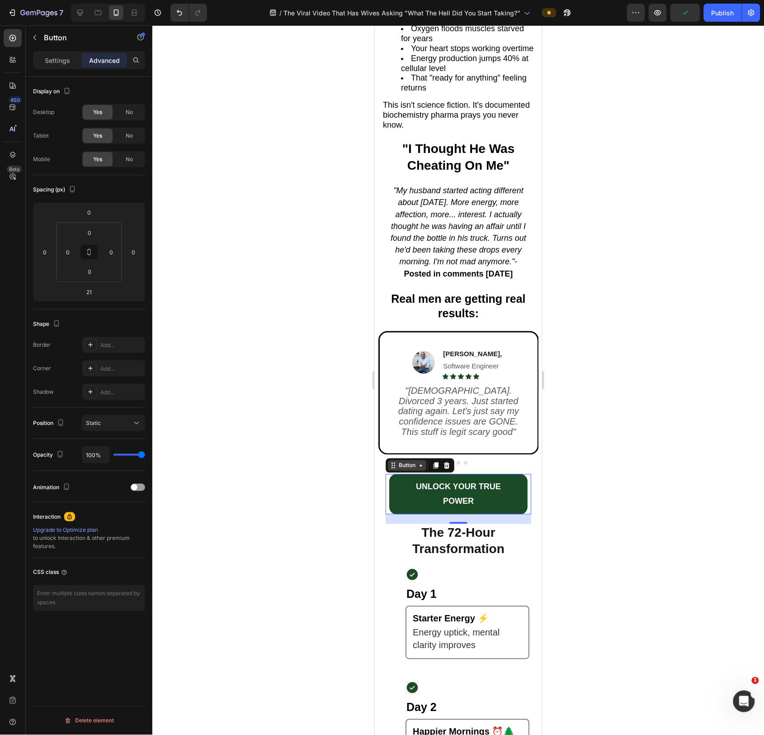
click at [400, 469] on div "Button" at bounding box center [407, 465] width 20 height 8
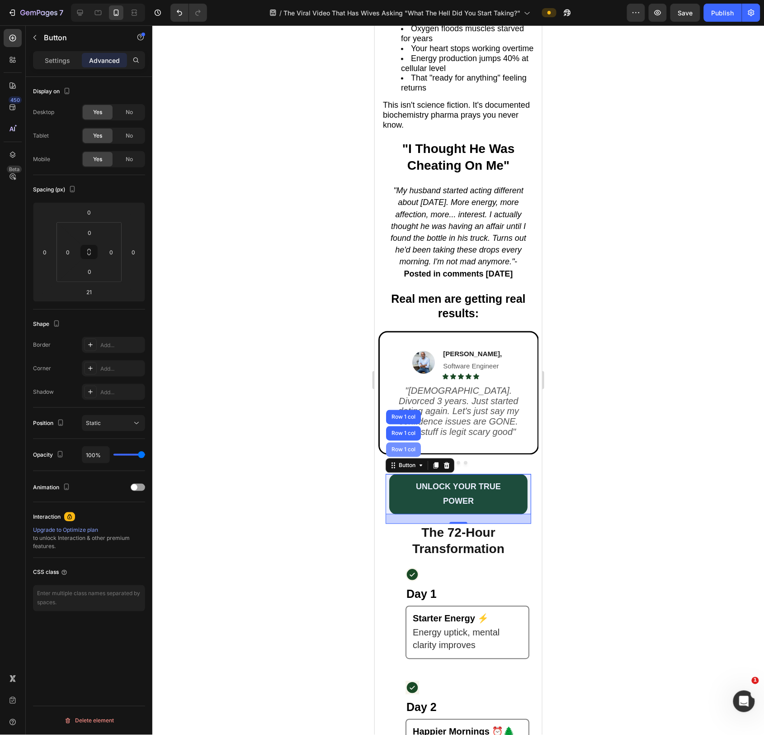
click at [400, 456] on div "Row 1 col" at bounding box center [403, 449] width 35 height 14
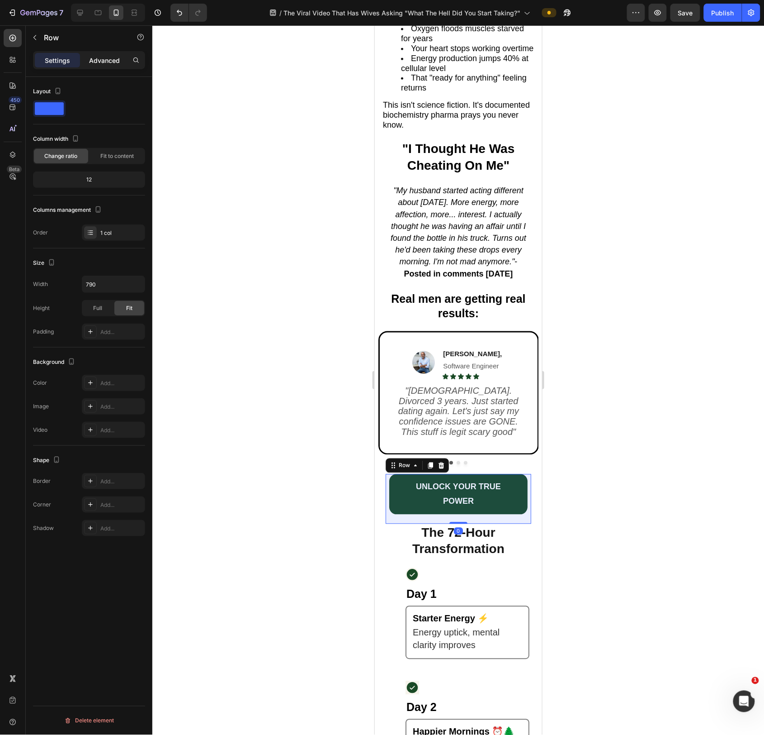
click at [99, 56] on p "Advanced" at bounding box center [104, 60] width 31 height 9
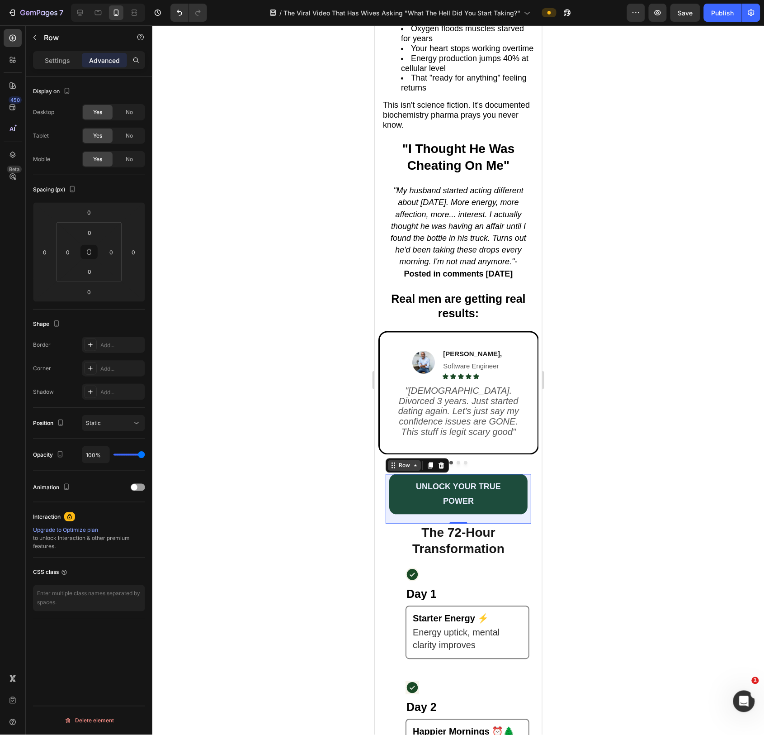
click at [405, 469] on div "Row" at bounding box center [404, 465] width 15 height 8
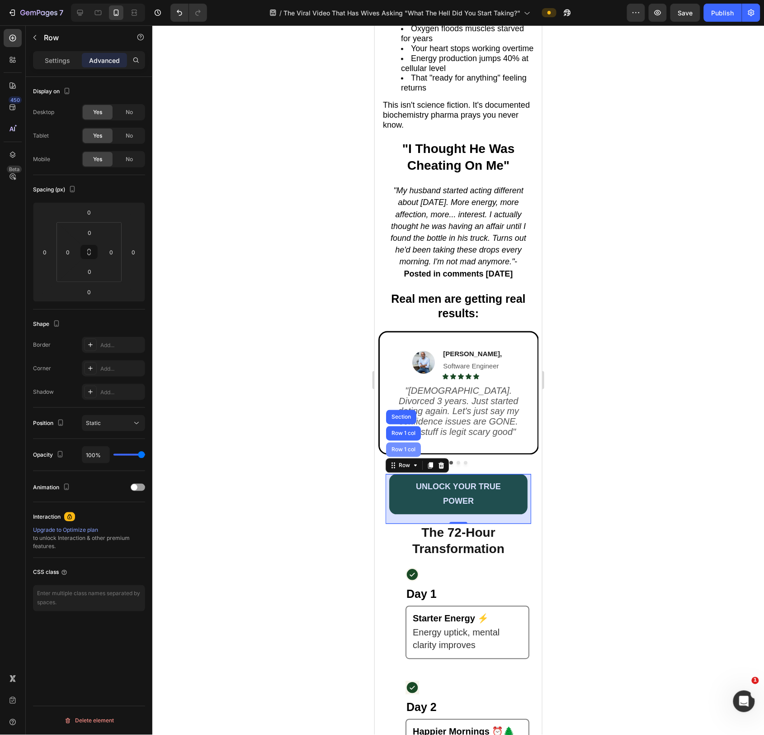
click at [401, 452] on div "Row 1 col" at bounding box center [403, 448] width 28 height 5
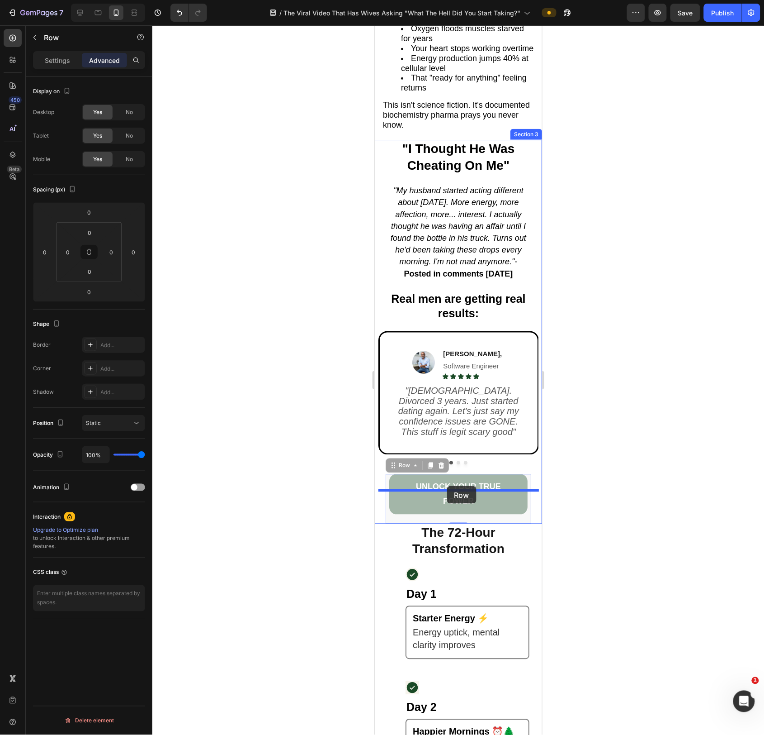
drag, startPoint x: 391, startPoint y: 482, endPoint x: 449, endPoint y: 484, distance: 57.9
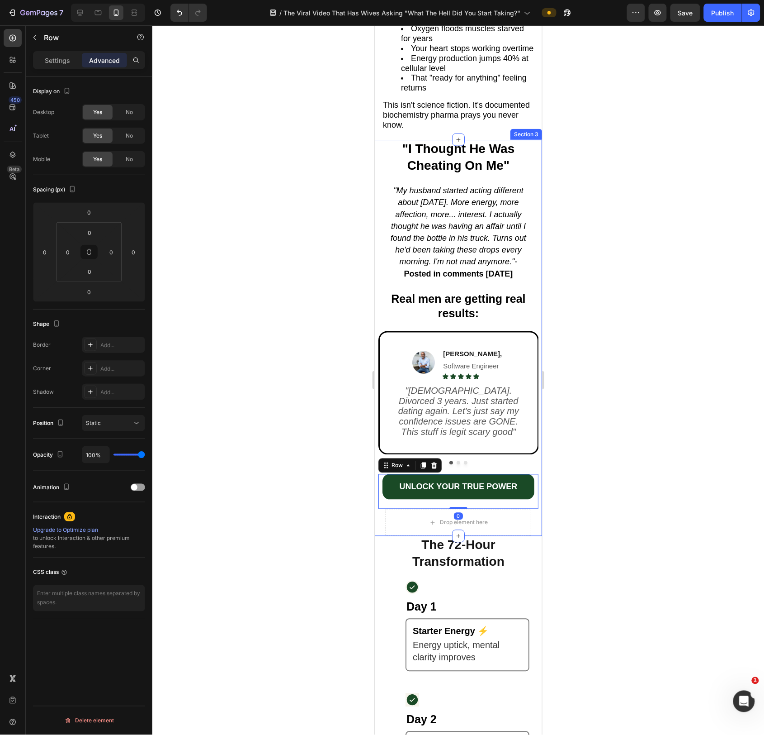
scroll to position [1410, 0]
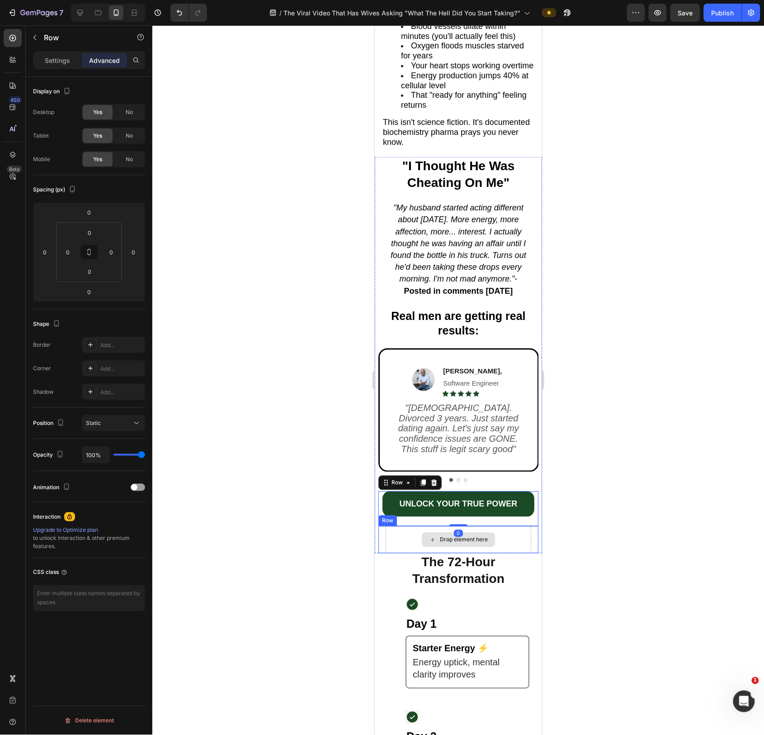
click at [516, 553] on div "Drop element here" at bounding box center [458, 539] width 146 height 27
click at [436, 520] on icon at bounding box center [434, 517] width 6 height 6
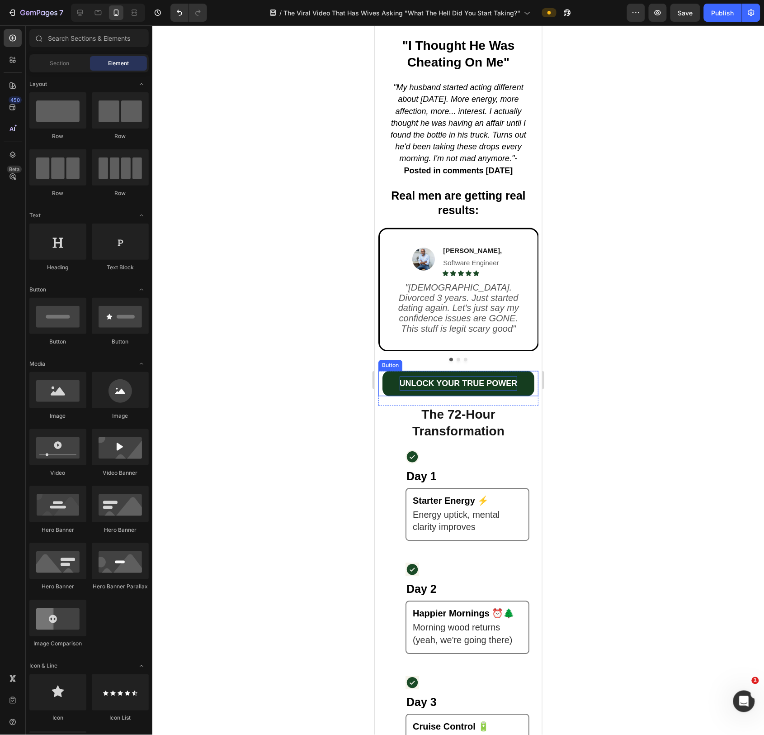
scroll to position [1540, 0]
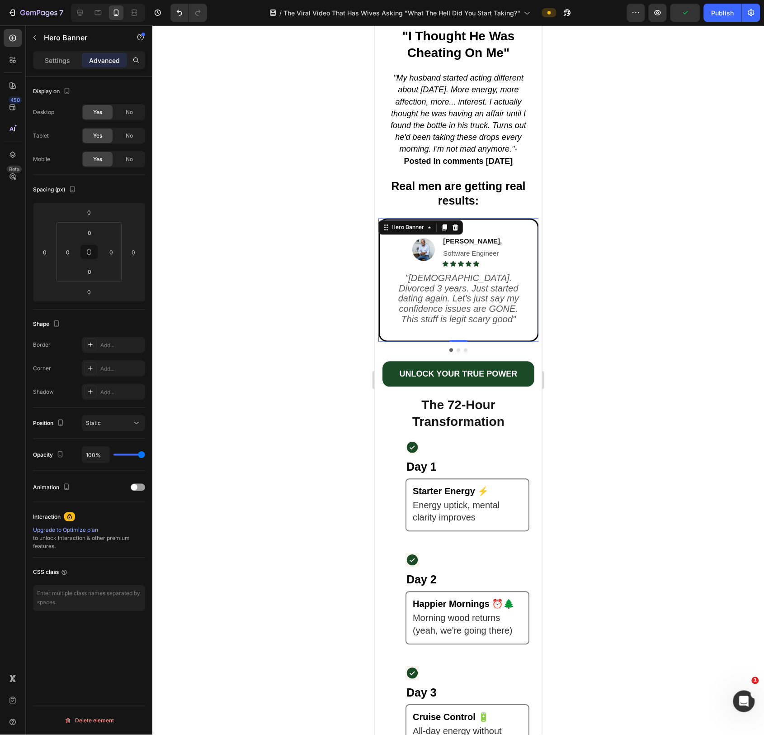
click at [487, 340] on div "Image [PERSON_NAME], Software Engineer Text Block Icon Icon Icon Icon Icon Icon…" at bounding box center [459, 279] width 158 height 121
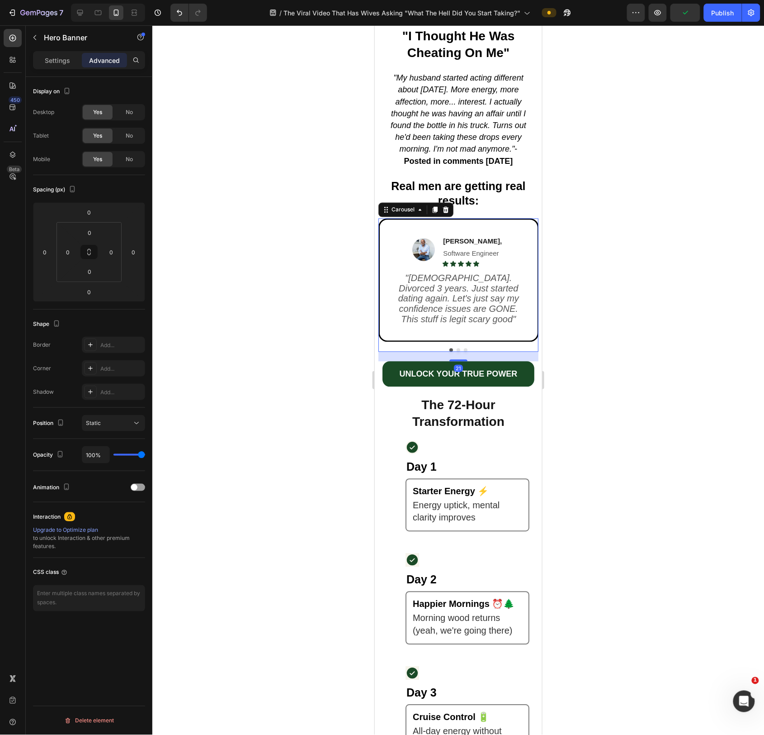
click at [488, 351] on div "Image James R, Software Engineer Text Block Icon Icon Icon Icon Icon Icon List …" at bounding box center [458, 284] width 160 height 133
click at [527, 386] on link "UNLOCK YOUR TRUE POWER" at bounding box center [458, 373] width 152 height 25
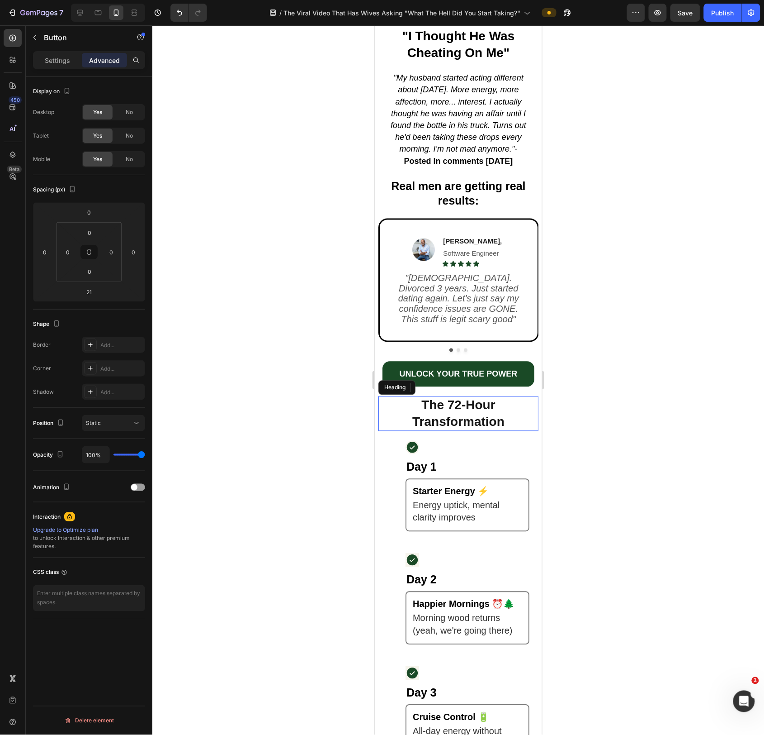
click at [500, 423] on h2 "The 72-Hour Transformation" at bounding box center [458, 413] width 160 height 35
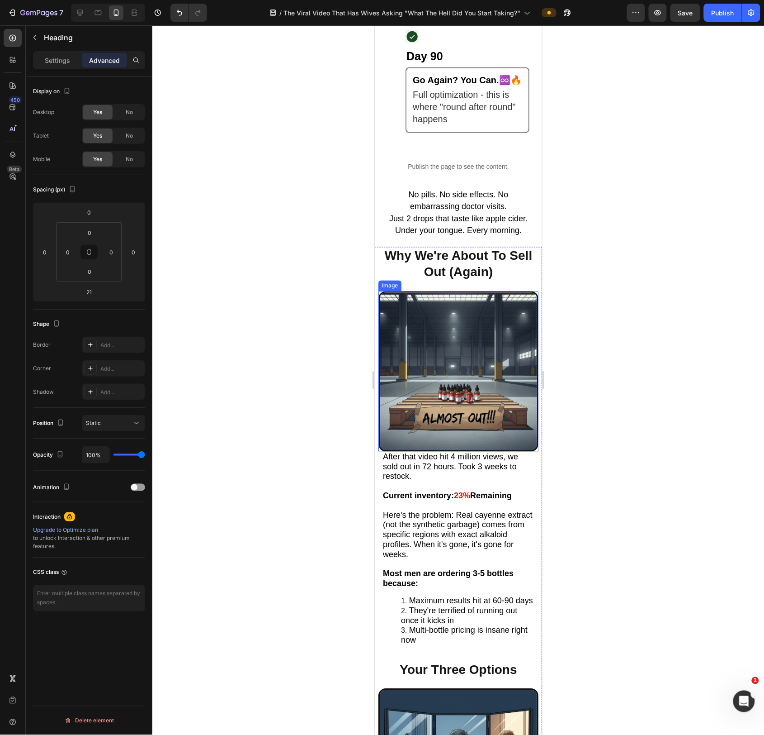
scroll to position [2657, 0]
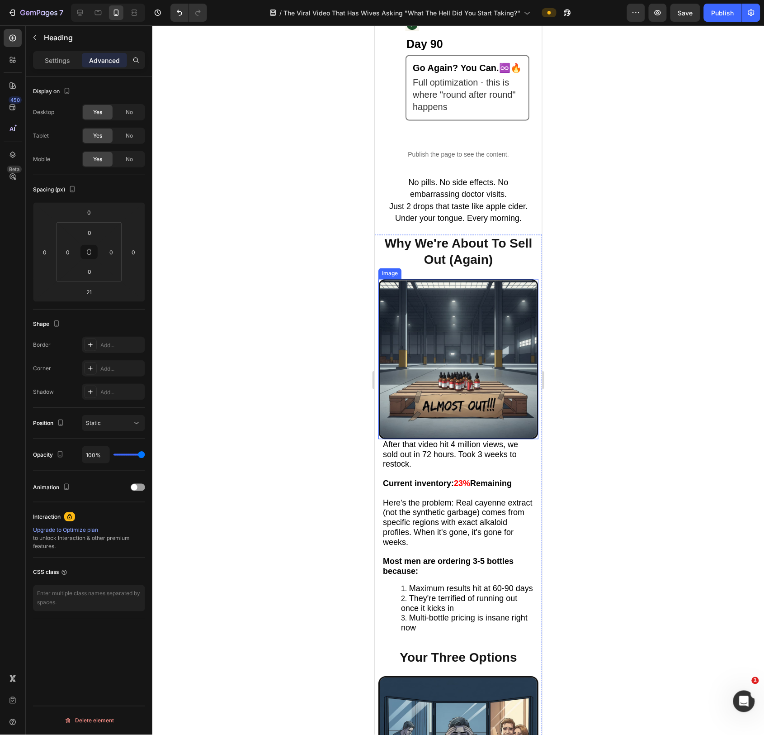
click at [482, 369] on img at bounding box center [458, 359] width 160 height 160
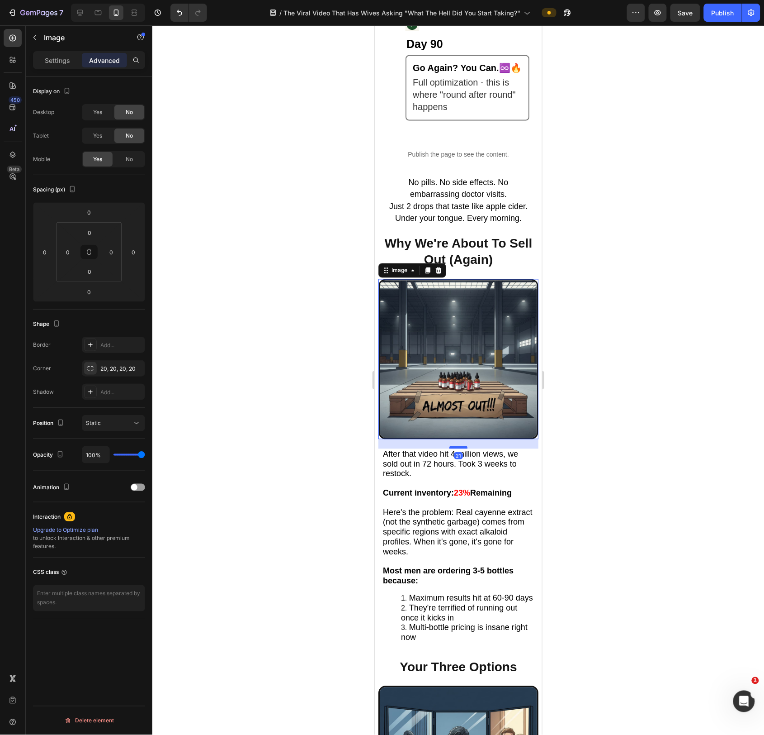
drag, startPoint x: 463, startPoint y: 441, endPoint x: 464, endPoint y: 450, distance: 8.7
click at [464, 448] on div at bounding box center [458, 447] width 18 height 3
type input "21"
click at [472, 353] on img at bounding box center [458, 359] width 160 height 160
click at [468, 250] on h2 "Why We're About To Sell Out (Again)" at bounding box center [458, 251] width 160 height 35
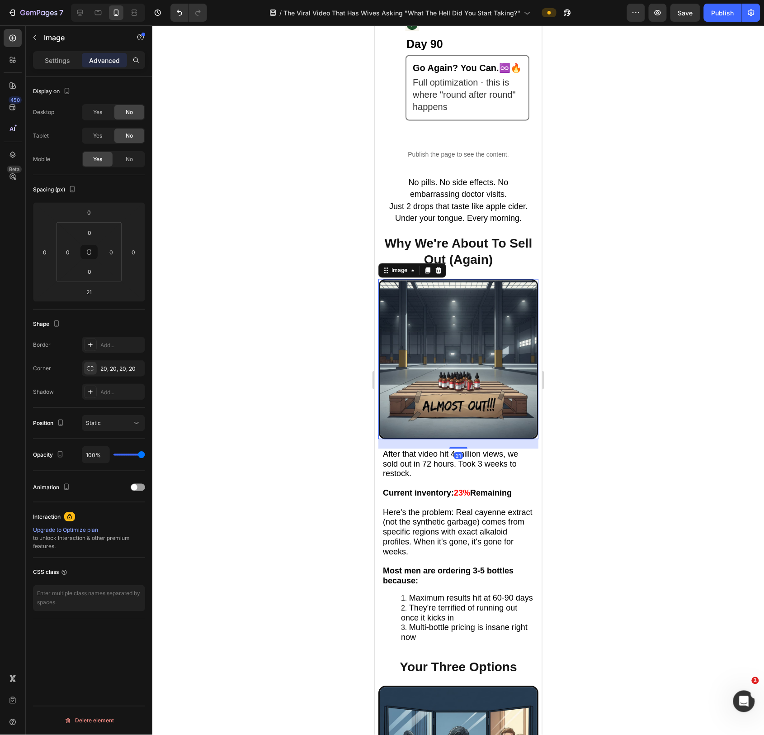
click at [435, 366] on img at bounding box center [458, 359] width 160 height 160
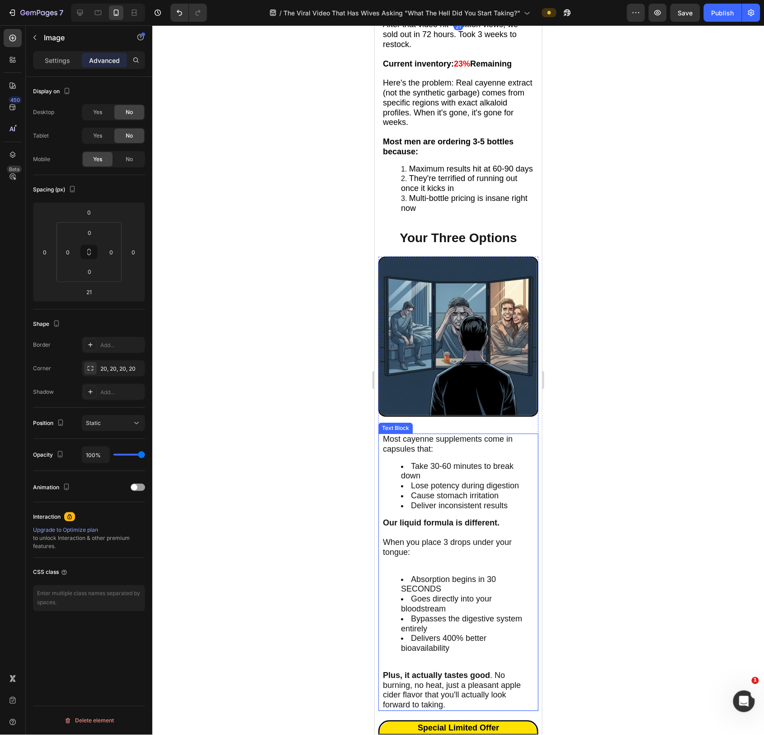
scroll to position [3180, 0]
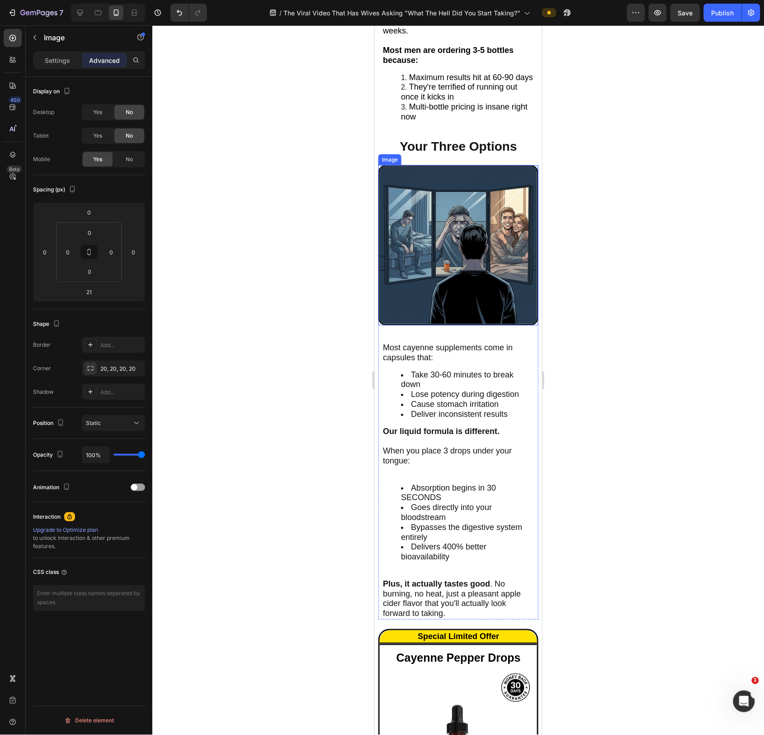
click at [452, 268] on img at bounding box center [458, 245] width 160 height 160
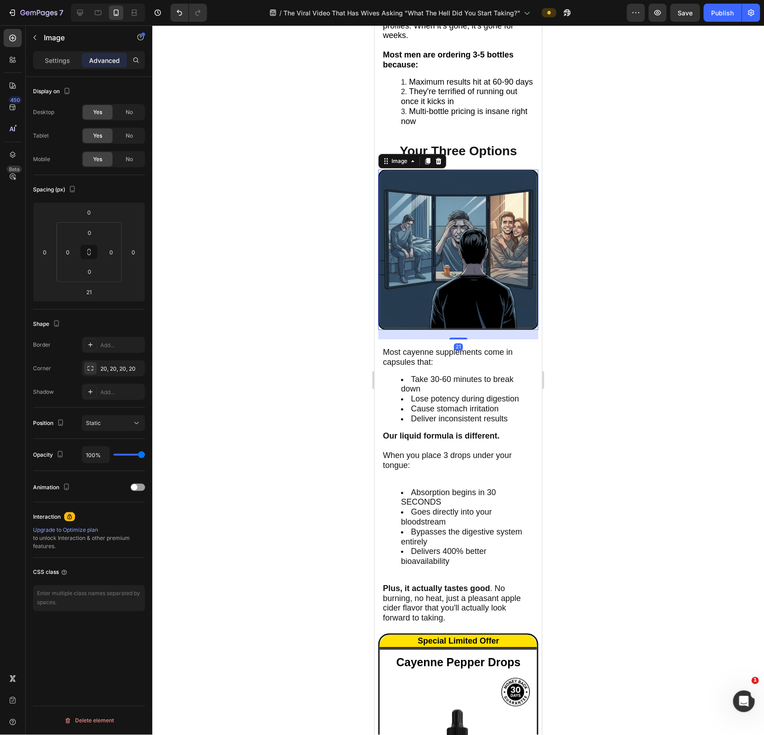
scroll to position [3174, 0]
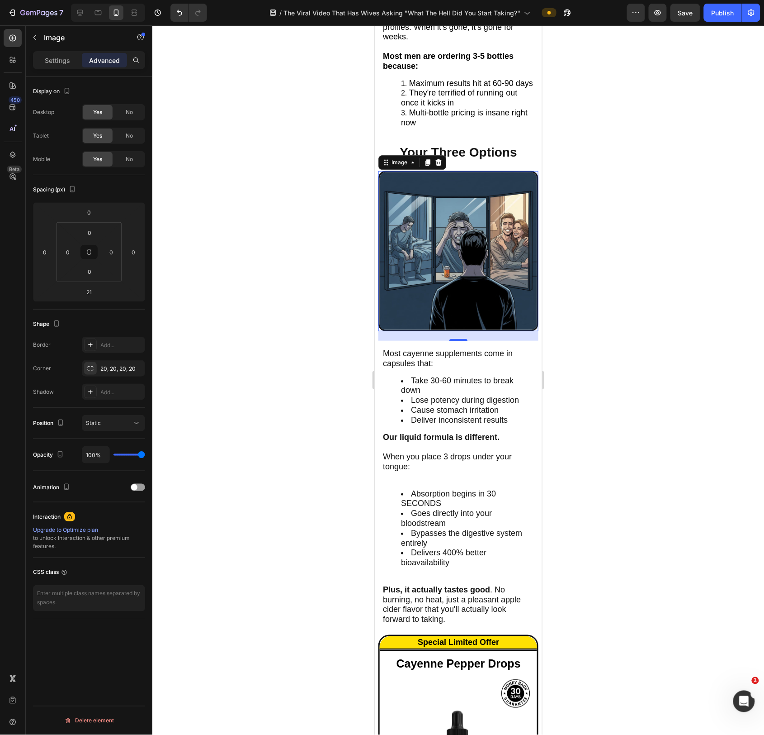
click at [492, 297] on img at bounding box center [458, 251] width 160 height 160
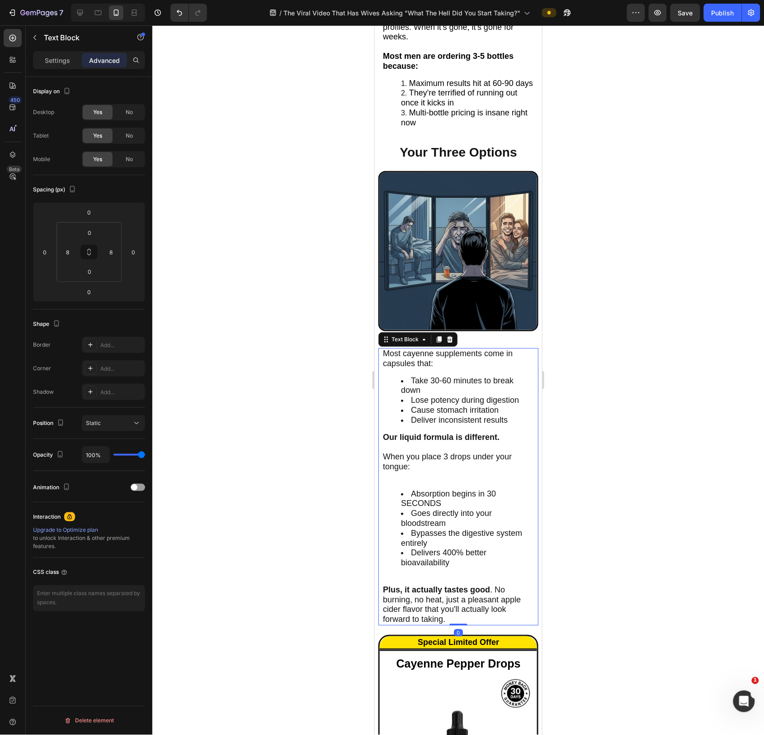
click at [495, 357] on span "Most cayenne supplements come in capsules that:" at bounding box center [448, 357] width 130 height 19
click at [416, 343] on div "Text Block" at bounding box center [404, 339] width 31 height 8
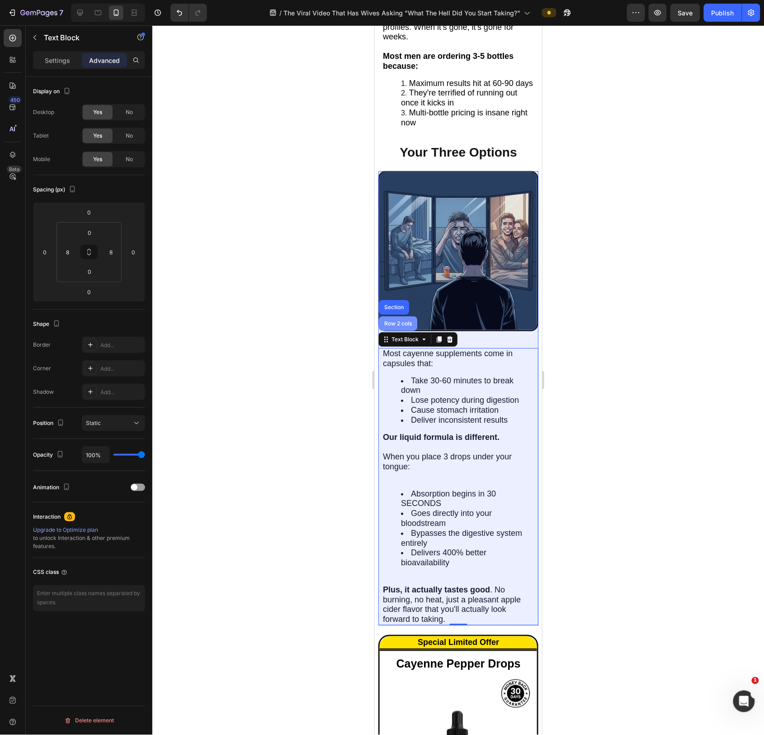
click at [412, 330] on div "Row 2 cols" at bounding box center [398, 323] width 38 height 14
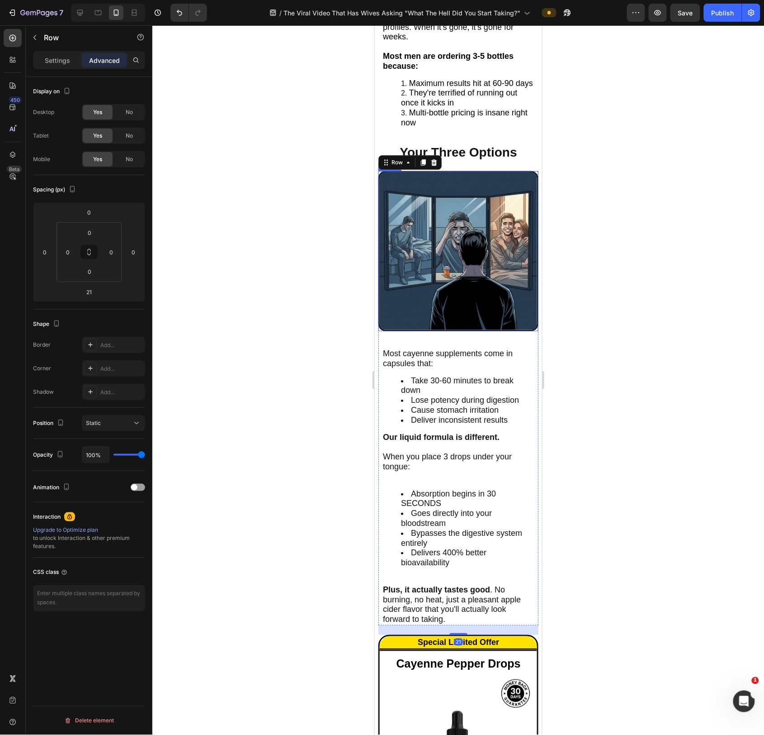
click at [443, 310] on img at bounding box center [458, 251] width 160 height 160
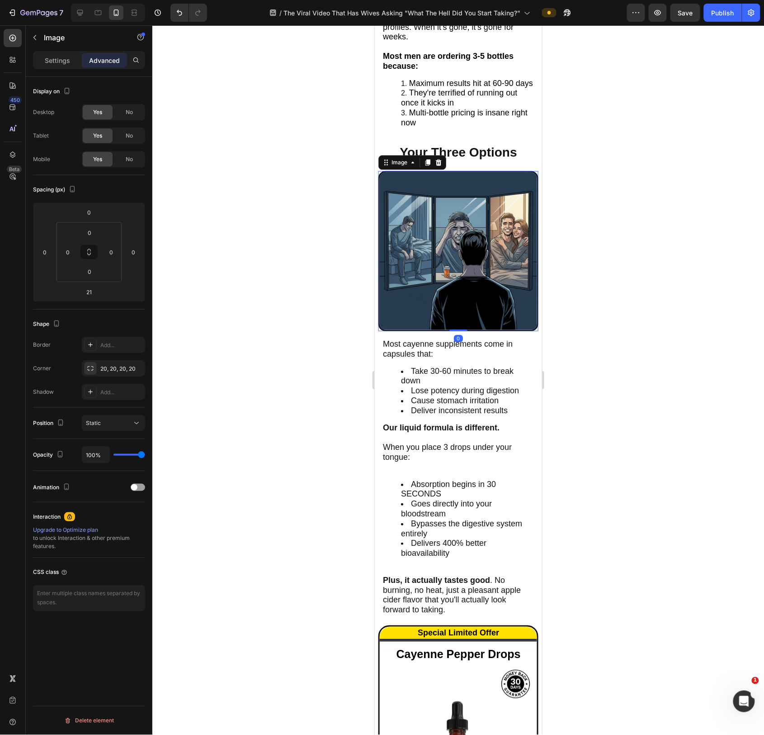
drag, startPoint x: 453, startPoint y: 341, endPoint x: 452, endPoint y: 311, distance: 30.3
click at [452, 312] on div "Image 0" at bounding box center [458, 251] width 160 height 160
type input "0"
click at [432, 354] on span "Most cayenne supplements come in capsules that:" at bounding box center [448, 348] width 130 height 19
click at [515, 290] on img at bounding box center [458, 251] width 160 height 160
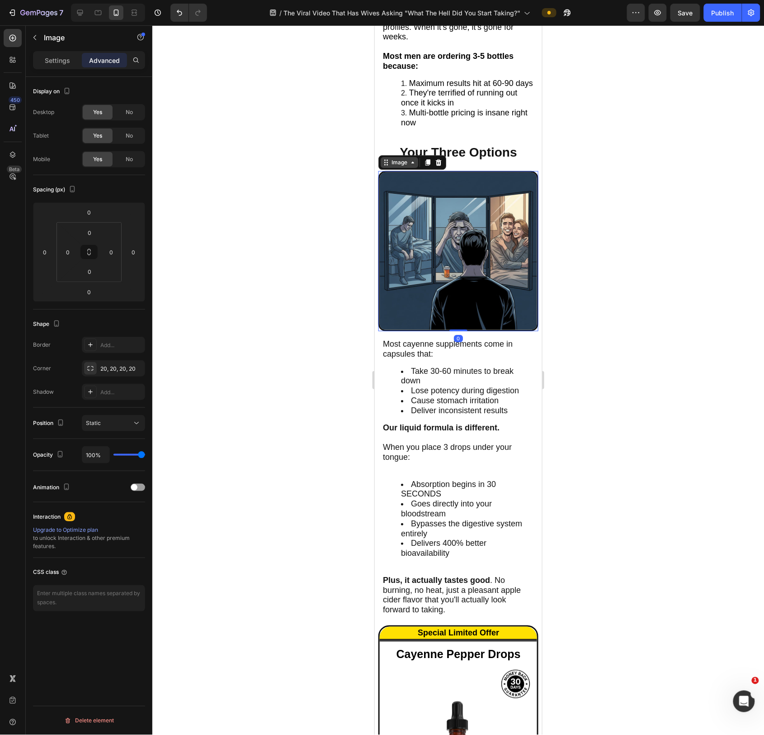
click at [393, 165] on div "Image" at bounding box center [398, 162] width 19 height 8
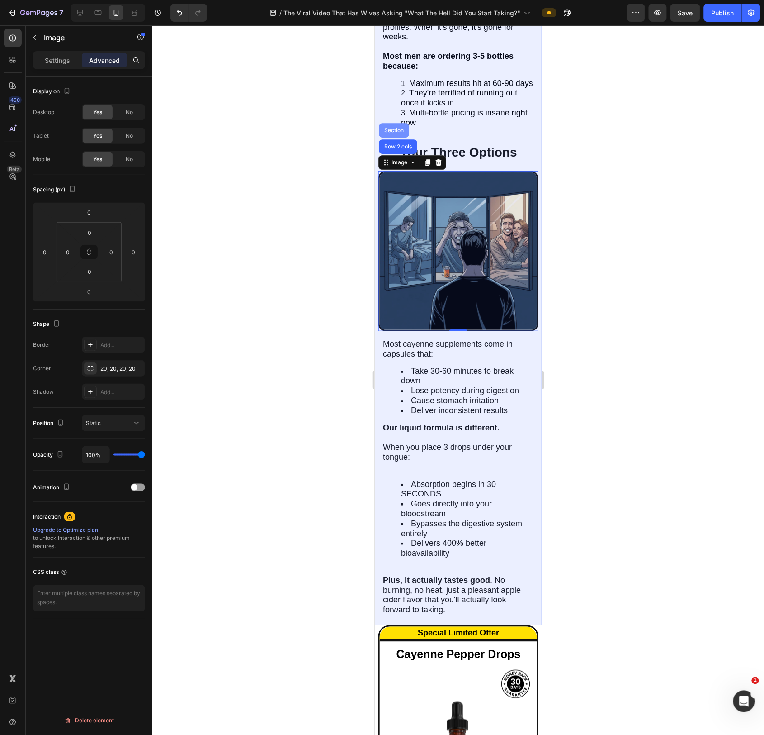
click at [387, 127] on div "Section" at bounding box center [394, 130] width 30 height 14
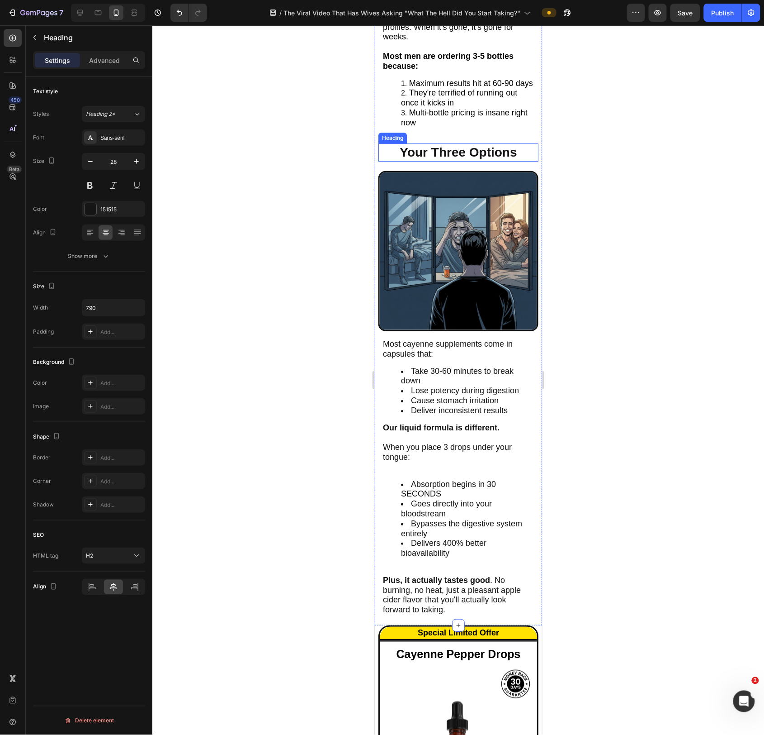
click at [451, 157] on h2 "Your Three Options" at bounding box center [458, 152] width 142 height 18
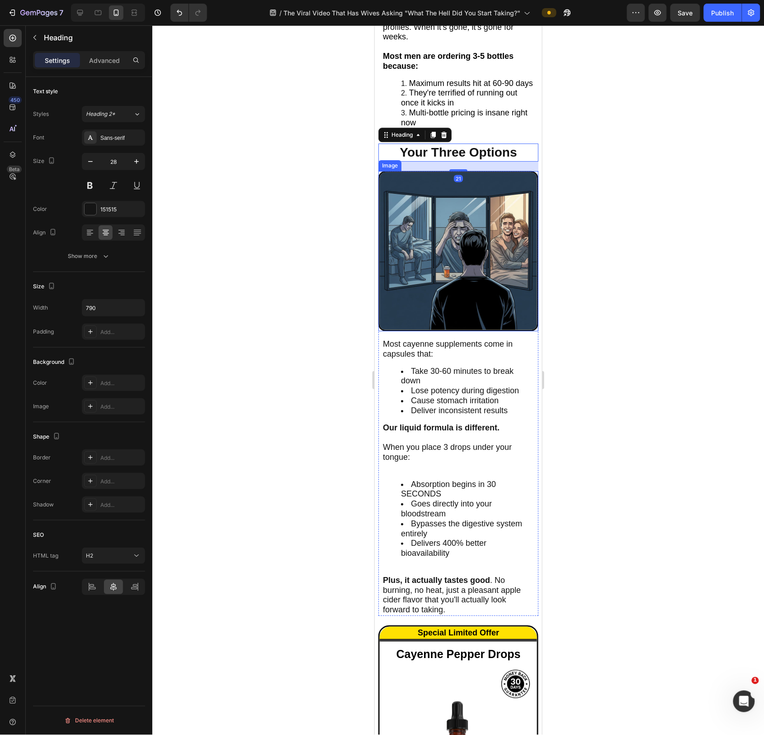
click at [405, 185] on img at bounding box center [458, 251] width 160 height 160
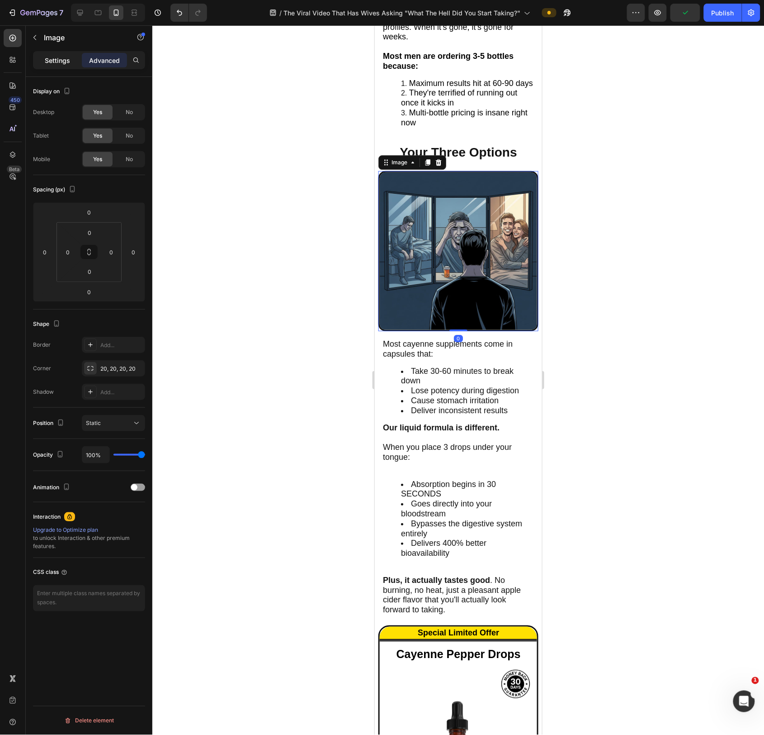
click at [52, 61] on p "Settings" at bounding box center [57, 60] width 25 height 9
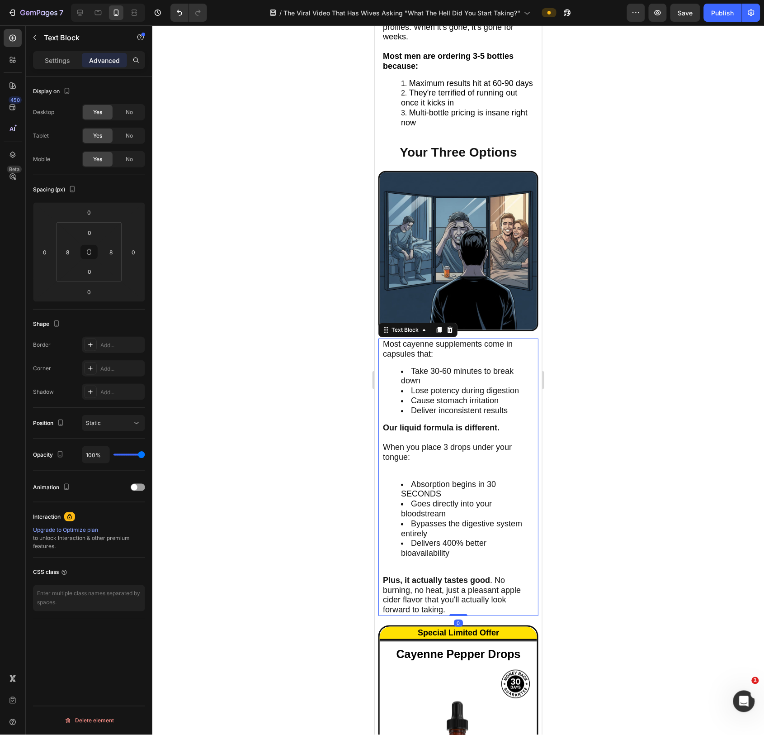
click at [466, 411] on span "Deliver inconsistent results" at bounding box center [459, 409] width 97 height 9
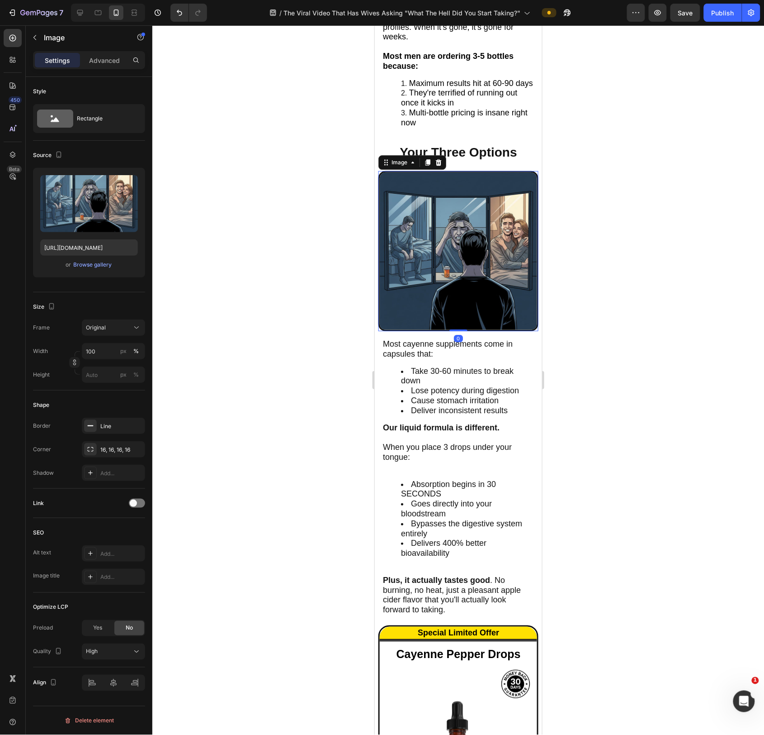
click at [509, 271] on img at bounding box center [458, 251] width 160 height 160
click at [704, 420] on div at bounding box center [458, 379] width 612 height 709
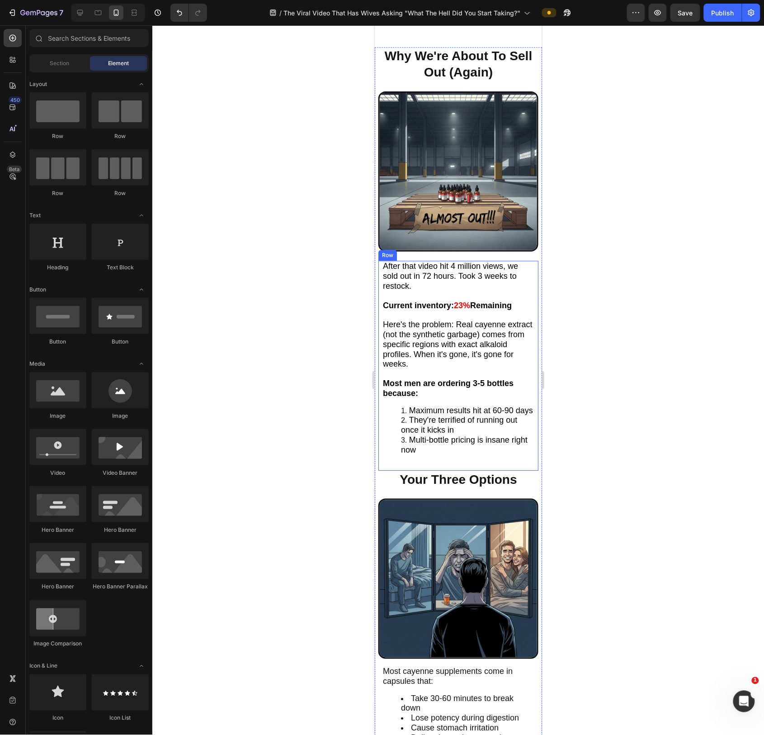
scroll to position [2846, 0]
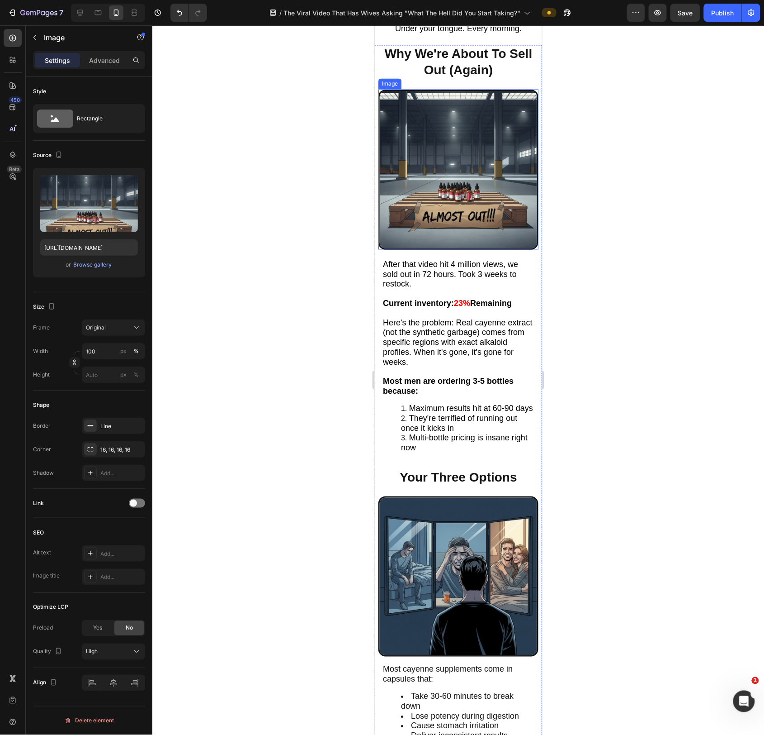
click at [461, 186] on img at bounding box center [458, 169] width 160 height 160
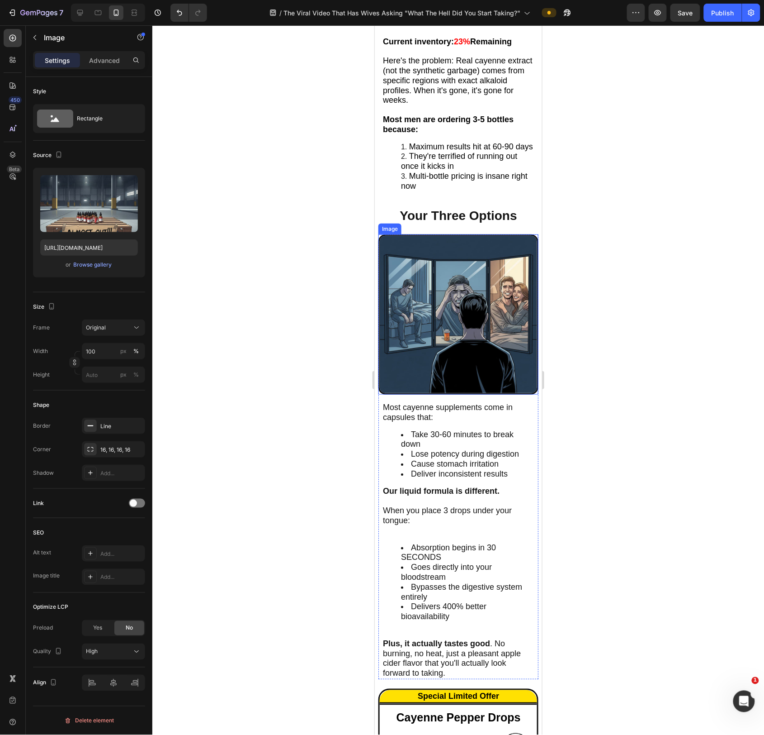
scroll to position [3134, 0]
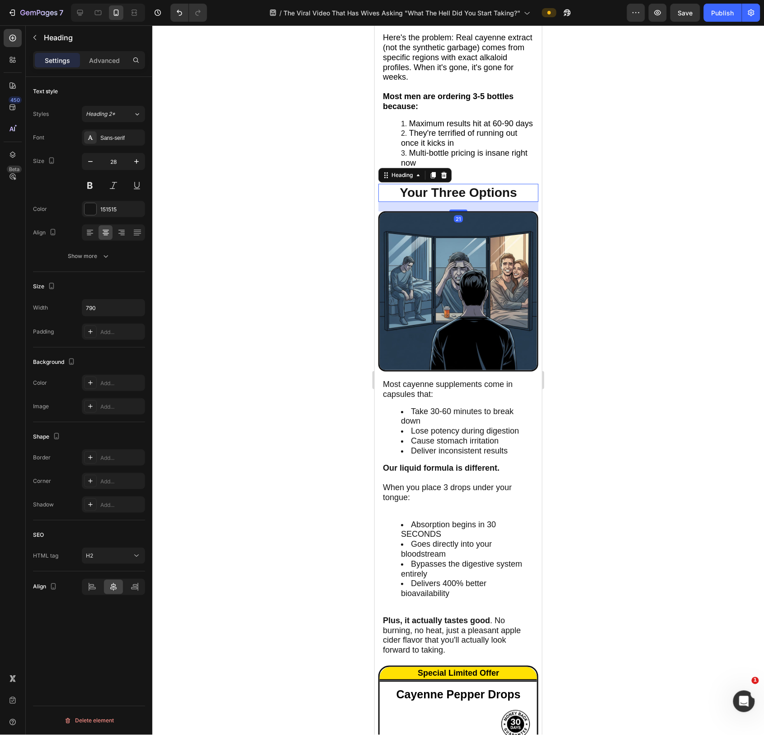
click at [483, 185] on h2 "Your Three Options" at bounding box center [458, 192] width 142 height 18
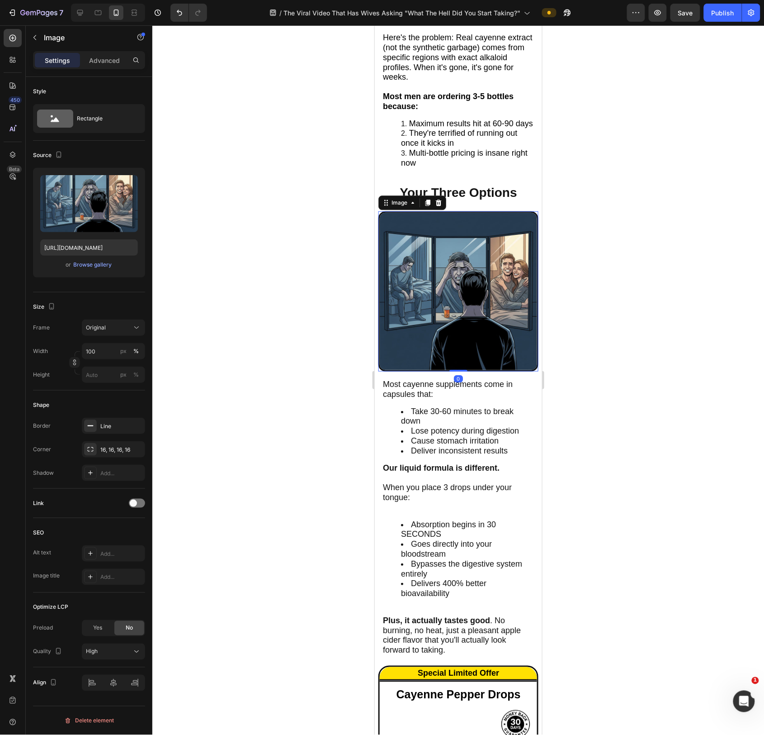
click at [484, 264] on img at bounding box center [458, 291] width 160 height 160
click at [106, 59] on p "Advanced" at bounding box center [104, 60] width 31 height 9
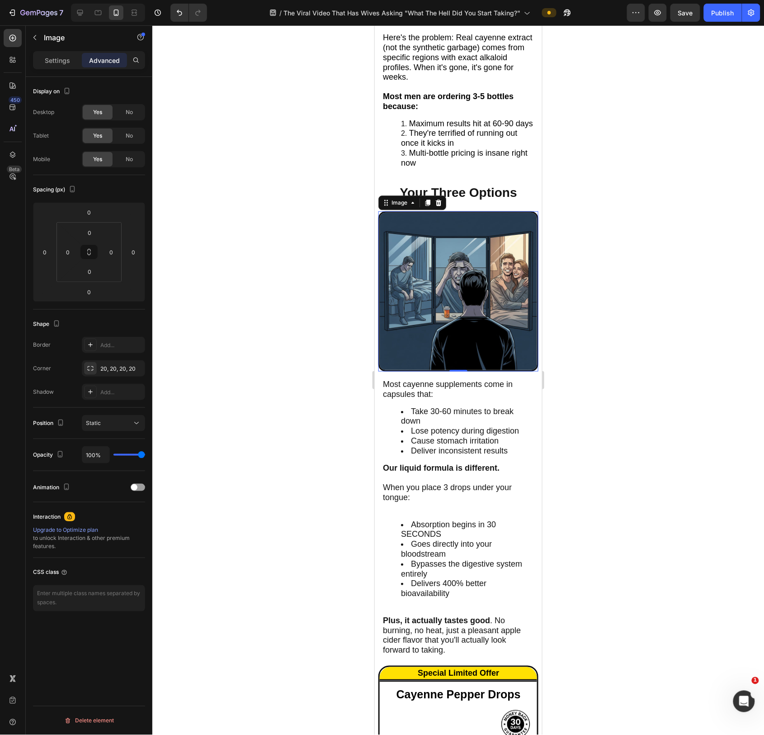
click at [120, 195] on div "Spacing (px)" at bounding box center [89, 189] width 112 height 14
click at [102, 0] on html "7 Version history / The Viral Video That Has Wives Asking "What The Hell Did Yo…" at bounding box center [382, 0] width 764 height 0
click at [117, 321] on div "Shape" at bounding box center [89, 324] width 112 height 14
click at [471, 408] on div "Most cayenne supplements come in capsules that: Take 30-60 minutes to break dow…" at bounding box center [458, 516] width 153 height 277
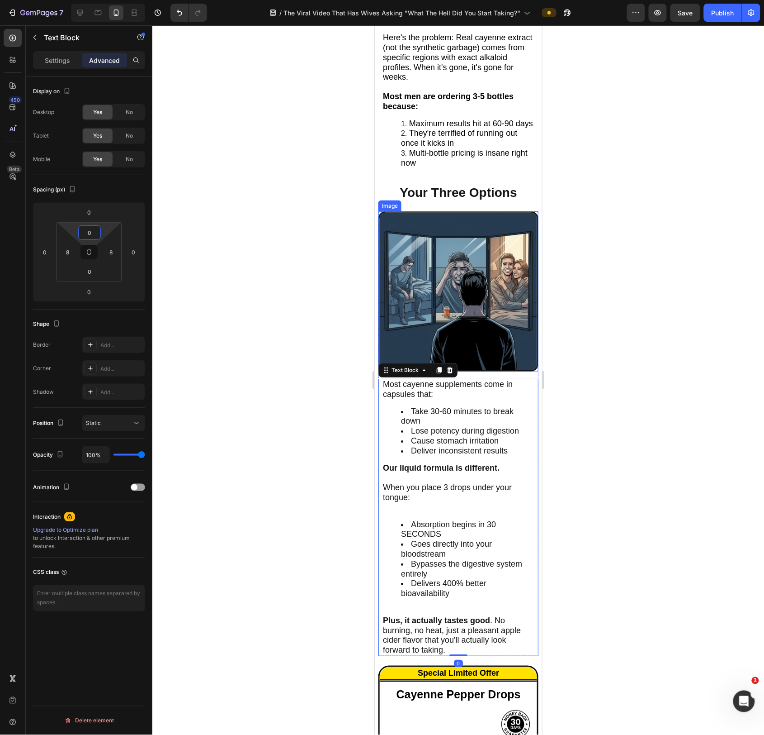
click at [91, 228] on input "0" at bounding box center [90, 233] width 18 height 14
click at [0, 0] on div "Spacing (px) 0 0 0 0 0 8 0 8" at bounding box center [0, 0] width 0 height 0
click at [89, 210] on input "0" at bounding box center [89, 212] width 18 height 14
click at [0, 0] on div "Spacing (px) 0 0 0 0 0 8 0 8" at bounding box center [0, 0] width 0 height 0
click at [489, 344] on img at bounding box center [458, 291] width 160 height 160
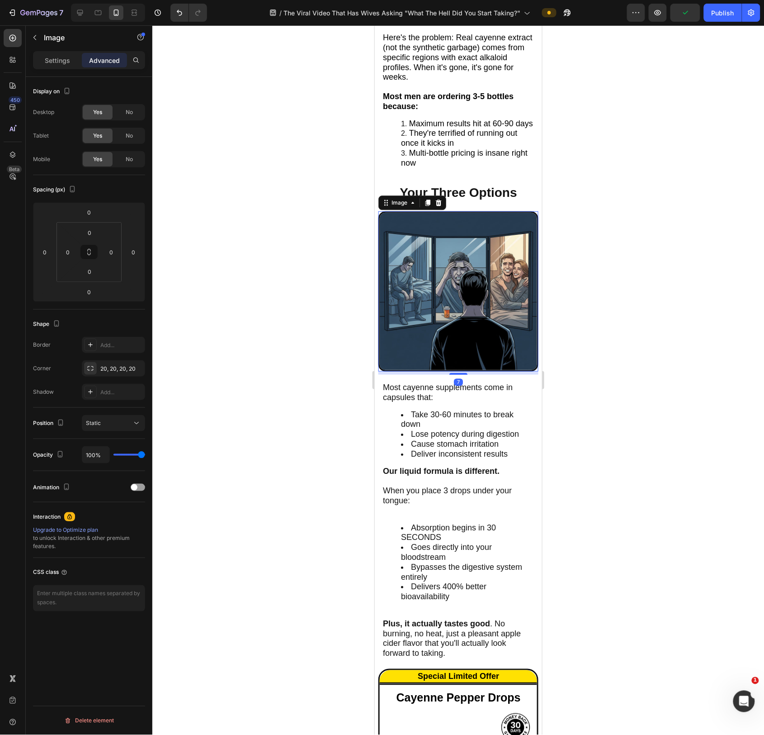
drag, startPoint x: 466, startPoint y: 374, endPoint x: 476, endPoint y: 376, distance: 10.6
click at [468, 371] on div "7" at bounding box center [458, 371] width 160 height 0
type input "6"
drag, startPoint x: 164, startPoint y: 358, endPoint x: 605, endPoint y: 405, distance: 444.0
click at [580, 392] on div at bounding box center [458, 379] width 612 height 709
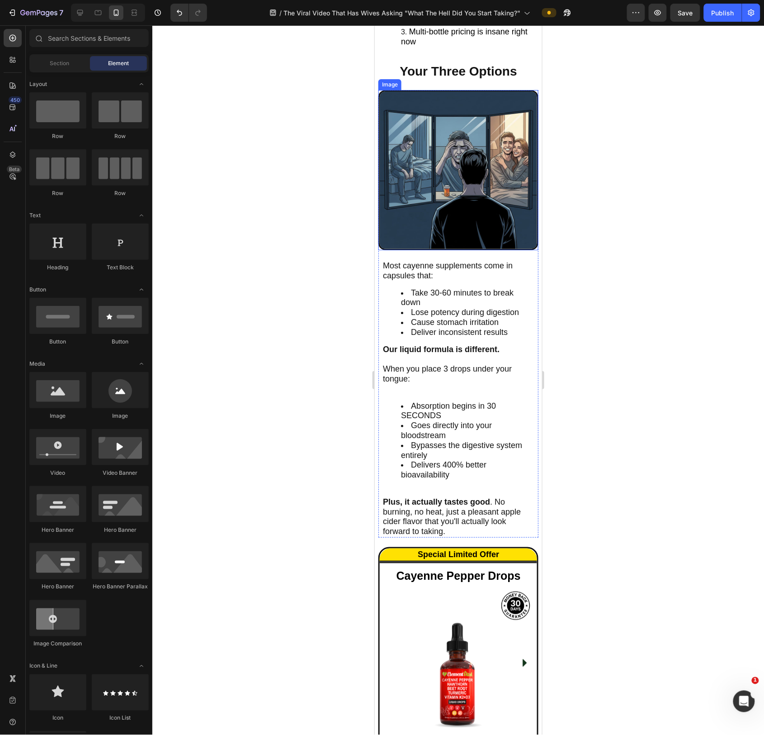
scroll to position [3263, 0]
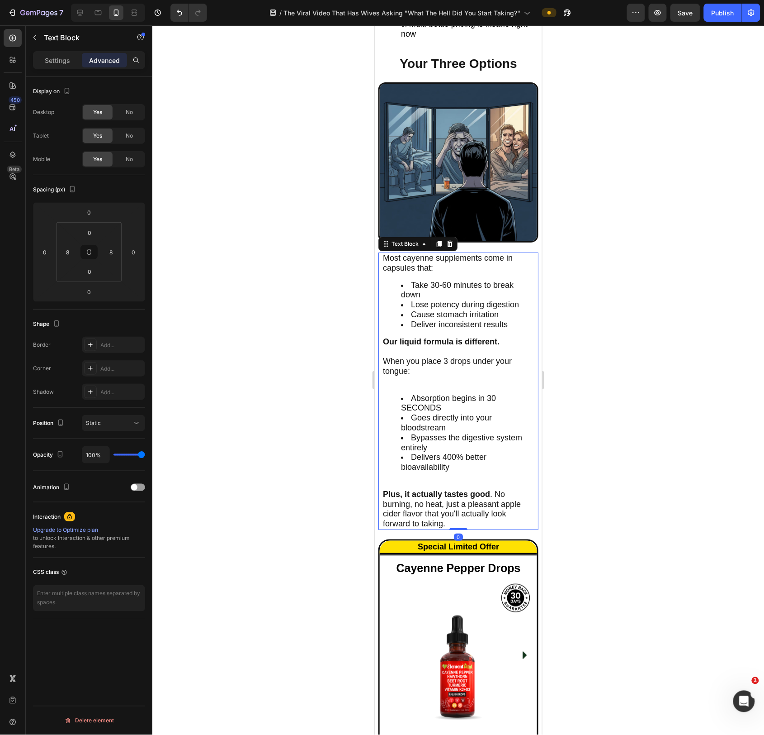
click at [449, 400] on span "Absorption begins in 30 SECONDS" at bounding box center [448, 402] width 95 height 19
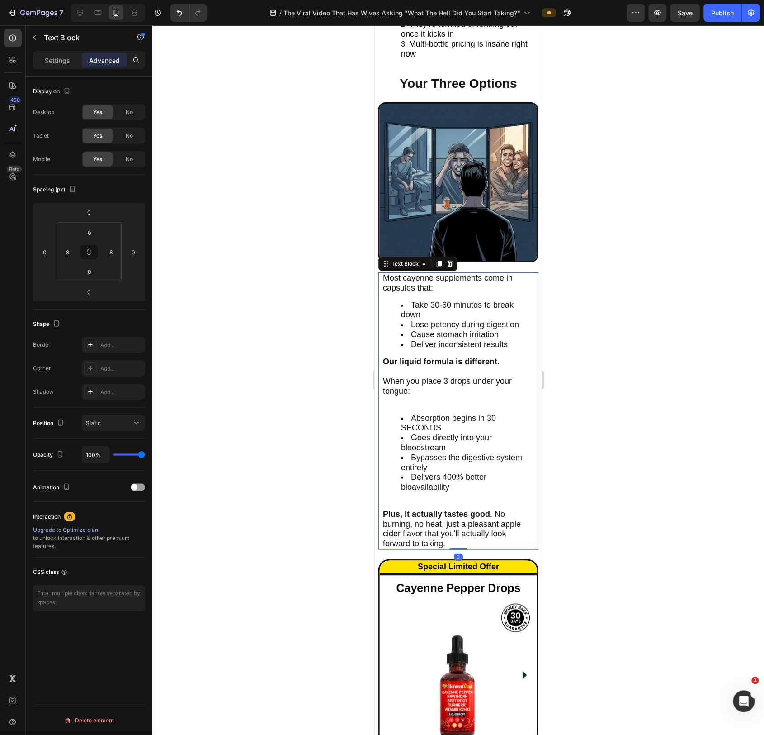
scroll to position [3241, 0]
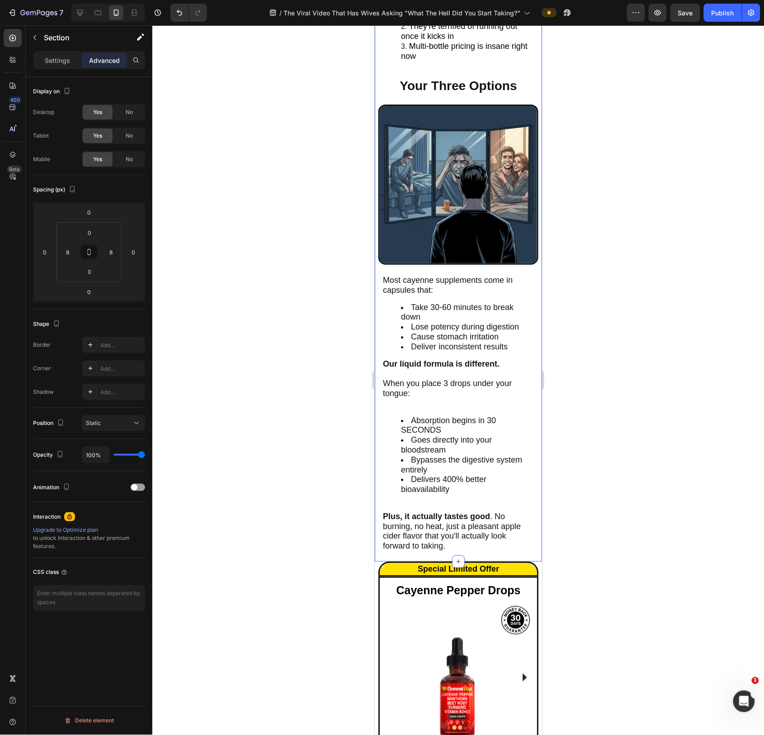
click at [485, 561] on div "Why We're About To Sell Out (Again) Heading Image After that video hit 4 millio…" at bounding box center [458, 107] width 160 height 908
click at [431, 379] on p "Our liquid formula is different." at bounding box center [458, 369] width 151 height 20
click at [52, 62] on p "Settings" at bounding box center [57, 60] width 25 height 9
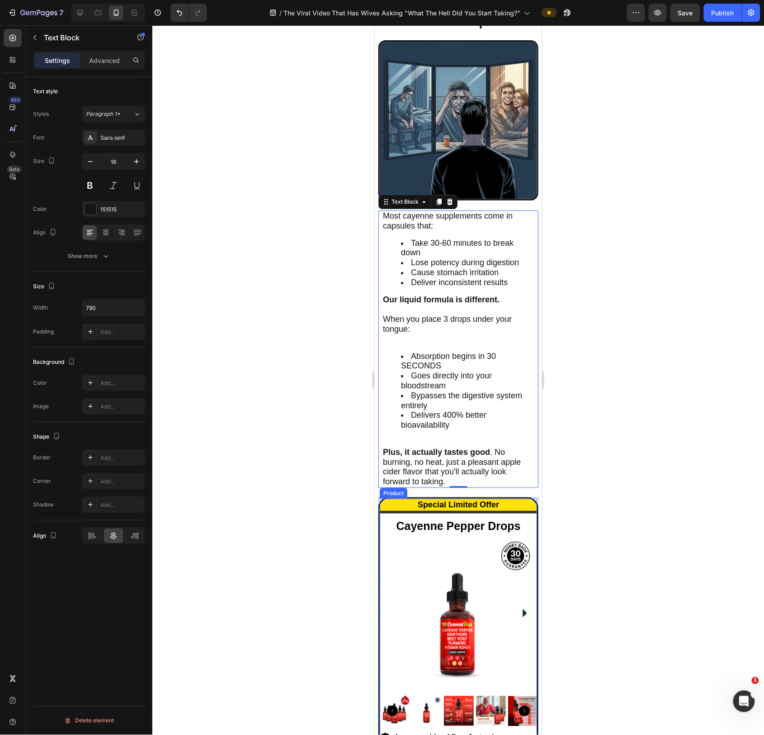
scroll to position [3312, 0]
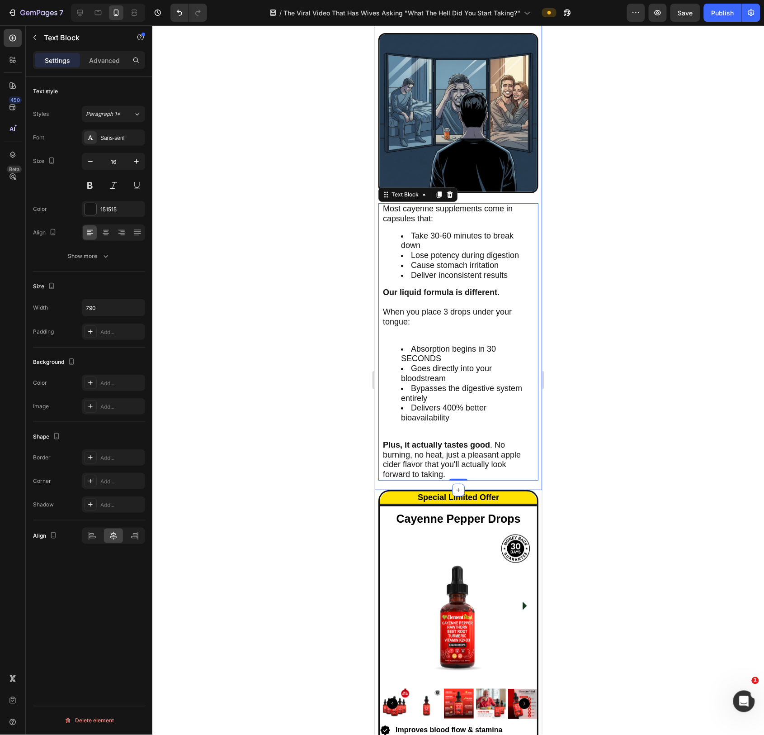
click at [497, 488] on div "Why We're About To Sell Out (Again) Heading Image After that video hit 4 millio…" at bounding box center [458, 36] width 160 height 908
click at [494, 468] on span "Plus, it actually tastes good . No burning, no heat, just a pleasant apple cide…" at bounding box center [452, 459] width 138 height 38
click at [106, 54] on div "Advanced" at bounding box center [104, 60] width 45 height 14
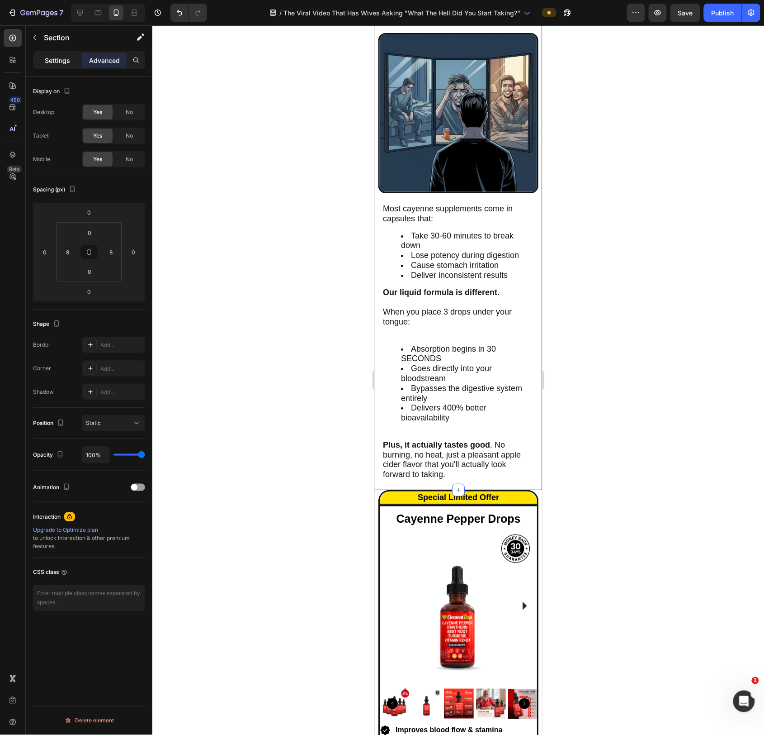
click at [60, 57] on p "Settings" at bounding box center [57, 60] width 25 height 9
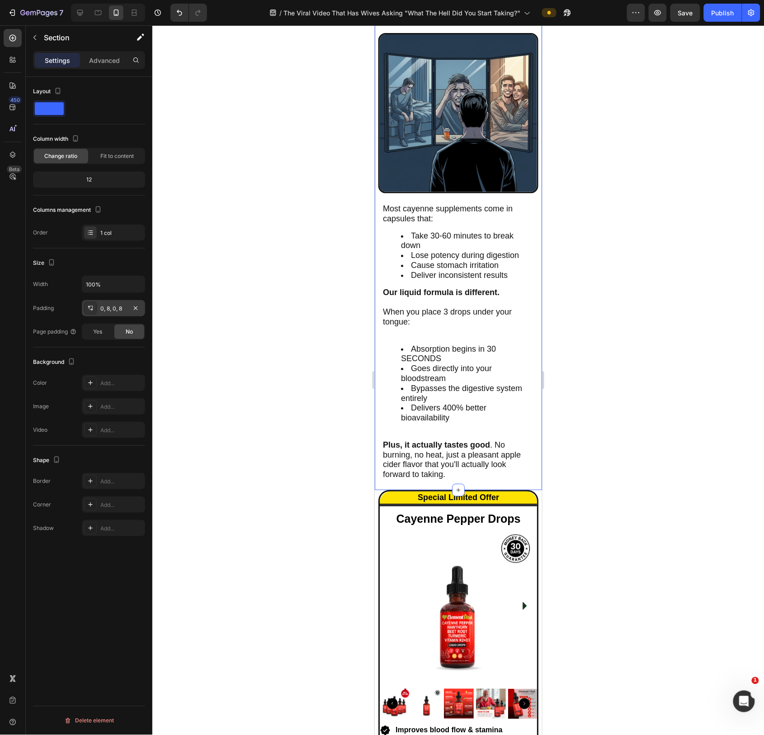
click at [118, 310] on div "0, 8, 0, 8" at bounding box center [113, 308] width 26 height 8
click at [224, 468] on div at bounding box center [458, 379] width 612 height 709
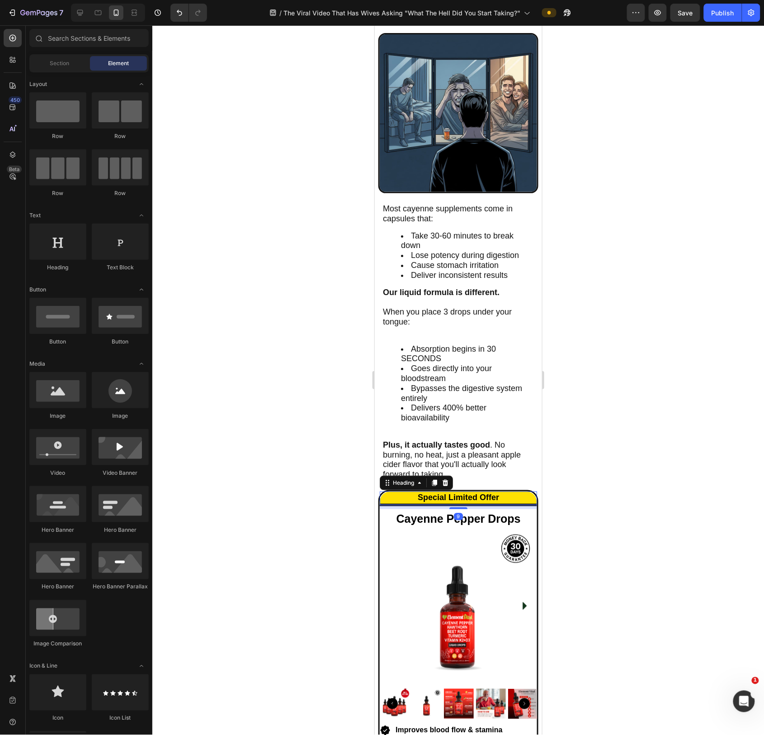
click at [523, 499] on h2 "Special Limited Offer" at bounding box center [458, 498] width 157 height 14
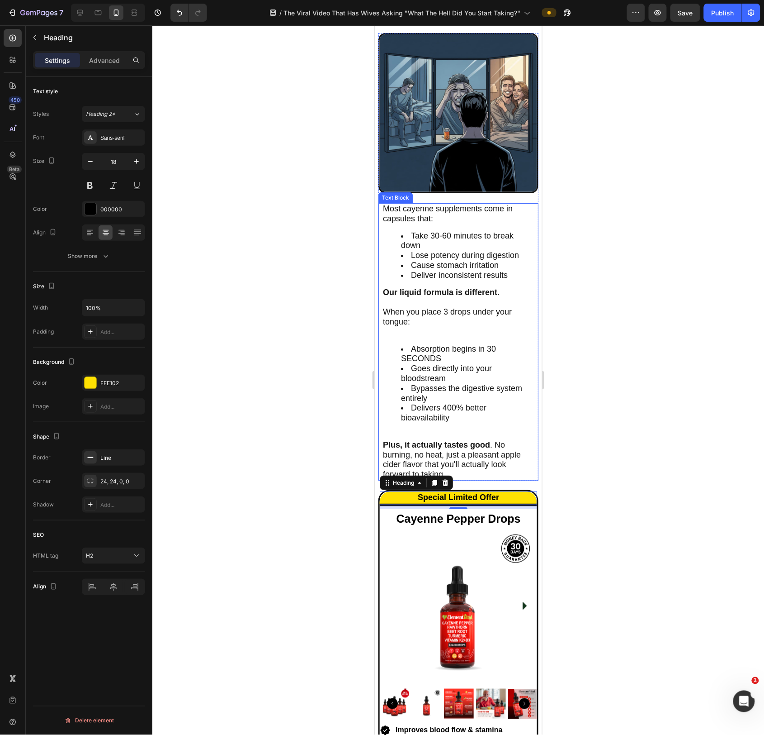
scroll to position [3313, 0]
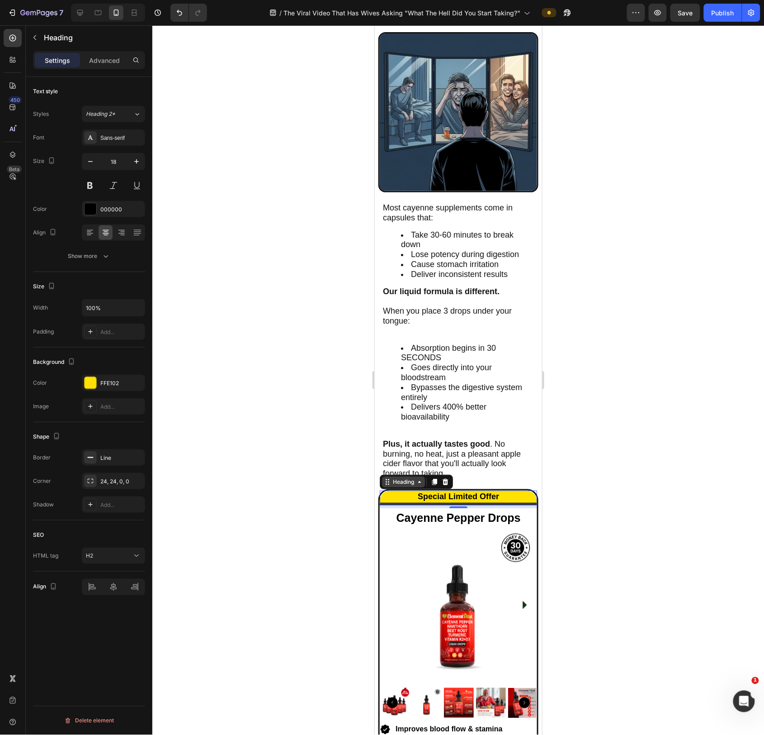
click at [408, 485] on div "Heading" at bounding box center [403, 481] width 25 height 8
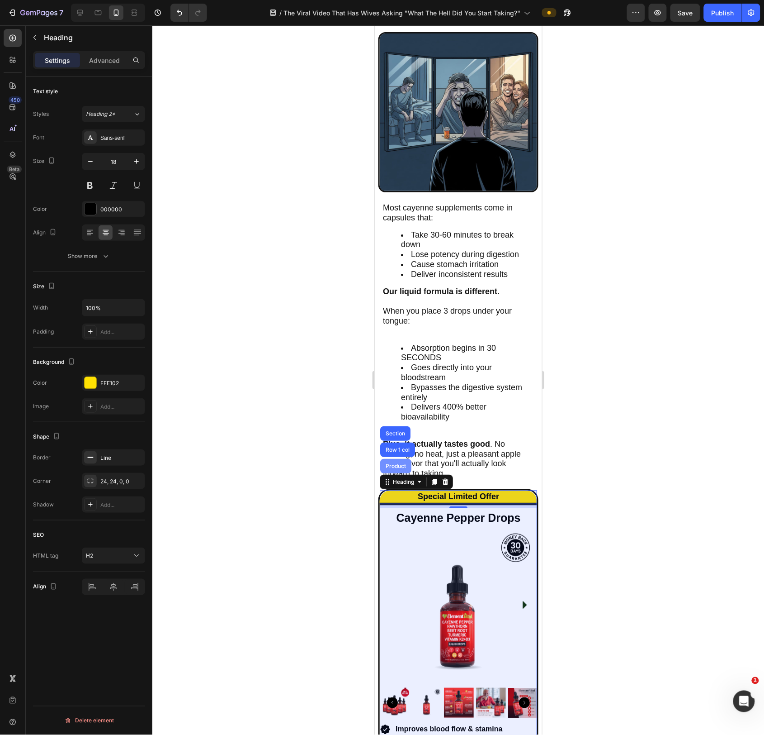
click at [402, 468] on div "Product" at bounding box center [396, 465] width 24 height 5
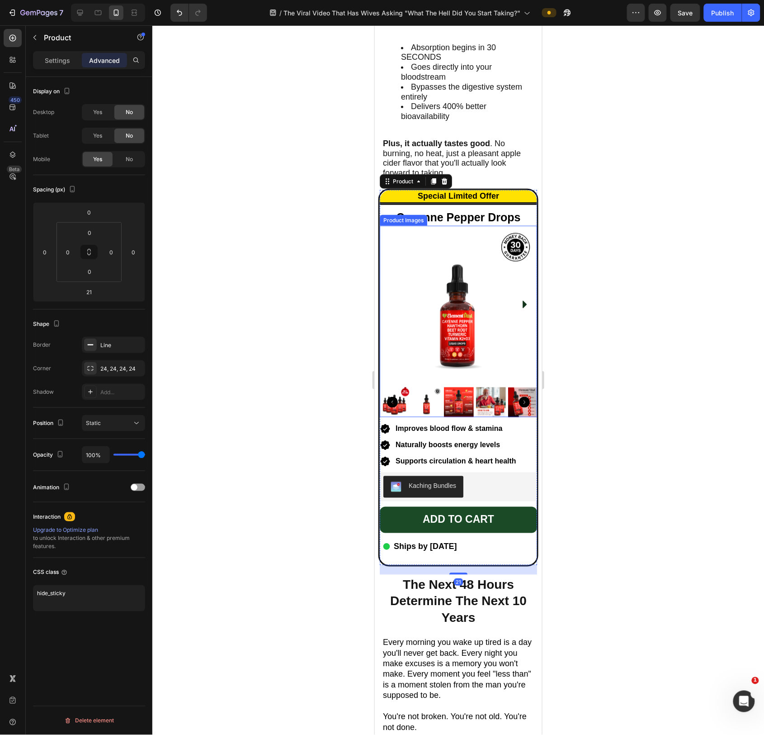
scroll to position [3620, 0]
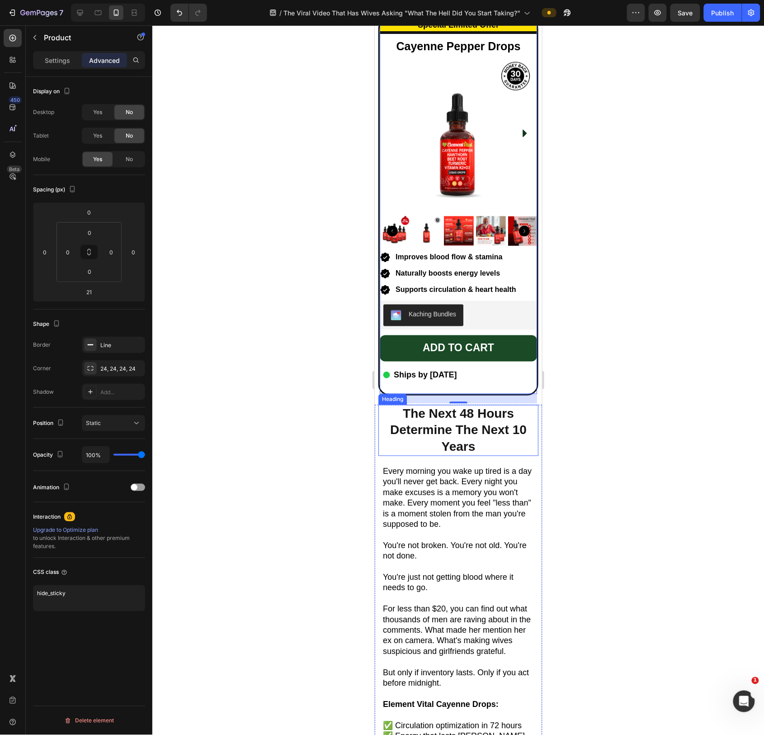
click at [474, 448] on h2 "The Next 48 Hours Determine The Next 10 Years" at bounding box center [458, 429] width 160 height 51
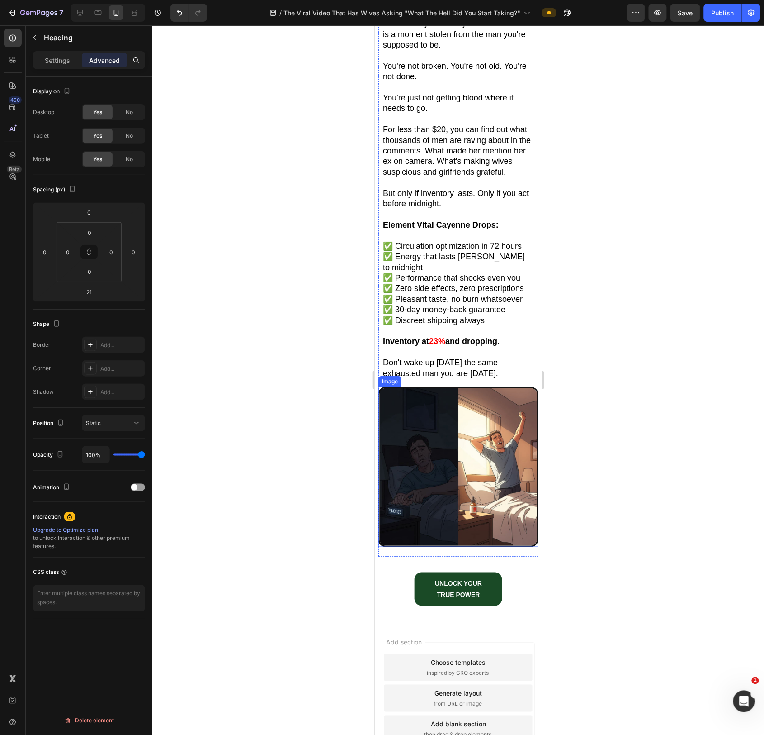
scroll to position [4273, 0]
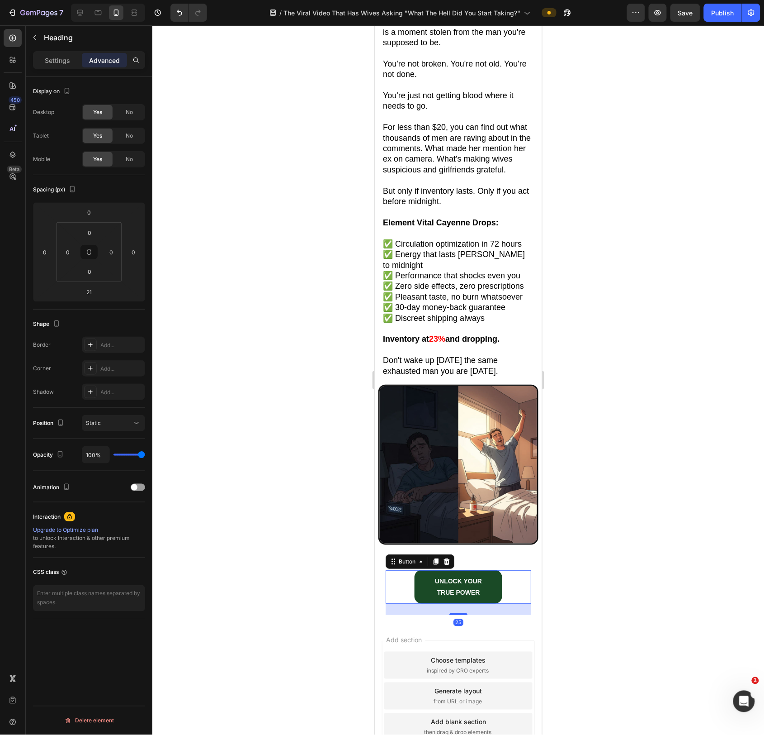
click at [530, 569] on div "UNLOCK YOUR TRUE POWER Button 25" at bounding box center [458, 585] width 146 height 33
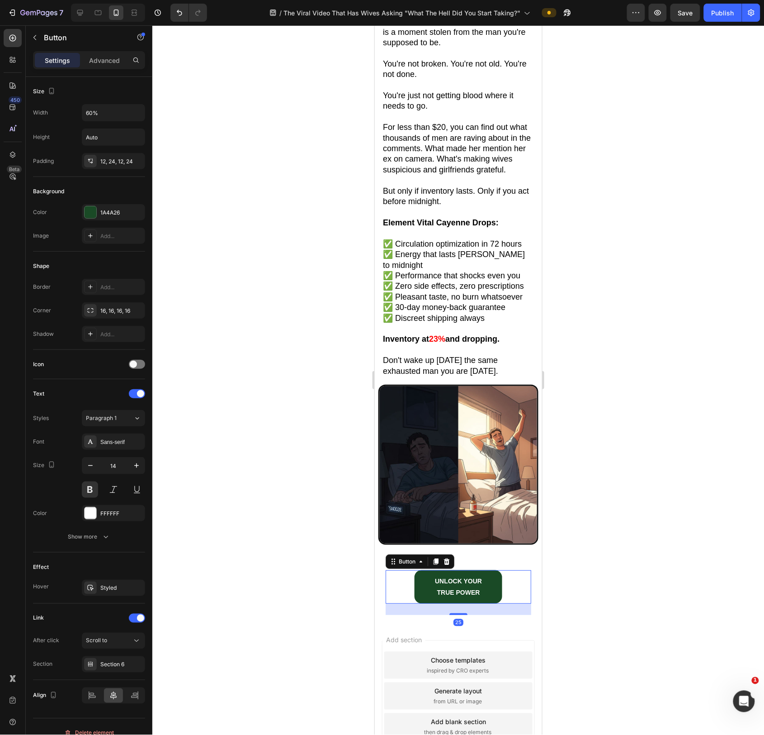
click at [447, 557] on icon at bounding box center [446, 560] width 7 height 7
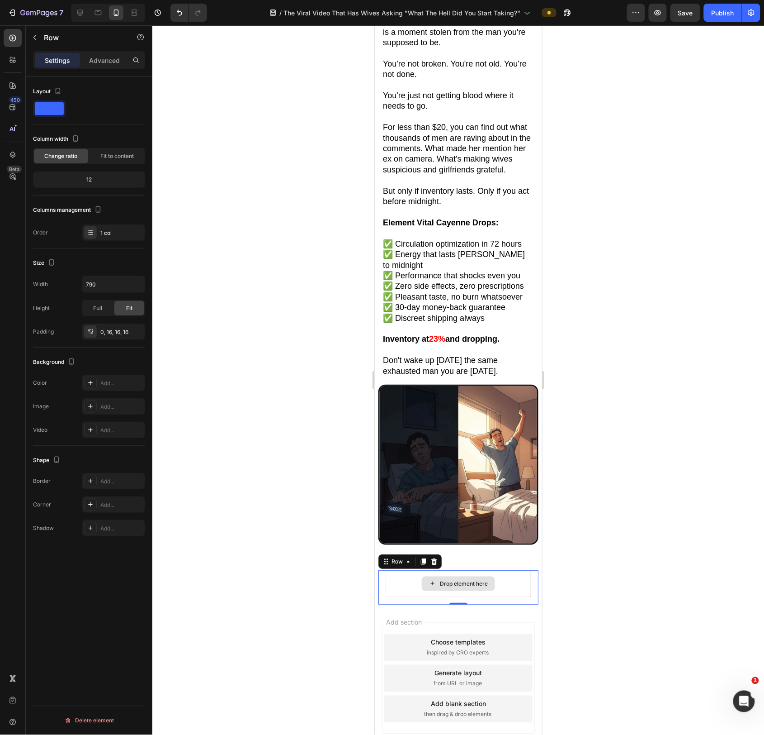
drag, startPoint x: 512, startPoint y: 567, endPoint x: 479, endPoint y: 565, distance: 32.6
click at [512, 569] on div "Drop element here" at bounding box center [458, 582] width 146 height 27
click at [437, 557] on icon at bounding box center [433, 560] width 7 height 7
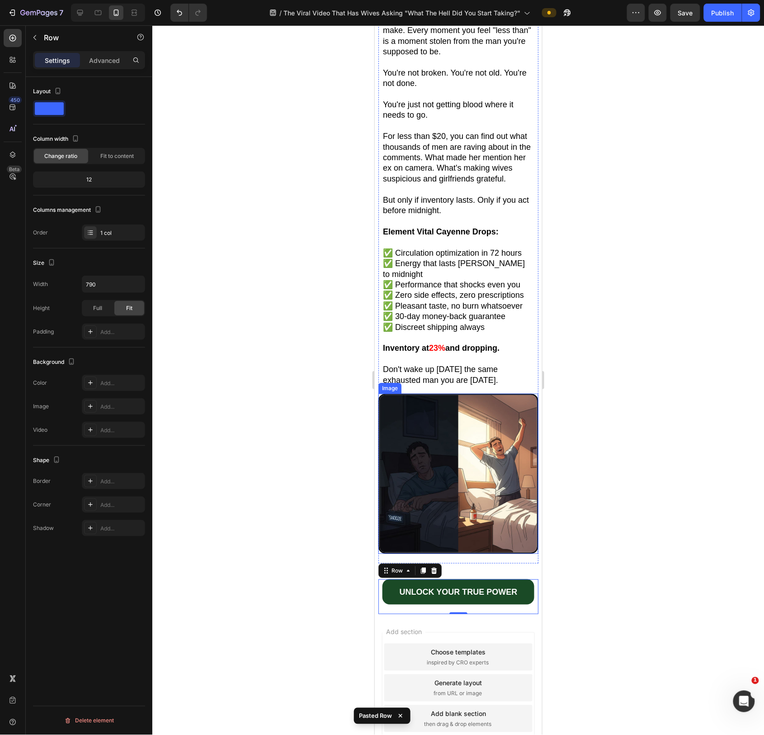
scroll to position [4266, 0]
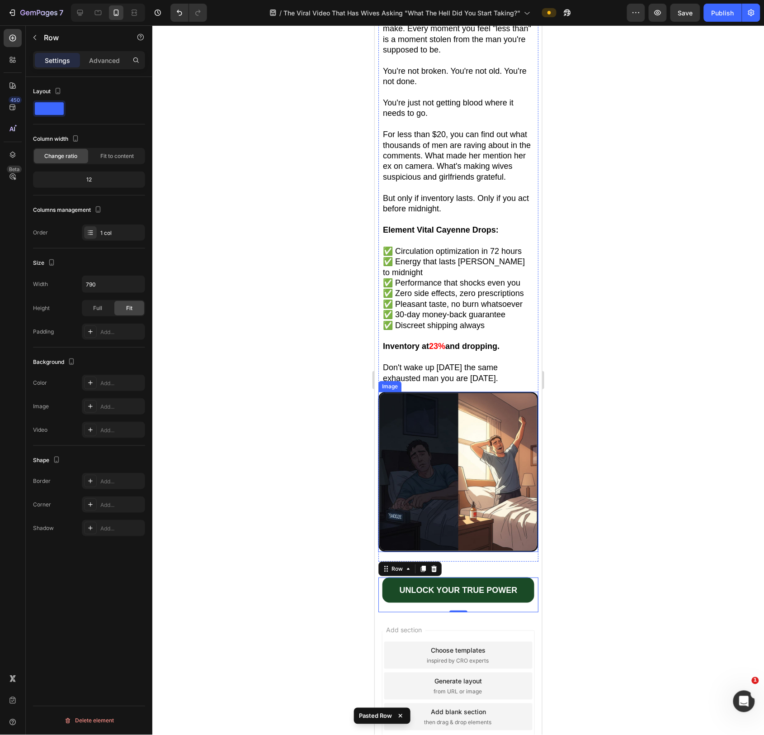
click at [496, 521] on img at bounding box center [458, 471] width 160 height 160
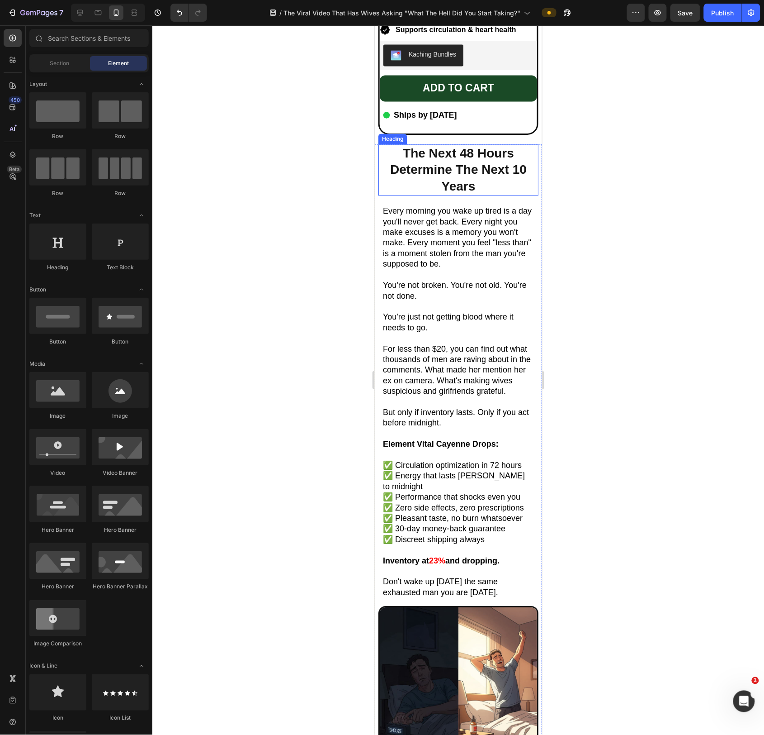
scroll to position [4303, 0]
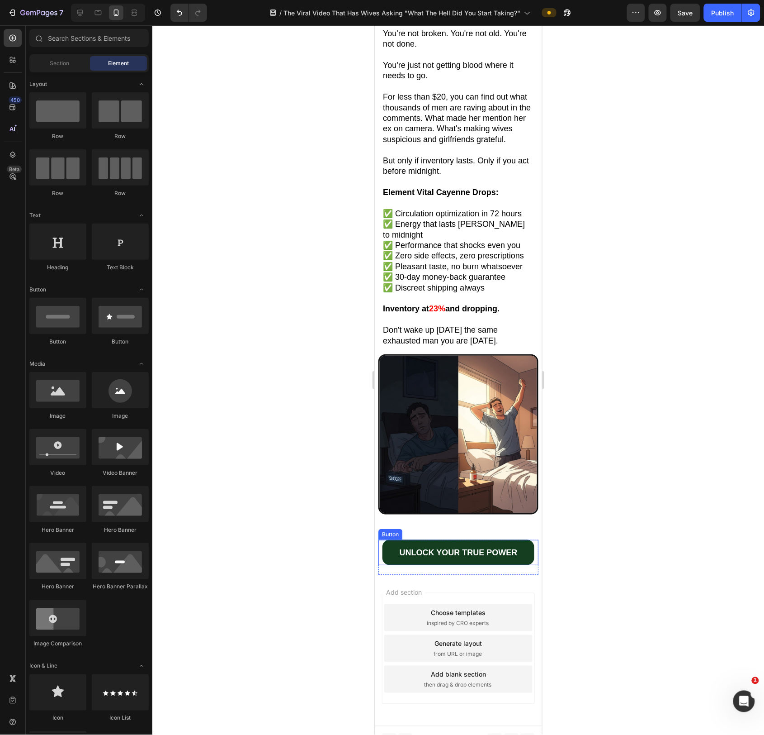
click at [481, 539] on link "UNLOCK YOUR TRUE POWER" at bounding box center [458, 551] width 152 height 25
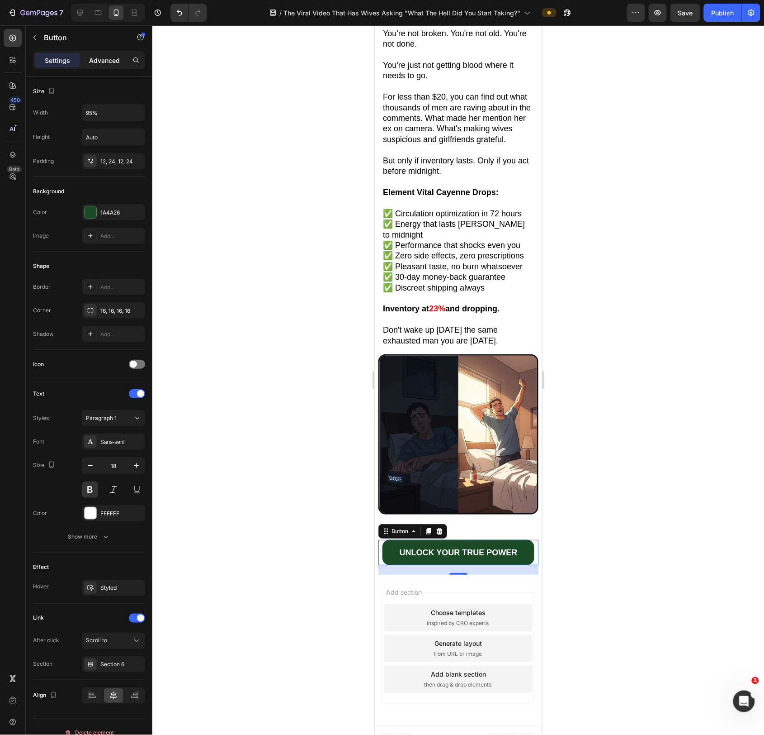
click at [94, 57] on p "Advanced" at bounding box center [104, 60] width 31 height 9
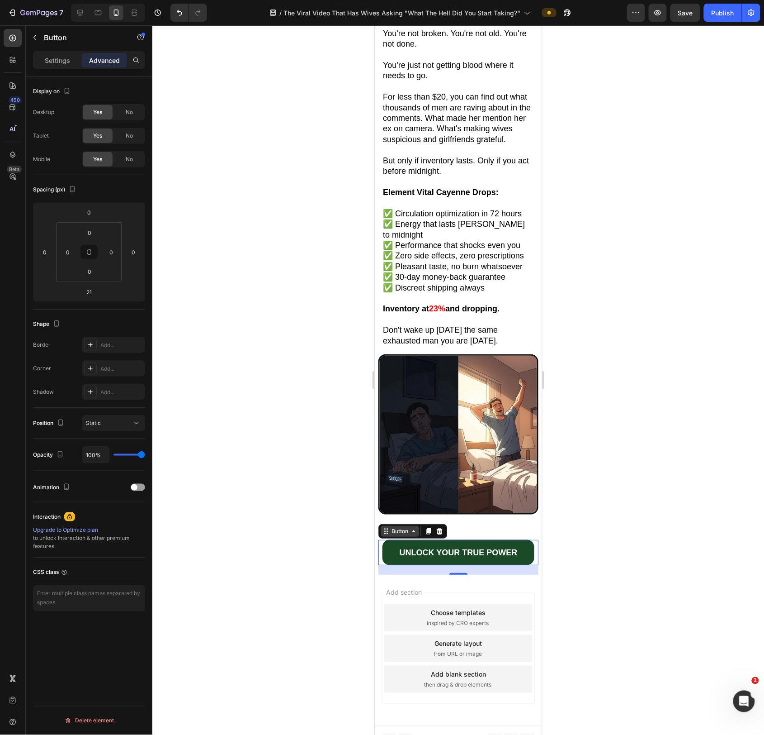
click at [398, 527] on div "Button" at bounding box center [399, 531] width 20 height 8
click at [399, 512] on div "Row 1 col" at bounding box center [396, 514] width 28 height 5
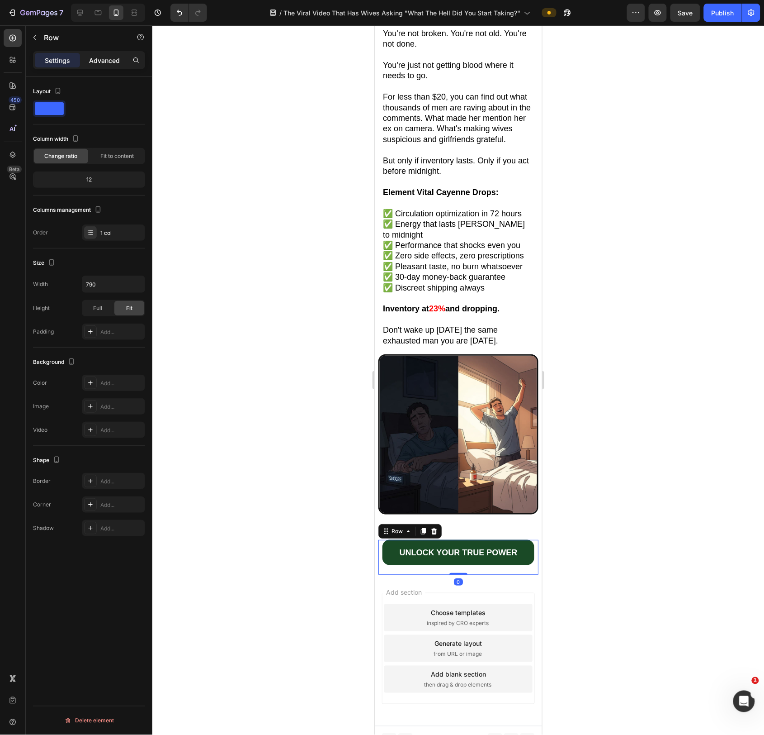
click at [108, 57] on p "Advanced" at bounding box center [104, 60] width 31 height 9
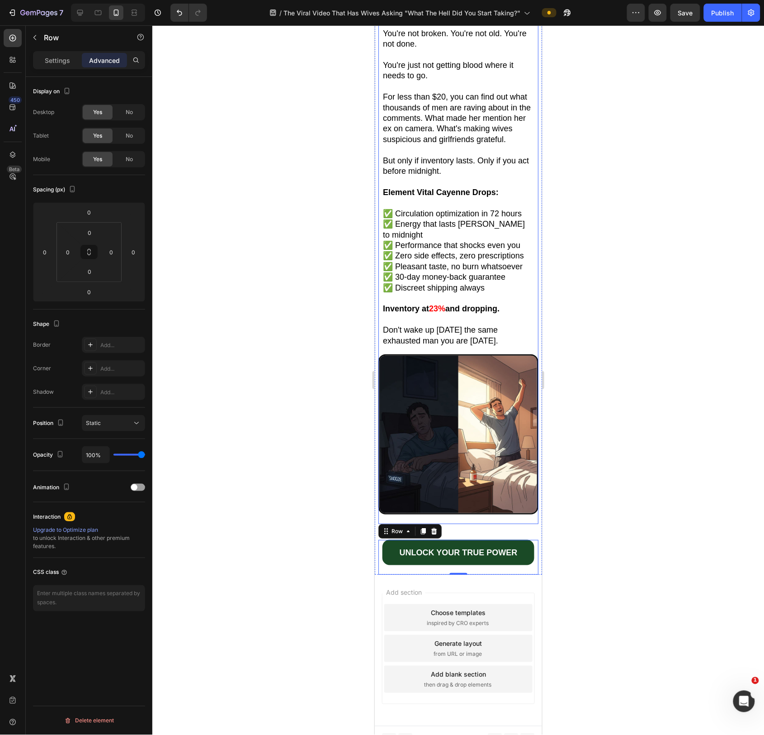
click at [496, 506] on div "Image" at bounding box center [458, 439] width 160 height 170
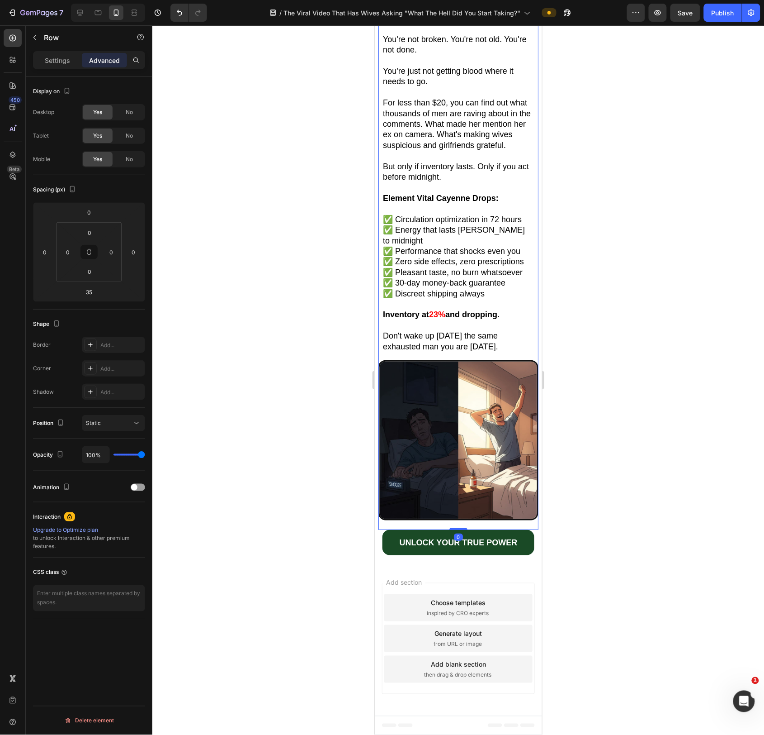
scroll to position [4287, 0]
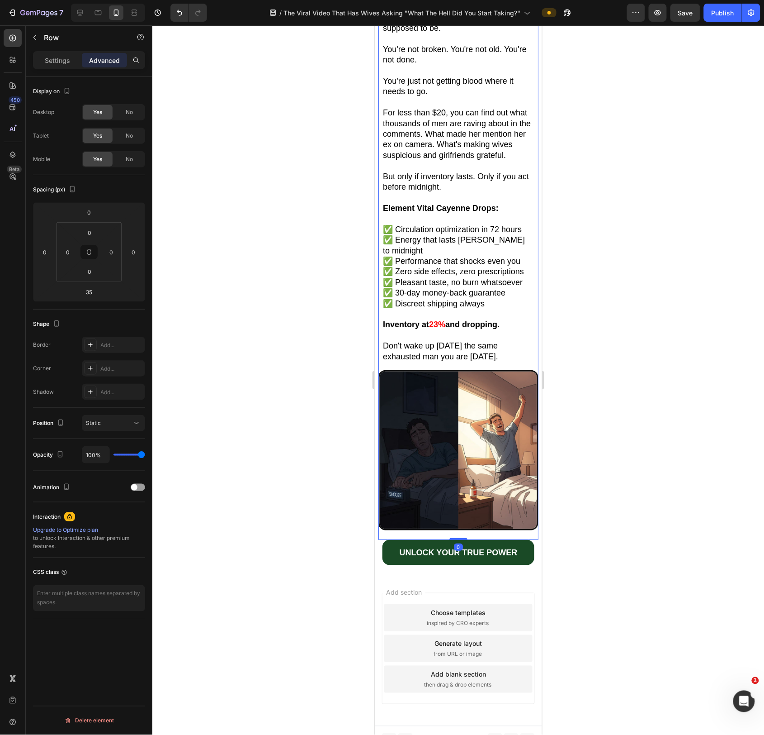
drag, startPoint x: 461, startPoint y: 527, endPoint x: 446, endPoint y: 476, distance: 53.2
click at [446, 476] on div "Every morning you wake up tired is a day you'll never get back. Every night you…" at bounding box center [458, 254] width 160 height 570
type input "0"
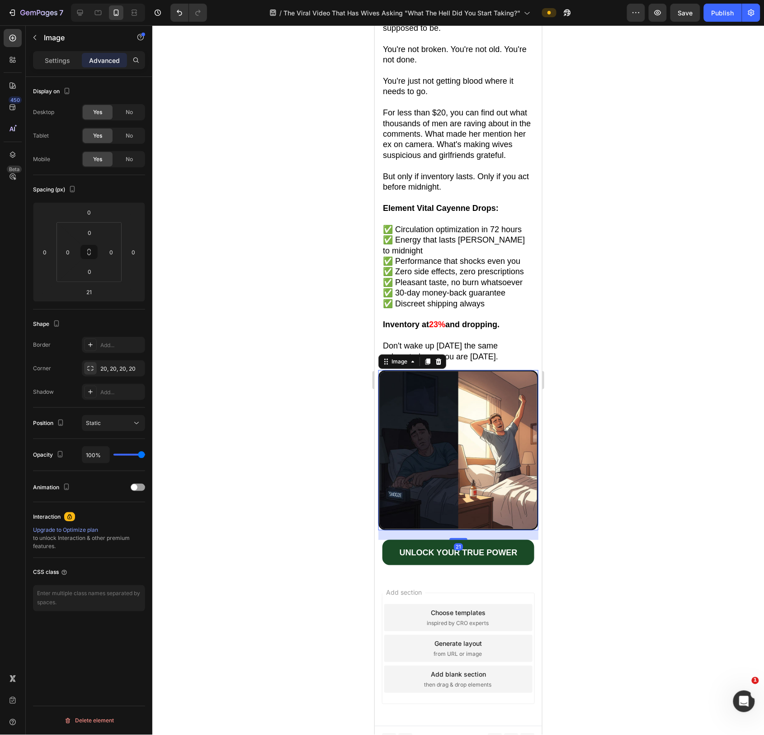
click at [481, 466] on img at bounding box center [458, 450] width 160 height 160
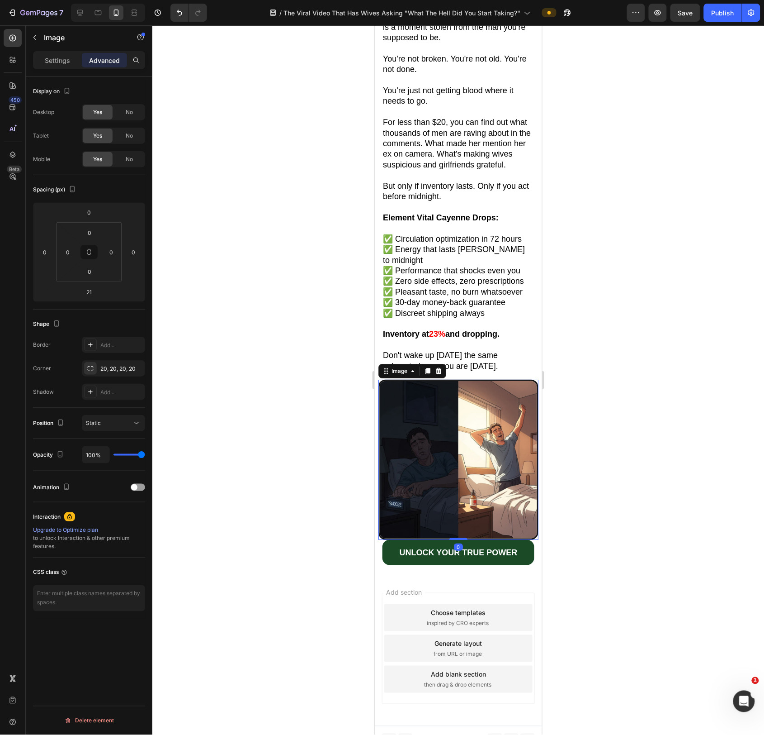
drag, startPoint x: 460, startPoint y: 527, endPoint x: 456, endPoint y: 484, distance: 42.7
click at [455, 484] on div "Image 0" at bounding box center [458, 459] width 160 height 160
click at [457, 480] on img at bounding box center [458, 459] width 160 height 160
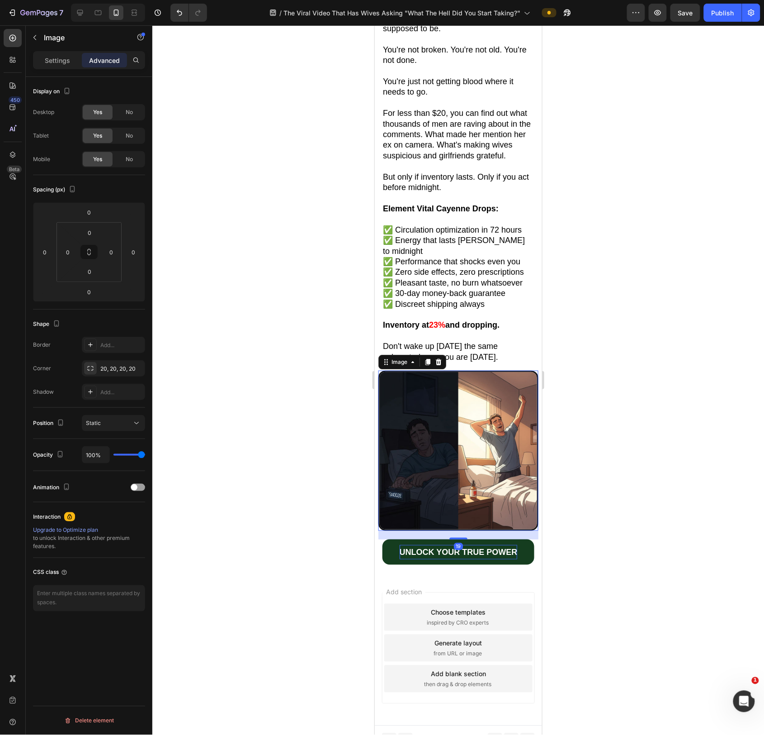
scroll to position [4287, 0]
drag, startPoint x: 462, startPoint y: 527, endPoint x: 465, endPoint y: 536, distance: 10.2
click at [465, 536] on div "The Next 48 Hours Determine The Next 10 Years Heading Every morning you wake up…" at bounding box center [458, 241] width 160 height 666
type input "21"
click at [558, 572] on div at bounding box center [458, 379] width 612 height 709
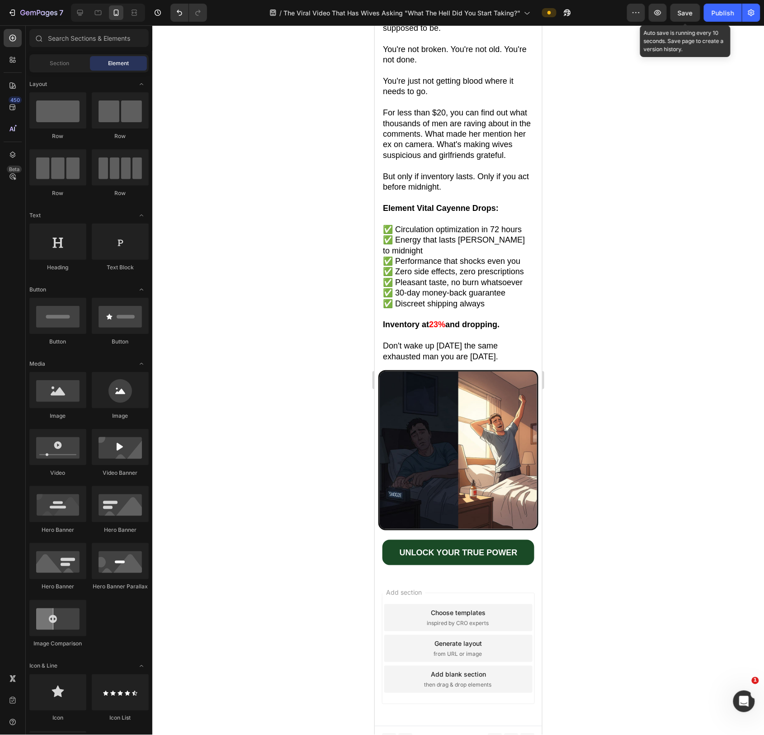
drag, startPoint x: 682, startPoint y: 8, endPoint x: 701, endPoint y: 13, distance: 19.6
click at [687, 9] on span "Save" at bounding box center [686, 13] width 15 height 8
click at [706, 13] on button "Publish" at bounding box center [723, 13] width 38 height 18
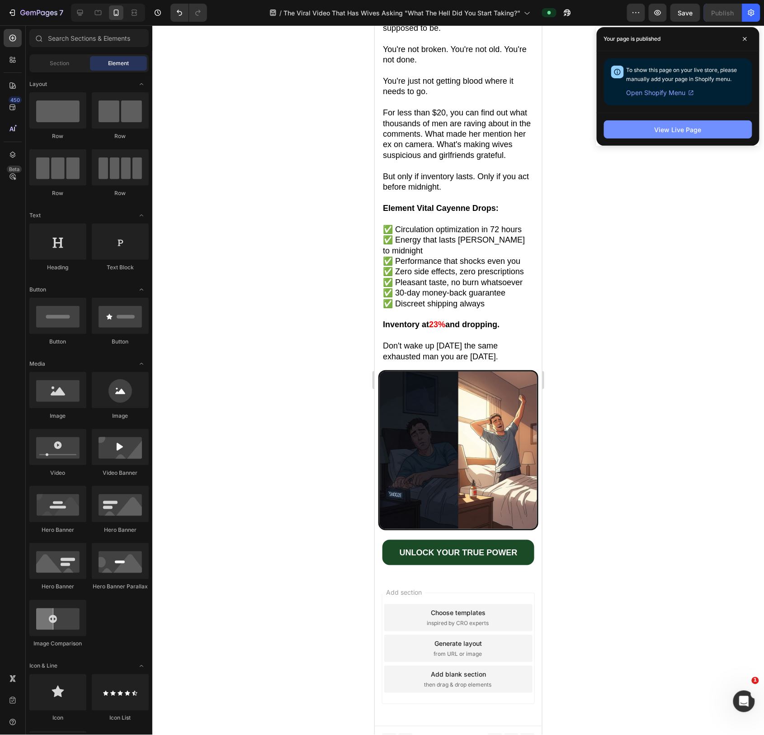
click at [661, 130] on div "View Live Page" at bounding box center [678, 129] width 47 height 9
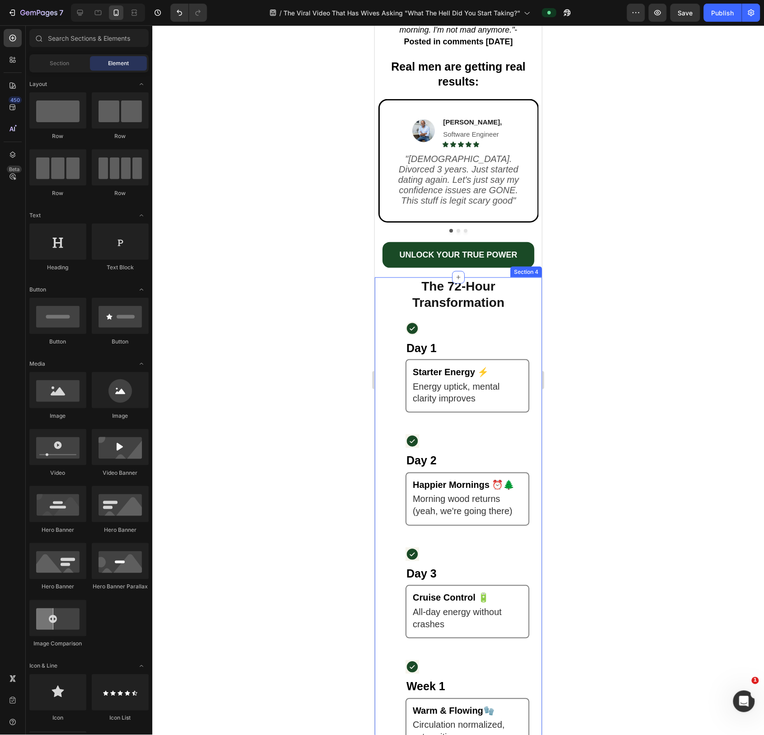
scroll to position [1245, 0]
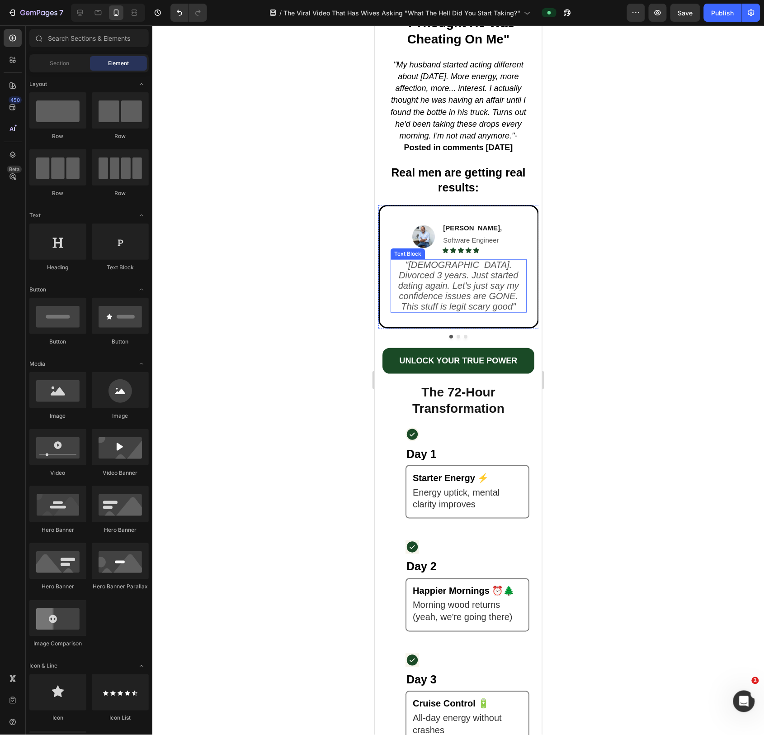
click at [428, 271] on icon ""[DEMOGRAPHIC_DATA]. Divorced 3 years. Just started dating again. Let's just sa…" at bounding box center [458, 284] width 121 height 51
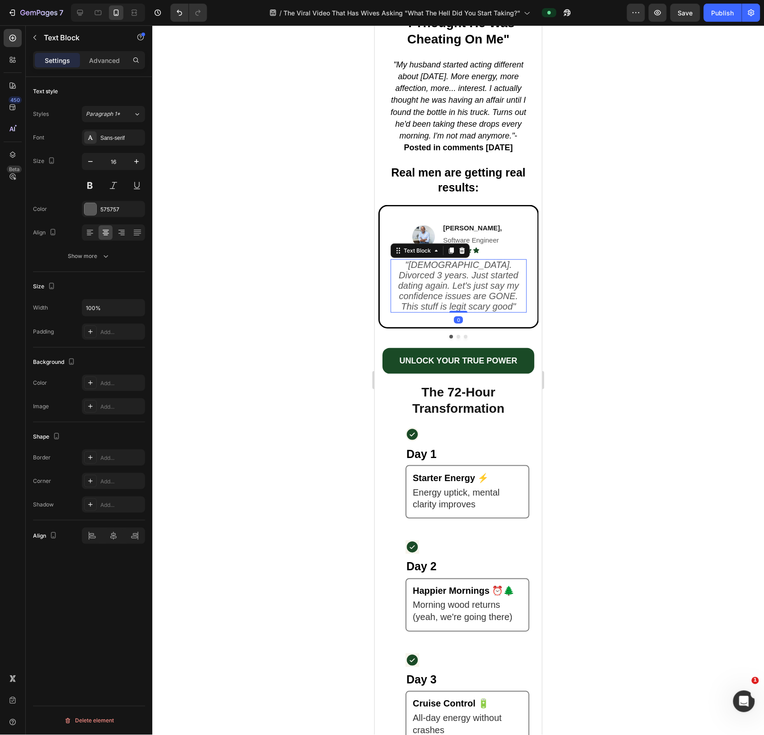
click at [456, 272] on icon ""[DEMOGRAPHIC_DATA]. Divorced 3 years. Just started dating again. Let's just sa…" at bounding box center [458, 284] width 121 height 51
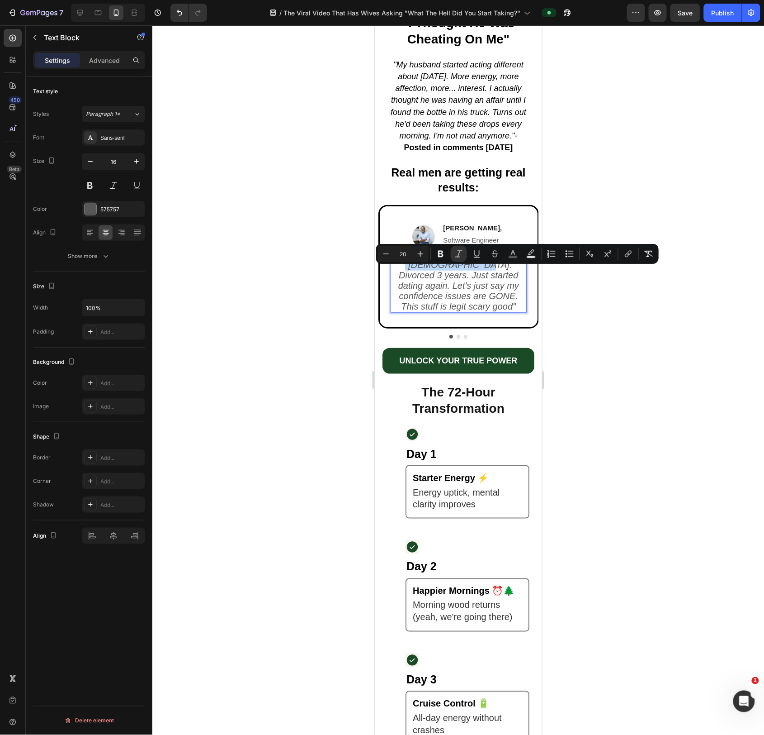
drag, startPoint x: 456, startPoint y: 272, endPoint x: 391, endPoint y: 273, distance: 64.7
click at [391, 273] on p ""[DEMOGRAPHIC_DATA]. Divorced 3 years. Just started dating again. Let's just sa…" at bounding box center [458, 286] width 134 height 52
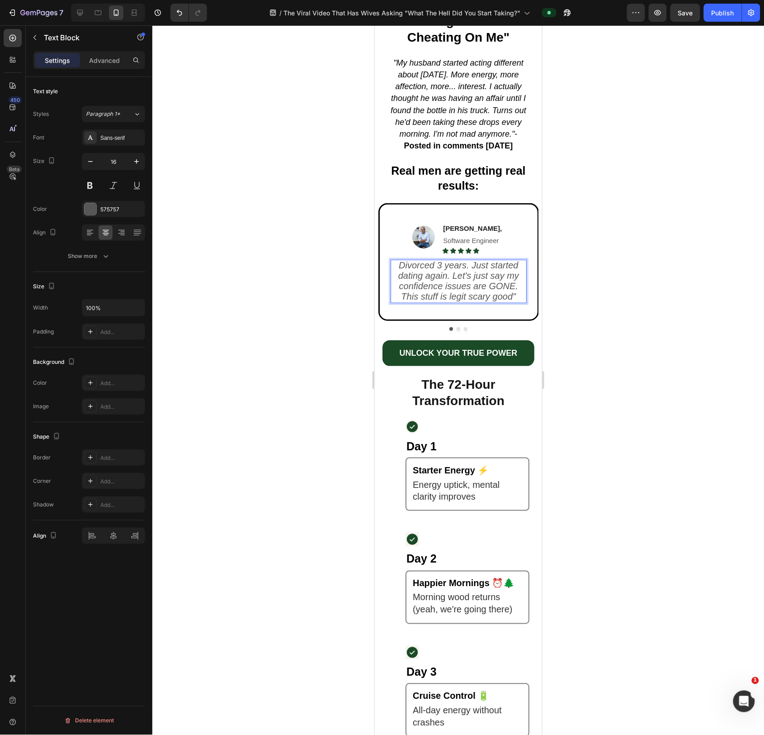
click at [441, 276] on icon "Divorced 3 years. Just started dating again. Let's just say my confidence issue…" at bounding box center [458, 280] width 121 height 41
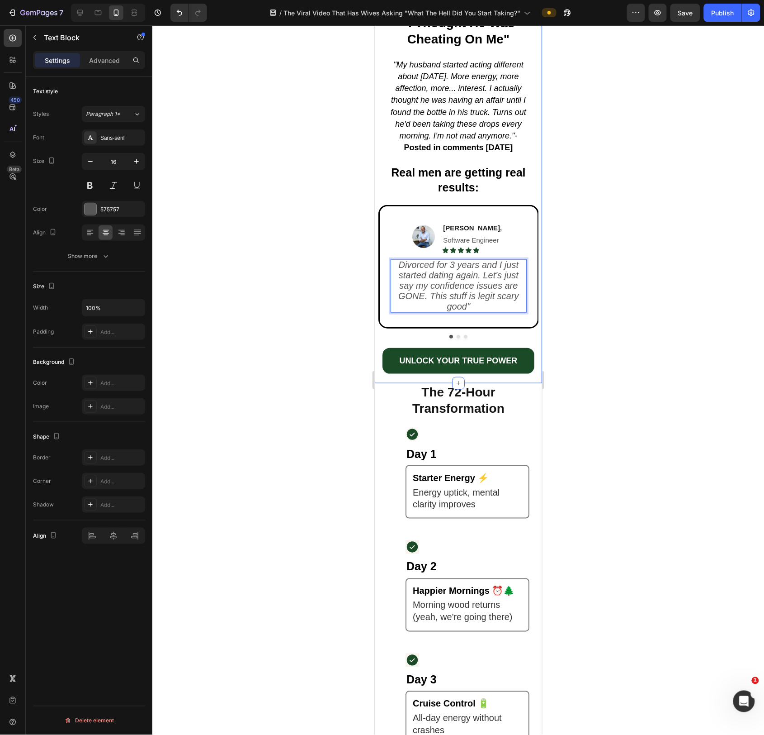
click at [588, 323] on div at bounding box center [458, 379] width 612 height 709
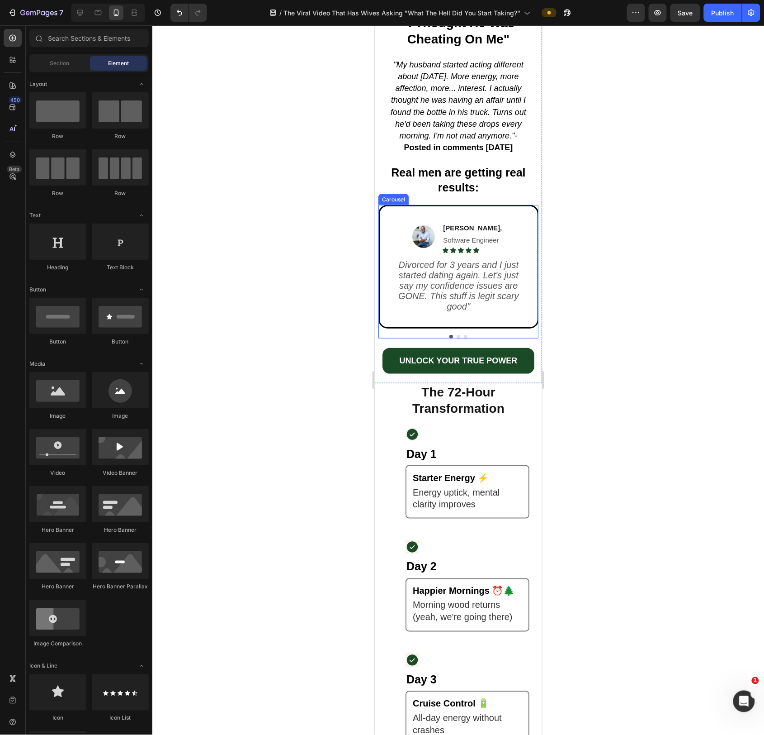
click at [459, 338] on button "Dot" at bounding box center [458, 336] width 4 height 4
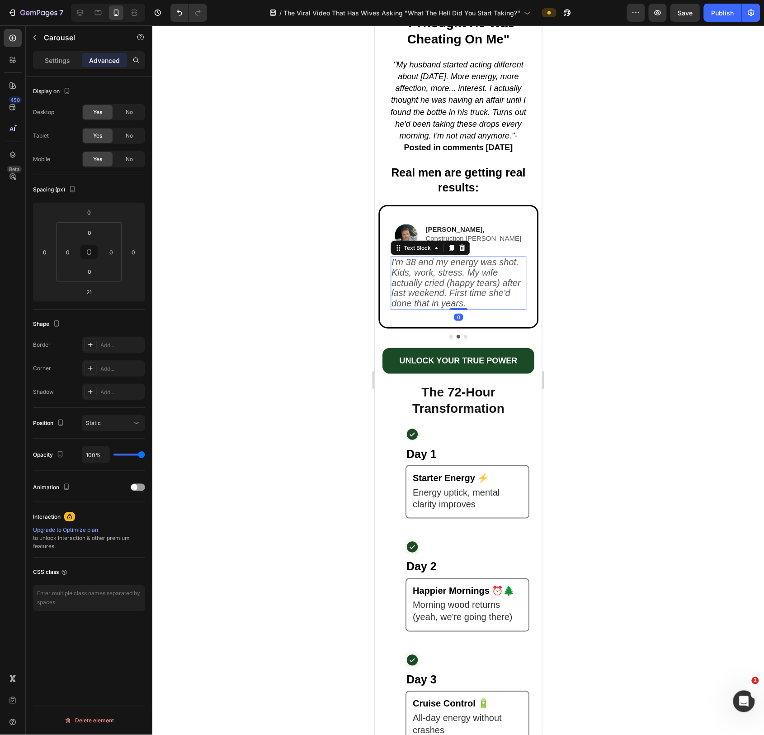
click at [433, 269] on icon "I'm 38 and my energy was shot. Kids, work, stress. My wife actually cried (happ…" at bounding box center [455, 281] width 129 height 51
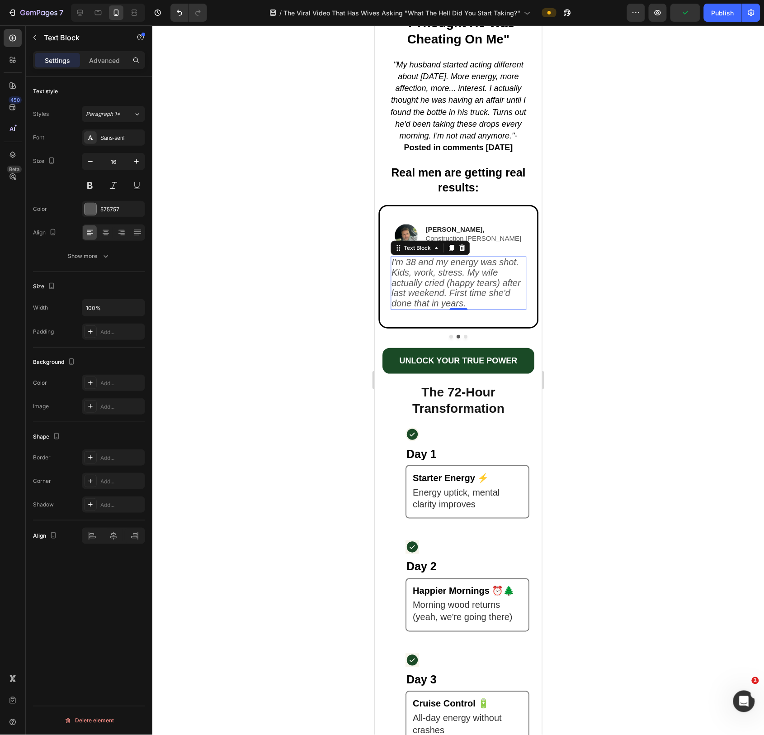
click at [443, 269] on icon "I'm 38 and my energy was shot. Kids, work, stress. My wife actually cried (happ…" at bounding box center [455, 281] width 129 height 51
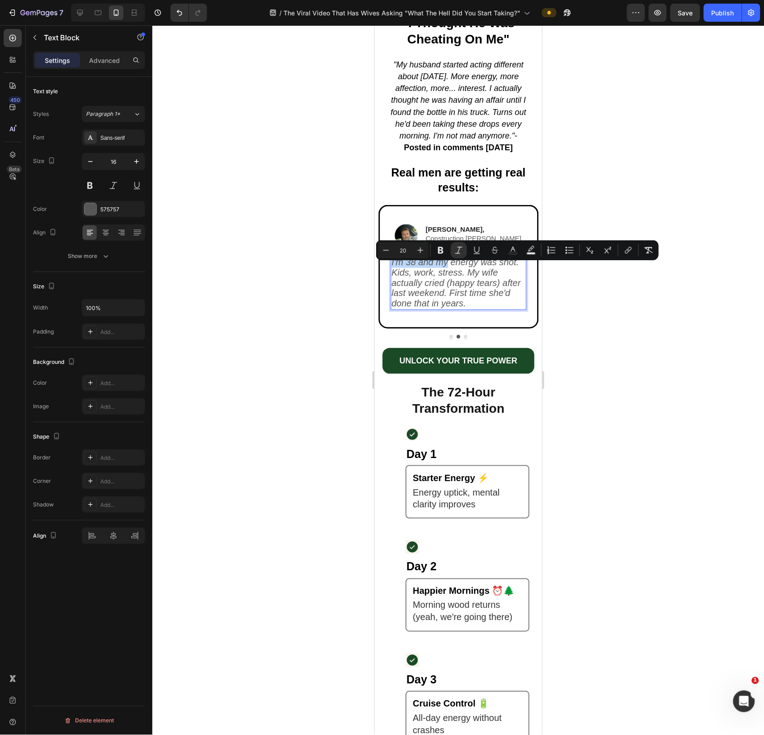
drag, startPoint x: 442, startPoint y: 269, endPoint x: 391, endPoint y: 269, distance: 51.6
click at [391, 269] on icon "I'm 38 and my energy was shot. Kids, work, stress. My wife actually cried (happ…" at bounding box center [455, 281] width 129 height 51
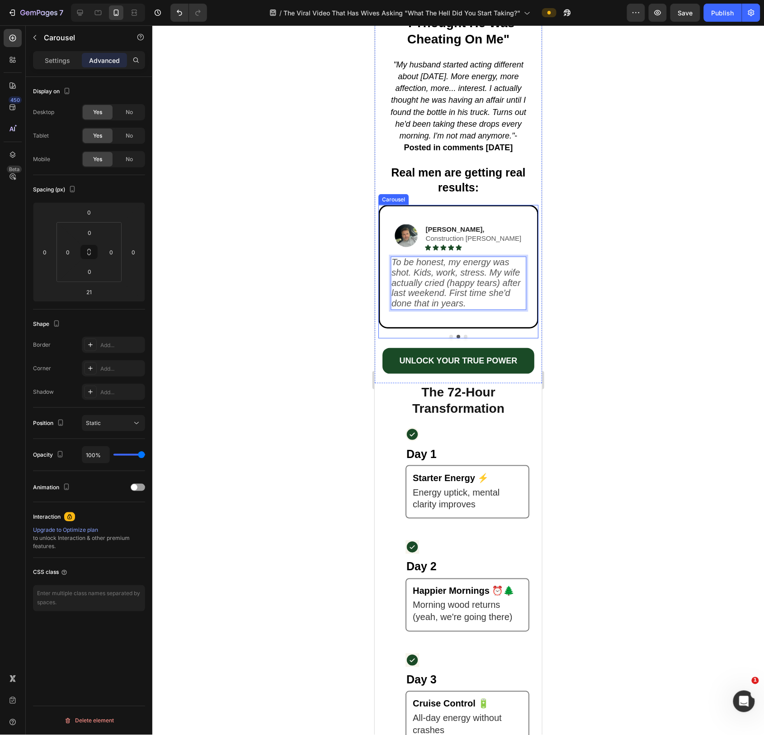
click at [466, 338] on button "Dot" at bounding box center [466, 336] width 4 height 4
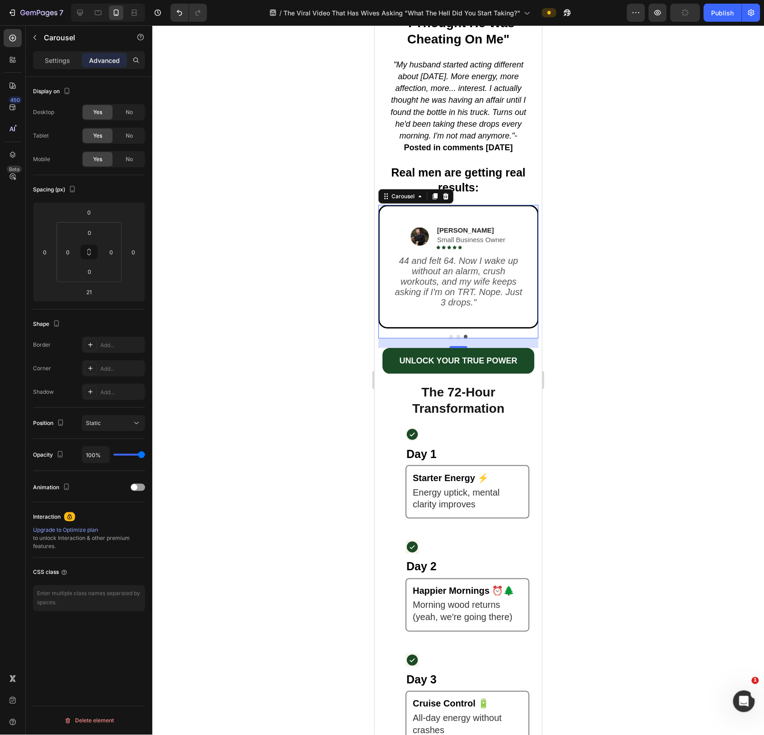
click at [605, 291] on div at bounding box center [458, 379] width 612 height 709
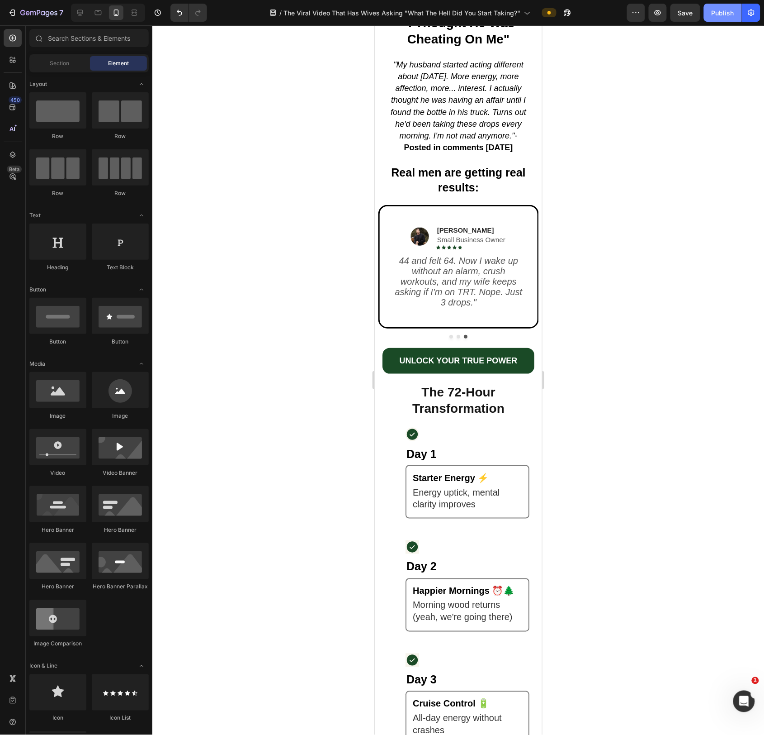
click at [729, 8] on div "Publish" at bounding box center [723, 12] width 23 height 9
